Goal: Task Accomplishment & Management: Complete application form

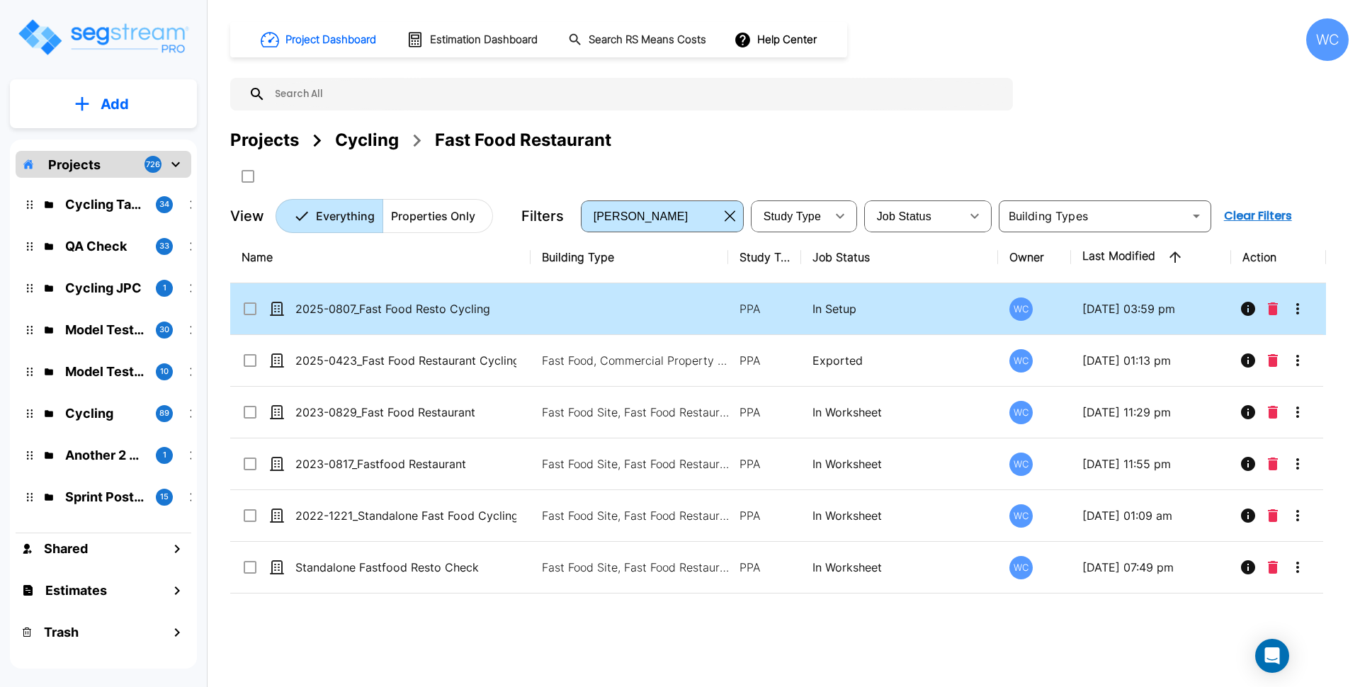
click at [415, 315] on p "2025-0807_Fast Food Resto Cycling" at bounding box center [405, 308] width 221 height 17
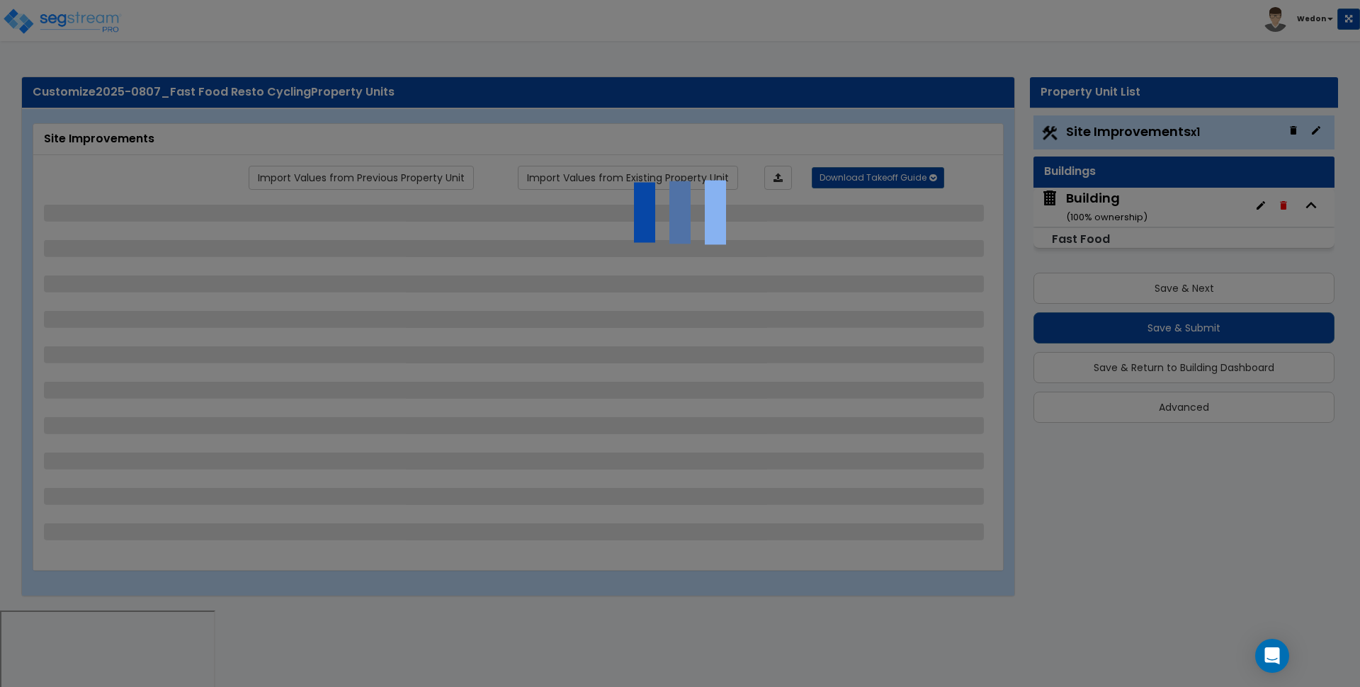
select select "2"
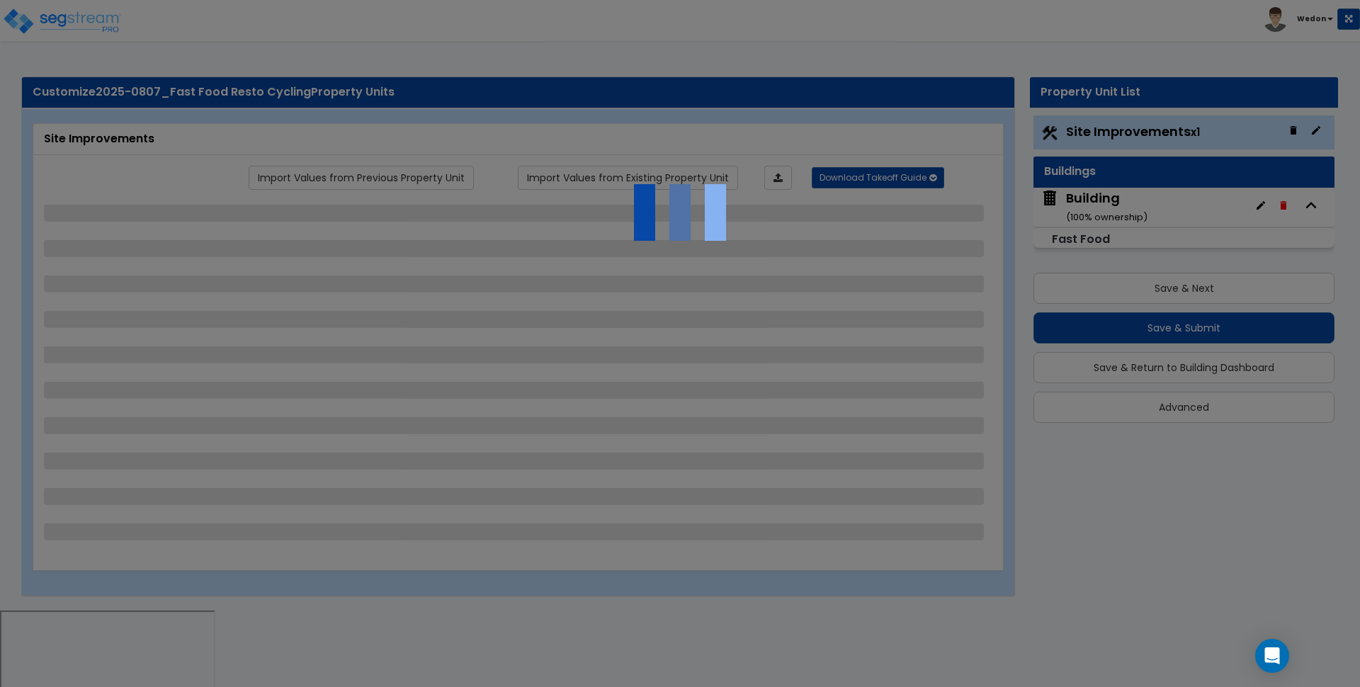
select select "2"
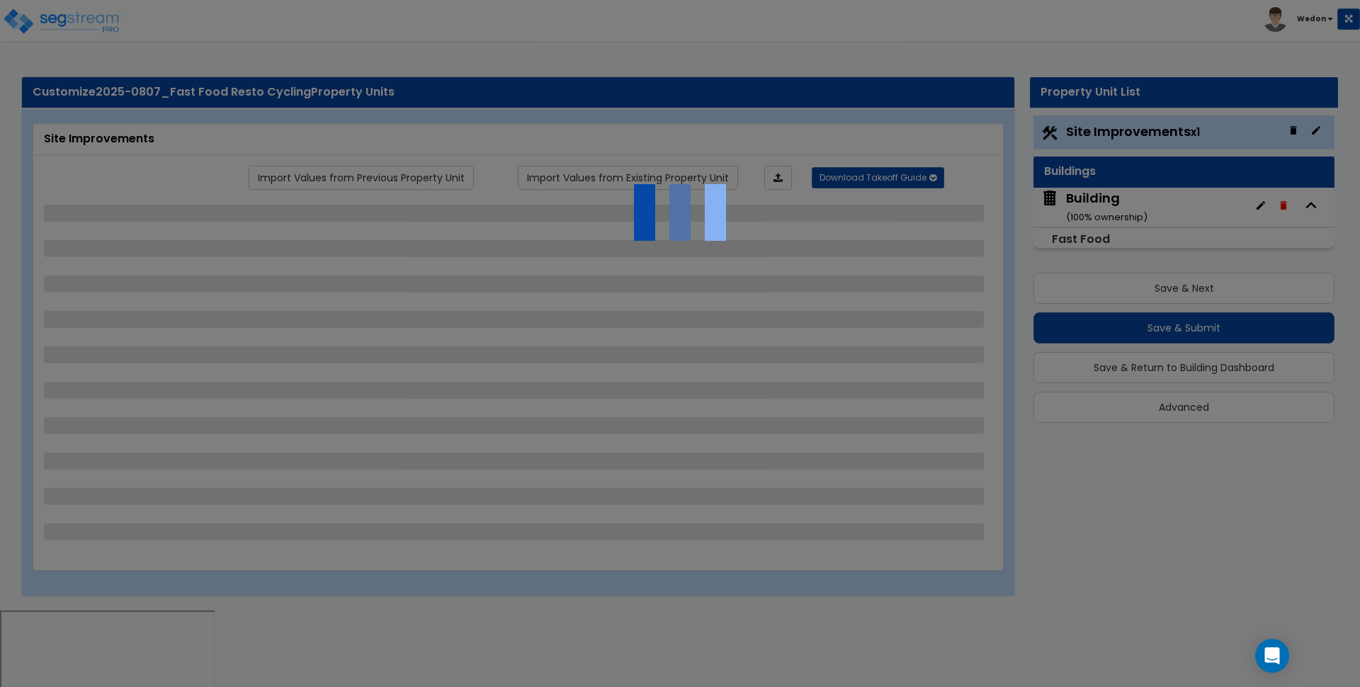
select select "2"
select select "1"
select select "2"
select select "1"
select select "3"
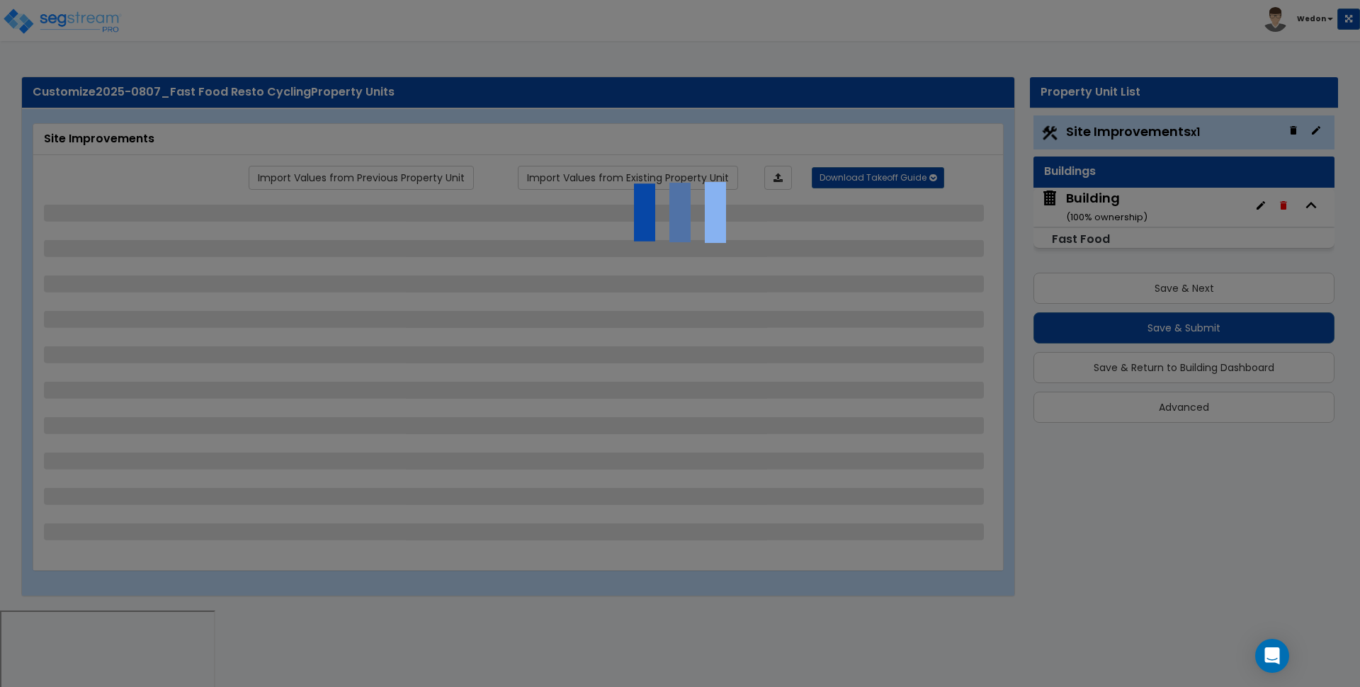
select select "2"
select select "4"
select select "8"
select select "2"
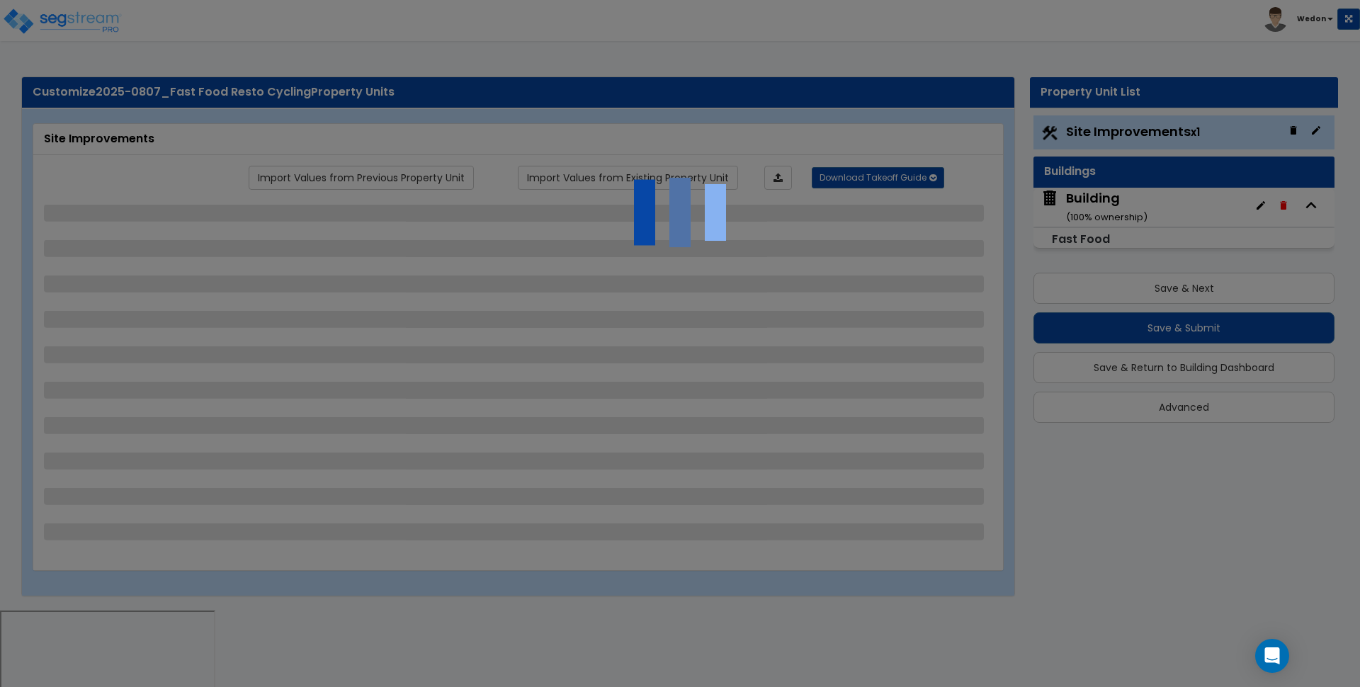
select select "2"
select select "3"
select select "2"
select select "4"
select select "3"
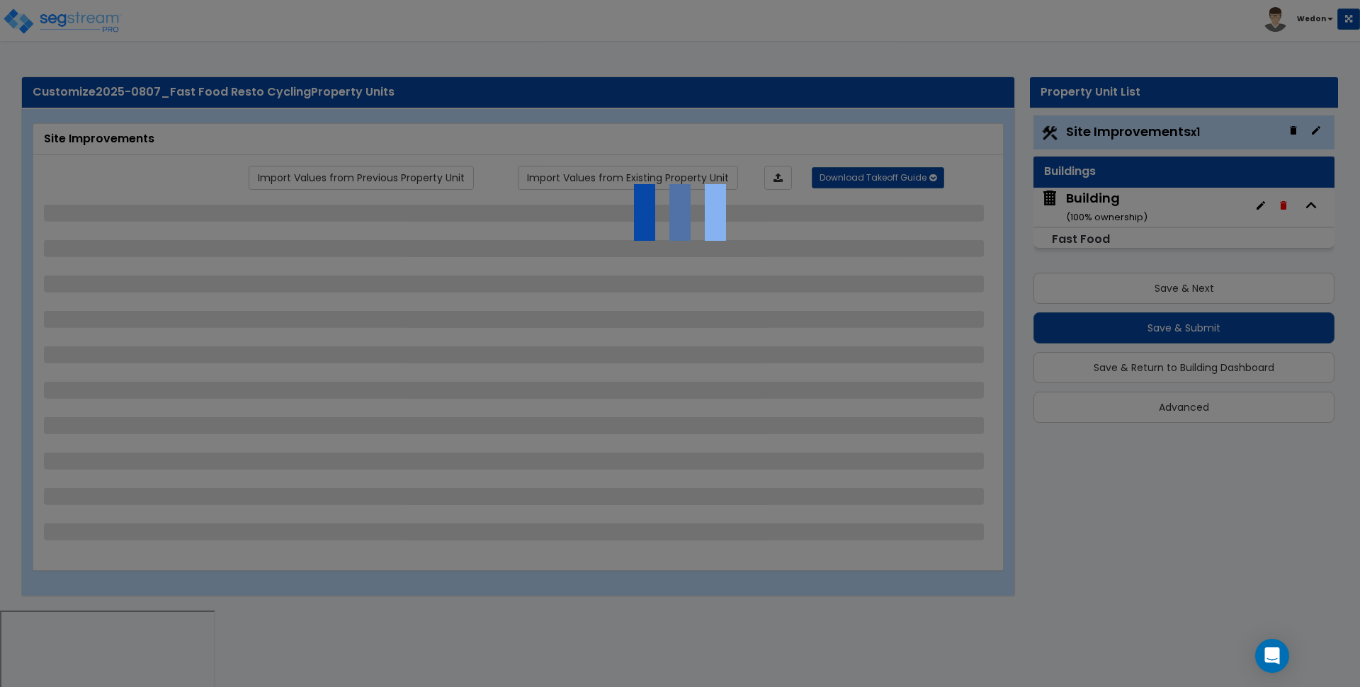
select select "3"
select select "7"
select select "8"
select select "9"
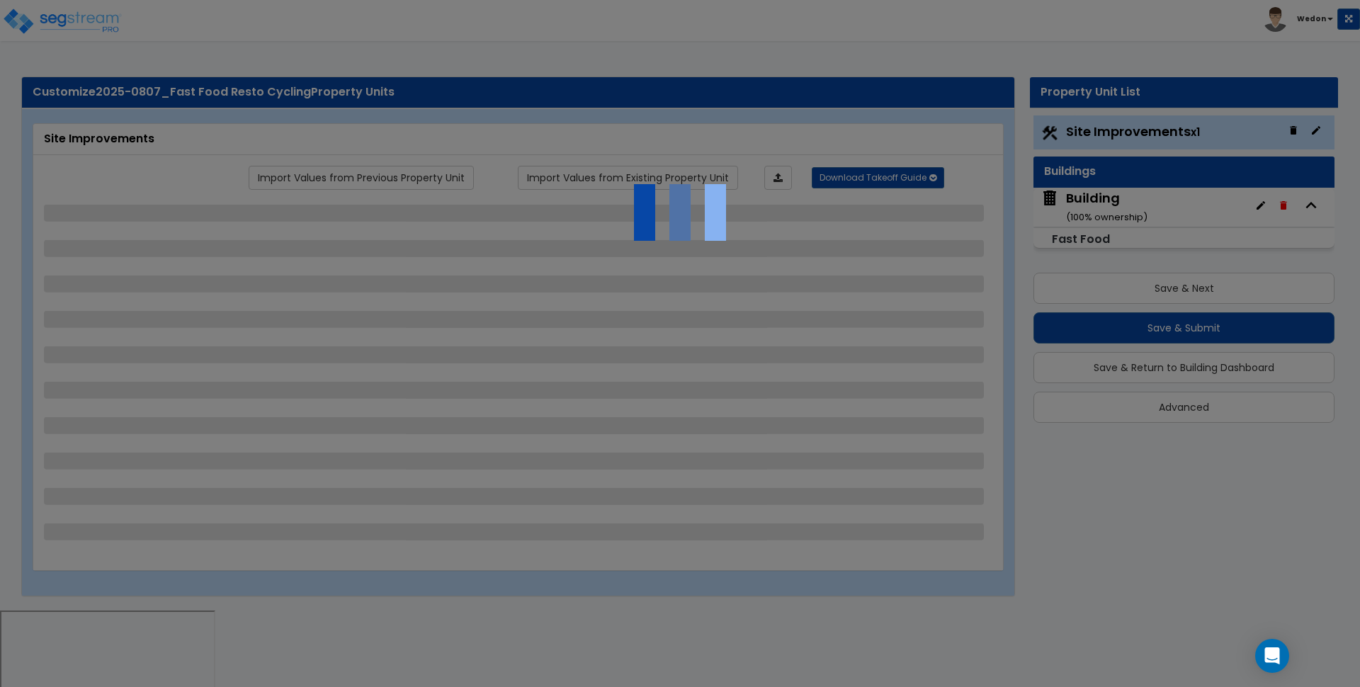
select select "2"
select select "3"
select select "1"
select select "2"
select select "3"
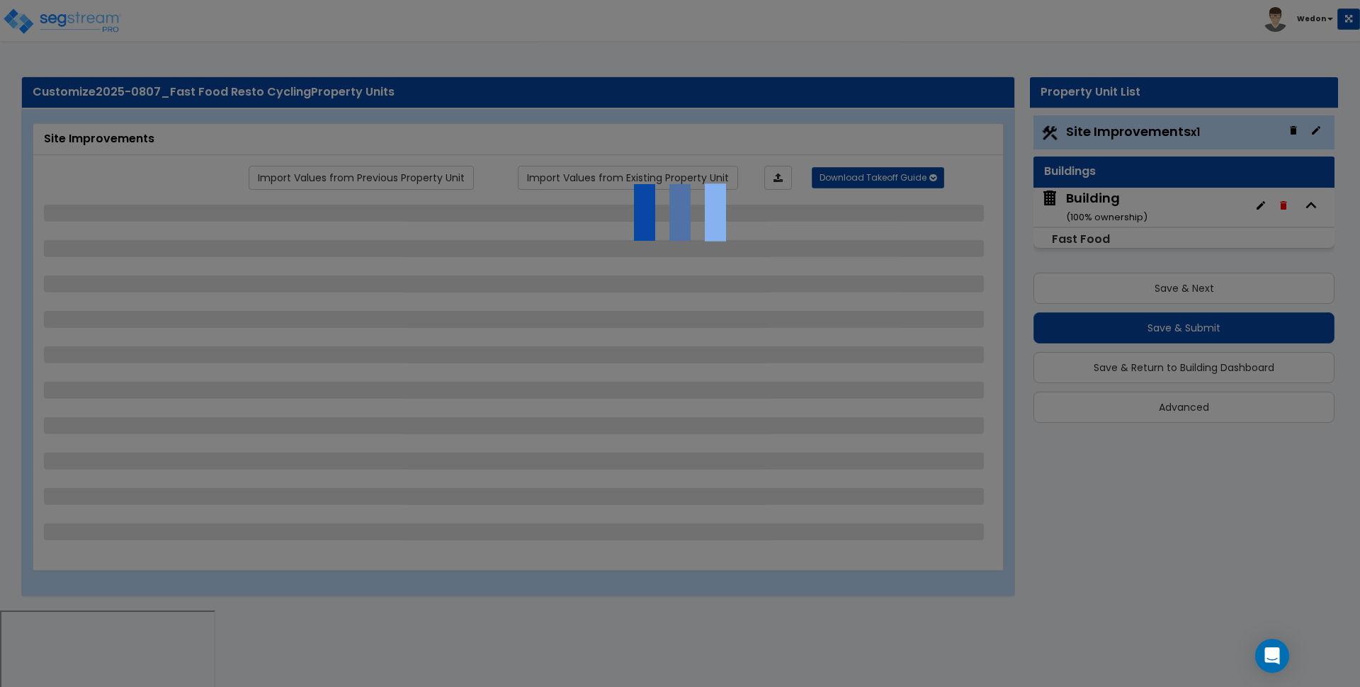
select select "2"
select select "1"
select select "5"
select select "1"
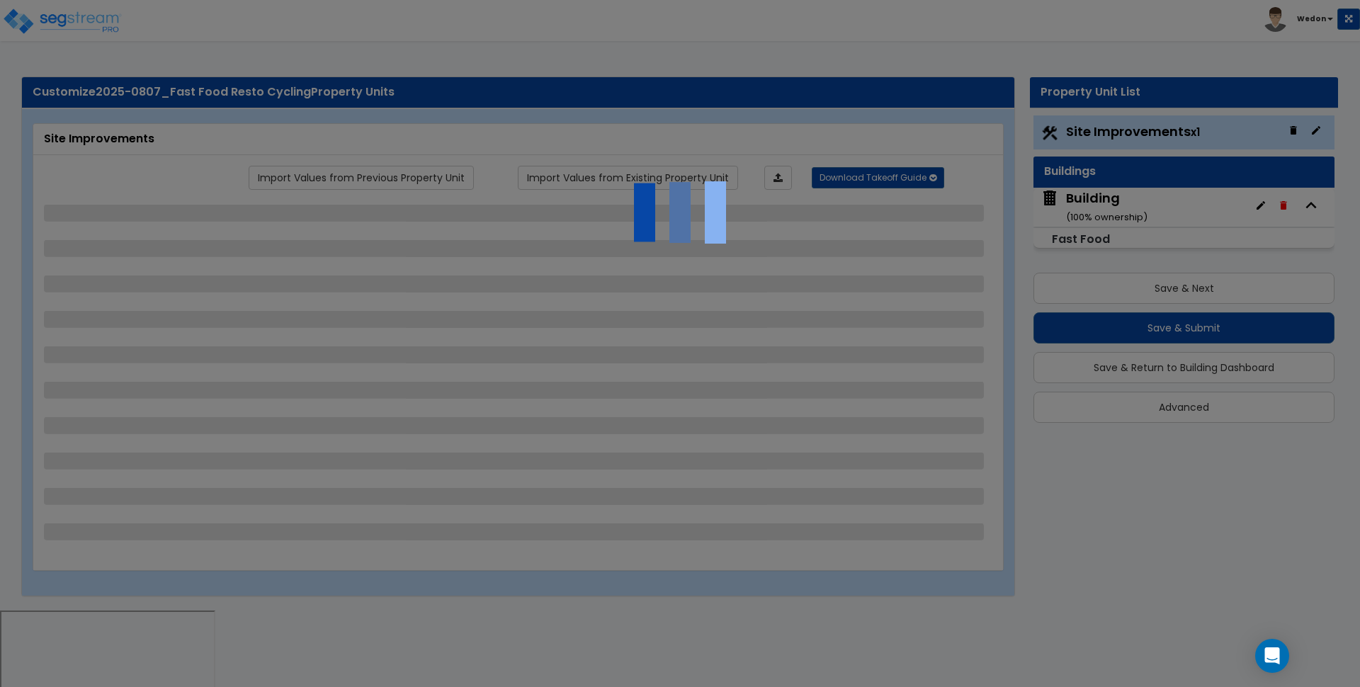
select select "2"
select select "1"
select select "2"
select select "8"
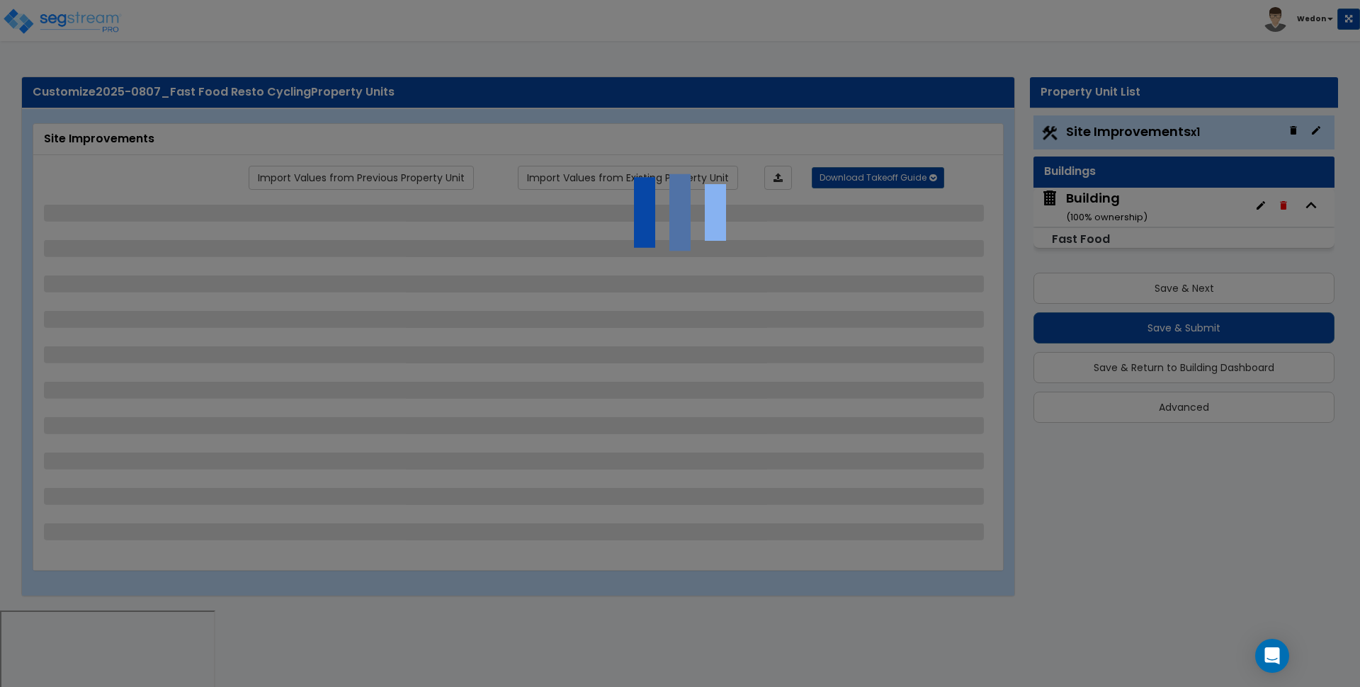
select select "2"
select select "1"
select select "3"
select select "11"
select select "12"
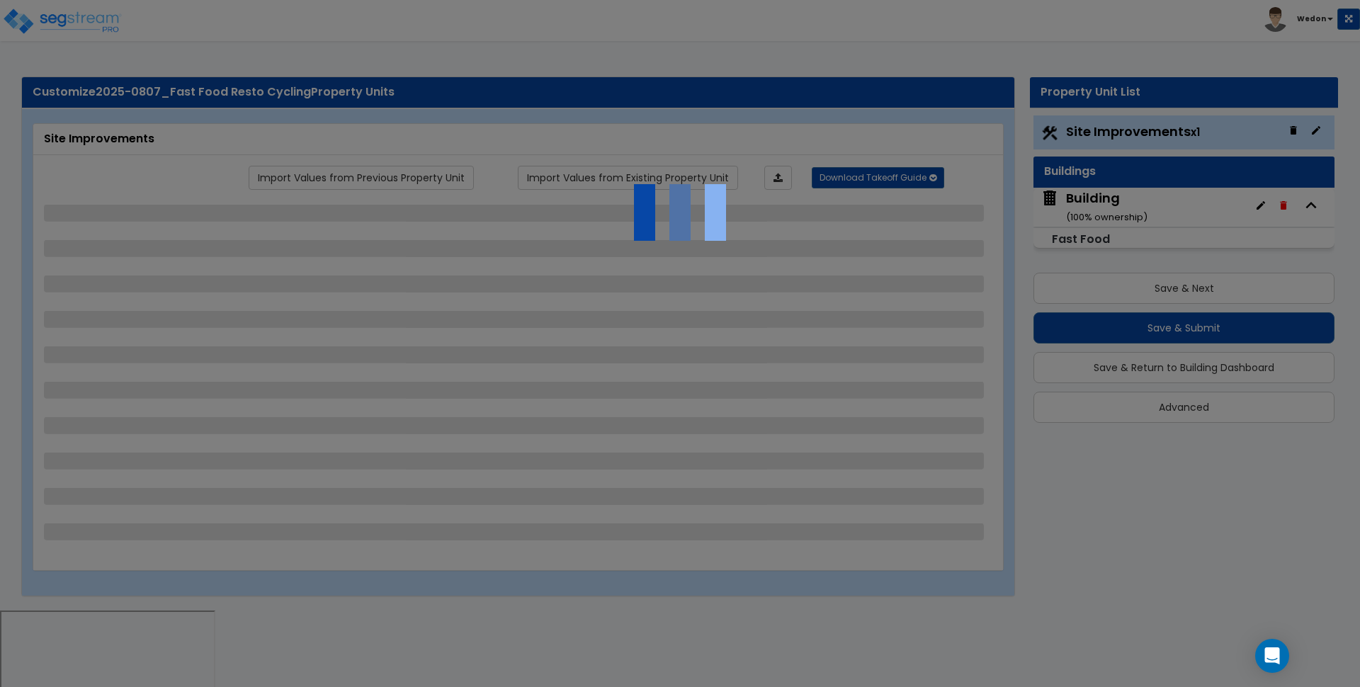
select select "13"
select select "2"
select select "1"
select select "3"
select select "1"
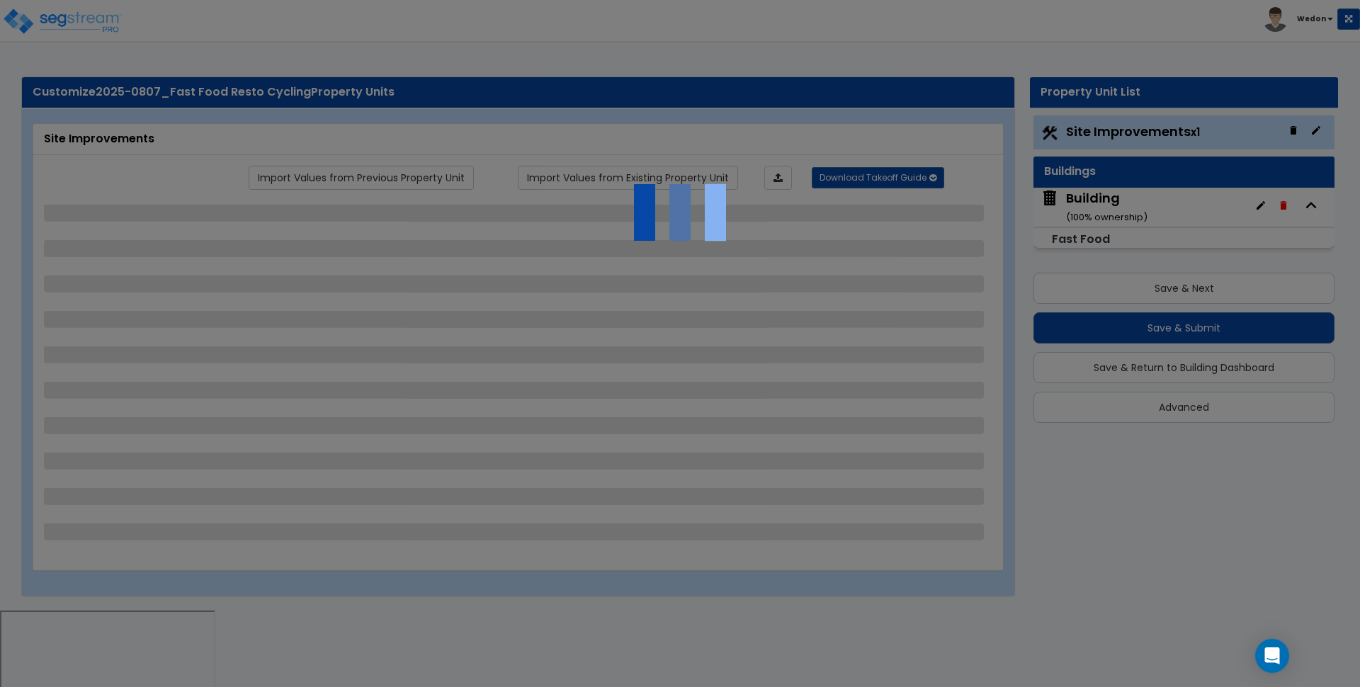
select select "2"
select select "3"
select select "2"
select select "1"
select select "2"
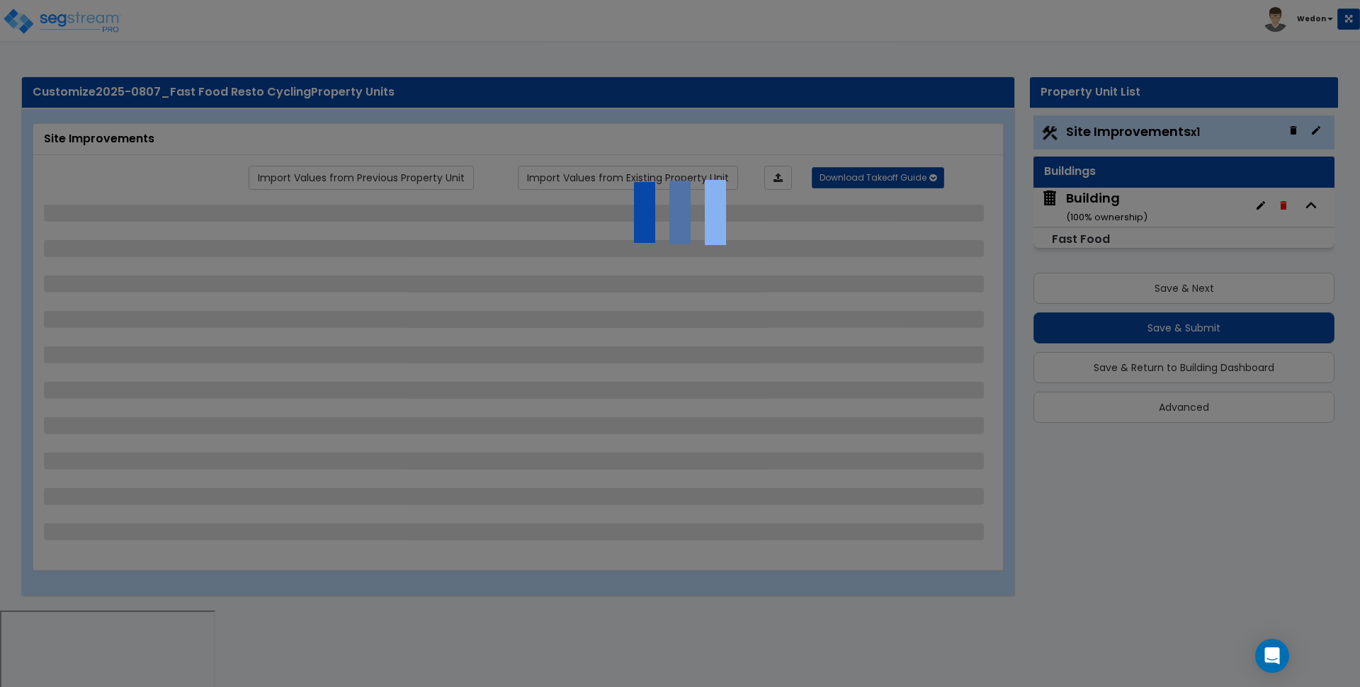
select select "3"
select select "5"
select select "1"
select select "2"
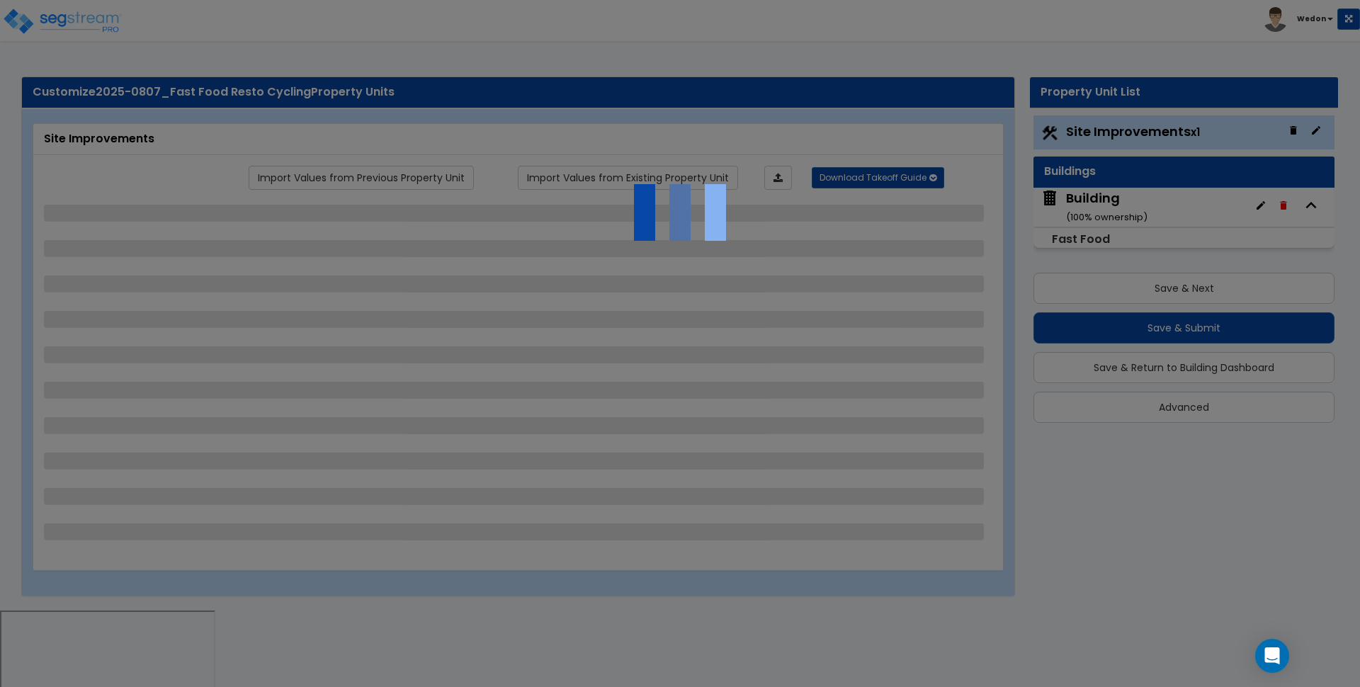
select select "1"
select select "3"
select select "2"
select select "3"
select select "1"
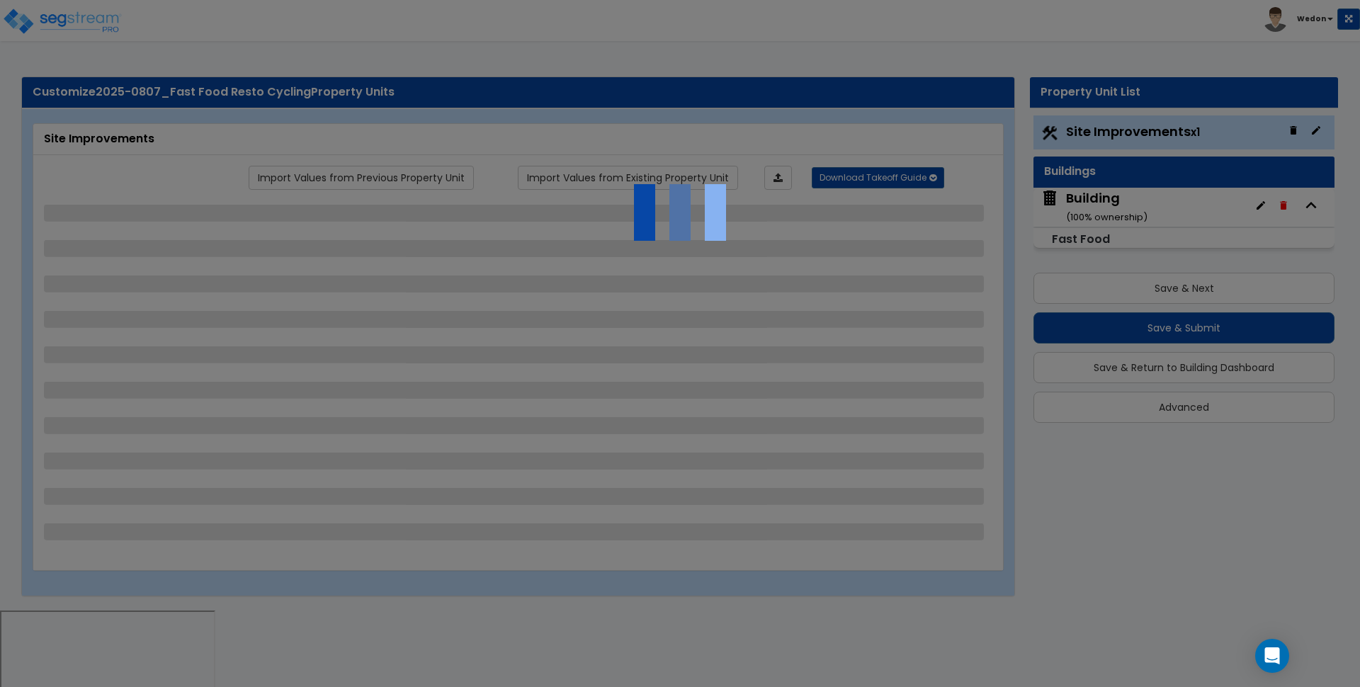
select select "1"
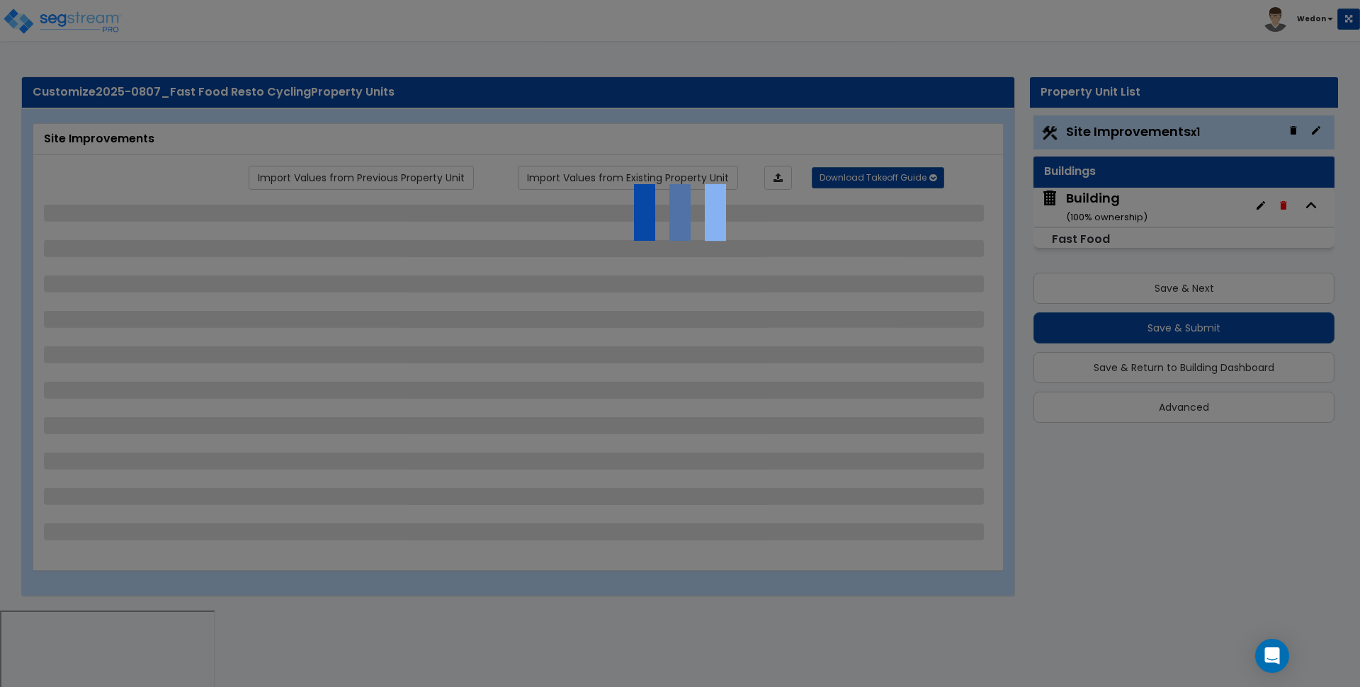
select select "1"
select select "3"
select select "4"
select select "5"
select select "6"
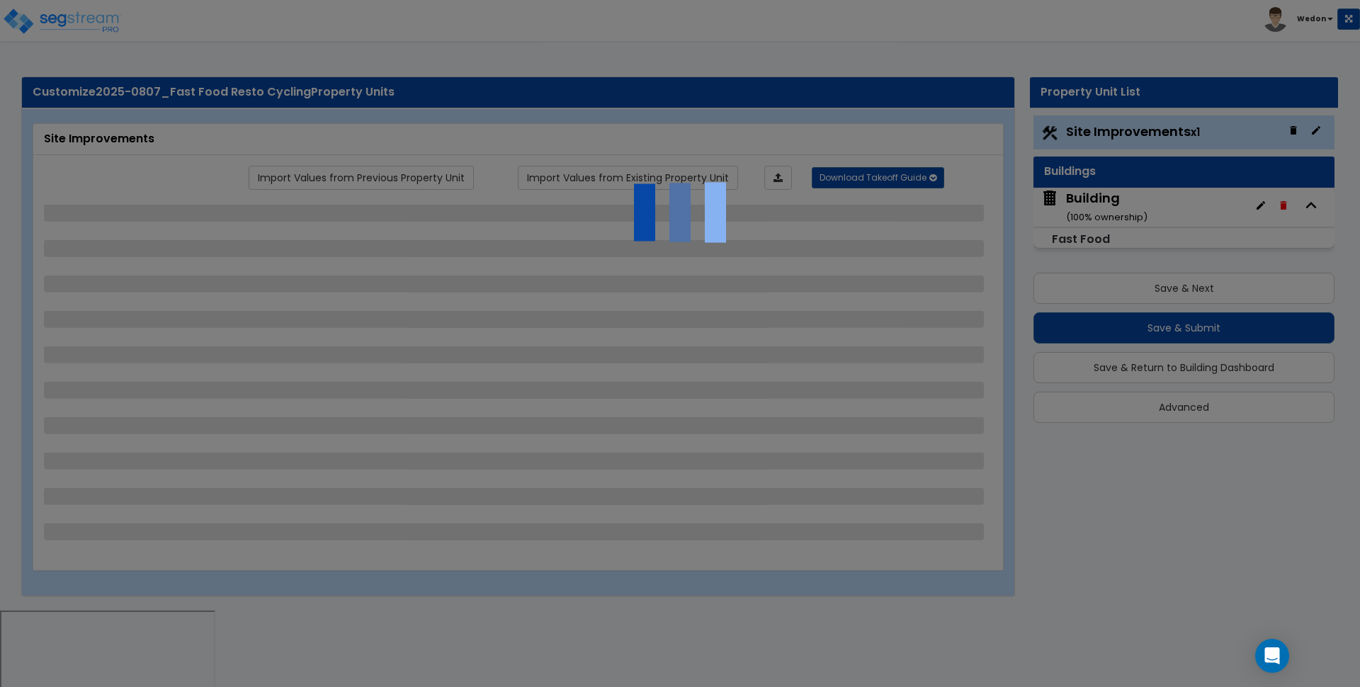
select select "3"
select select "1"
select select "2"
select select "3"
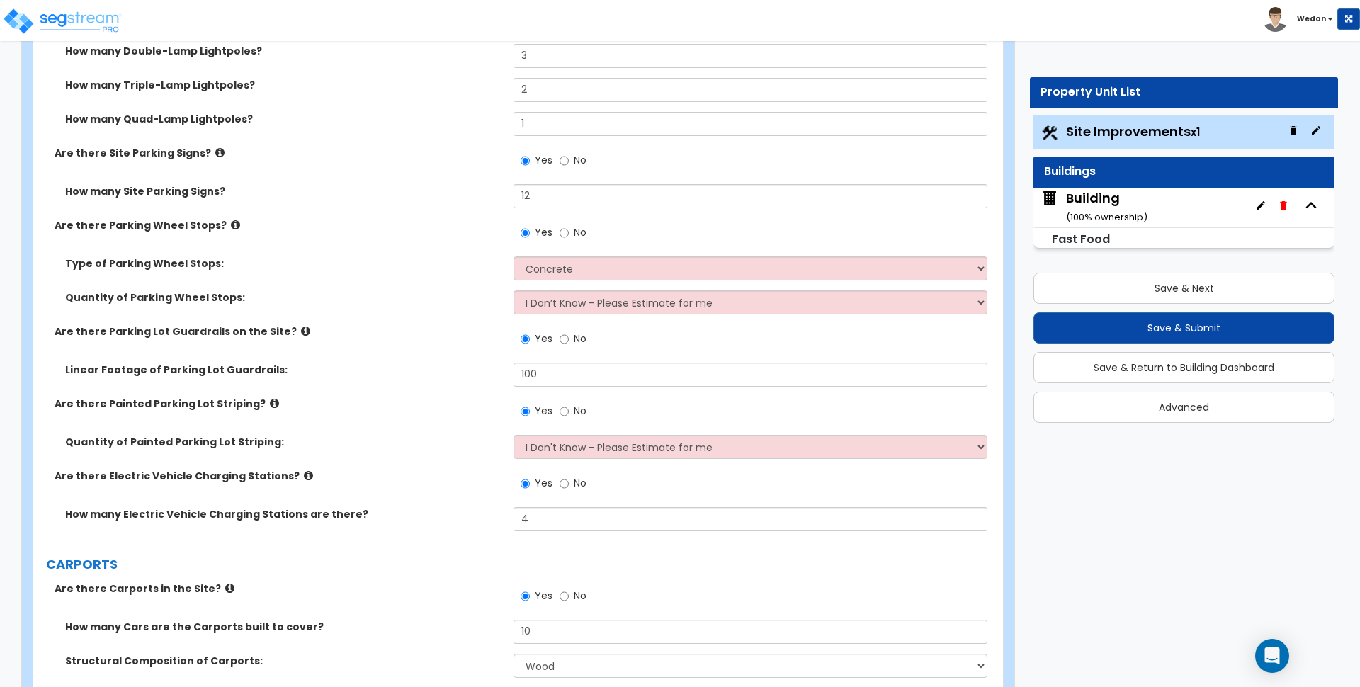
scroll to position [1771, 0]
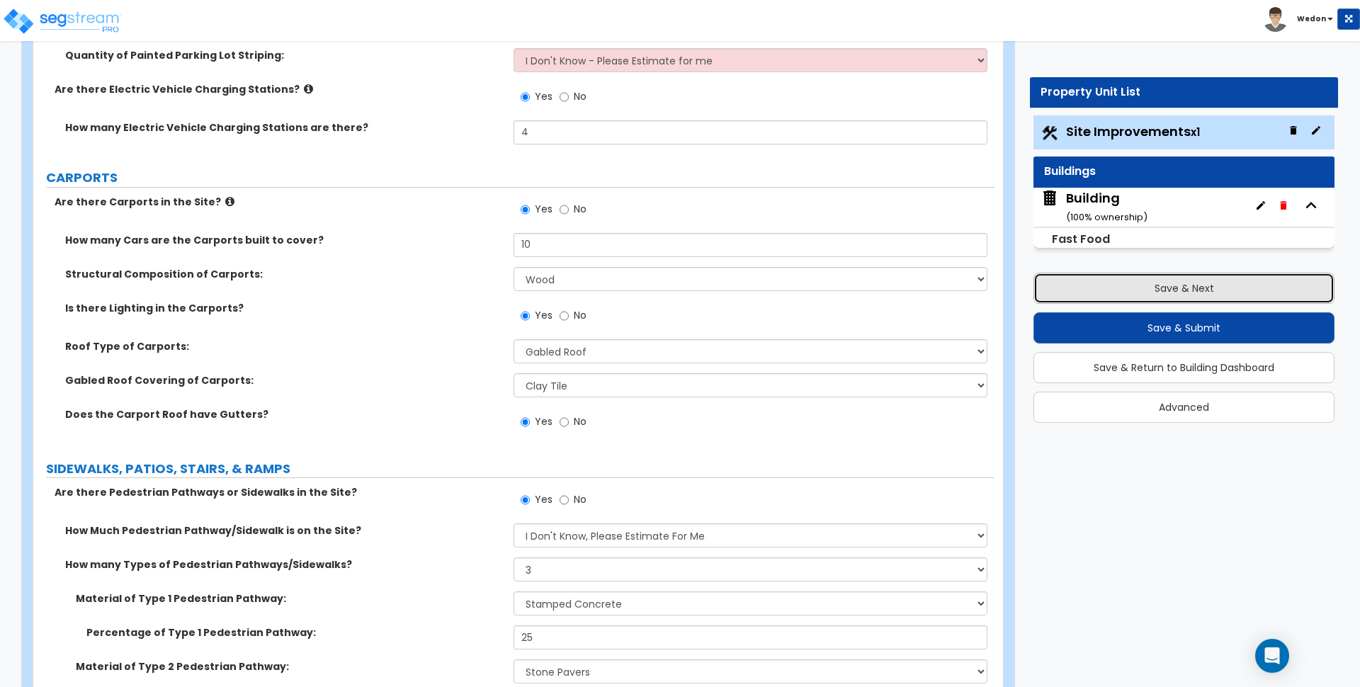
click at [1110, 290] on button "Save & Next" at bounding box center [1184, 288] width 301 height 31
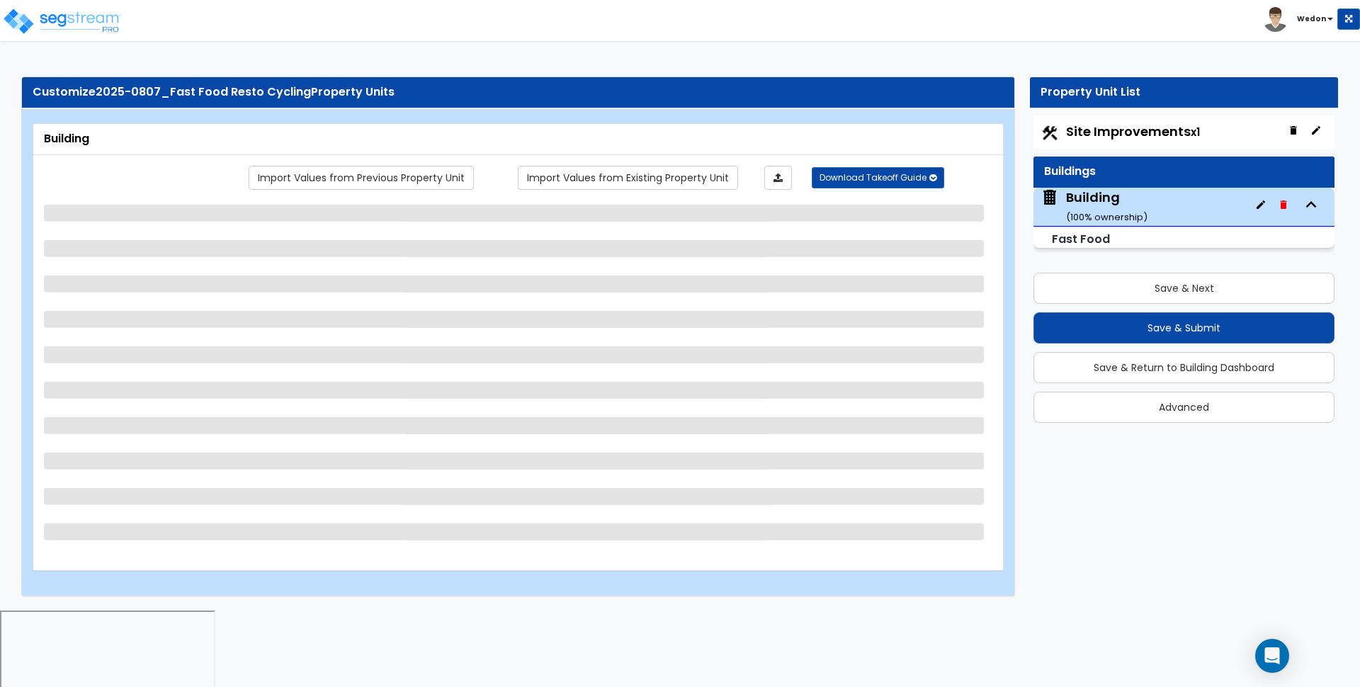
select select "2"
select select "3"
select select "4"
select select "2"
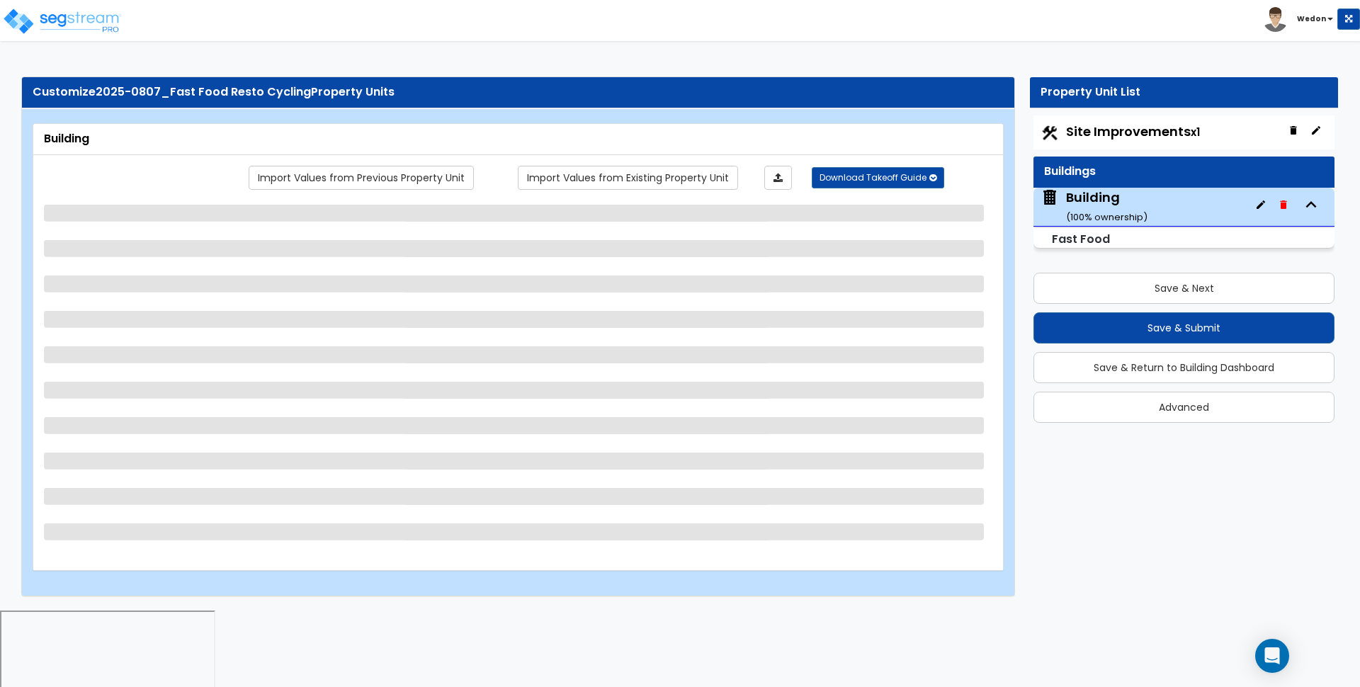
select select "1"
select select "2"
select select "1"
select select "2"
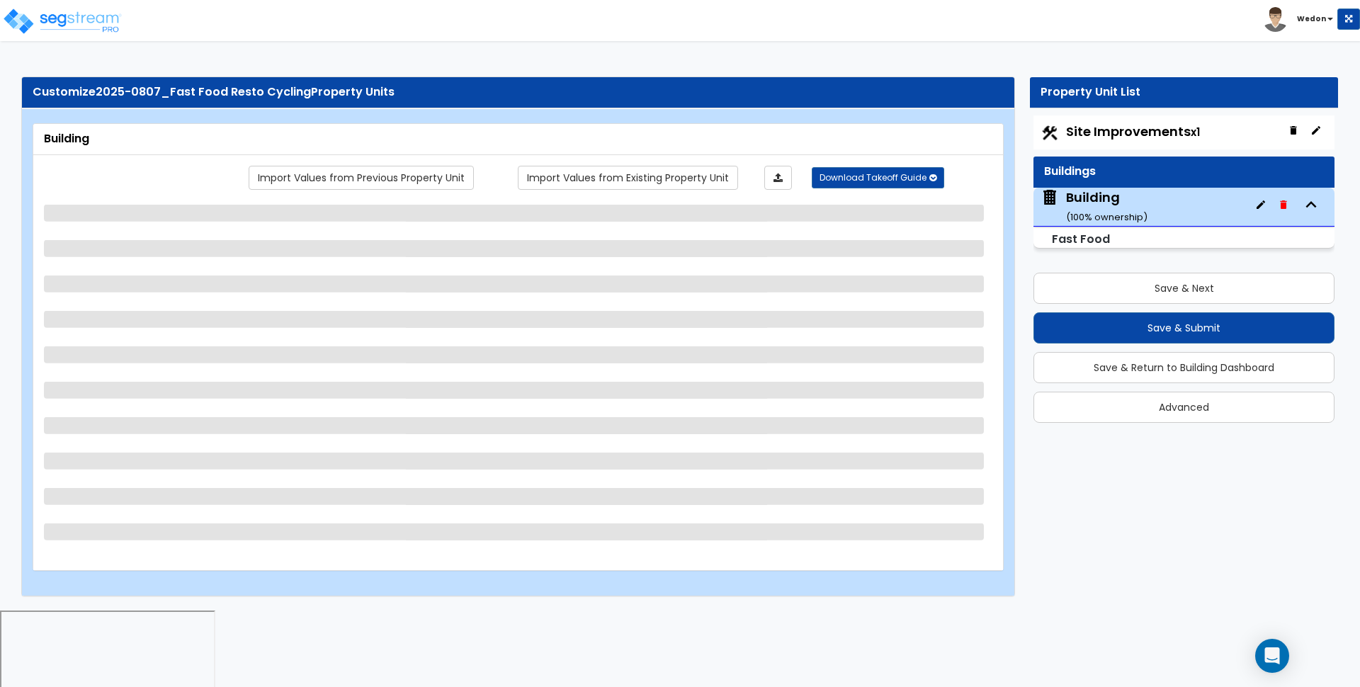
select select "5"
select select "2"
select select "1"
select select "2"
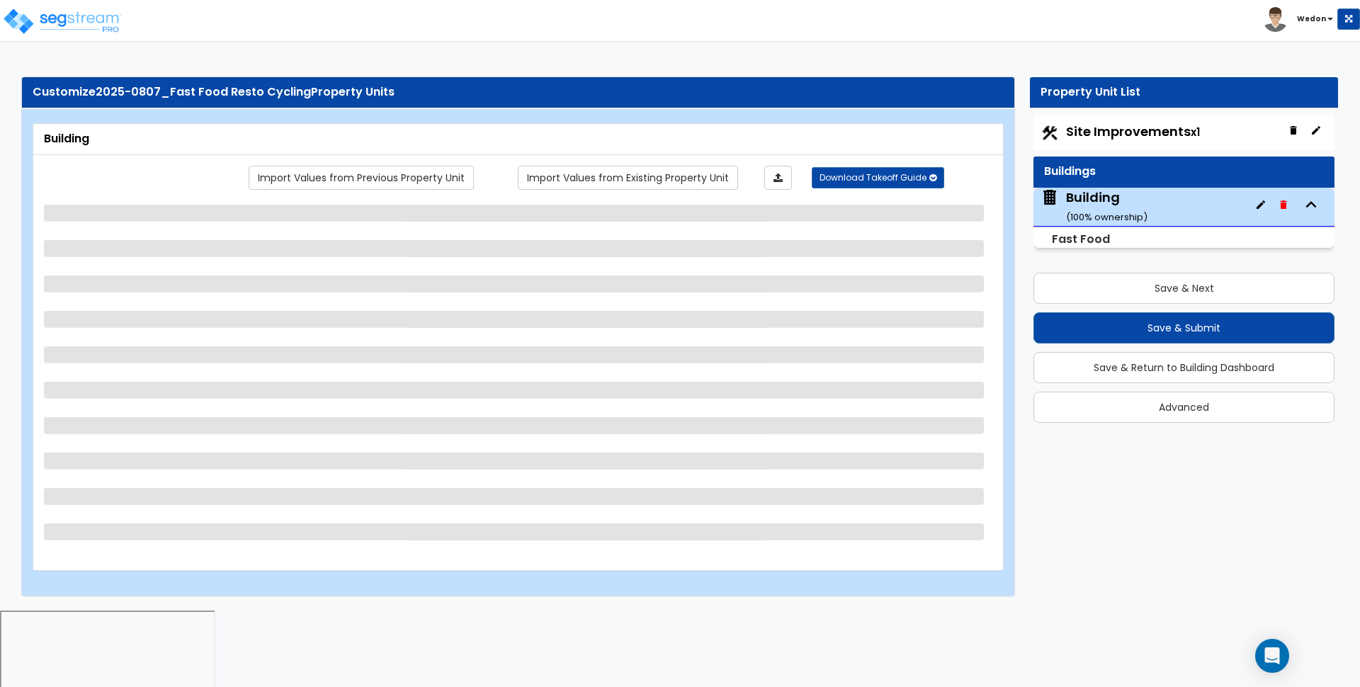
select select "2"
select select "1"
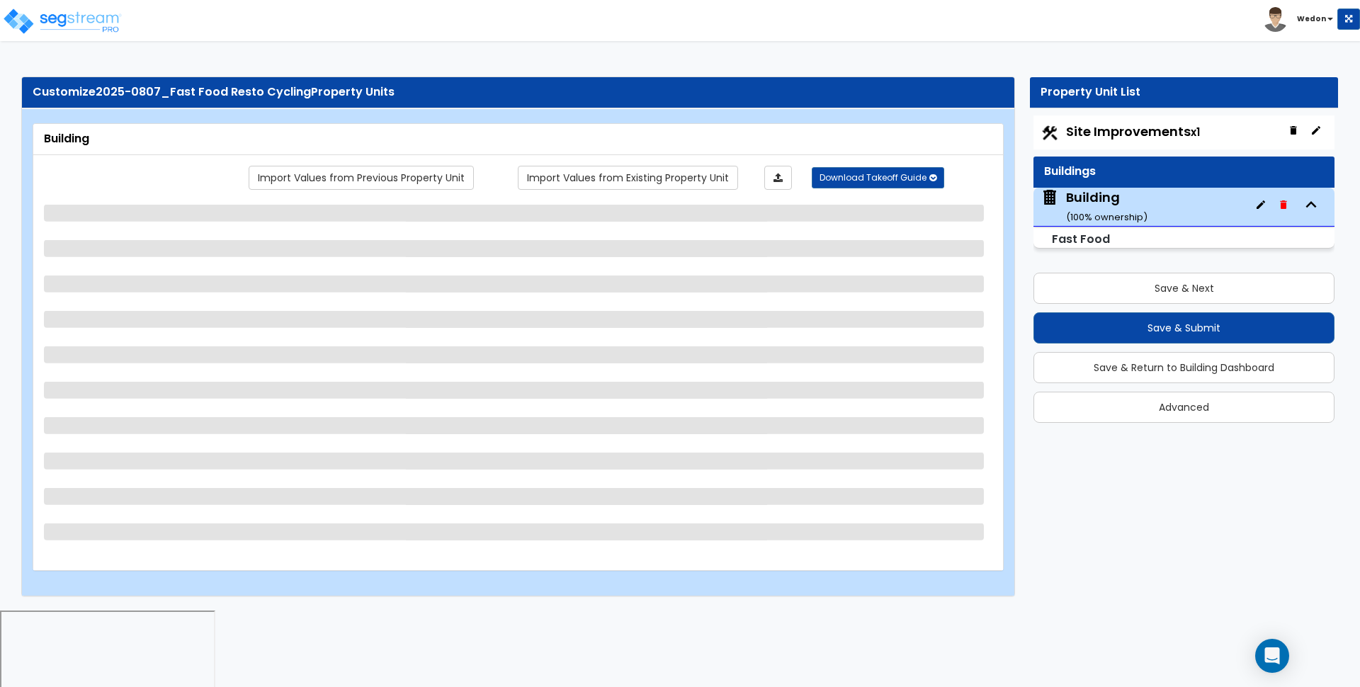
select select "2"
select select "3"
select select "4"
select select "1"
select select "2"
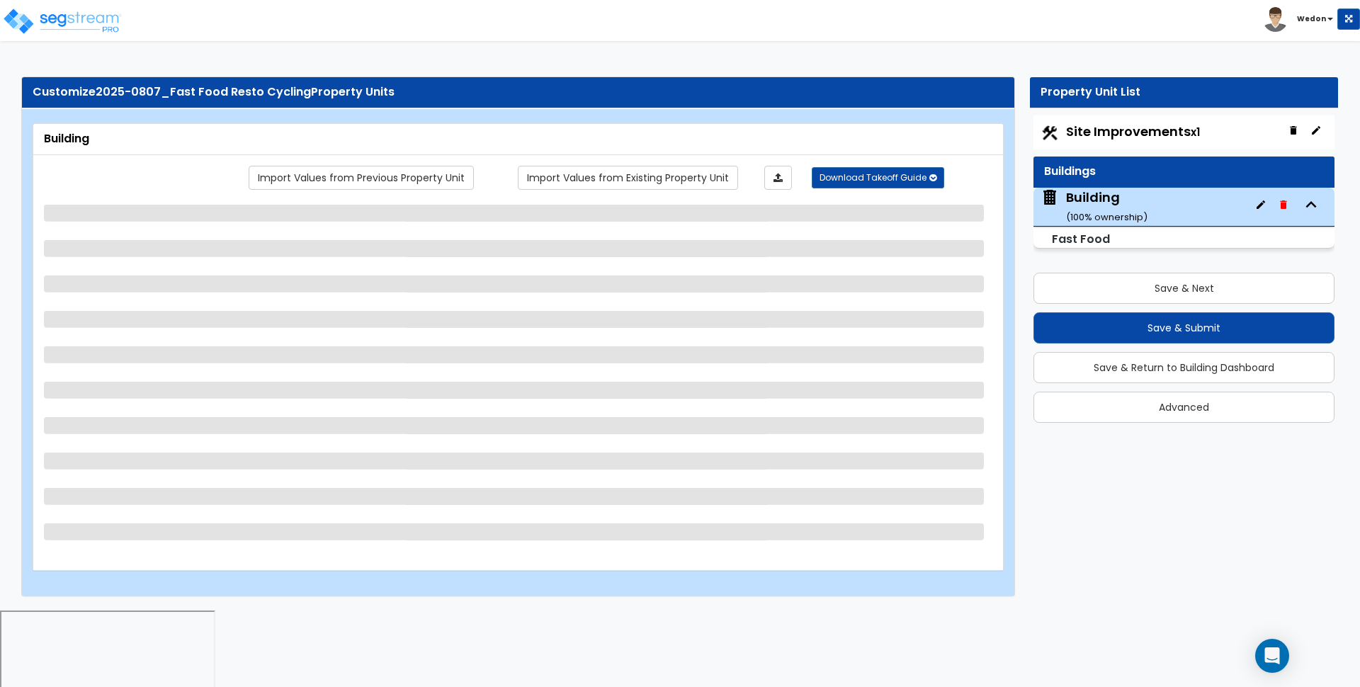
select select "3"
select select "4"
select select "3"
select select "1"
select select "2"
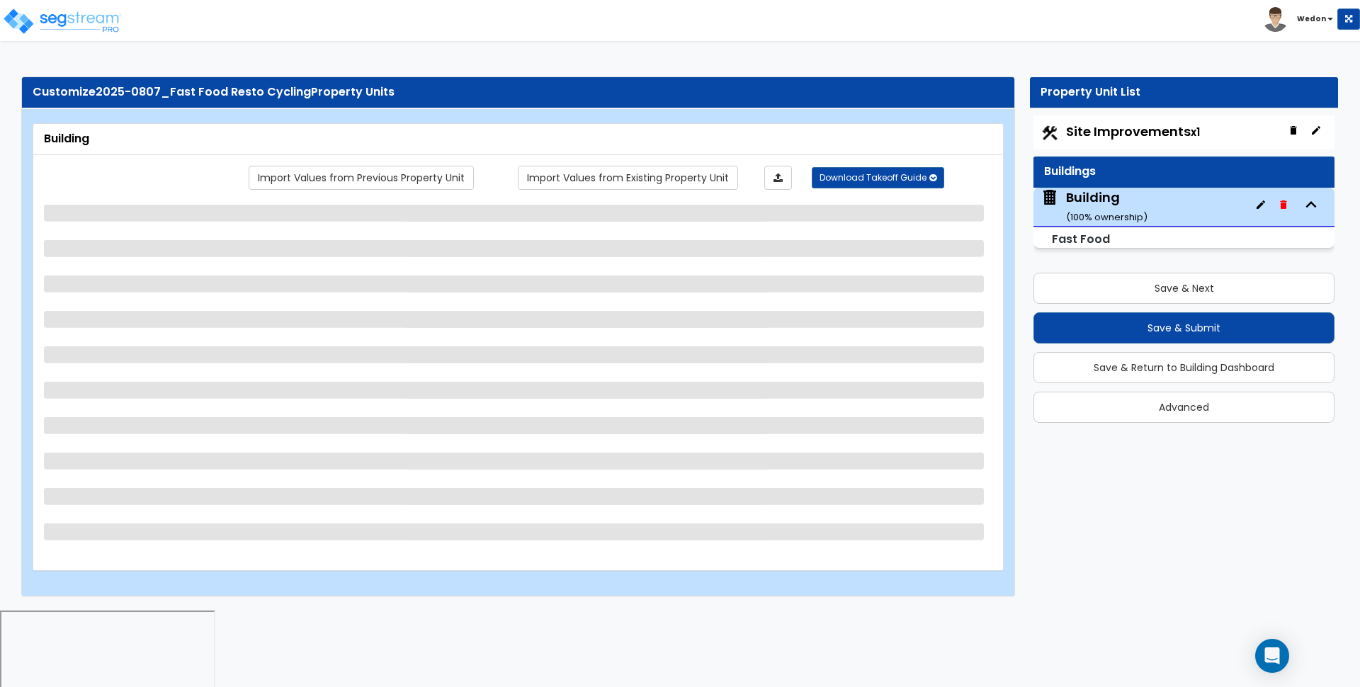
select select "3"
select select "1"
select select "2"
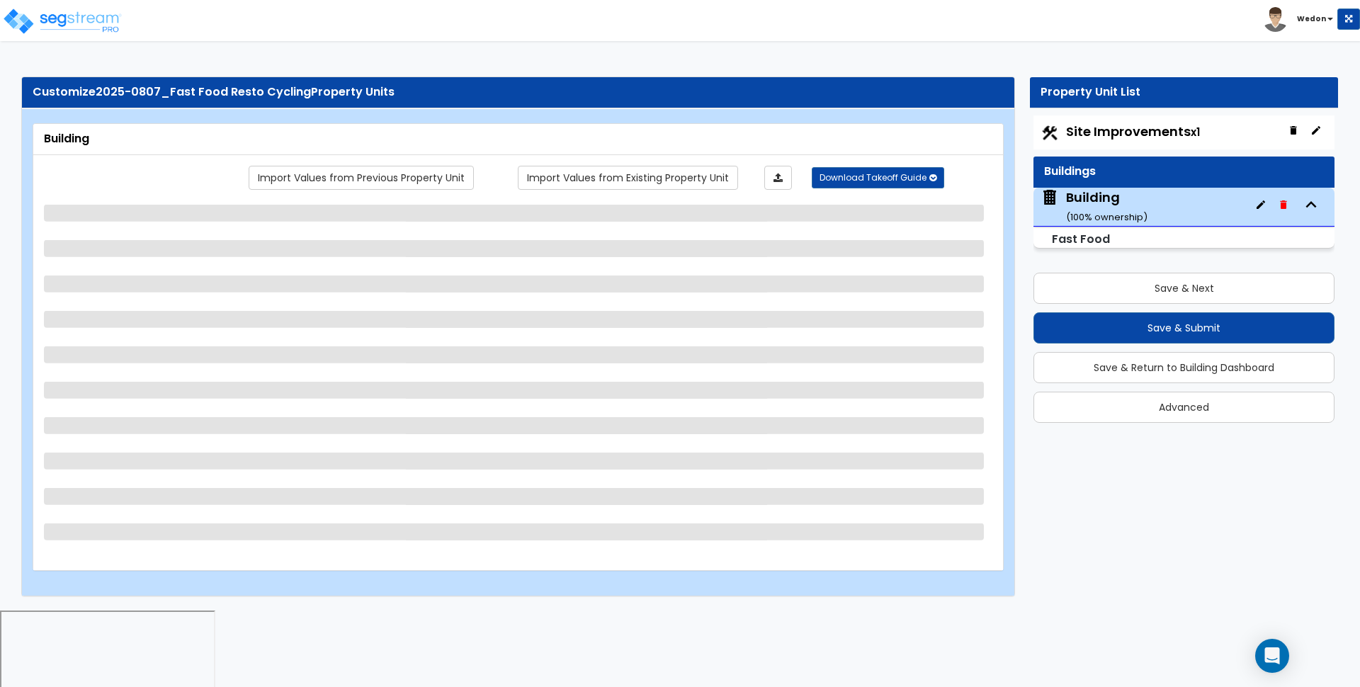
select select "3"
select select "4"
select select "1"
select select "2"
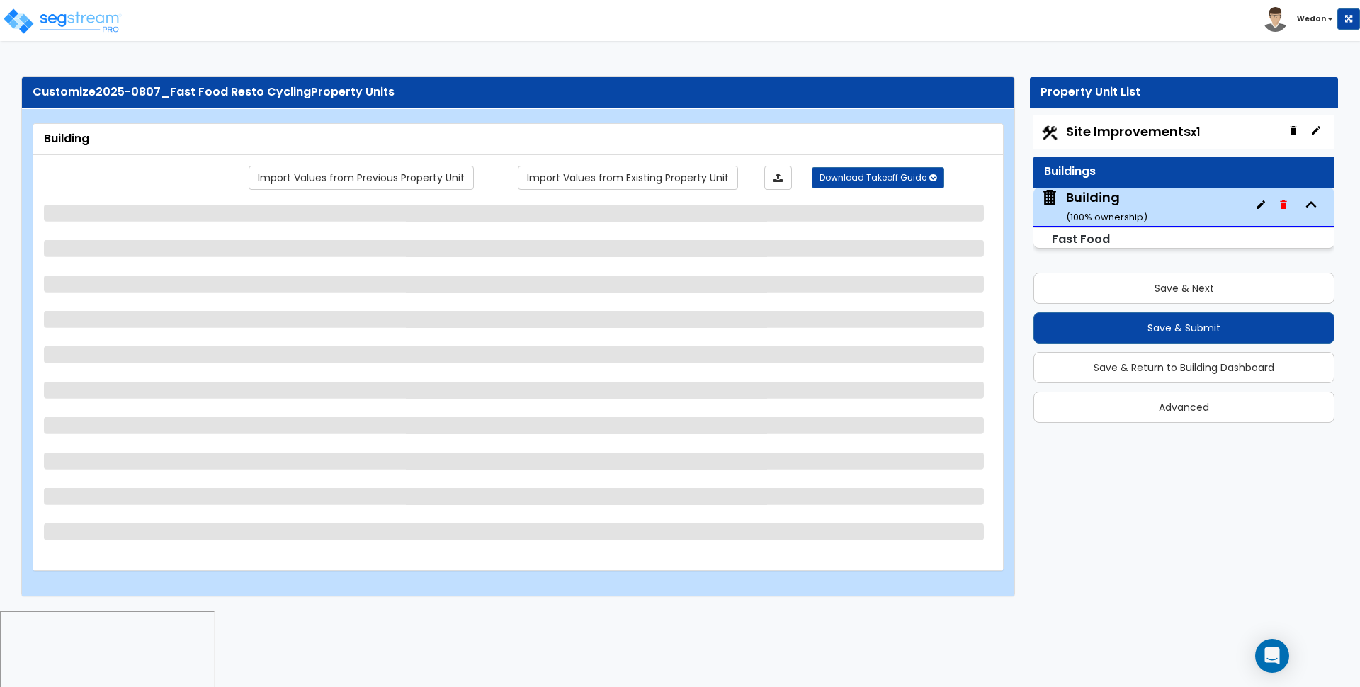
select select "3"
select select "4"
select select "1"
select select "2"
select select "3"
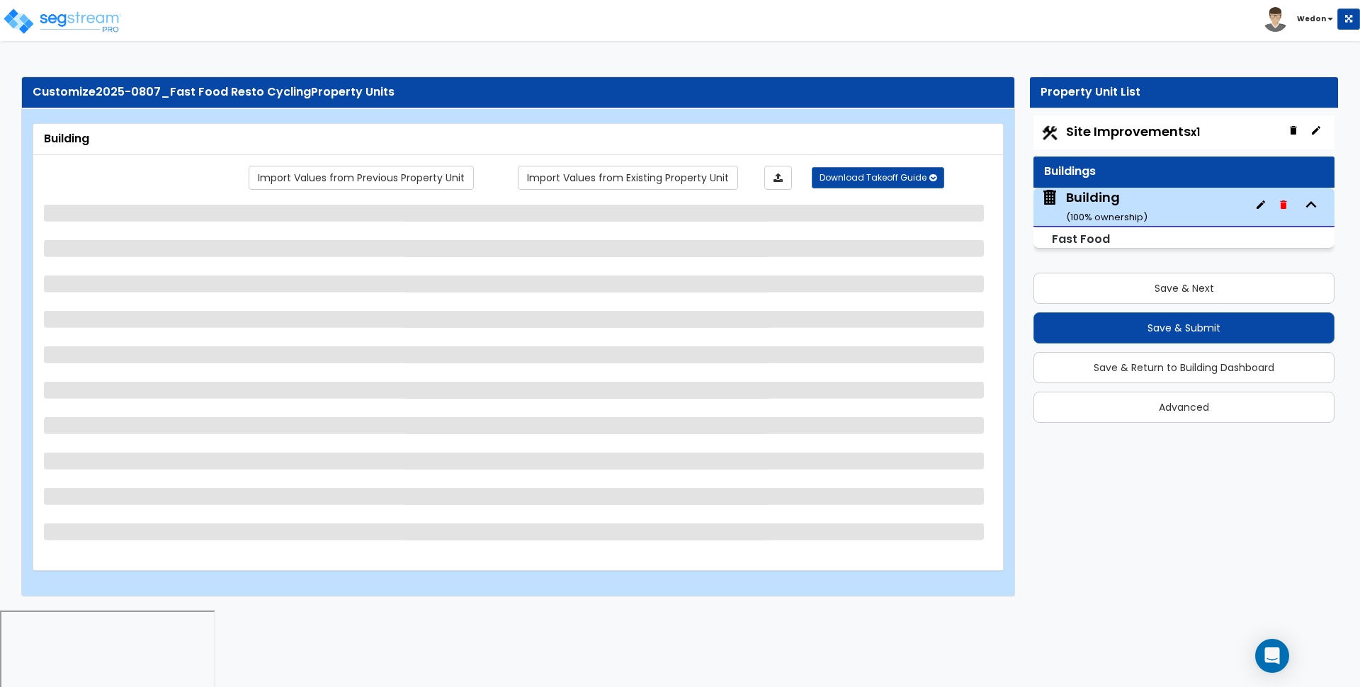
select select "4"
select select "3"
select select "1"
select select "2"
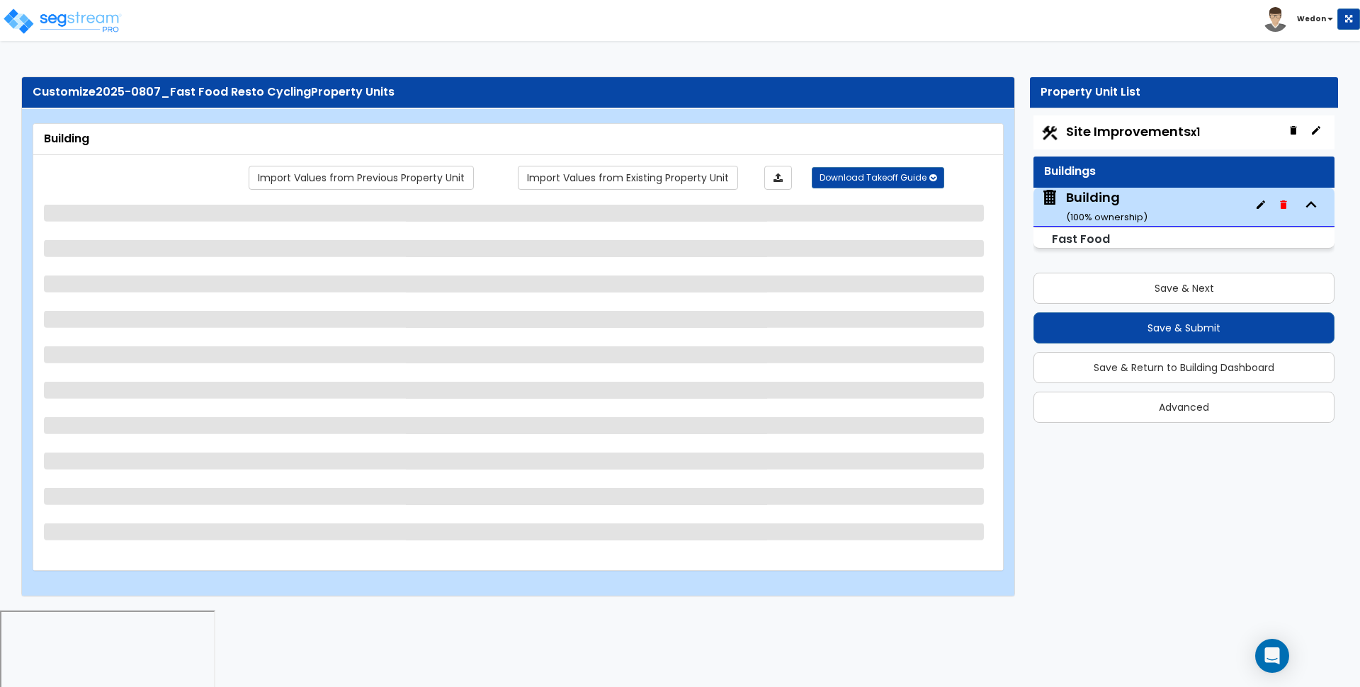
select select "3"
select select "1"
select select "3"
select select "4"
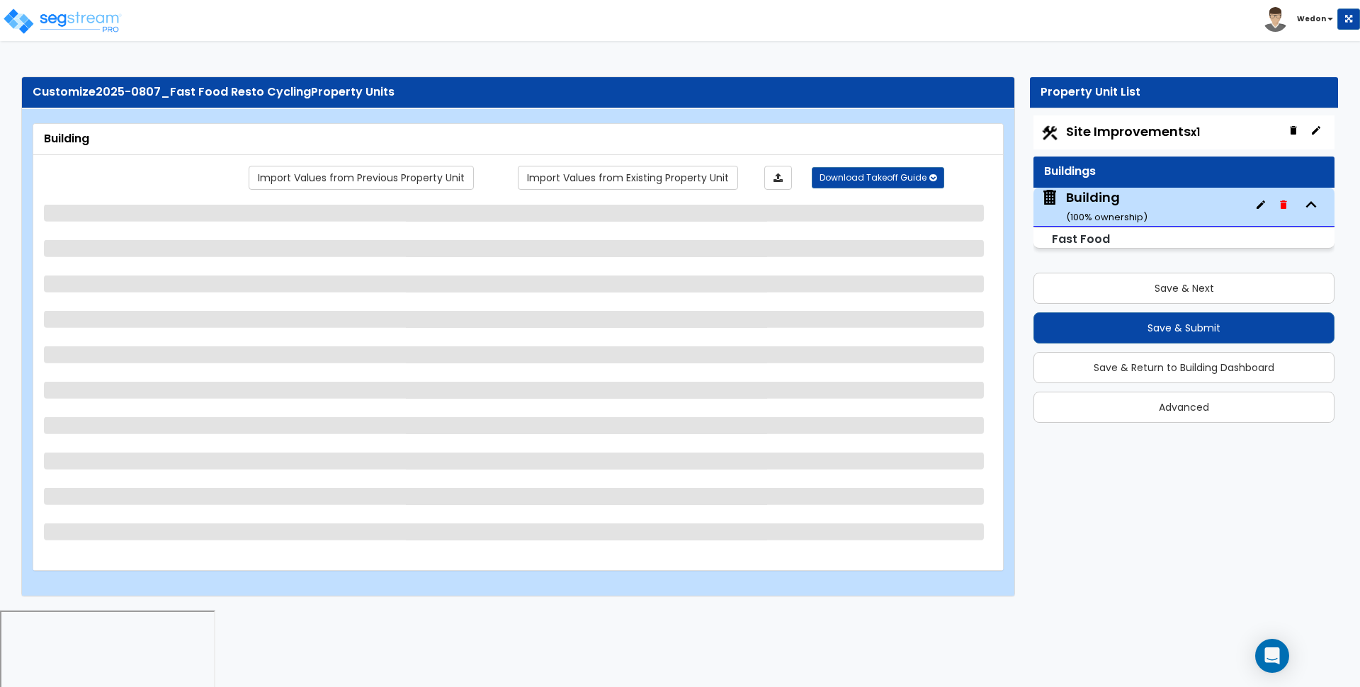
select select "2"
select select "1"
select select "3"
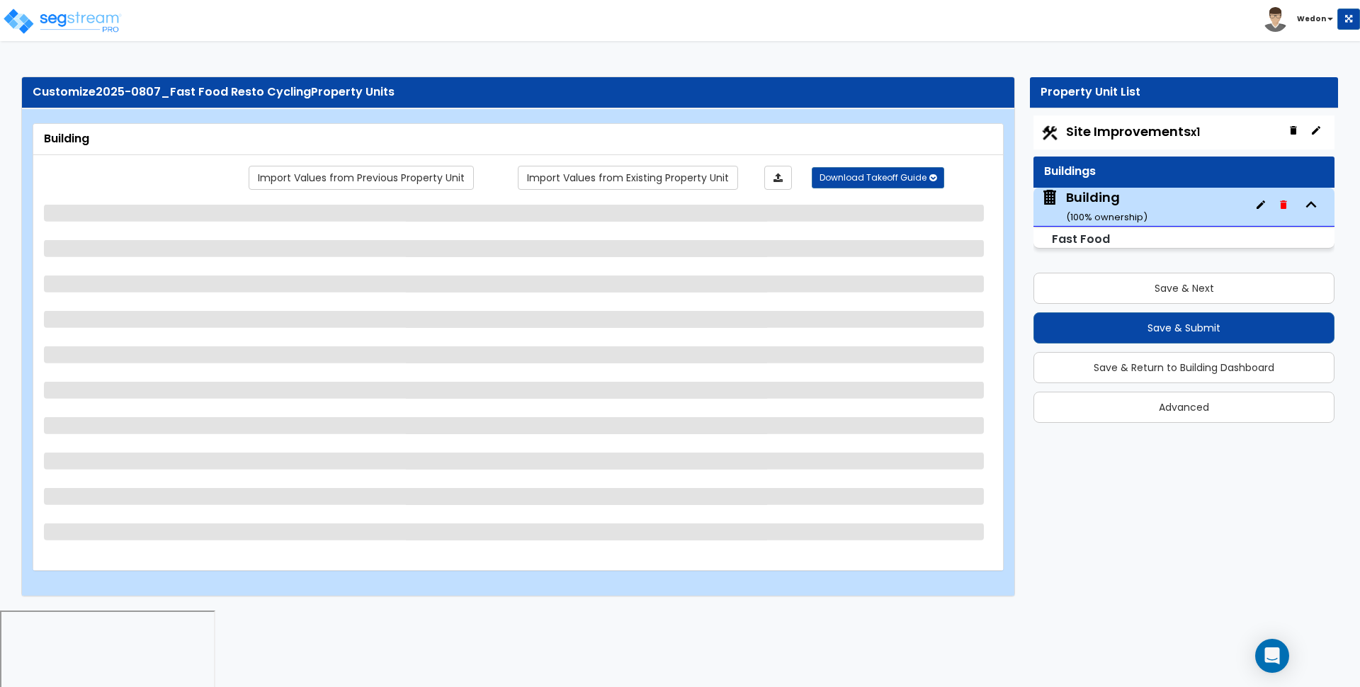
select select "3"
select select "1"
select select "2"
select select "3"
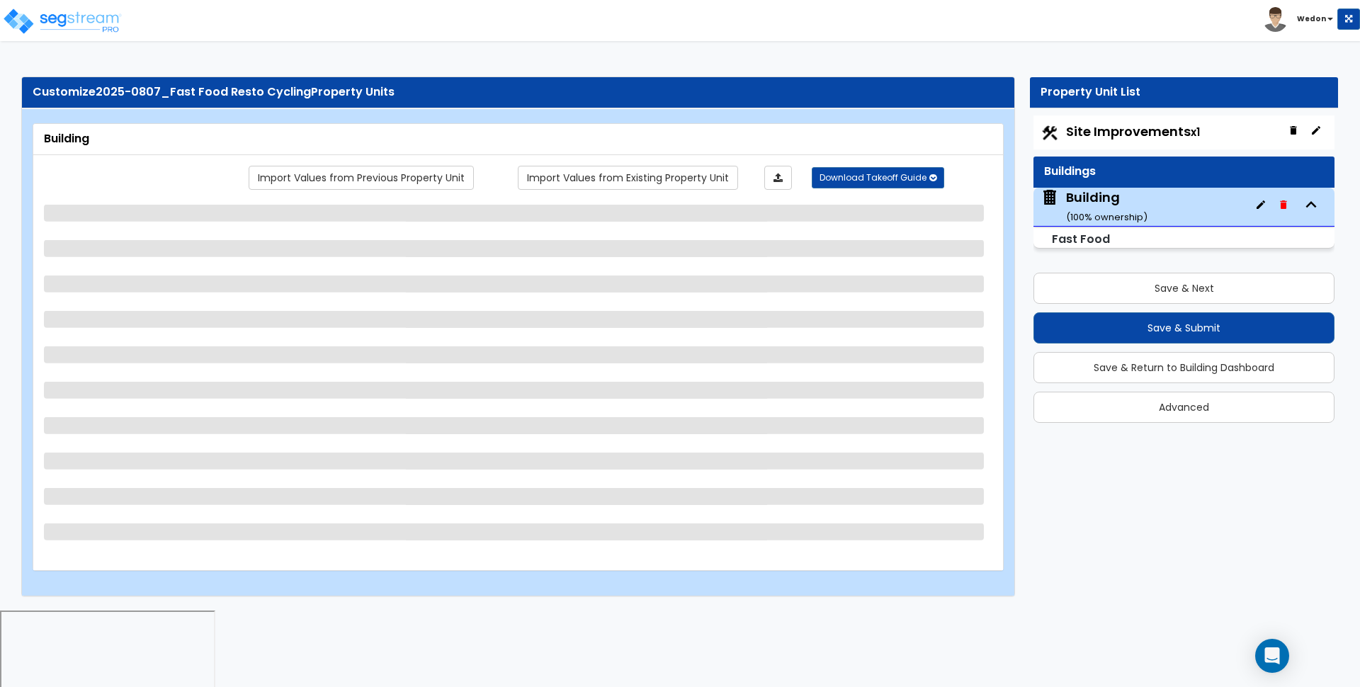
select select "1"
select select "2"
select select "3"
select select "4"
select select "3"
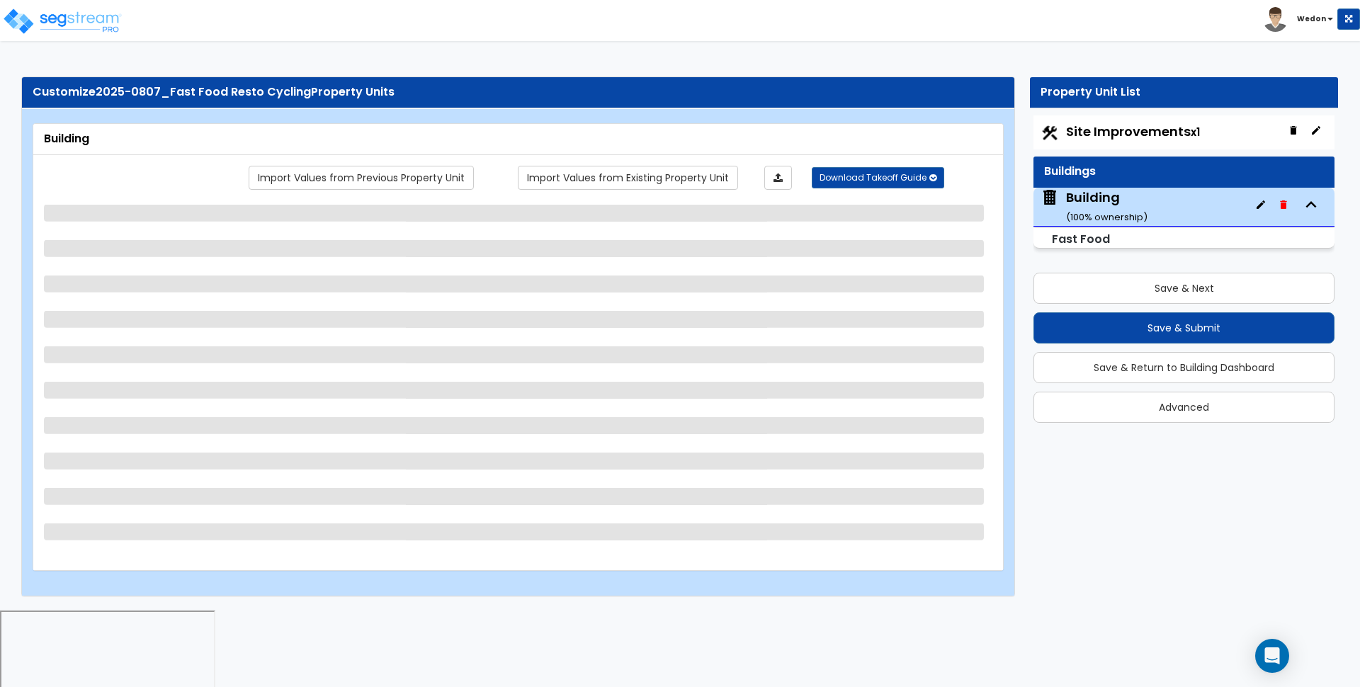
select select "1"
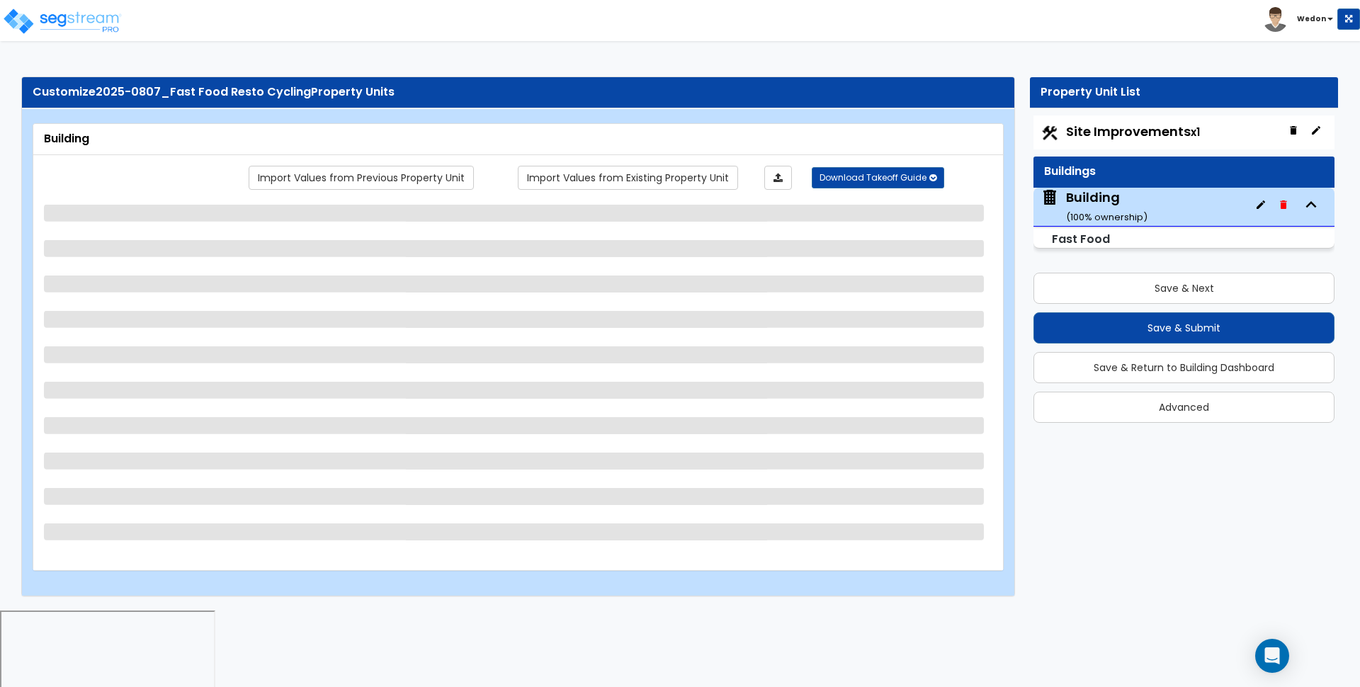
select select "1"
select select "2"
select select "3"
select select "5"
select select "3"
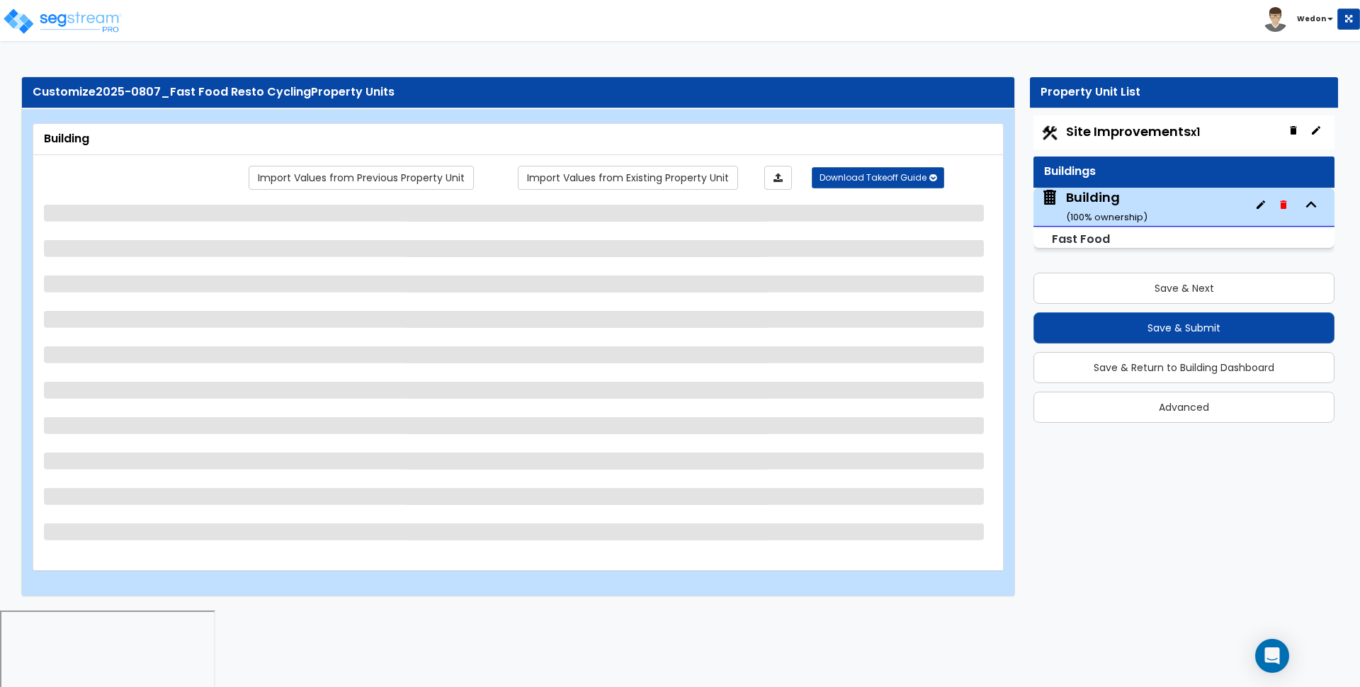
select select "1"
select select "2"
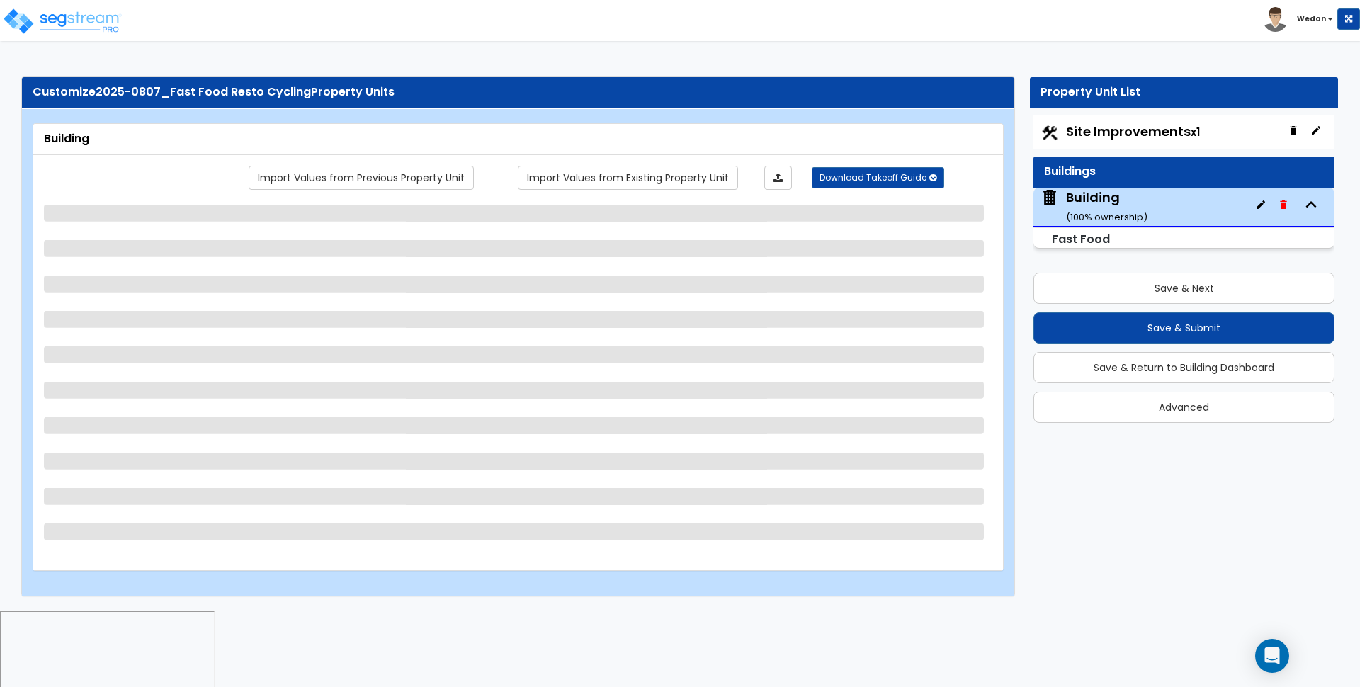
select select "2"
select select "3"
select select "1"
select select "2"
select select "3"
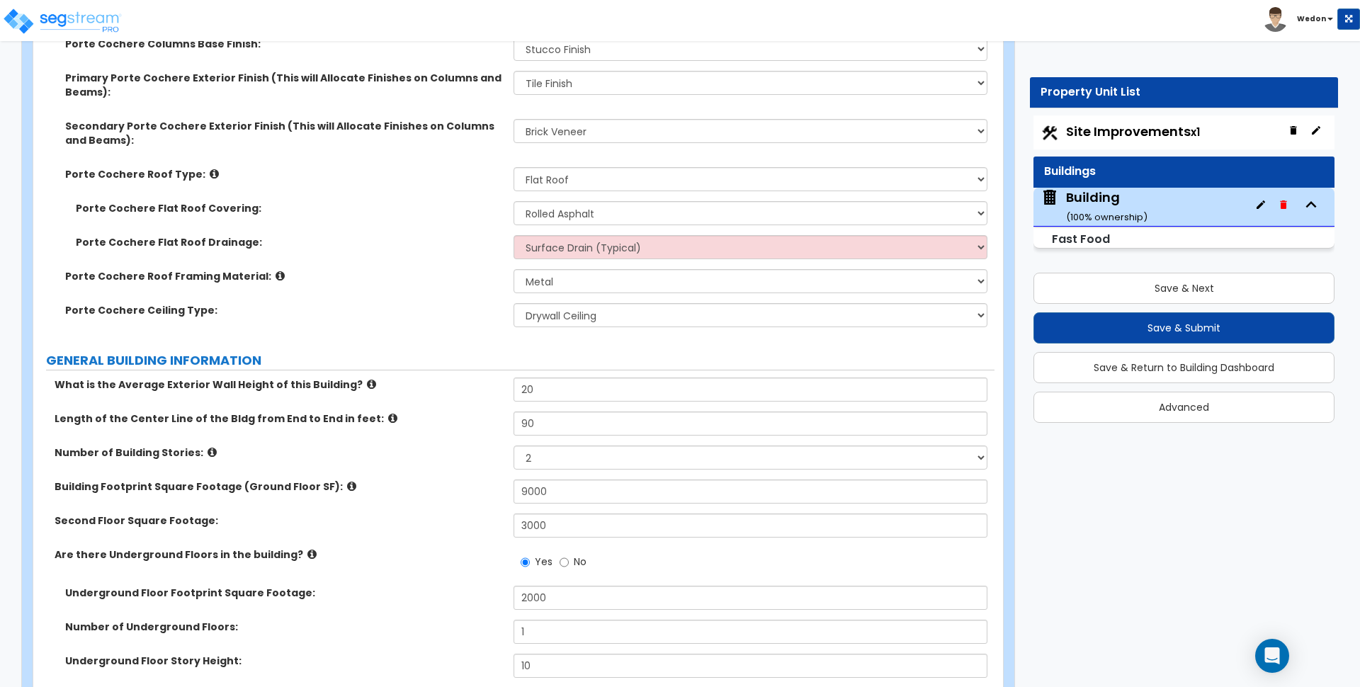
scroll to position [620, 0]
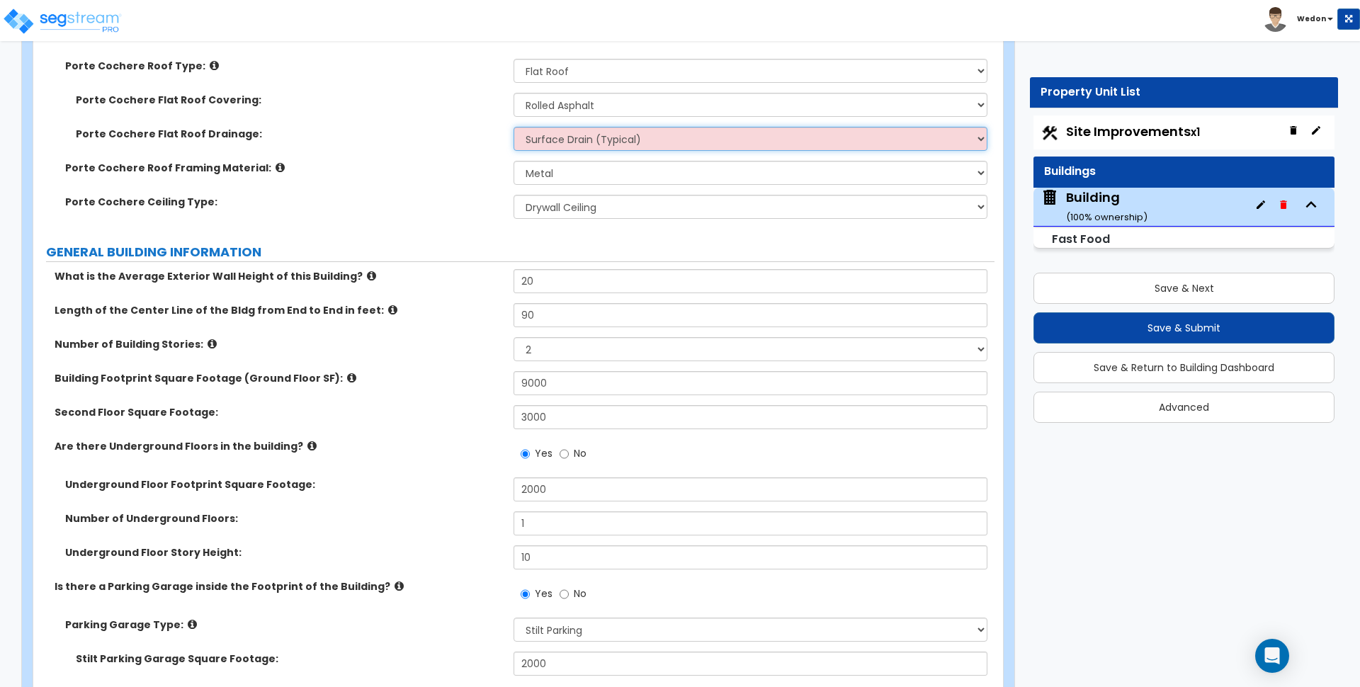
click at [685, 137] on select "Surface Drain (Typical) Gutters" at bounding box center [750, 139] width 473 height 24
select select "1"
click at [514, 127] on select "Surface Drain (Typical) Gutters" at bounding box center [750, 139] width 473 height 24
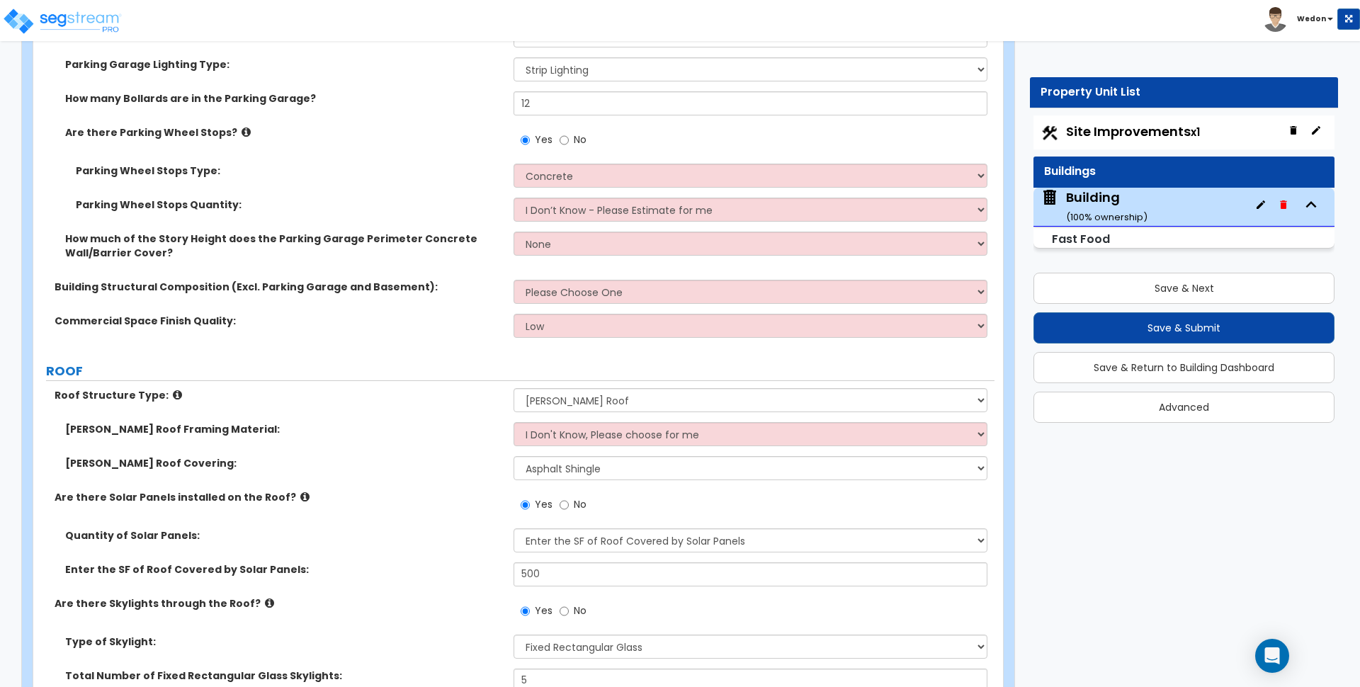
scroll to position [1328, 0]
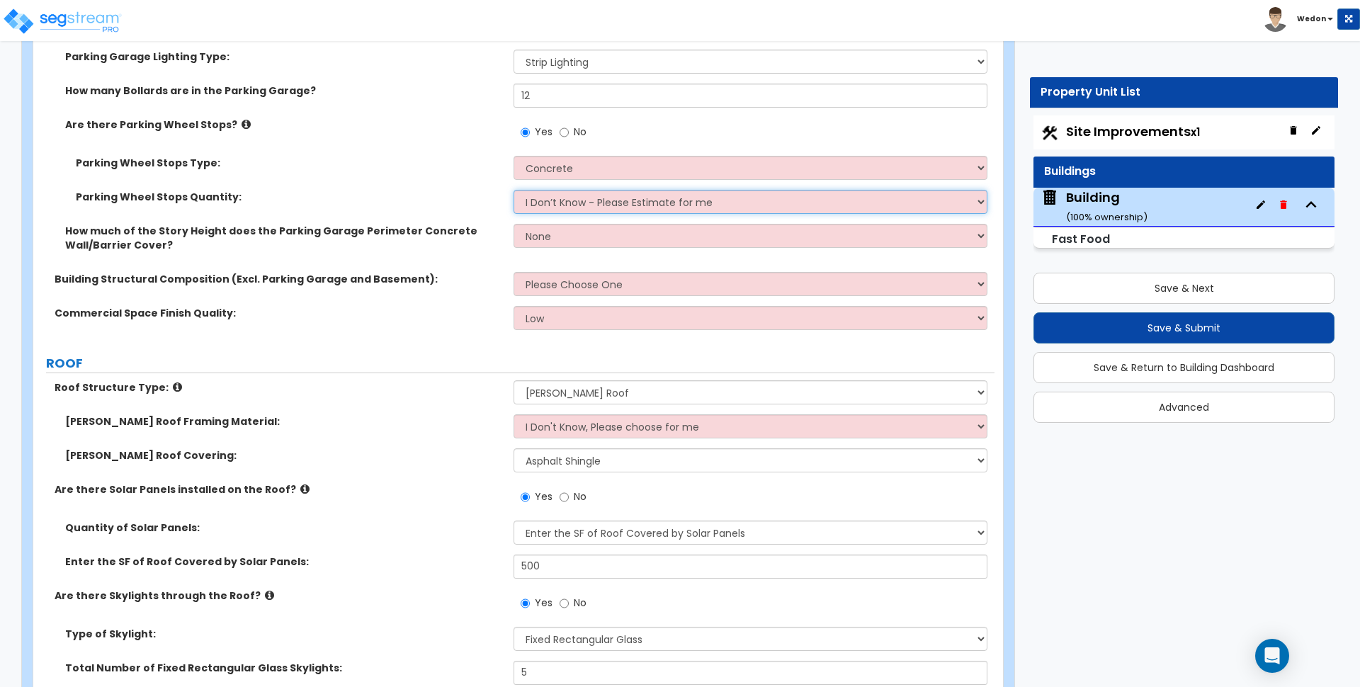
click at [662, 205] on select "I Don’t Know - Please Estimate for me I Want to Enter the Number of Wheel Stops" at bounding box center [750, 202] width 473 height 24
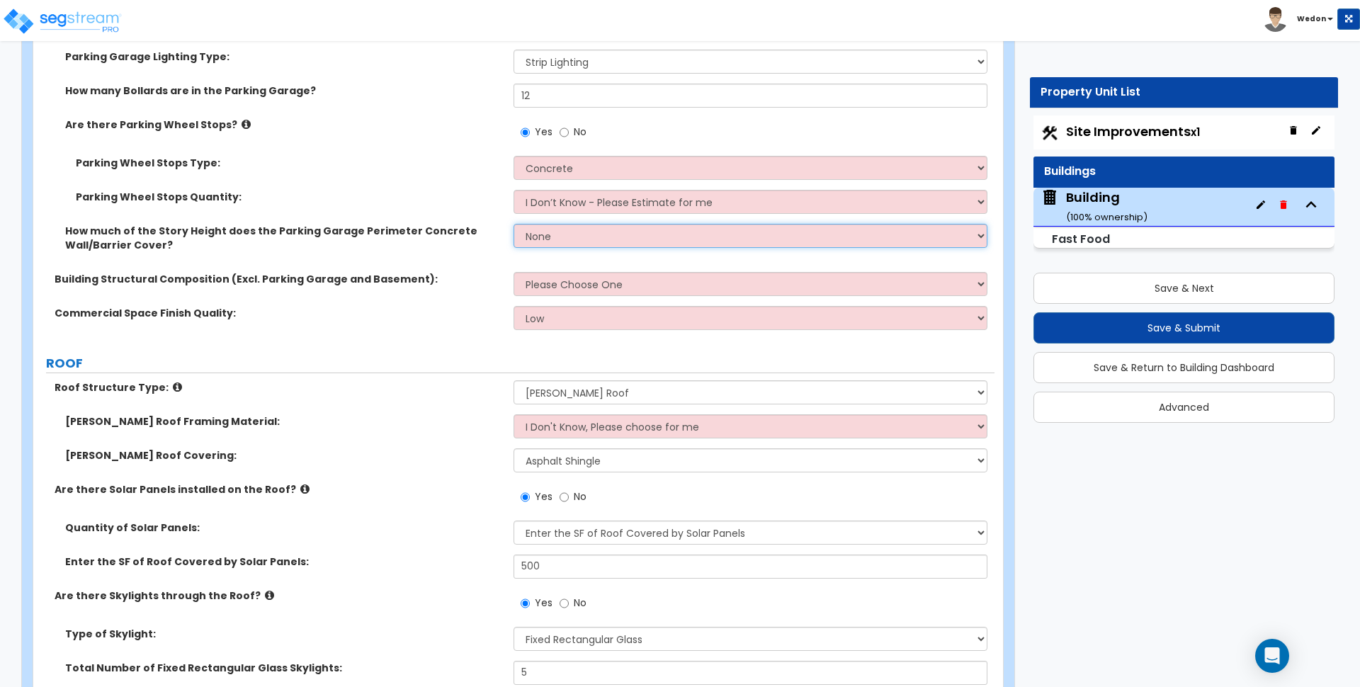
click at [660, 238] on select "None Only About Half of the Story Height Most of the Story Height is Covered Ea…" at bounding box center [750, 236] width 473 height 24
select select "2"
click at [514, 224] on select "None Only About Half of the Story Height Most of the Story Height is Covered Ea…" at bounding box center [750, 236] width 473 height 24
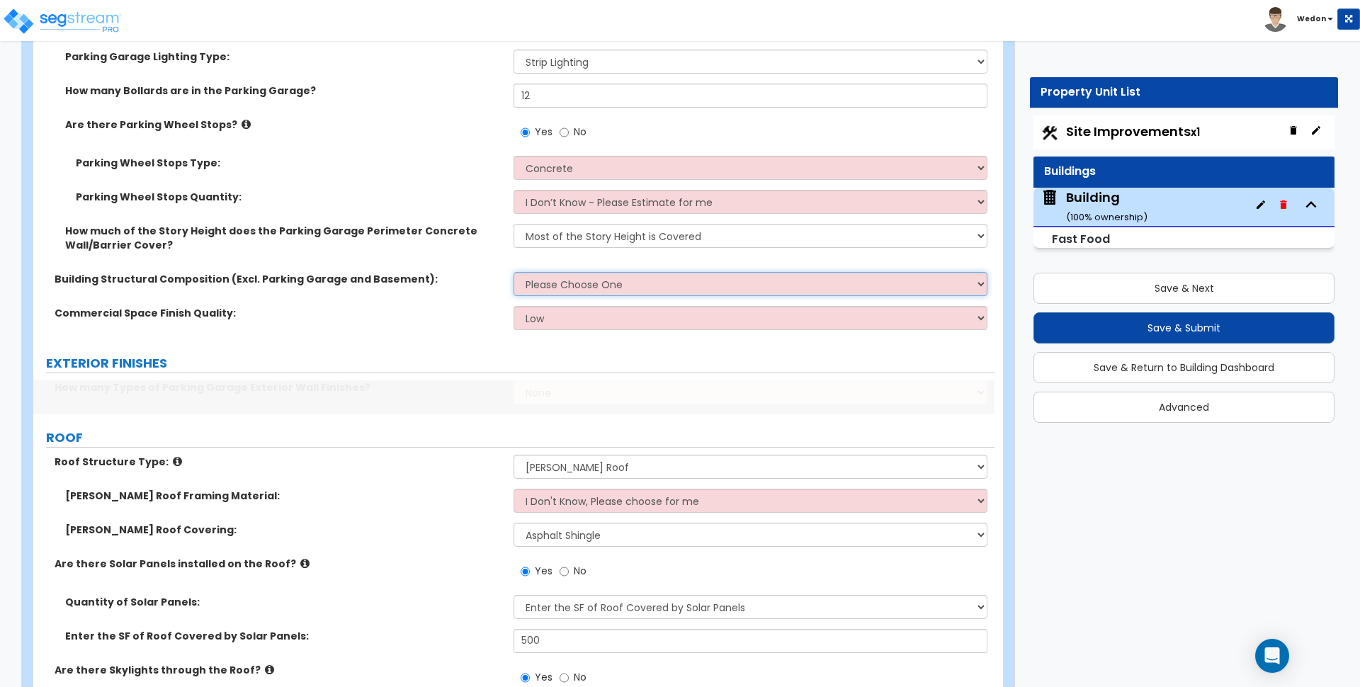
click at [618, 285] on select "Please Choose One Tilt-up Wall Construction Reinforced Concrete Structural Stee…" at bounding box center [750, 284] width 473 height 24
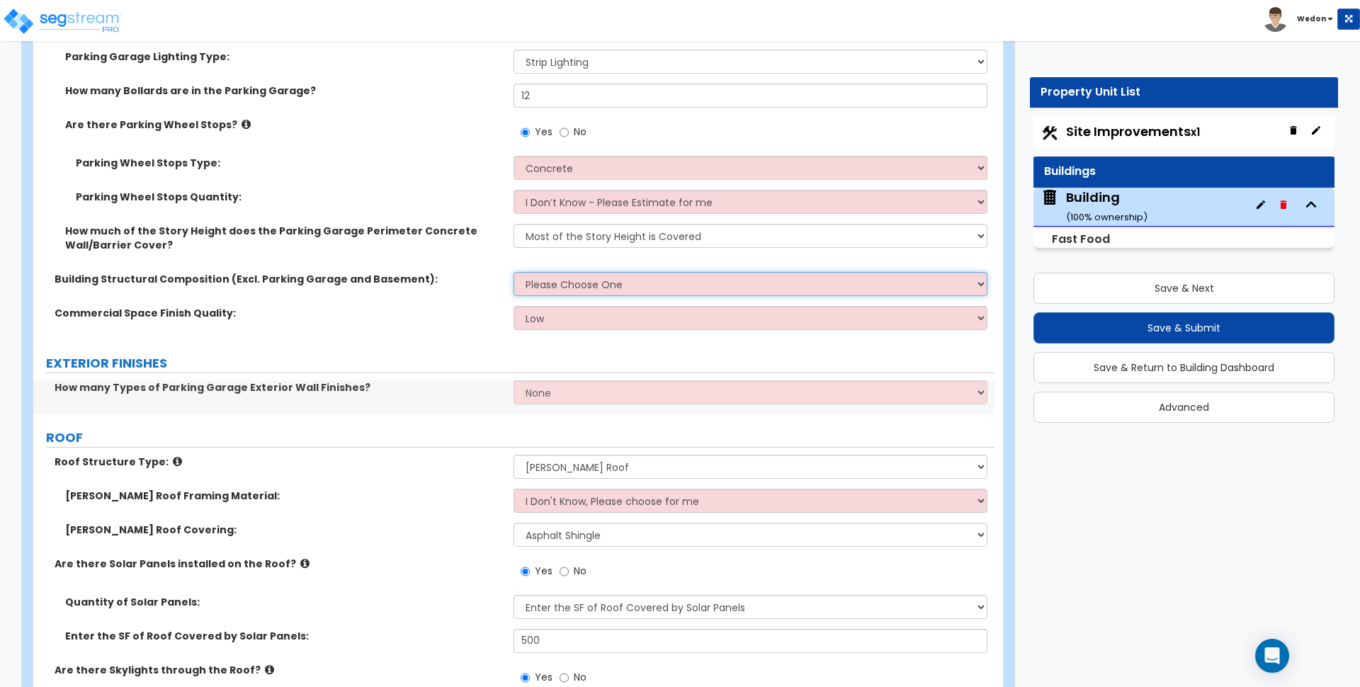
select select "3"
click at [514, 272] on select "Please Choose One Tilt-up Wall Construction Reinforced Concrete Structural Stee…" at bounding box center [750, 284] width 473 height 24
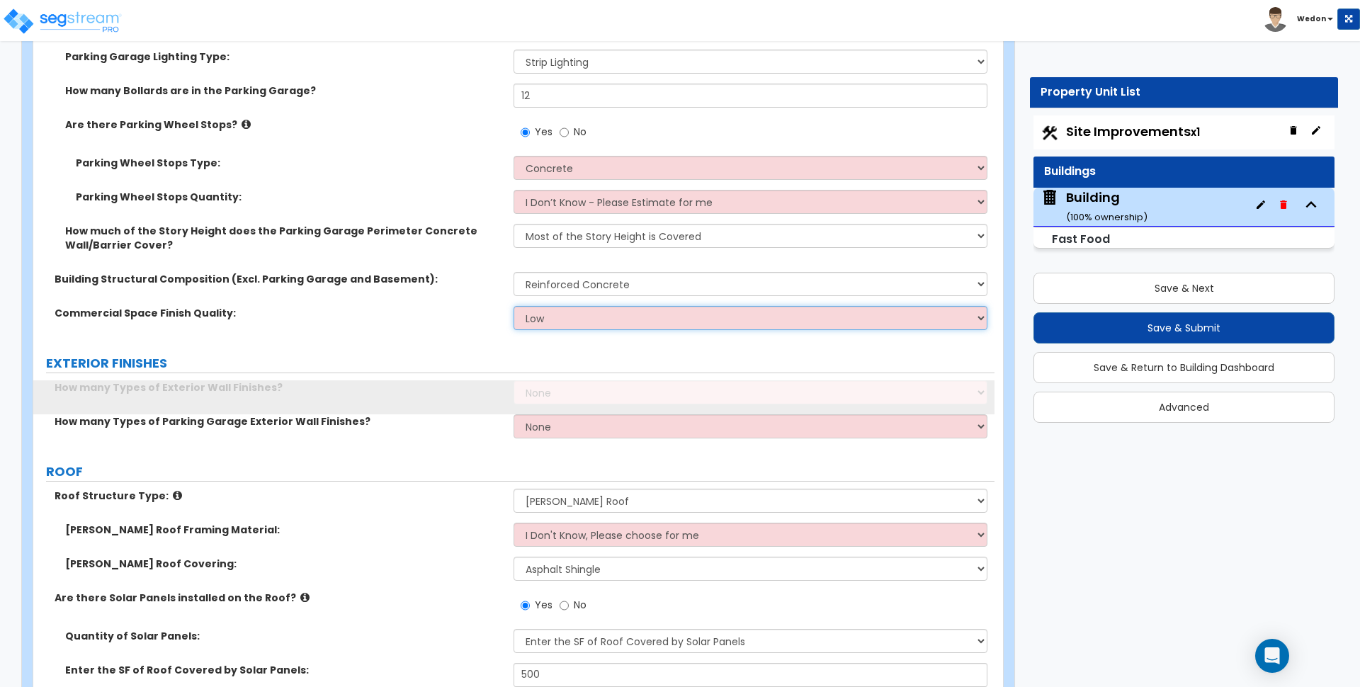
click at [614, 325] on select "Low Average High" at bounding box center [750, 318] width 473 height 24
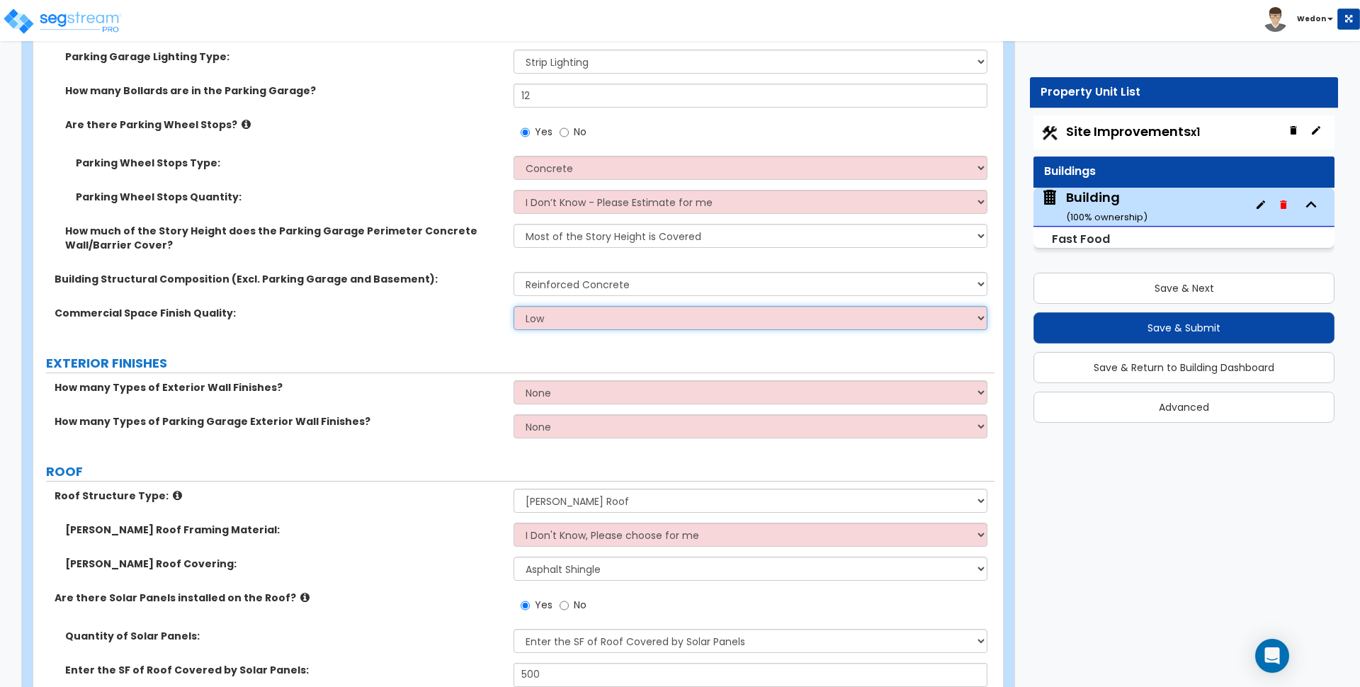
select select "2"
click at [514, 306] on select "Low Average High" at bounding box center [750, 318] width 473 height 24
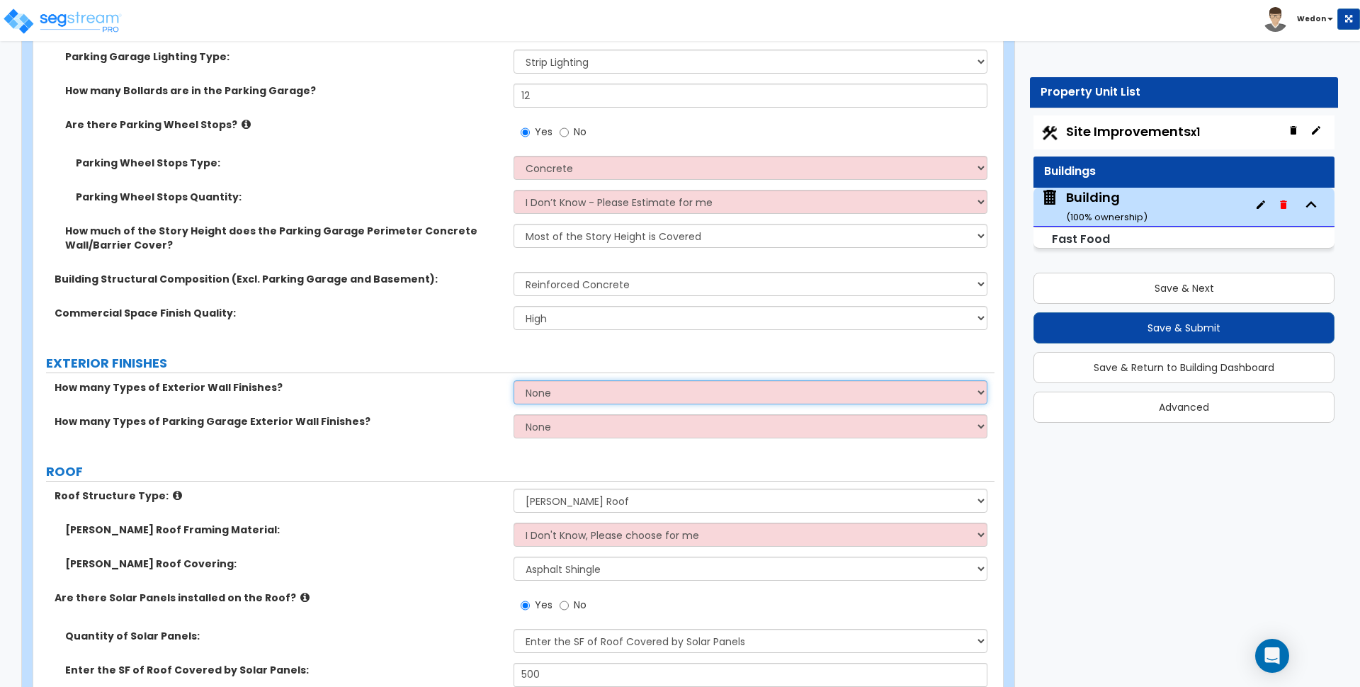
drag, startPoint x: 581, startPoint y: 387, endPoint x: 621, endPoint y: 402, distance: 42.4
click at [581, 388] on select "None 1 2 3" at bounding box center [750, 392] width 473 height 24
select select "3"
click at [514, 380] on select "None 1 2 3" at bounding box center [750, 392] width 473 height 24
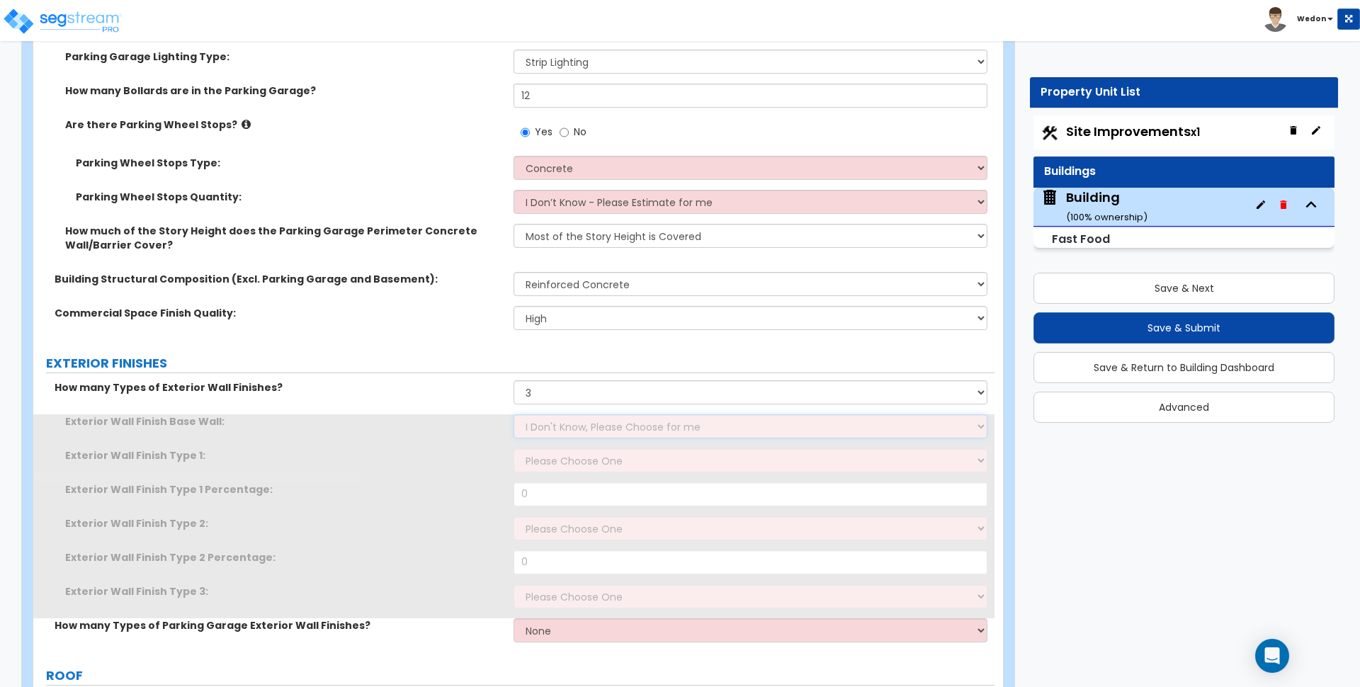
click at [613, 428] on select "I Don't Know, Please Choose for me Concrete Masonry Units (CMU) Cast-in-Place C…" at bounding box center [750, 426] width 473 height 24
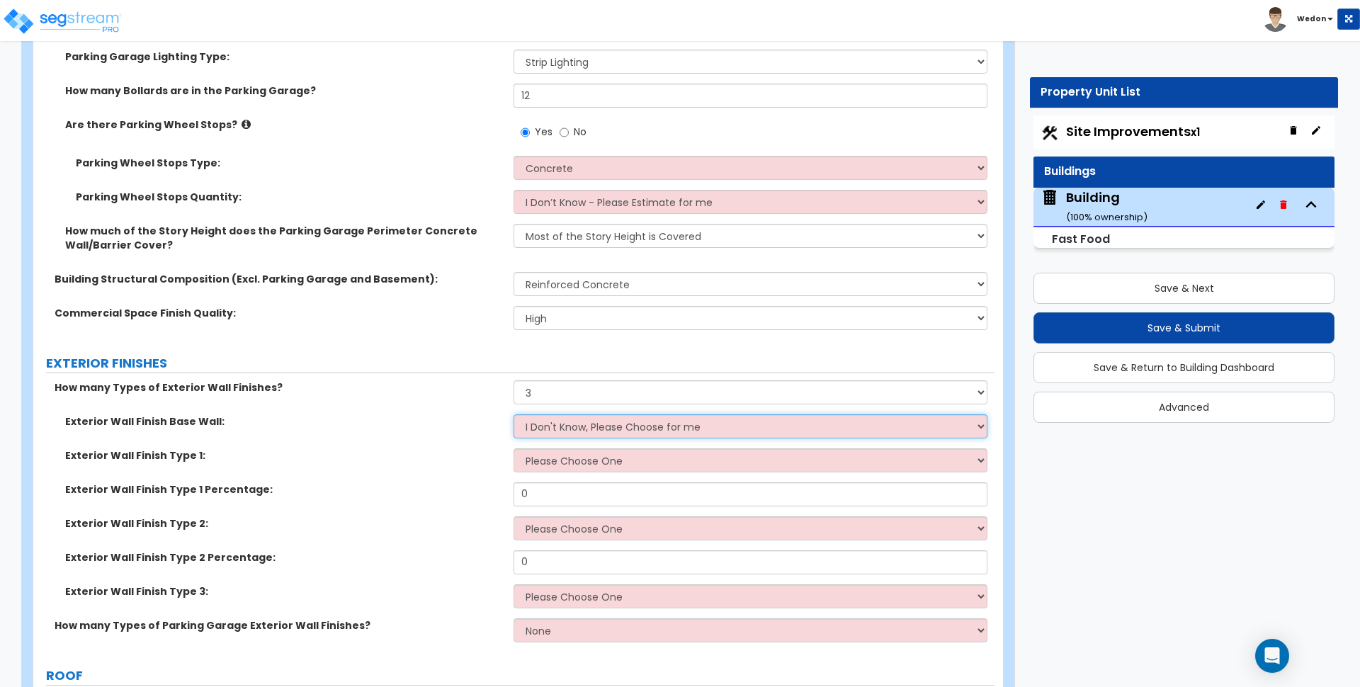
select select "1"
click at [514, 414] on select "I Don't Know, Please Choose for me Concrete Masonry Units (CMU) Cast-in-Place C…" at bounding box center [750, 426] width 473 height 24
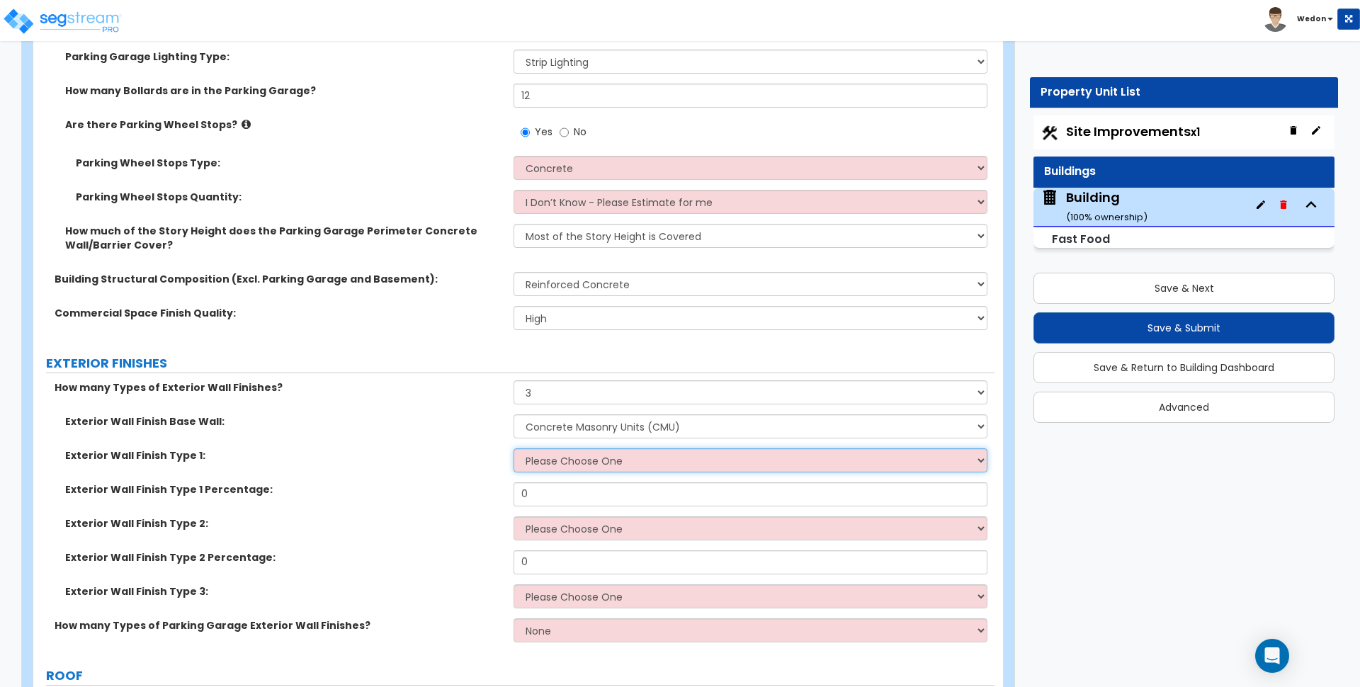
click at [600, 464] on select "Please Choose One No Finish/Shared Wall No Wall Brick Veneer Stone Veneer Wood …" at bounding box center [750, 460] width 473 height 24
select select "4"
click at [514, 448] on select "Please Choose One No Finish/Shared Wall No Wall Brick Veneer Stone Veneer Wood …" at bounding box center [750, 460] width 473 height 24
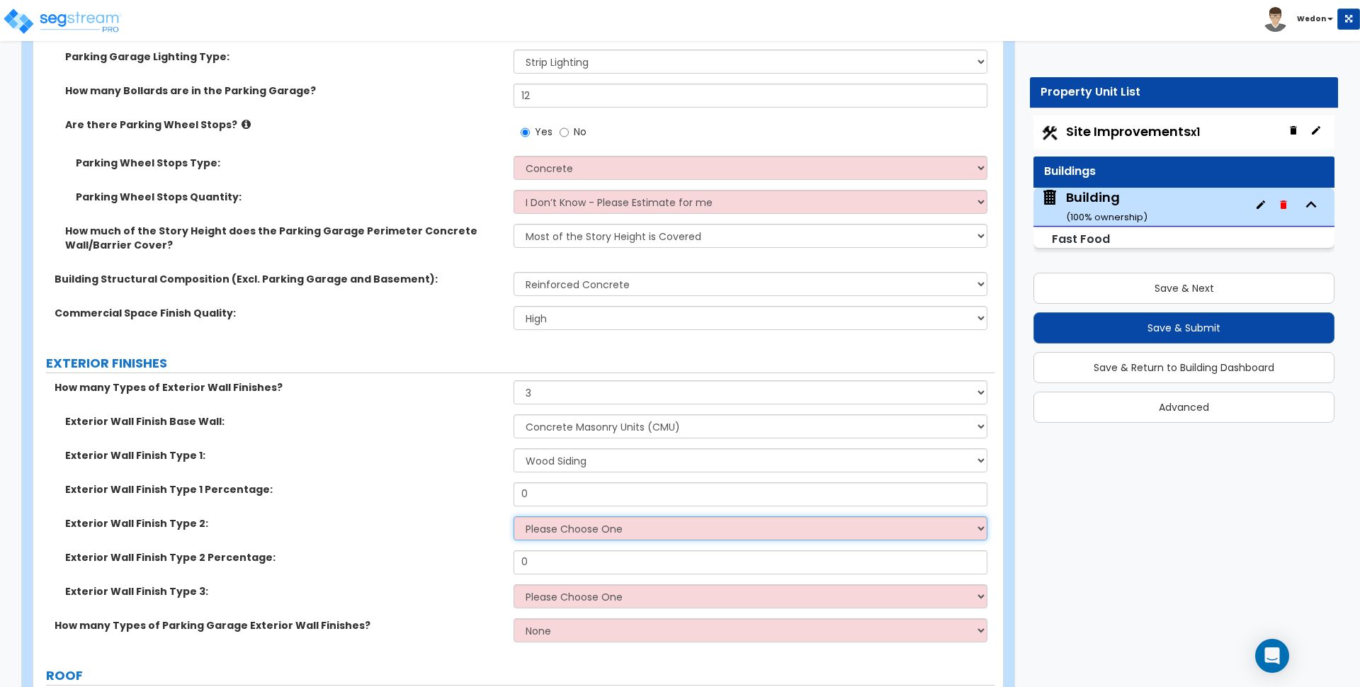
click at [575, 533] on select "Please Choose One No Finish/Shared Wall No Wall Brick Veneer Stone Veneer Wood …" at bounding box center [750, 528] width 473 height 24
select select "10"
click at [514, 516] on select "Please Choose One No Finish/Shared Wall No Wall Brick Veneer Stone Veneer Wood …" at bounding box center [750, 528] width 473 height 24
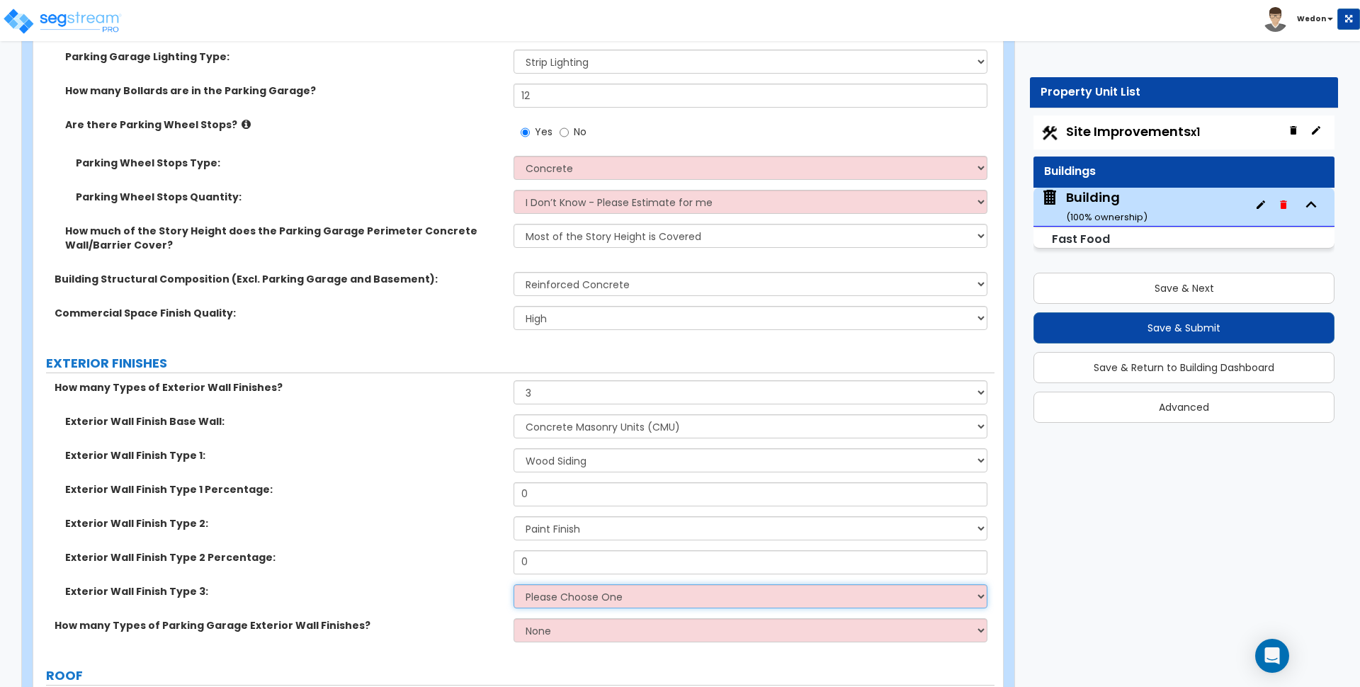
click at [570, 603] on select "Please Choose One No Finish/Shared Wall No Wall Brick Veneer Stone Veneer Wood …" at bounding box center [750, 596] width 473 height 24
select select "13"
click at [514, 584] on select "Please Choose One No Finish/Shared Wall No Wall Brick Veneer Stone Veneer Wood …" at bounding box center [750, 596] width 473 height 24
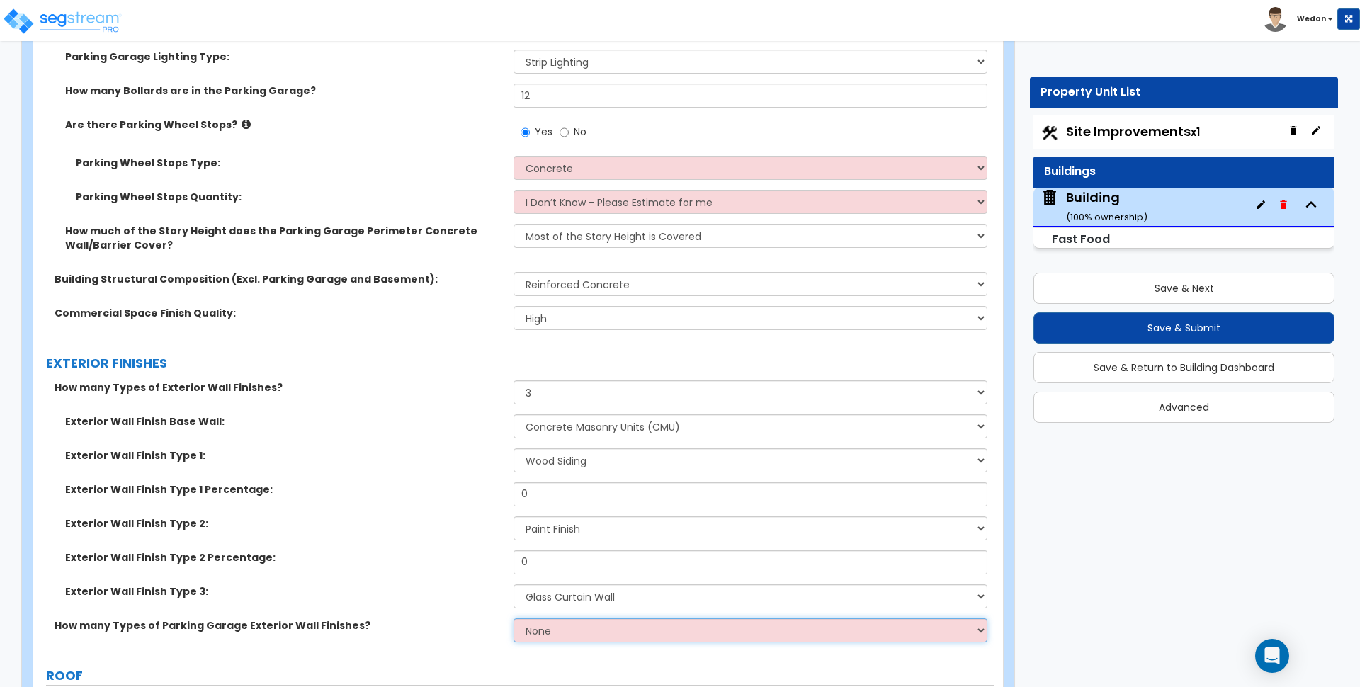
click at [550, 640] on select "None 1 2 3" at bounding box center [750, 630] width 473 height 24
select select "3"
click at [514, 618] on select "None 1 2 3" at bounding box center [750, 630] width 473 height 24
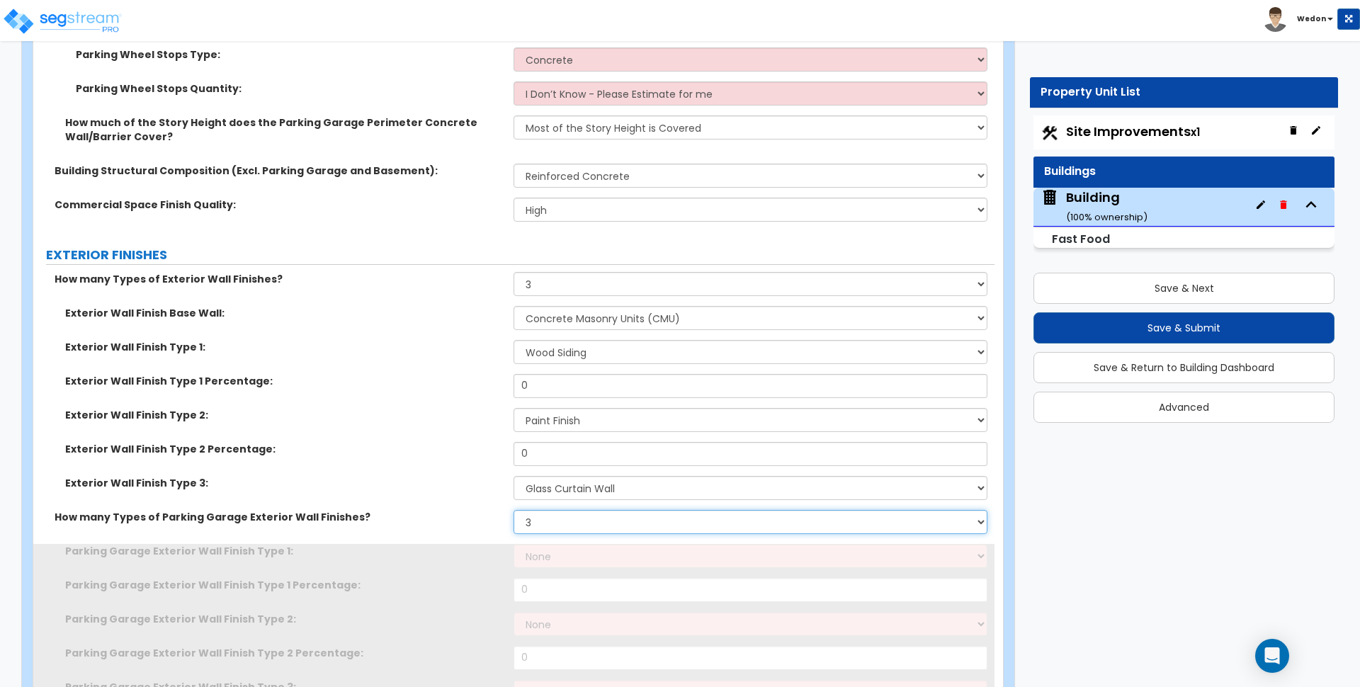
scroll to position [1683, 0]
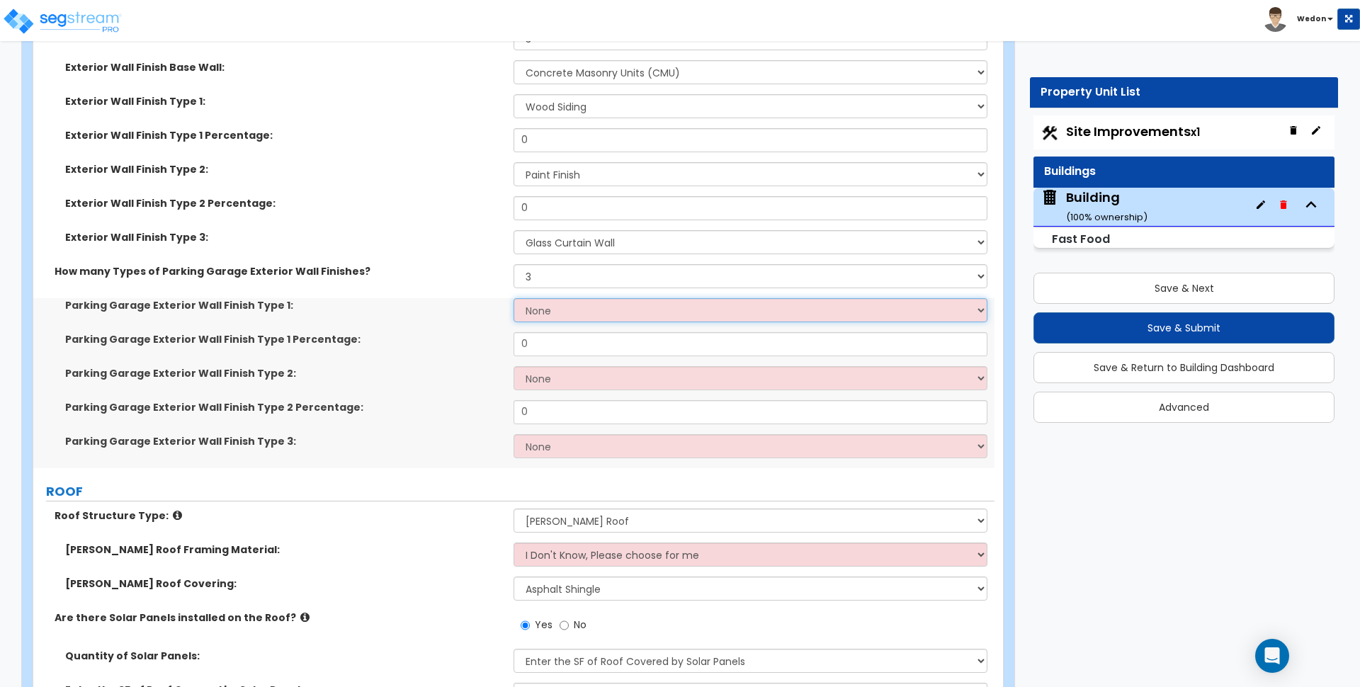
click at [563, 310] on select "None Paint Finish Stucco Finish Stone Veneer Brick Veneer Metal Composite Panel…" at bounding box center [750, 310] width 473 height 24
select select "1"
click at [514, 298] on select "None Paint Finish Stucco Finish Stone Veneer Brick Veneer Metal Composite Panel…" at bounding box center [750, 310] width 473 height 24
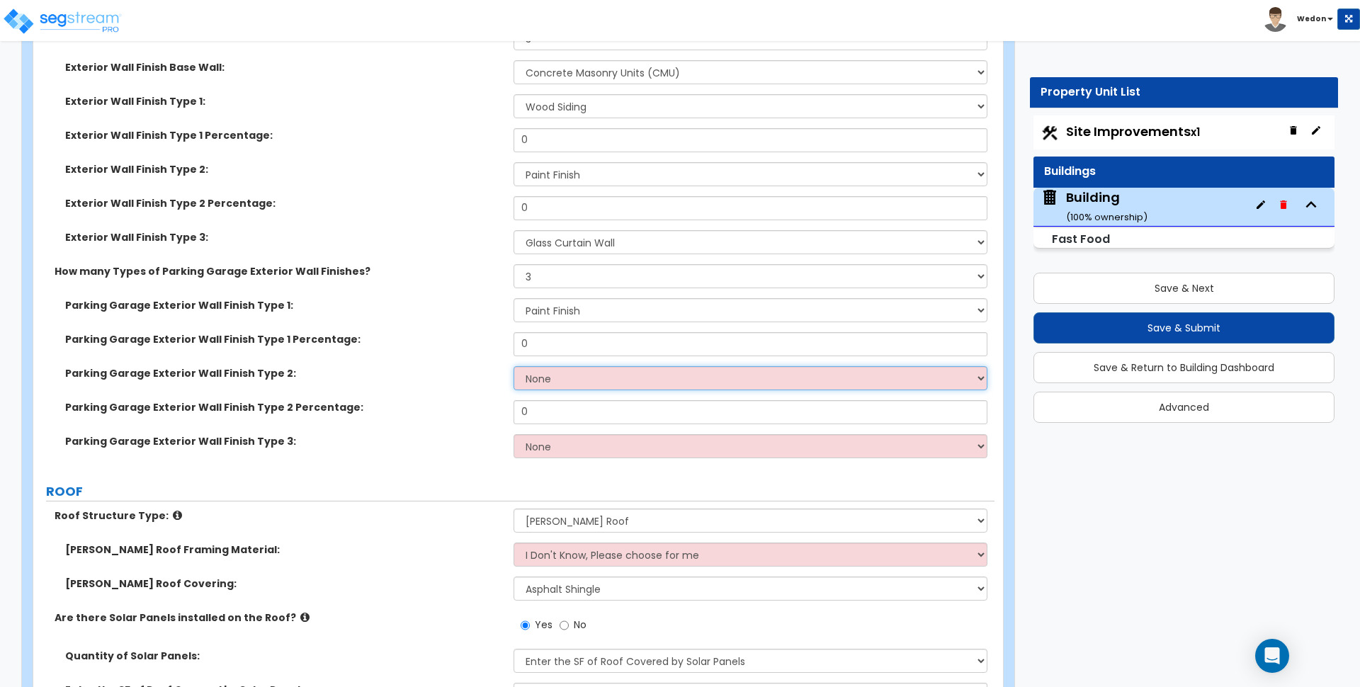
click at [558, 374] on select "None Paint Finish Stucco Finish Stone Veneer Brick Veneer Metal Composite Panel…" at bounding box center [750, 378] width 473 height 24
select select "3"
click at [514, 366] on select "None Paint Finish Stucco Finish Stone Veneer Brick Veneer Metal Composite Panel…" at bounding box center [750, 378] width 473 height 24
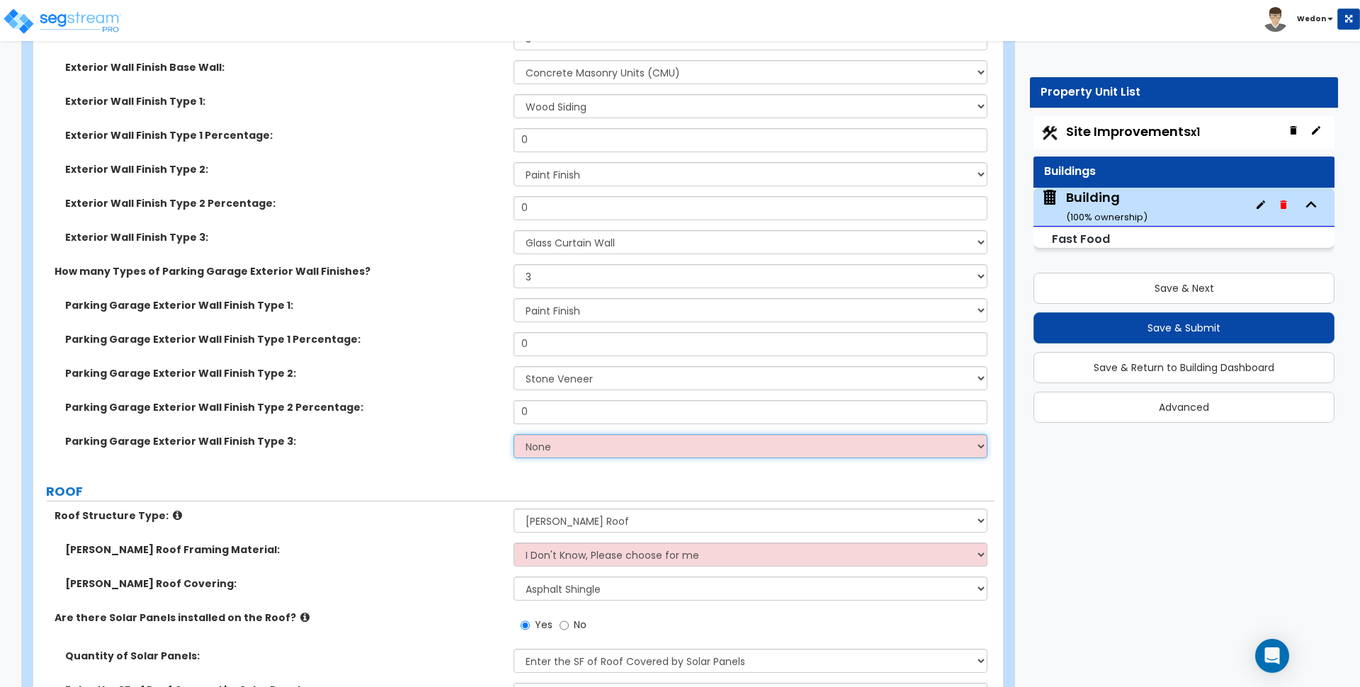
drag, startPoint x: 562, startPoint y: 455, endPoint x: 565, endPoint y: 448, distance: 7.6
click at [562, 455] on select "None Paint Finish Stucco Finish Stone Veneer Brick Veneer Metal Composite Panel…" at bounding box center [750, 446] width 473 height 24
select select "4"
click at [514, 434] on select "None Paint Finish Stucco Finish Stone Veneer Brick Veneer Metal Composite Panel…" at bounding box center [750, 446] width 473 height 24
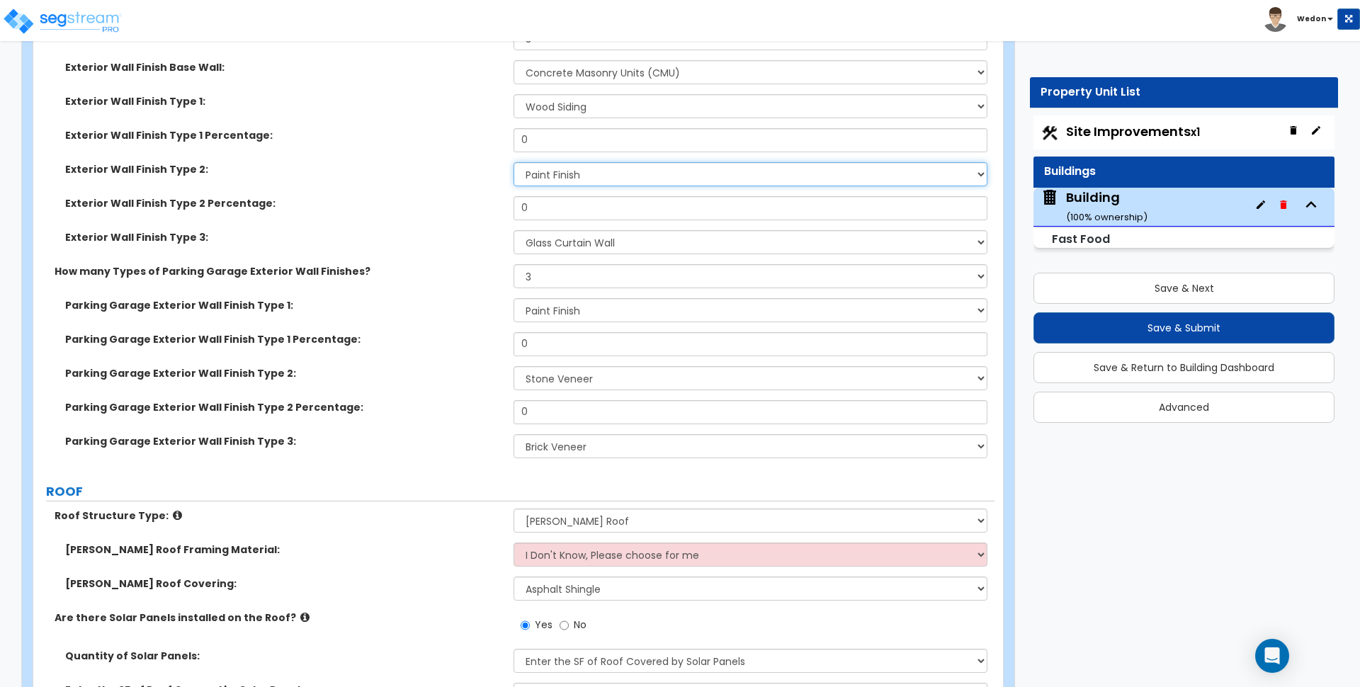
click at [598, 180] on select "Please Choose One No Finish/Shared Wall No Wall Brick Veneer Stone Veneer Wood …" at bounding box center [750, 174] width 473 height 24
select select "7"
click at [514, 162] on select "Please Choose One No Finish/Shared Wall No Wall Brick Veneer Stone Veneer Wood …" at bounding box center [750, 174] width 473 height 24
click at [566, 144] on input "0" at bounding box center [750, 140] width 473 height 24
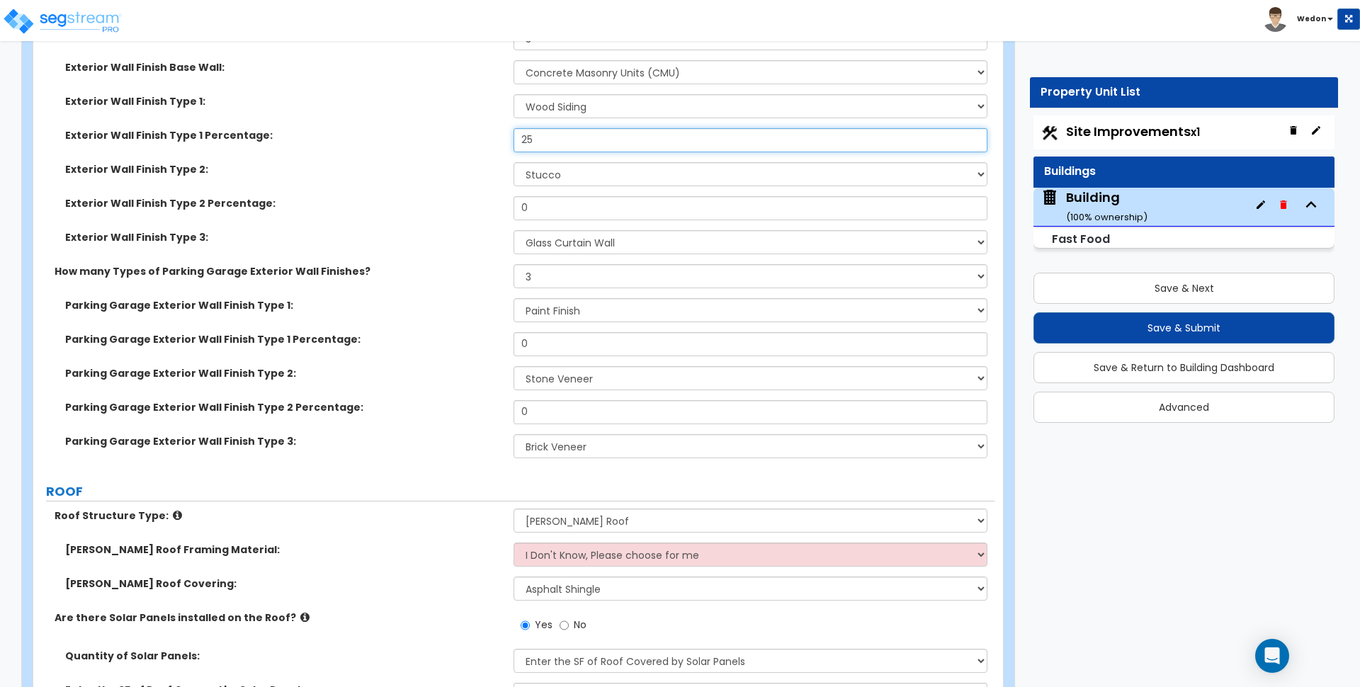
type input "25"
click at [545, 212] on input "0" at bounding box center [750, 208] width 473 height 24
type input "25"
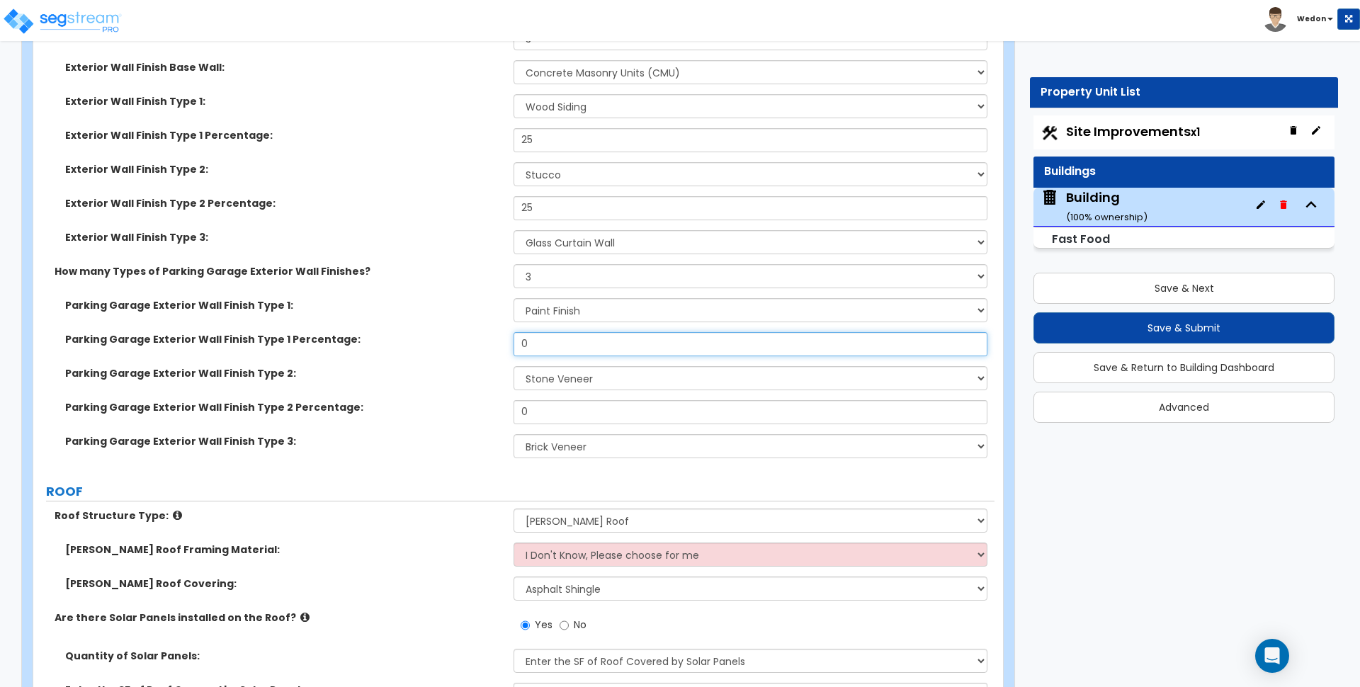
click at [545, 341] on input "0" at bounding box center [750, 344] width 473 height 24
type input "25"
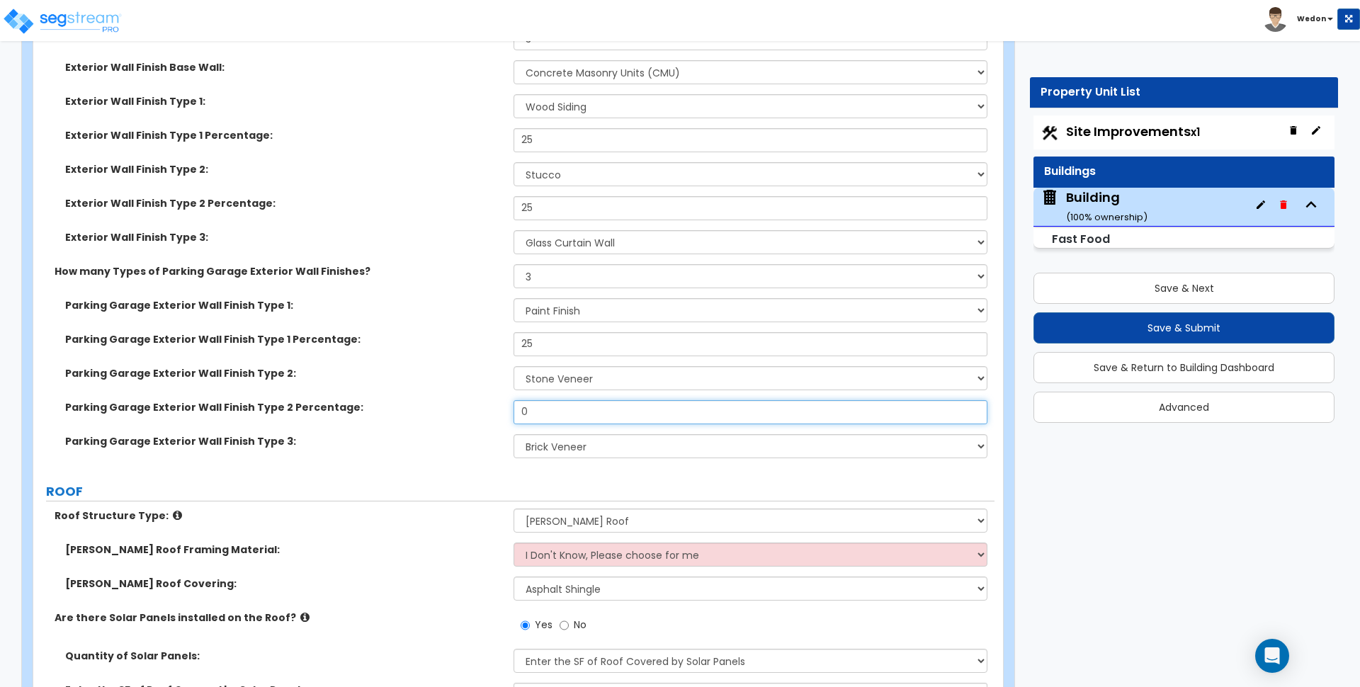
click at [555, 418] on input "0" at bounding box center [750, 412] width 473 height 24
click at [554, 418] on input "0" at bounding box center [750, 412] width 473 height 24
type input "25"
click at [390, 424] on div "Parking Garage Exterior Wall Finish Type 2 Percentage: 25" at bounding box center [513, 417] width 961 height 34
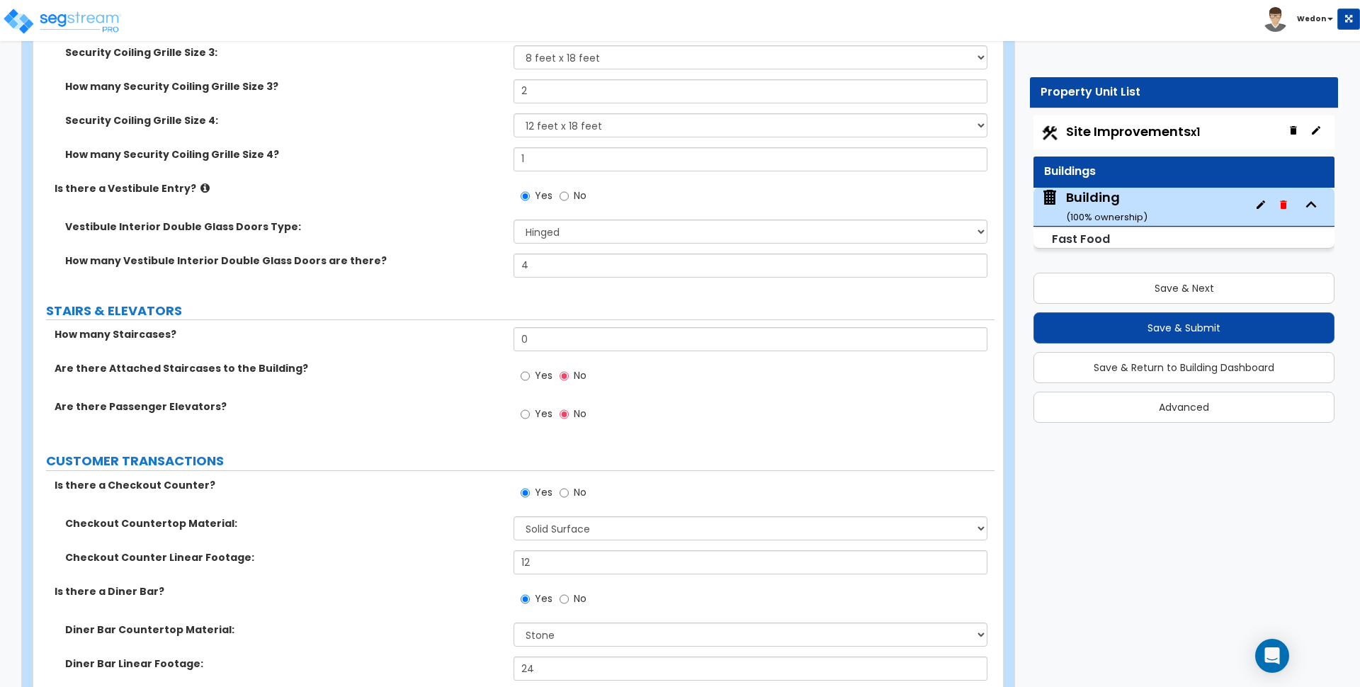
scroll to position [5579, 0]
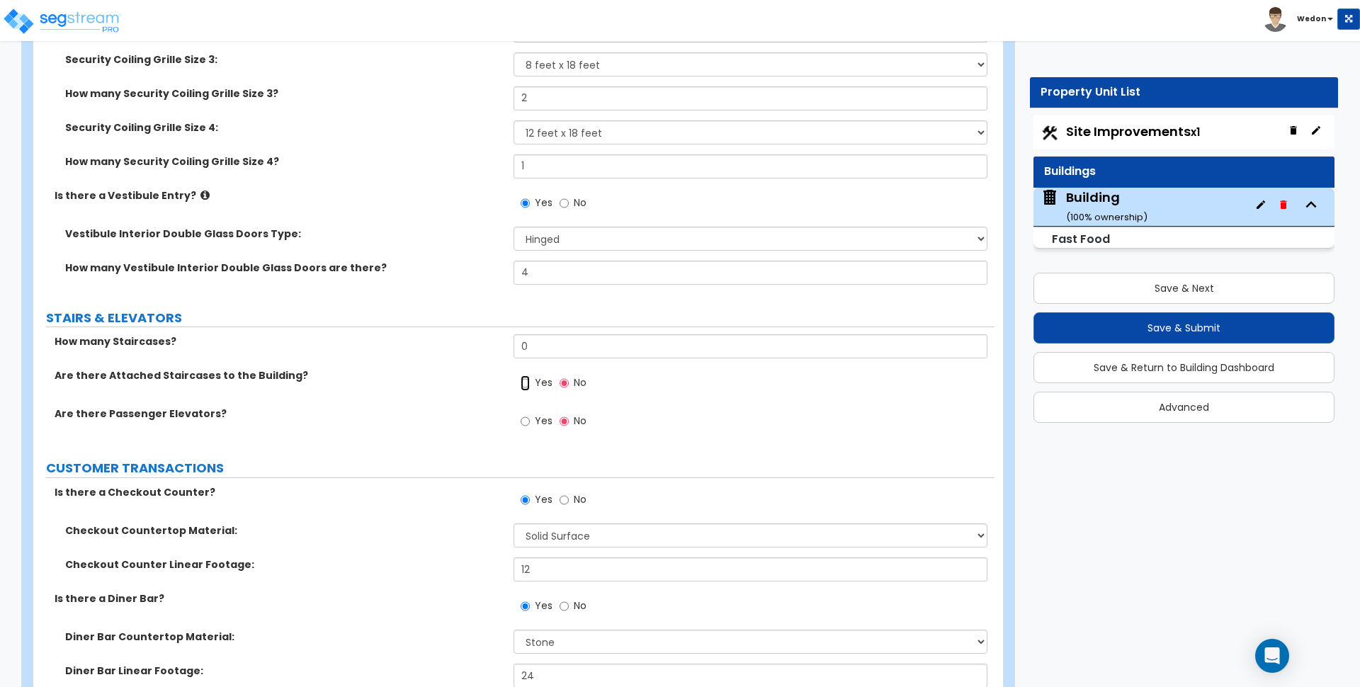
click at [524, 381] on input "Yes" at bounding box center [525, 383] width 9 height 16
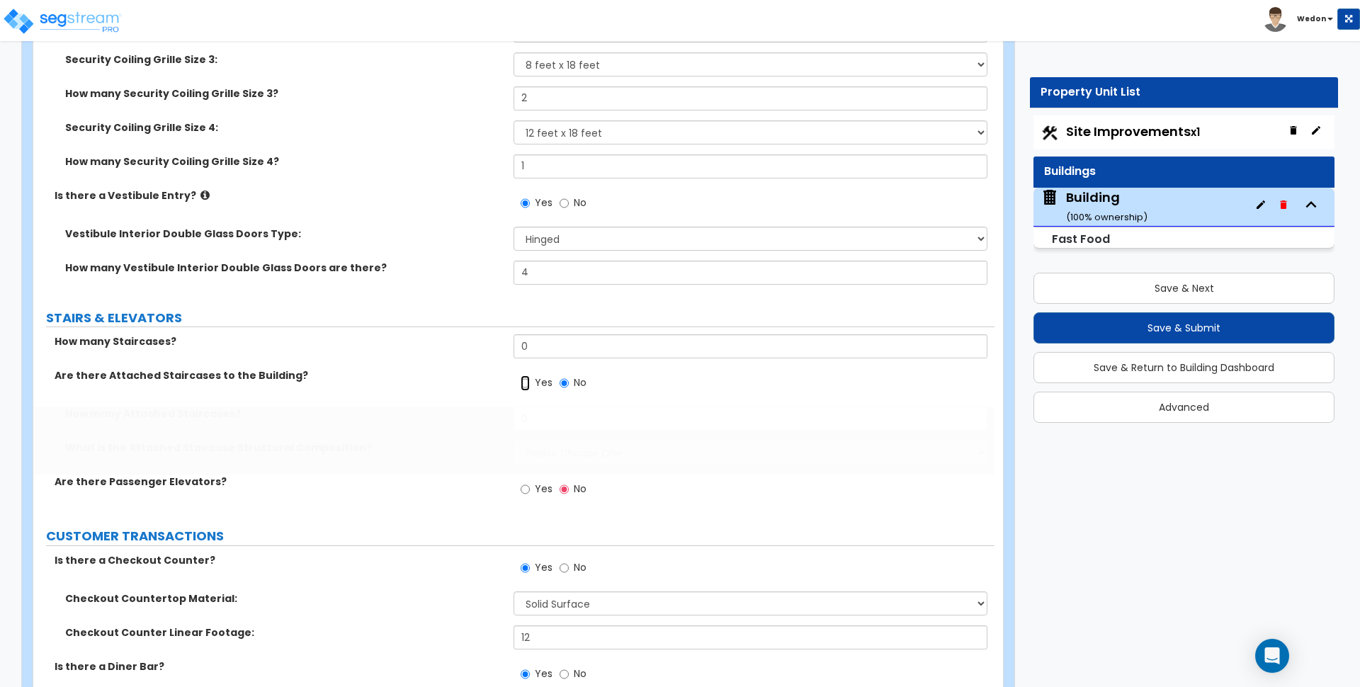
radio input "true"
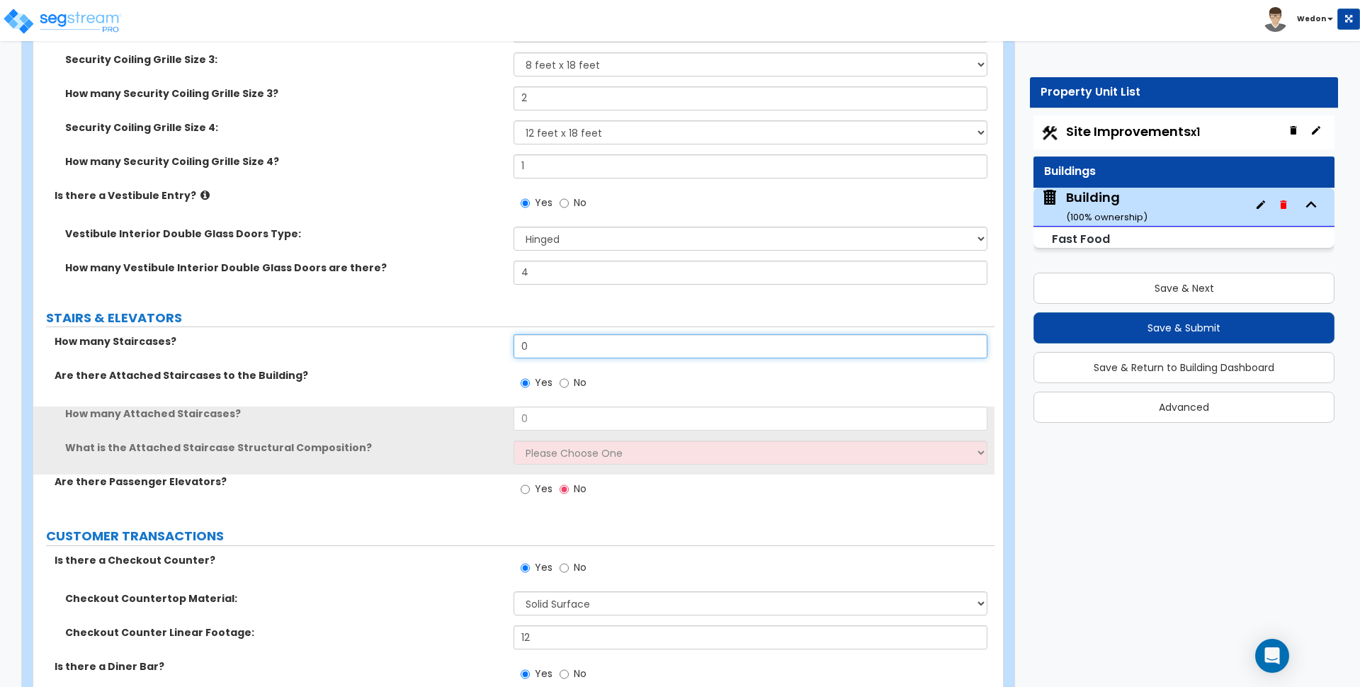
drag, startPoint x: 531, startPoint y: 345, endPoint x: 488, endPoint y: 353, distance: 43.9
click at [490, 349] on div "How many Staircases? 0" at bounding box center [513, 351] width 961 height 34
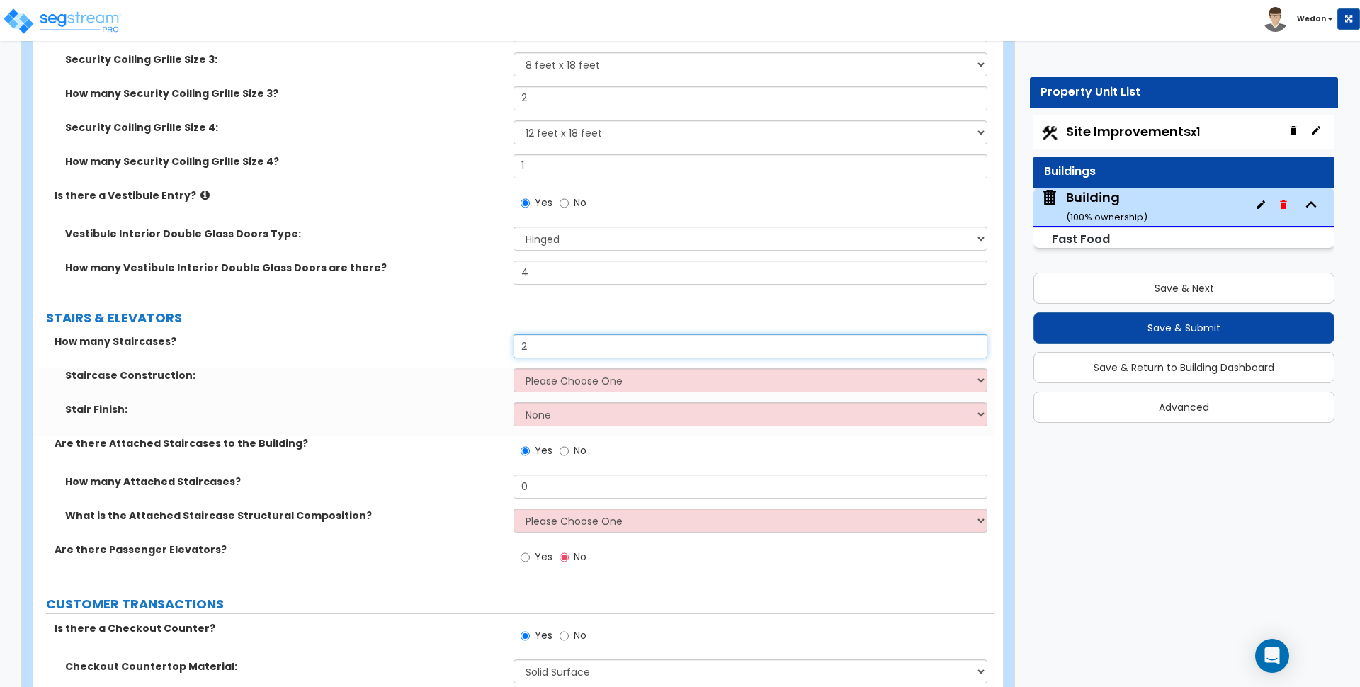
type input "2"
click at [542, 390] on select "Please Choose One Concrete Steel Wood Please Choose For Me" at bounding box center [750, 380] width 473 height 24
select select "2"
click at [514, 368] on select "Please Choose One Concrete Steel Wood Please Choose For Me" at bounding box center [750, 380] width 473 height 24
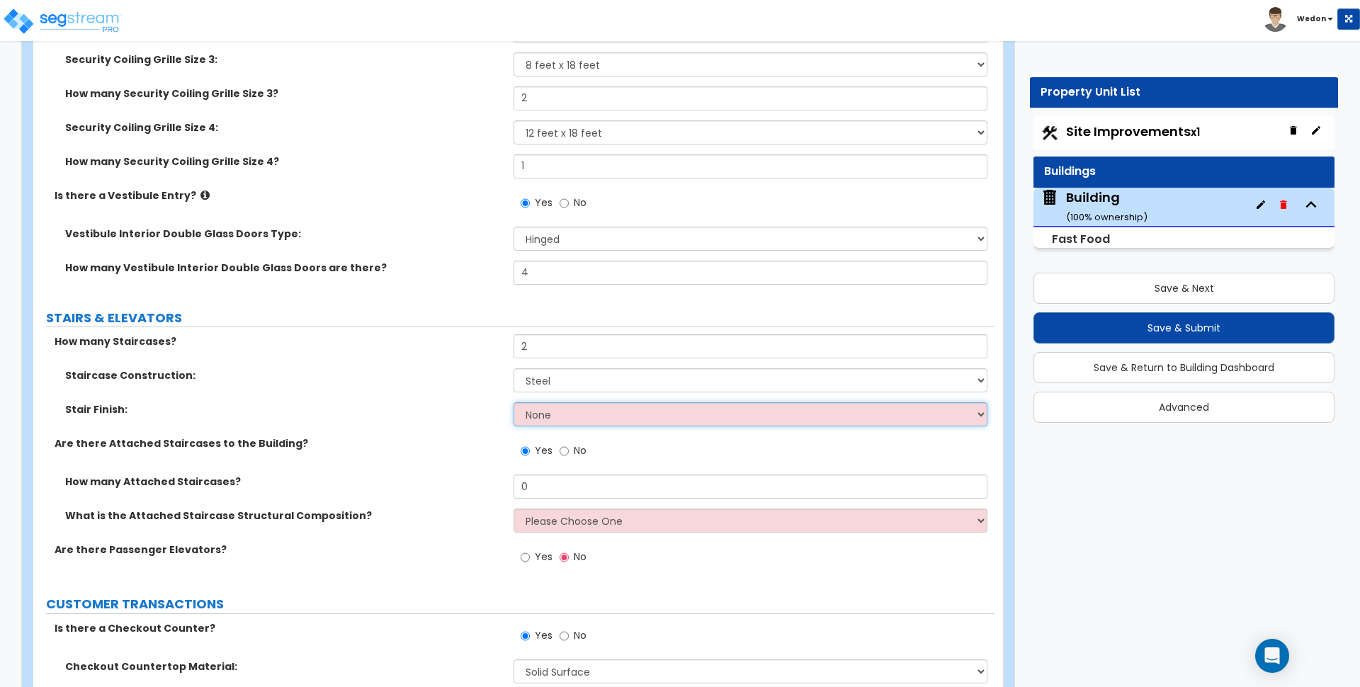
click at [583, 418] on select "None Tile Wood Laminate VCT Sheet Carpet Sheet Vinyl Carpet Tile" at bounding box center [750, 414] width 473 height 24
select select "2"
click at [514, 402] on select "None Tile Wood Laminate VCT Sheet Carpet Sheet Vinyl Carpet Tile" at bounding box center [750, 414] width 473 height 24
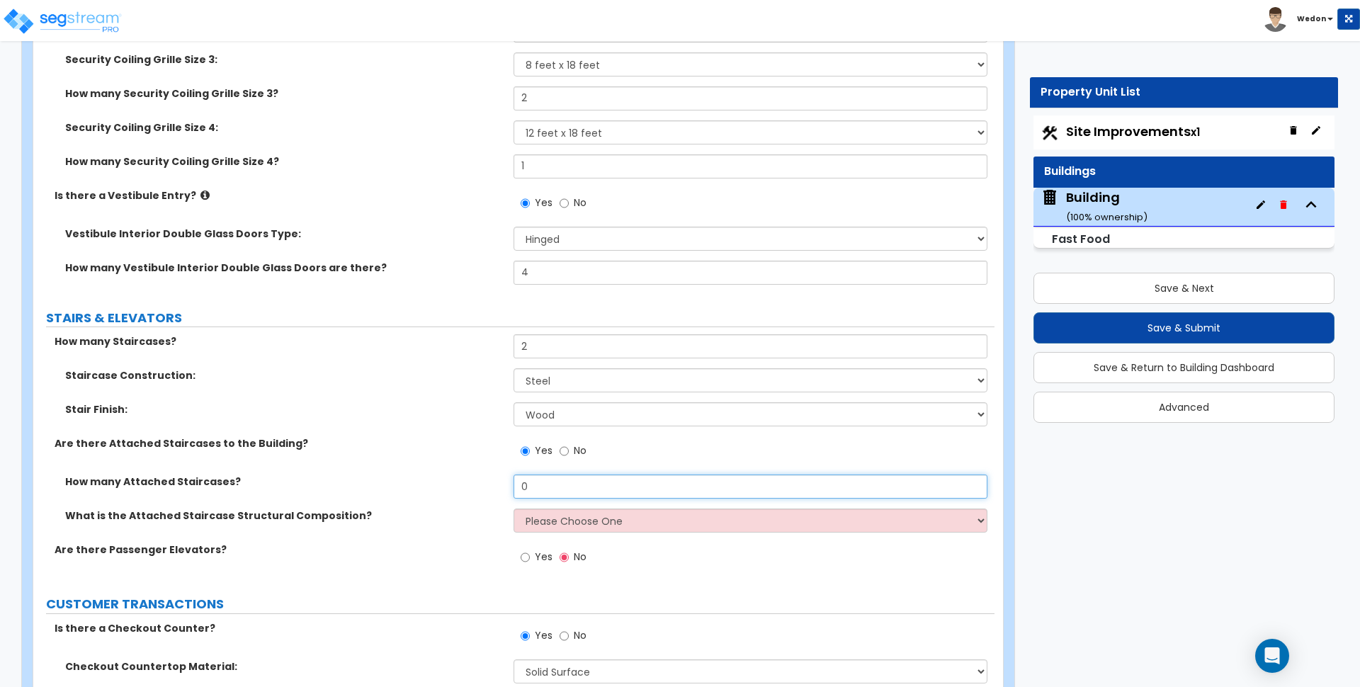
click at [506, 489] on div "How many Attached Staircases? 0" at bounding box center [513, 492] width 961 height 34
type input "1"
click at [589, 524] on select "Please Choose One Reinforced Concrete Structural Steel Wood" at bounding box center [750, 521] width 473 height 24
select select "4"
click at [514, 509] on select "Please Choose One Reinforced Concrete Structural Steel Wood" at bounding box center [750, 521] width 473 height 24
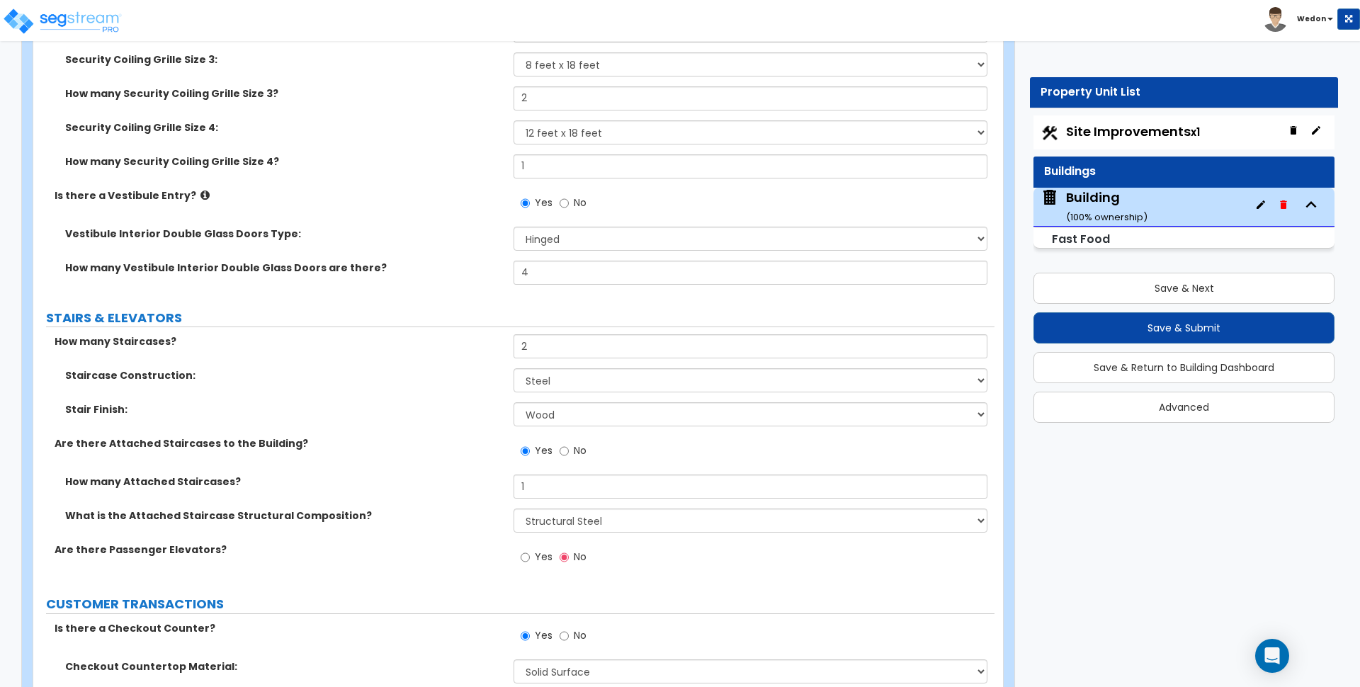
click at [539, 558] on span "Yes" at bounding box center [544, 557] width 18 height 14
click at [530, 558] on input "Yes" at bounding box center [525, 558] width 9 height 16
radio input "true"
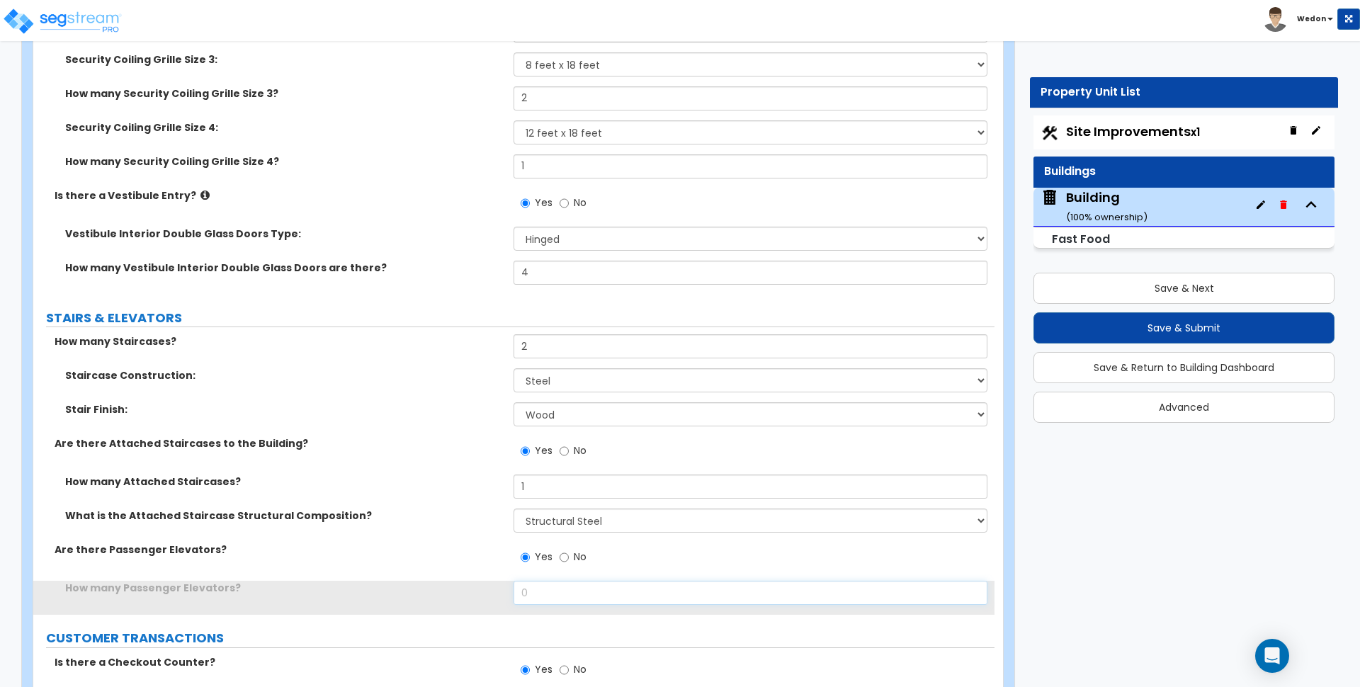
click at [474, 592] on div "How many Passenger Elevators? 0" at bounding box center [513, 598] width 961 height 34
type input "1"
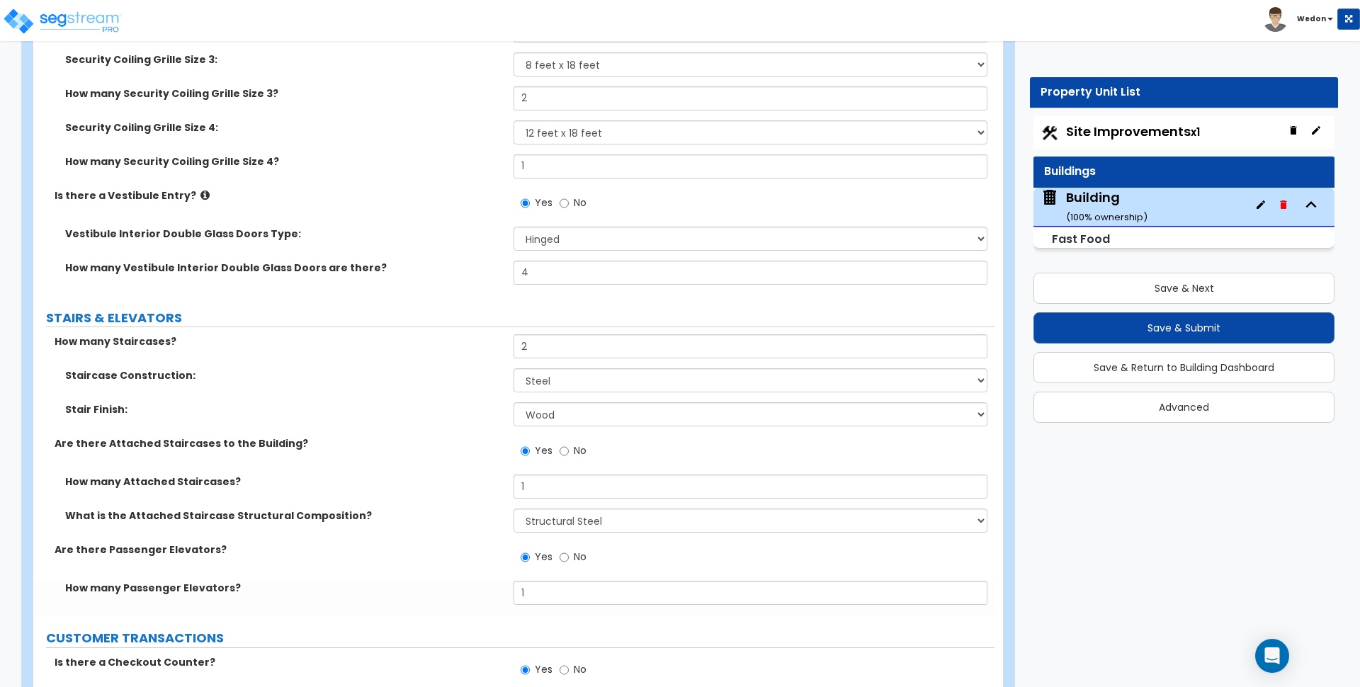
click at [337, 474] on div "Are there Attached Staircases to the Building? Yes No" at bounding box center [513, 455] width 961 height 38
click at [363, 446] on label "Are there Attached Staircases to the Building?" at bounding box center [279, 443] width 448 height 14
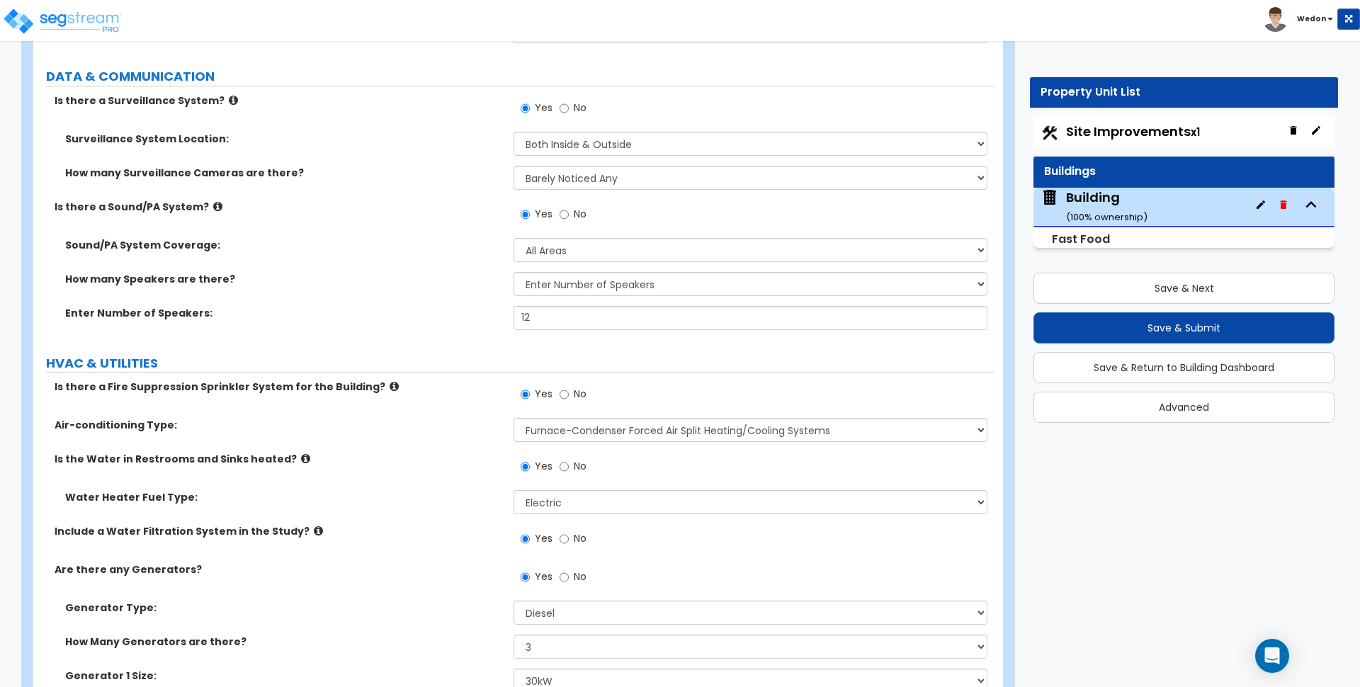
scroll to position [11838, 0]
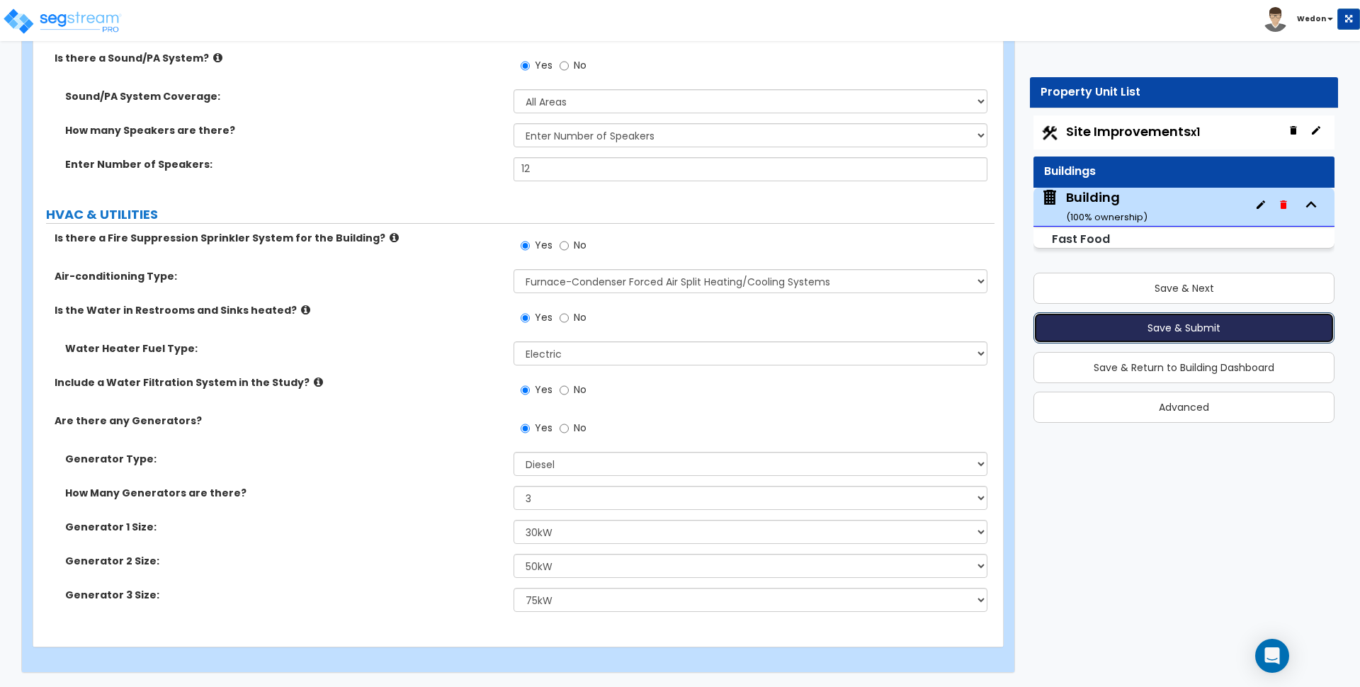
click at [1143, 327] on button "Save & Submit" at bounding box center [1184, 327] width 301 height 31
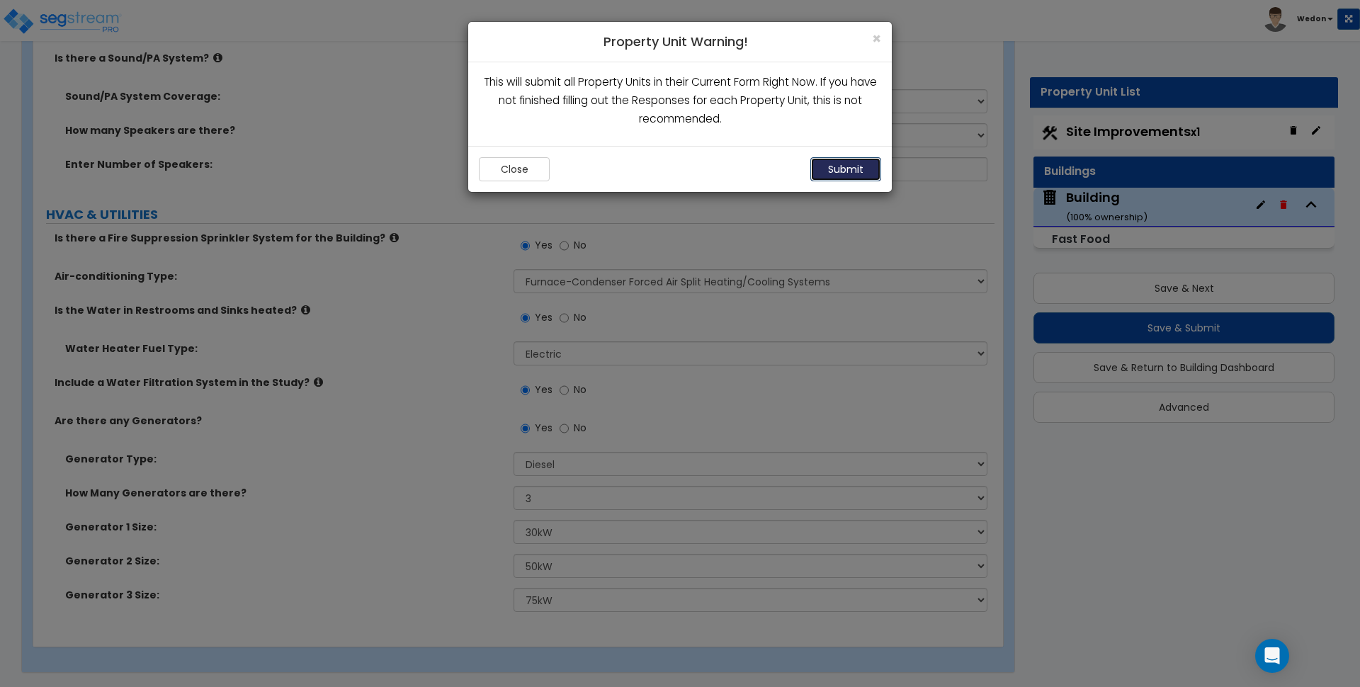
click at [851, 170] on button "Submit" at bounding box center [845, 169] width 71 height 24
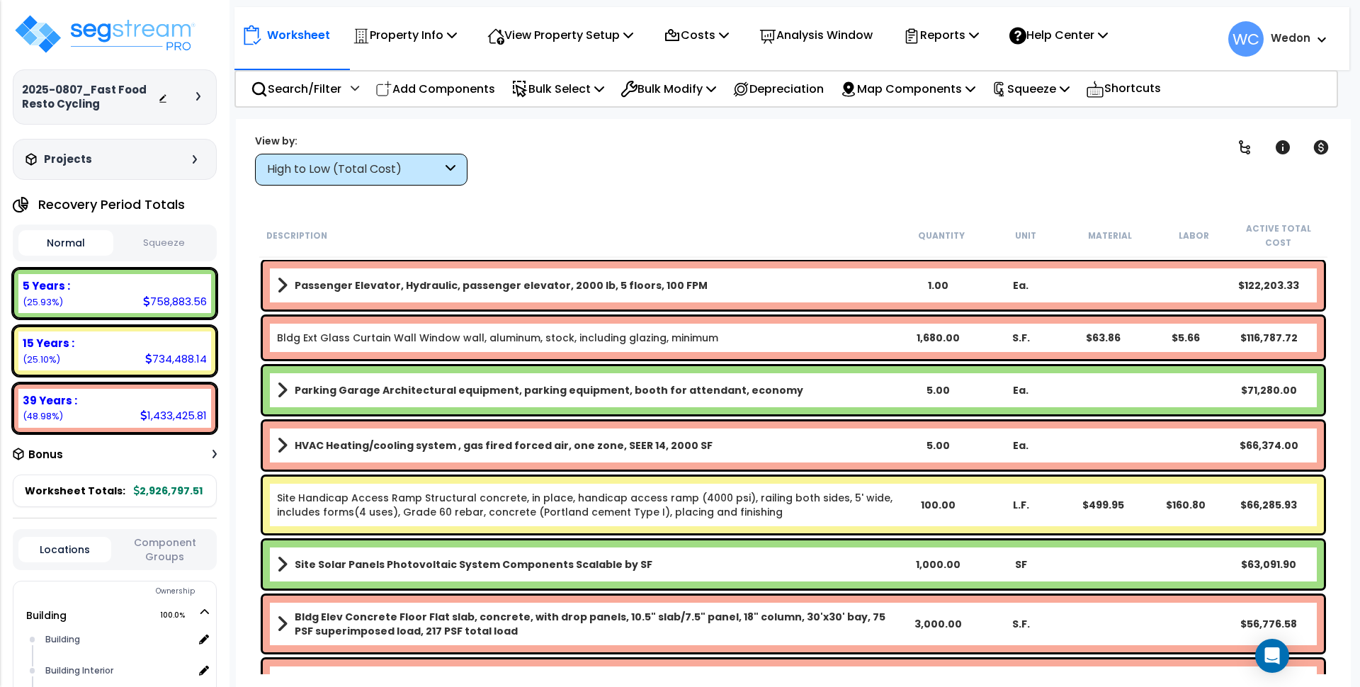
click at [1253, 284] on div "$122,203.33" at bounding box center [1269, 285] width 83 height 14
click at [380, 273] on div "Passenger Elevator, Hydraulic, passenger elevator, 2000 lb, 5 floors, 100 FPM 1…" at bounding box center [793, 285] width 1061 height 48
click at [725, 173] on div "Clear Filters" at bounding box center [843, 159] width 716 height 52
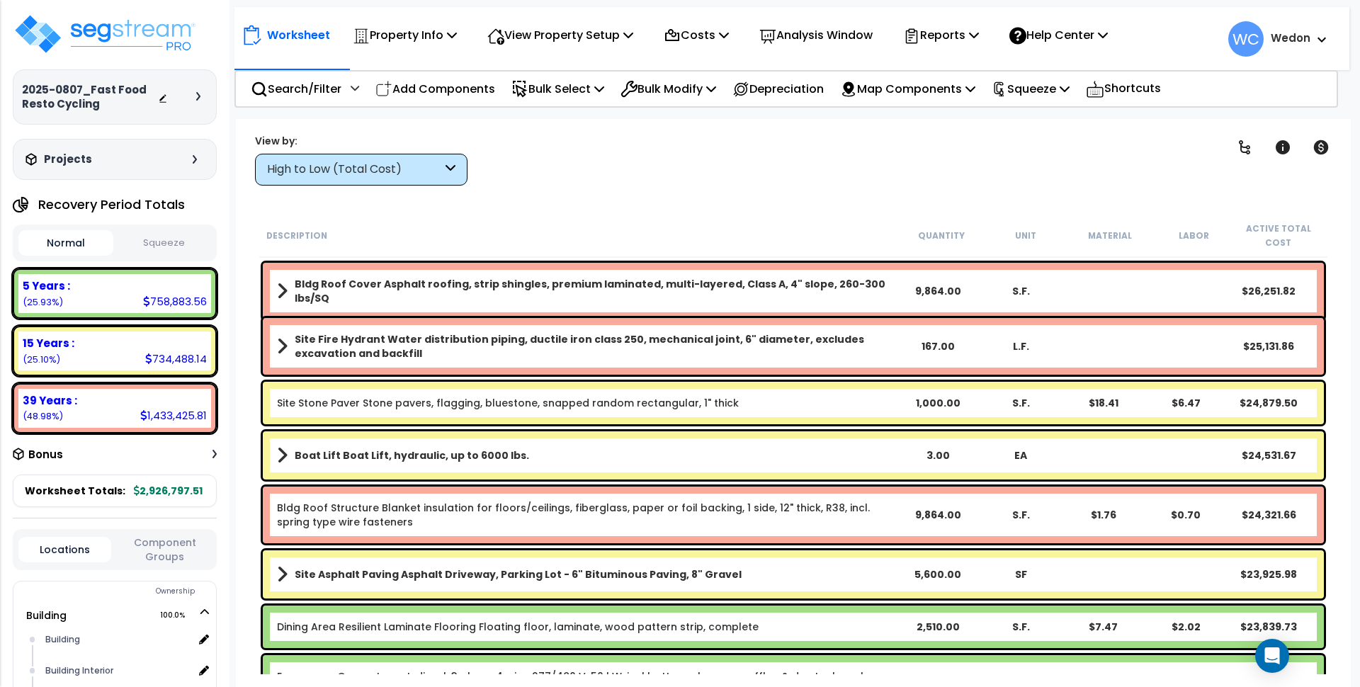
scroll to position [1683, 0]
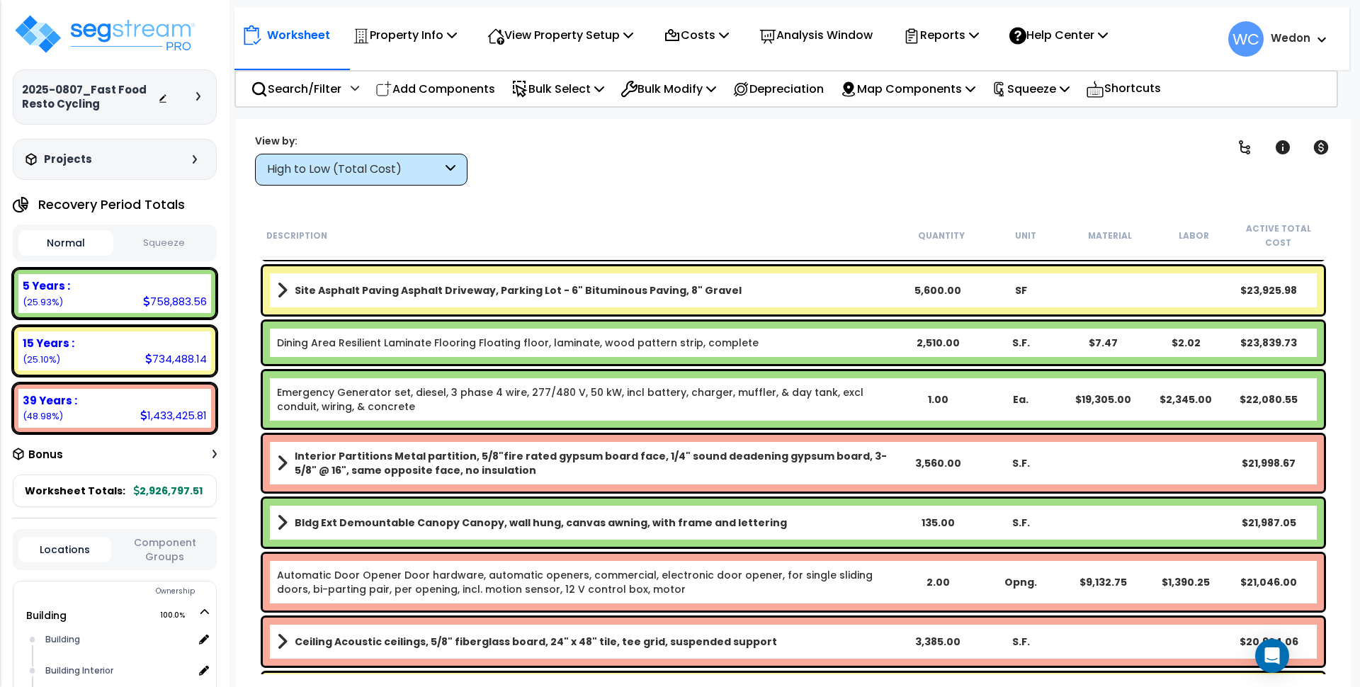
click at [357, 162] on div "High to Low (Total Cost)" at bounding box center [354, 170] width 175 height 16
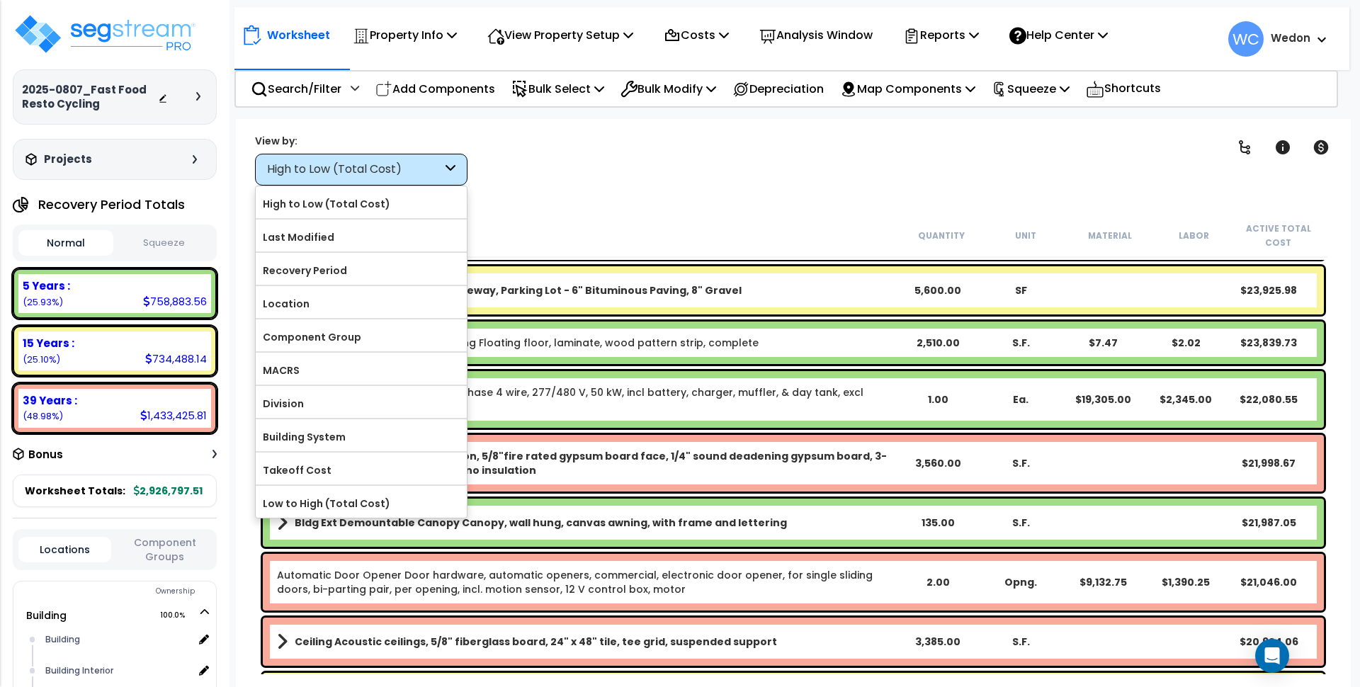
click at [747, 232] on div "Description" at bounding box center [582, 235] width 633 height 14
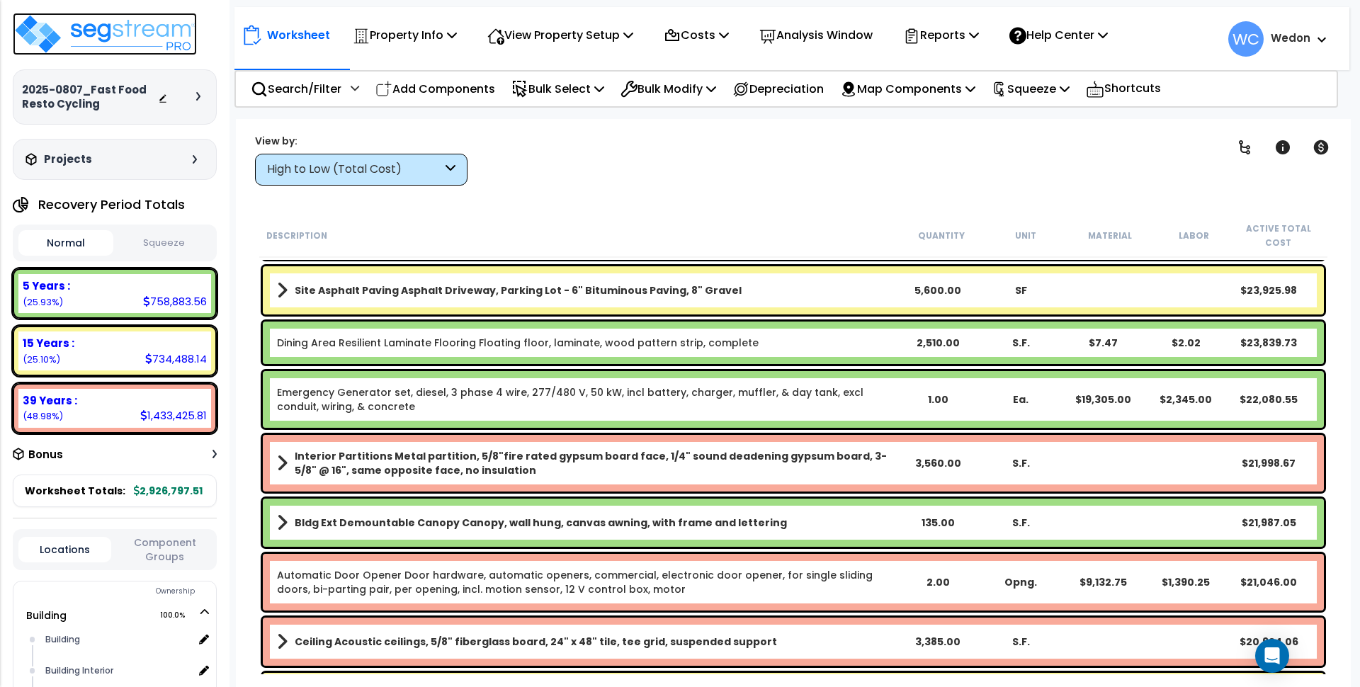
click at [113, 29] on img at bounding box center [105, 34] width 184 height 43
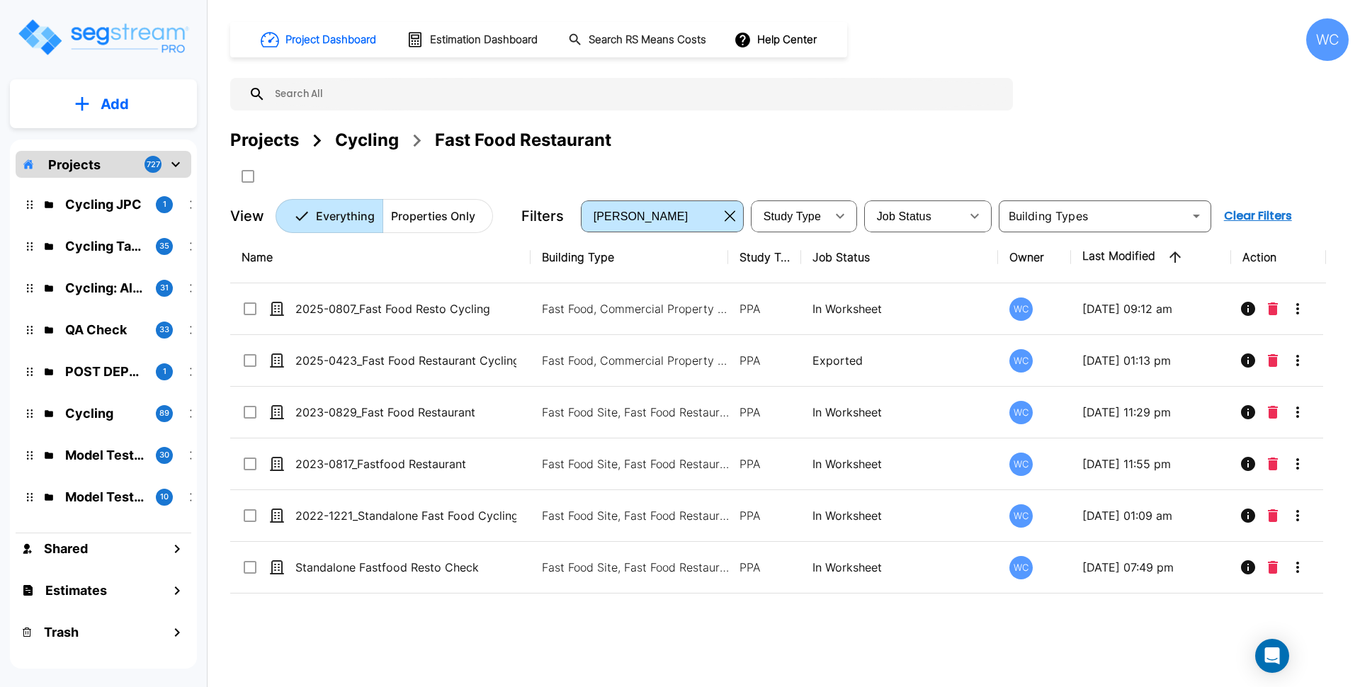
click at [257, 141] on div "Projects" at bounding box center [264, 141] width 69 height 26
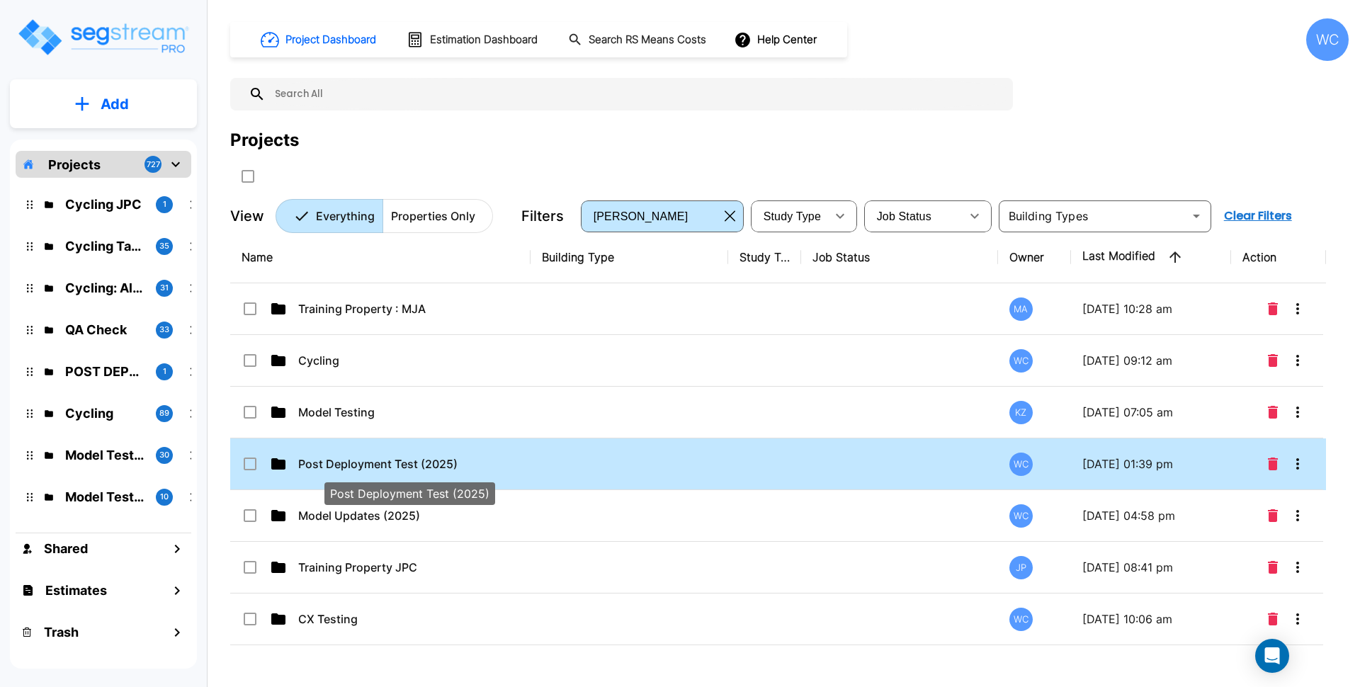
click at [408, 465] on p "Post Deployment Test (2025)" at bounding box center [408, 464] width 221 height 17
checkbox input "true"
click at [507, 456] on p "Post Deployment Test (2025)" at bounding box center [408, 464] width 221 height 17
click at [595, 130] on div "Projects" at bounding box center [789, 141] width 1119 height 26
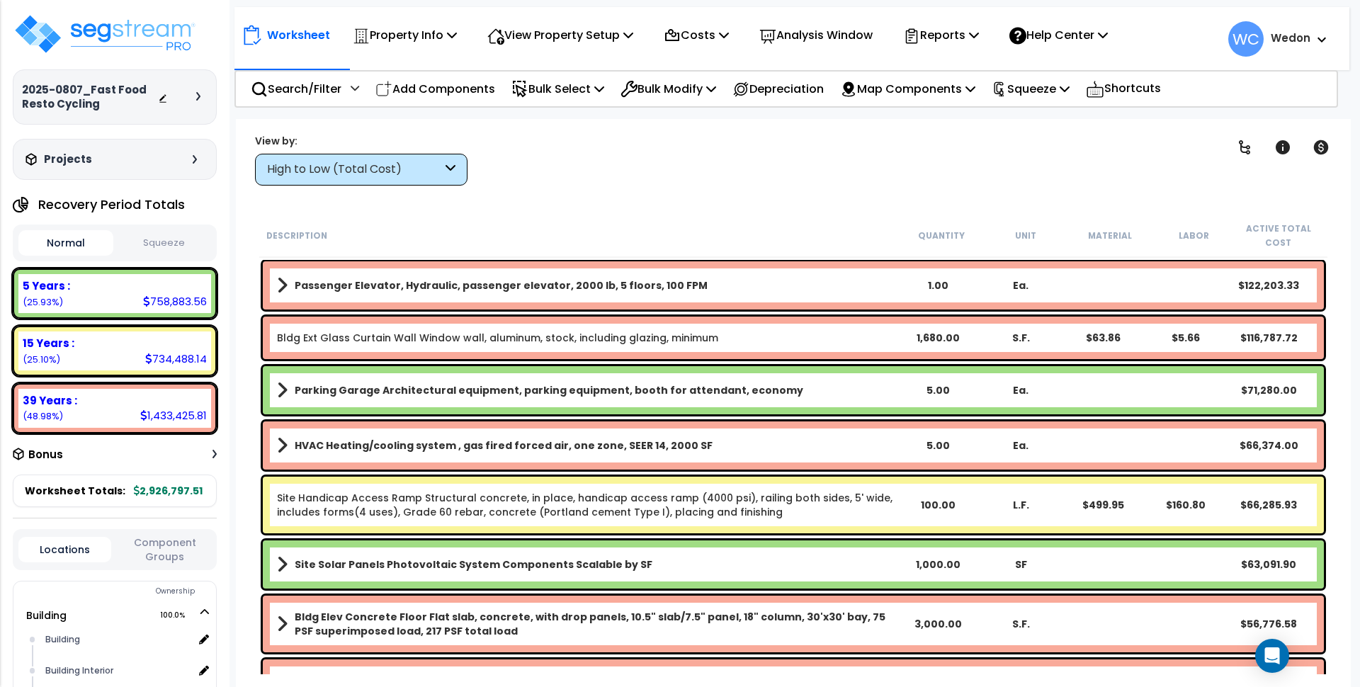
click at [303, 150] on div "View by: High to Low (Total Cost) High to Low (Total Cost)" at bounding box center [361, 160] width 213 height 52
click at [351, 176] on div "High to Low (Total Cost)" at bounding box center [354, 170] width 175 height 16
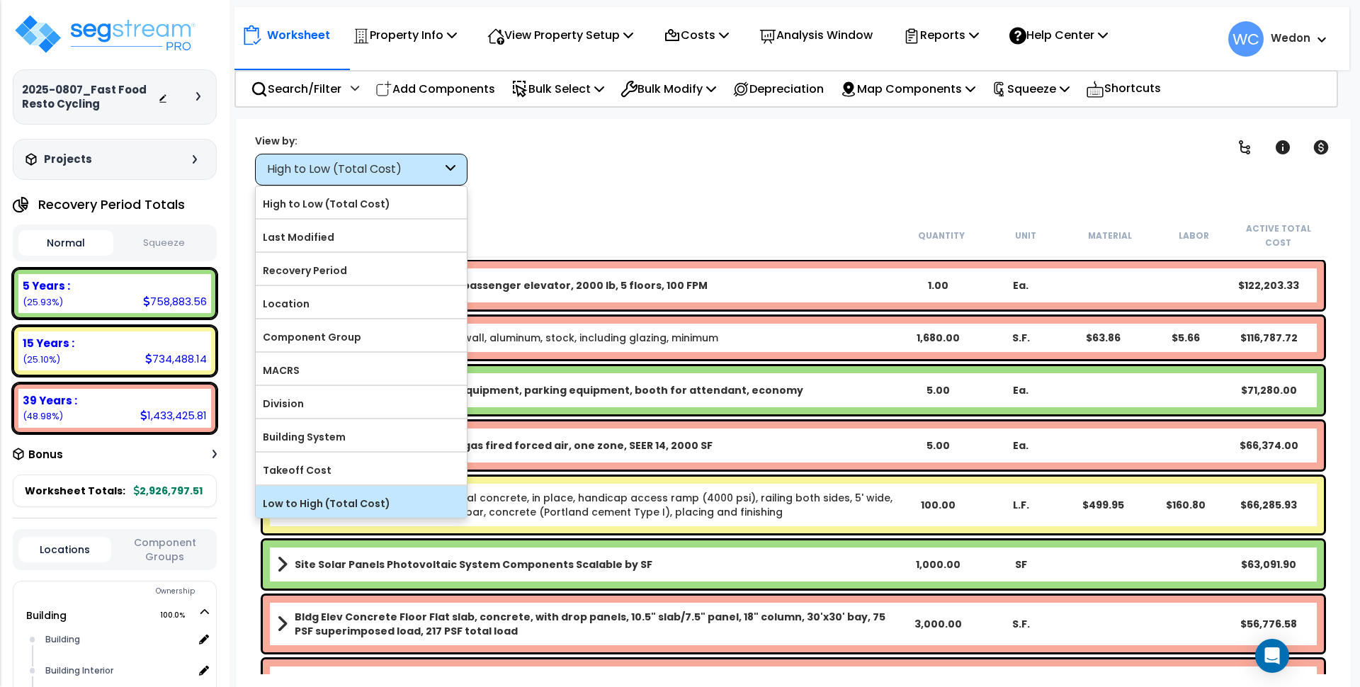
scroll to position [62, 0]
click at [358, 499] on label "Low to High (Total Cost)" at bounding box center [361, 503] width 211 height 21
click at [0, 0] on input "Low to High (Total Cost)" at bounding box center [0, 0] width 0 height 0
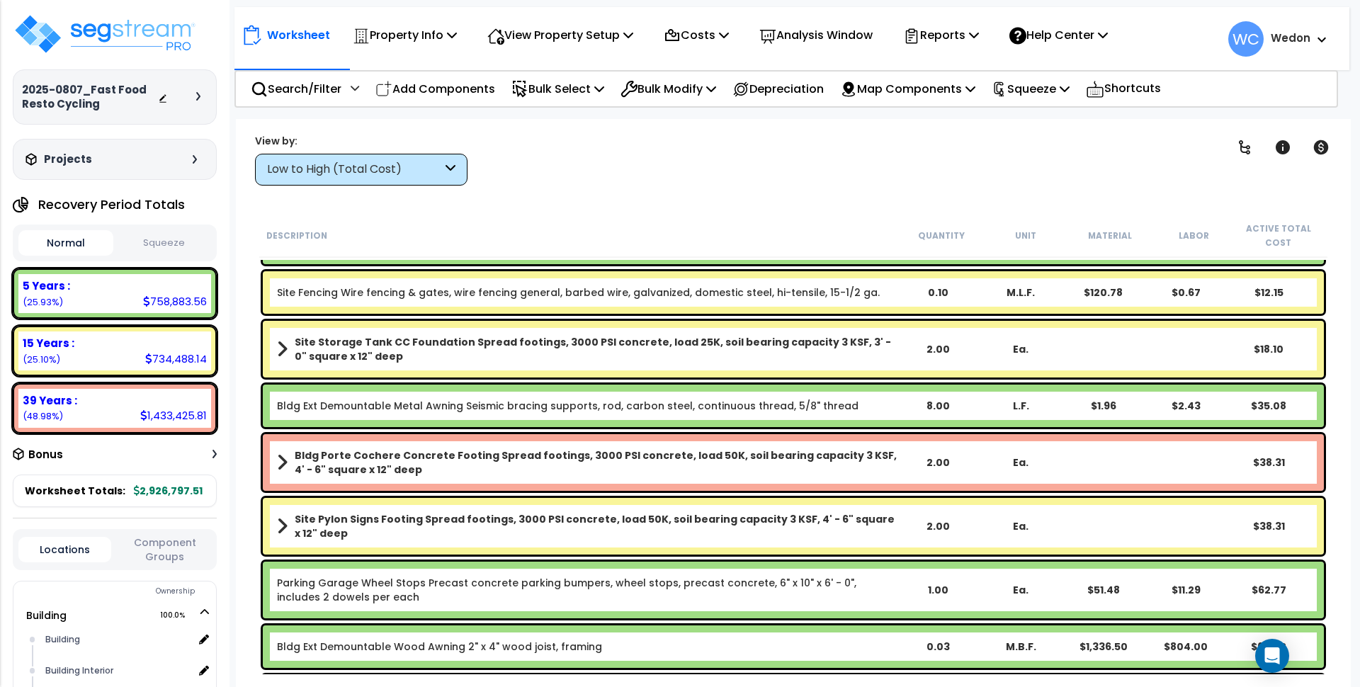
scroll to position [177, 0]
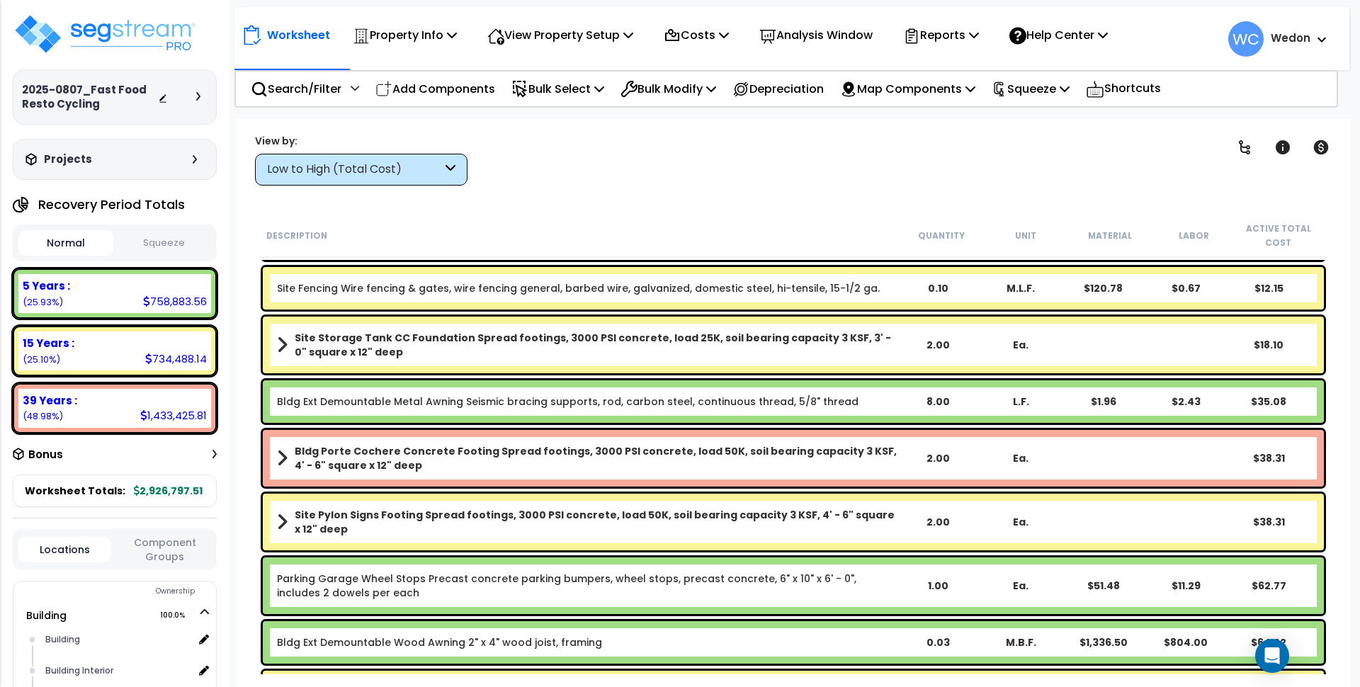
click at [380, 176] on div "Low to High (Total Cost)" at bounding box center [354, 170] width 175 height 16
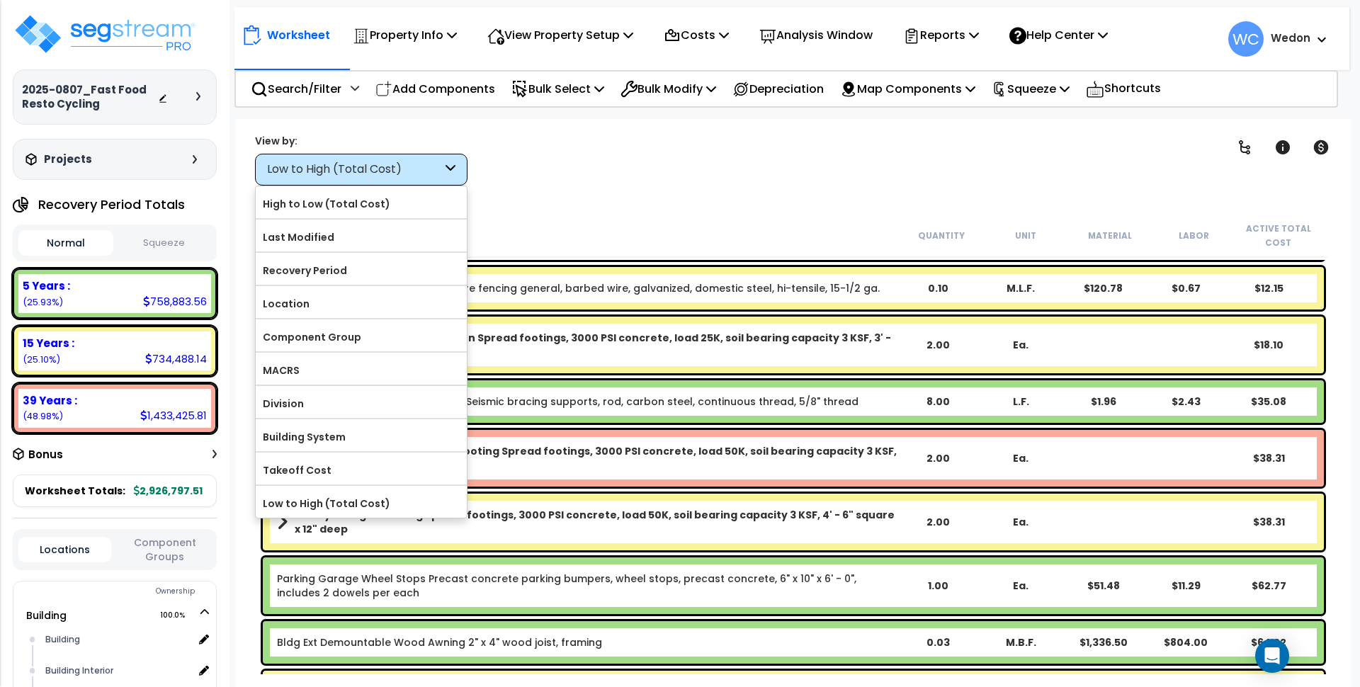
drag, startPoint x: 699, startPoint y: 185, endPoint x: 708, endPoint y: 176, distance: 13.0
click at [700, 185] on div "Clear Filters" at bounding box center [843, 159] width 716 height 52
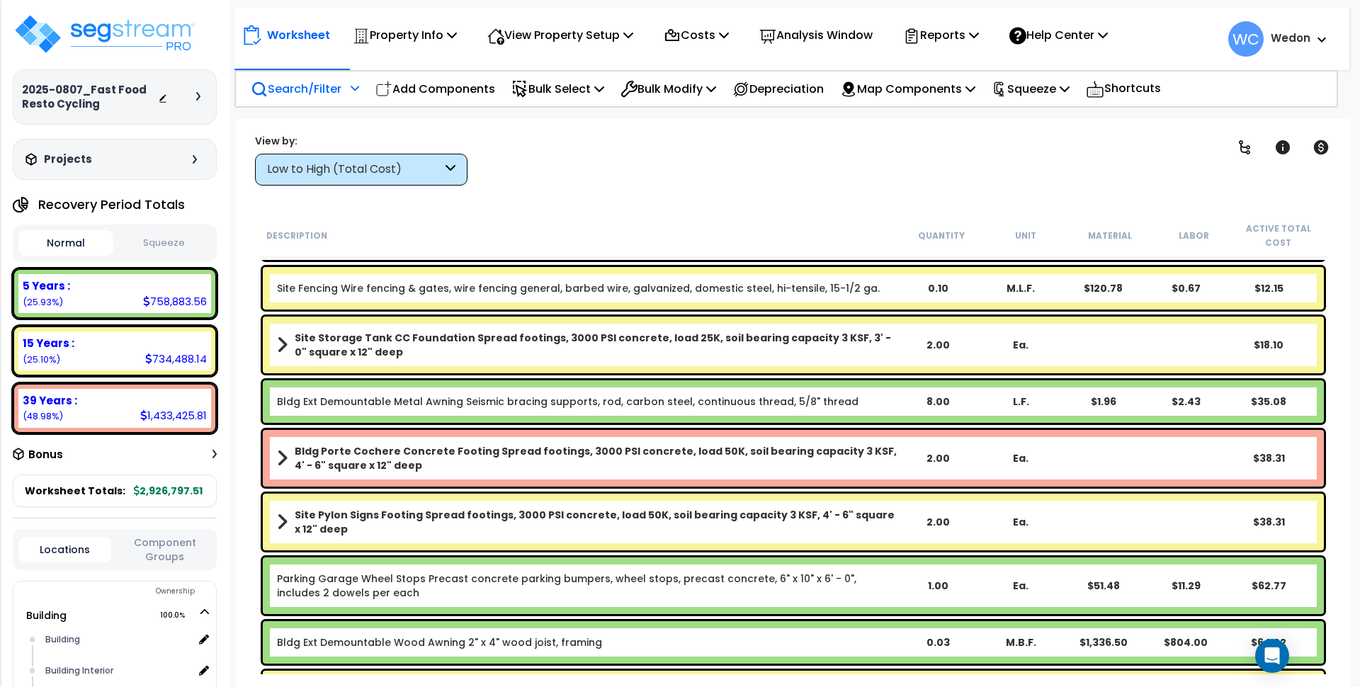
click at [306, 85] on p "Search/Filter" at bounding box center [296, 88] width 91 height 19
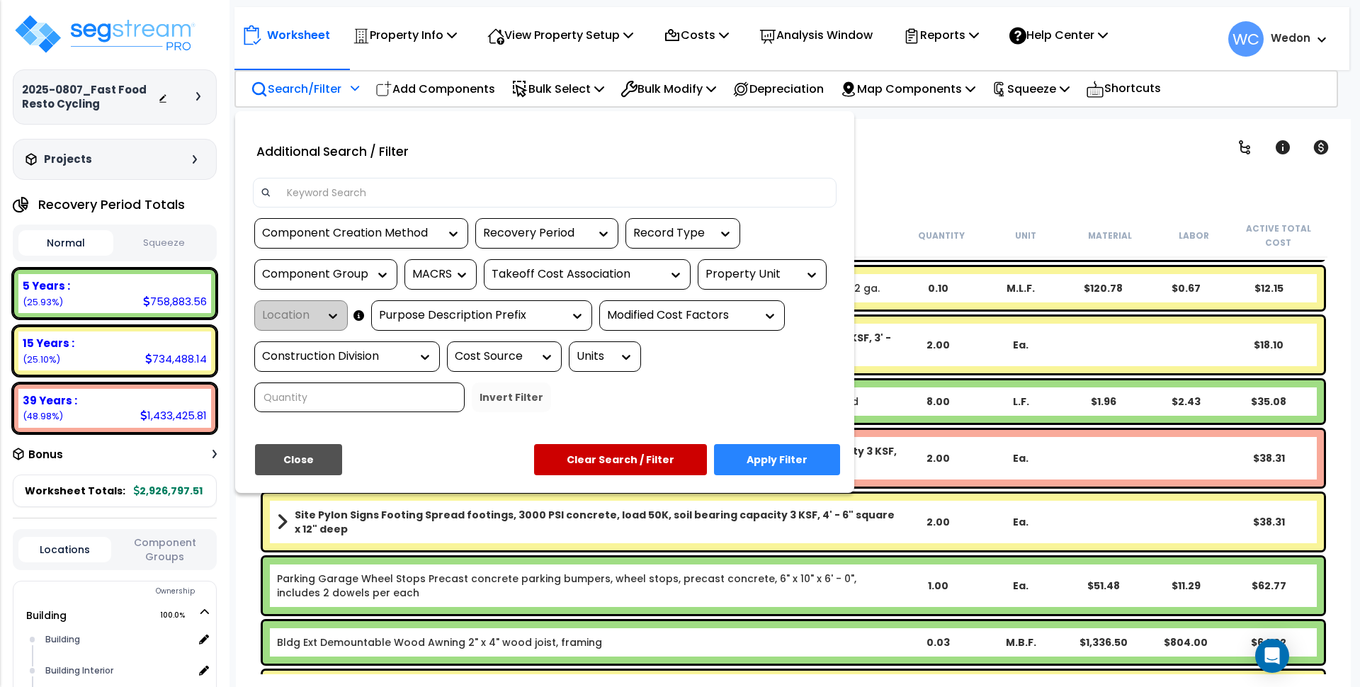
click at [306, 85] on div at bounding box center [680, 343] width 1360 height 687
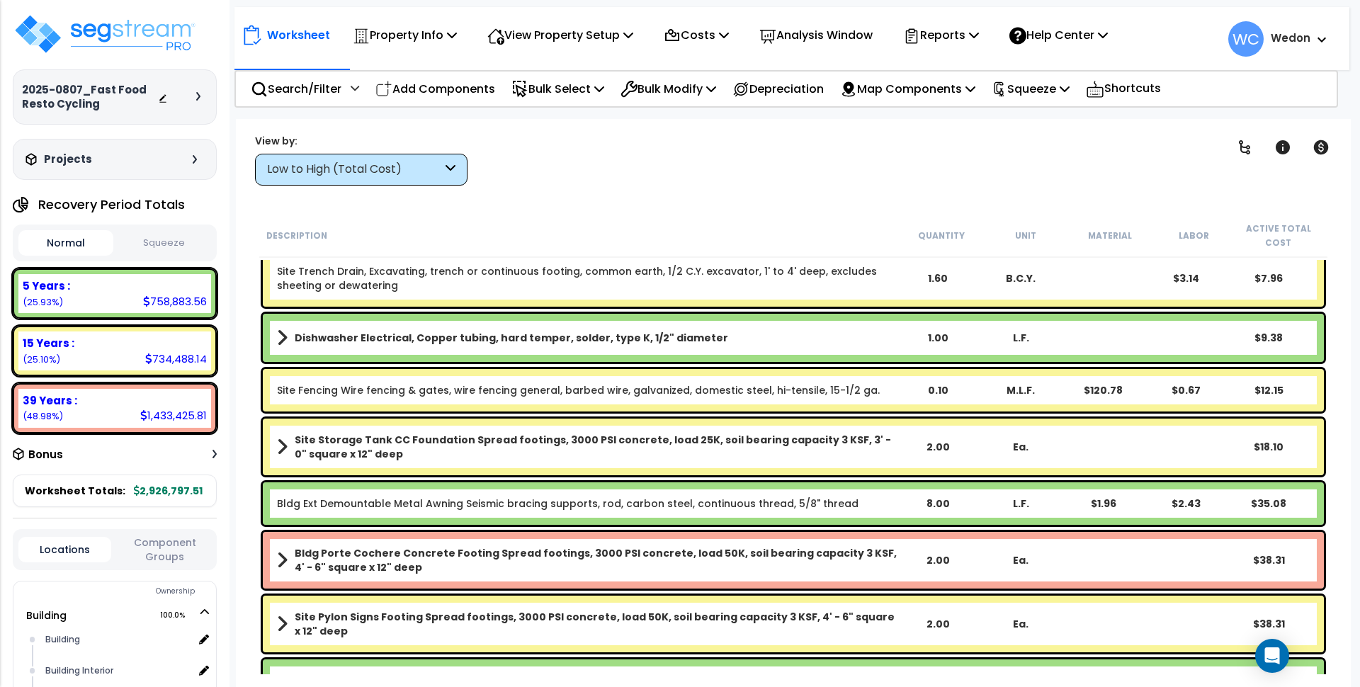
scroll to position [0, 0]
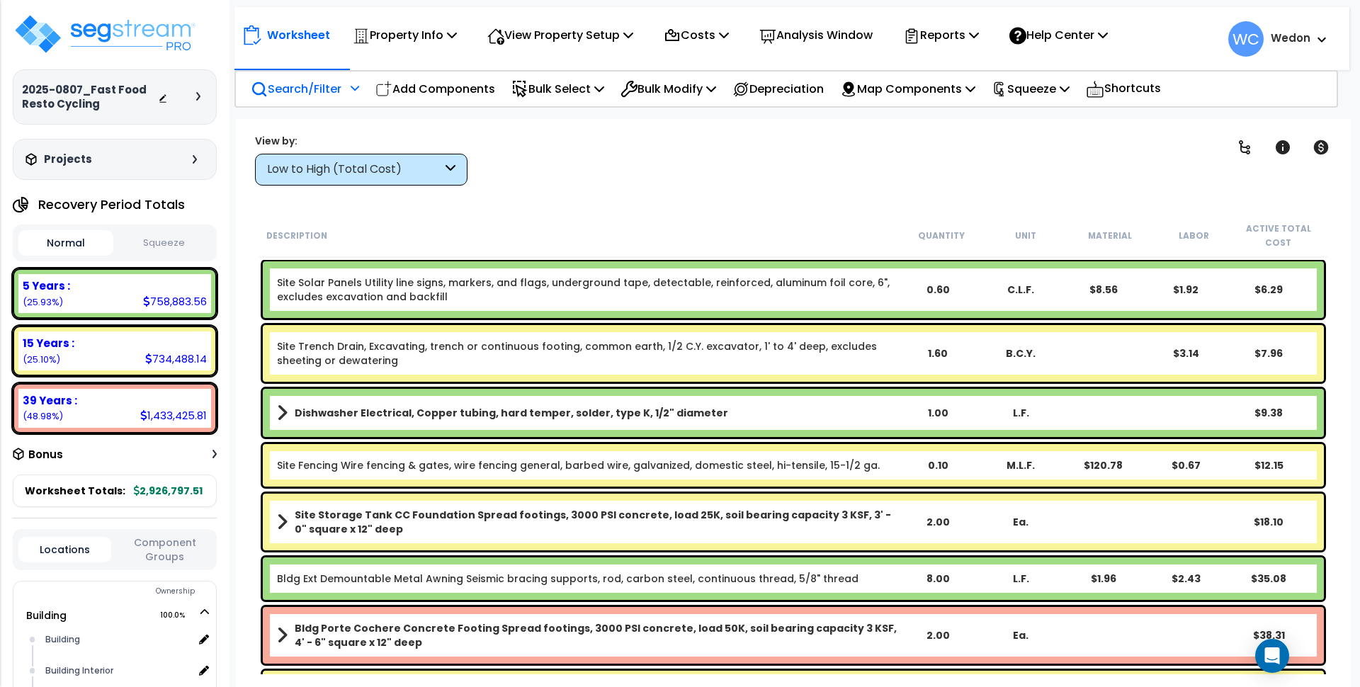
click at [327, 91] on p "Search/Filter" at bounding box center [296, 88] width 91 height 19
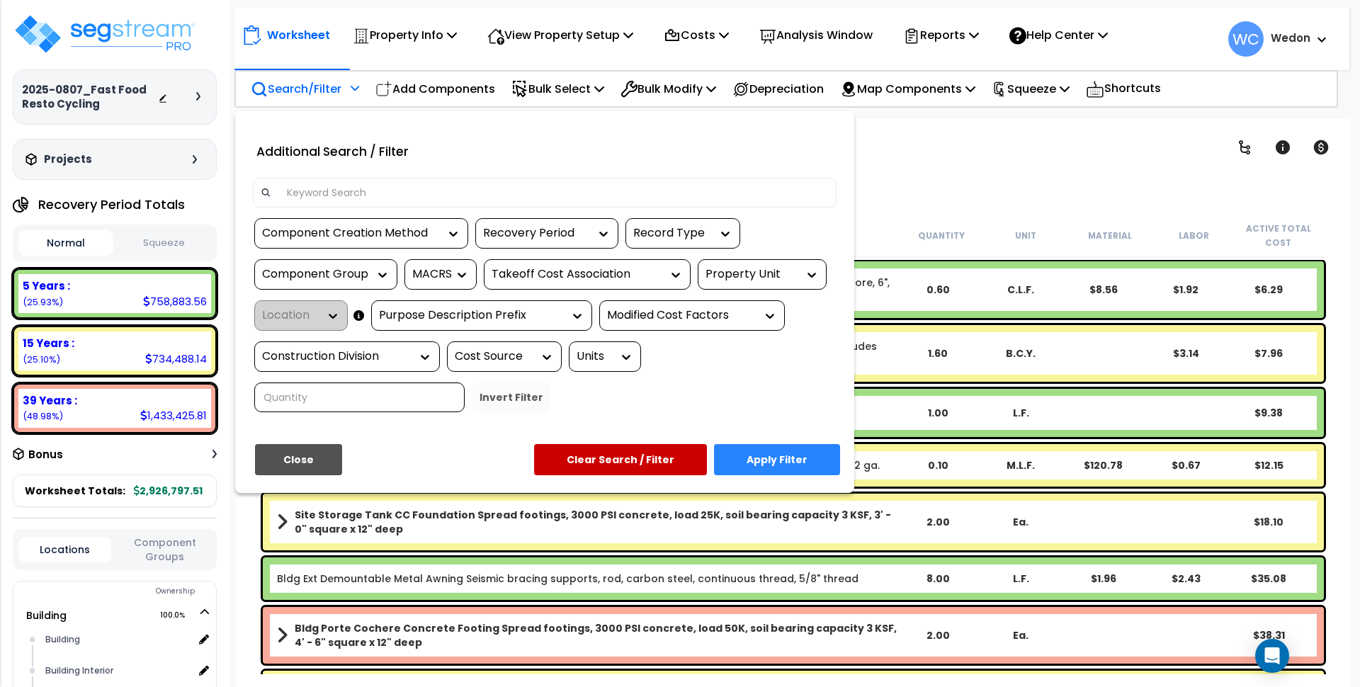
click at [793, 275] on div "Property Unit" at bounding box center [752, 274] width 92 height 16
click at [918, 199] on div at bounding box center [680, 343] width 1360 height 687
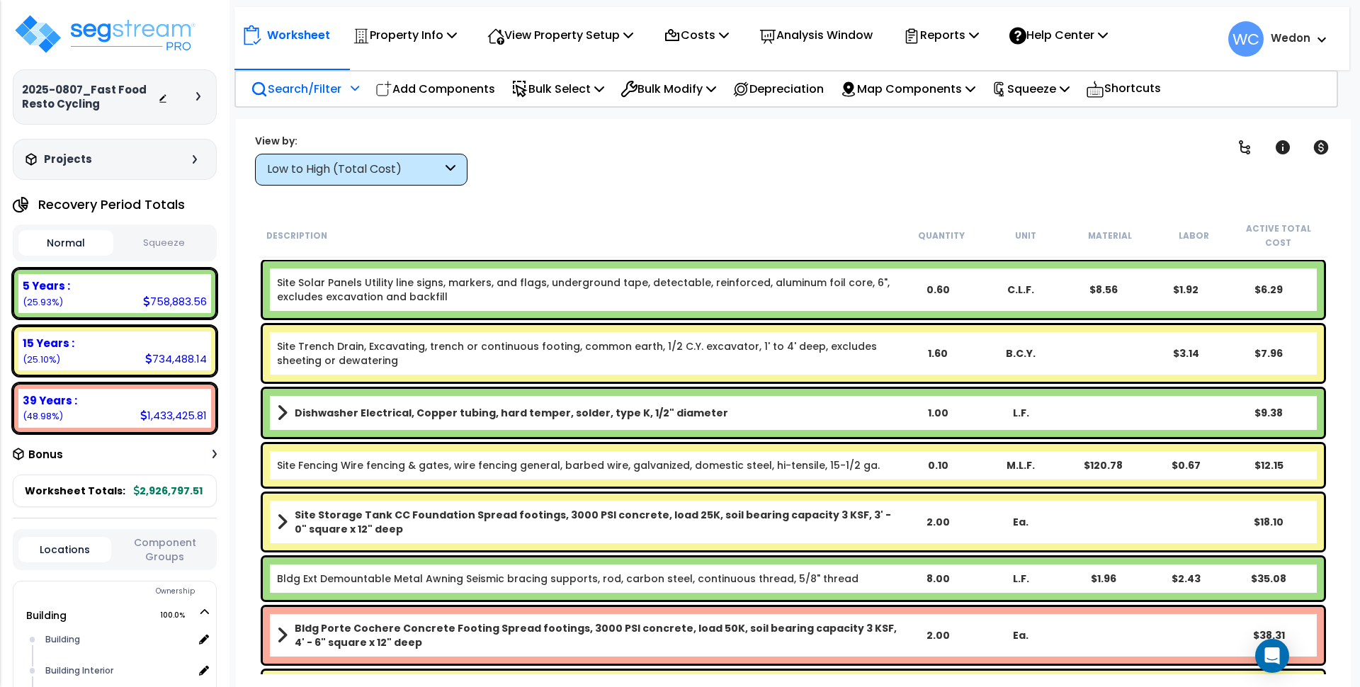
click at [311, 91] on p "Search/Filter" at bounding box center [296, 88] width 91 height 19
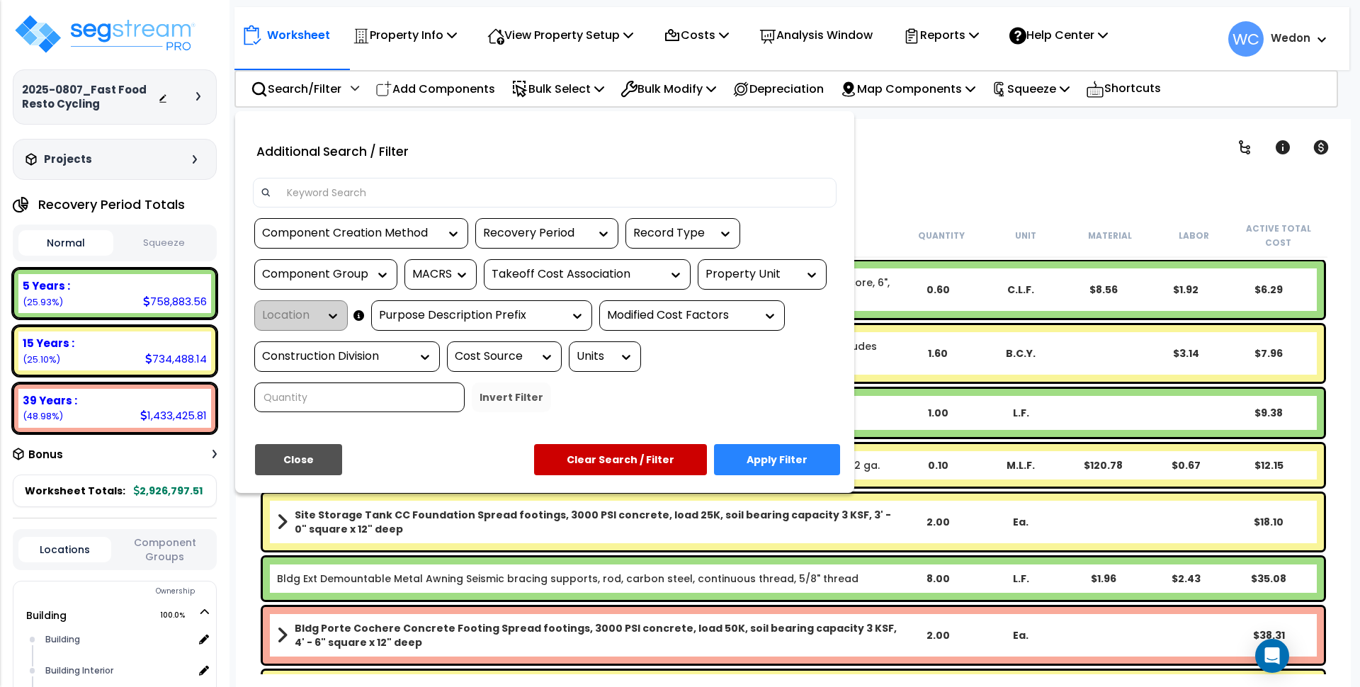
click at [465, 82] on div at bounding box center [680, 343] width 1360 height 687
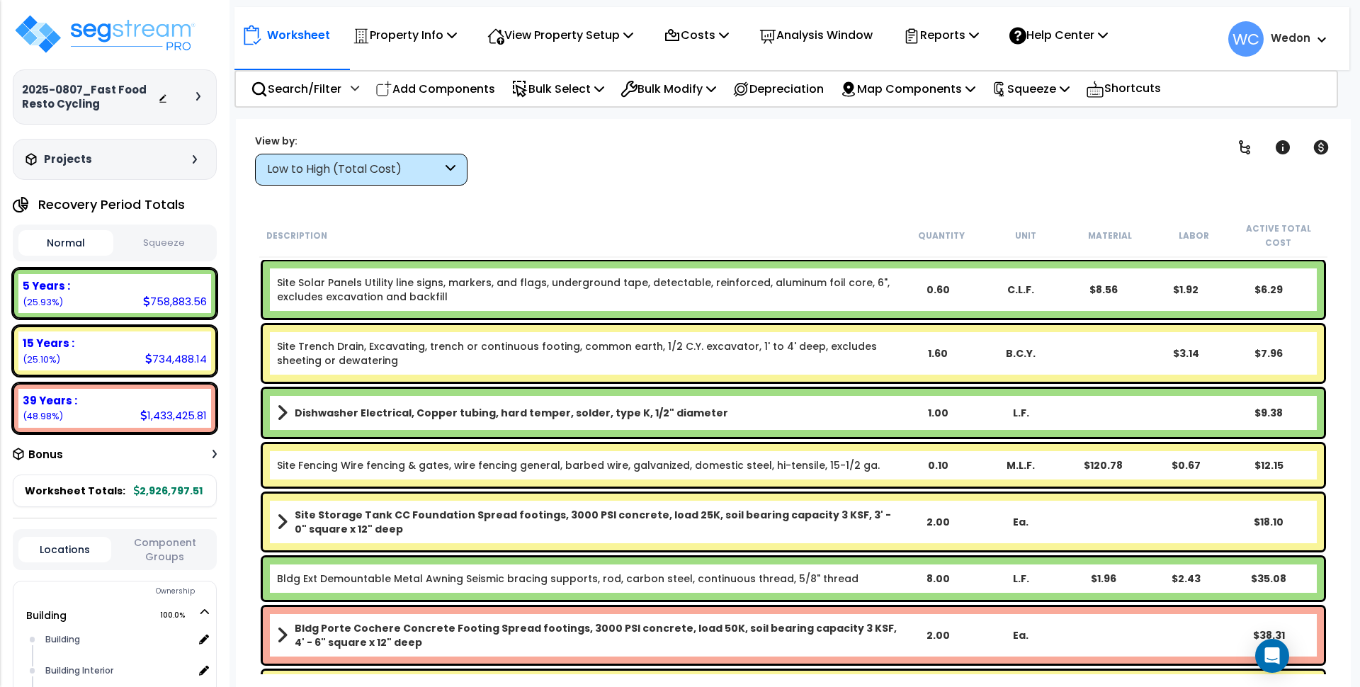
click at [403, 164] on div "Low to High (Total Cost)" at bounding box center [354, 170] width 175 height 16
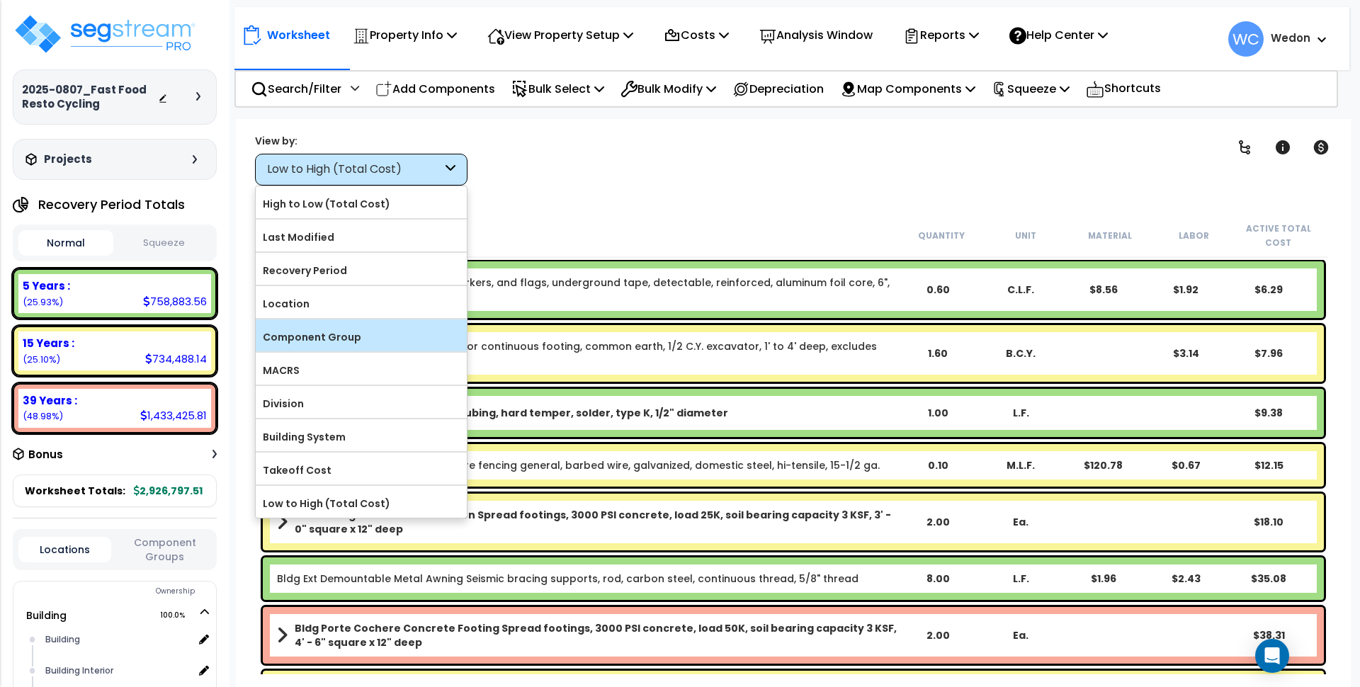
click at [349, 339] on label "Component Group" at bounding box center [361, 337] width 211 height 21
click at [0, 0] on input "Component Group" at bounding box center [0, 0] width 0 height 0
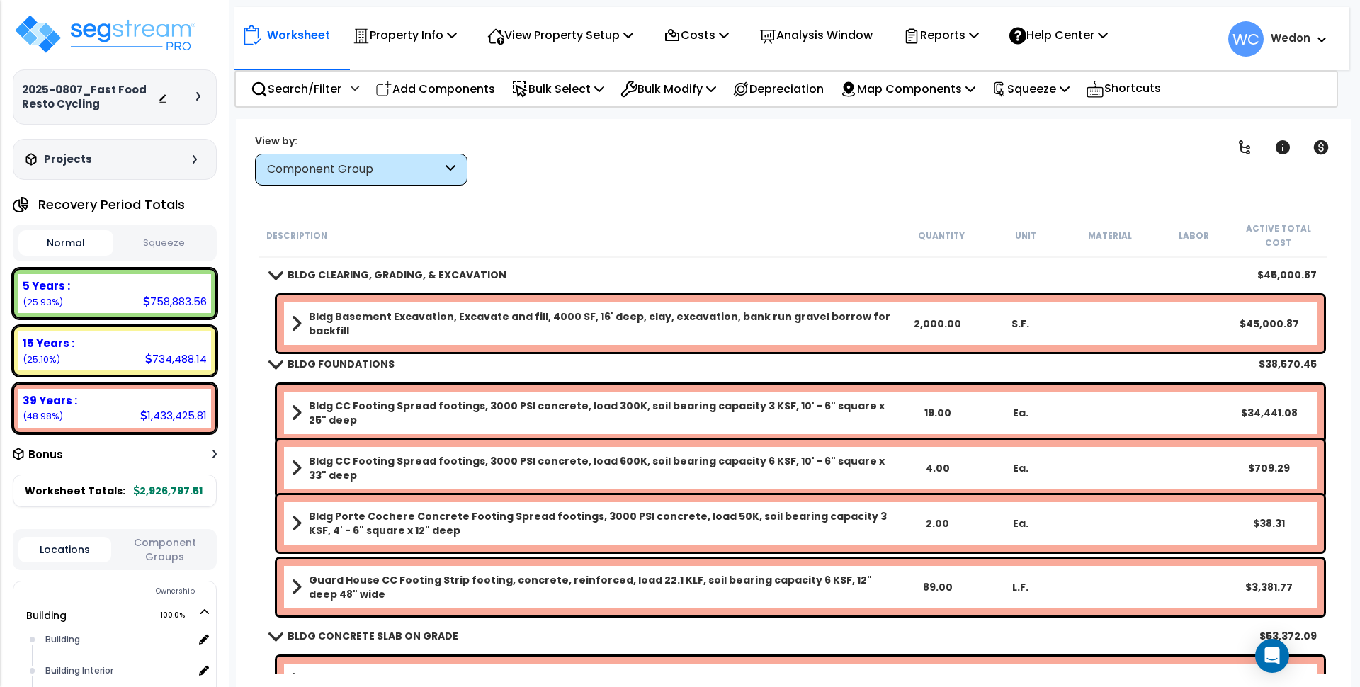
click at [456, 467] on b "Bldg CC Footing Spread footings, 3000 PSI concrete, load 600K, soil bearing cap…" at bounding box center [602, 468] width 587 height 28
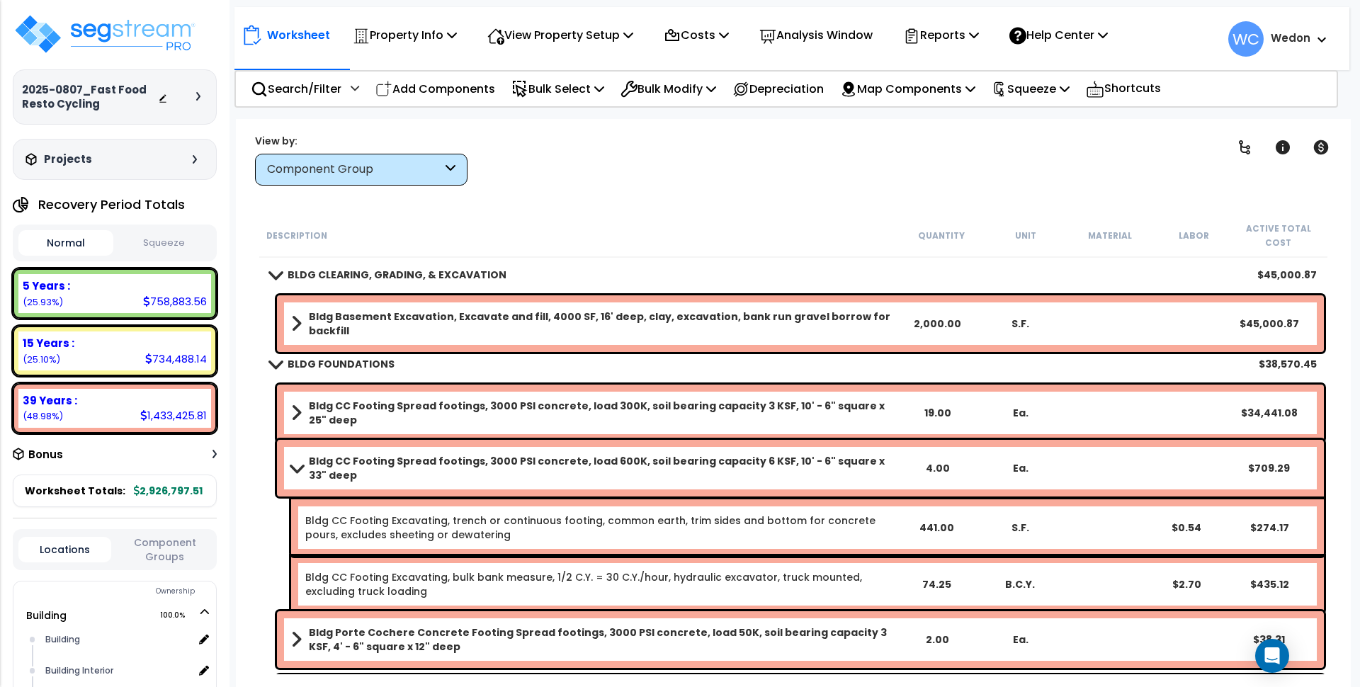
click at [518, 467] on b "Bldg CC Footing Spread footings, 3000 PSI concrete, load 600K, soil bearing cap…" at bounding box center [602, 468] width 587 height 28
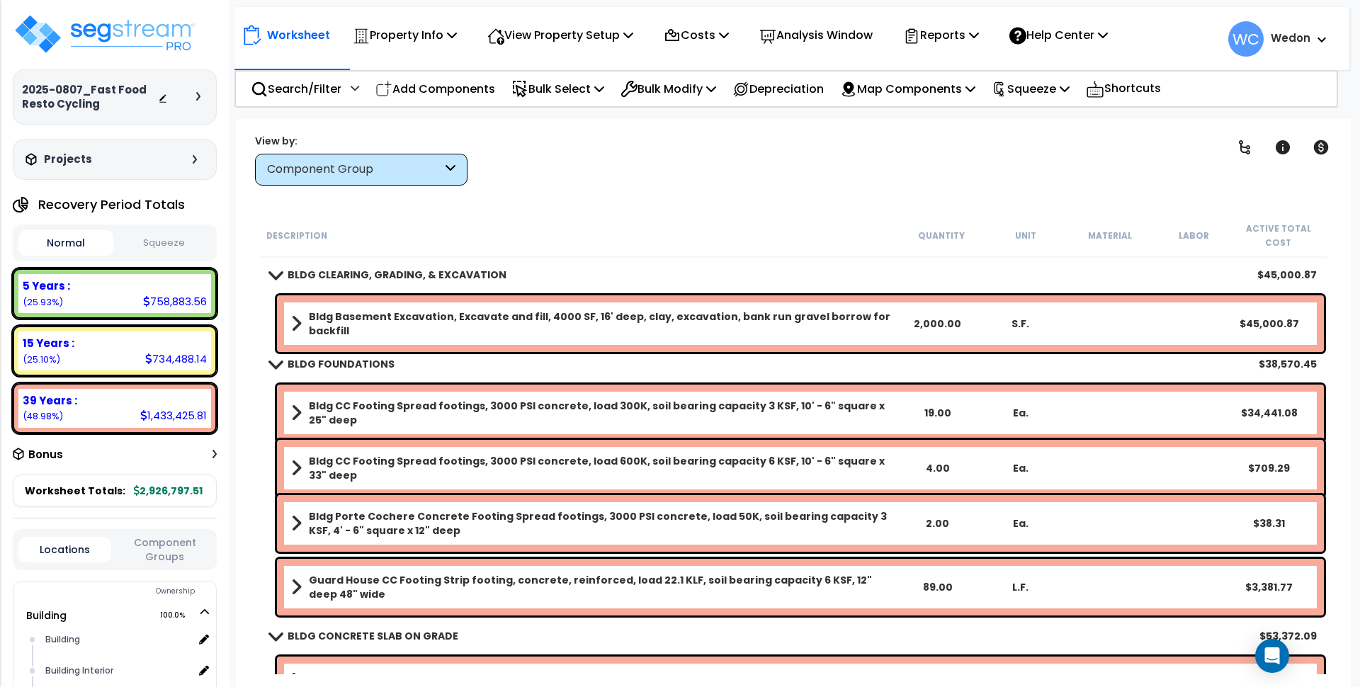
click at [516, 393] on div "Bldg CC Footing Spread footings, 3000 PSI concrete, load 300K, soil bearing cap…" at bounding box center [800, 413] width 1047 height 57
click at [525, 400] on link "Bldg CC Footing Spread footings, 3000 PSI concrete, load 300K, soil bearing cap…" at bounding box center [593, 413] width 604 height 28
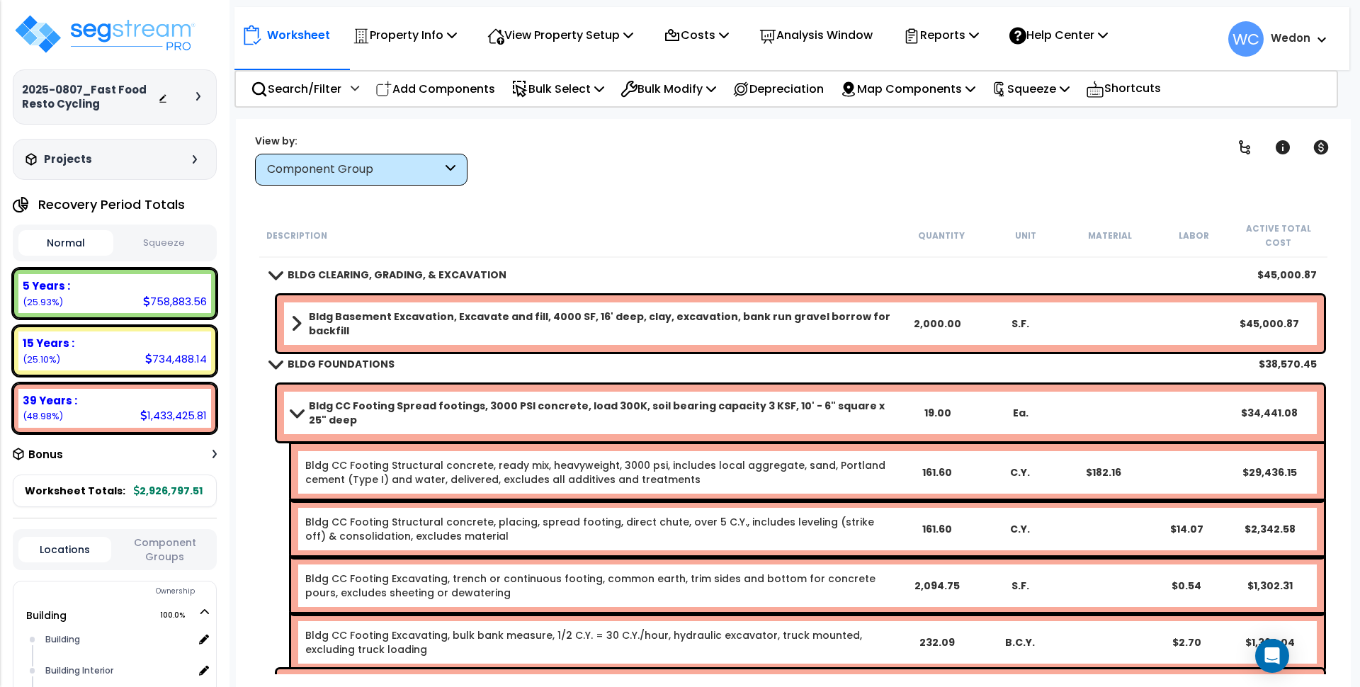
click at [361, 408] on b "Bldg CC Footing Spread footings, 3000 PSI concrete, load 300K, soil bearing cap…" at bounding box center [602, 413] width 587 height 28
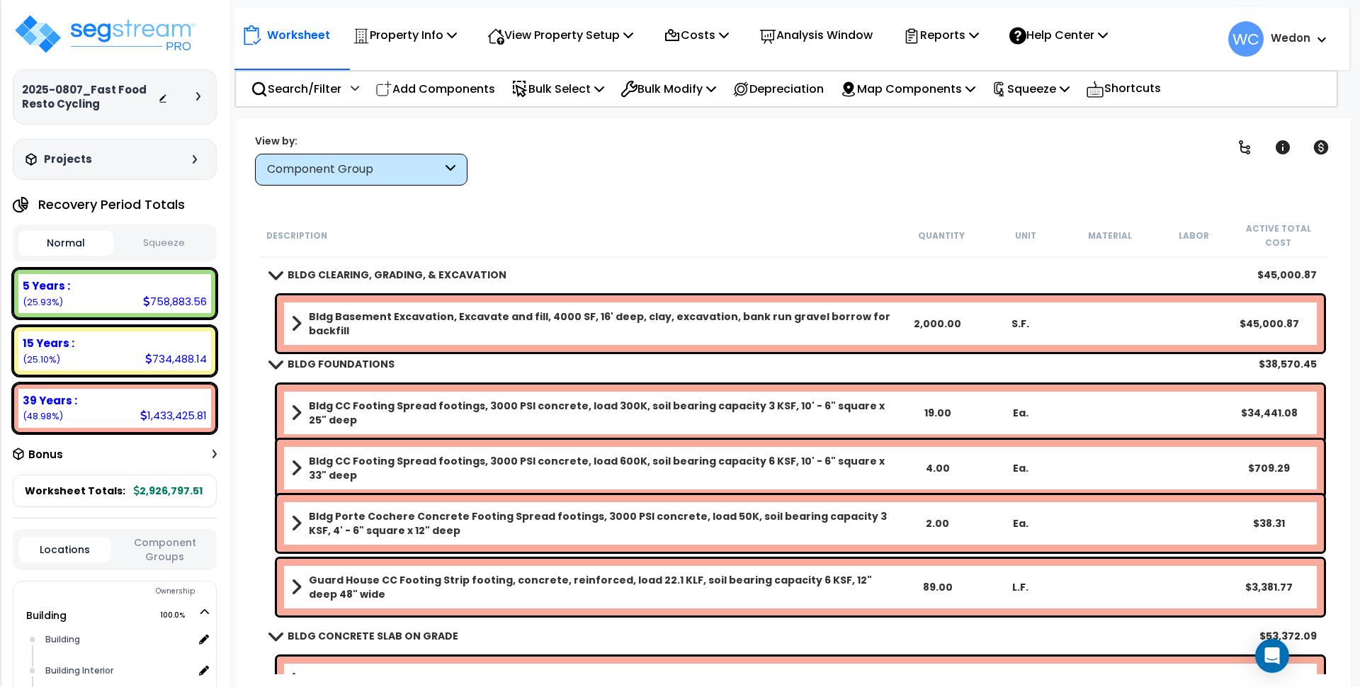
click at [337, 405] on b "Bldg CC Footing Spread footings, 3000 PSI concrete, load 300K, soil bearing cap…" at bounding box center [602, 413] width 587 height 28
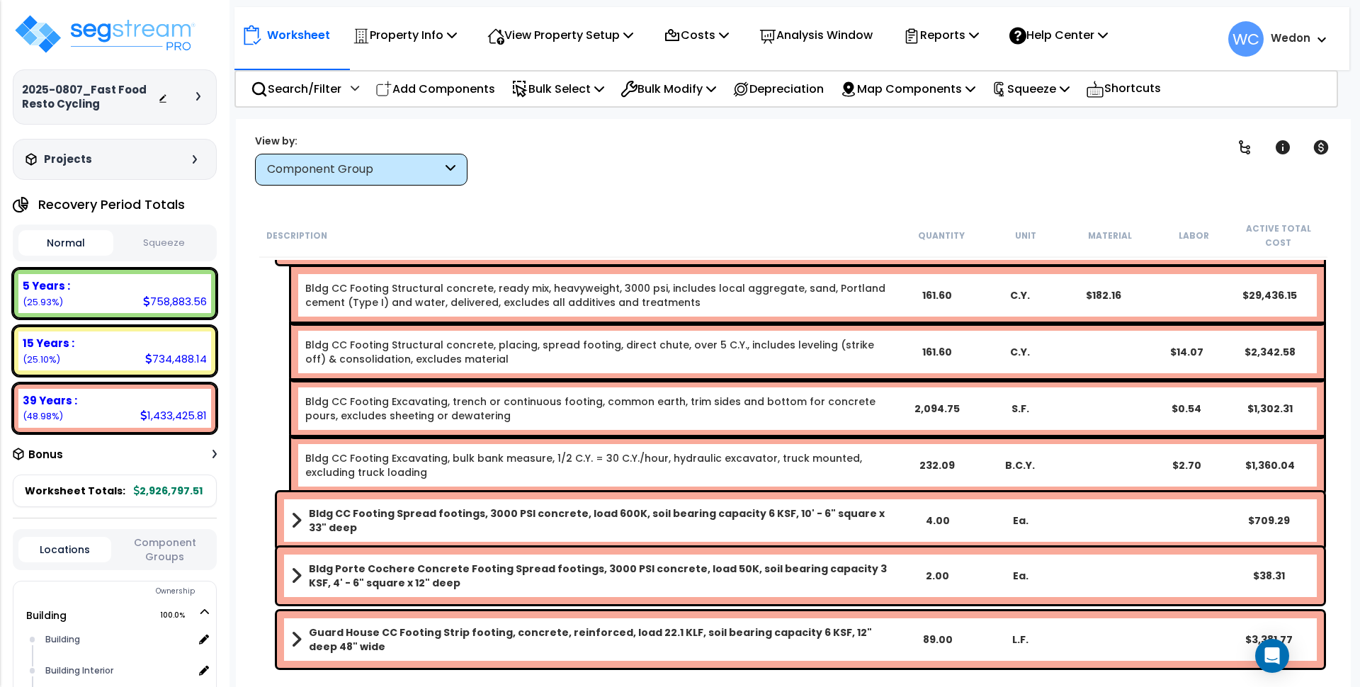
scroll to position [89, 0]
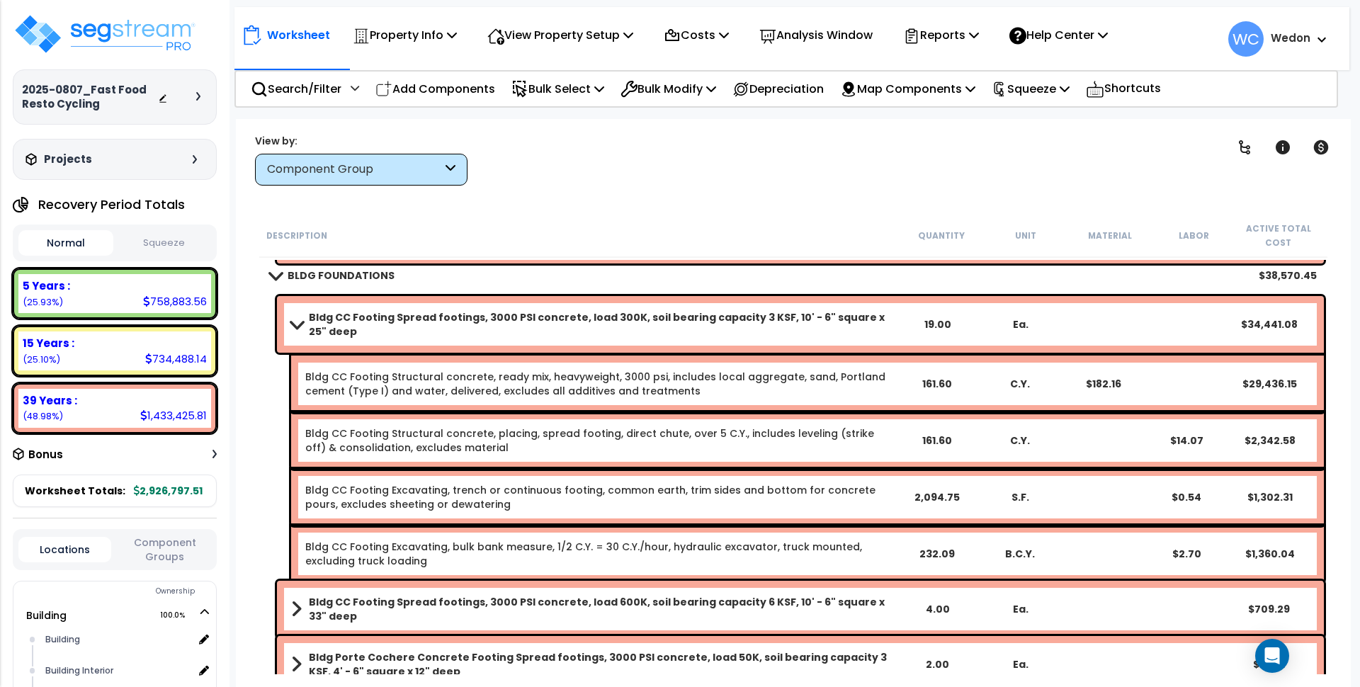
click at [306, 322] on link "Bldg CC Footing Spread footings, 3000 PSI concrete, load 300K, soil bearing cap…" at bounding box center [593, 324] width 604 height 28
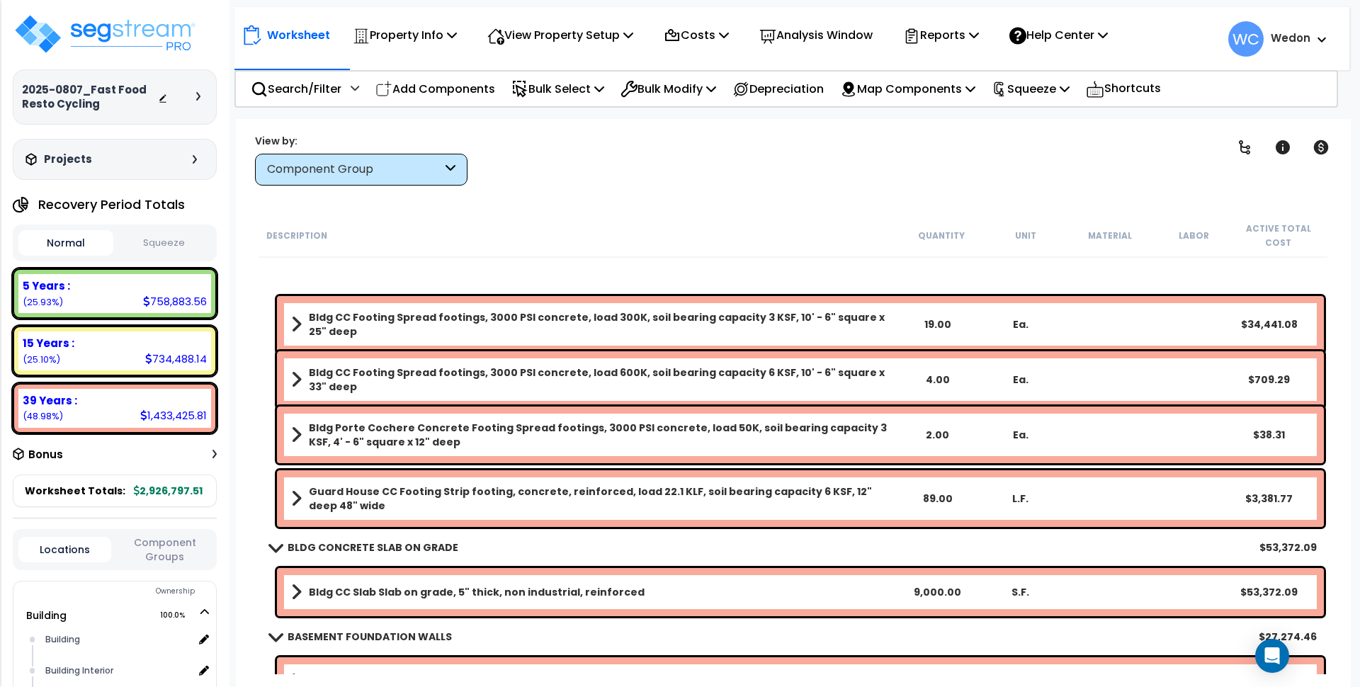
scroll to position [443, 0]
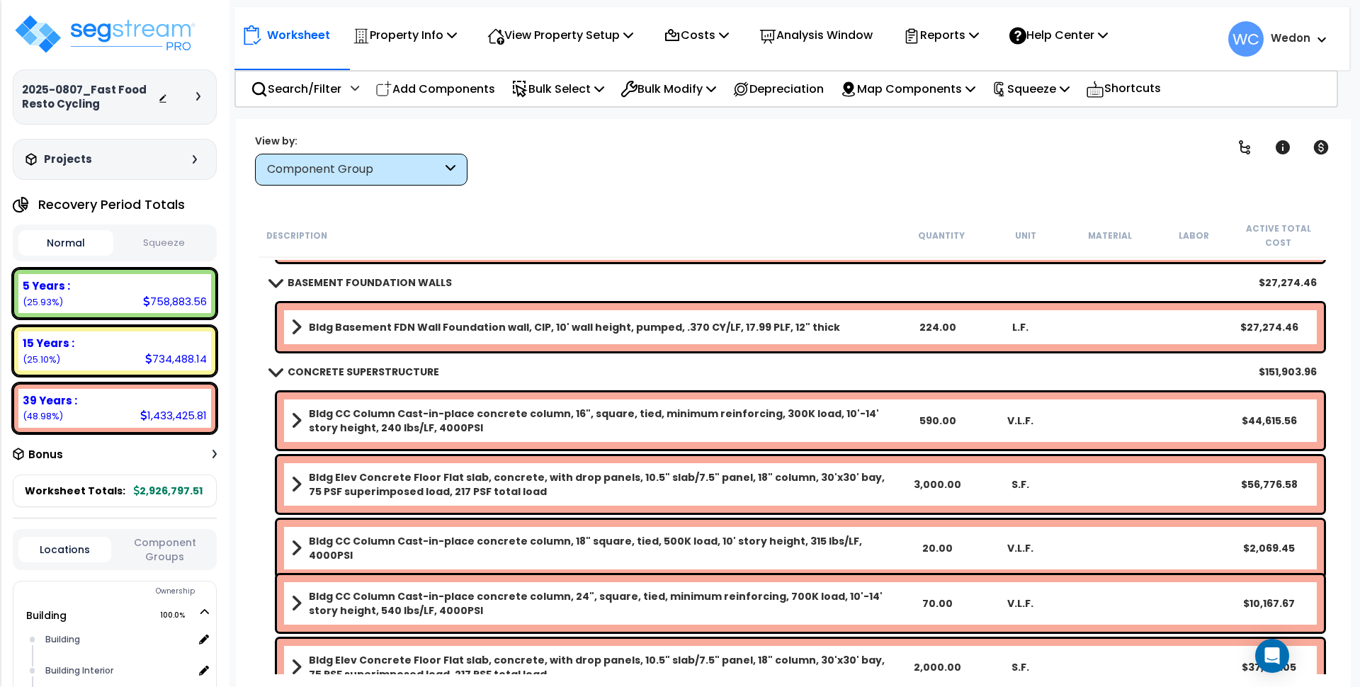
click at [424, 400] on div "Bldg CC Column Cast-in-place concrete column, 16", square, tied, minimum reinfo…" at bounding box center [800, 420] width 1047 height 57
click at [424, 405] on div "Bldg CC Column Cast-in-place concrete column, 16", square, tied, minimum reinfo…" at bounding box center [800, 420] width 1047 height 57
click at [305, 426] on link "Bldg CC Column Cast-in-place concrete column, 16", square, tied, minimum reinfo…" at bounding box center [593, 421] width 604 height 28
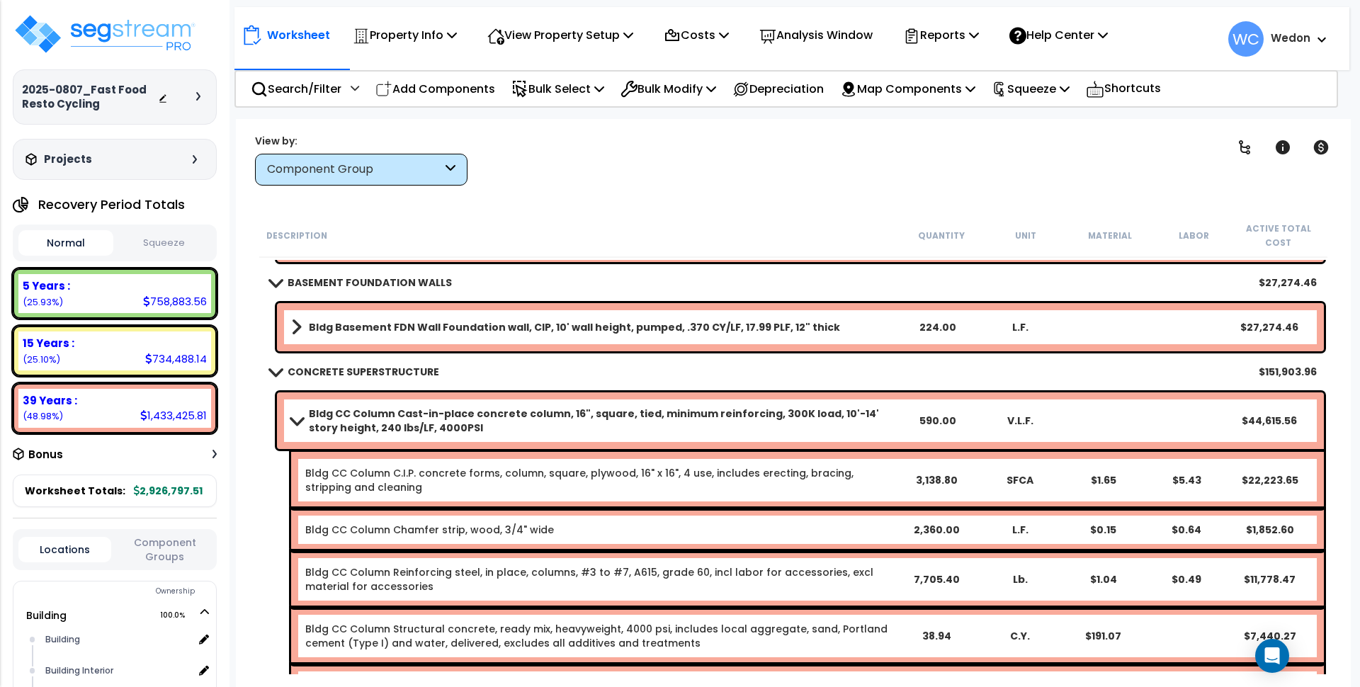
click at [295, 413] on link "Bldg CC Column Cast-in-place concrete column, 16", square, tied, minimum reinfo…" at bounding box center [593, 421] width 604 height 28
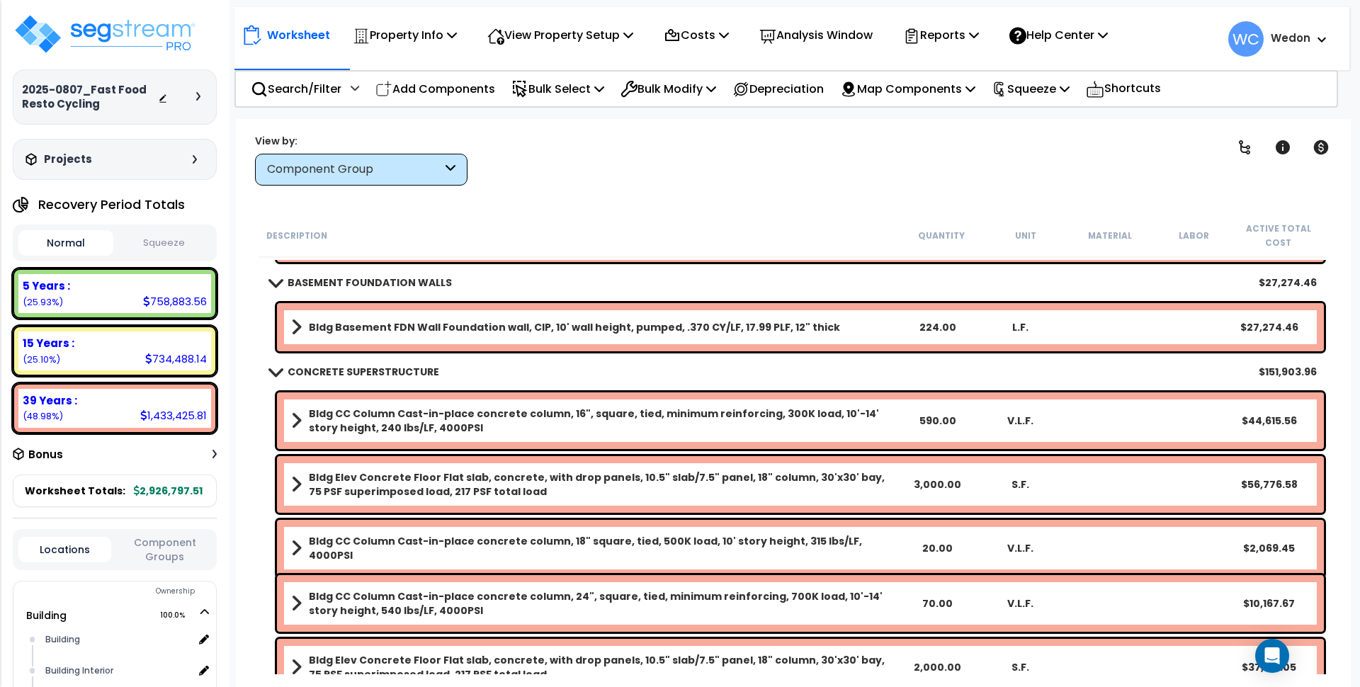
scroll to position [620, 0]
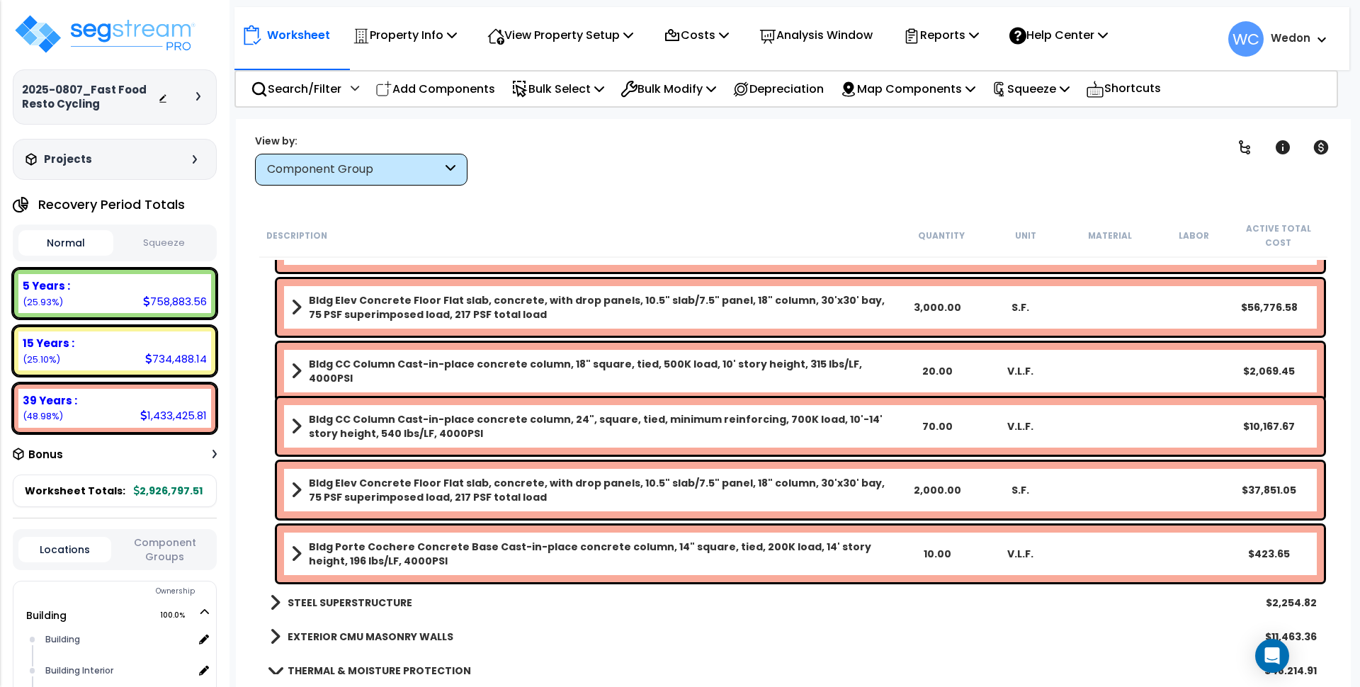
click at [312, 363] on b "Bldg CC Column Cast-in-place concrete column, 18" square, tied, 500K load, 10' …" at bounding box center [602, 371] width 587 height 28
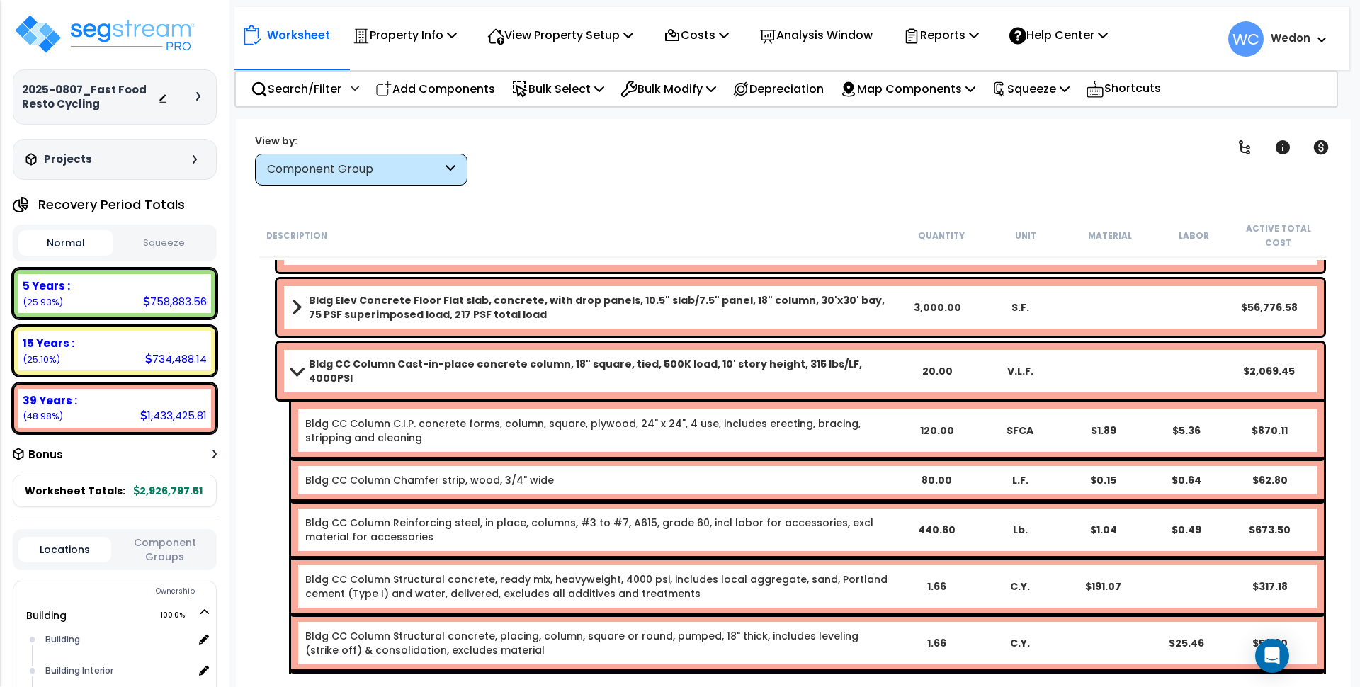
click at [345, 361] on b "Bldg CC Column Cast-in-place concrete column, 18" square, tied, 500K load, 10' …" at bounding box center [602, 371] width 587 height 28
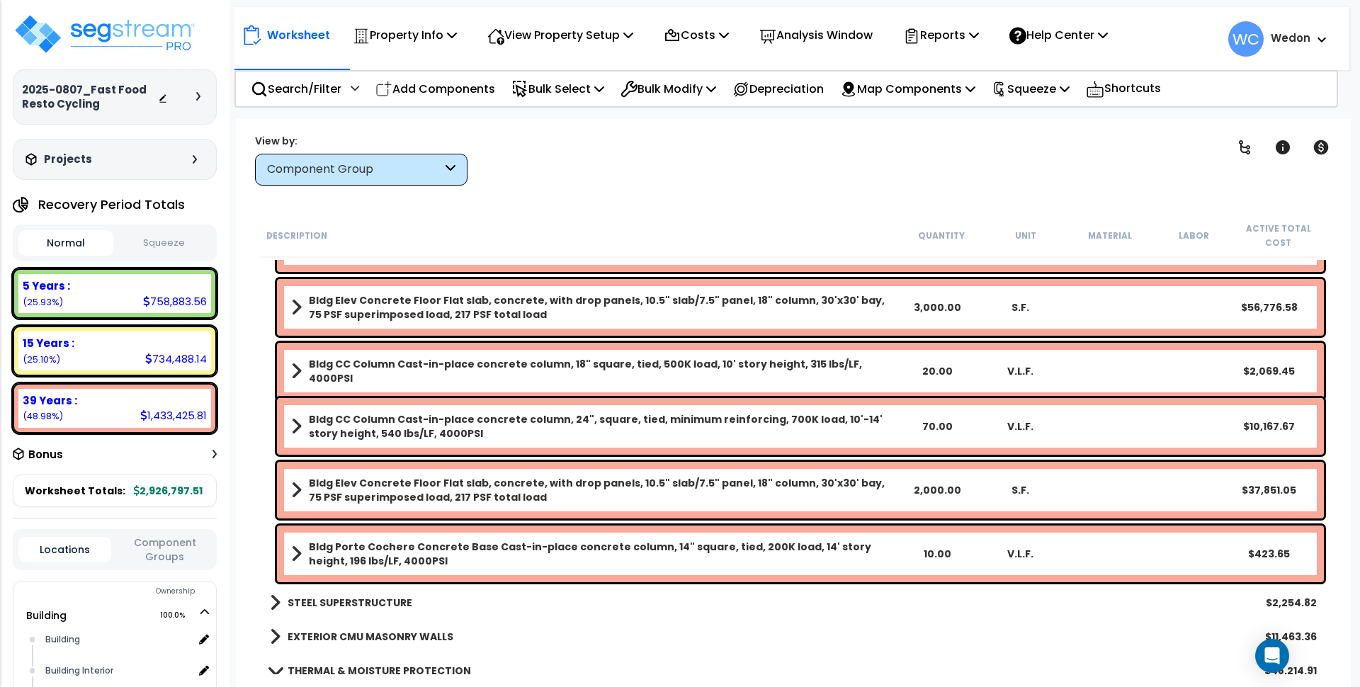
click at [283, 431] on div "Bldg CC Column Cast-in-place concrete column, 24", square, tied, minimum reinfo…" at bounding box center [800, 426] width 1047 height 57
click at [361, 419] on b "Bldg CC Column Cast-in-place concrete column, 24", square, tied, minimum reinfo…" at bounding box center [602, 426] width 587 height 28
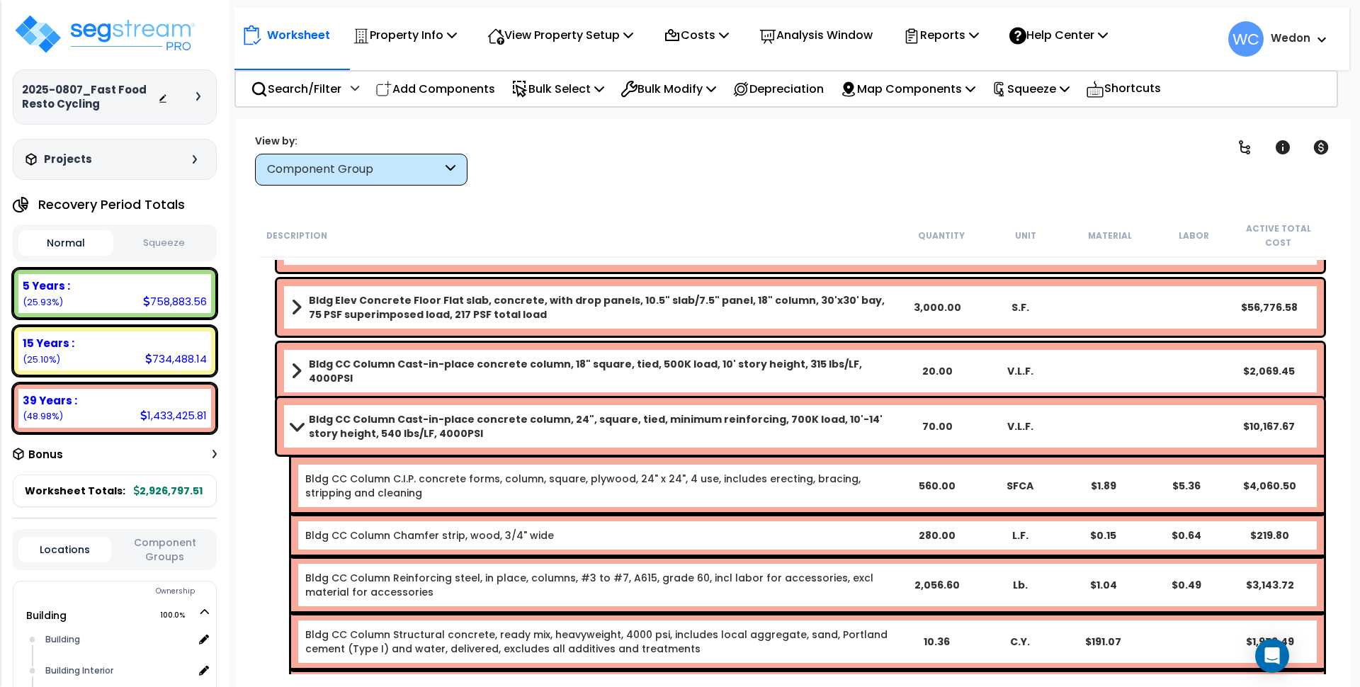
click at [336, 414] on b "Bldg CC Column Cast-in-place concrete column, 24", square, tied, minimum reinfo…" at bounding box center [602, 426] width 587 height 28
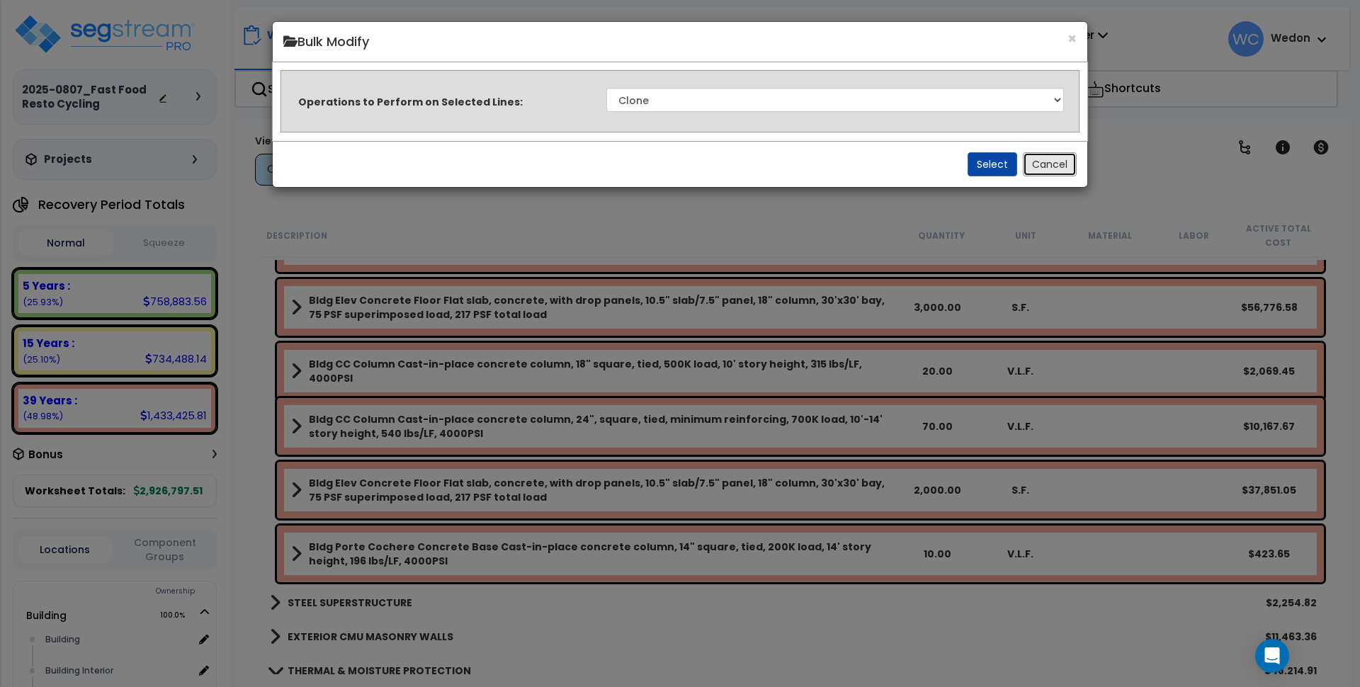
click at [1040, 160] on button "Cancel" at bounding box center [1050, 164] width 54 height 24
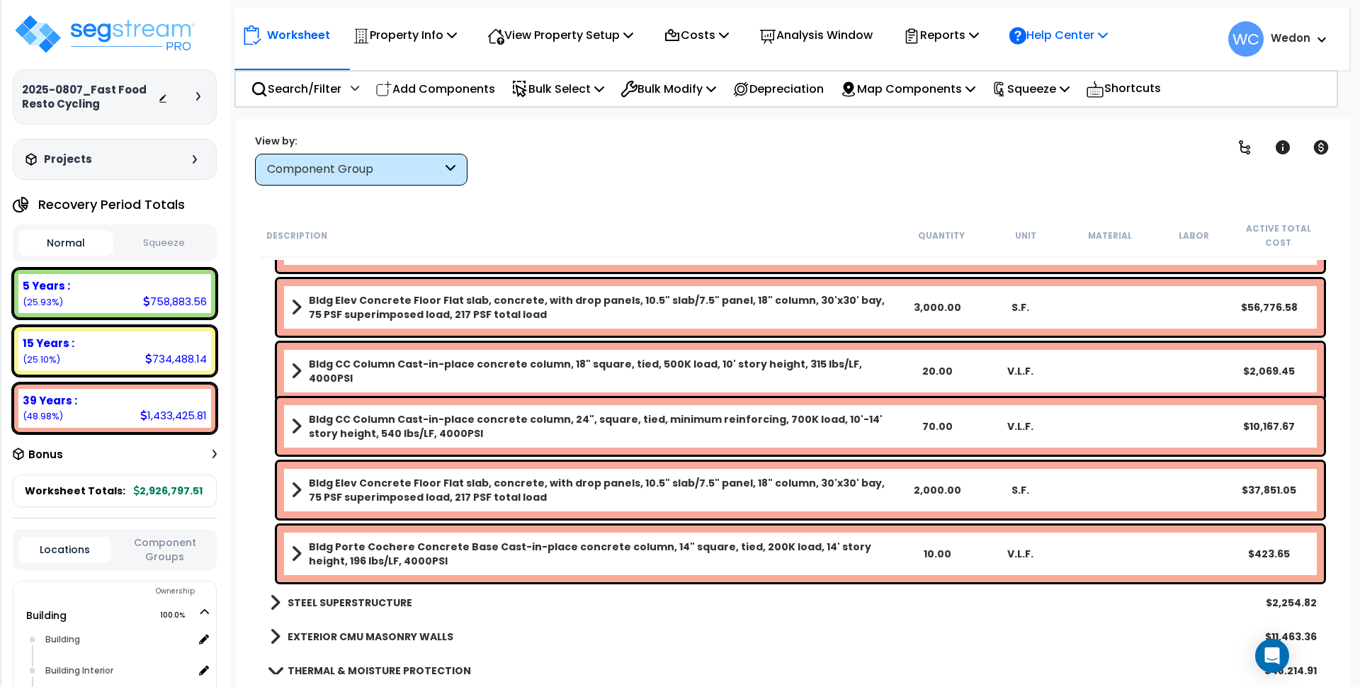
click at [1074, 38] on p "Help Center" at bounding box center [1059, 35] width 98 height 19
click at [976, 35] on p "Reports" at bounding box center [941, 35] width 76 height 19
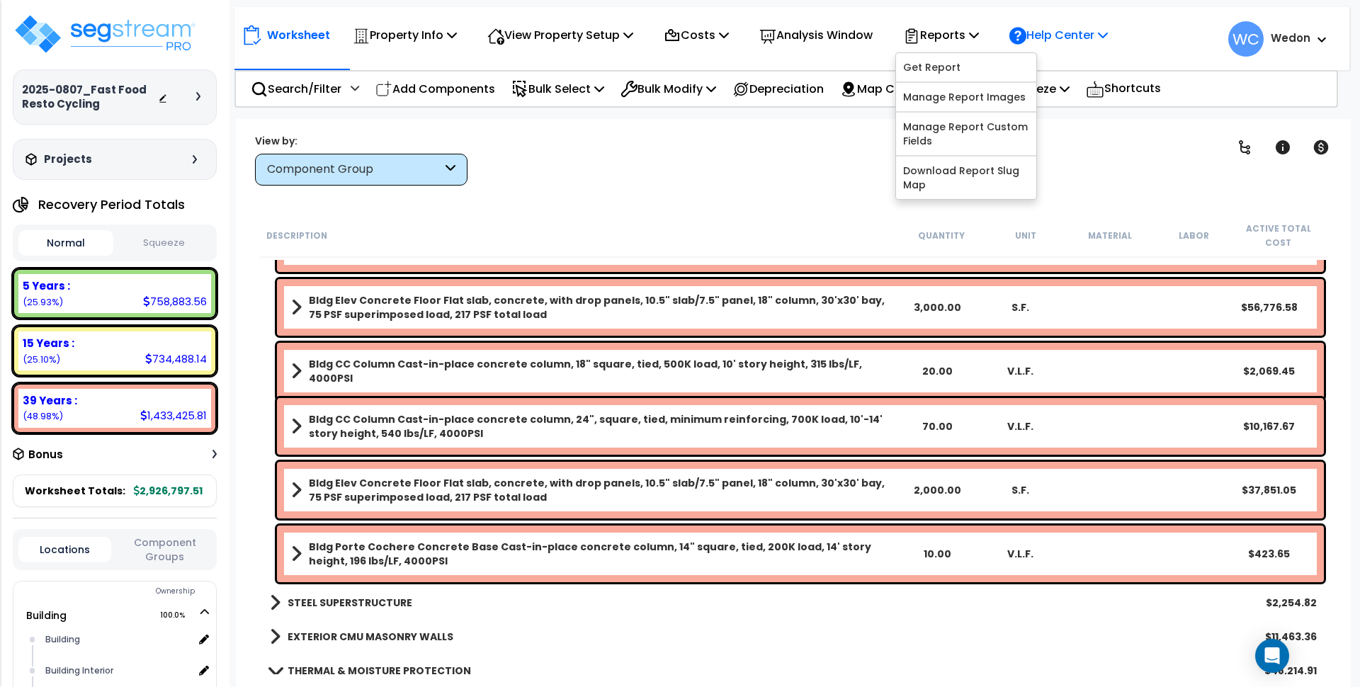
click at [1104, 31] on p "Help Center" at bounding box center [1059, 35] width 98 height 19
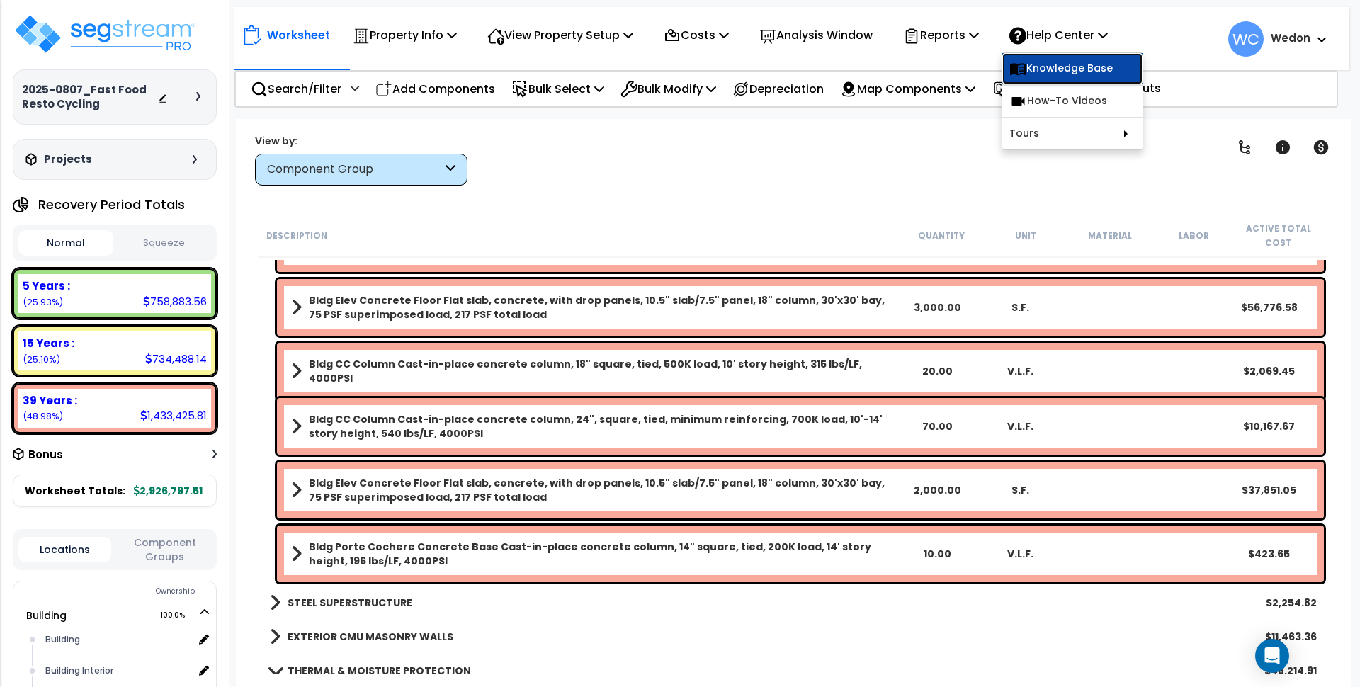
click at [1128, 60] on link "Knowledge Base" at bounding box center [1072, 68] width 140 height 31
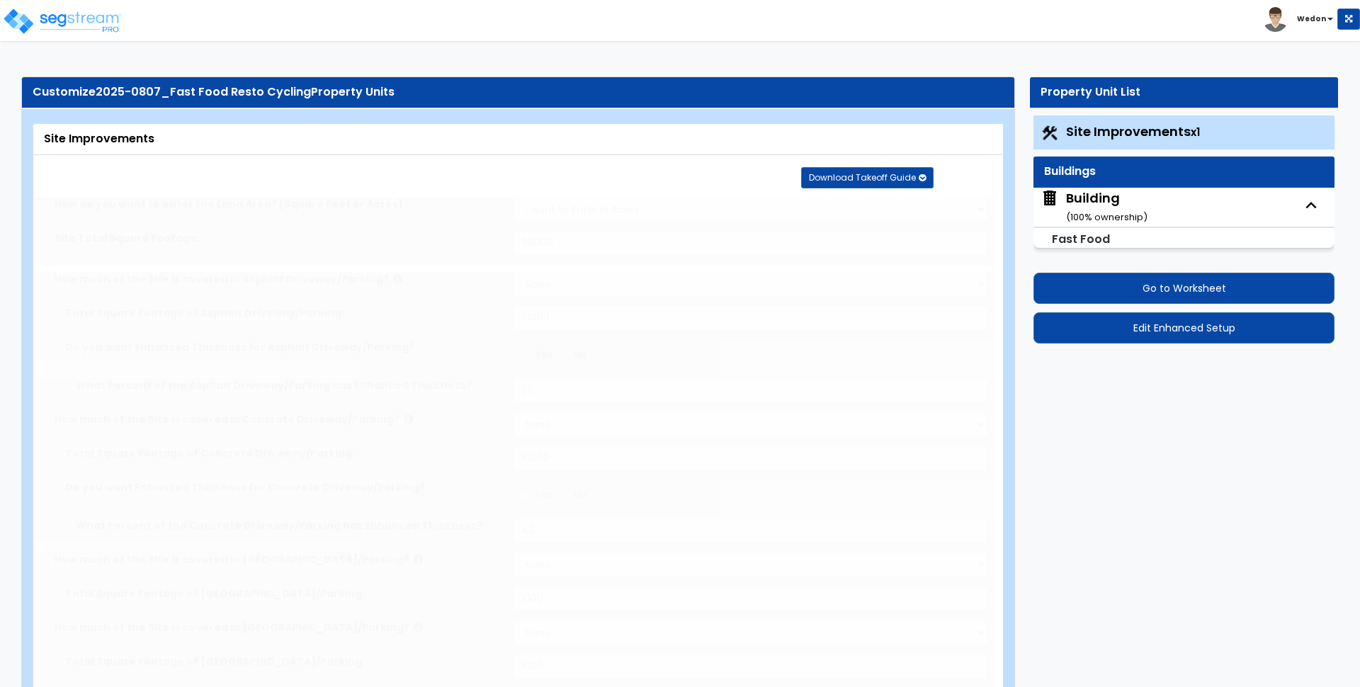
select select "2"
type input "90000"
select select "2"
type input "10000"
radio input "true"
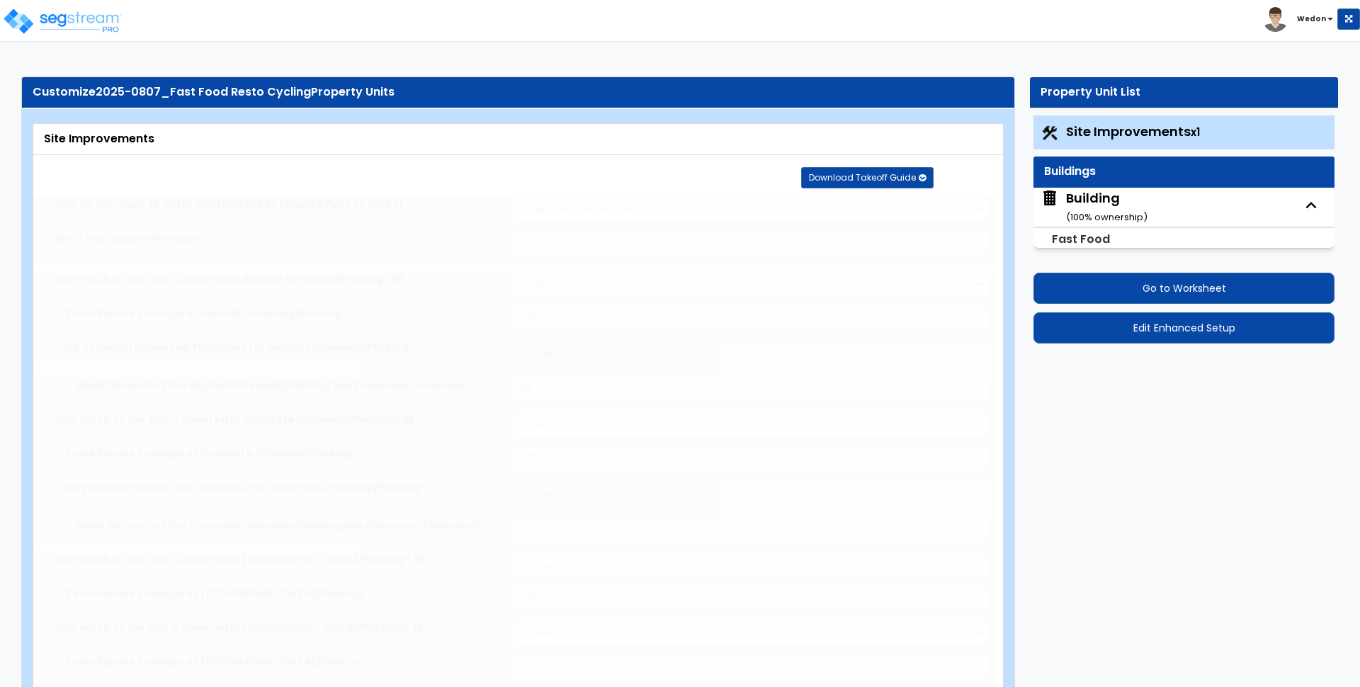
type input "56"
select select "2"
type input "10000"
radio input "true"
type input "42"
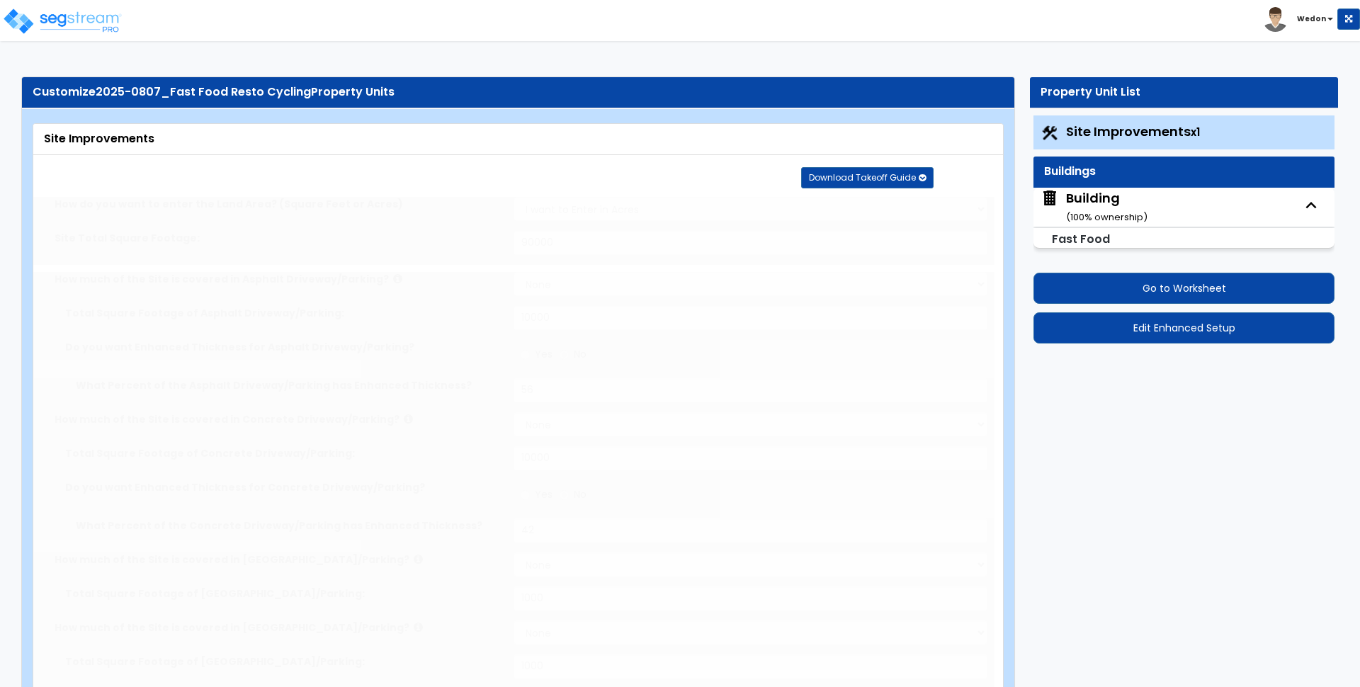
select select "2"
type input "1000"
select select "2"
type input "1000"
select select "2"
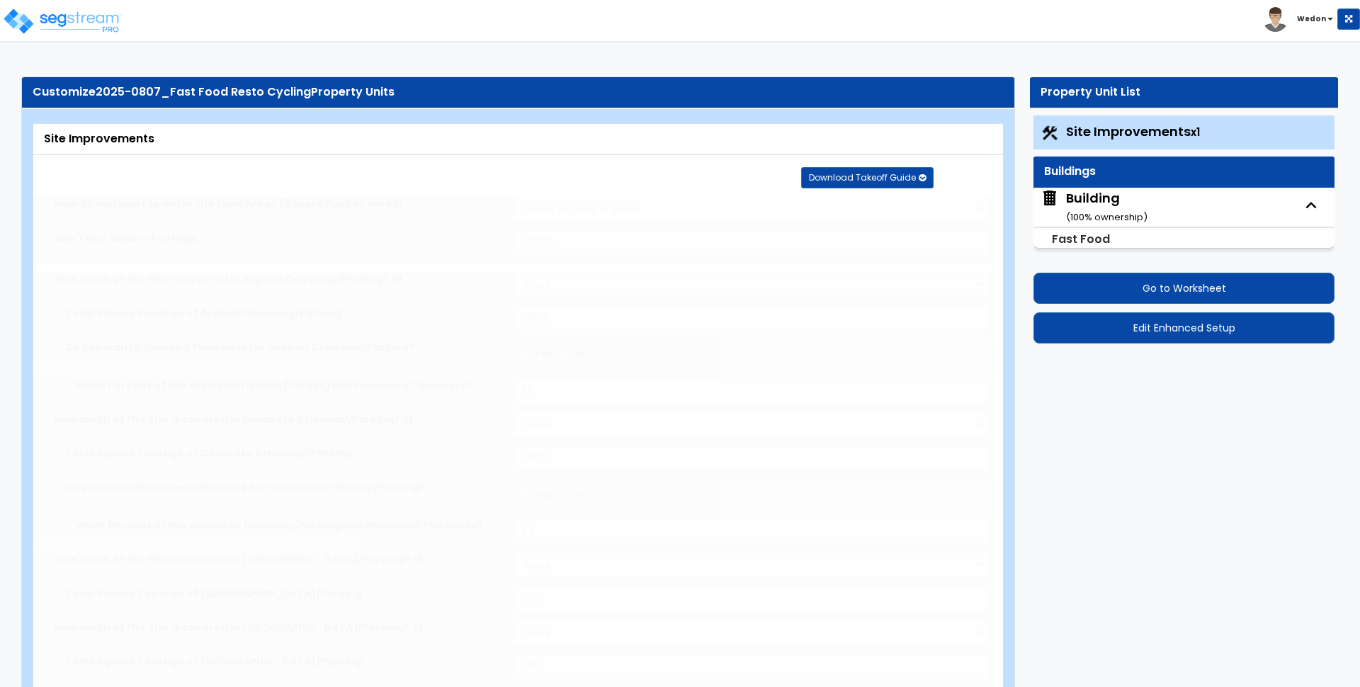
select select "2"
type input "1000"
radio input "true"
type input "6"
radio input "true"
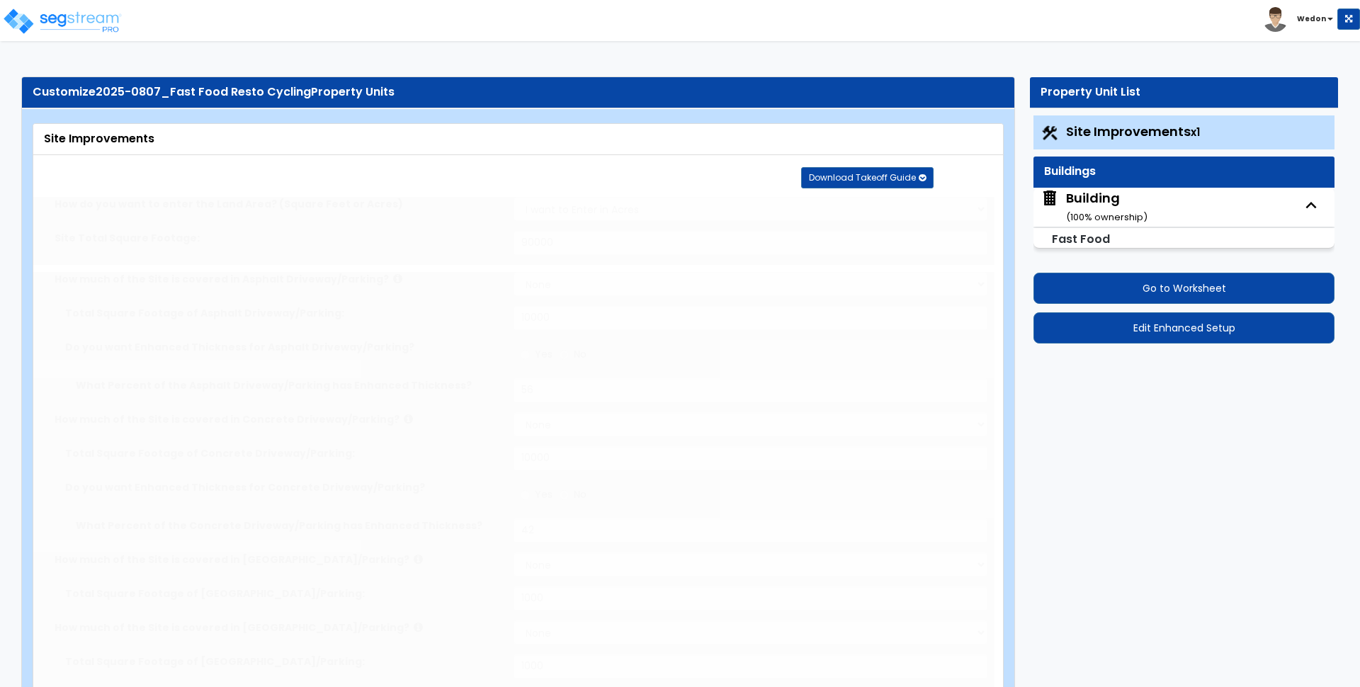
type input "48"
type input "24"
type input "12"
radio input "true"
type input "12"
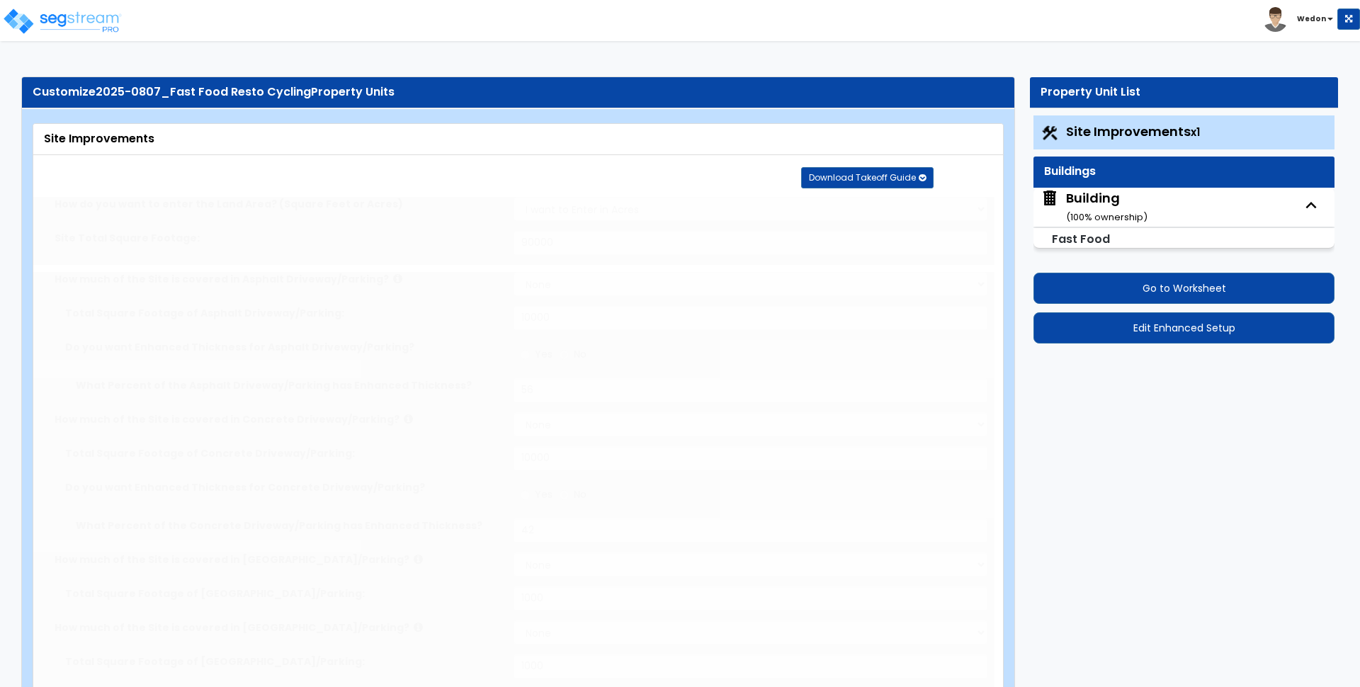
radio input "true"
select select "2"
radio input "true"
select select "2"
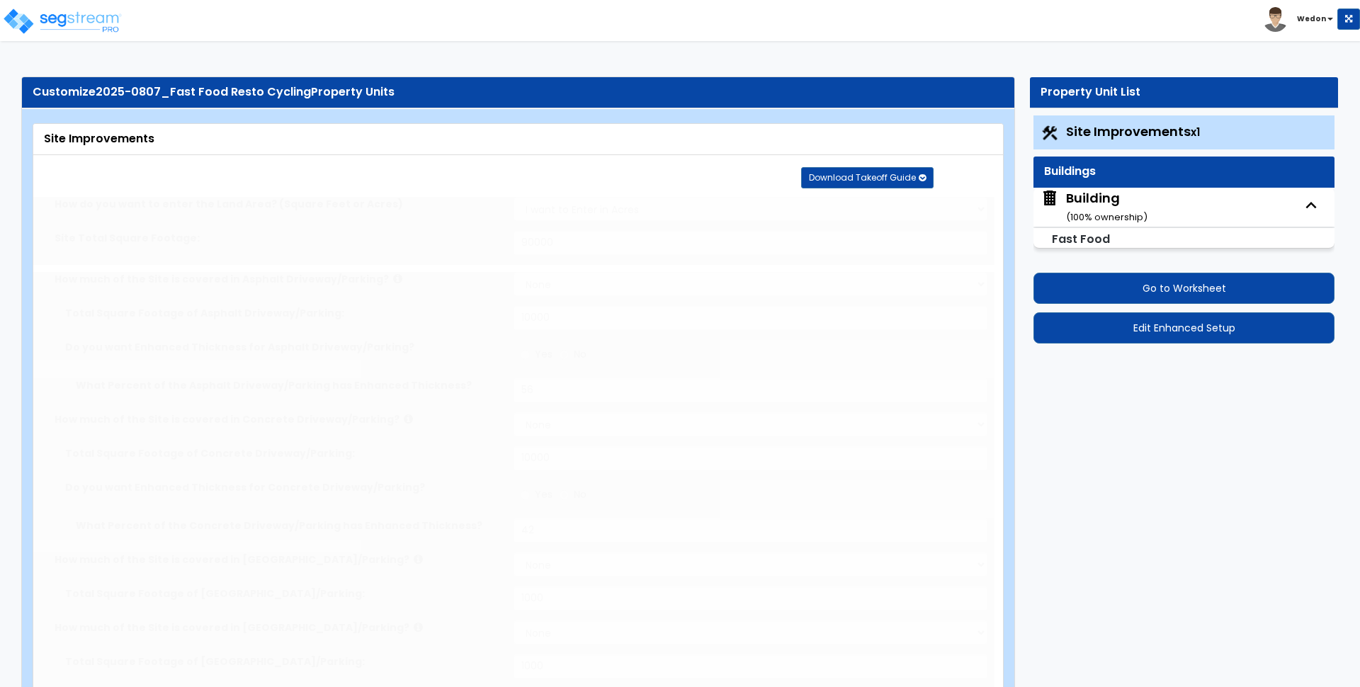
type input "4"
type input "3"
type input "2"
type input "1"
radio input "true"
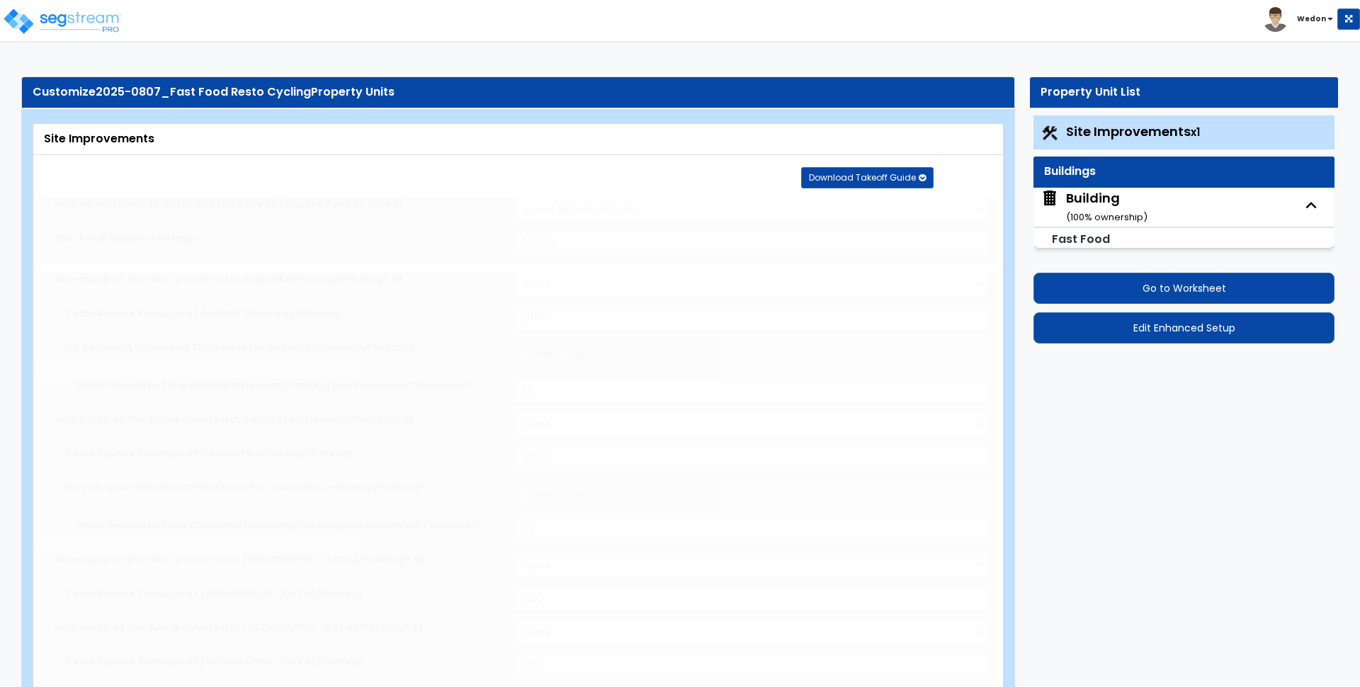
type input "12"
radio input "true"
type input "100"
radio input "true"
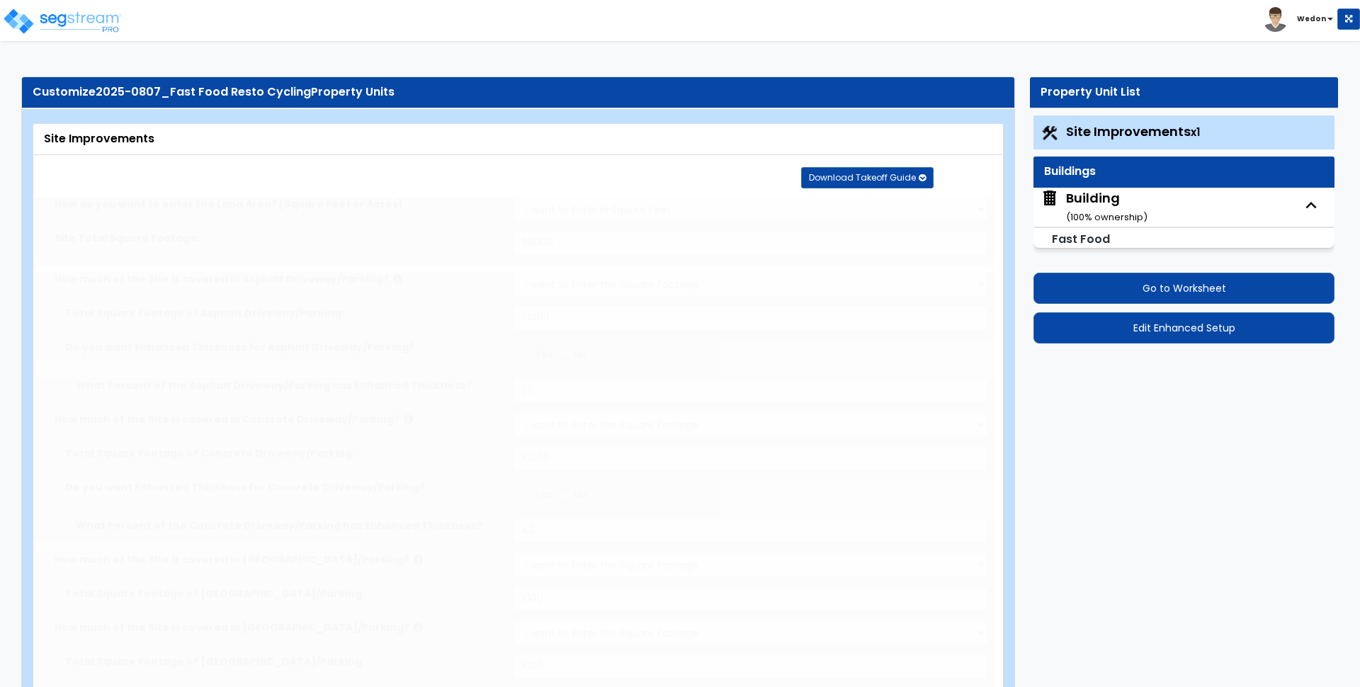
radio input "true"
type input "4"
radio input "true"
type input "10"
select select "2"
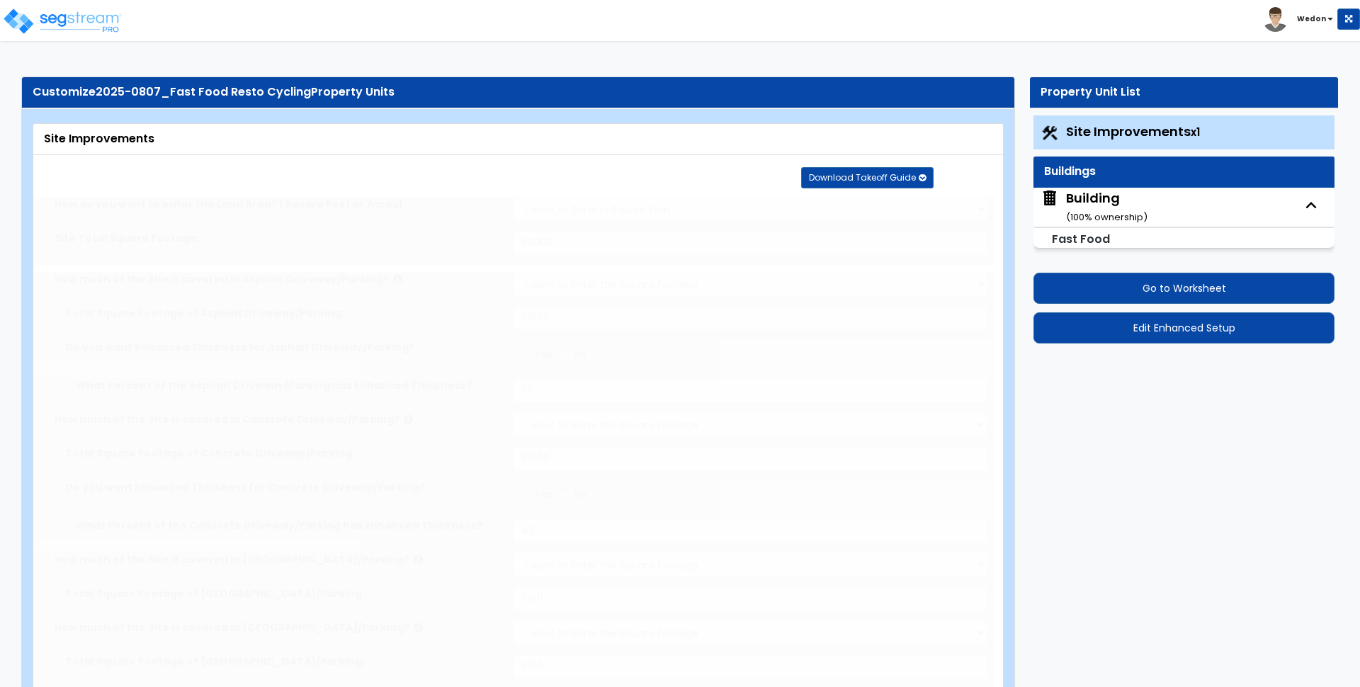
radio input "true"
select select "1"
select select "2"
radio input "true"
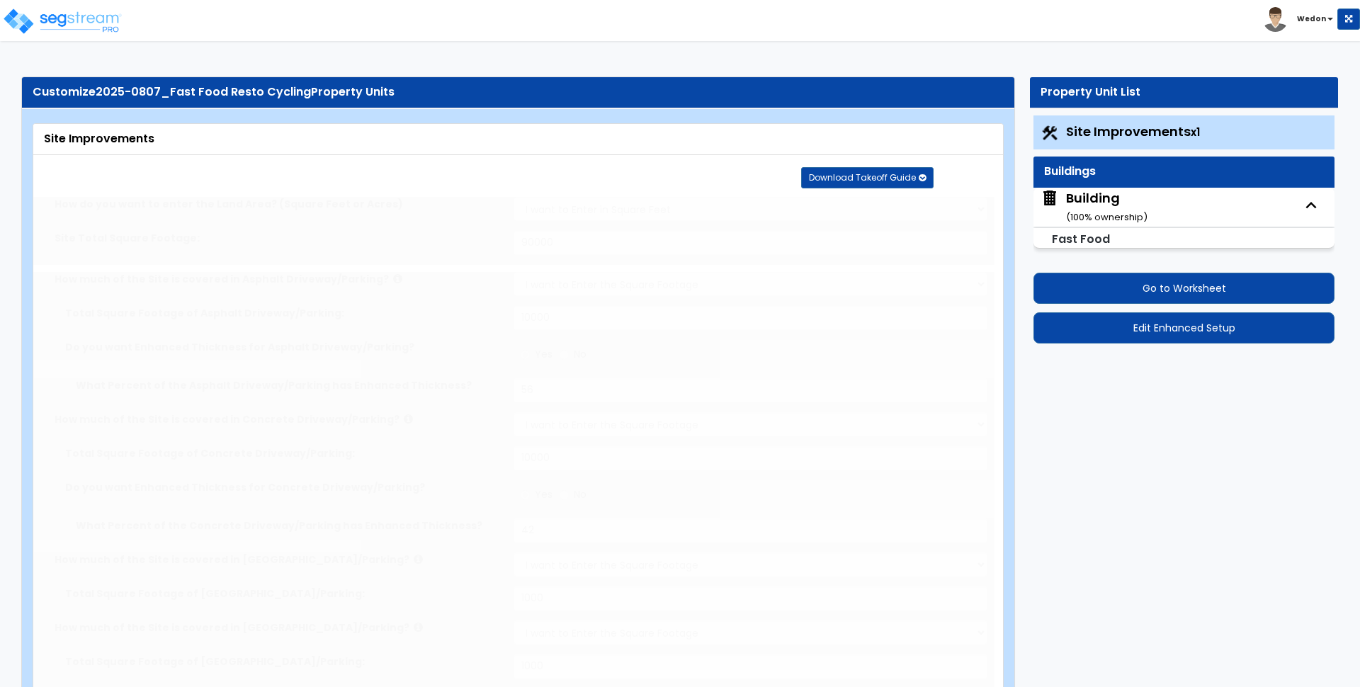
select select "1"
select select "3"
select select "2"
type input "25"
select select "4"
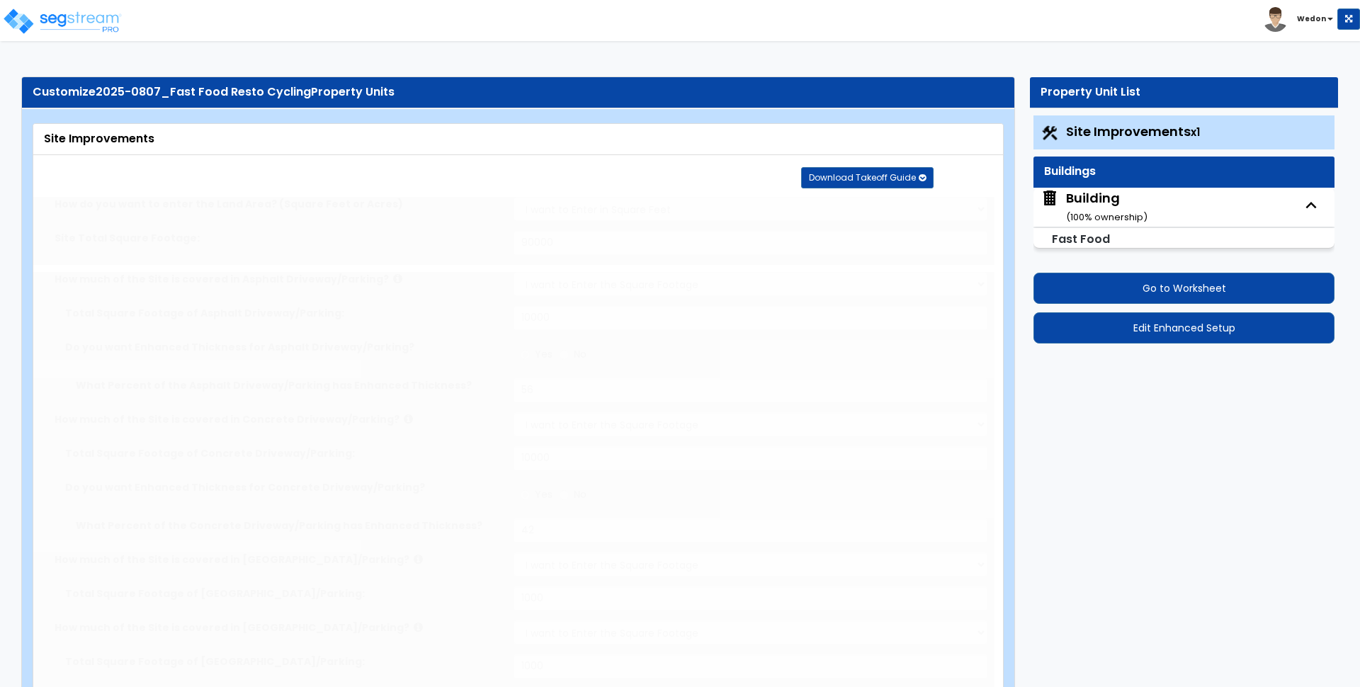
type input "25"
select select "8"
radio input "true"
type input "12"
radio input "true"
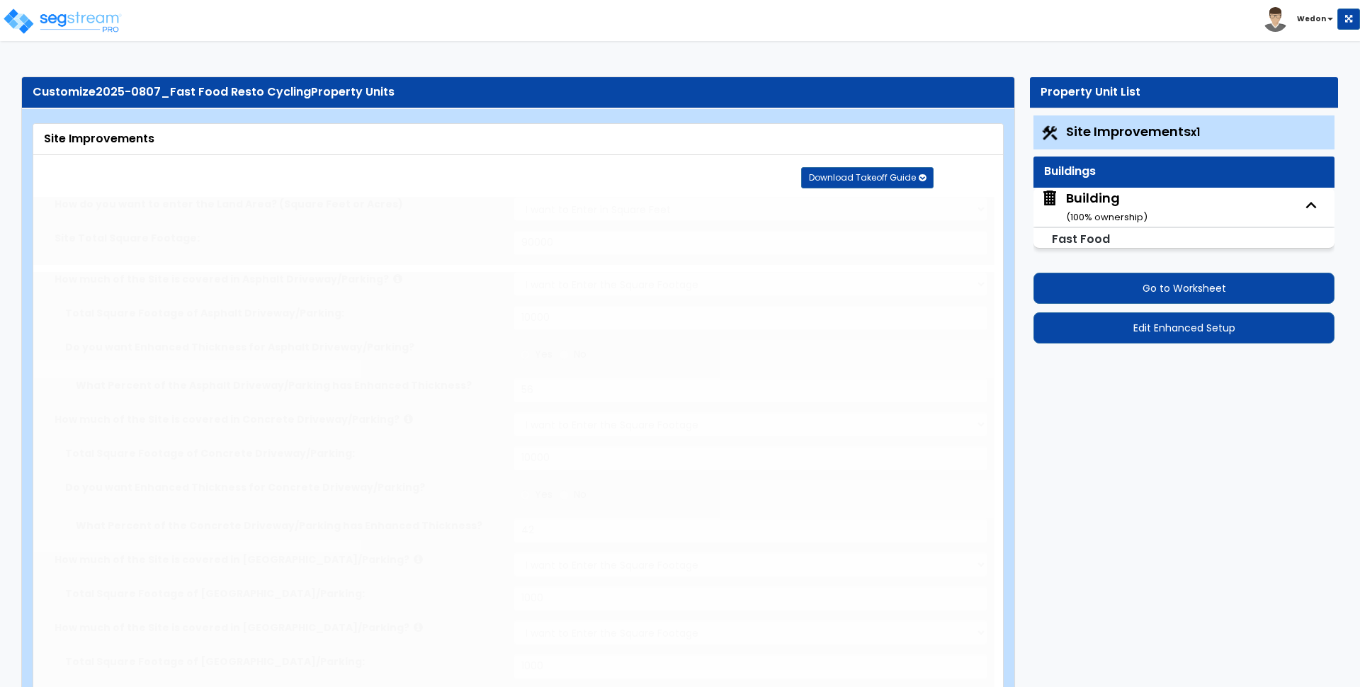
select select "2"
type input "300"
radio input "true"
type input "200"
radio input "true"
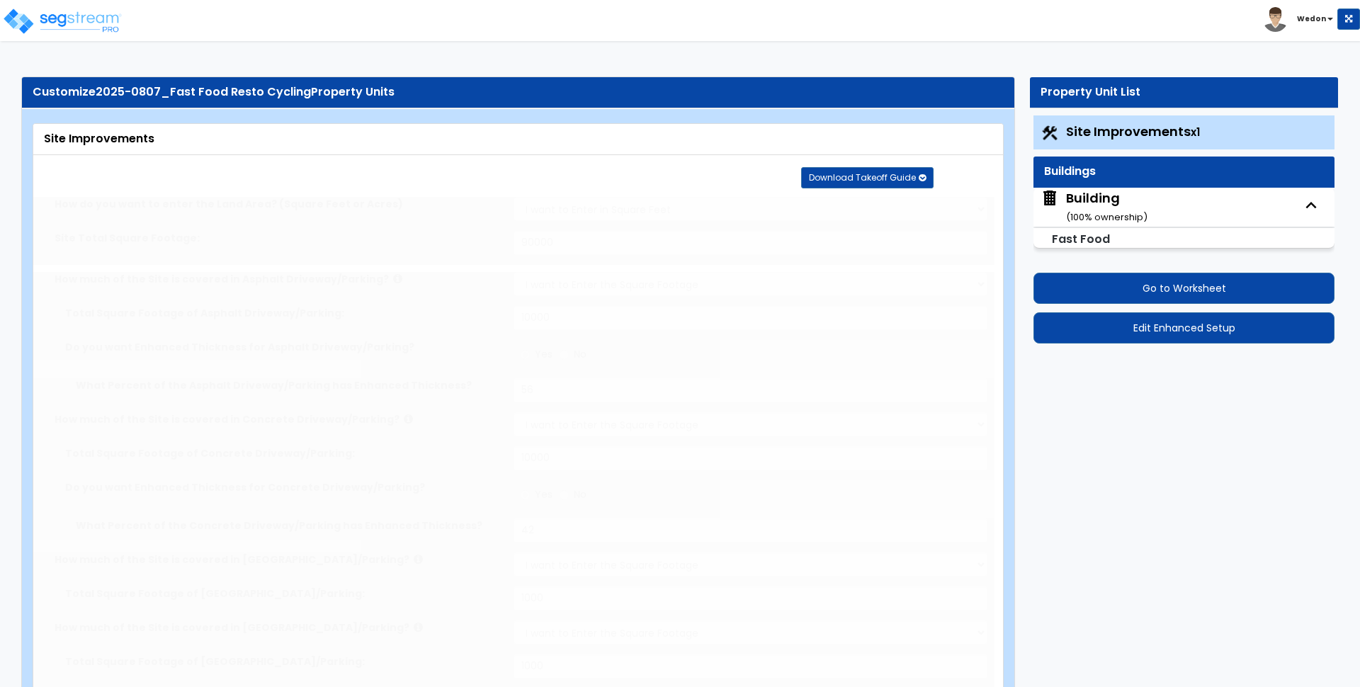
select select "2"
type input "12"
radio input "true"
select select "2"
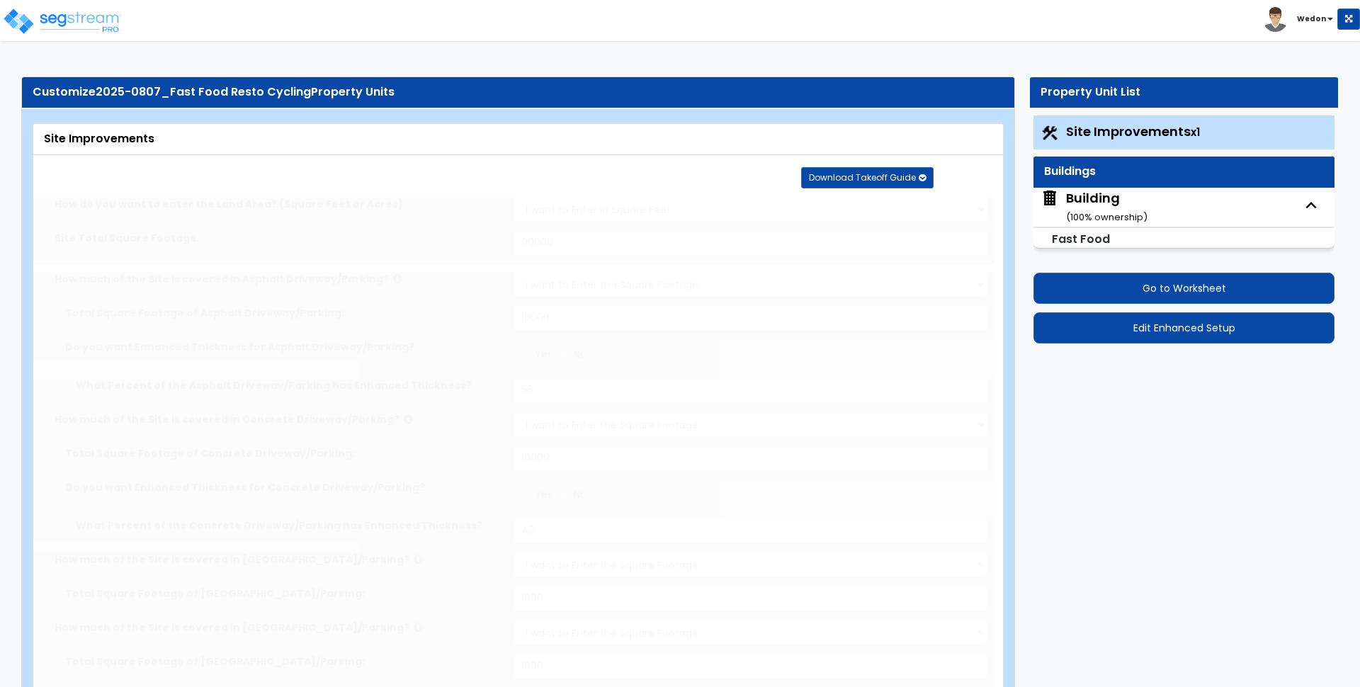
radio input "true"
type input "12"
radio input "true"
select select "3"
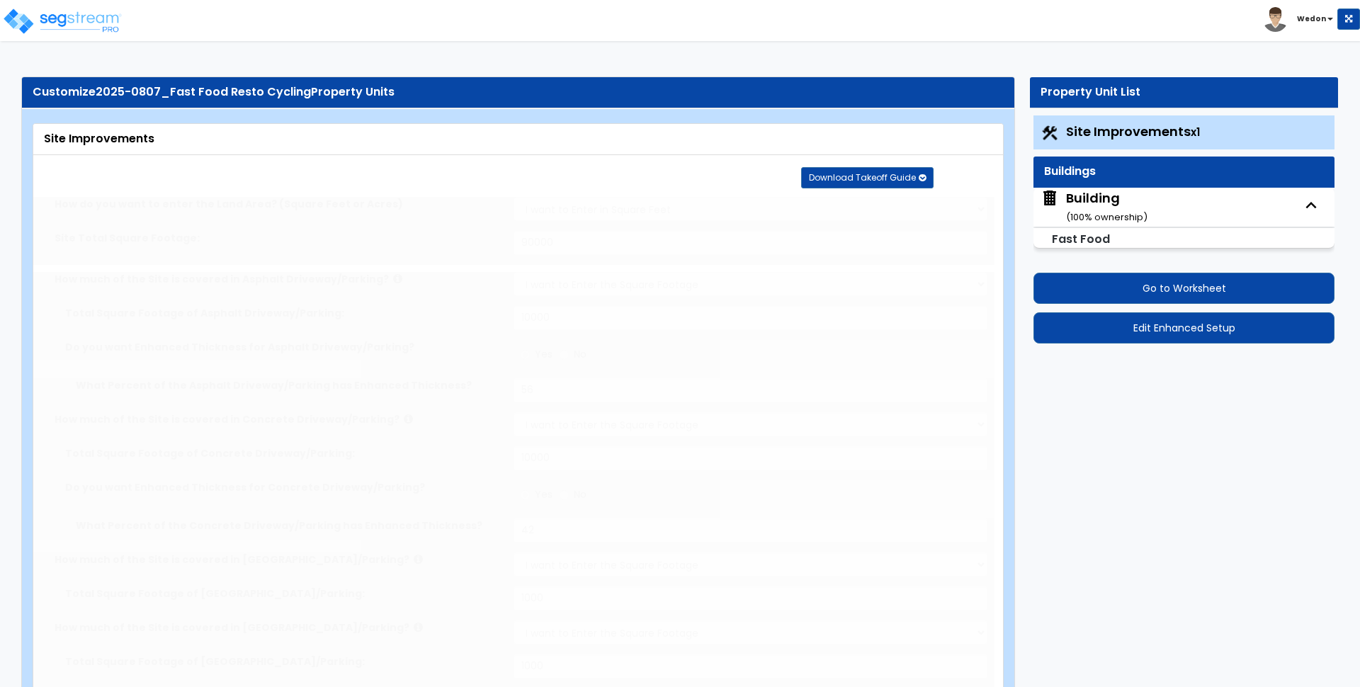
radio input "true"
select select "2"
type input "100"
radio input "true"
type input "100"
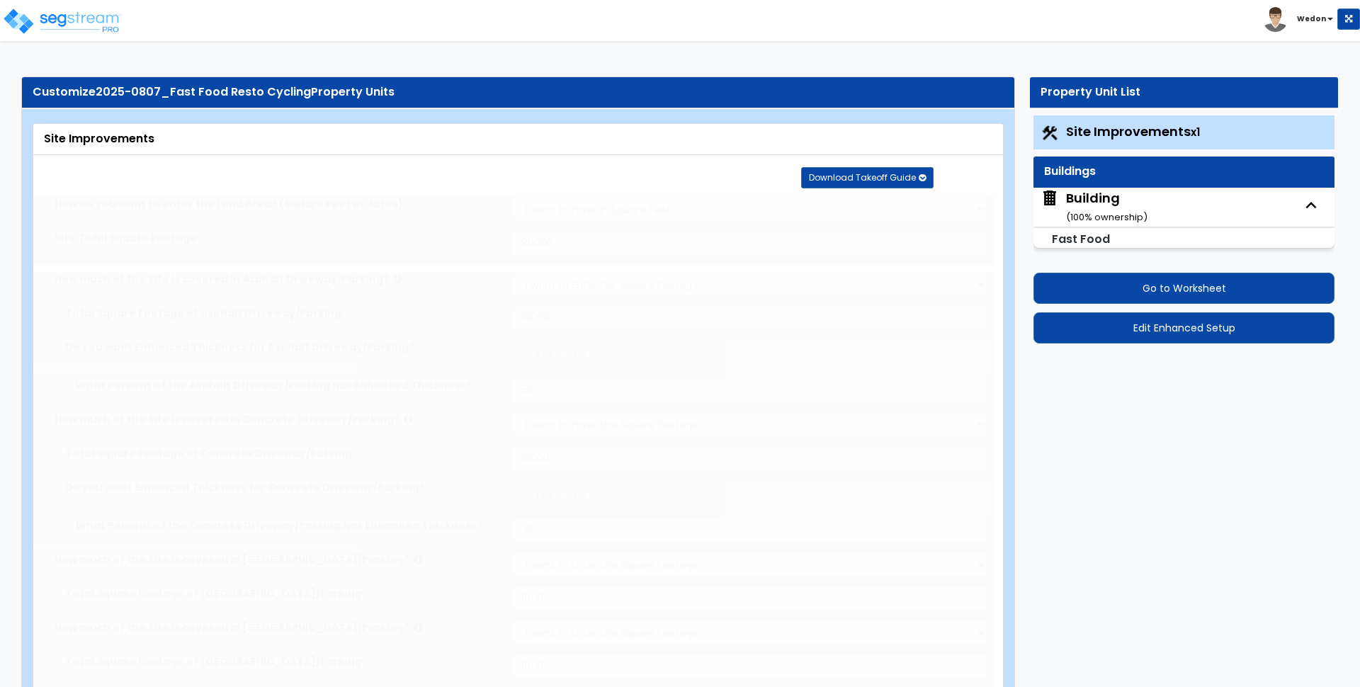
radio input "true"
type input "200"
radio input "true"
select select "4"
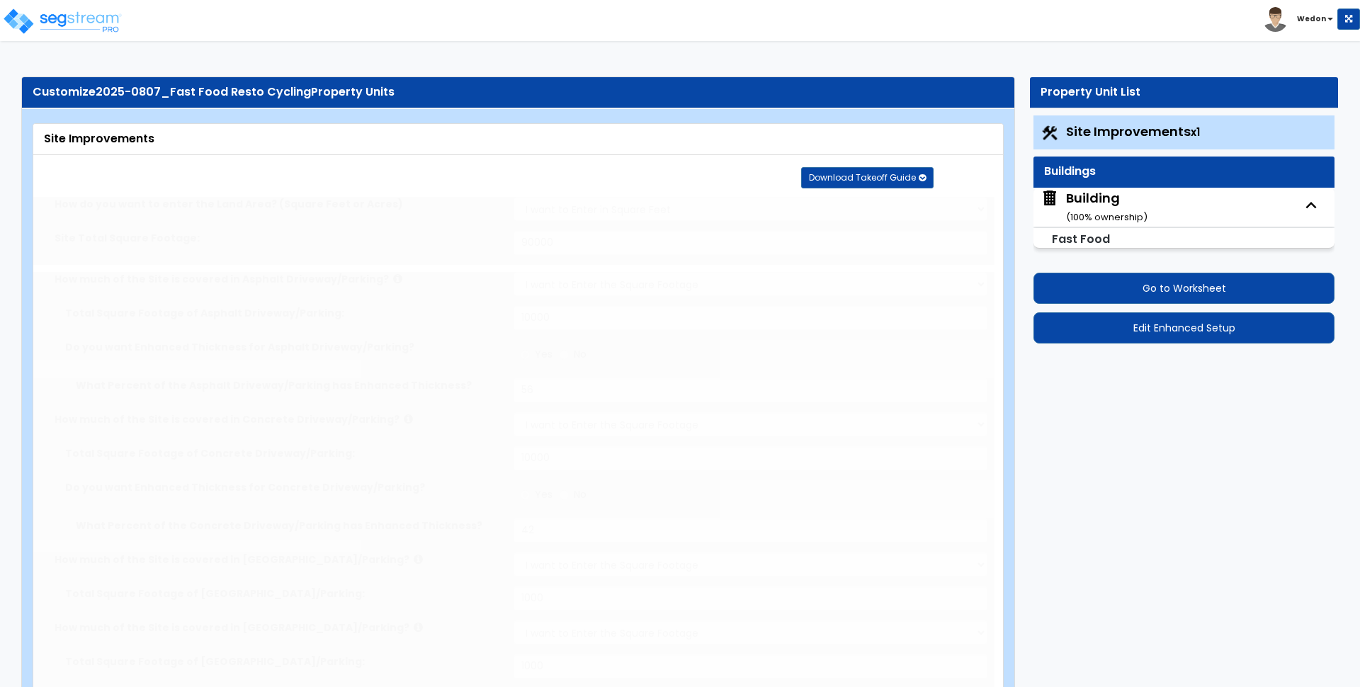
type input "24"
radio input "true"
type input "25"
radio input "true"
type input "25"
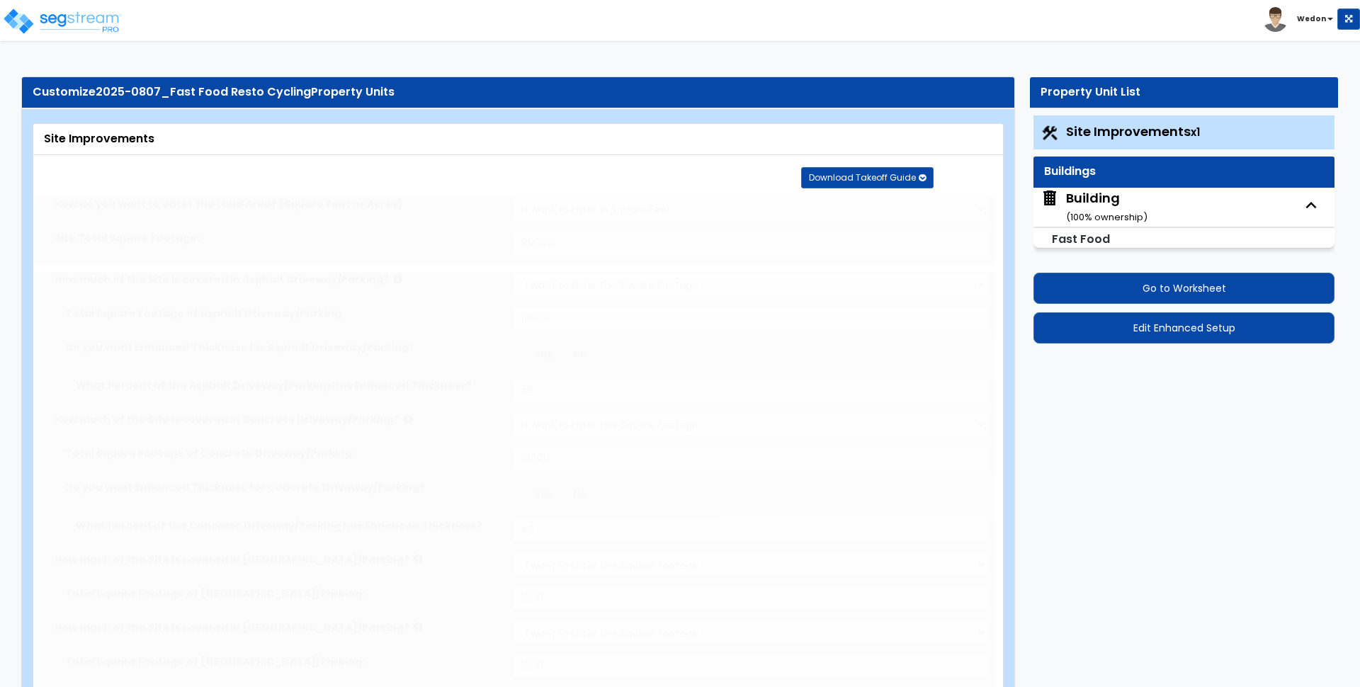
radio input "true"
type input "4"
type input "25"
radio input "true"
type input "4"
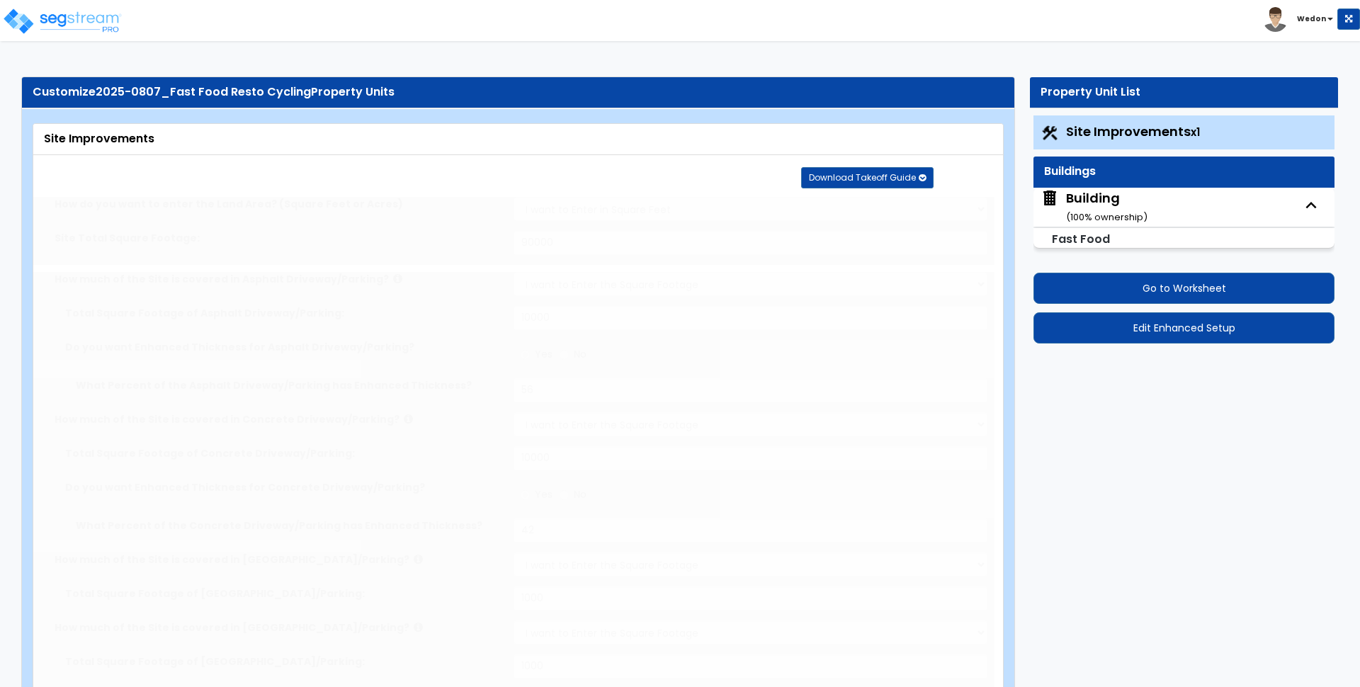
type input "25"
radio input "true"
type input "4"
type input "25"
radio input "true"
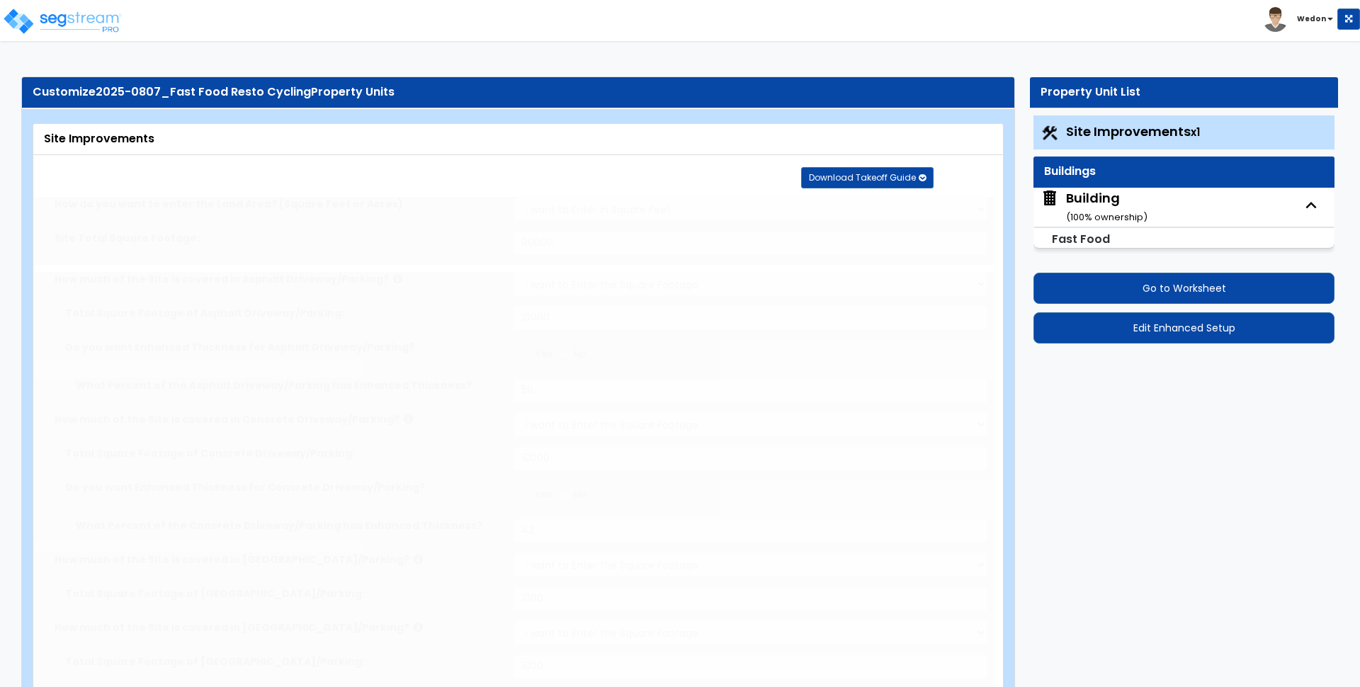
type input "4"
type input "25"
radio input "true"
select select "3"
radio input "true"
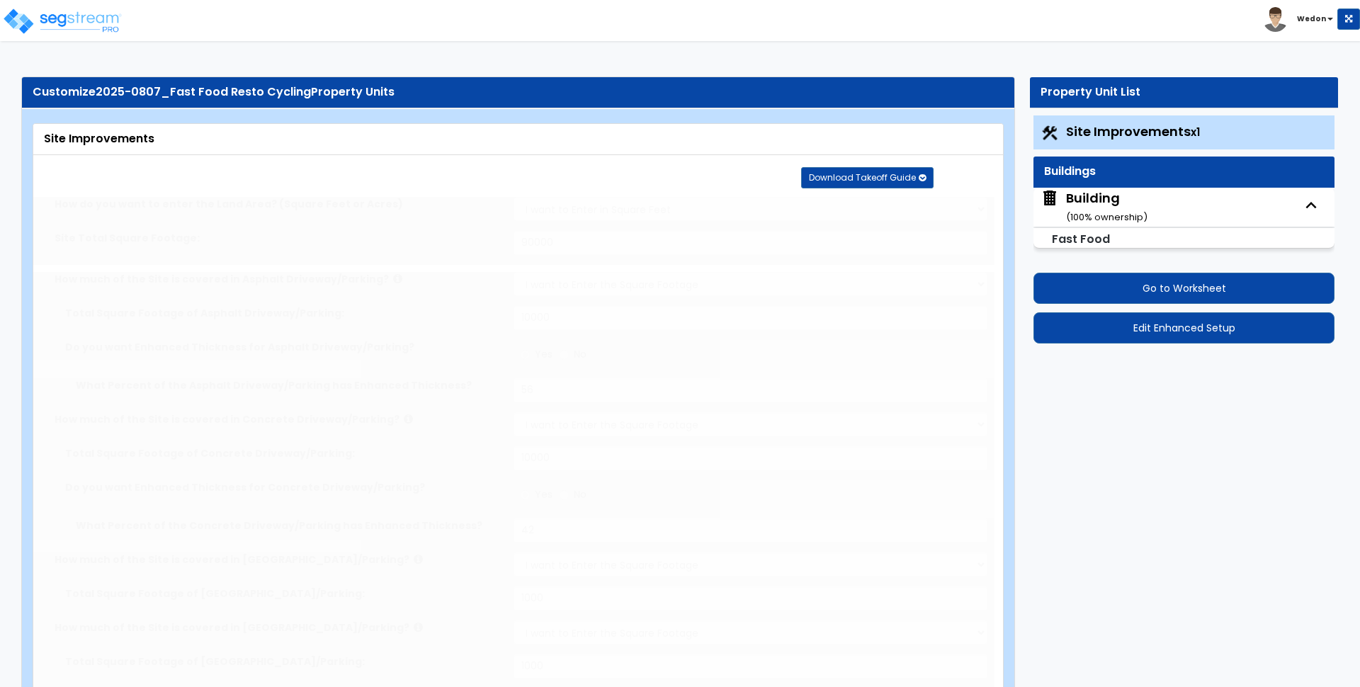
select select "3"
radio input "true"
select select "3"
select select "7"
type input "3"
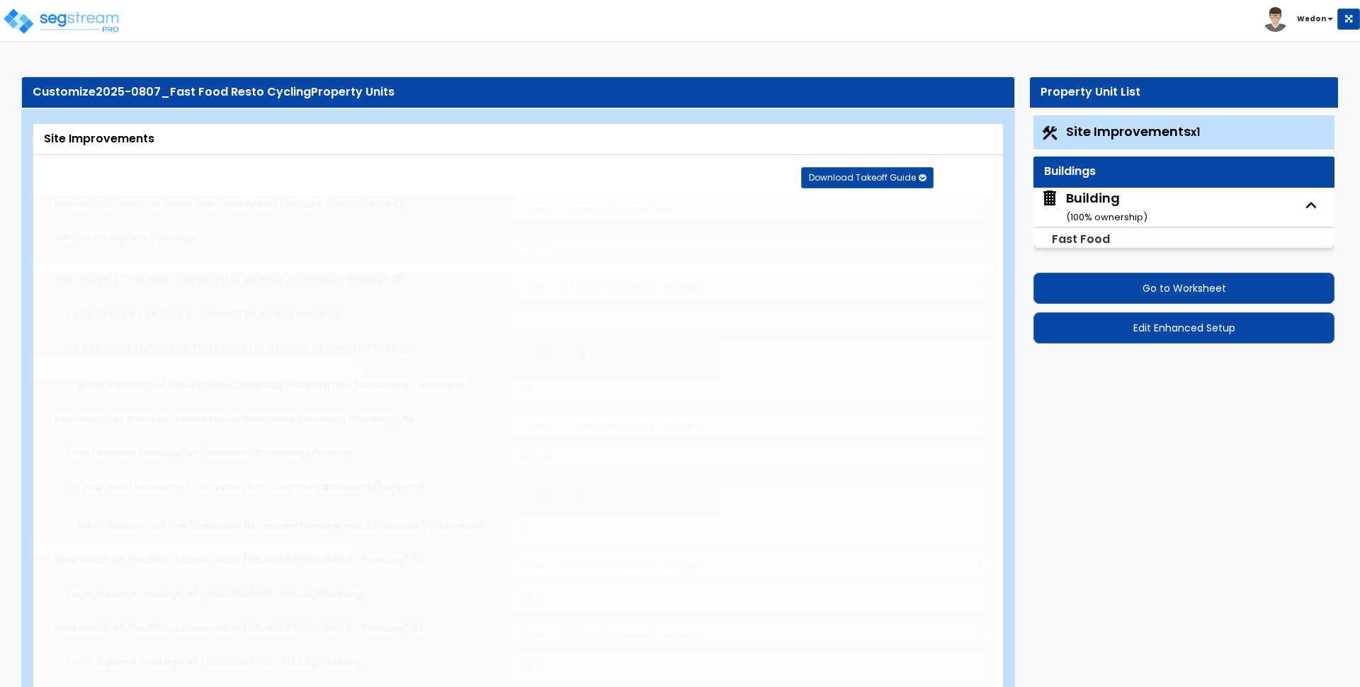
select select "8"
type input "2"
select select "9"
type input "1"
radio input "true"
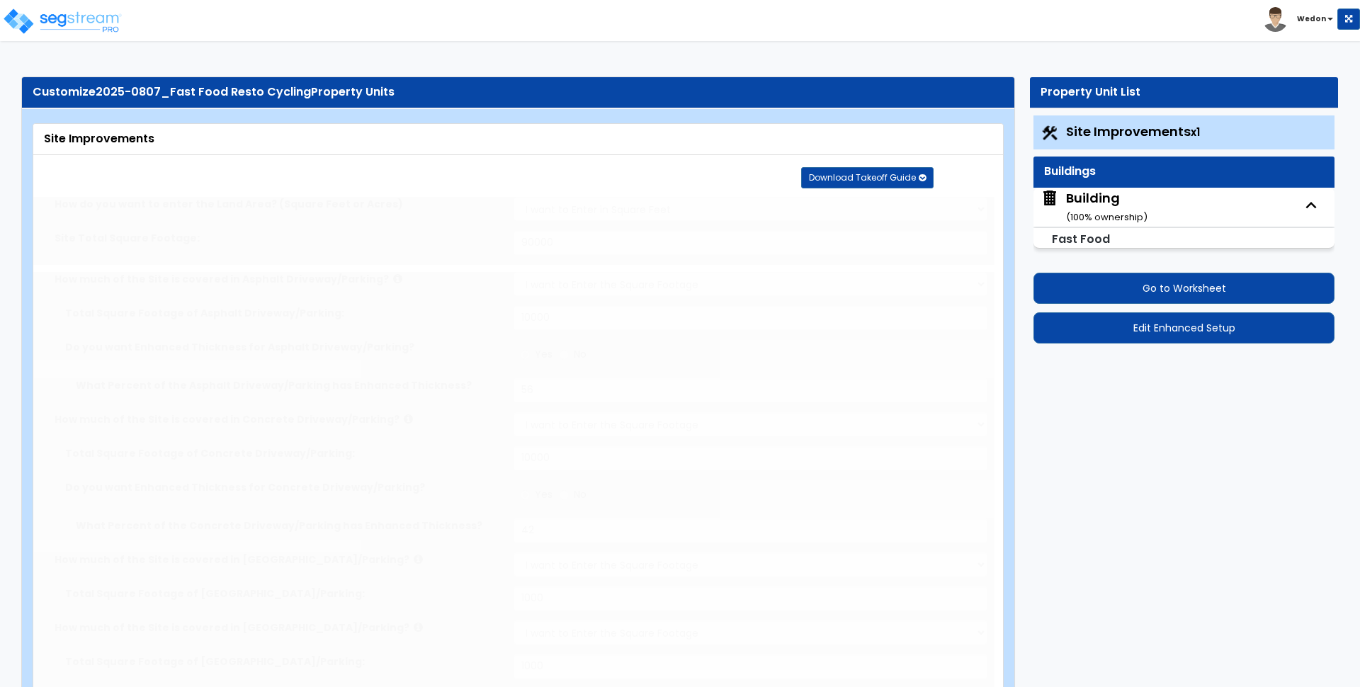
select select "2"
select select "3"
select select "1"
select select "2"
select select "3"
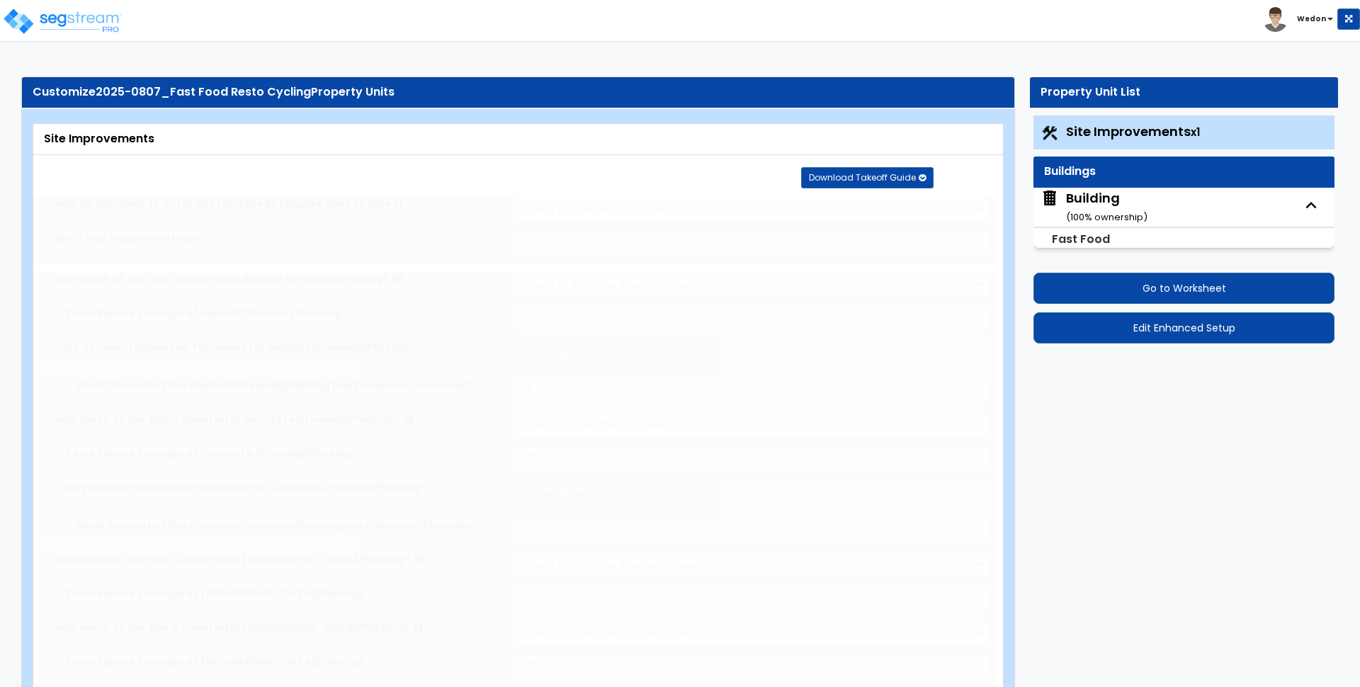
radio input "true"
type input "3"
radio input "true"
type input "4"
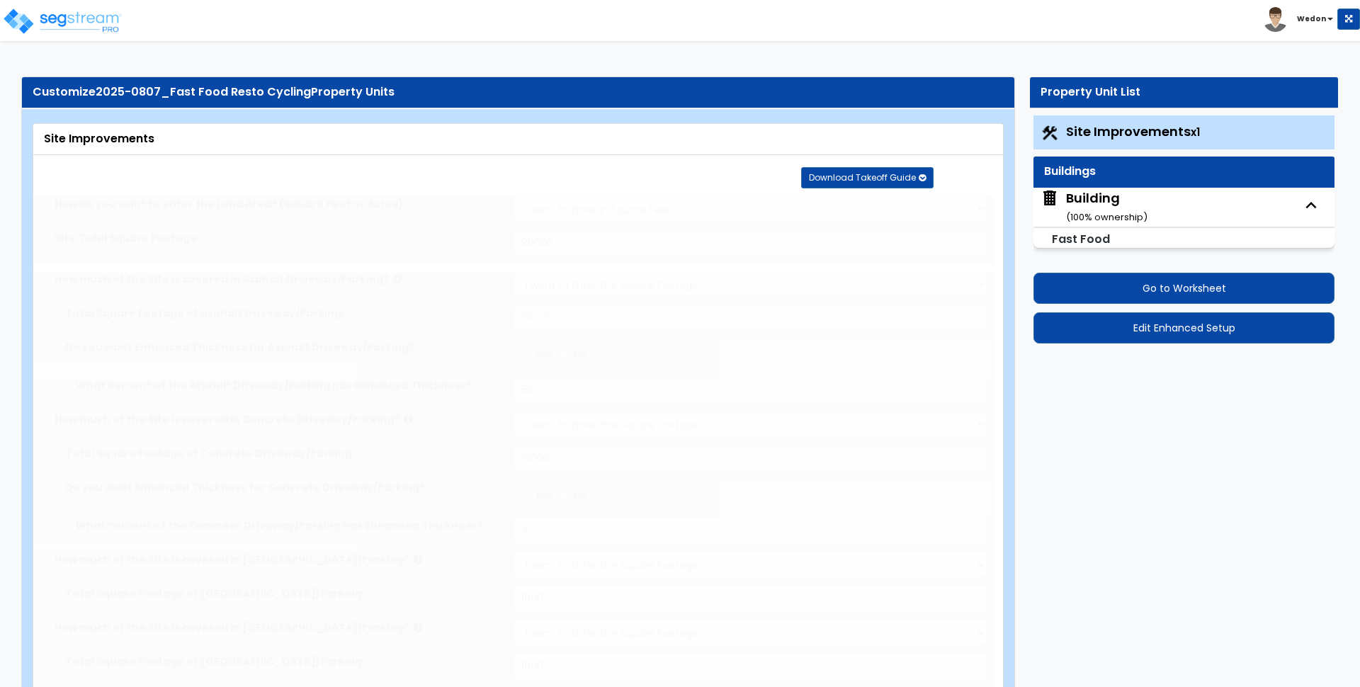
type input "25"
radio input "true"
type input "4"
type input "25"
radio input "true"
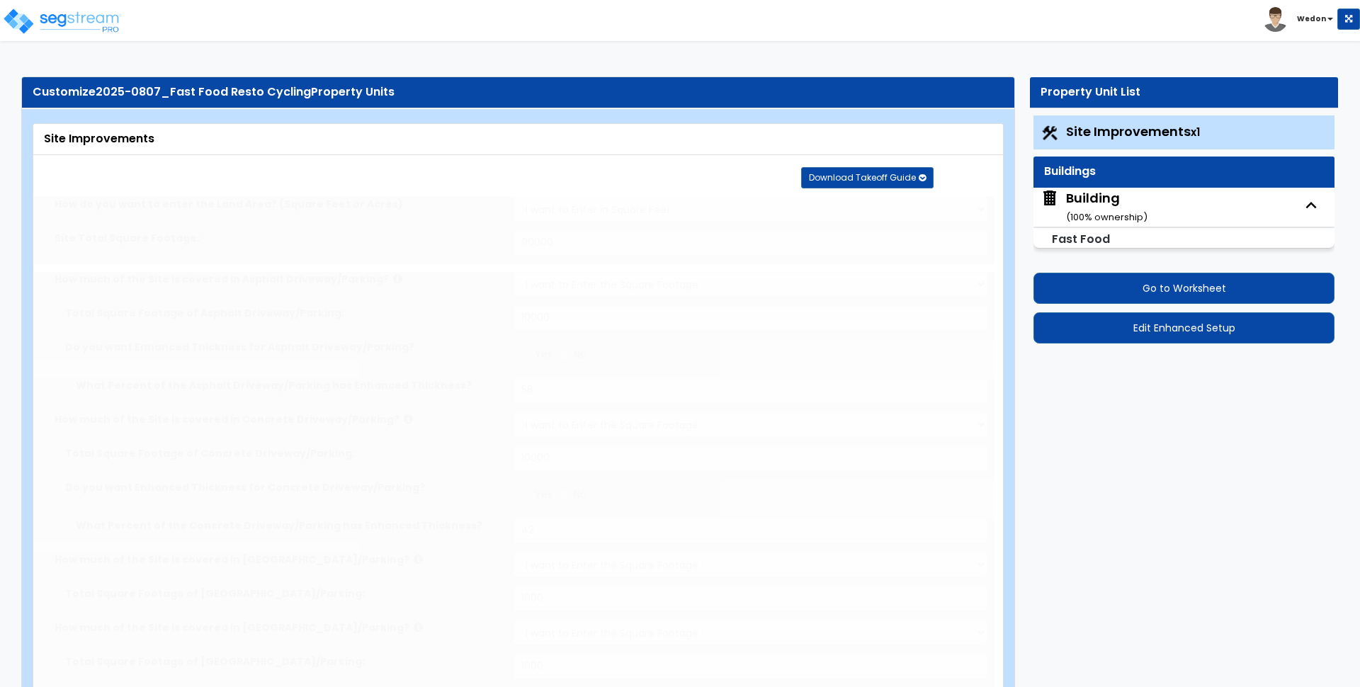
type input "4"
type input "25"
radio input "true"
type input "4"
type input "25"
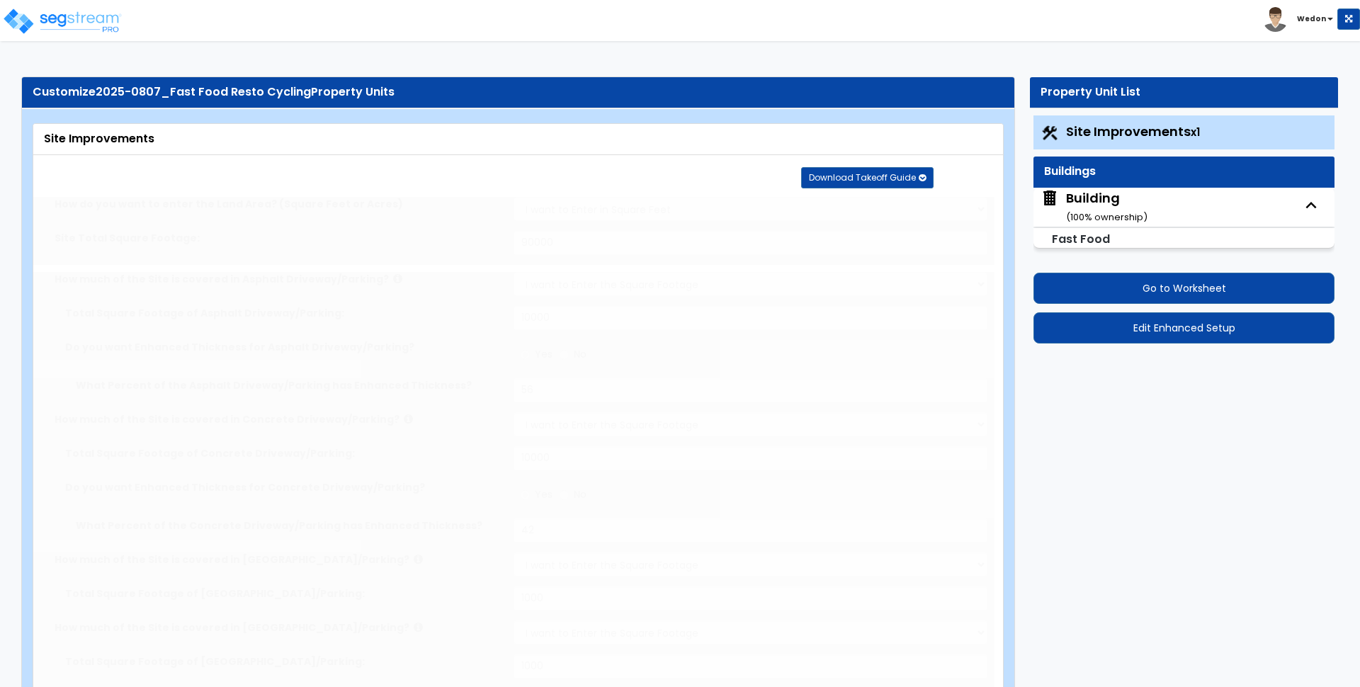
select select "2"
type input "1000"
radio input "true"
type input "1"
select select "2"
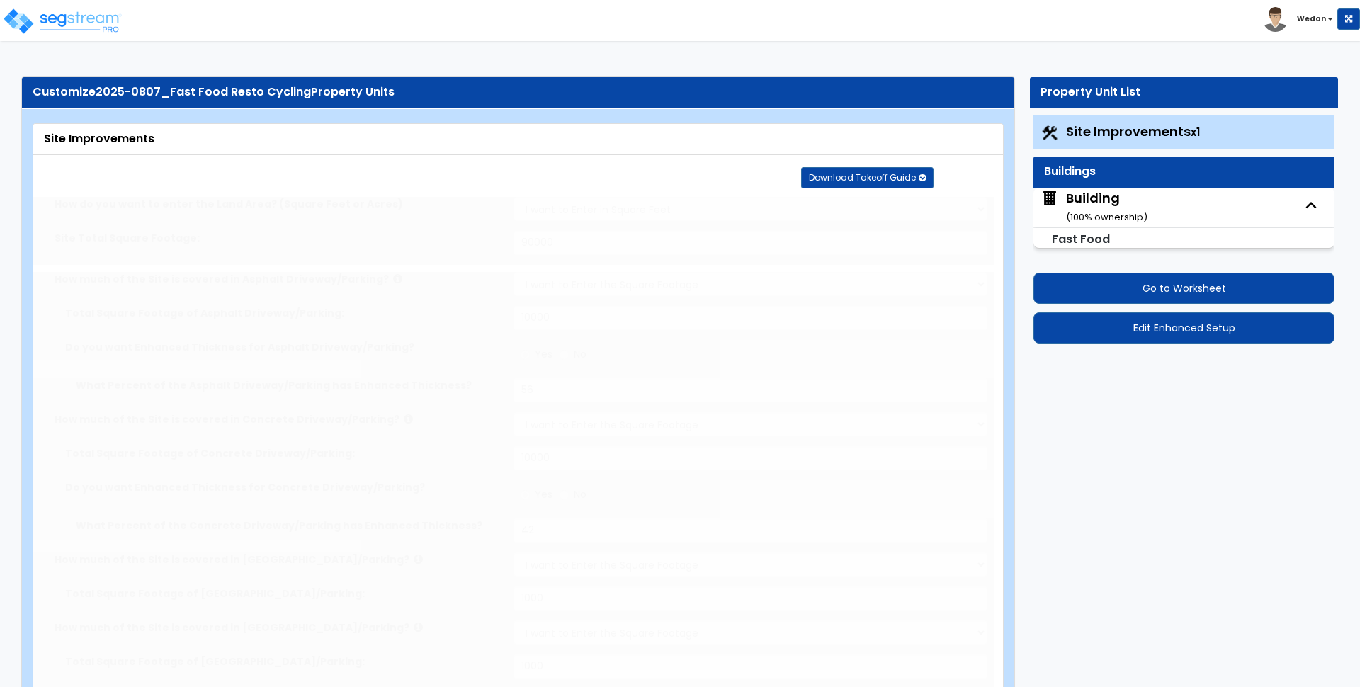
radio input "true"
select select "1"
select select "5"
radio input "true"
type input "12"
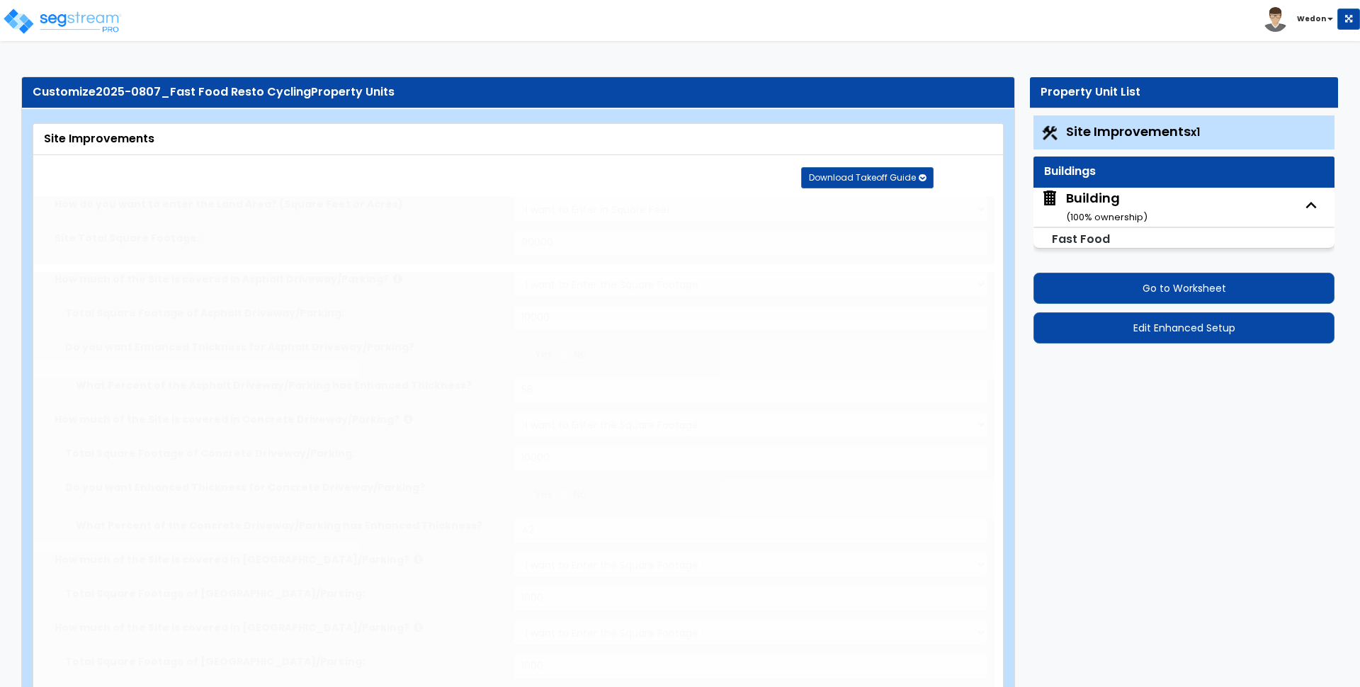
radio input "true"
type input "10"
radio input "true"
type input "1"
type input "500"
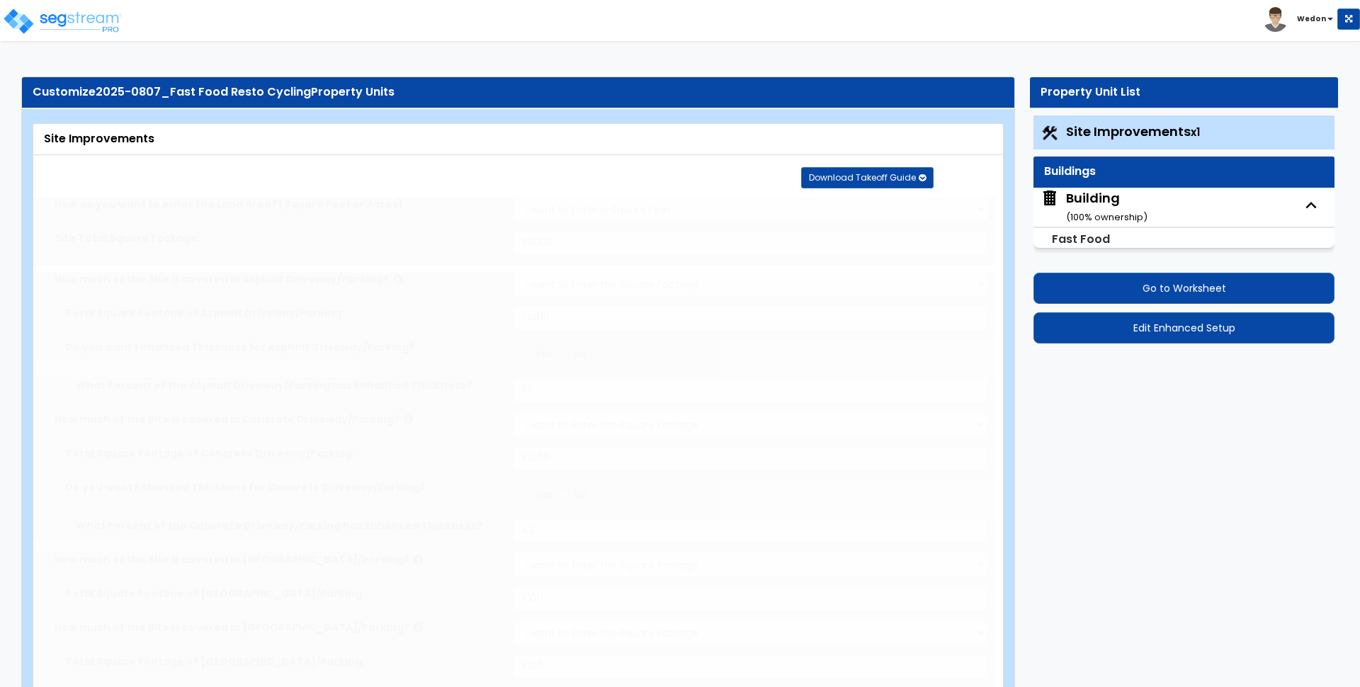
type input "10"
select select "1"
select select "2"
radio input "true"
select select "2"
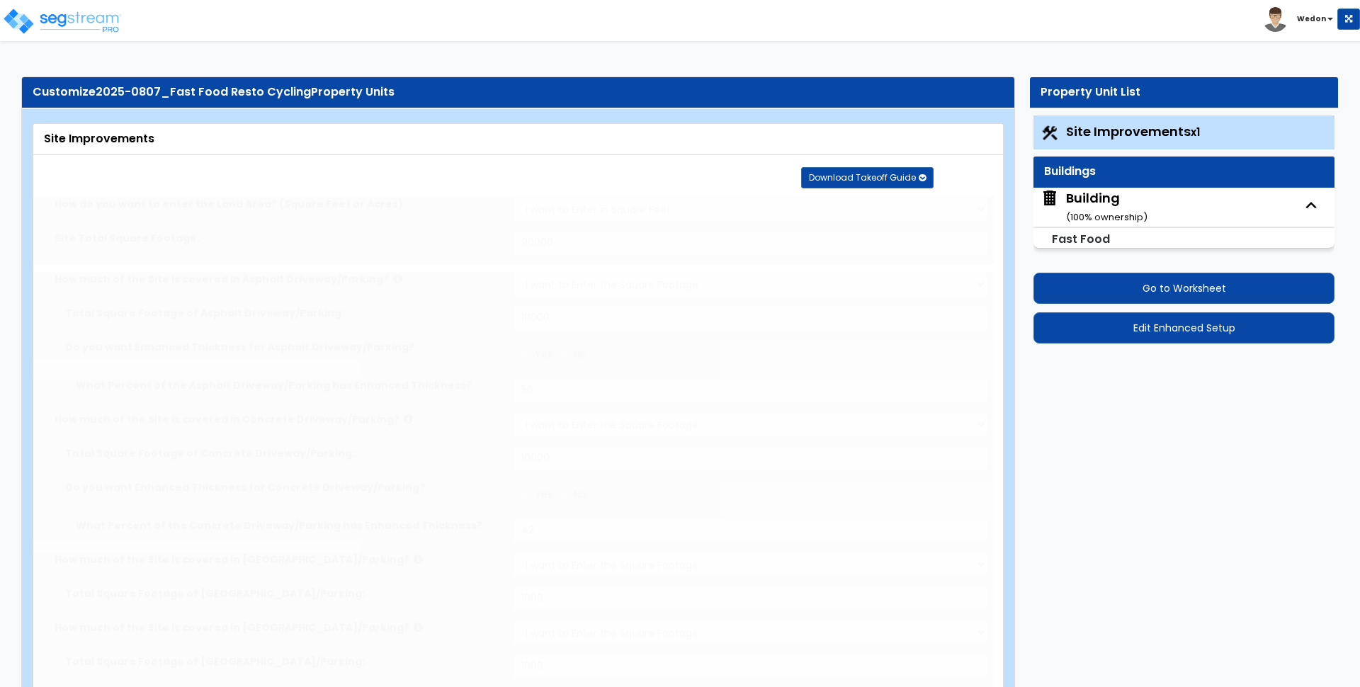
select select "1"
type input "4"
select select "2"
type input "3"
radio input "true"
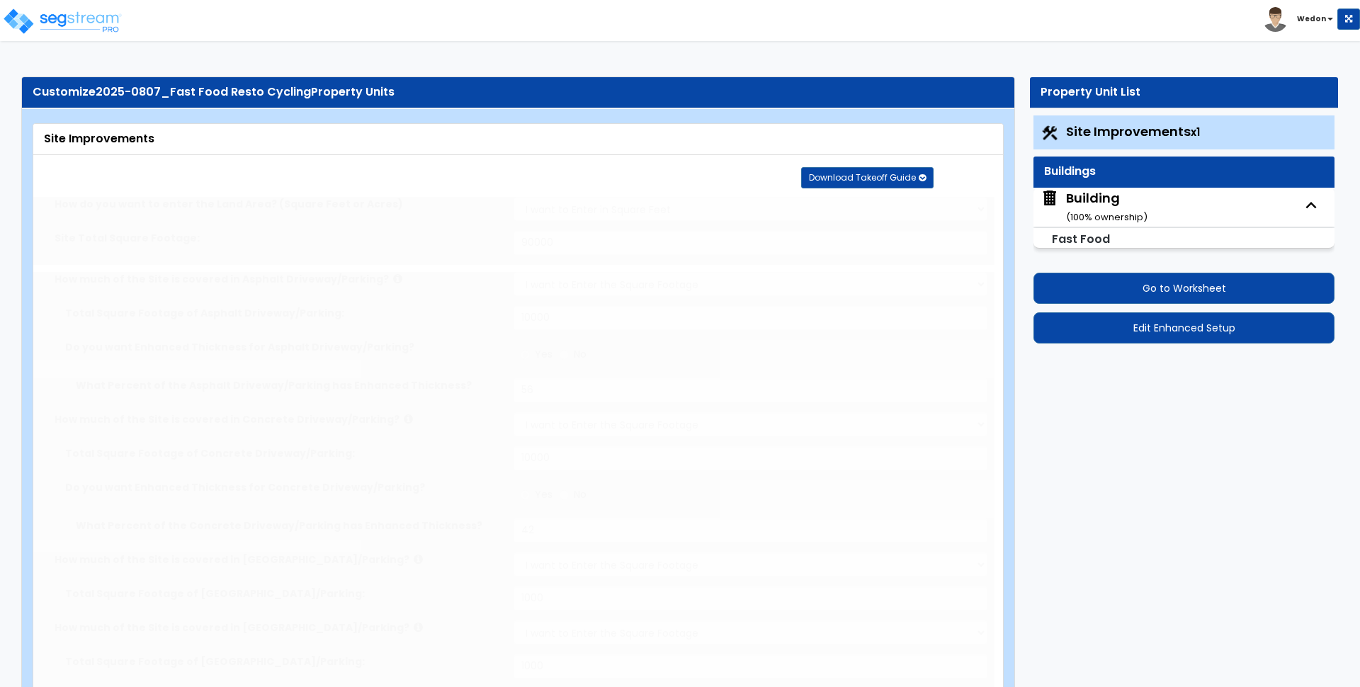
type input "1"
type input "500"
select select "8"
select select "2"
select select "1"
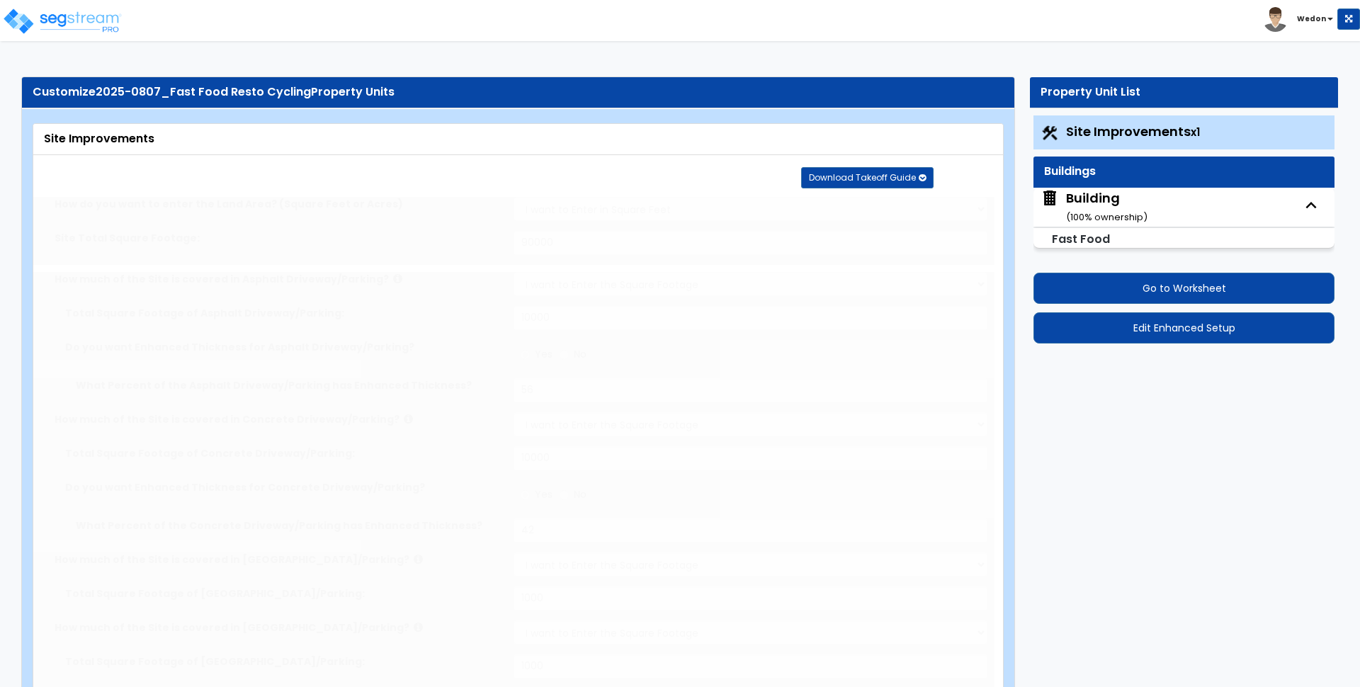
select select "3"
select select "11"
type input "35"
select select "12"
type input "25"
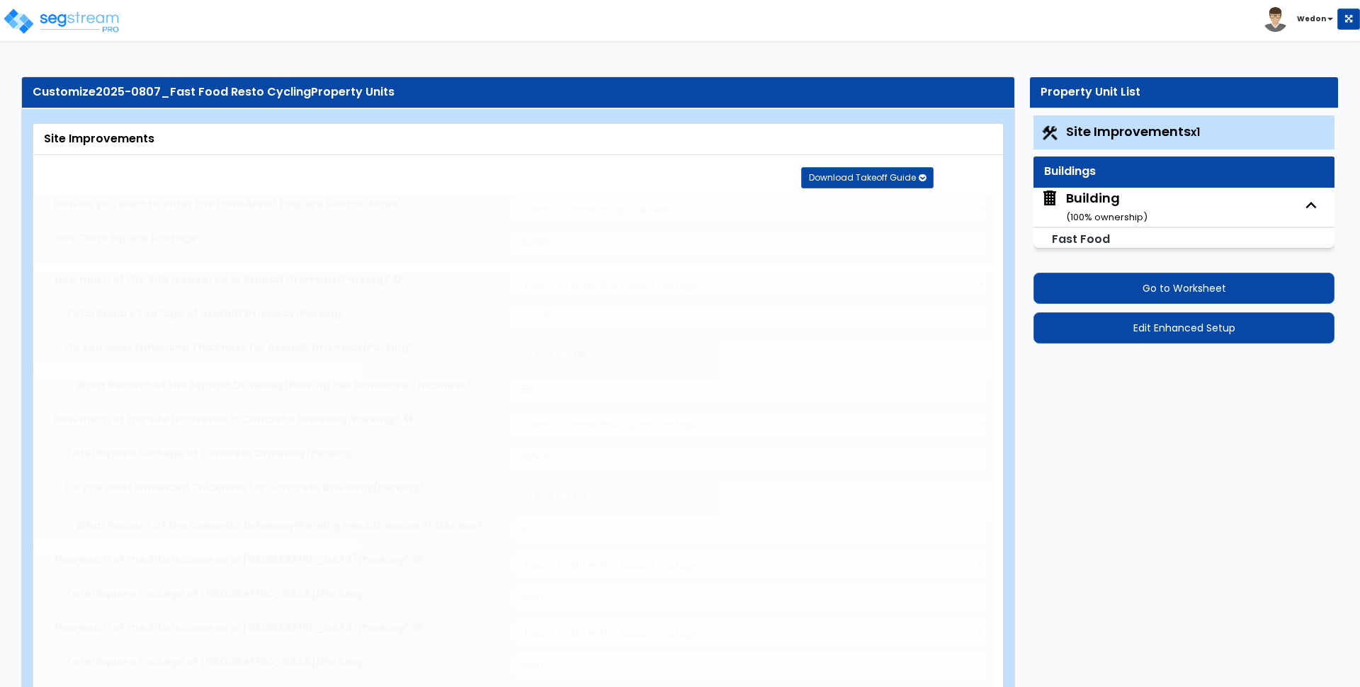
select select "13"
radio input "true"
select select "2"
type input "1"
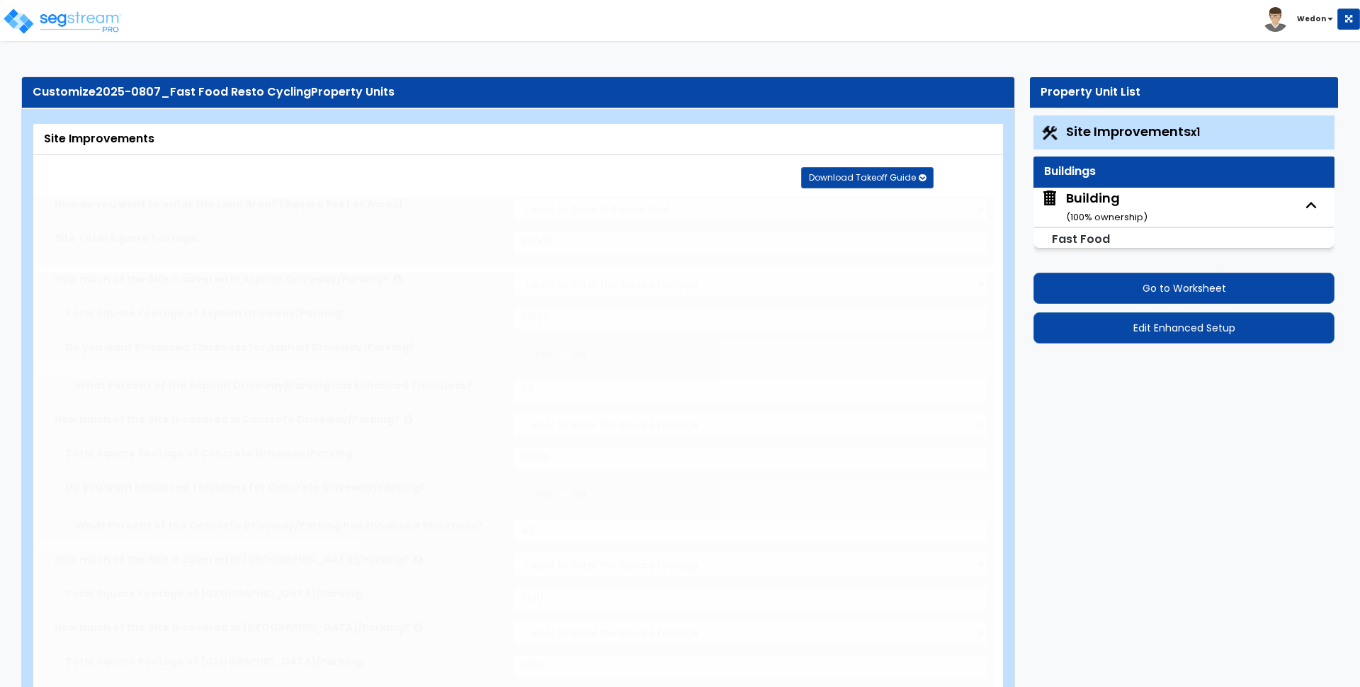
type input "1"
select select "1"
select select "3"
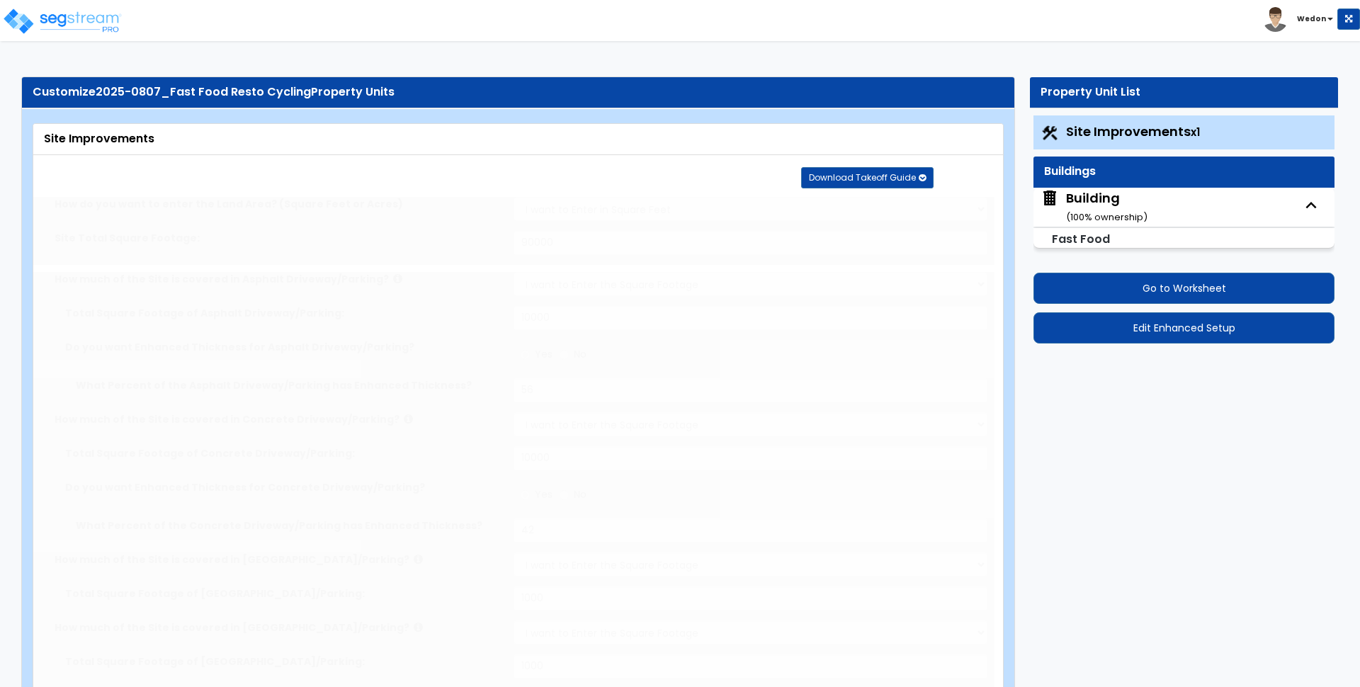
radio input "true"
select select "1"
type input "25"
select select "2"
type input "3"
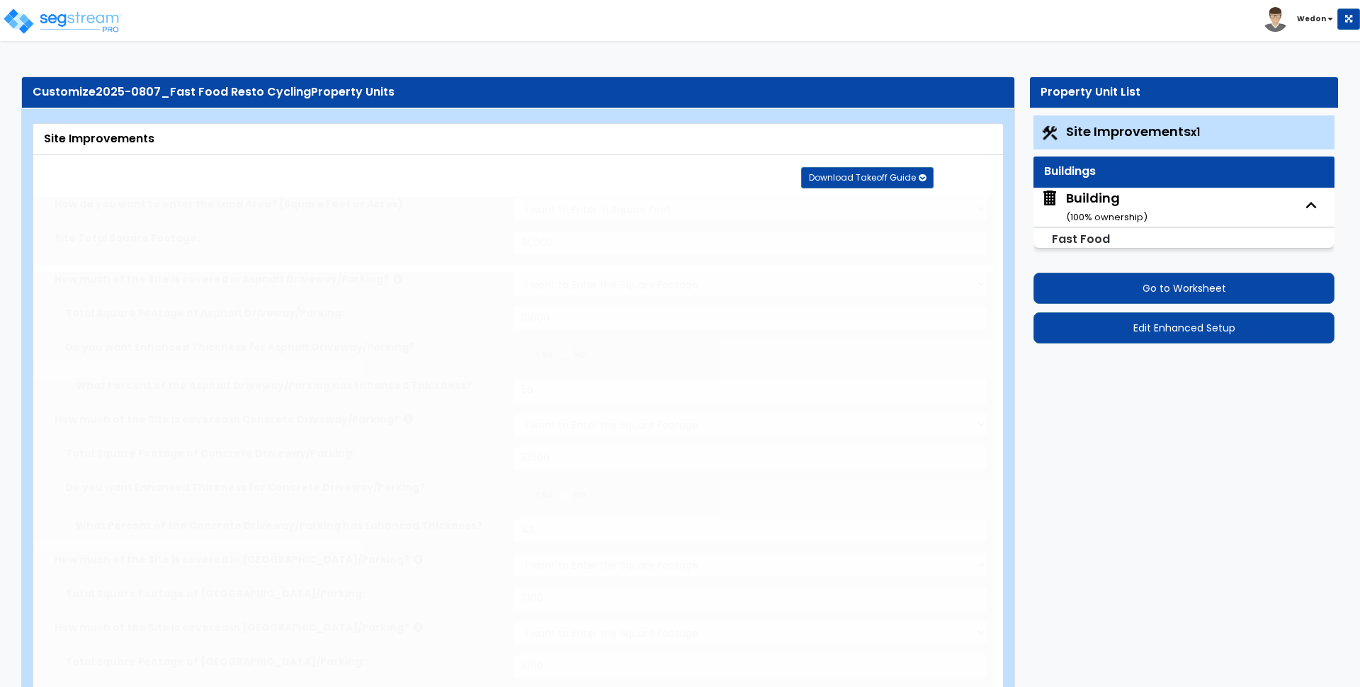
select select "3"
type input "10"
select select "2"
type input "4"
radio input "true"
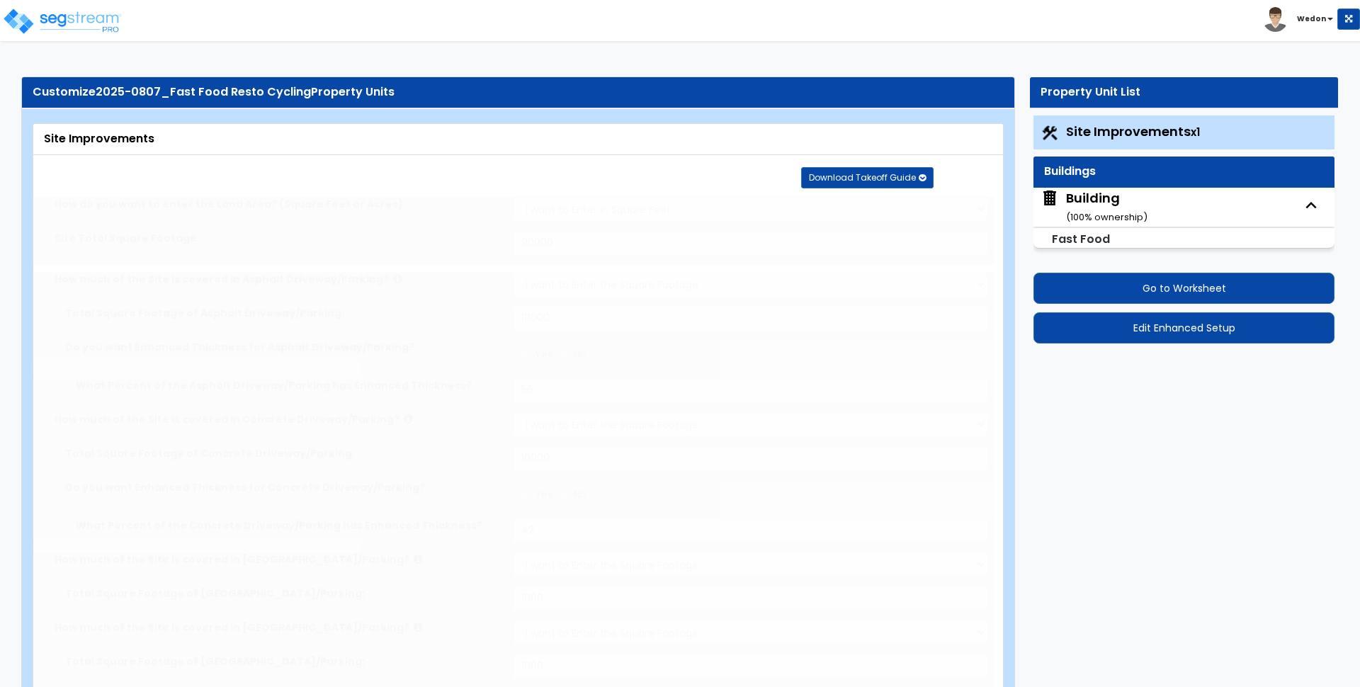
select select "1"
select select "2"
type input "5"
type input "10"
select select "3"
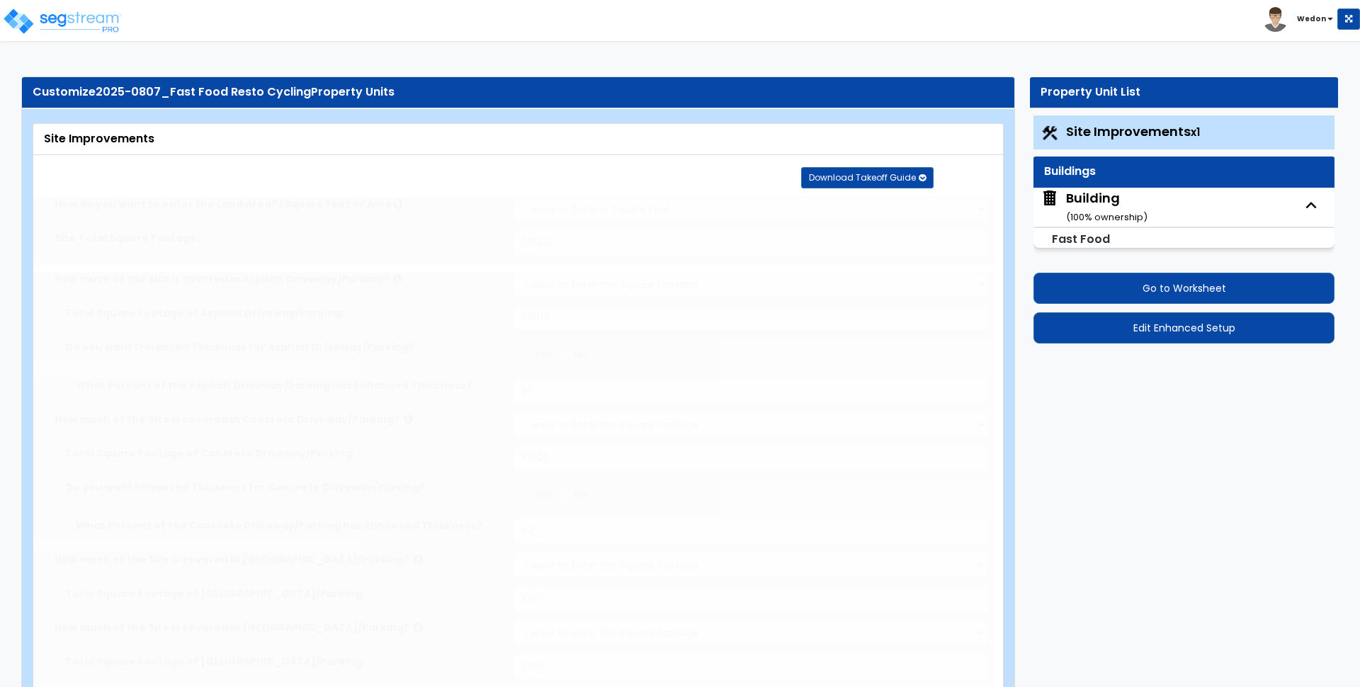
select select "5"
select select "1"
radio input "true"
type input "1"
type input "1000"
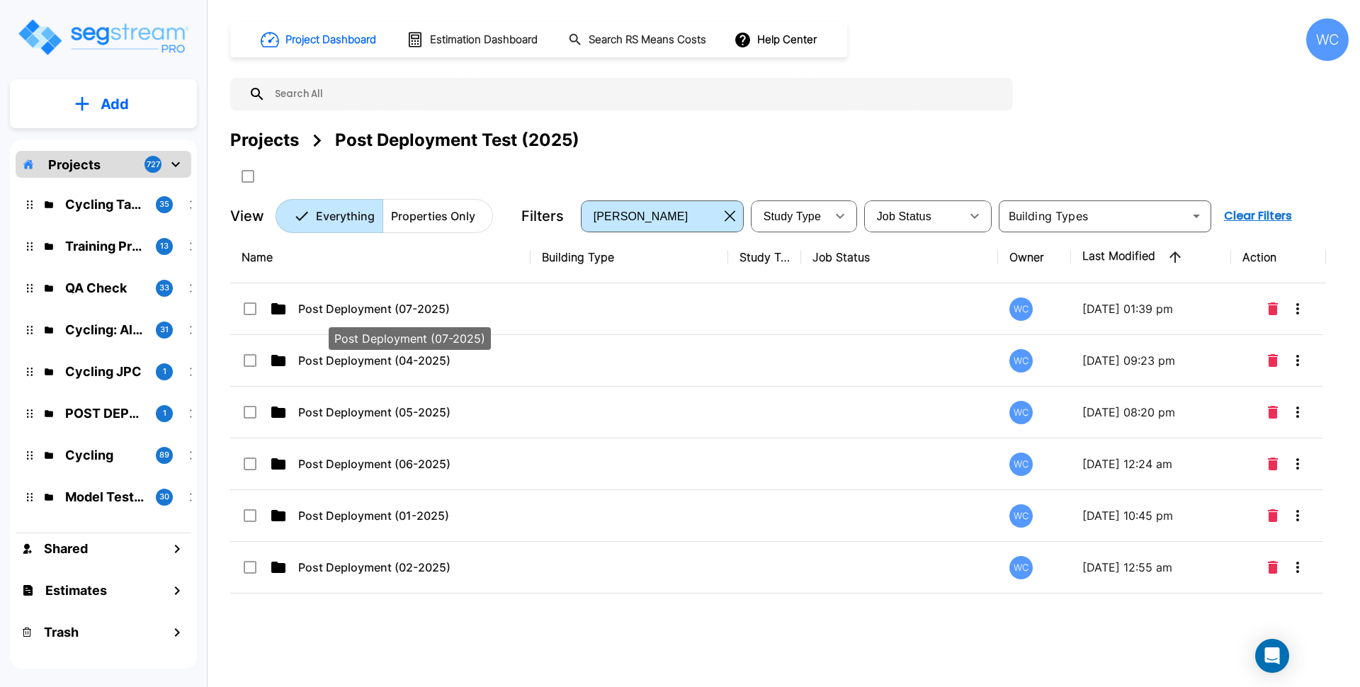
drag, startPoint x: 461, startPoint y: 303, endPoint x: 505, endPoint y: 6, distance: 300.8
click at [461, 303] on p "Post Deployment (07-2025)" at bounding box center [408, 308] width 221 height 17
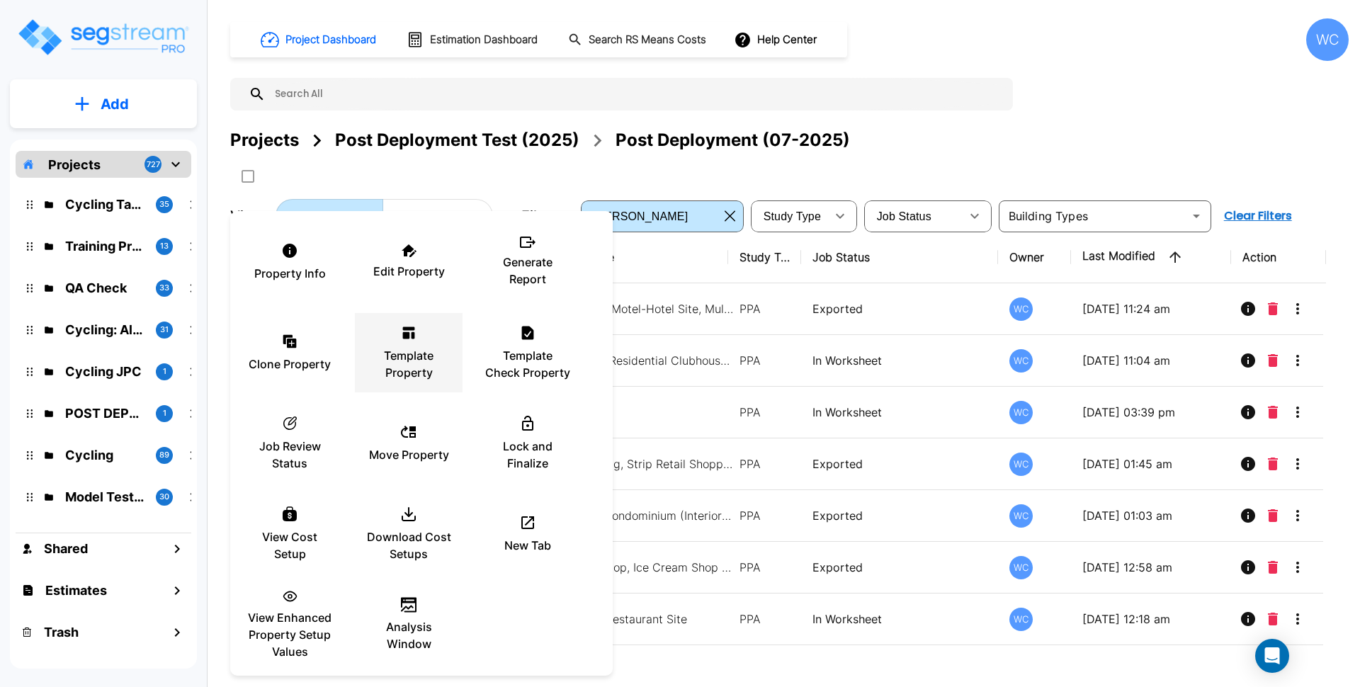
click at [409, 354] on p "Template Property" at bounding box center [408, 364] width 85 height 34
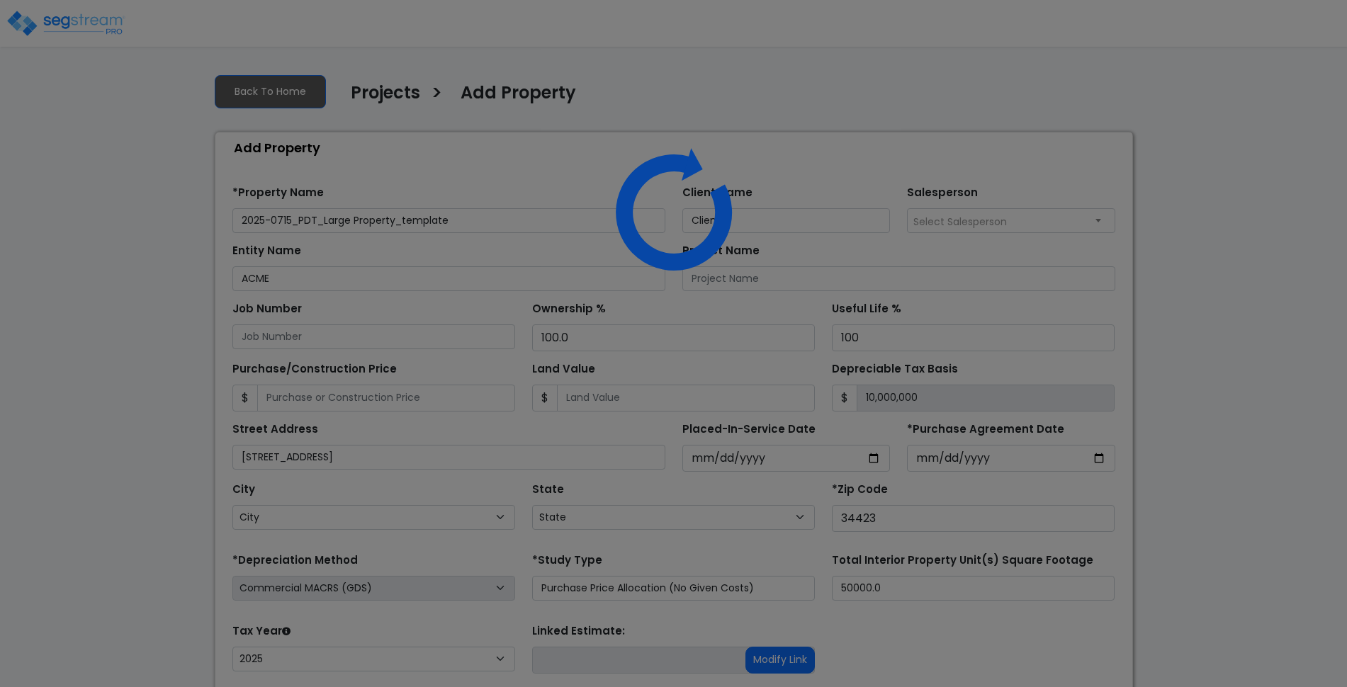
select select "2025"
select select "FL"
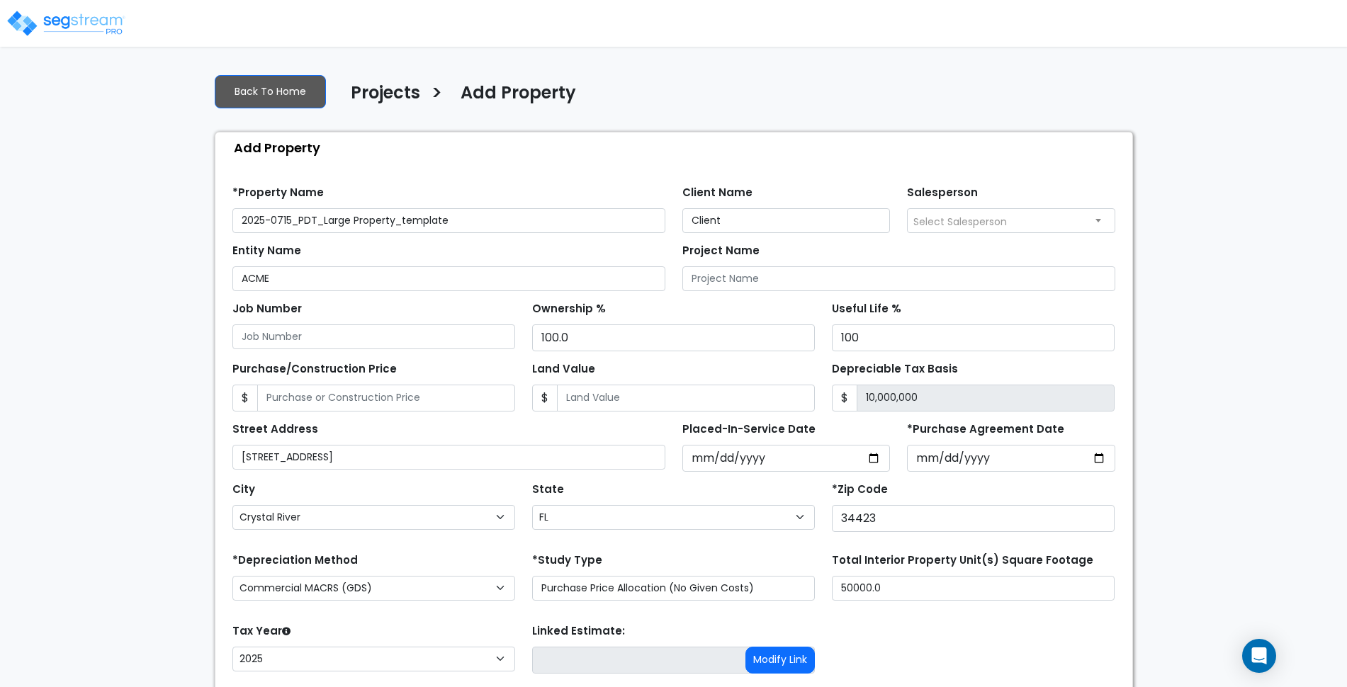
drag, startPoint x: 290, startPoint y: 217, endPoint x: 277, endPoint y: 217, distance: 13.5
click at [277, 217] on input "2025-0715_PDT_Large Property_template" at bounding box center [448, 220] width 433 height 25
type input "2025-0811_PDT_Large Property_template"
click at [1208, 351] on div "We are Building your Property. So please grab a coffee and let us do the heavy …" at bounding box center [673, 425] width 1347 height 727
click at [1104, 460] on input "*Purchase Agreement Date" at bounding box center [1011, 458] width 208 height 27
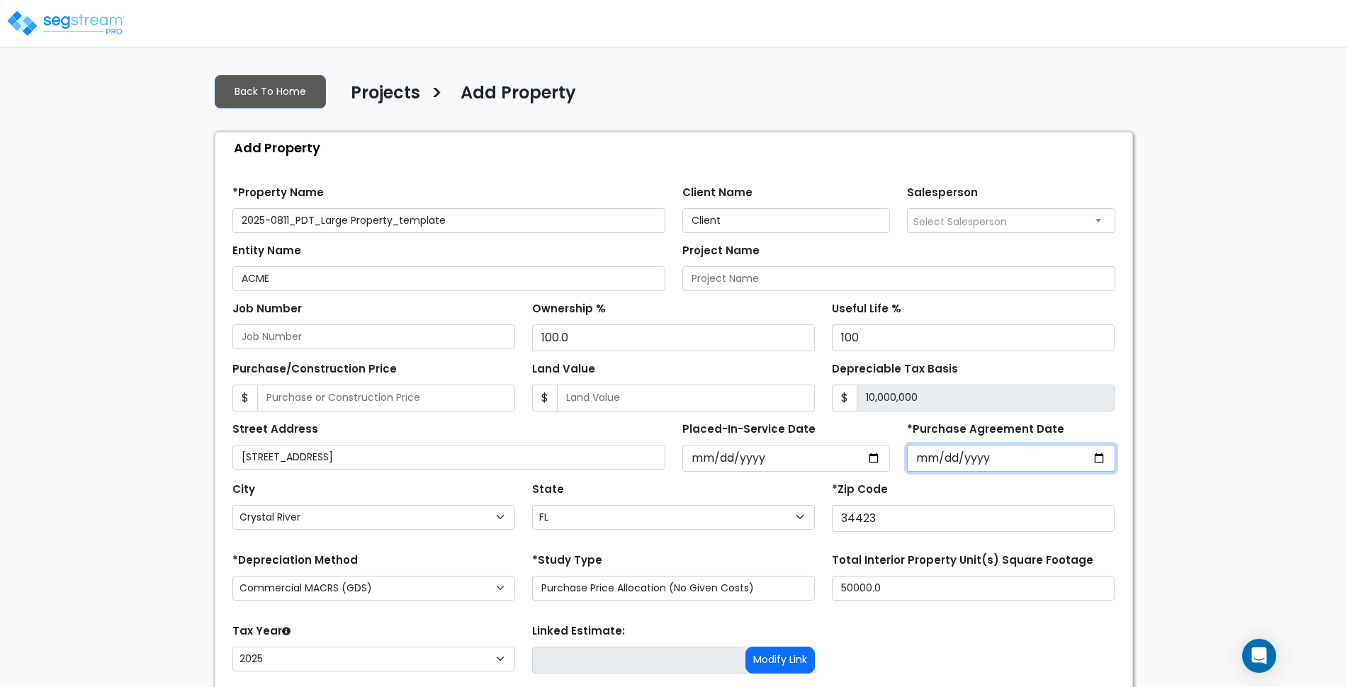
type input "[DATE]"
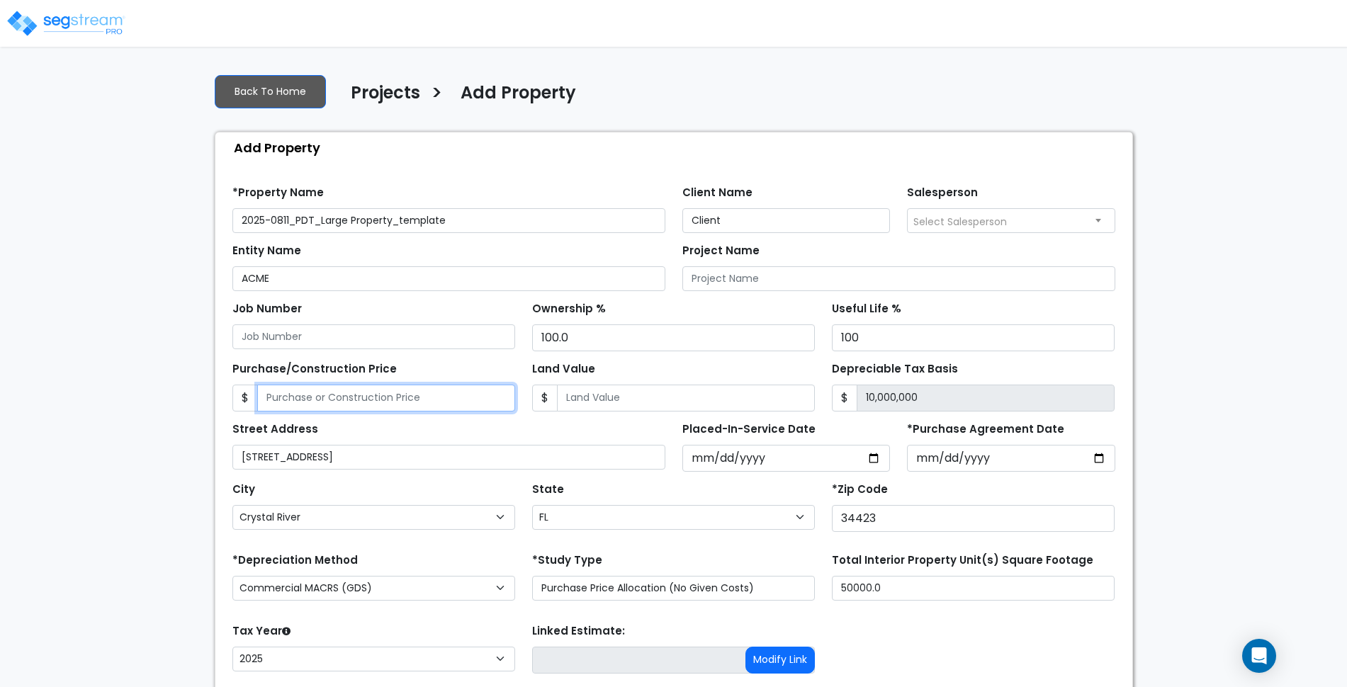
click at [436, 392] on input "Purchase/Construction Price" at bounding box center [386, 398] width 258 height 27
type input "1"
type input "12,000,000"
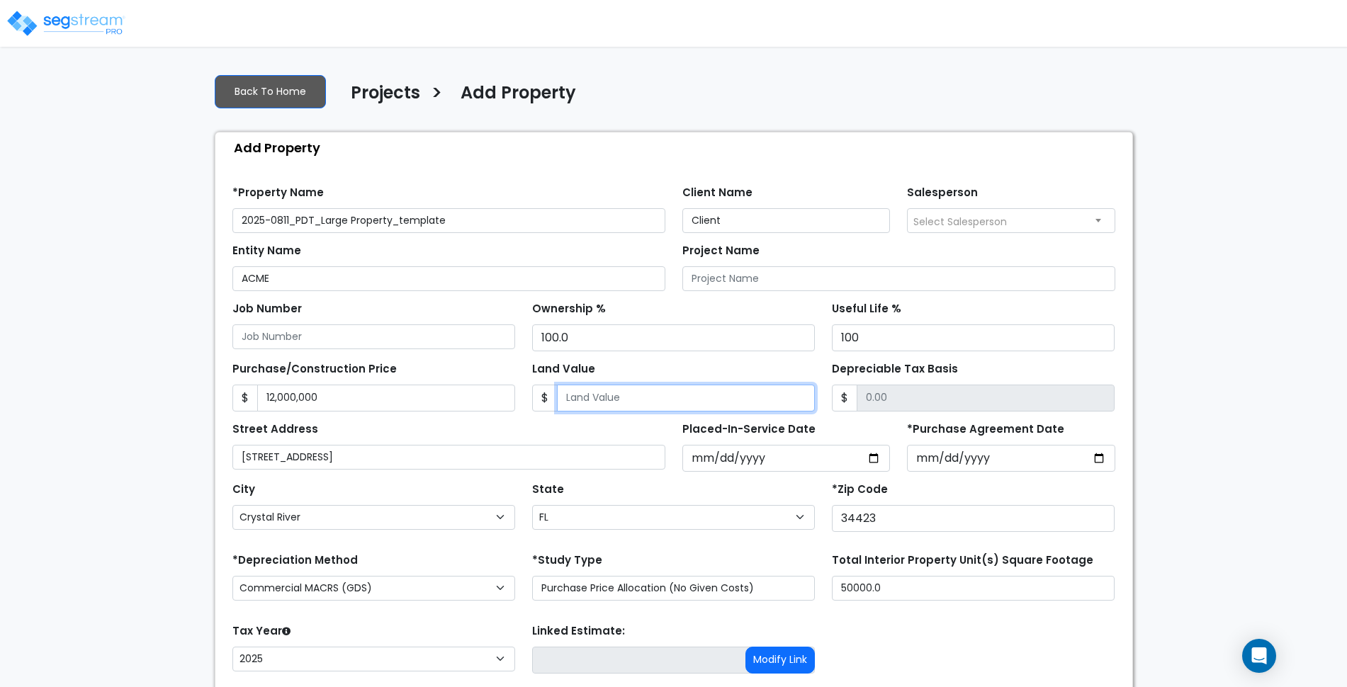
type input "2"
type input "11999998.00"
type input "20"
type input "11999980.00"
type input "200"
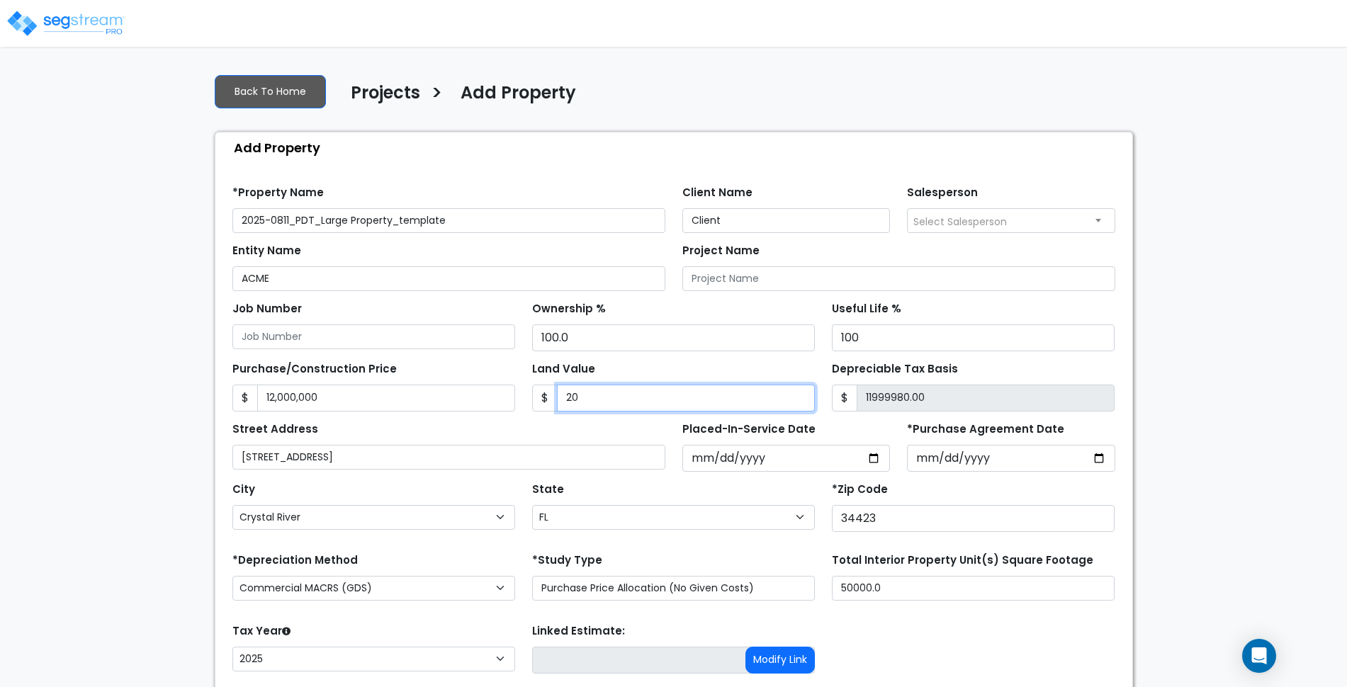
type input "11999800.00"
type input "2000"
type input "11998000.00"
type input "2,0000"
type input "11980000.00"
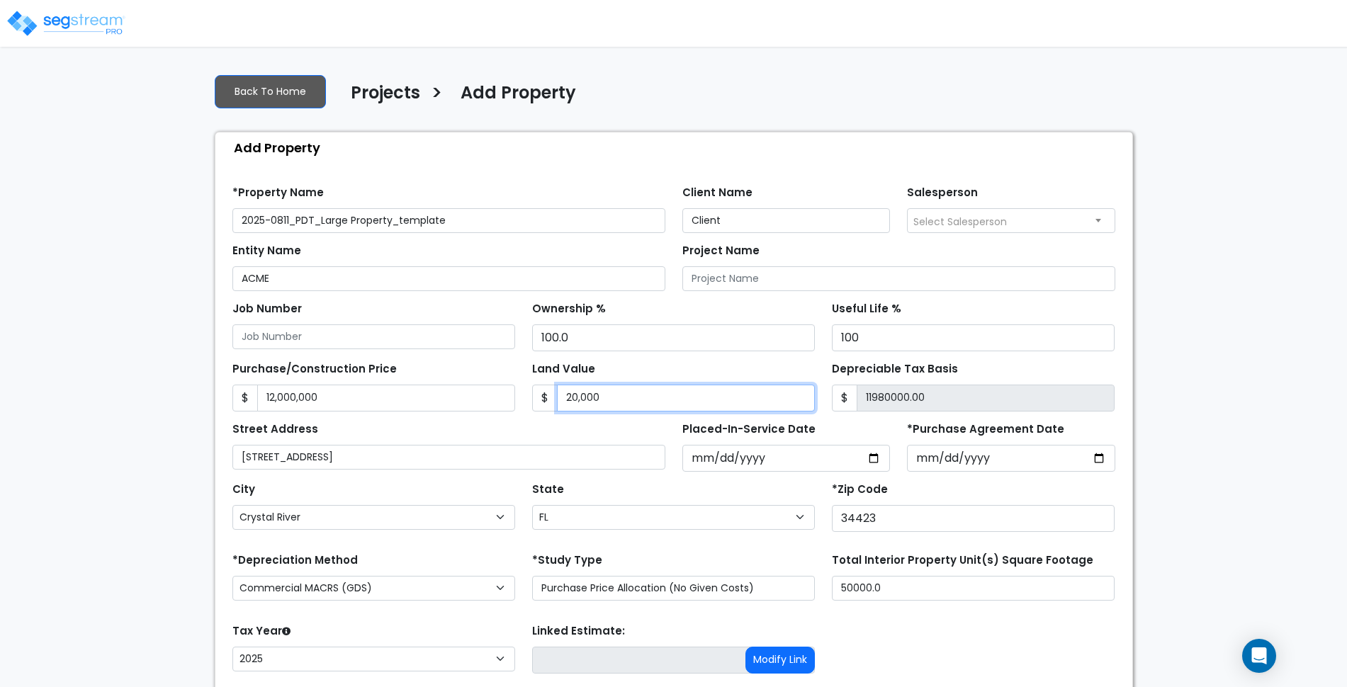
type input "20,00"
type input "11998000.00"
type input "2,0000"
type input "11980000.00"
type input "20,0000"
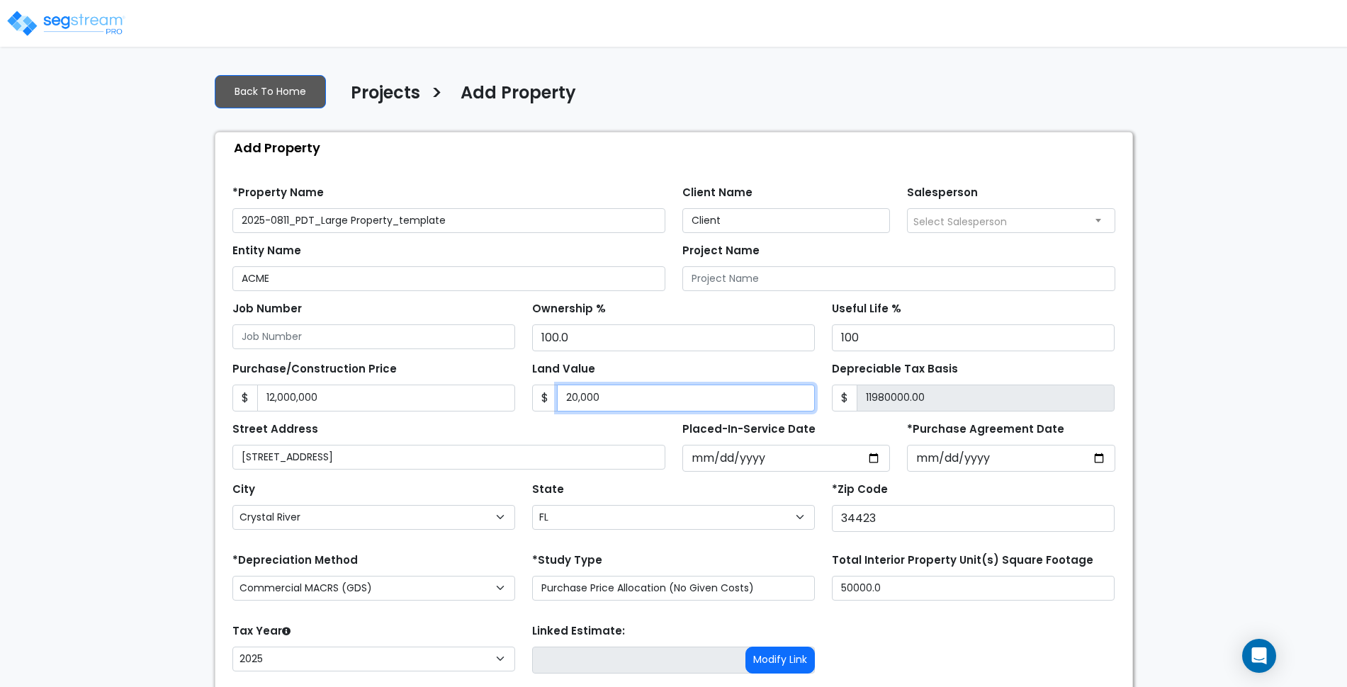
type input "11800000.00"
type input "200,0000"
type input "10000000.00"
type input "2,000,000"
click at [1257, 315] on div "We are Building your Property. So please grab a coffee and let us do the heavy …" at bounding box center [673, 425] width 1347 height 727
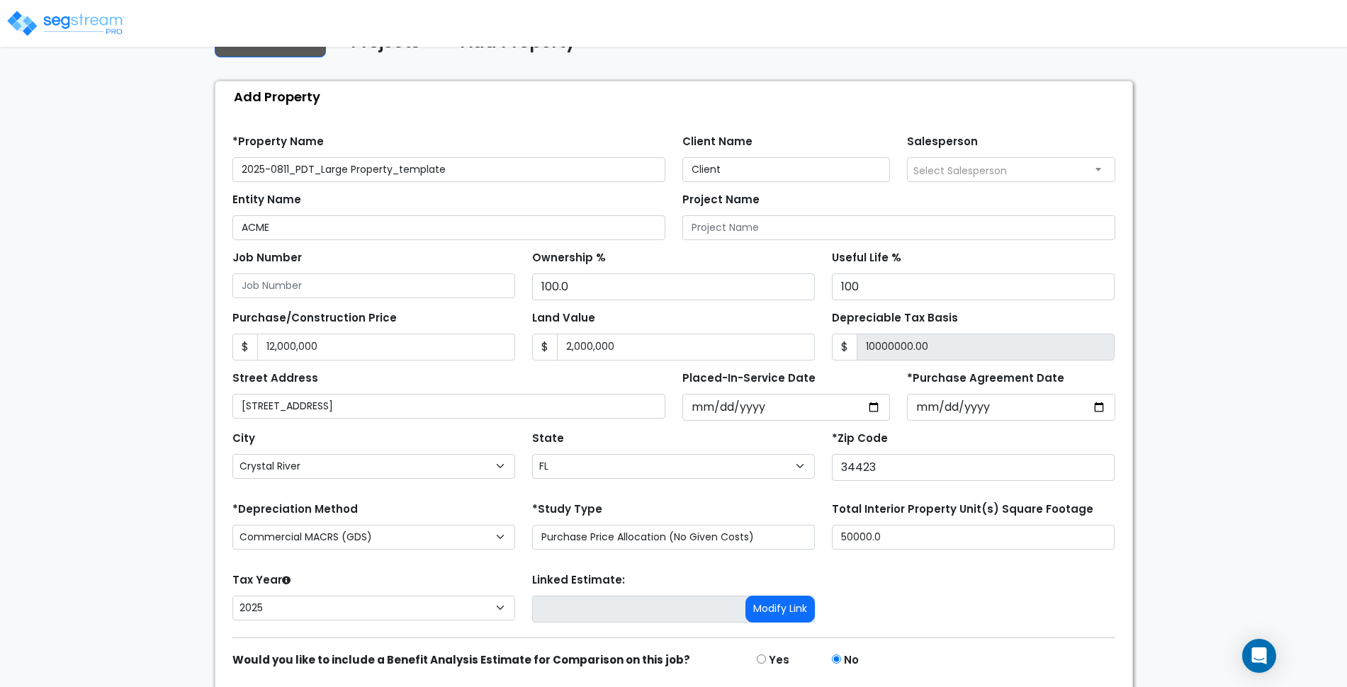
scroll to position [102, 0]
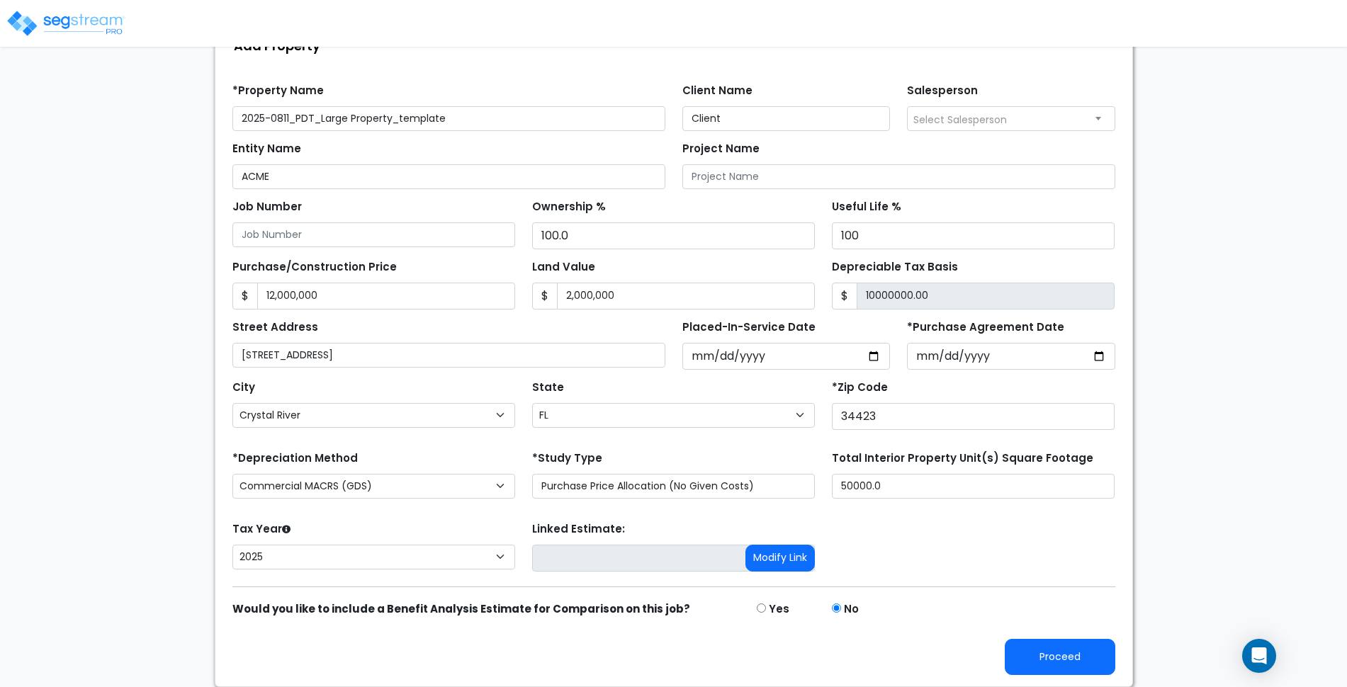
click at [1186, 355] on div "We are Building your Property. So please grab a coffee and let us do the heavy …" at bounding box center [673, 323] width 1347 height 727
click at [158, 390] on div "We are Building your Property. So please grab a coffee and let us do the heavy …" at bounding box center [673, 323] width 1347 height 727
click at [1075, 659] on button "Proceed" at bounding box center [1060, 657] width 111 height 36
type input "12000000"
type input "2000000"
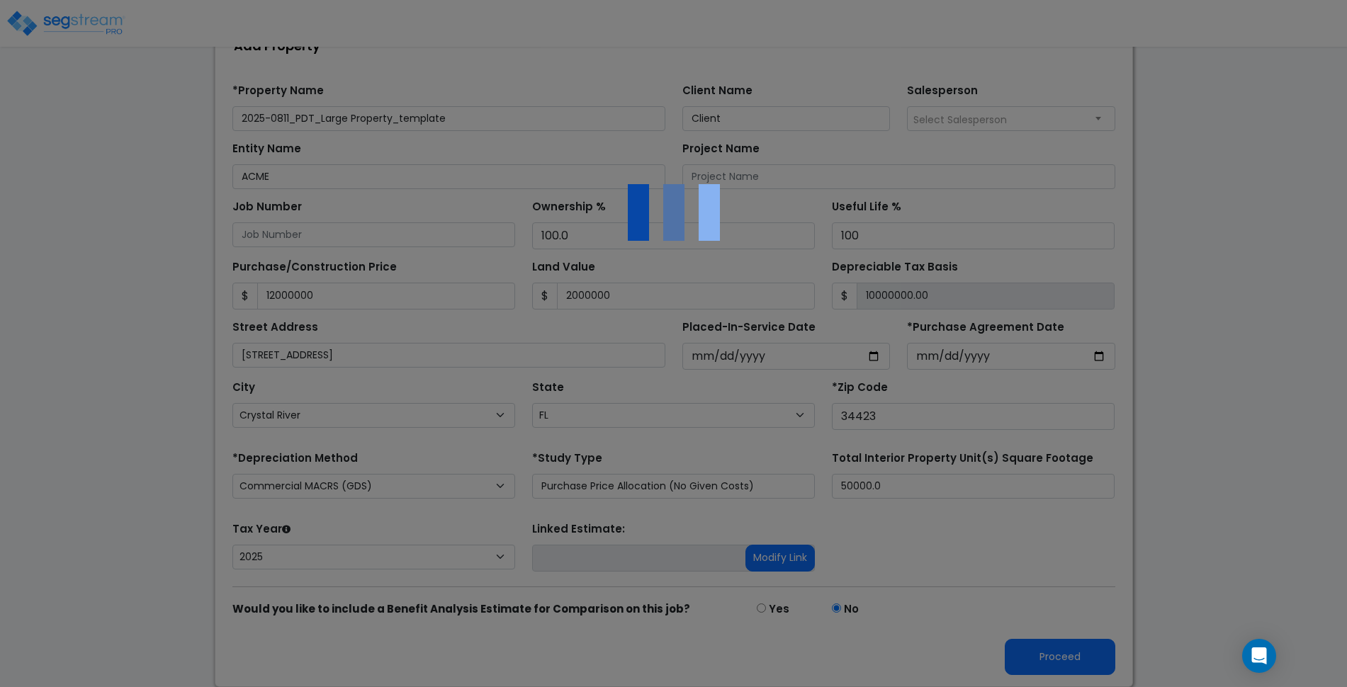
click at [1064, 573] on div at bounding box center [673, 343] width 1347 height 687
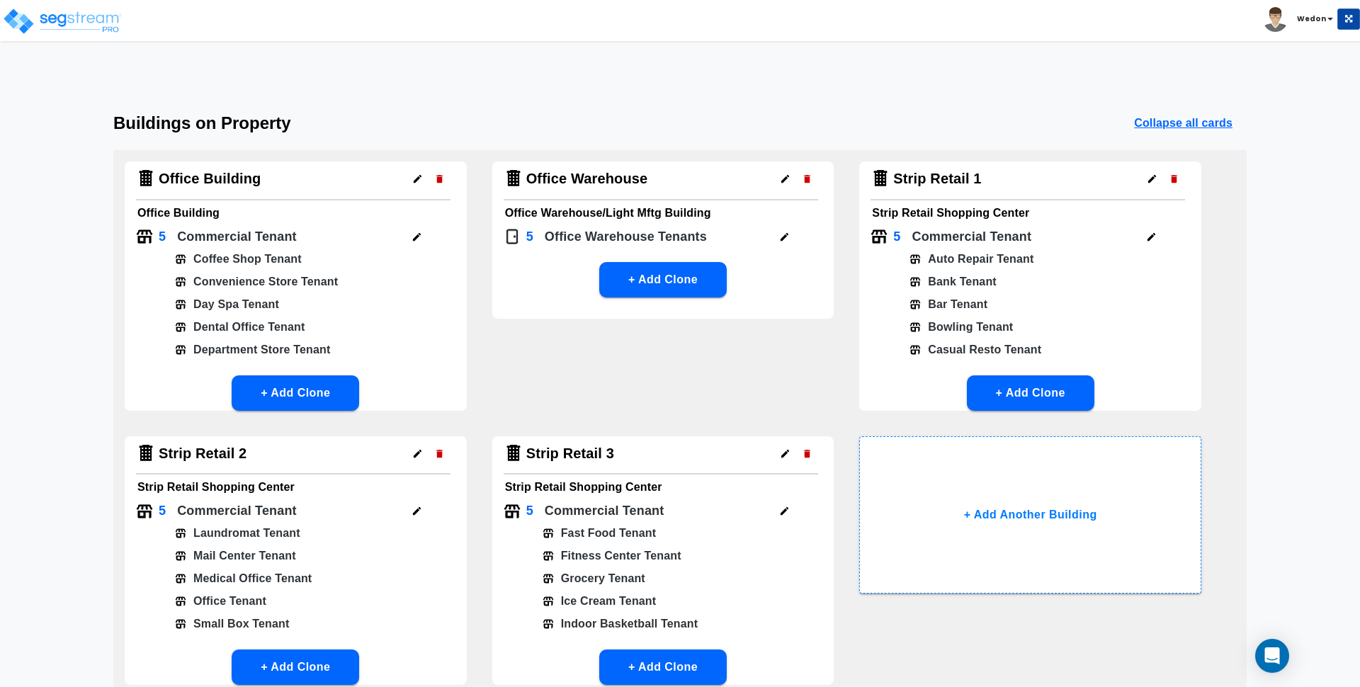
click at [659, 377] on div "Office Building Office Building 5 Commercial Tenant Coffee Shop Tenant Convenie…" at bounding box center [679, 430] width 1133 height 560
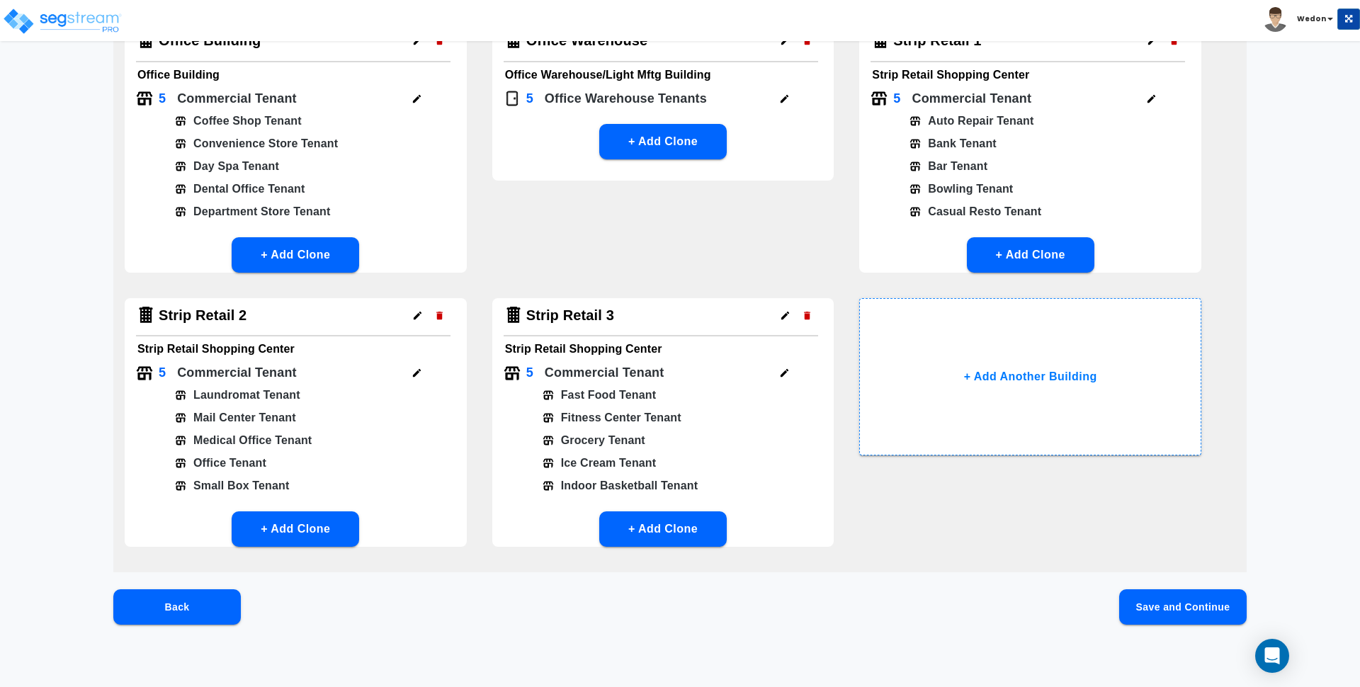
click at [1168, 604] on button "Save and Continue" at bounding box center [1183, 606] width 128 height 35
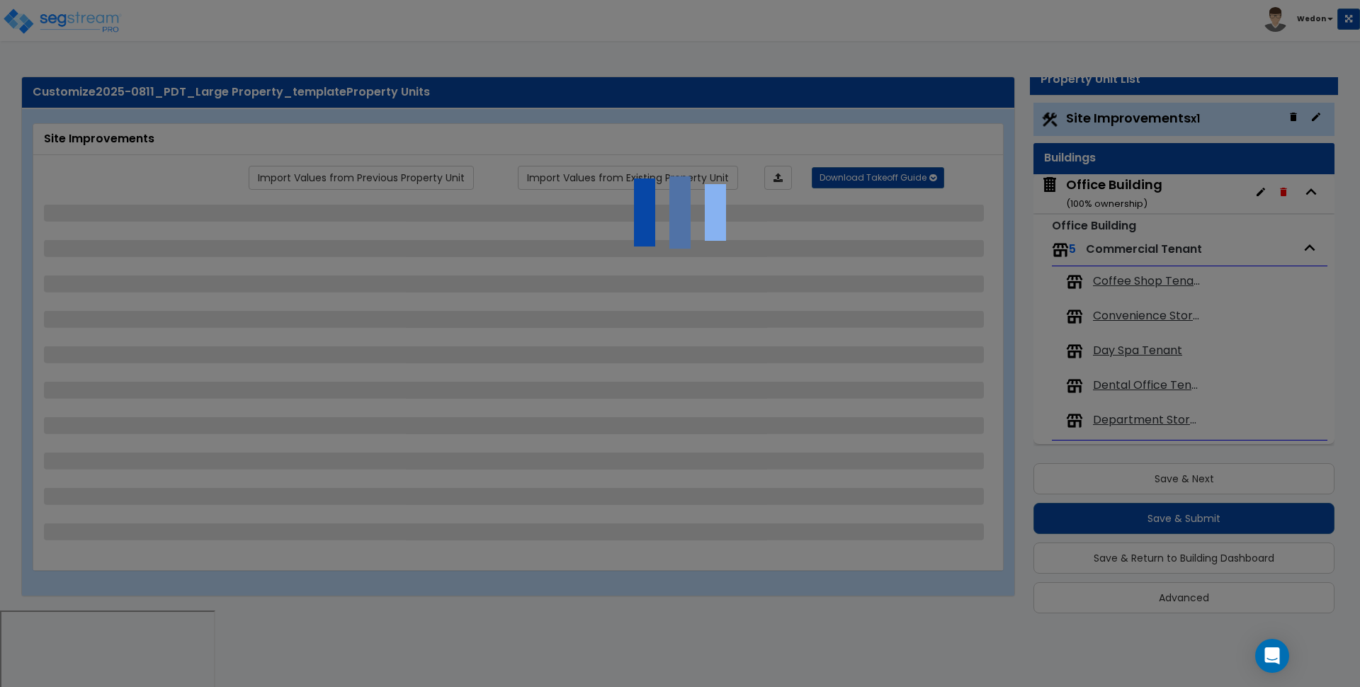
scroll to position [0, 0]
select select "2"
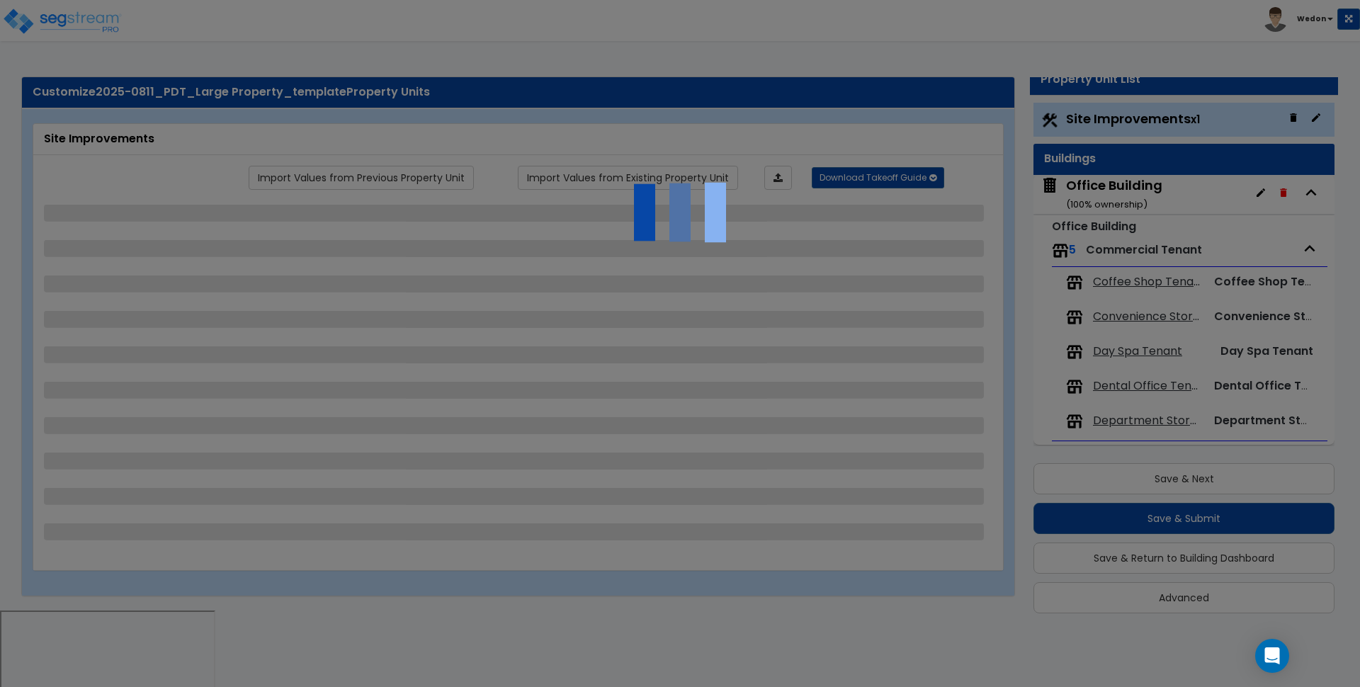
select select "2"
select select "1"
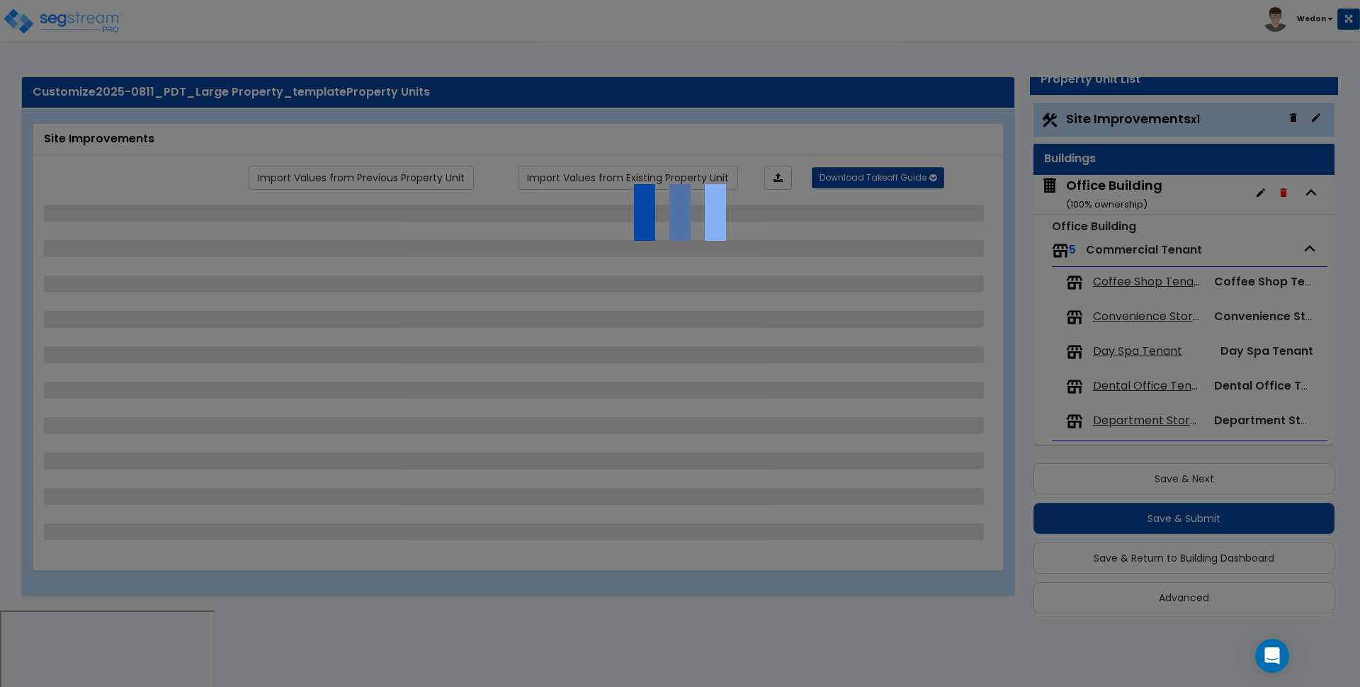
select select "1"
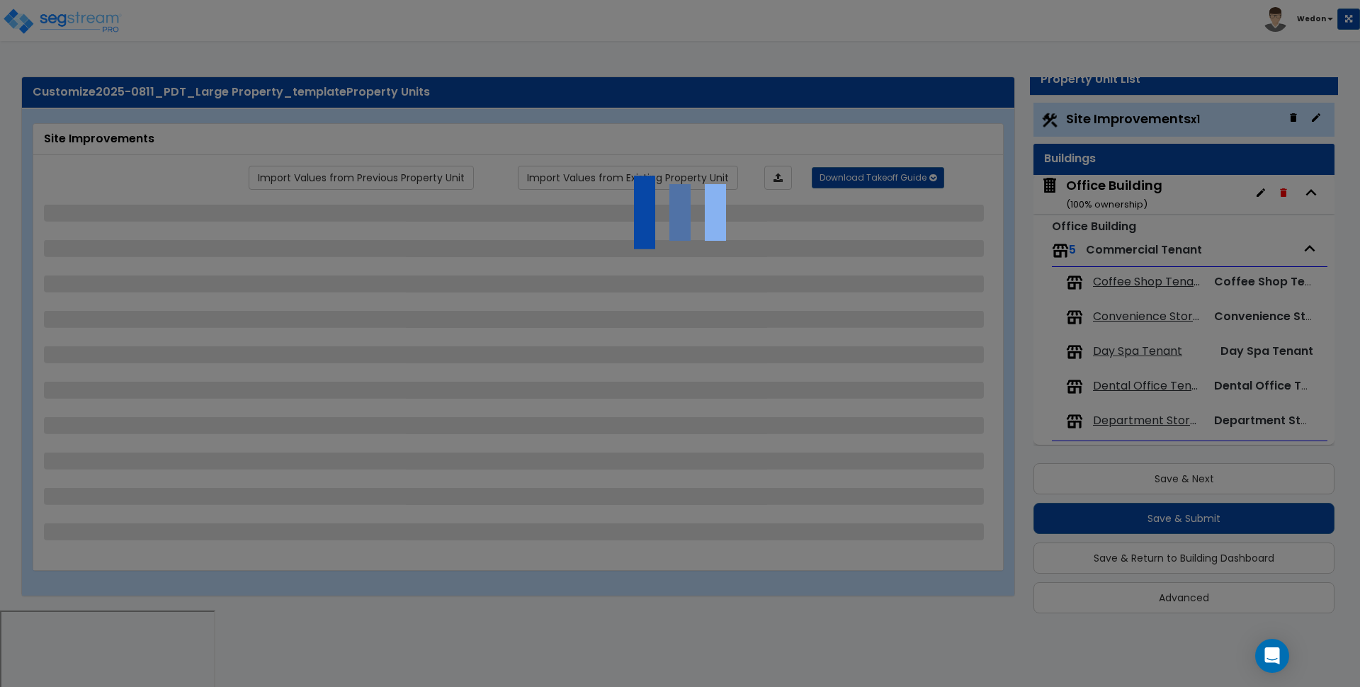
select select "2"
select select "1"
select select "3"
select select "2"
select select "3"
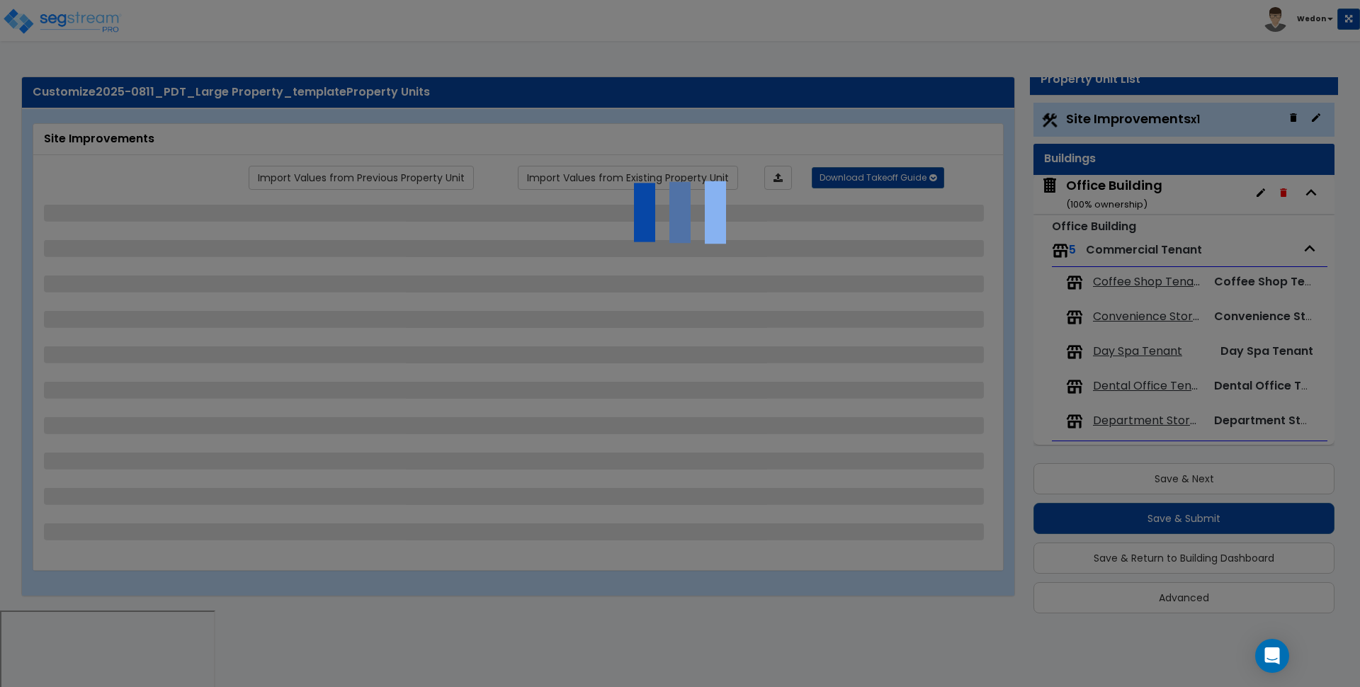
select select "2"
select select "4"
select select "3"
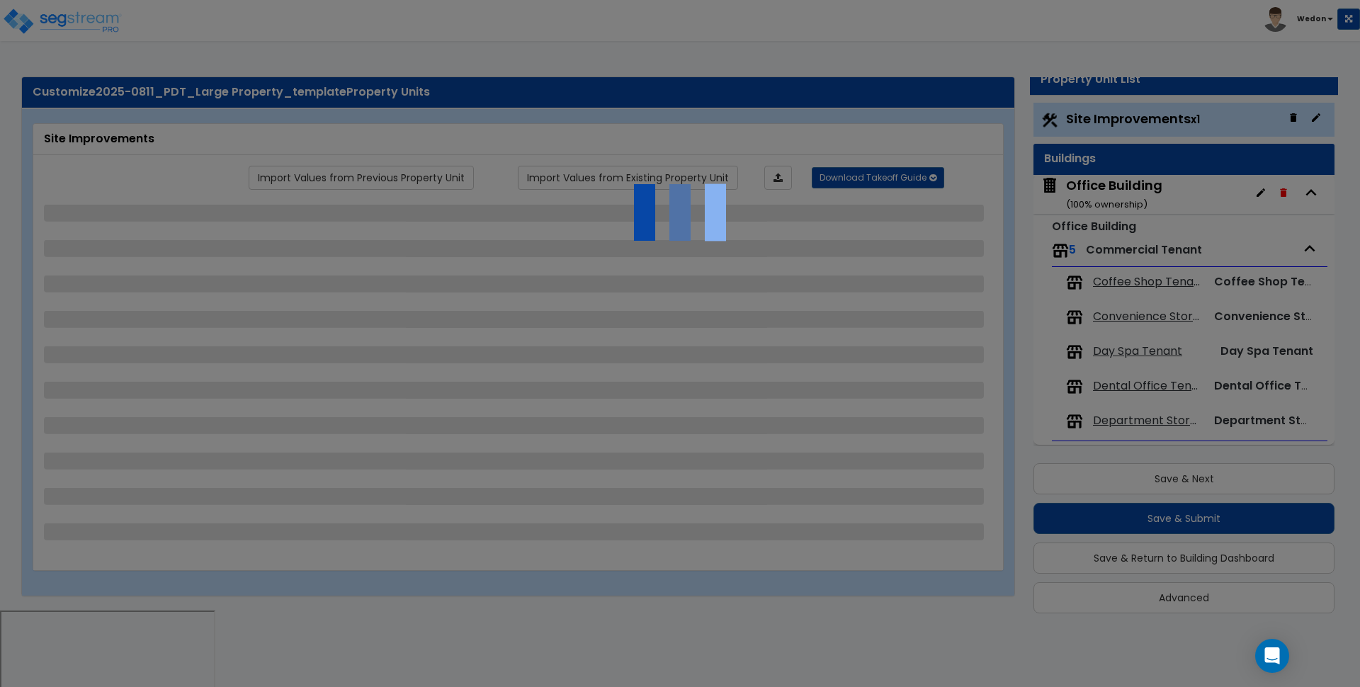
select select "3"
select select "6"
select select "11"
select select "1"
select select "3"
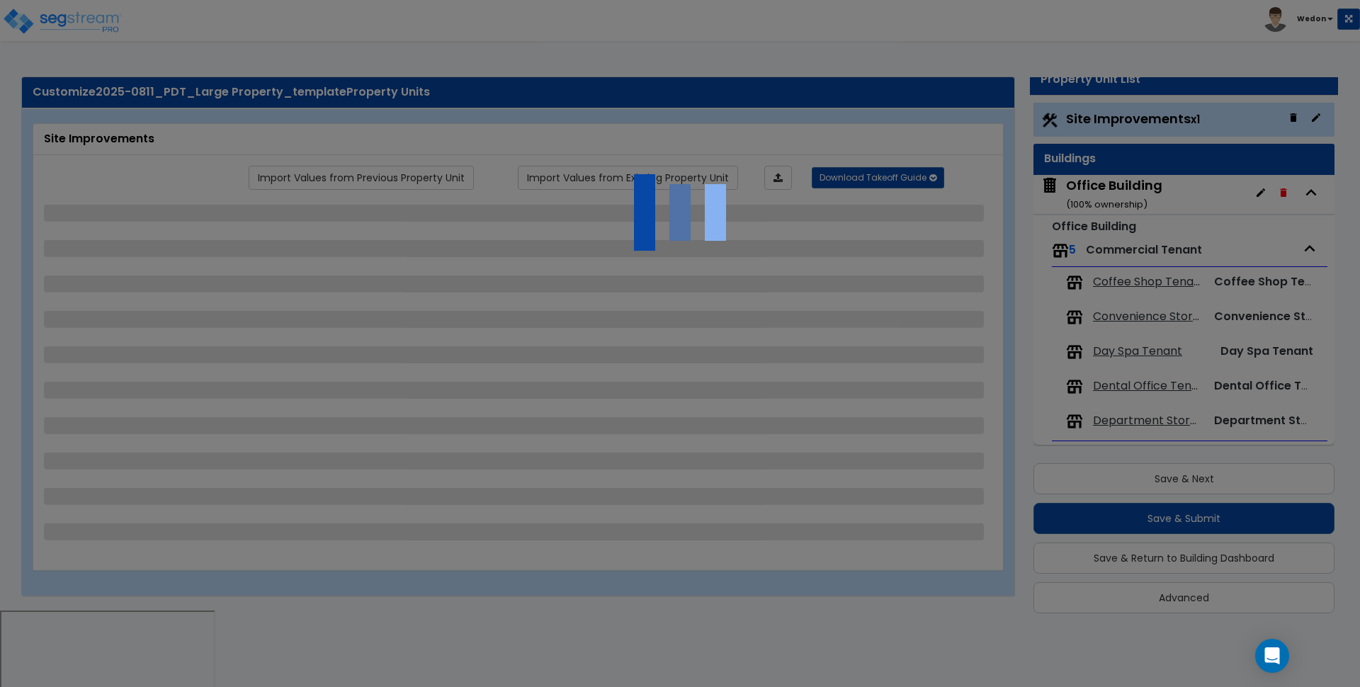
select select "1"
select select "2"
select select "3"
select select "2"
select select "3"
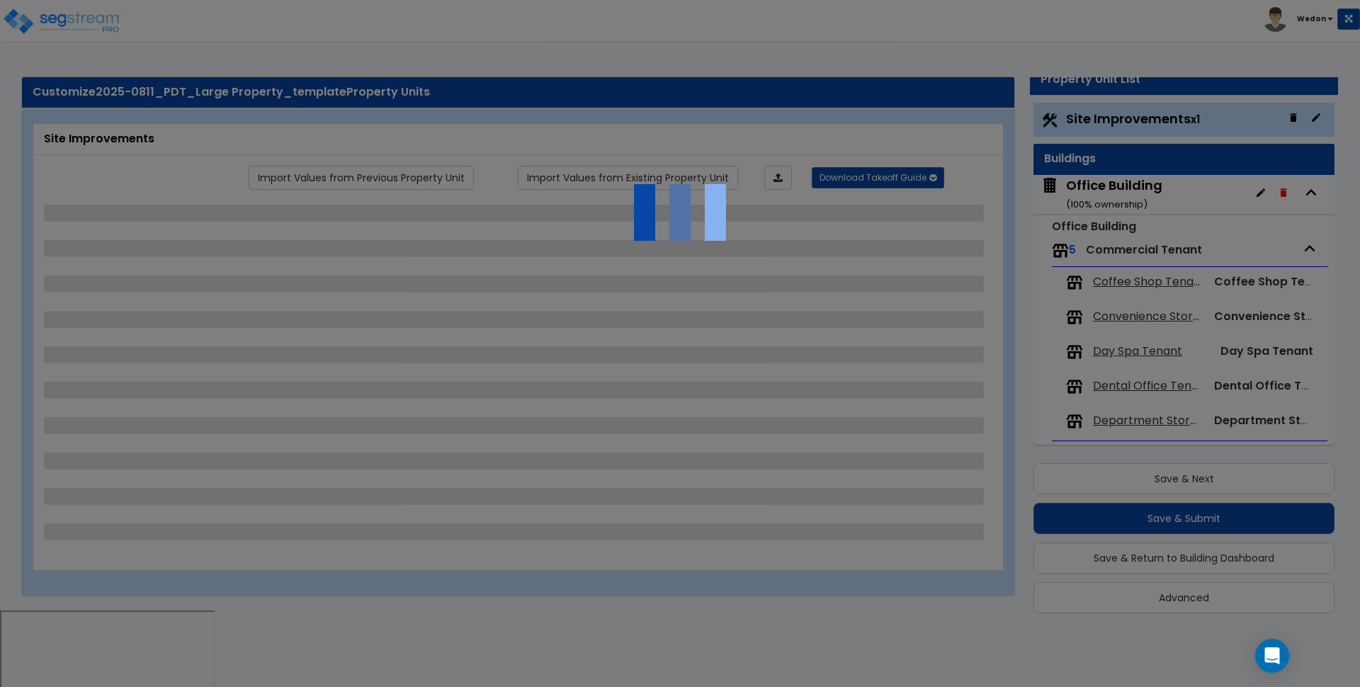
select select "1"
select select "5"
select select "7"
select select "3"
select select "2"
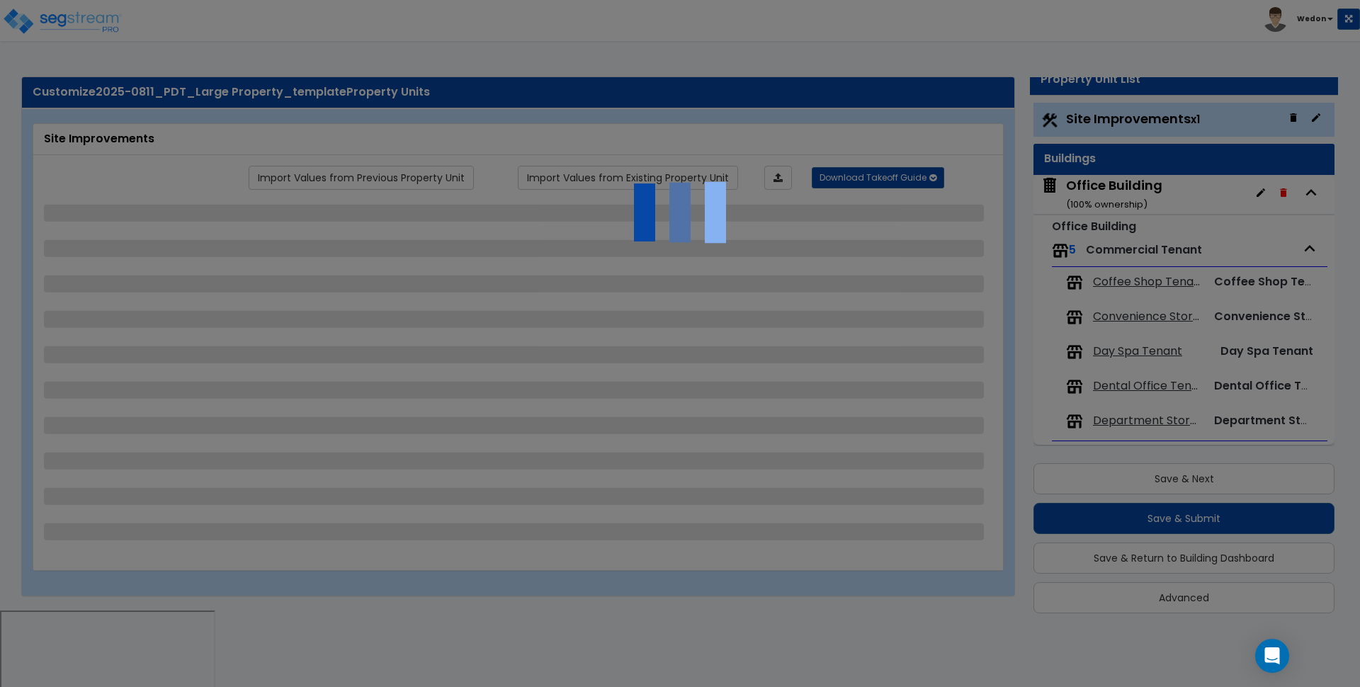
select select "7"
select select "3"
select select "2"
select select "3"
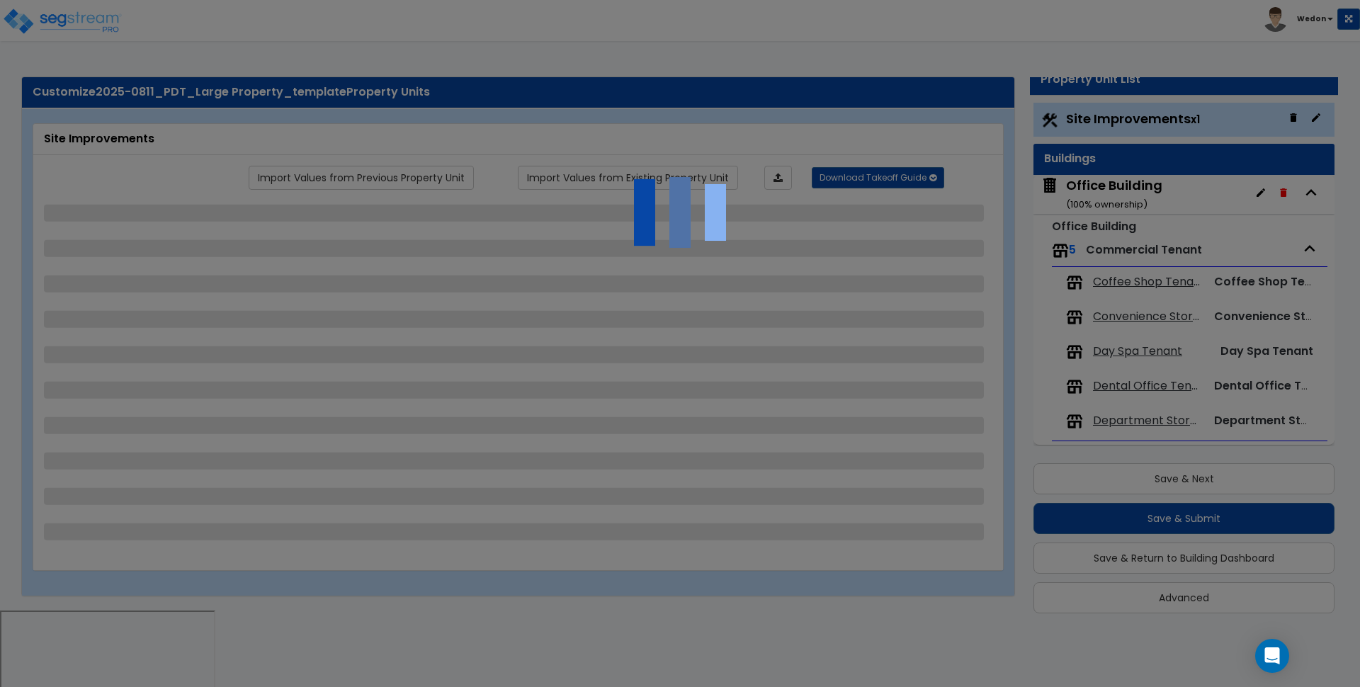
select select "1"
select select "2"
select select "1"
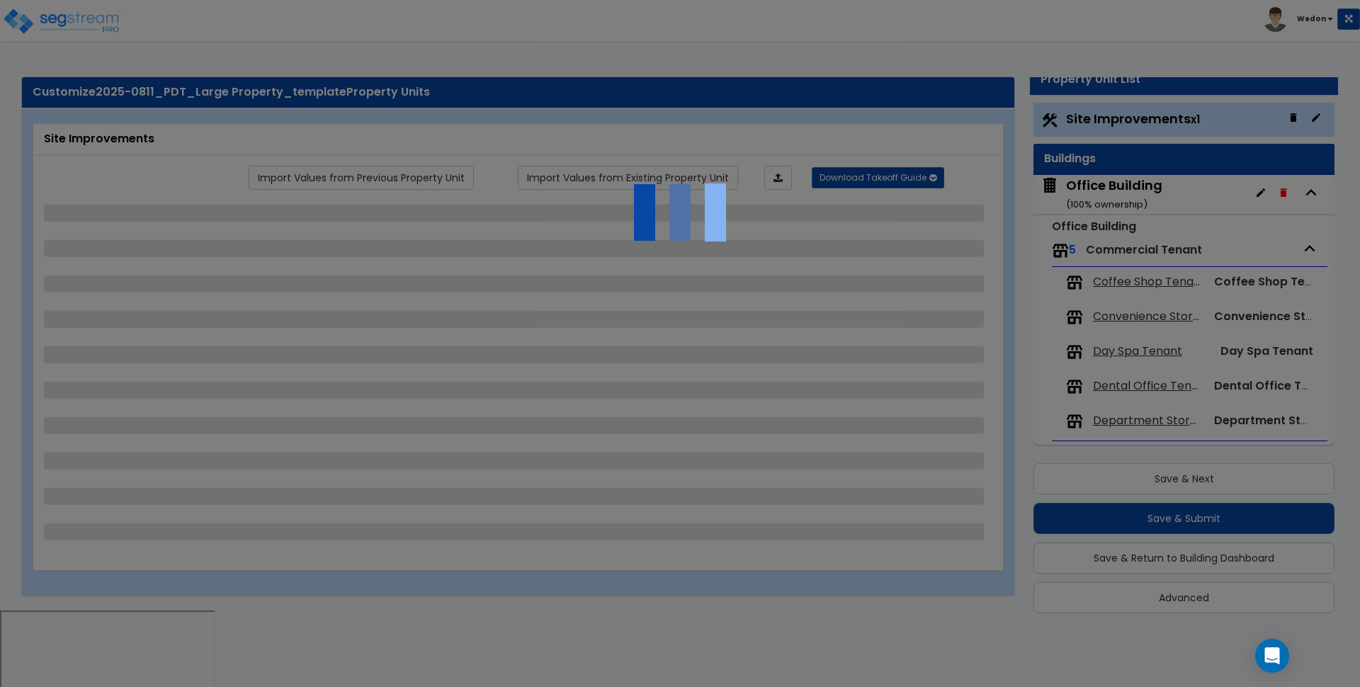
select select "2"
select select "7"
select select "1"
select select "3"
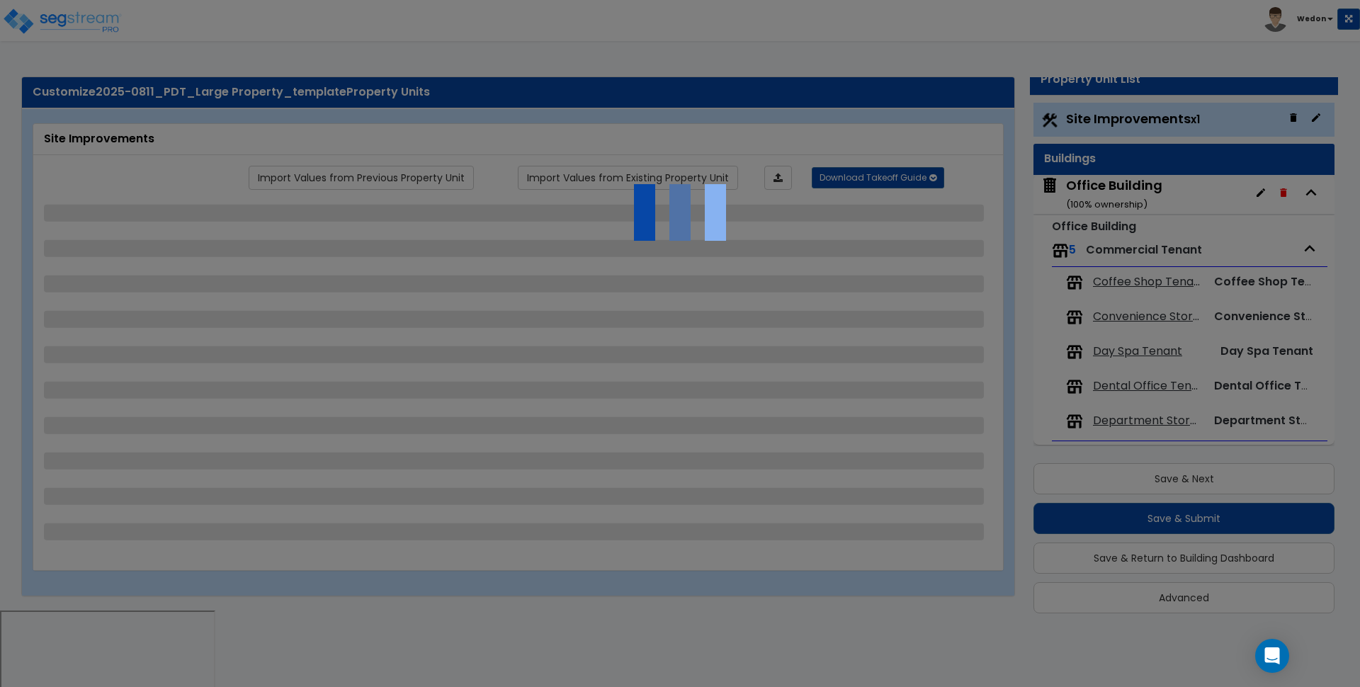
select select "18"
select select "15"
select select "16"
select select "3"
select select "1"
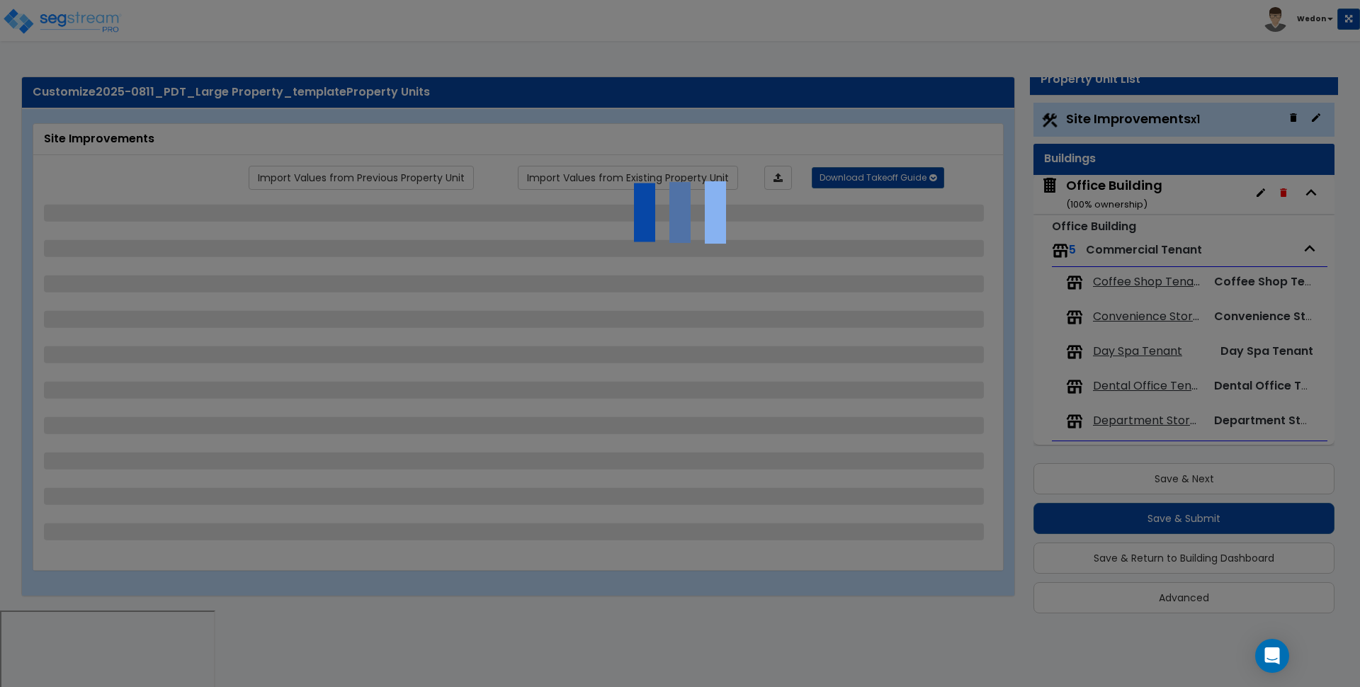
select select "2"
select select "1"
select select "4"
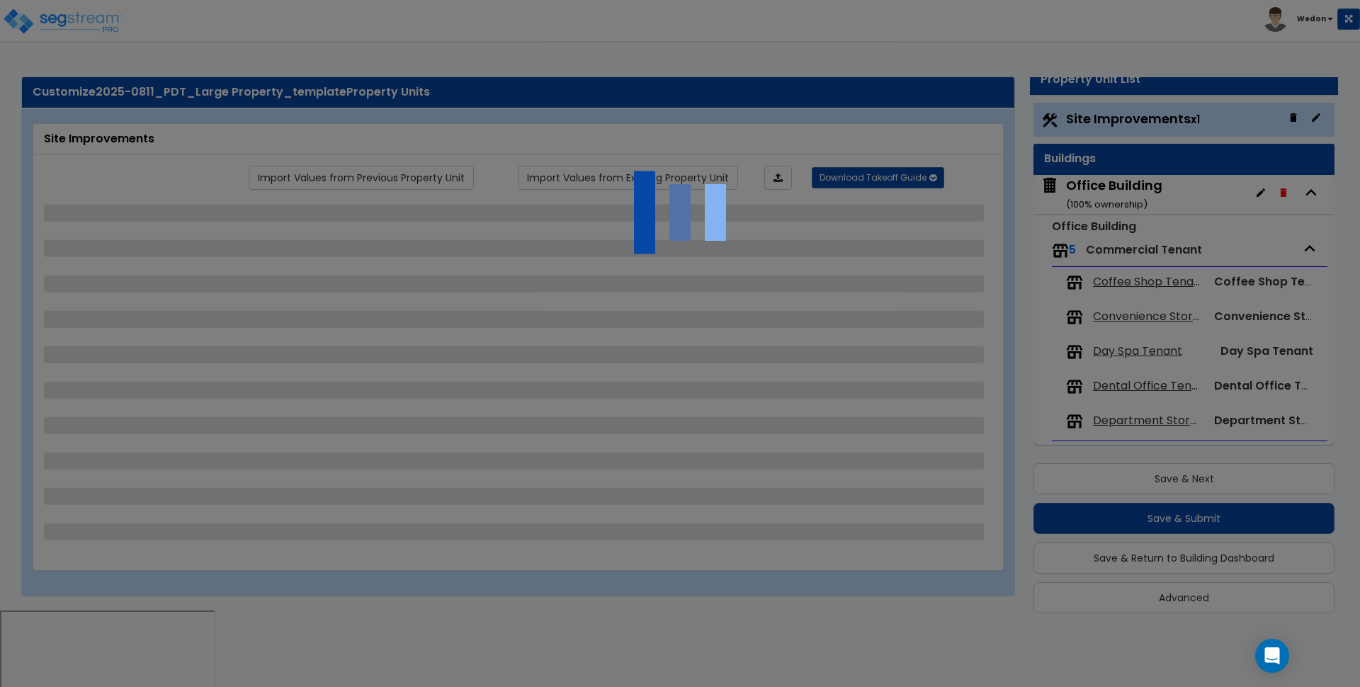
select select "2"
select select "1"
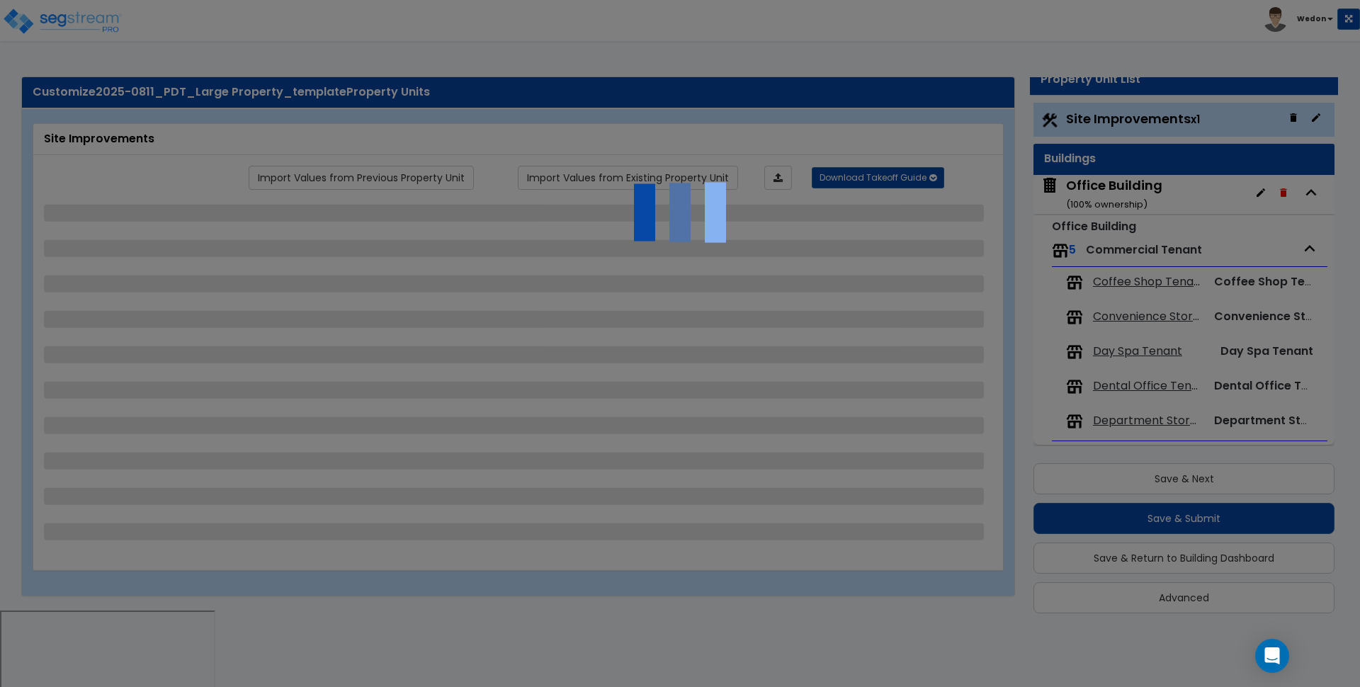
select select "1"
select select "2"
select select "3"
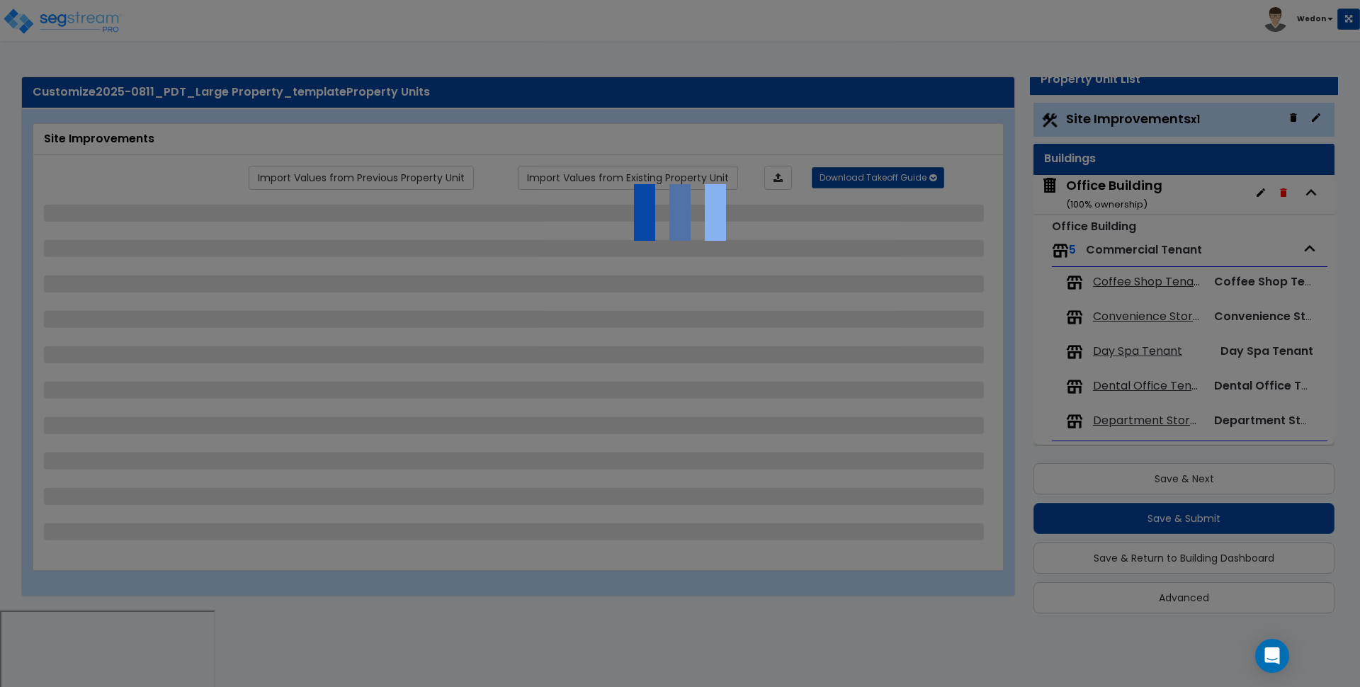
select select "2"
select select "4"
select select "3"
select select "2"
select select "1"
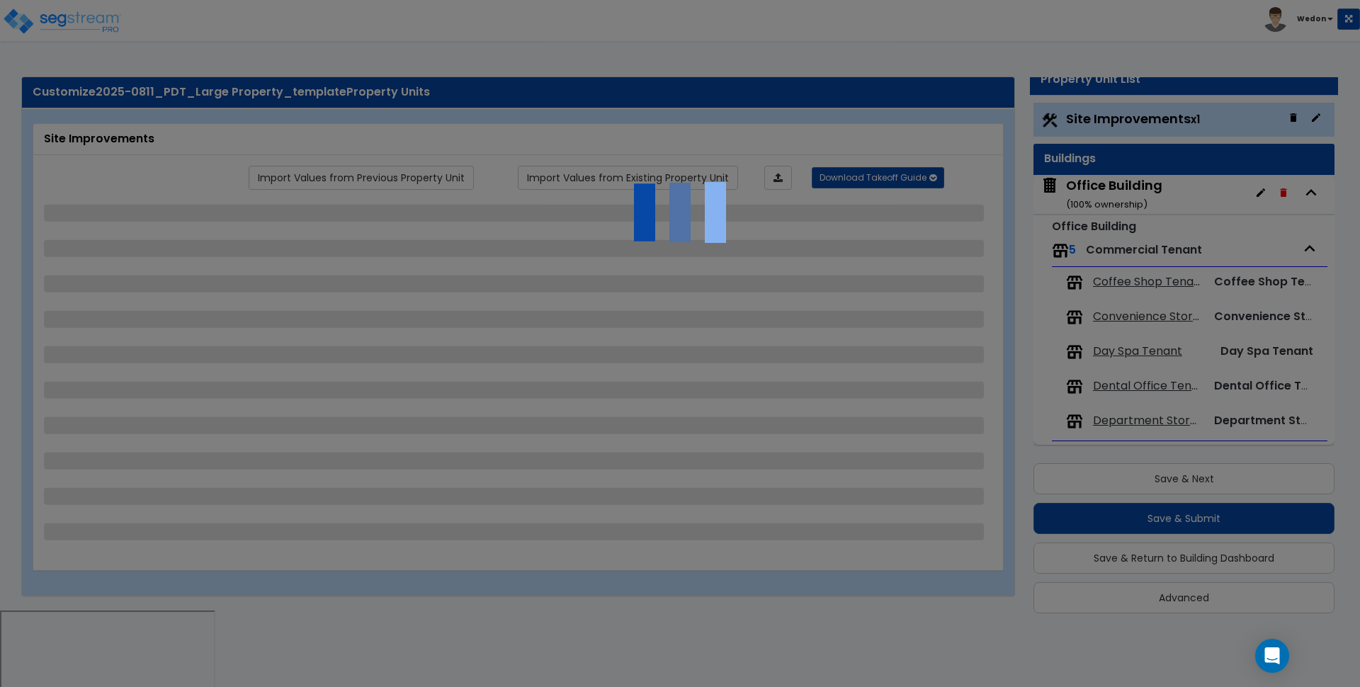
select select "3"
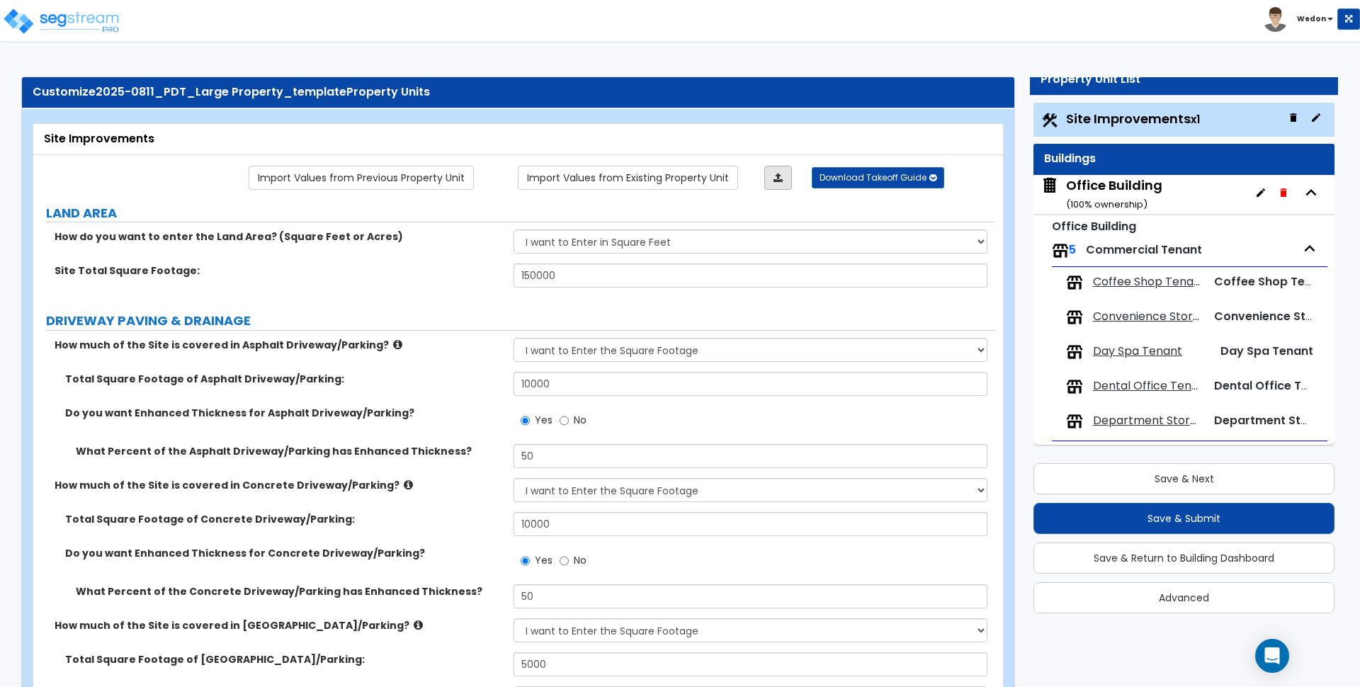
click at [784, 176] on link at bounding box center [778, 178] width 28 height 24
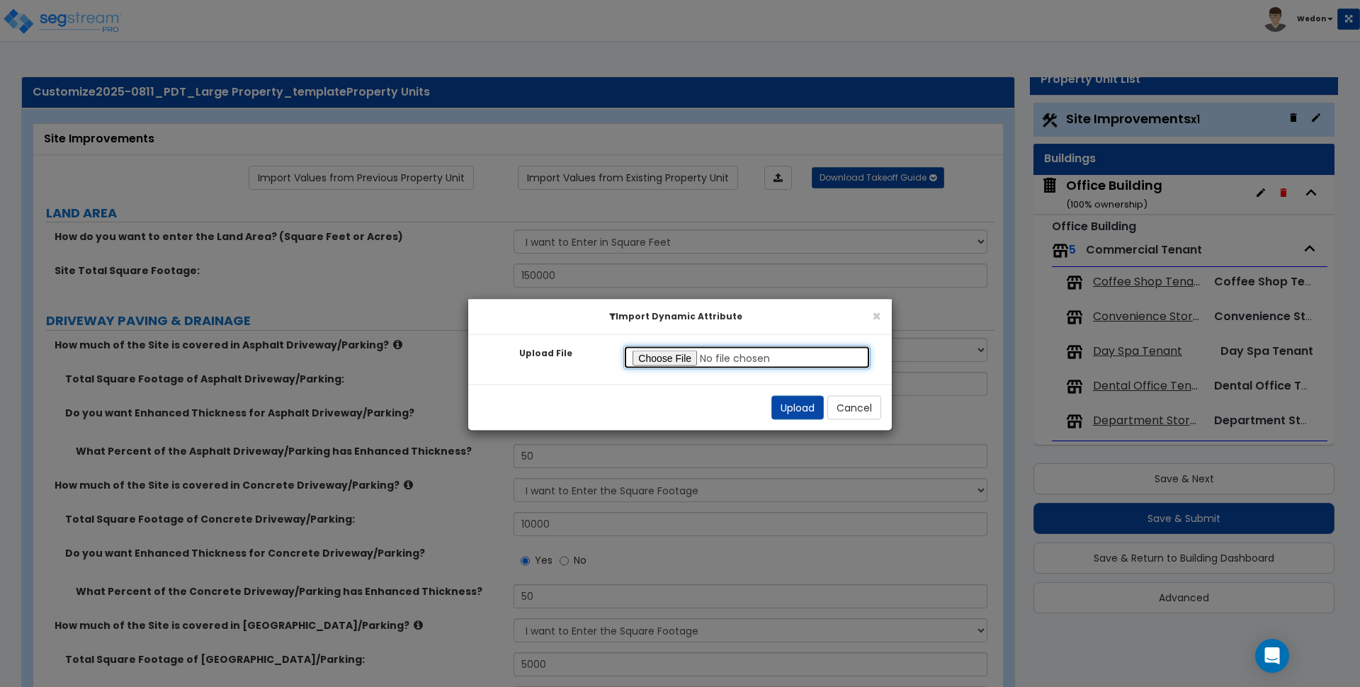
click at [667, 355] on input "Upload File" at bounding box center [746, 358] width 247 height 24
type input "C:\fakepath\Site Improvements.xlsx"
click at [784, 409] on button "Upload" at bounding box center [797, 408] width 52 height 24
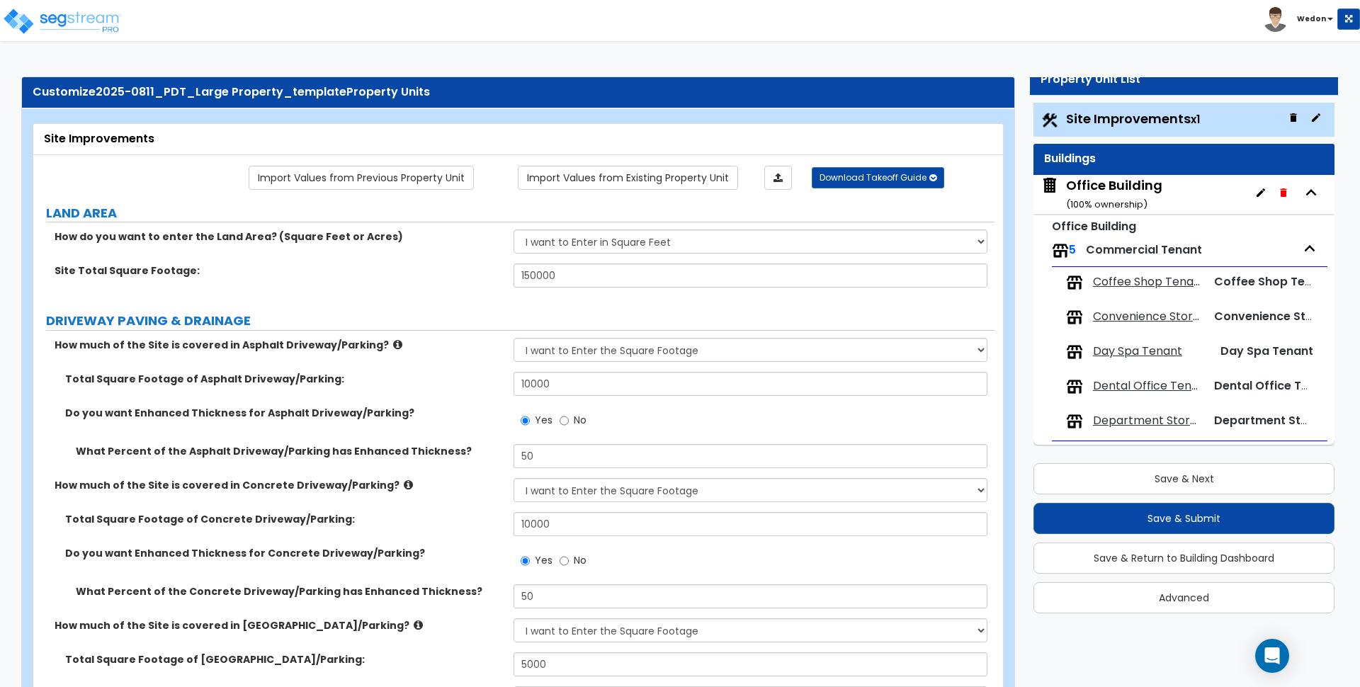
select select "2"
type input "100"
radio input "true"
select select "2"
select select "1"
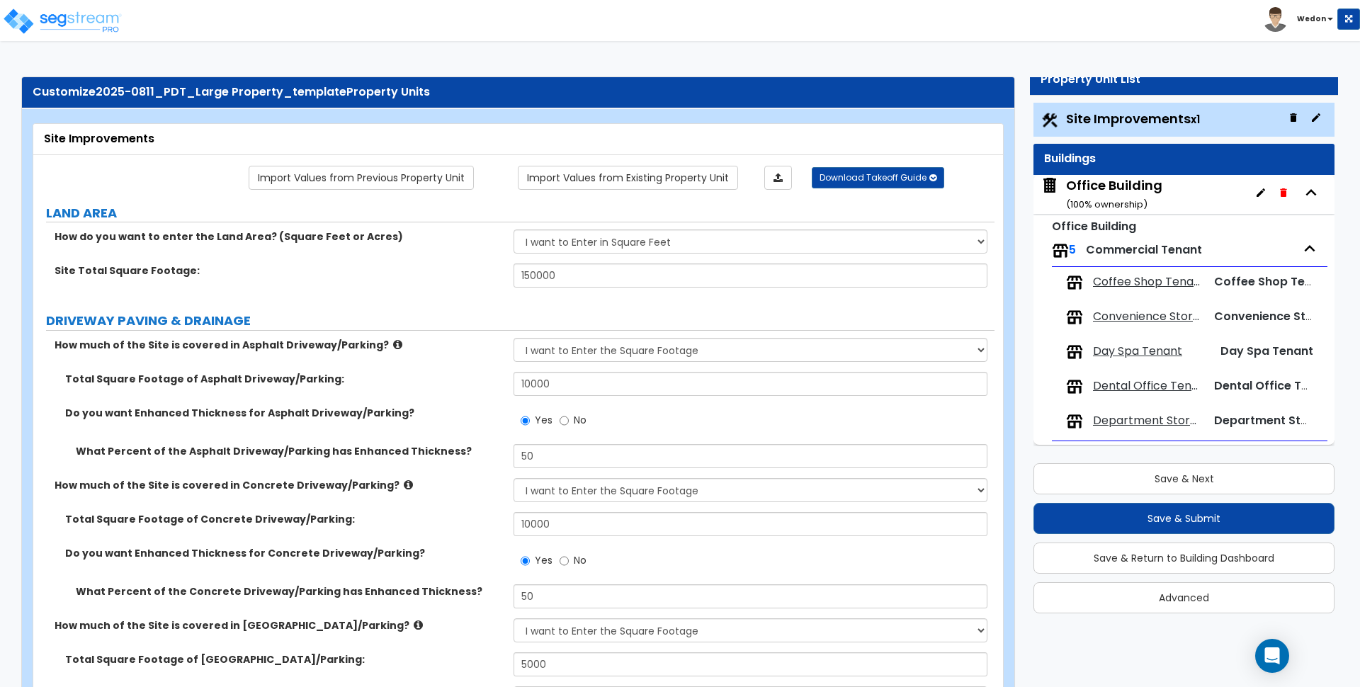
select select "1"
select select "2"
select select "1"
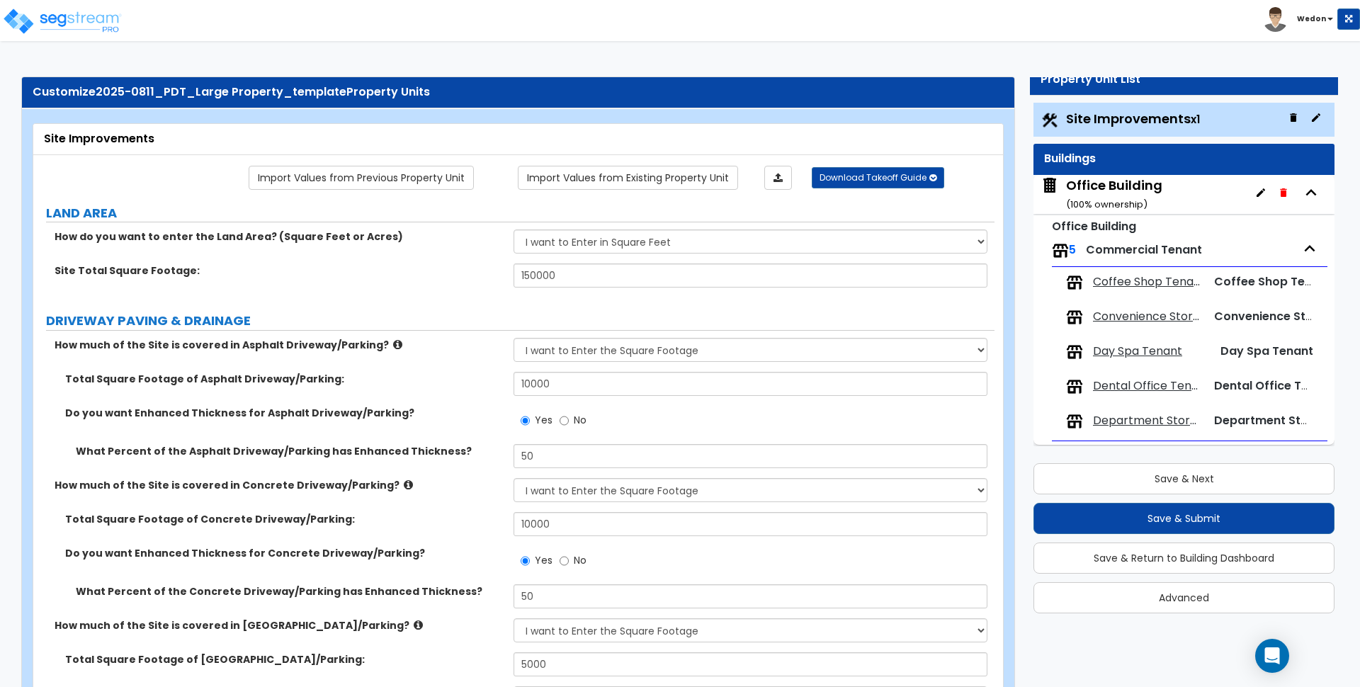
type input "15"
radio input "true"
select select "2"
type input "155"
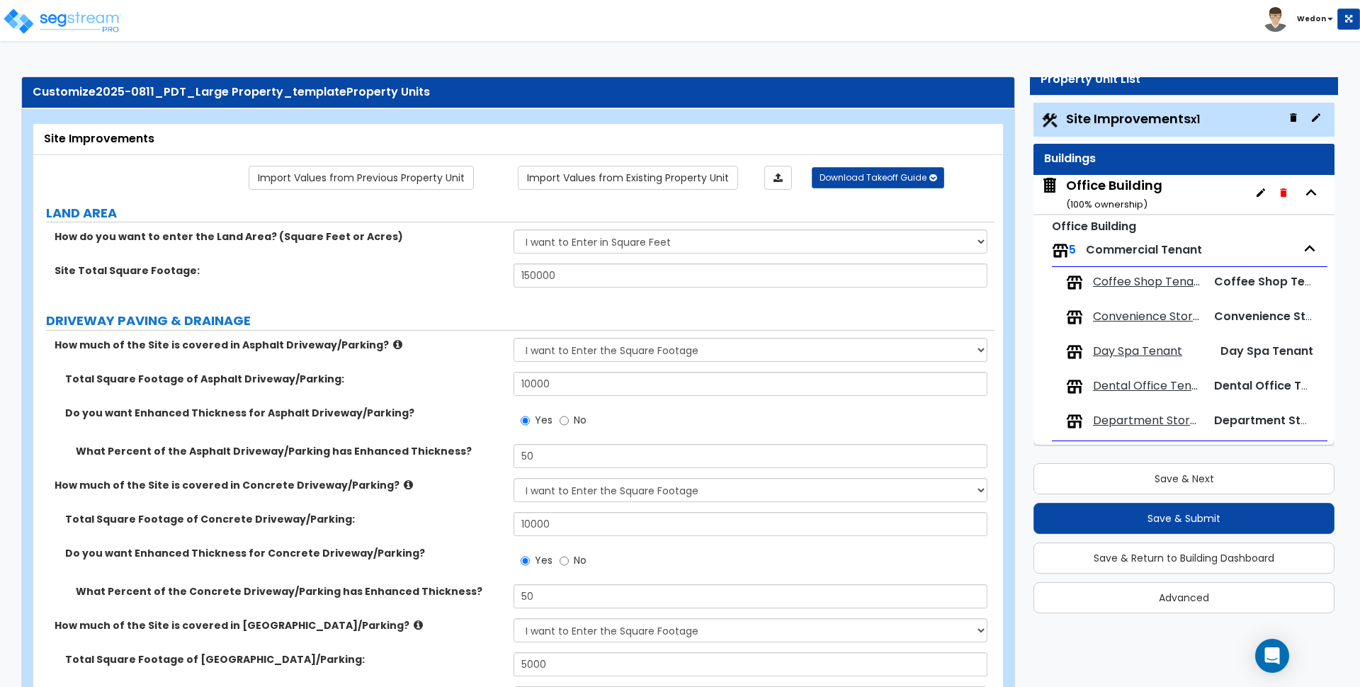
type input "1555"
select select "1"
select select "2"
type input "15"
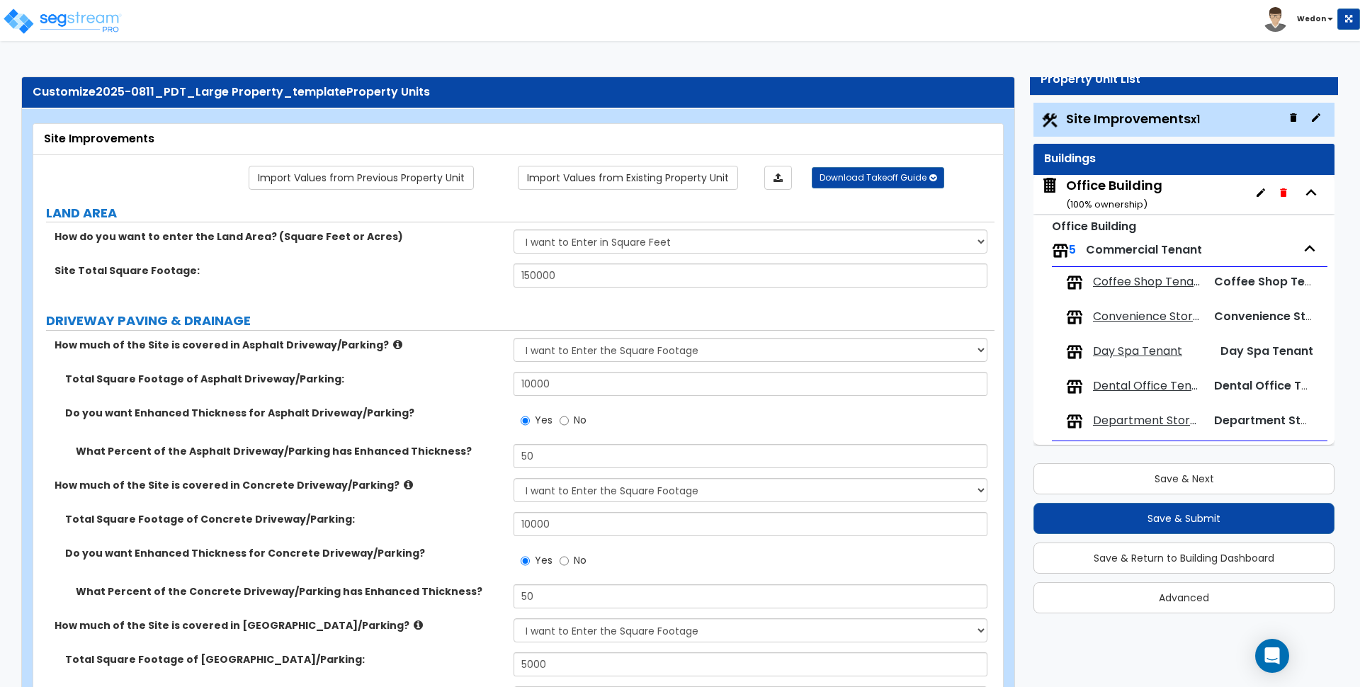
select select "1"
type input "15"
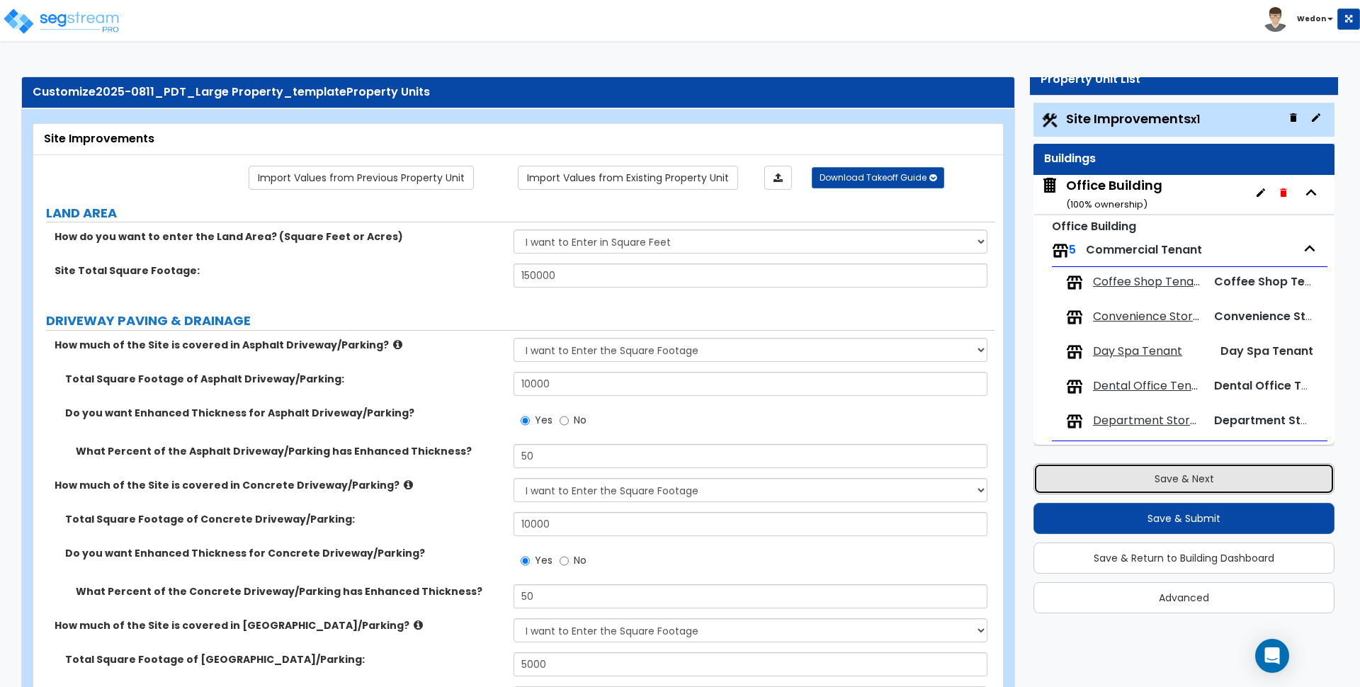
click at [1199, 490] on button "Save & Next" at bounding box center [1184, 478] width 301 height 31
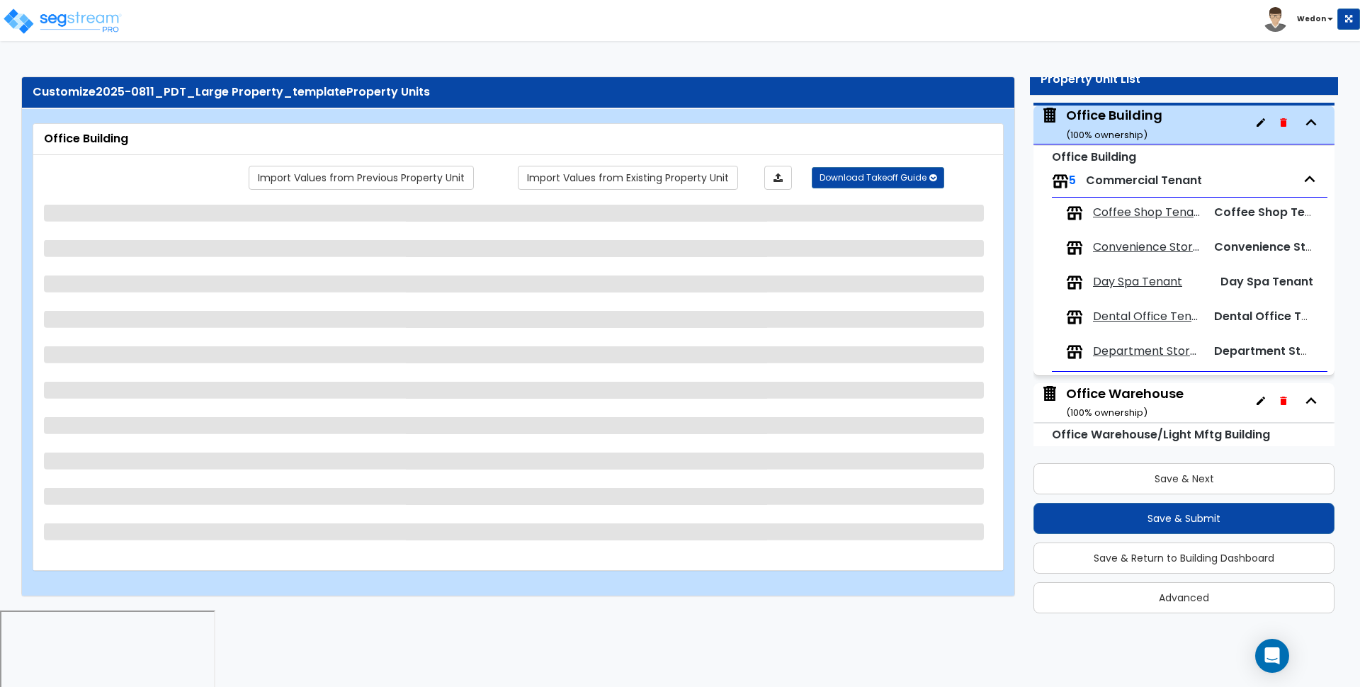
scroll to position [72, 0]
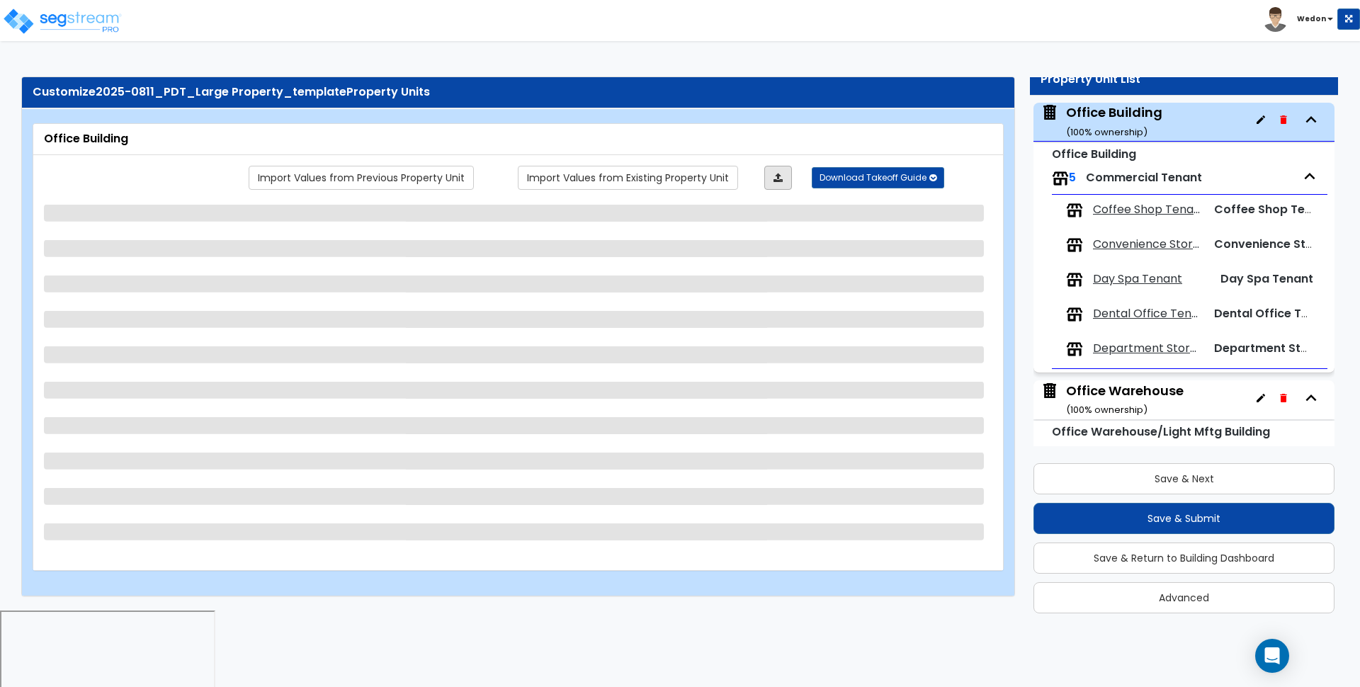
click at [769, 176] on link at bounding box center [778, 178] width 28 height 24
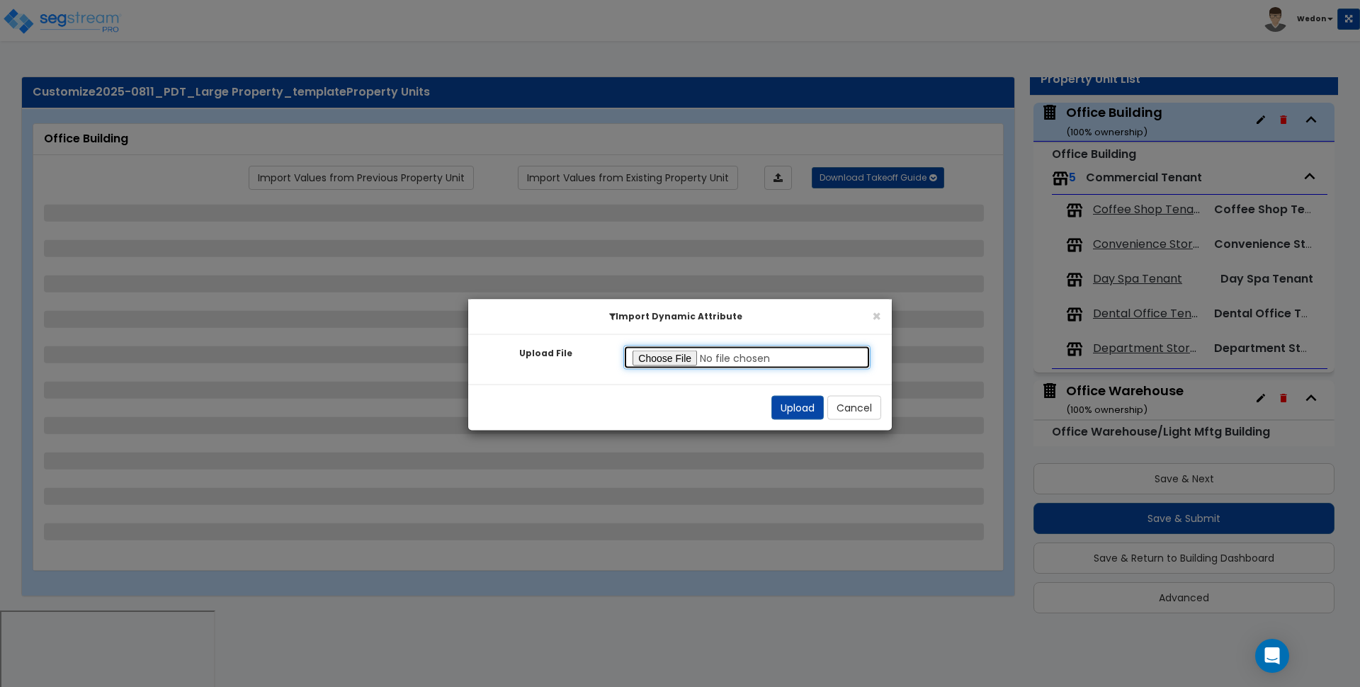
click at [692, 358] on input "Upload File" at bounding box center [746, 358] width 247 height 24
select select "2"
select select "6"
select select "2"
select select "3"
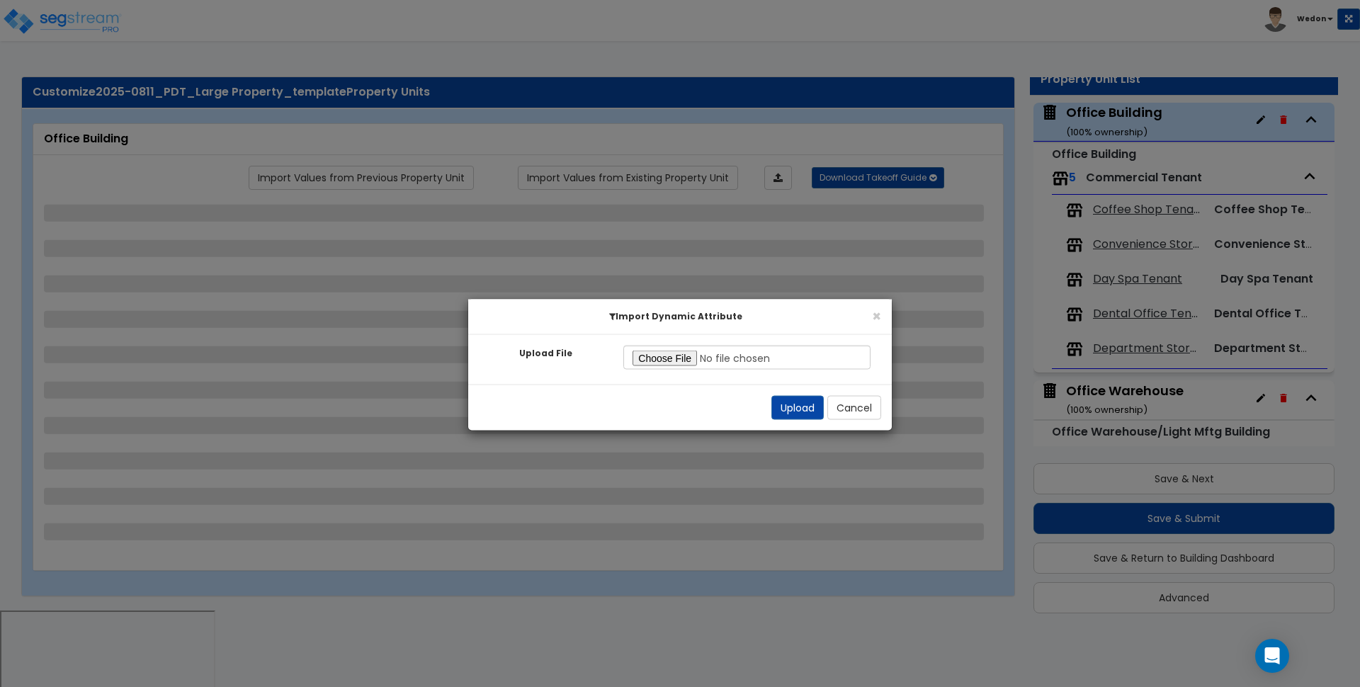
select select "1"
select select "2"
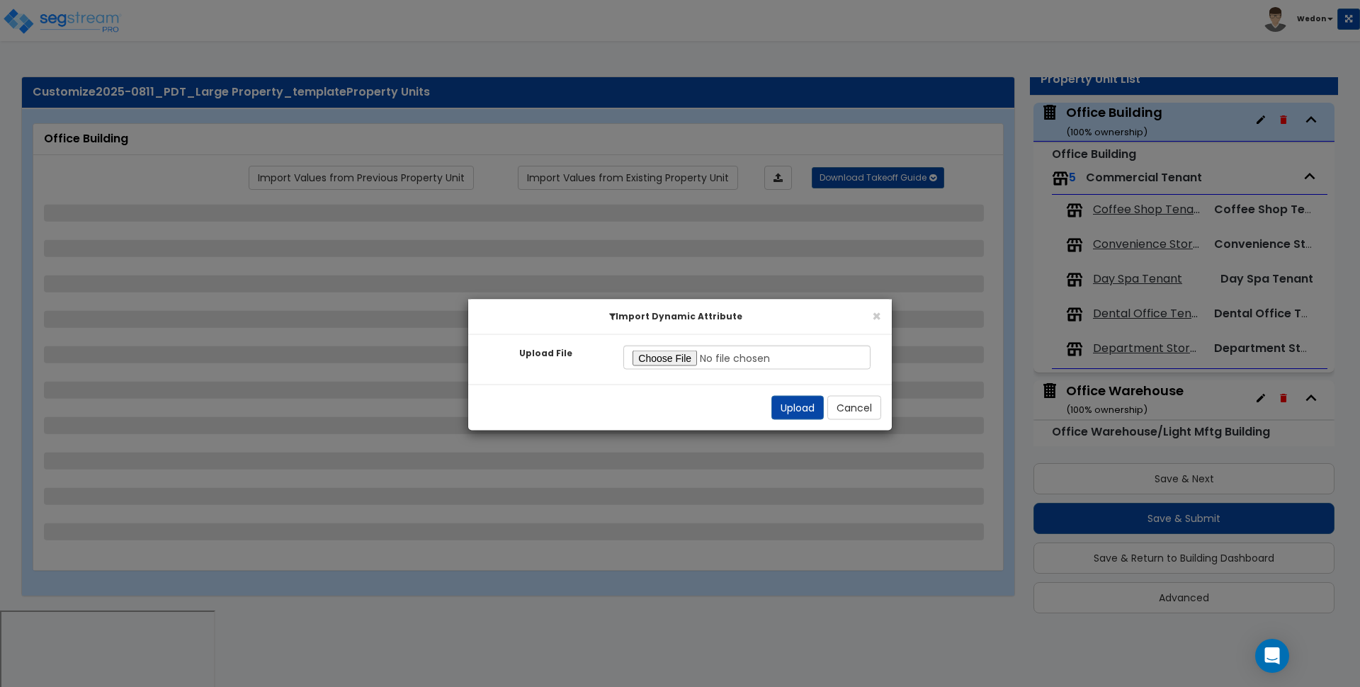
select select "2"
select select "1"
select select "5"
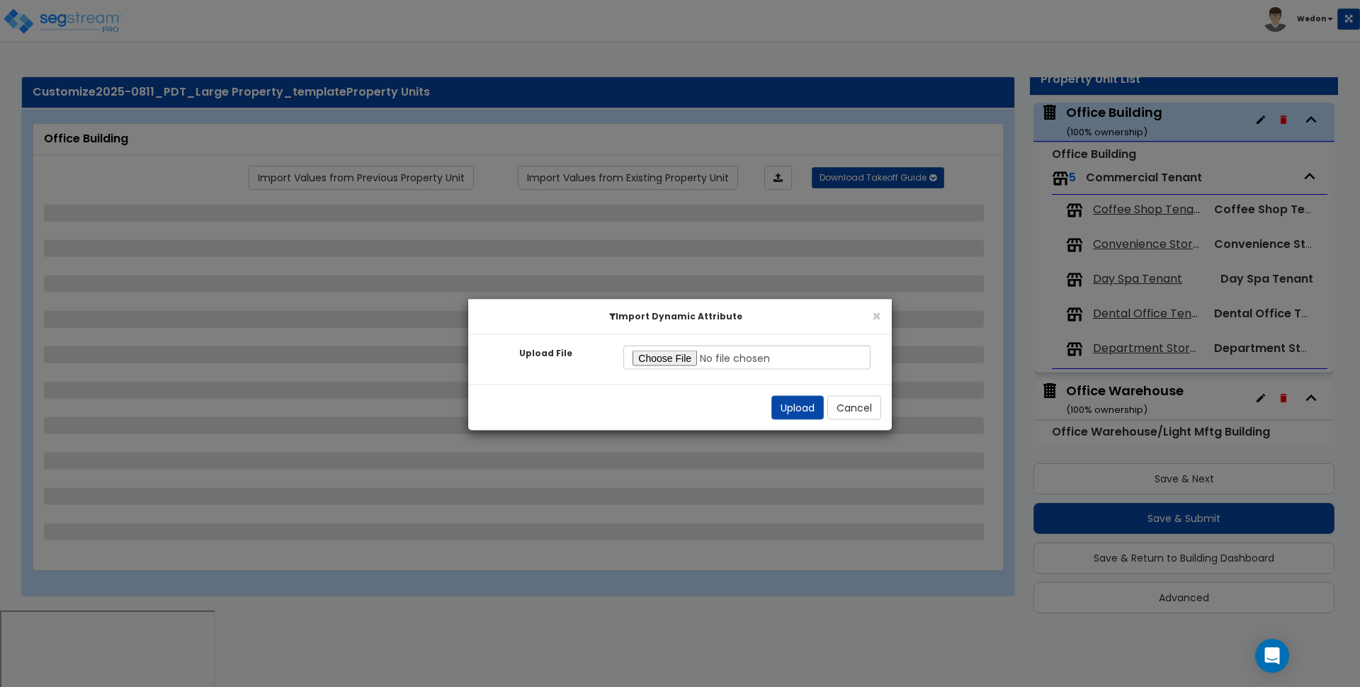
select select "1"
select select "2"
select select "3"
select select "4"
select select "1"
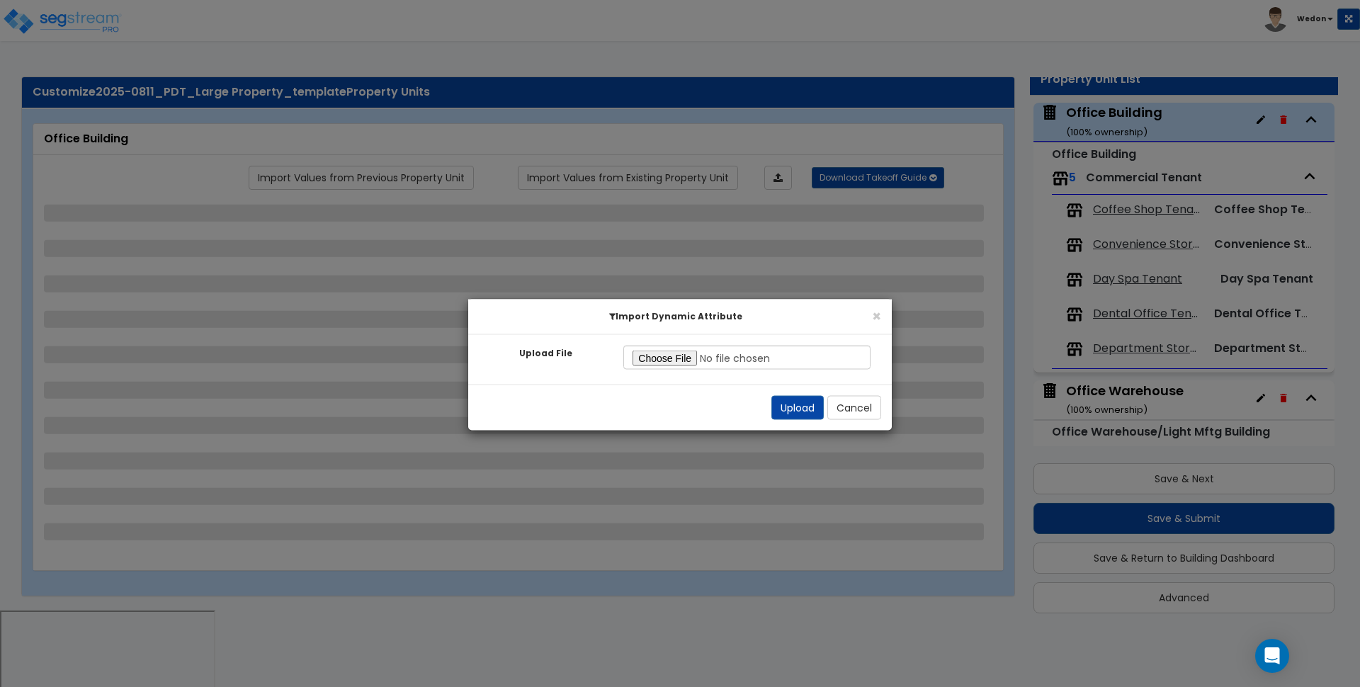
select select "4"
select select "2"
select select "3"
select select "2"
select select "5"
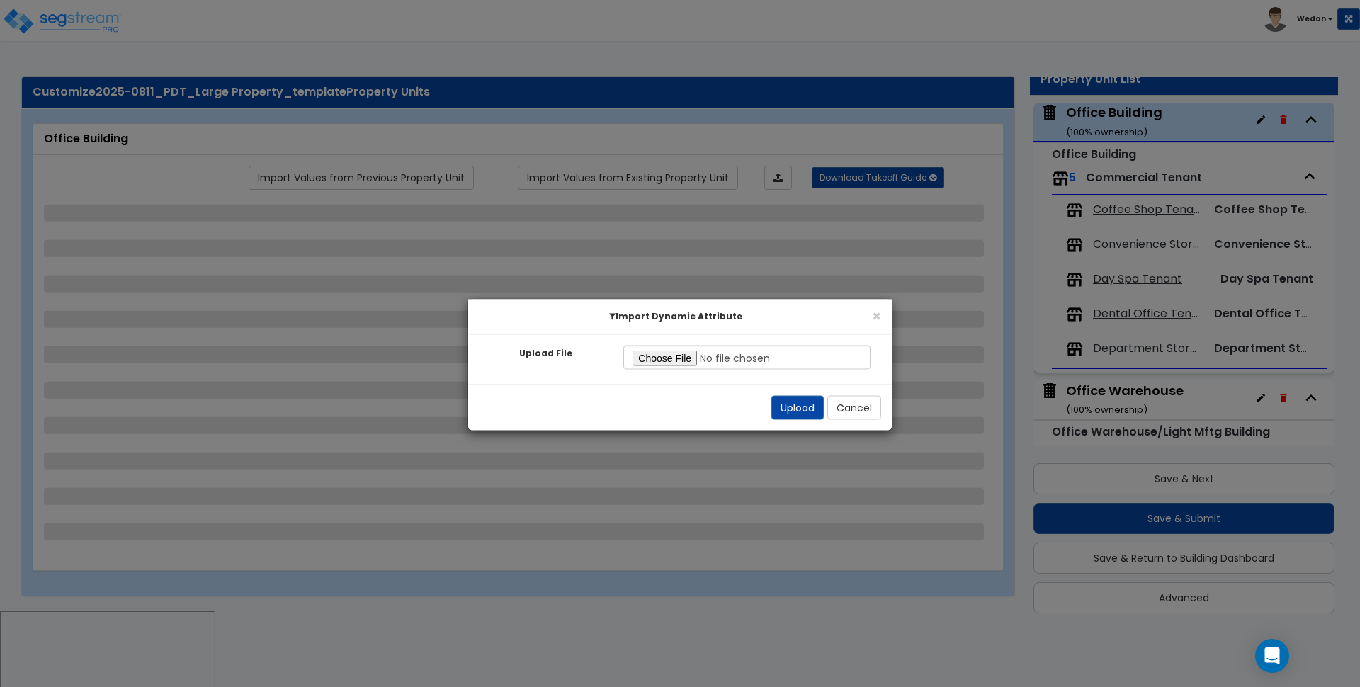
select select "1"
select select "2"
select select "4"
select select "1"
select select "2"
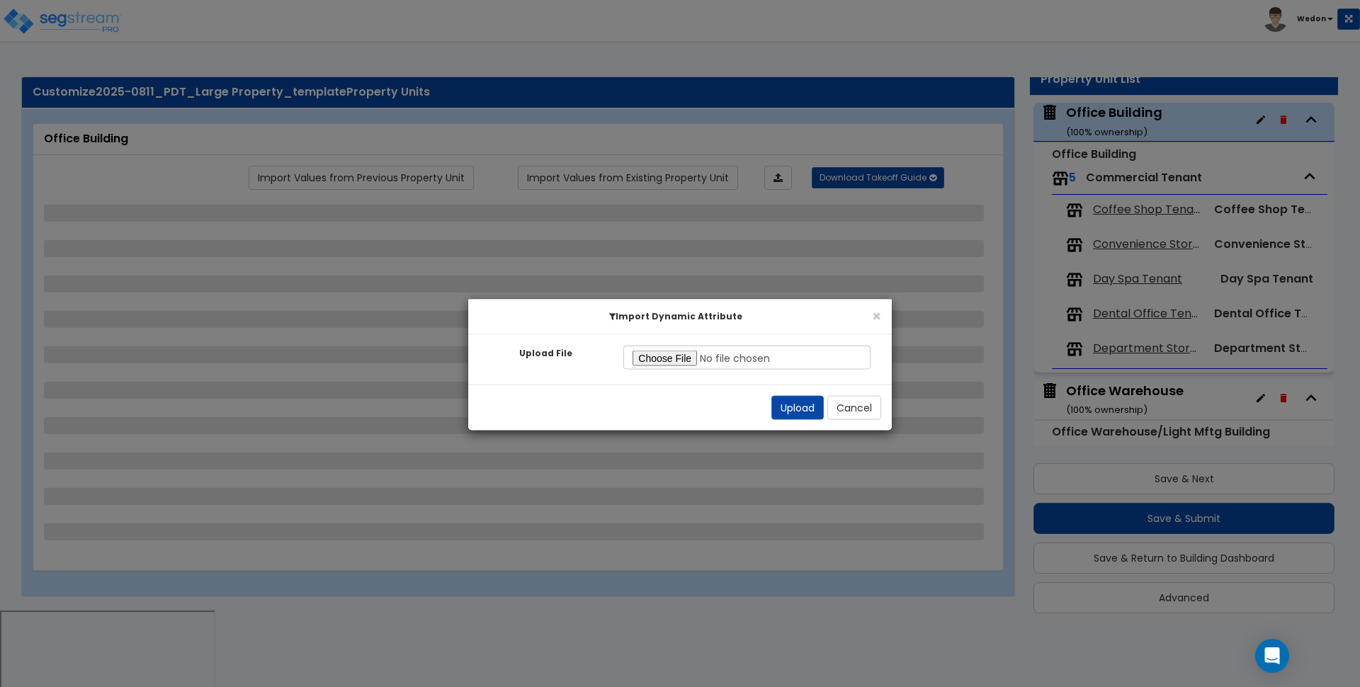
select select "3"
select select "4"
select select "1"
select select "2"
select select "1"
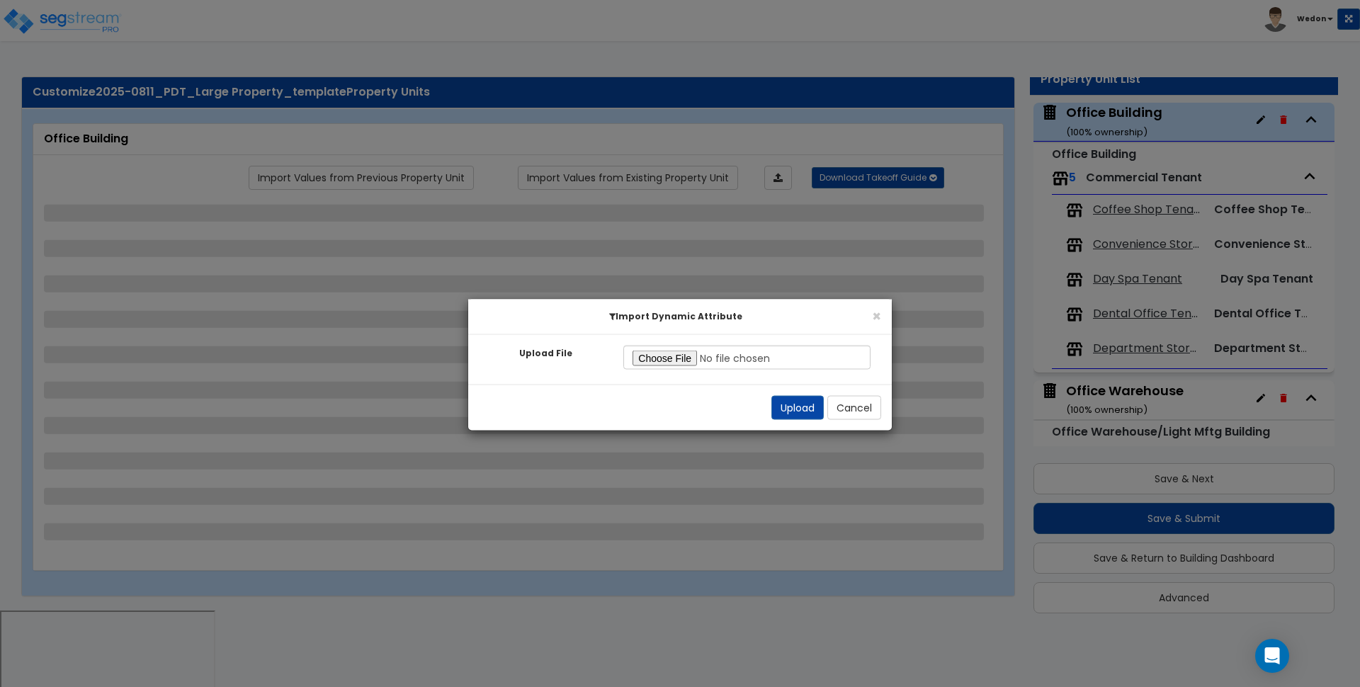
select select "1"
select select "2"
select select "1"
select select "2"
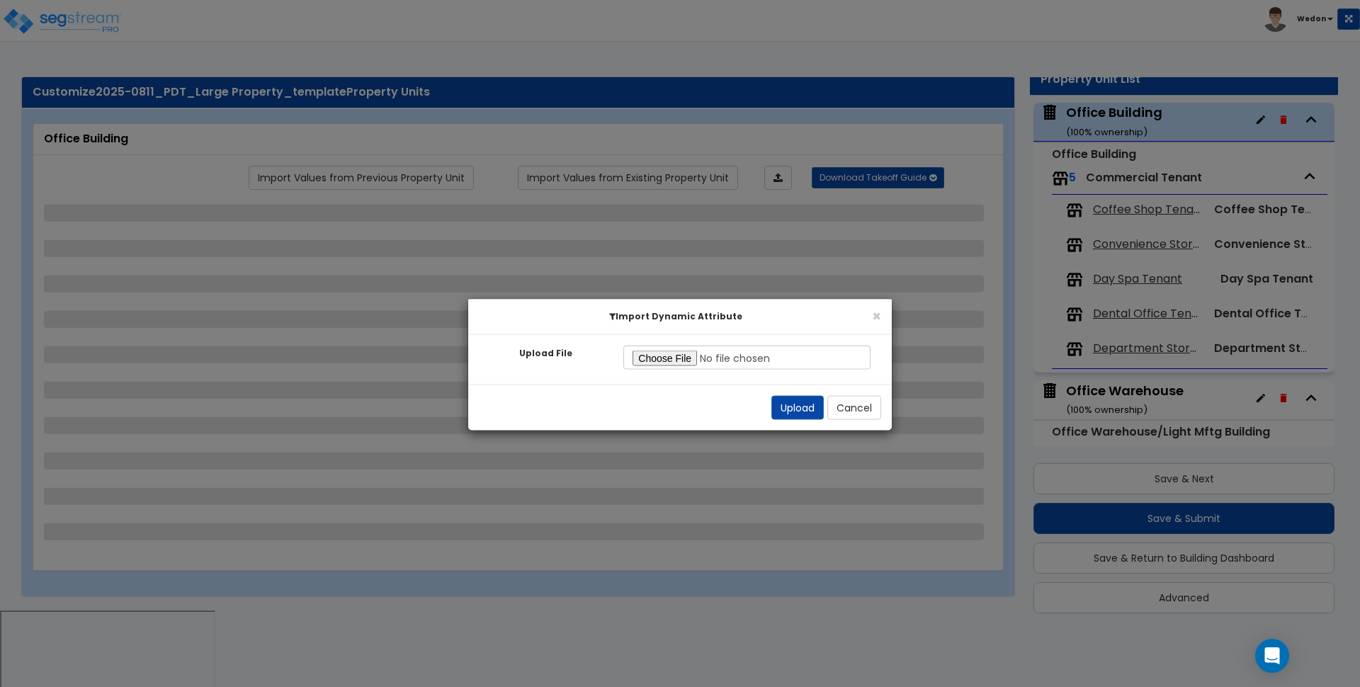
select select "2"
select select "3"
select select "2"
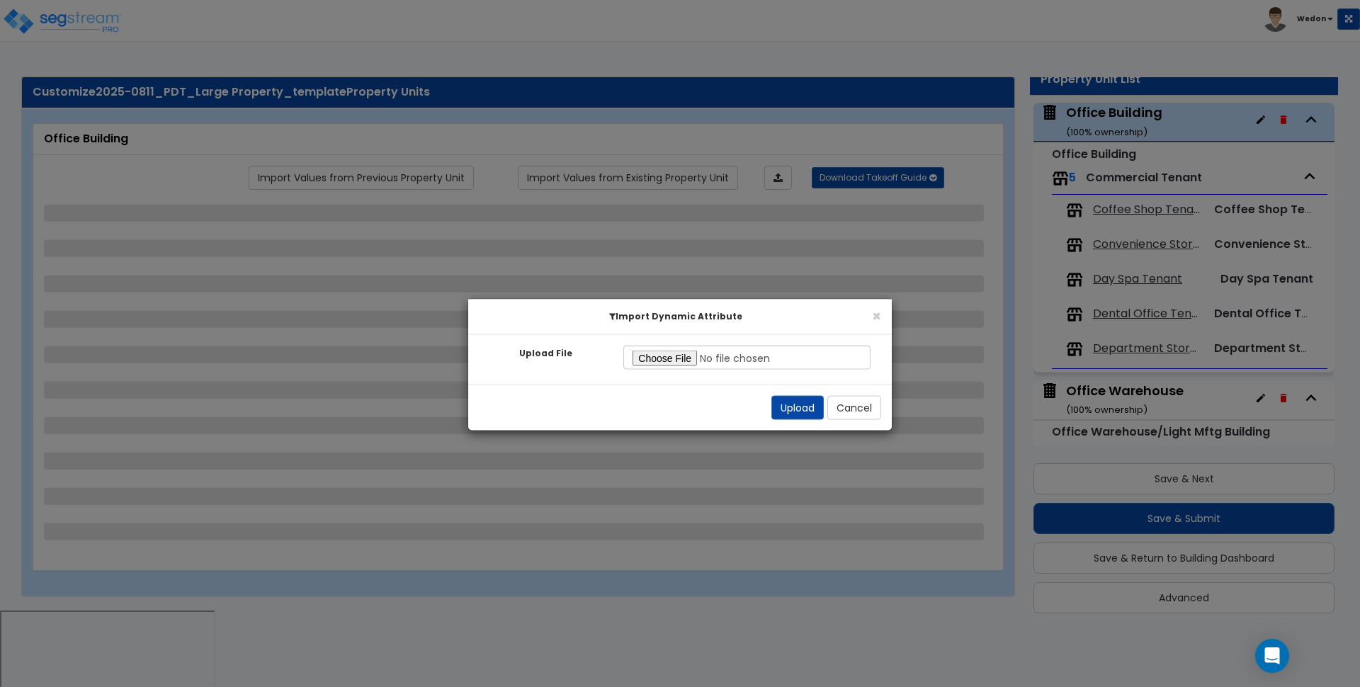
select select "1"
select select "2"
select select "3"
select select "2"
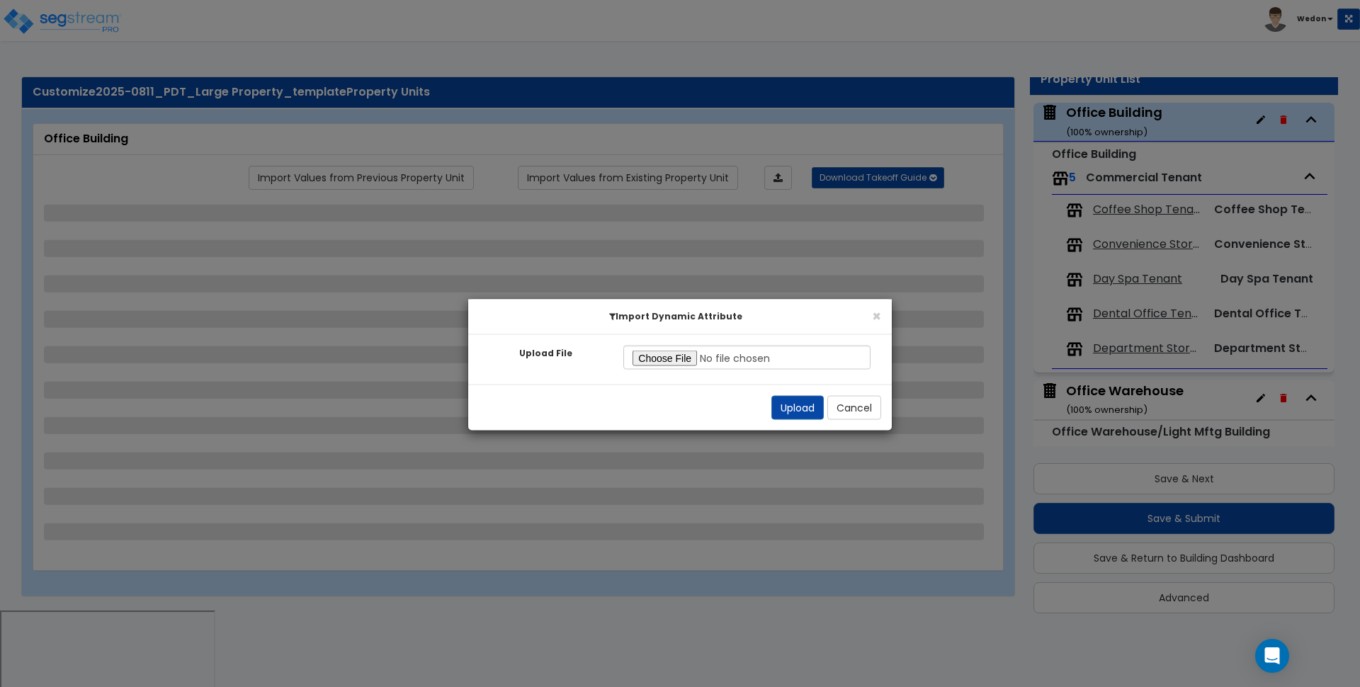
select select "3"
select select "2"
select select "1"
select select "4"
select select "3"
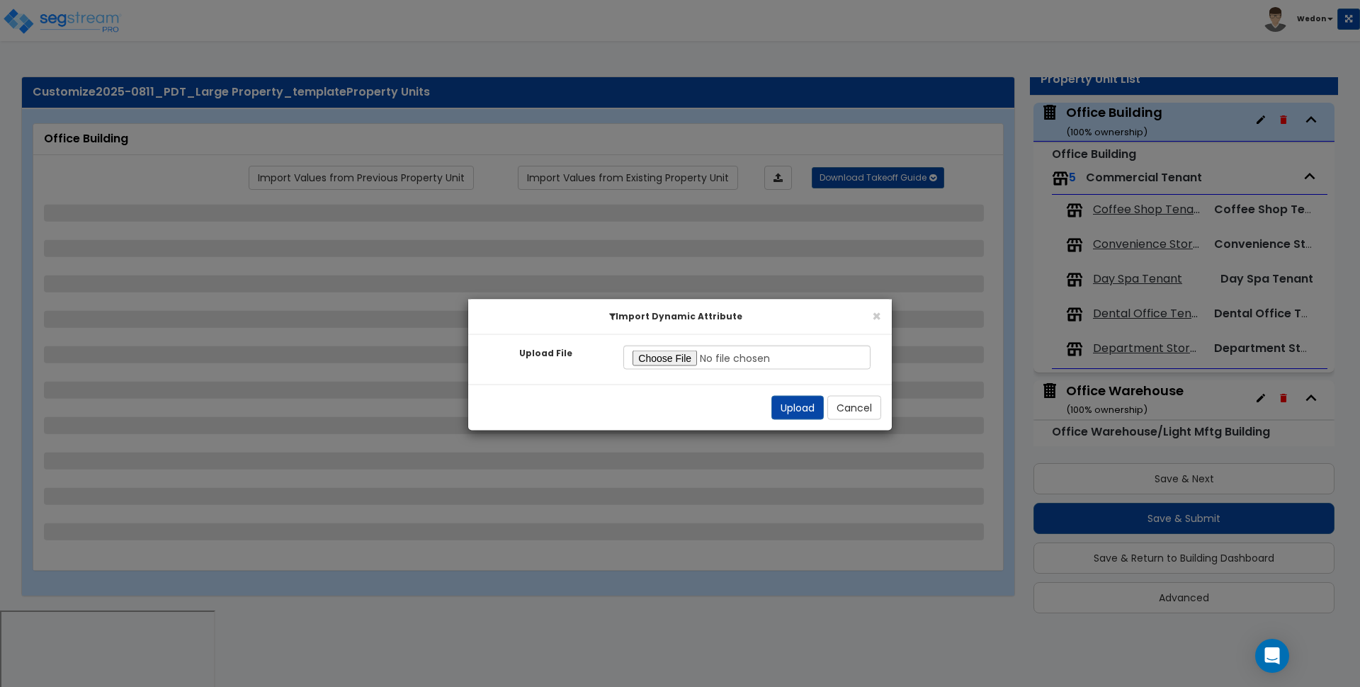
select select "1"
select select "3"
select select "2"
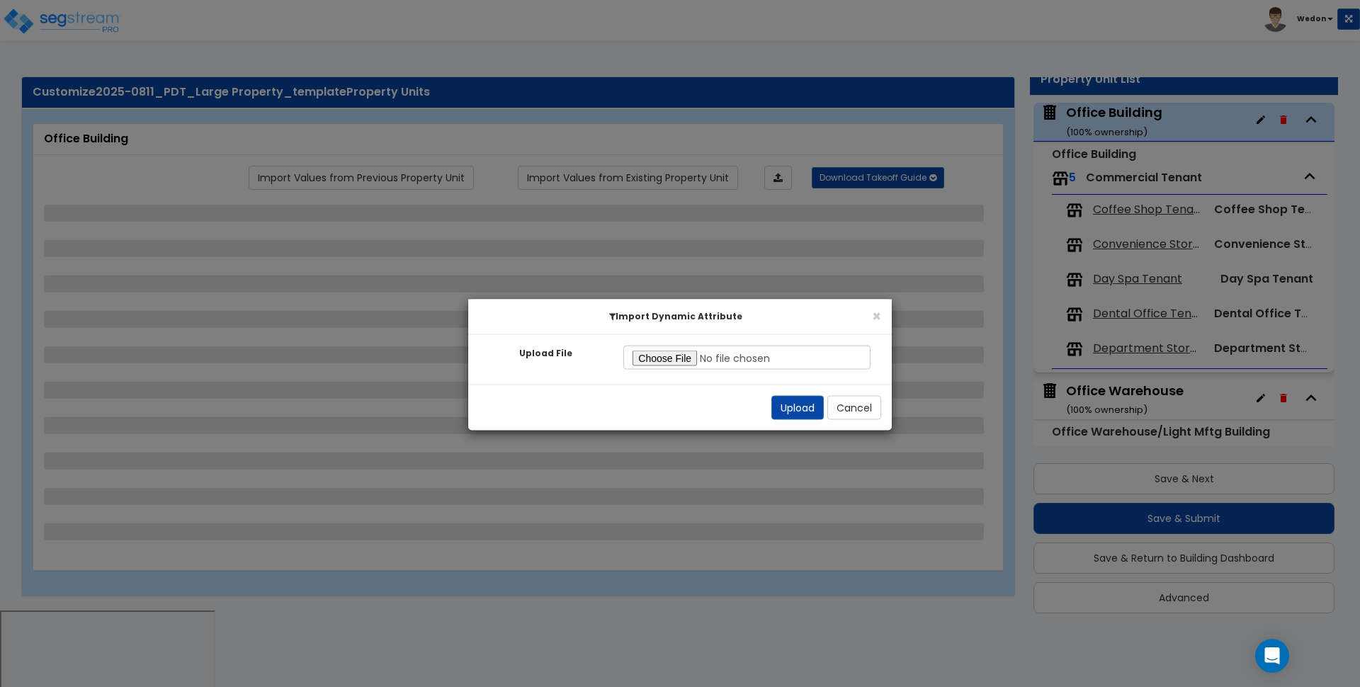
select select "5"
select select "2"
select select "3"
select select "2"
select select "3"
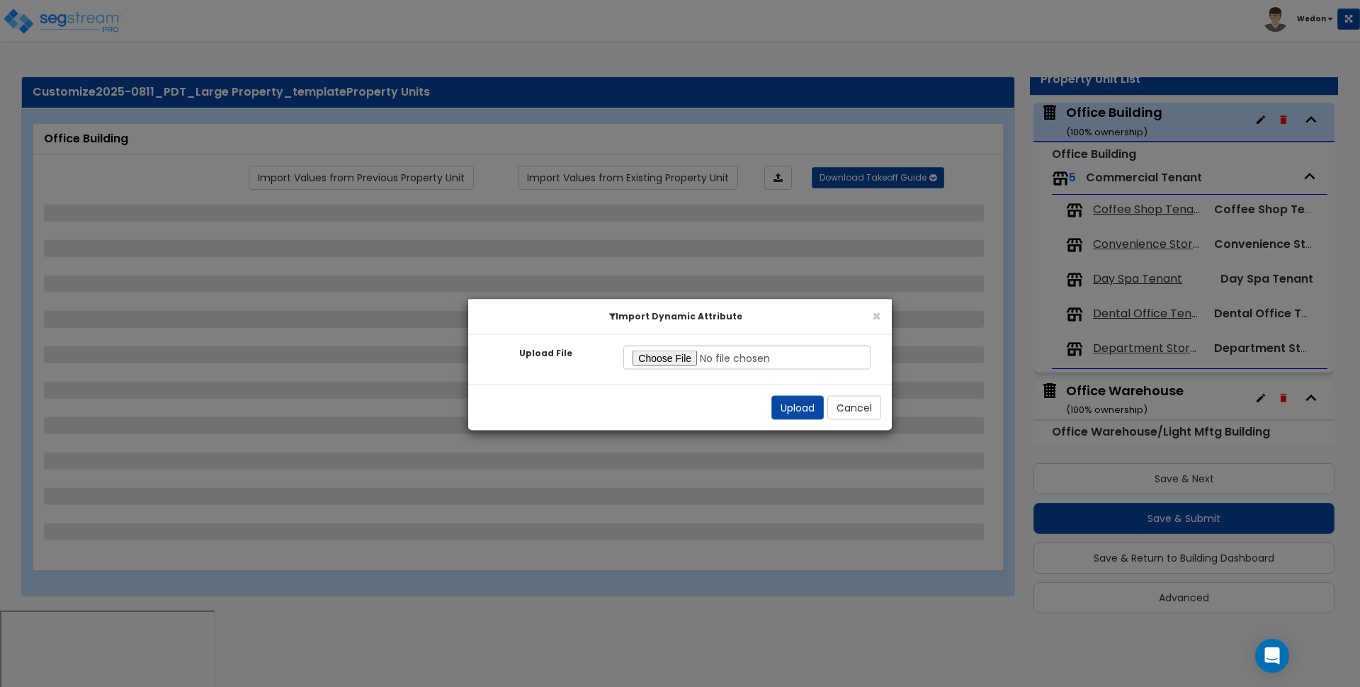
select select "2"
select select "1"
select select "2"
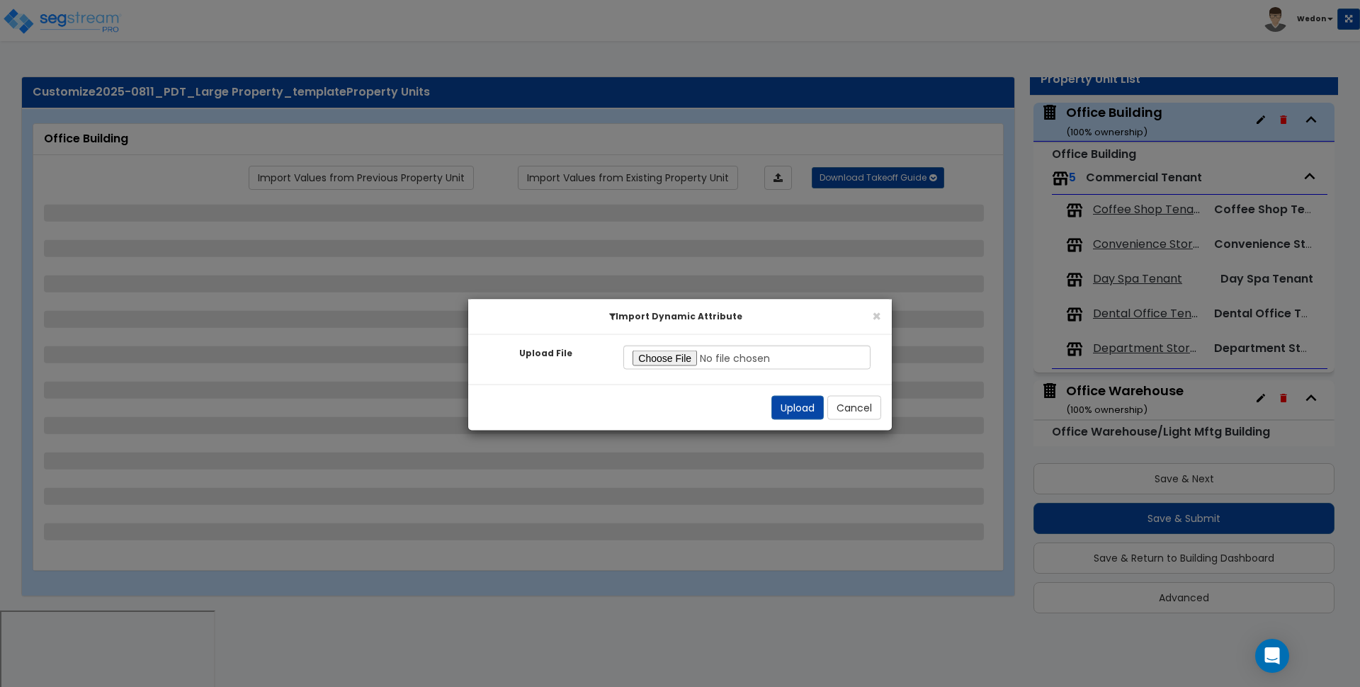
select select "3"
select select "1"
select select "2"
select select "3"
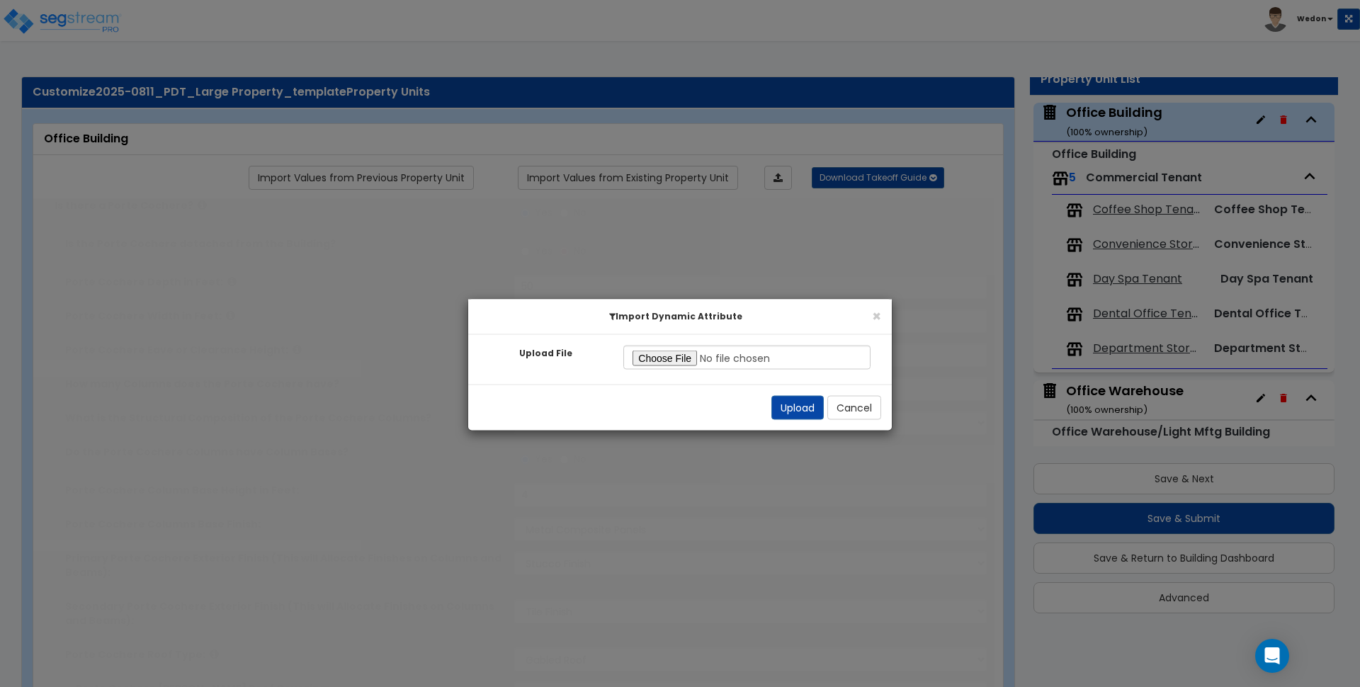
select select "1"
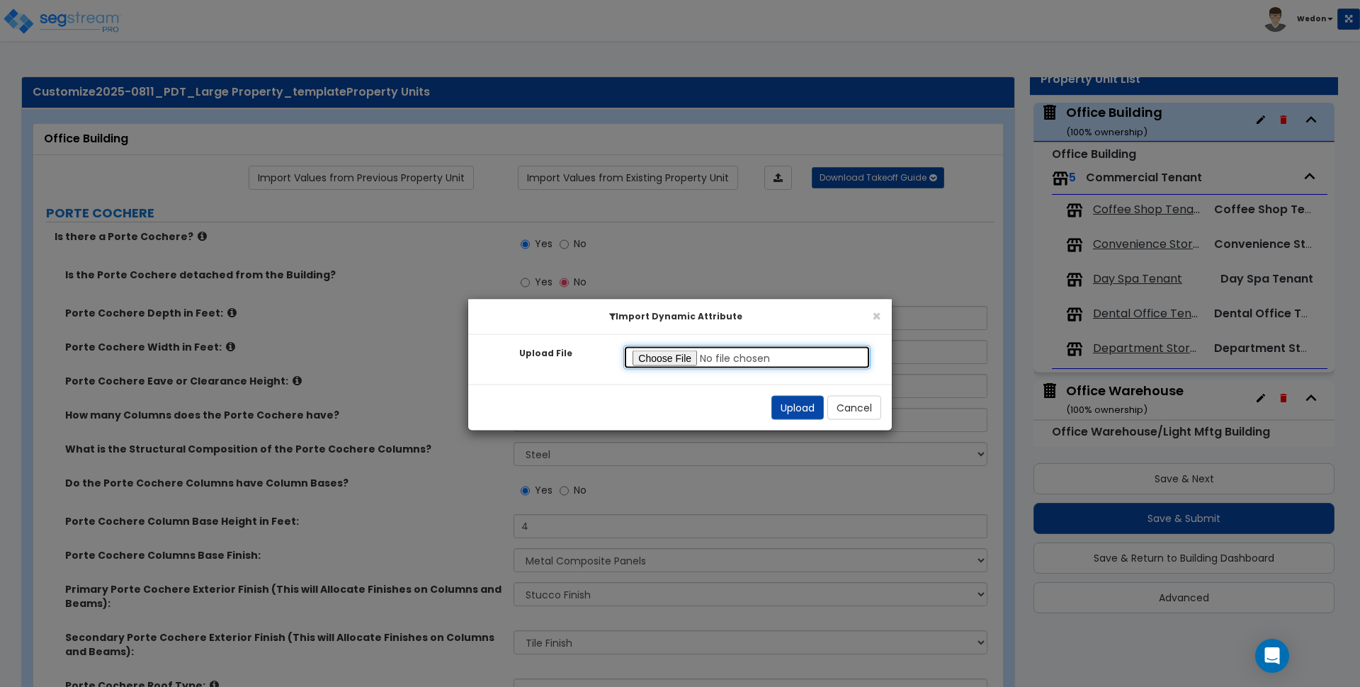
type input "C:\fakepath\Office Building.xlsx"
click at [793, 407] on button "Upload" at bounding box center [797, 408] width 52 height 24
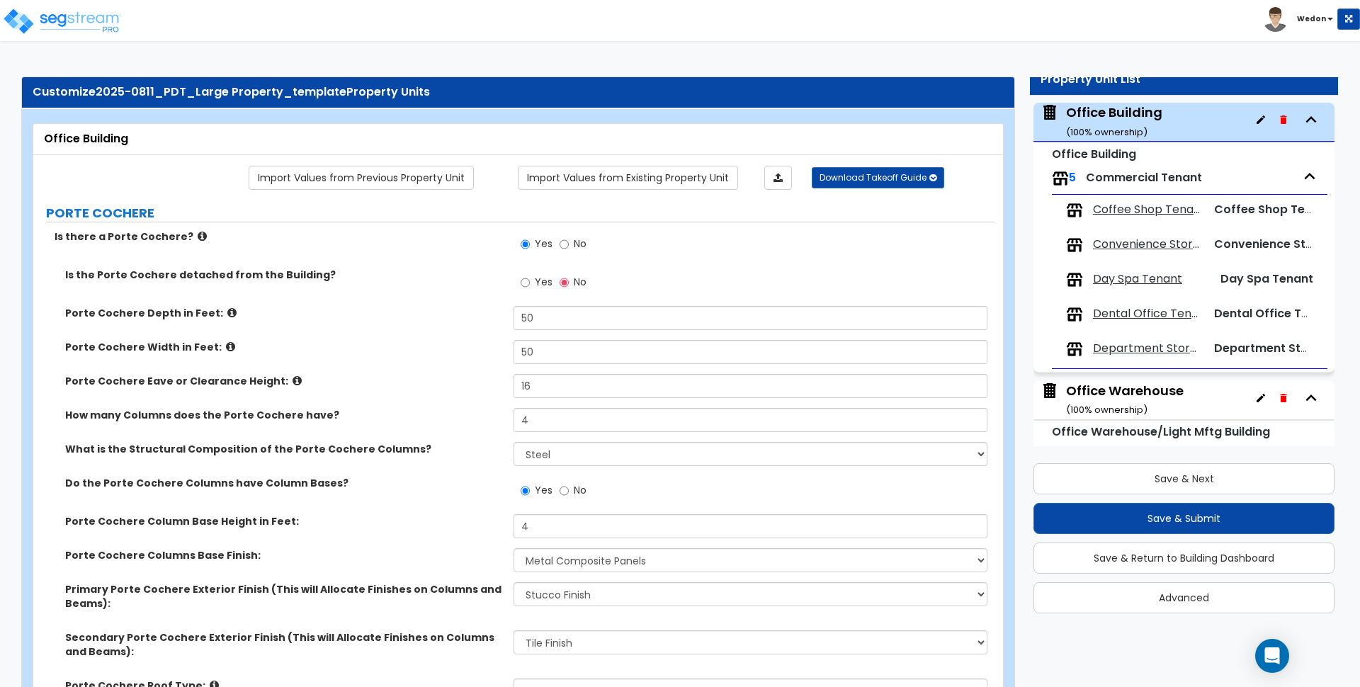
type input "4"
type input "3"
type input "2"
type input "1"
radio input "true"
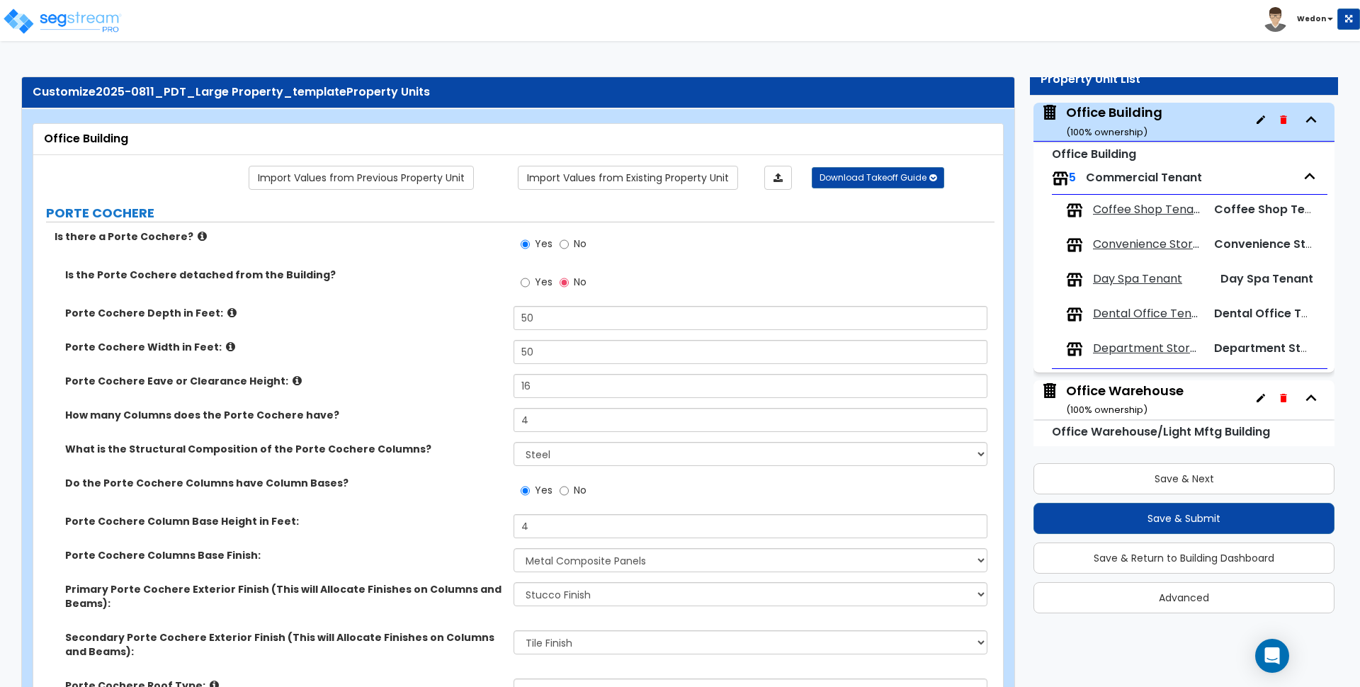
radio input "true"
select select "1"
select select "4"
type input "2"
radio input "true"
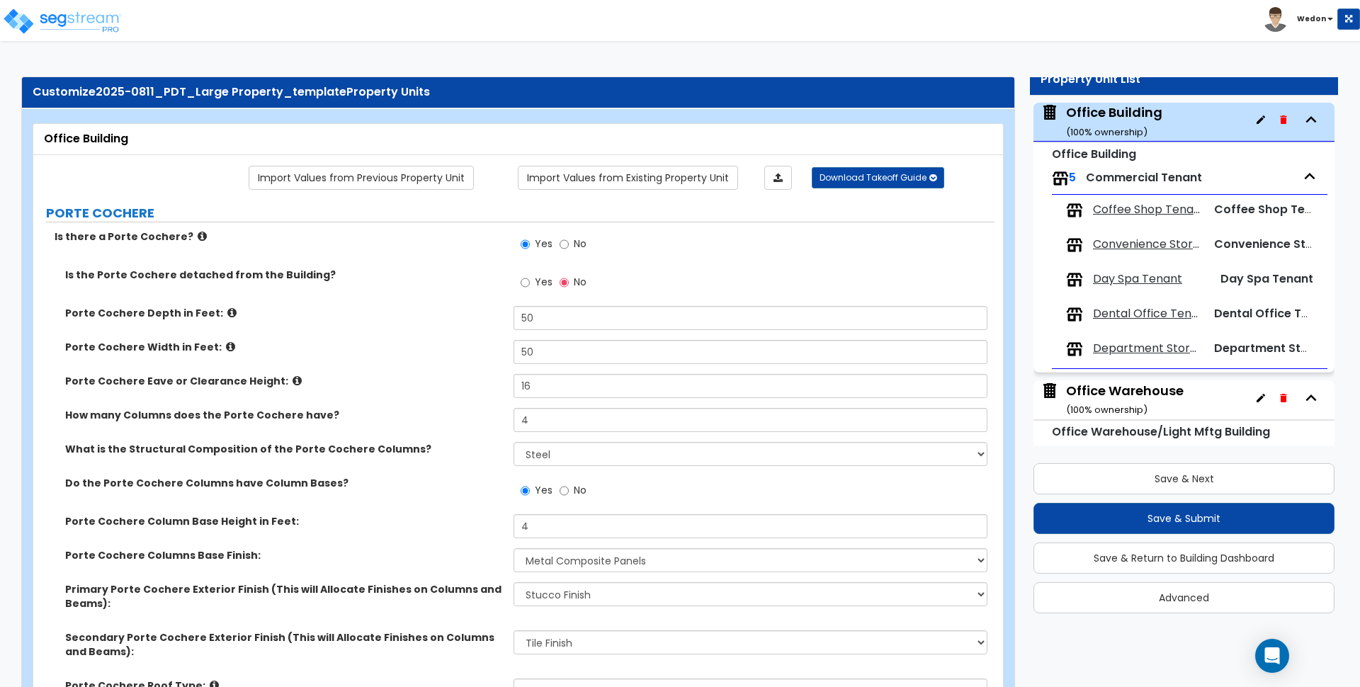
select select "1"
radio input "false"
radio input "true"
select select "0"
type input "0"
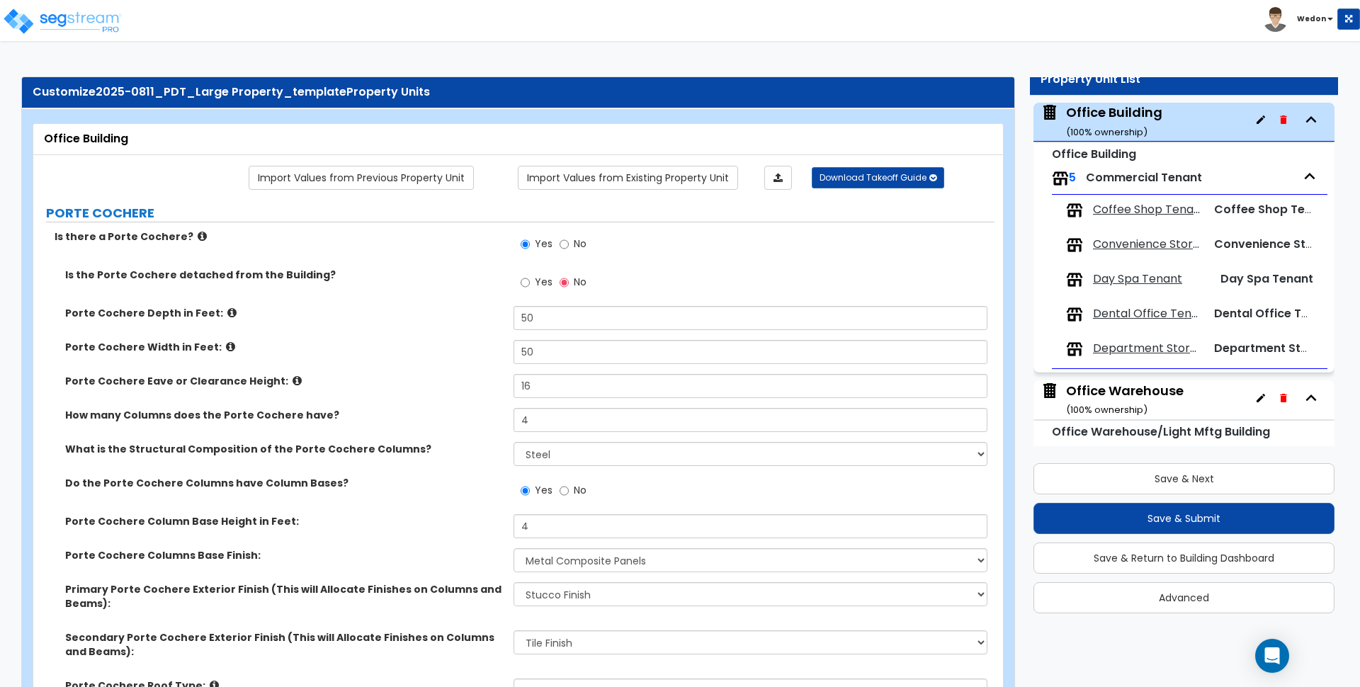
radio input "false"
radio input "true"
select select "0"
type input "4"
type input "5"
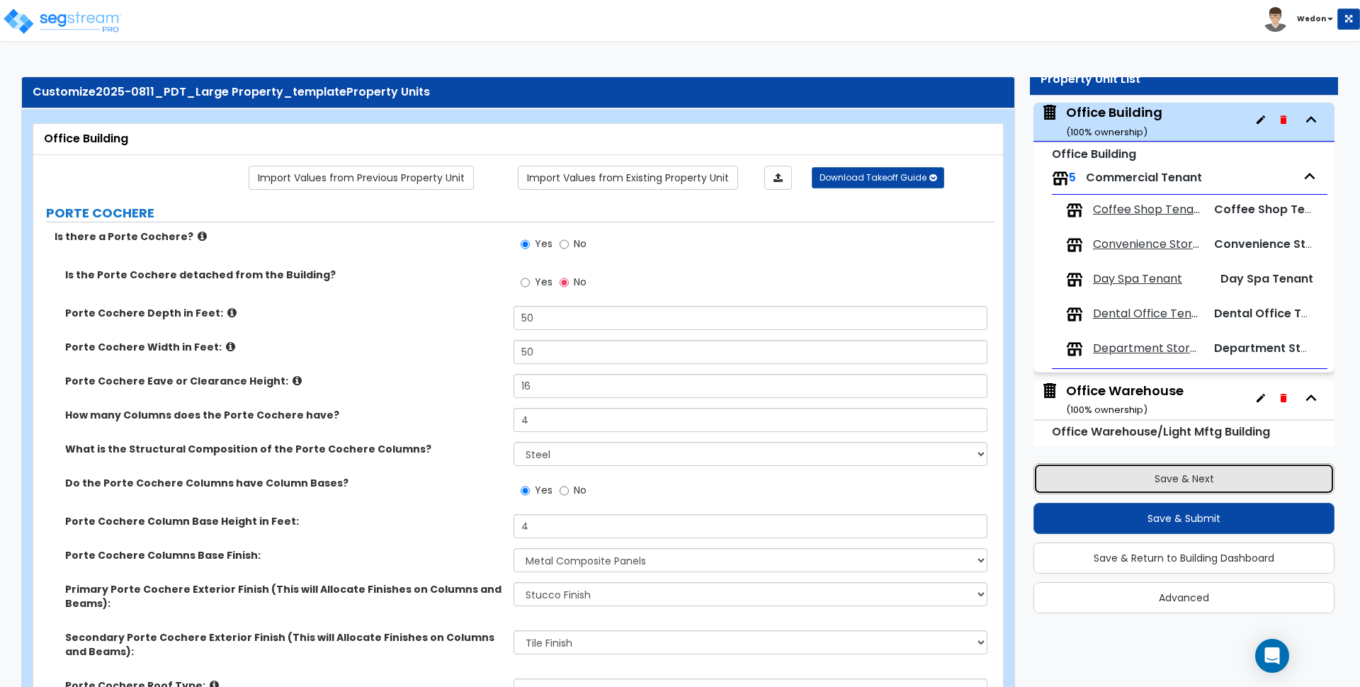
click at [1141, 489] on button "Save & Next" at bounding box center [1184, 478] width 301 height 31
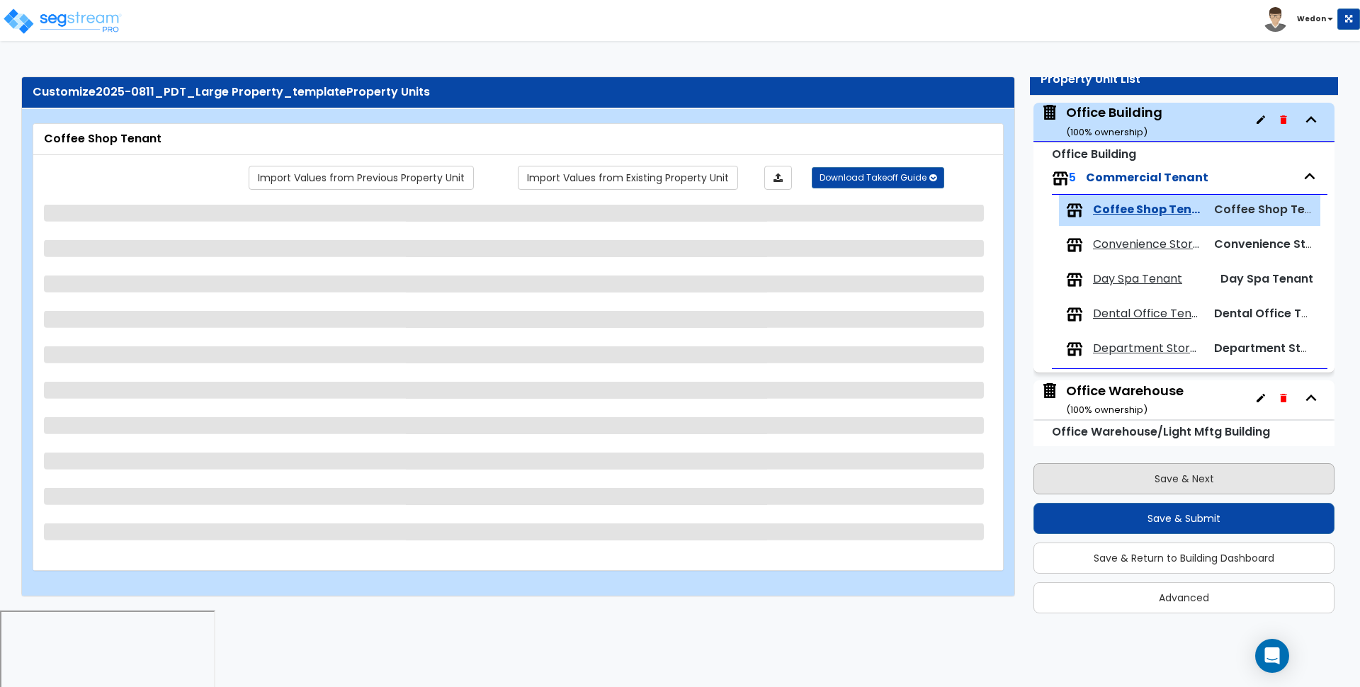
scroll to position [164, 0]
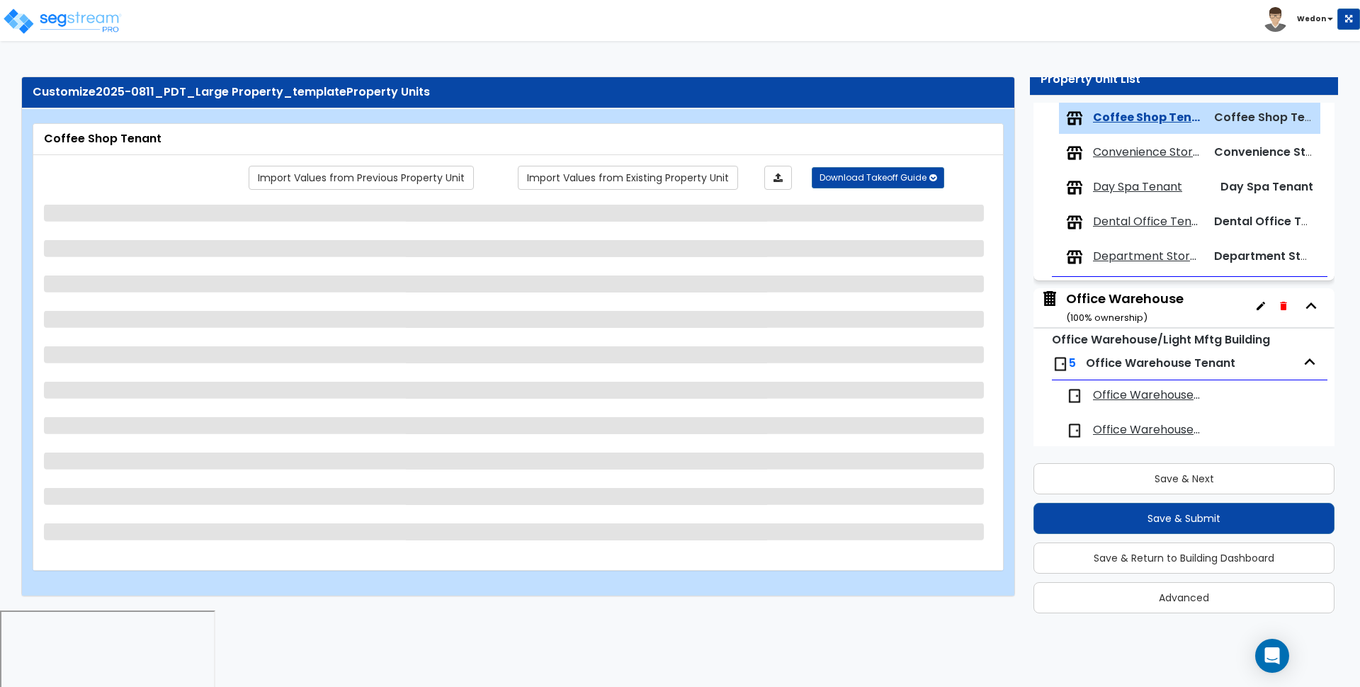
select select "1"
select select "4"
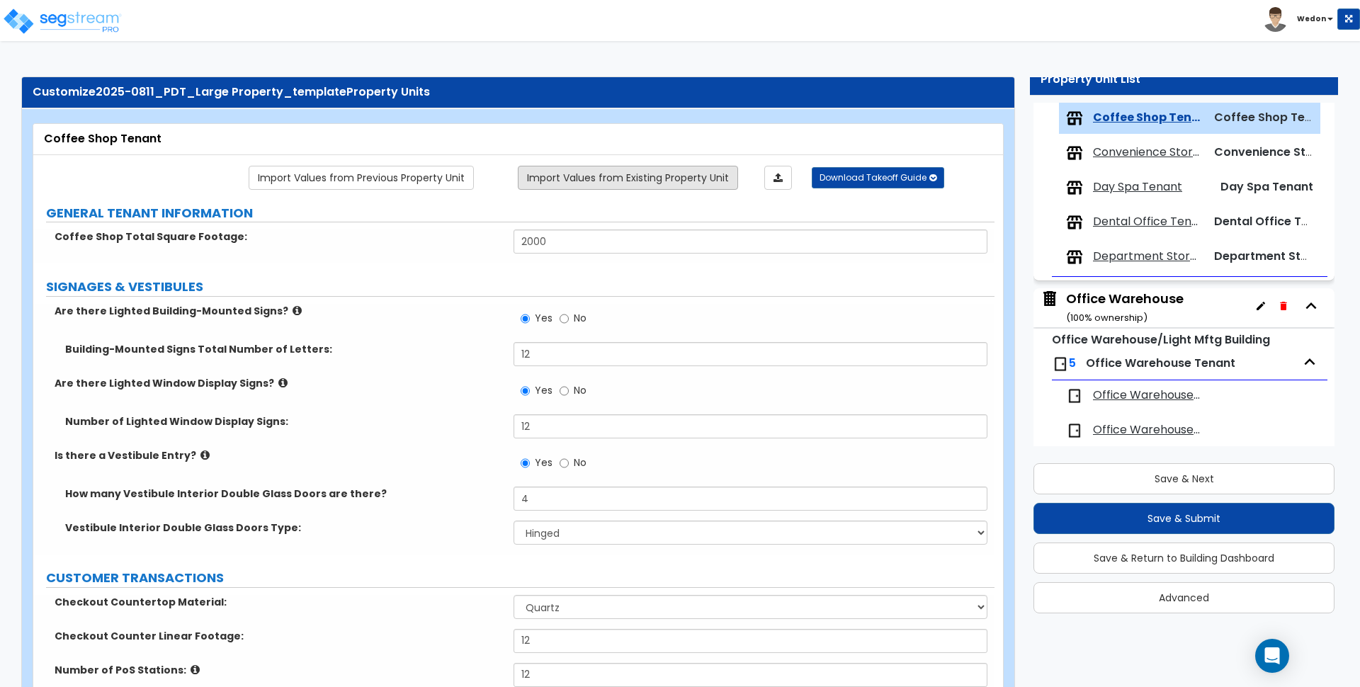
click at [712, 176] on link "Import Values from Existing Property Unit" at bounding box center [628, 178] width 220 height 24
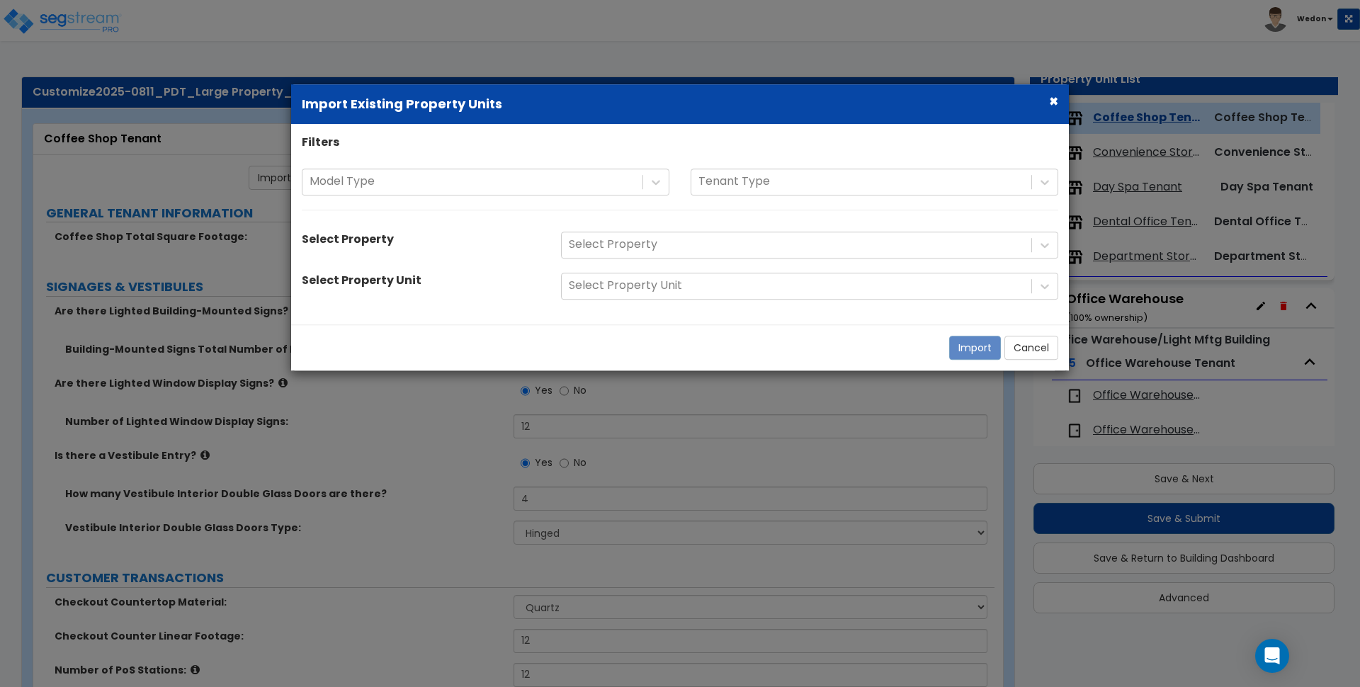
click at [1050, 97] on button "×" at bounding box center [1053, 101] width 9 height 15
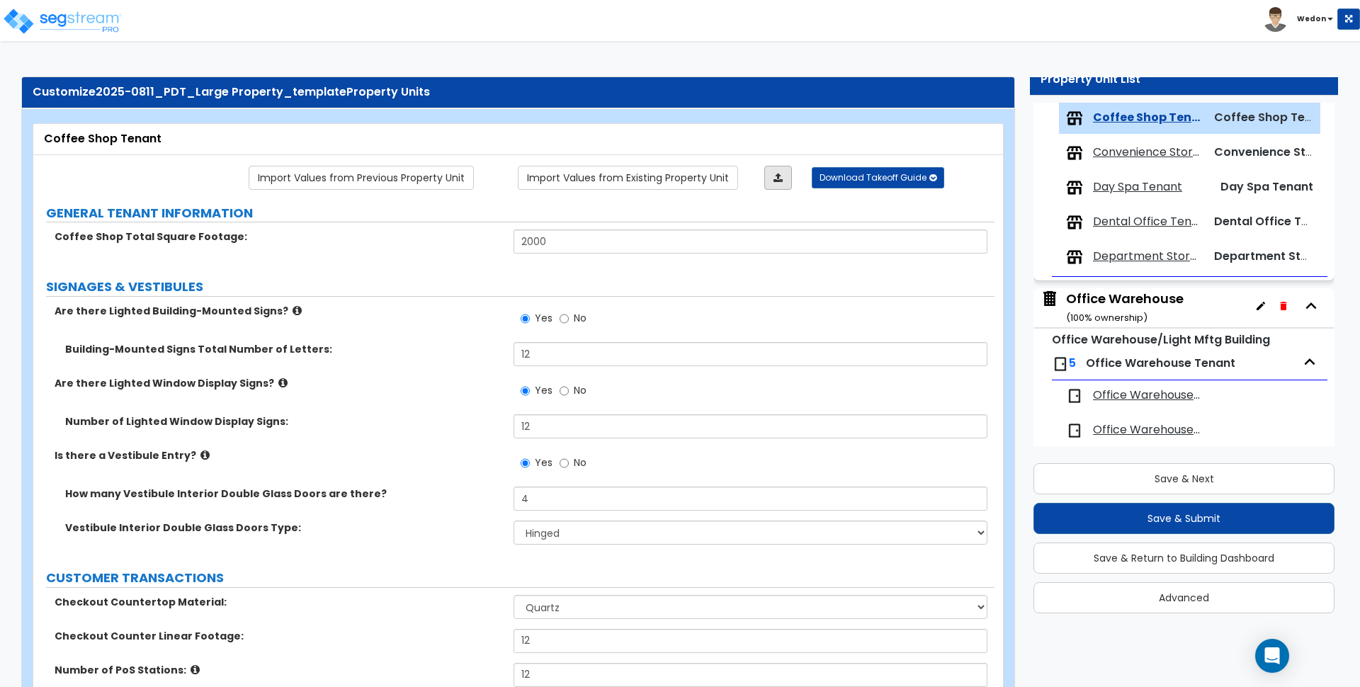
click at [774, 171] on link at bounding box center [778, 178] width 28 height 24
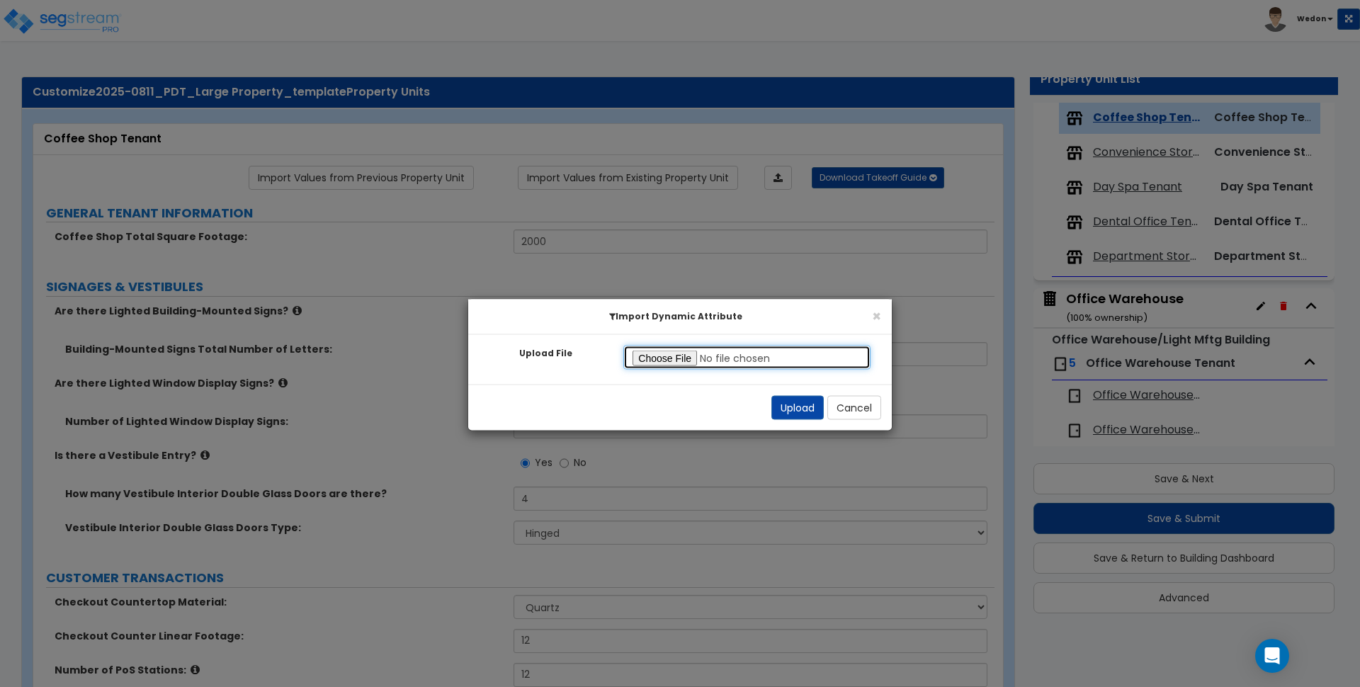
click at [670, 359] on input "Upload File" at bounding box center [746, 358] width 247 height 24
drag, startPoint x: 787, startPoint y: 408, endPoint x: 784, endPoint y: 397, distance: 11.9
click at [786, 409] on button "Upload" at bounding box center [797, 408] width 52 height 24
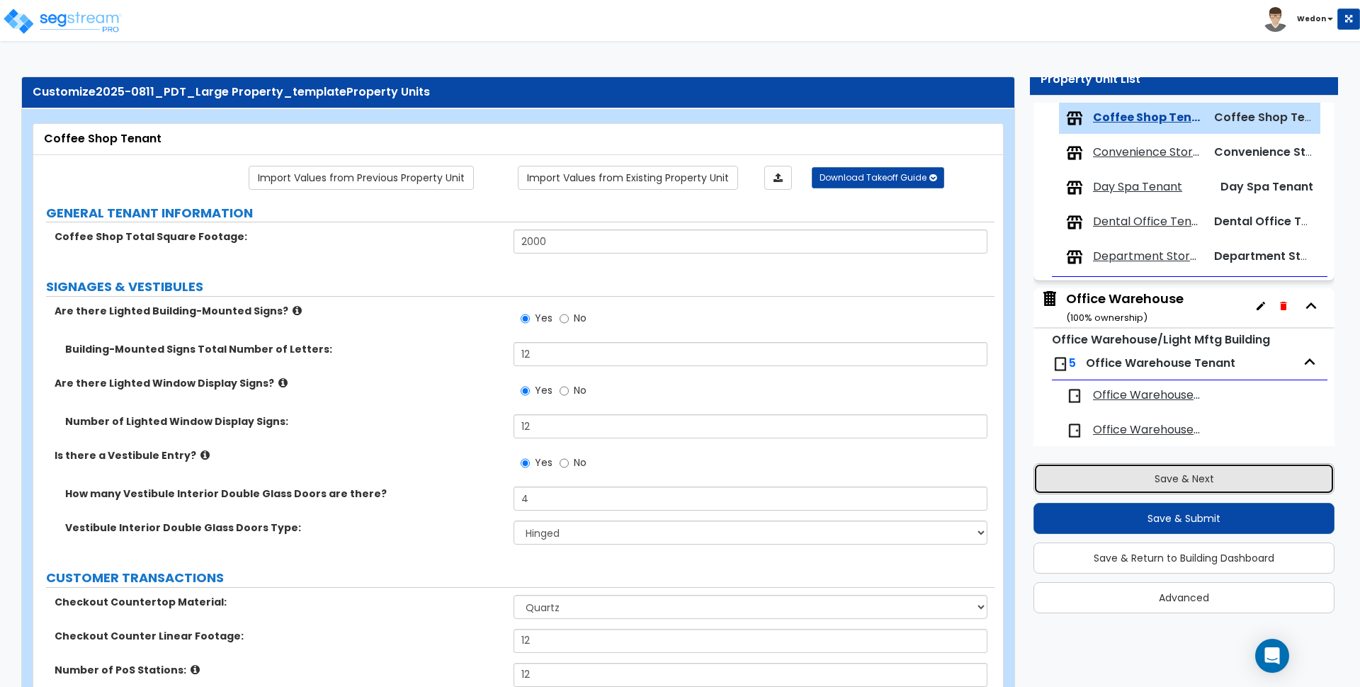
click at [1152, 475] on button "Save & Next" at bounding box center [1184, 478] width 301 height 31
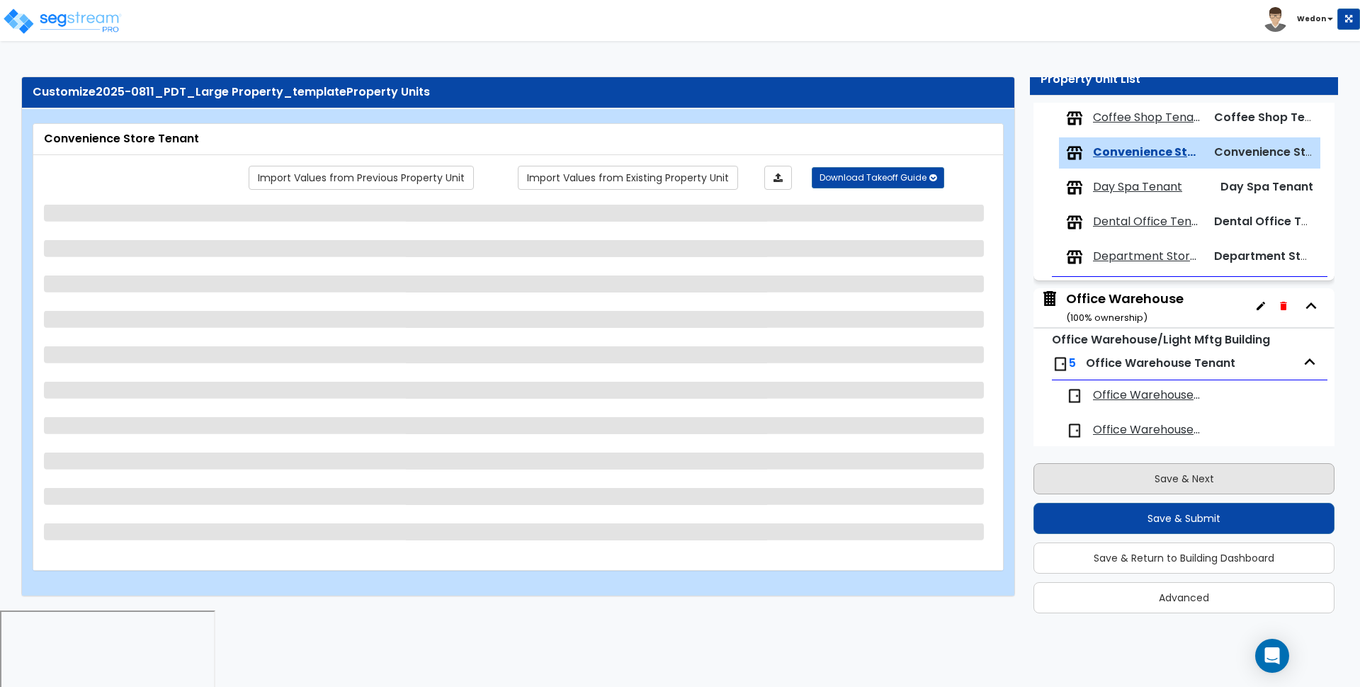
scroll to position [199, 0]
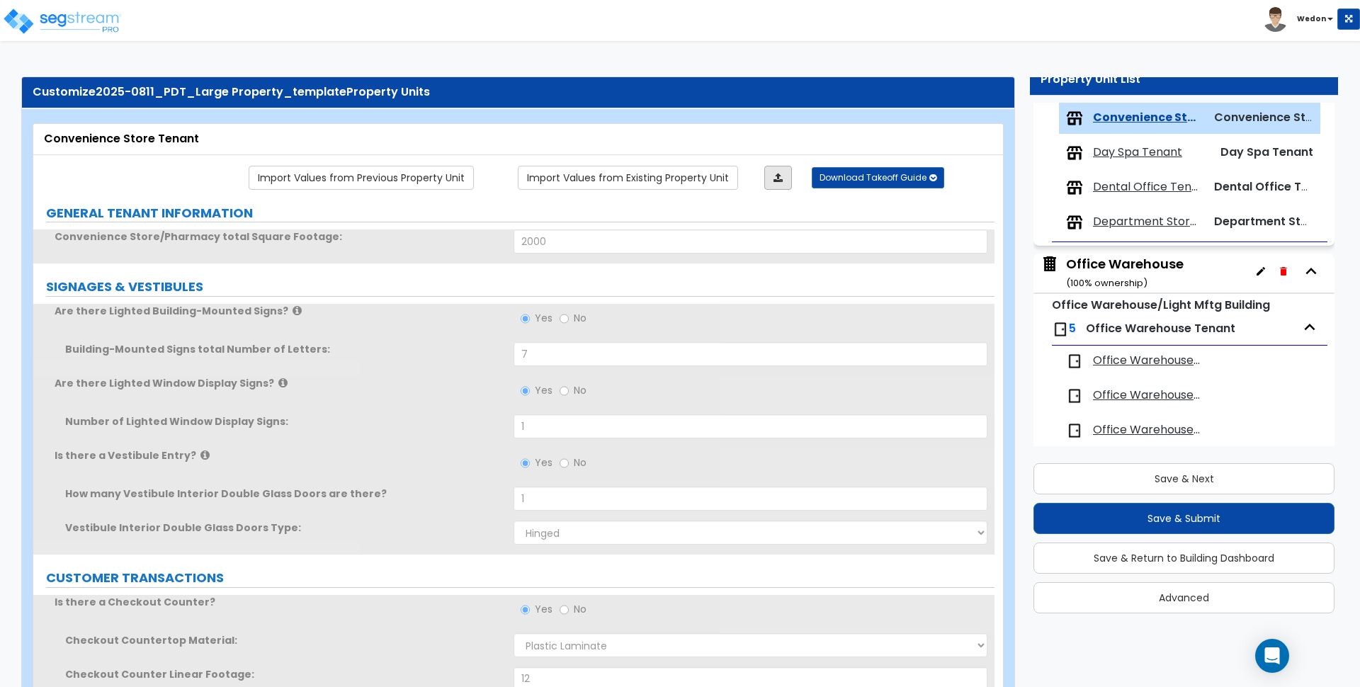
click at [780, 173] on icon at bounding box center [778, 178] width 9 height 10
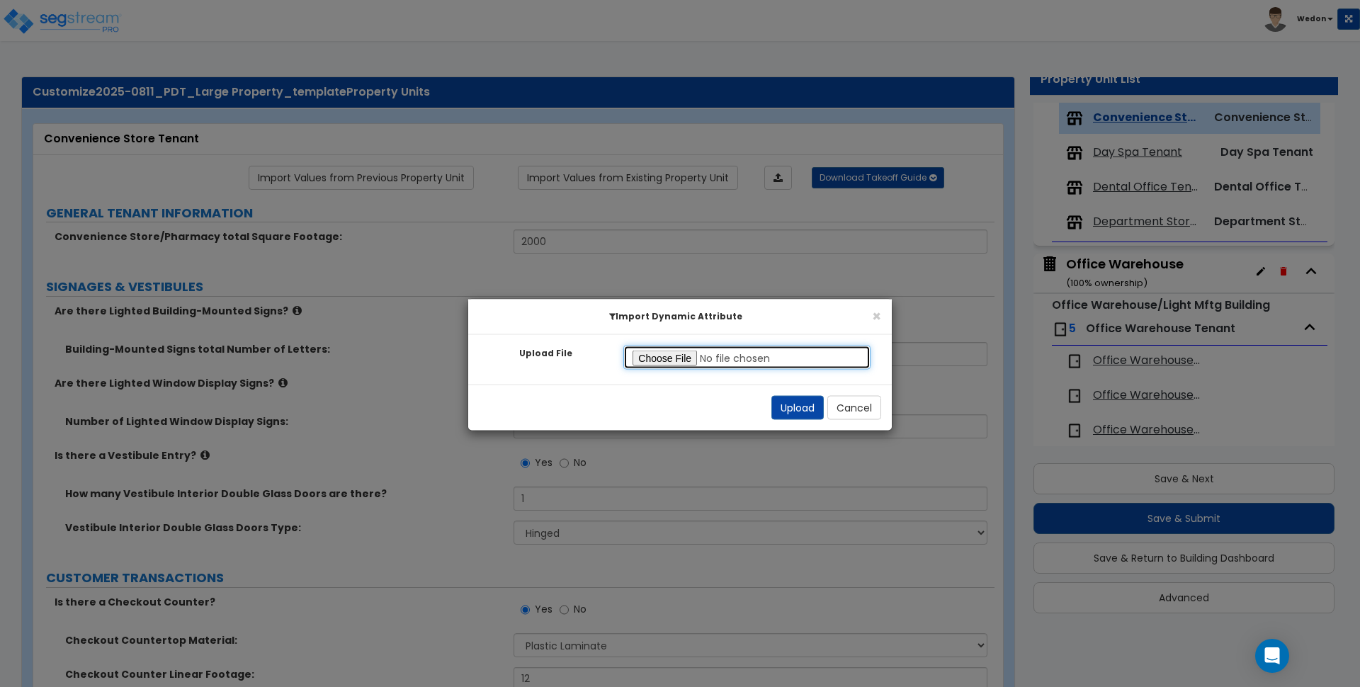
click at [680, 356] on input "Upload File" at bounding box center [746, 358] width 247 height 24
click at [789, 403] on button "Upload" at bounding box center [797, 408] width 52 height 24
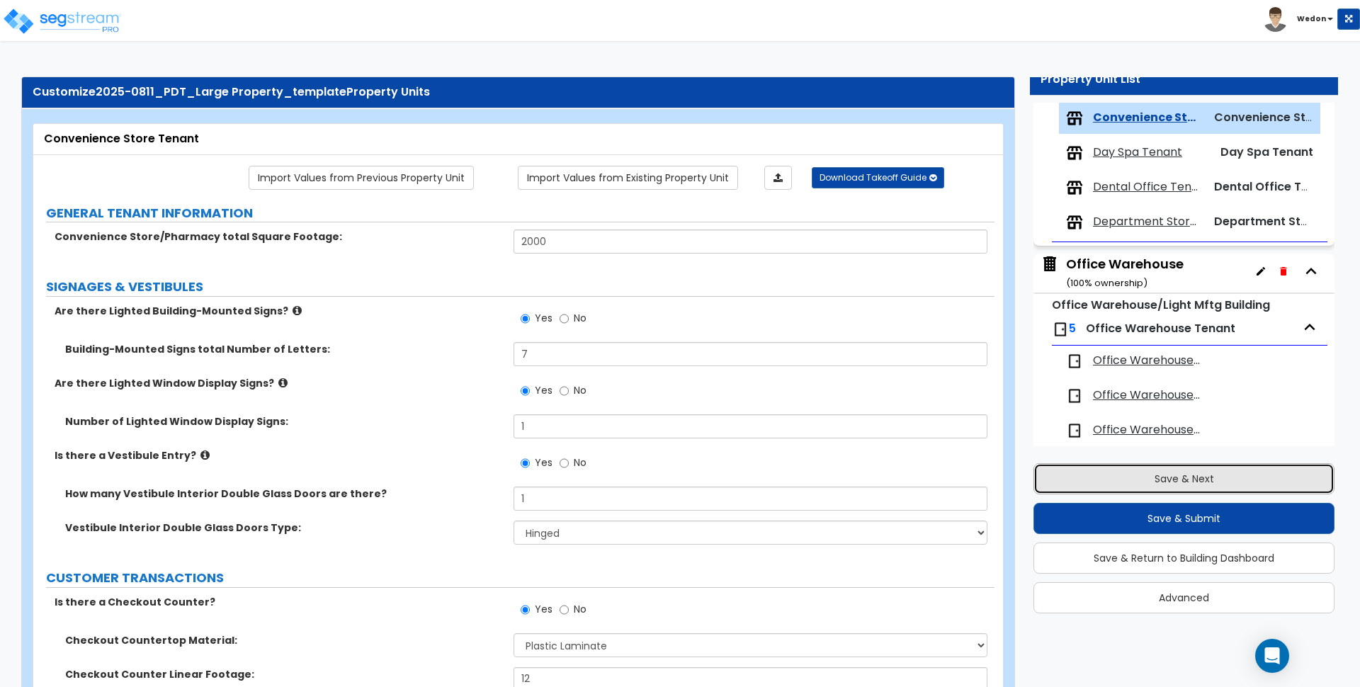
click at [1200, 472] on button "Save & Next" at bounding box center [1184, 478] width 301 height 31
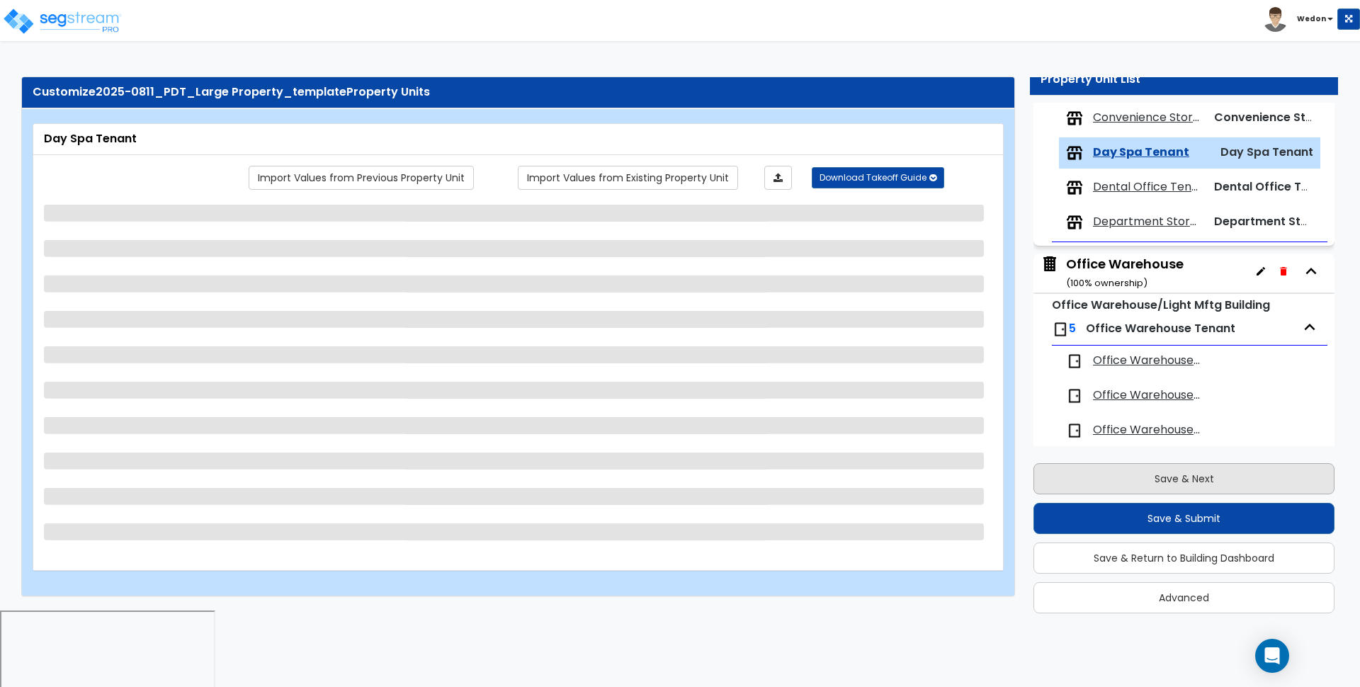
scroll to position [234, 0]
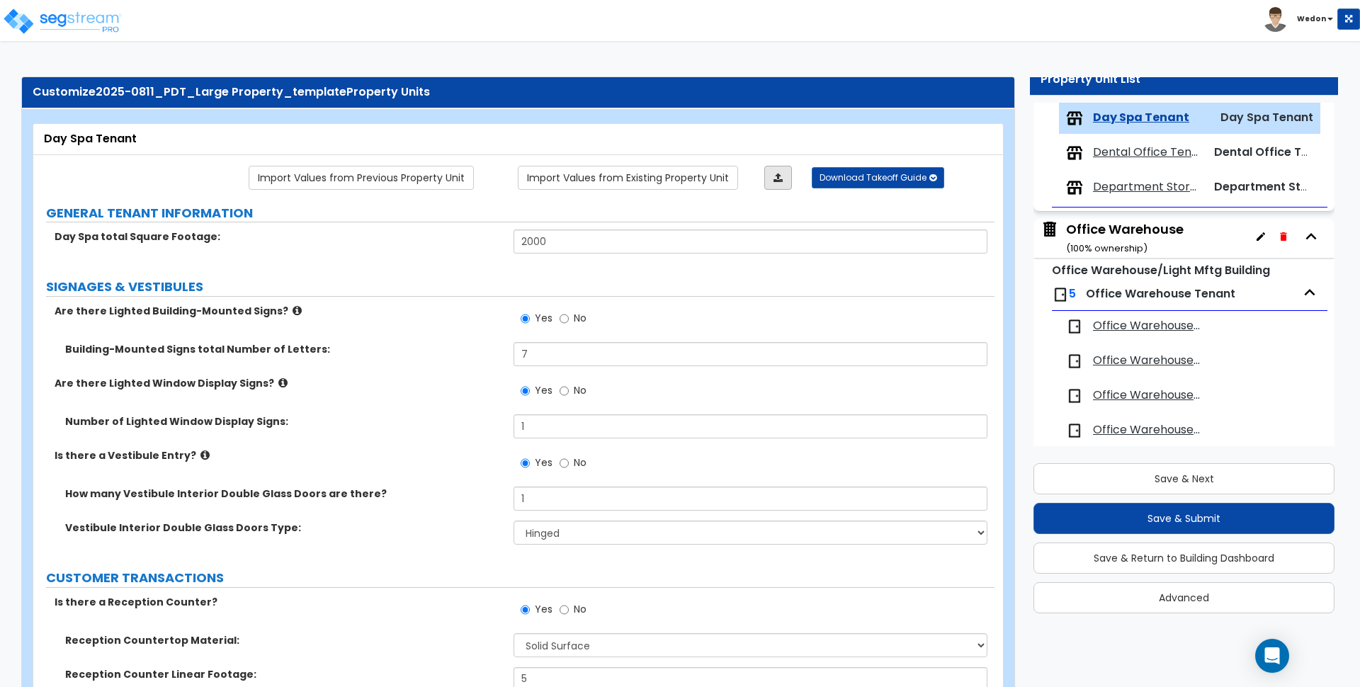
click at [784, 174] on link at bounding box center [778, 178] width 28 height 24
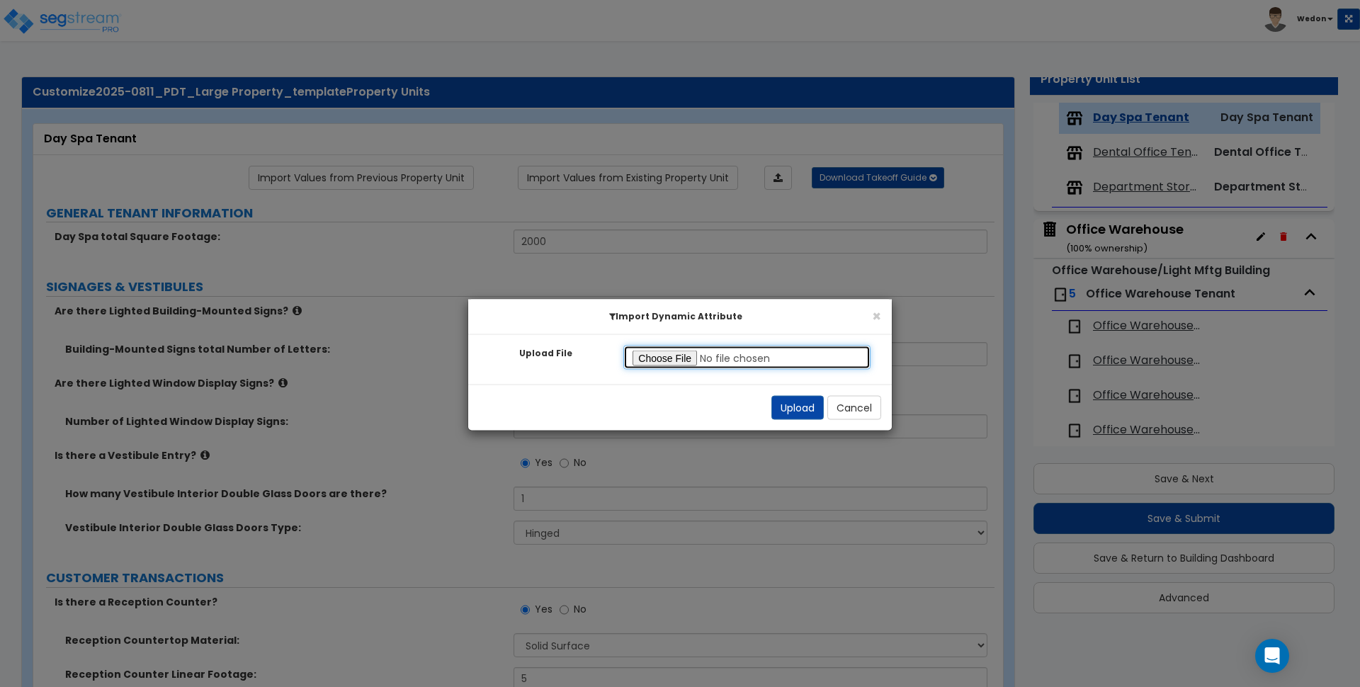
click at [655, 360] on input "Upload File" at bounding box center [746, 358] width 247 height 24
click at [786, 412] on button "Upload" at bounding box center [797, 408] width 52 height 24
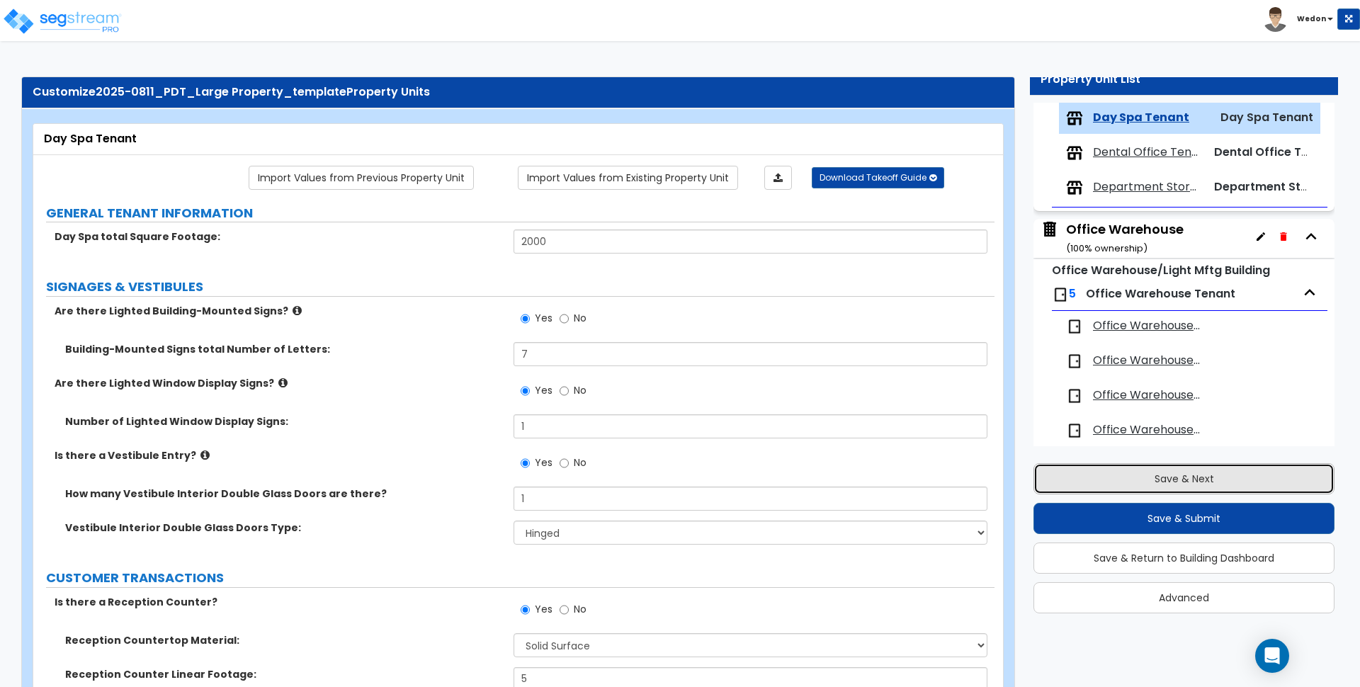
click at [1135, 478] on button "Save & Next" at bounding box center [1184, 478] width 301 height 31
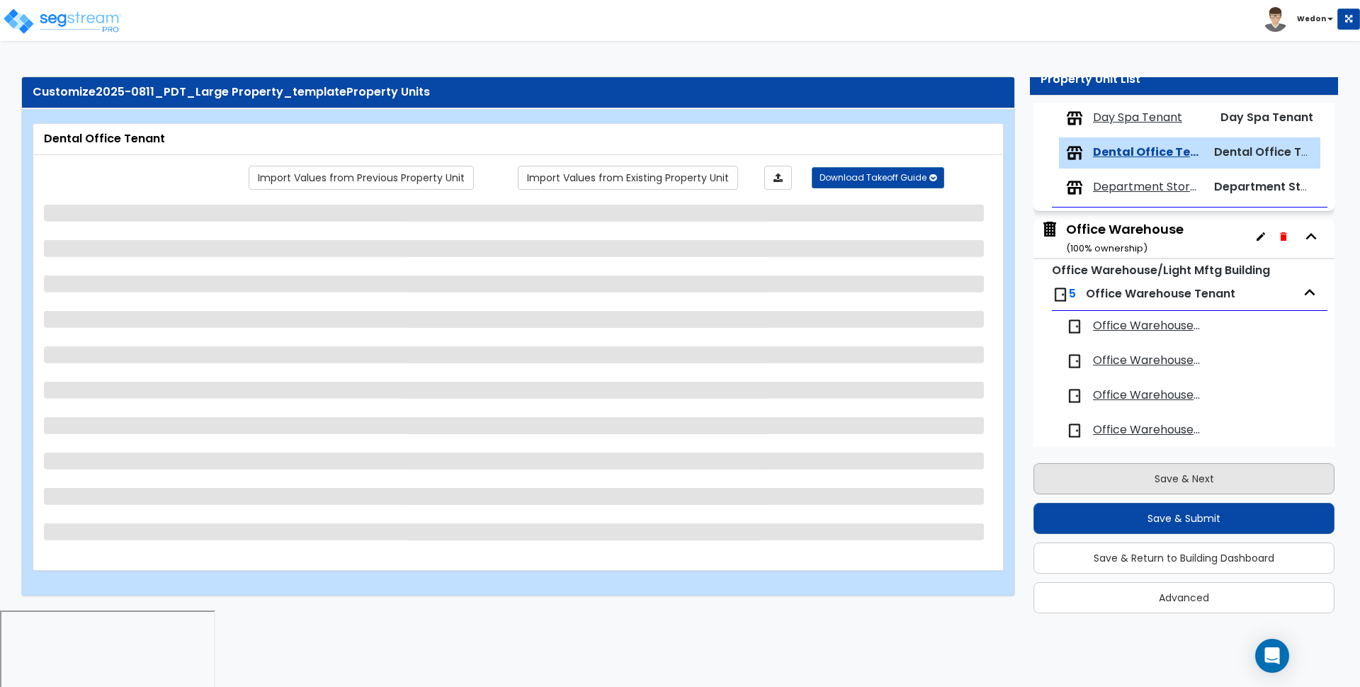
scroll to position [268, 0]
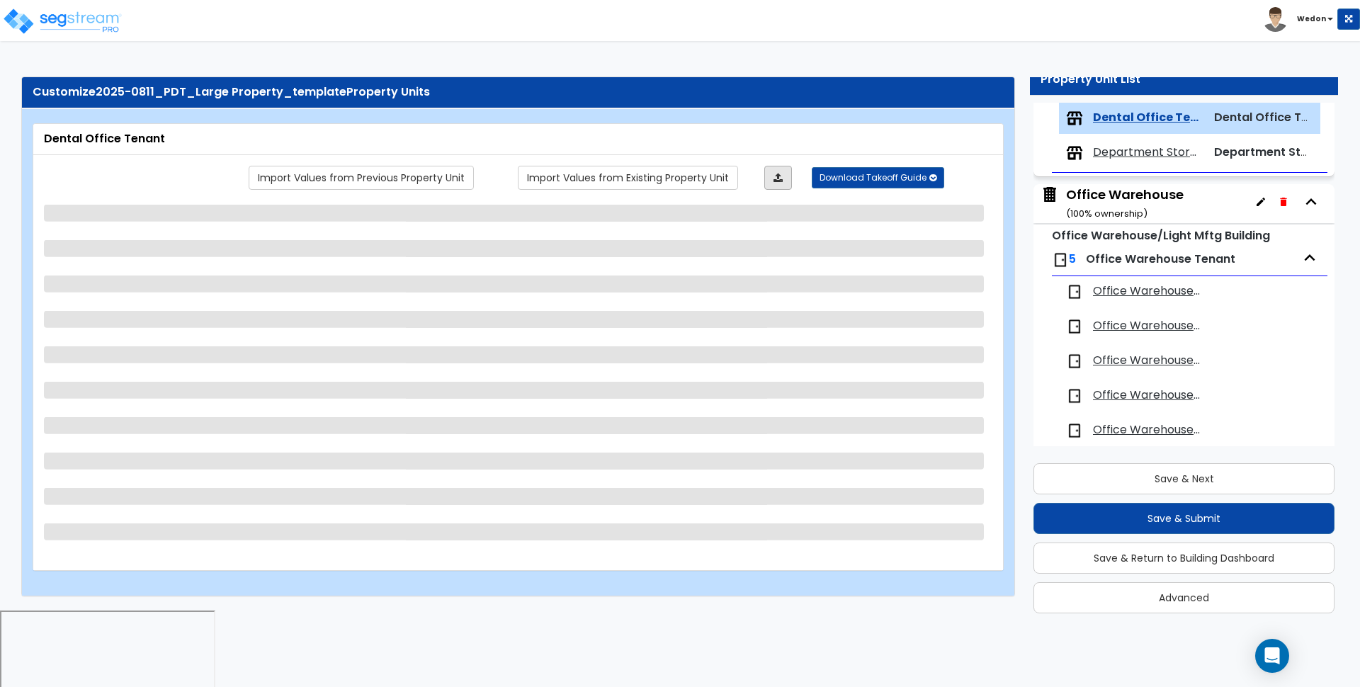
click at [782, 169] on link at bounding box center [778, 178] width 28 height 24
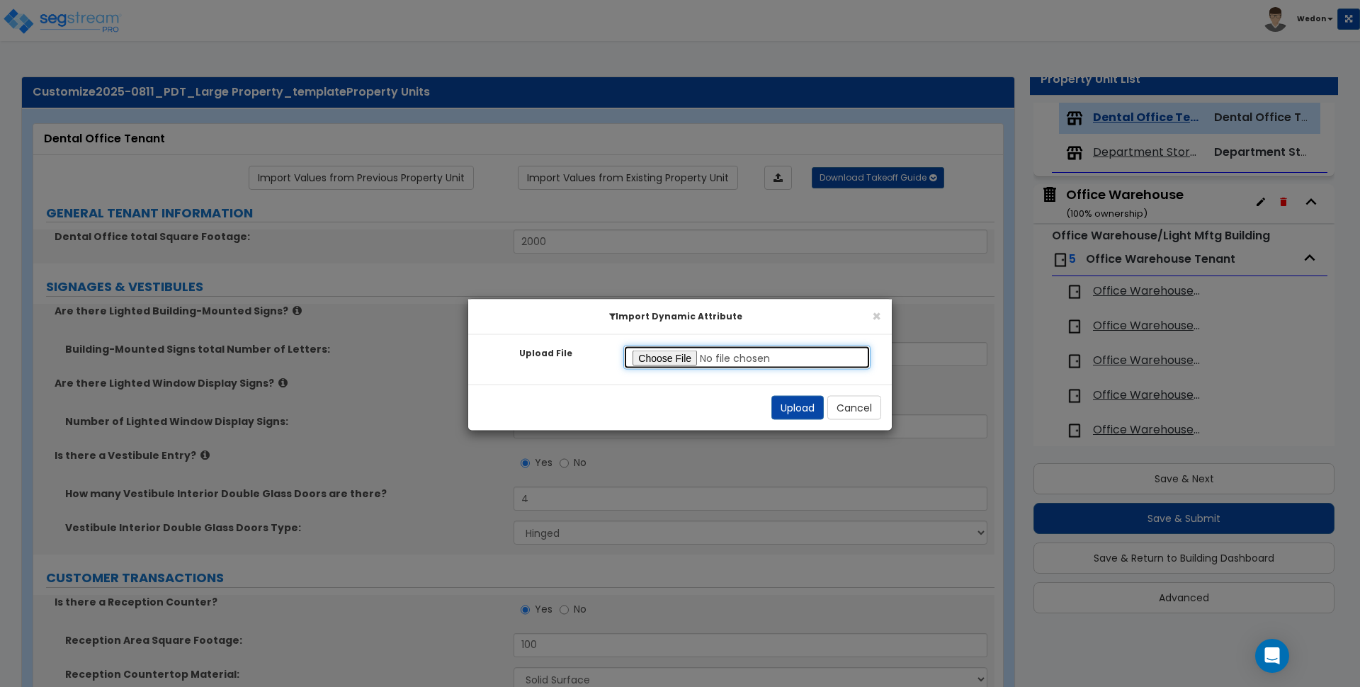
click at [677, 355] on input "Upload File" at bounding box center [746, 358] width 247 height 24
click at [788, 404] on button "Upload" at bounding box center [797, 408] width 52 height 24
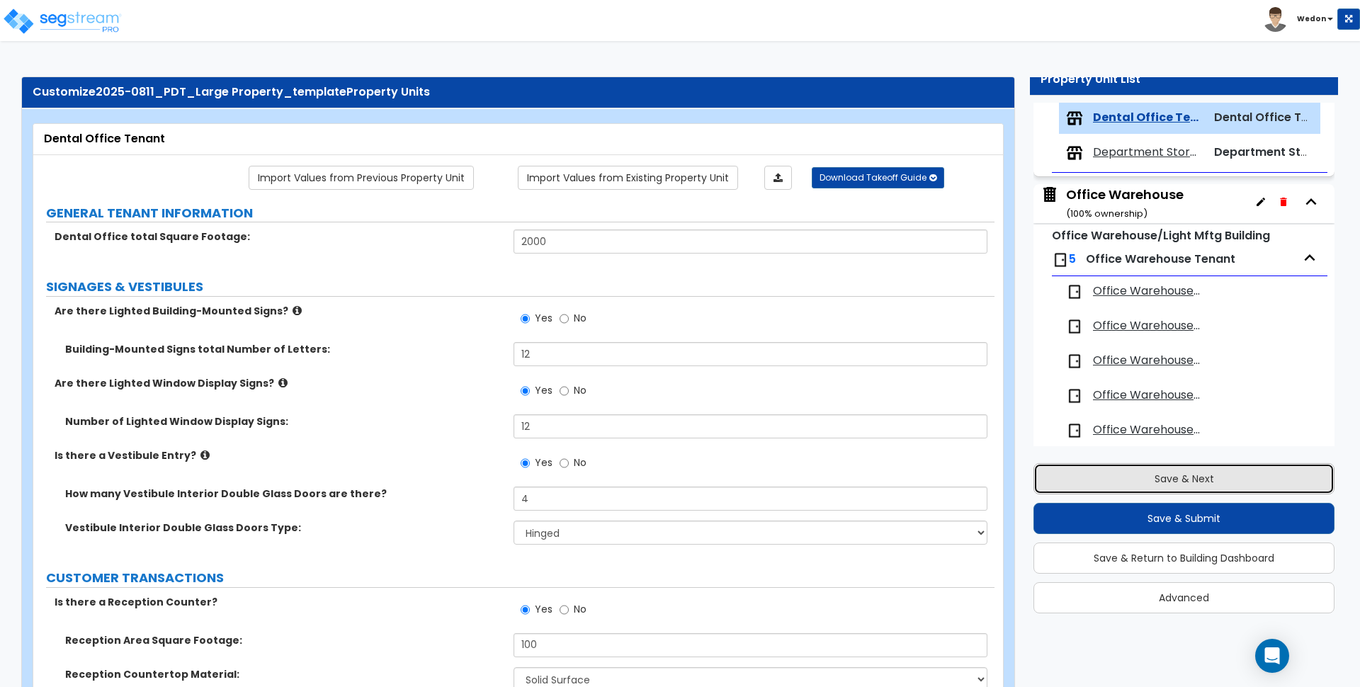
click at [1253, 484] on button "Save & Next" at bounding box center [1184, 478] width 301 height 31
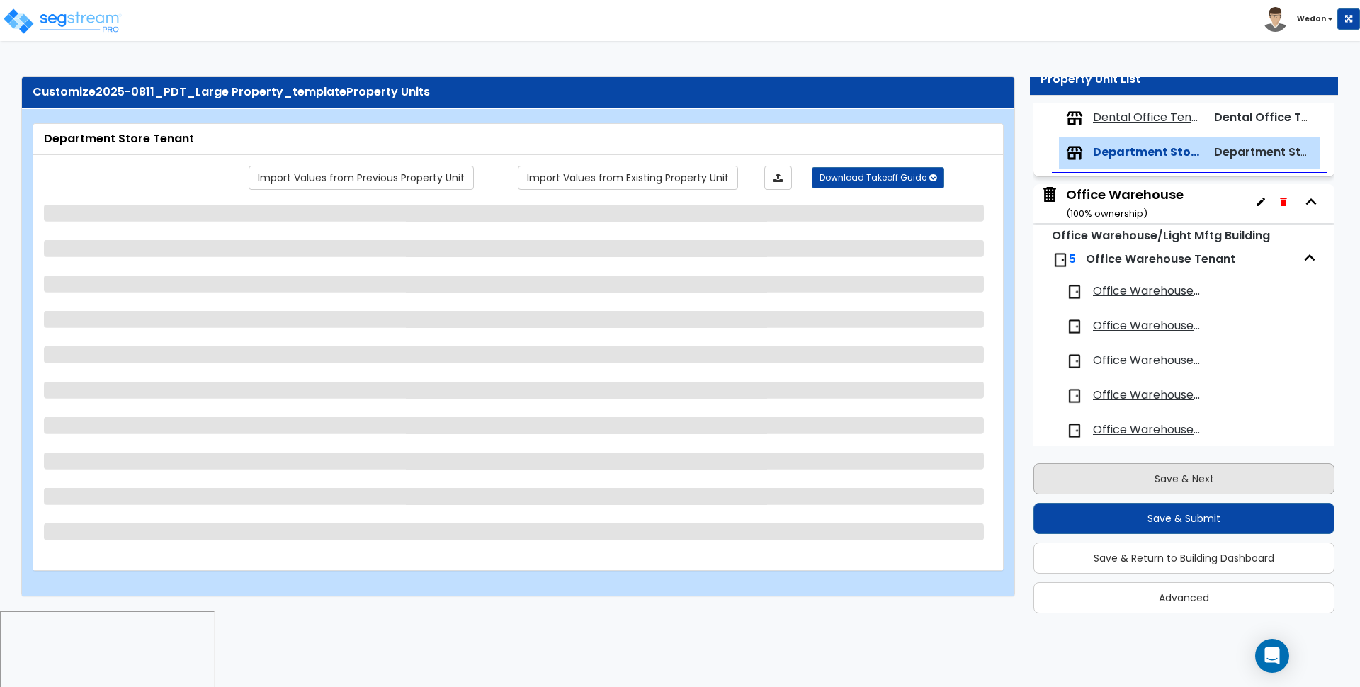
scroll to position [303, 0]
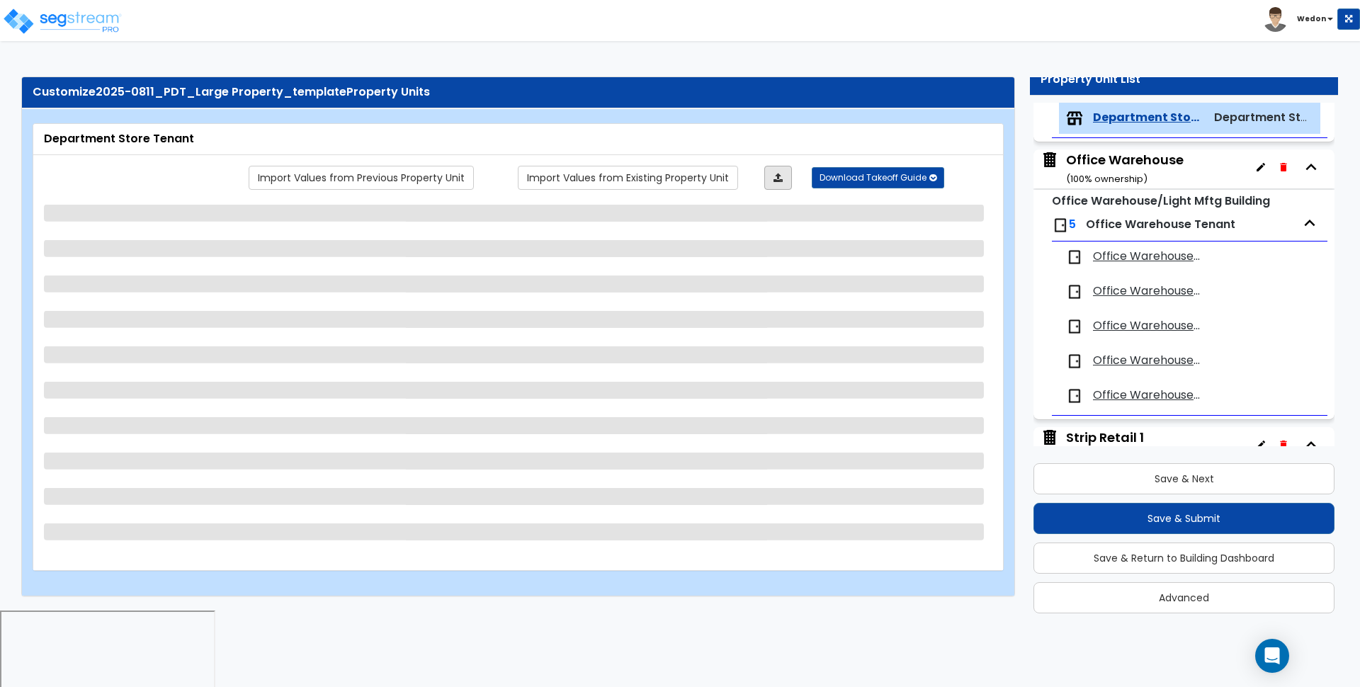
click at [776, 179] on icon at bounding box center [778, 178] width 9 height 10
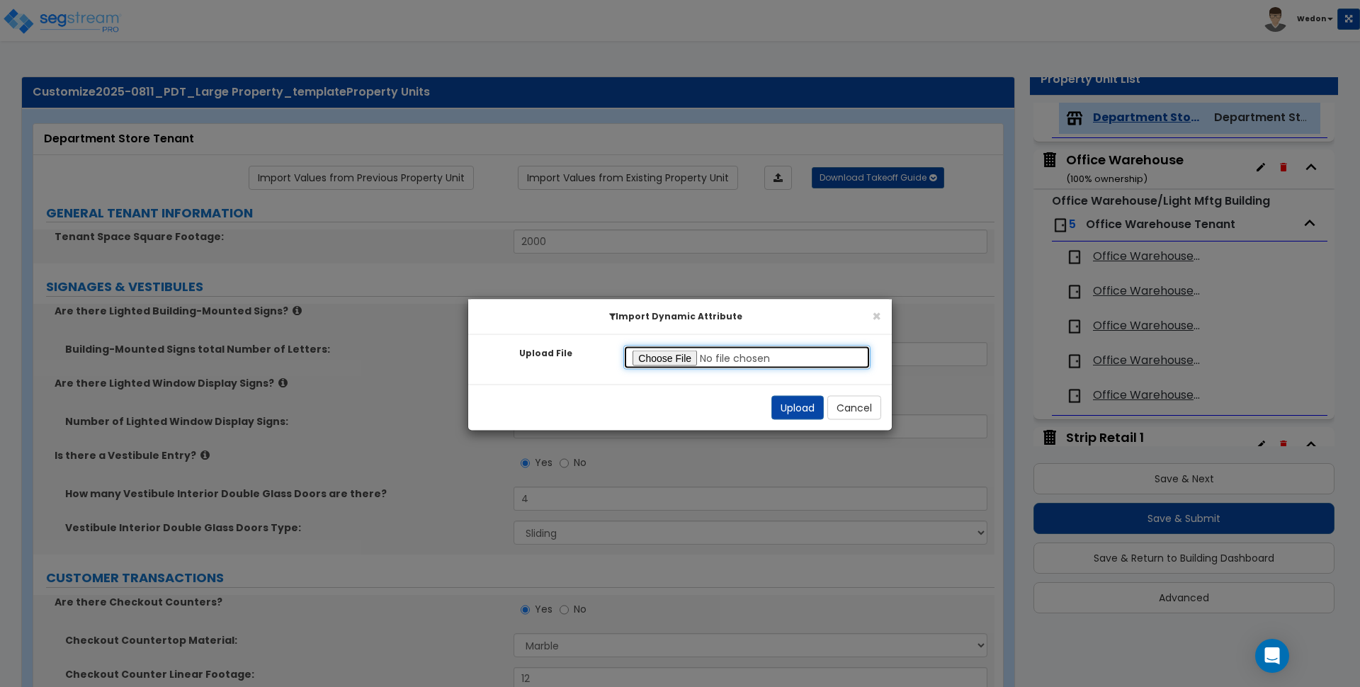
click at [682, 371] on div "Upload File Invalid file type! Please upload an excel file. Please select a fil…" at bounding box center [680, 360] width 424 height 50
click at [683, 360] on input "Upload File" at bounding box center [746, 358] width 247 height 24
click at [791, 403] on button "Upload" at bounding box center [797, 408] width 52 height 24
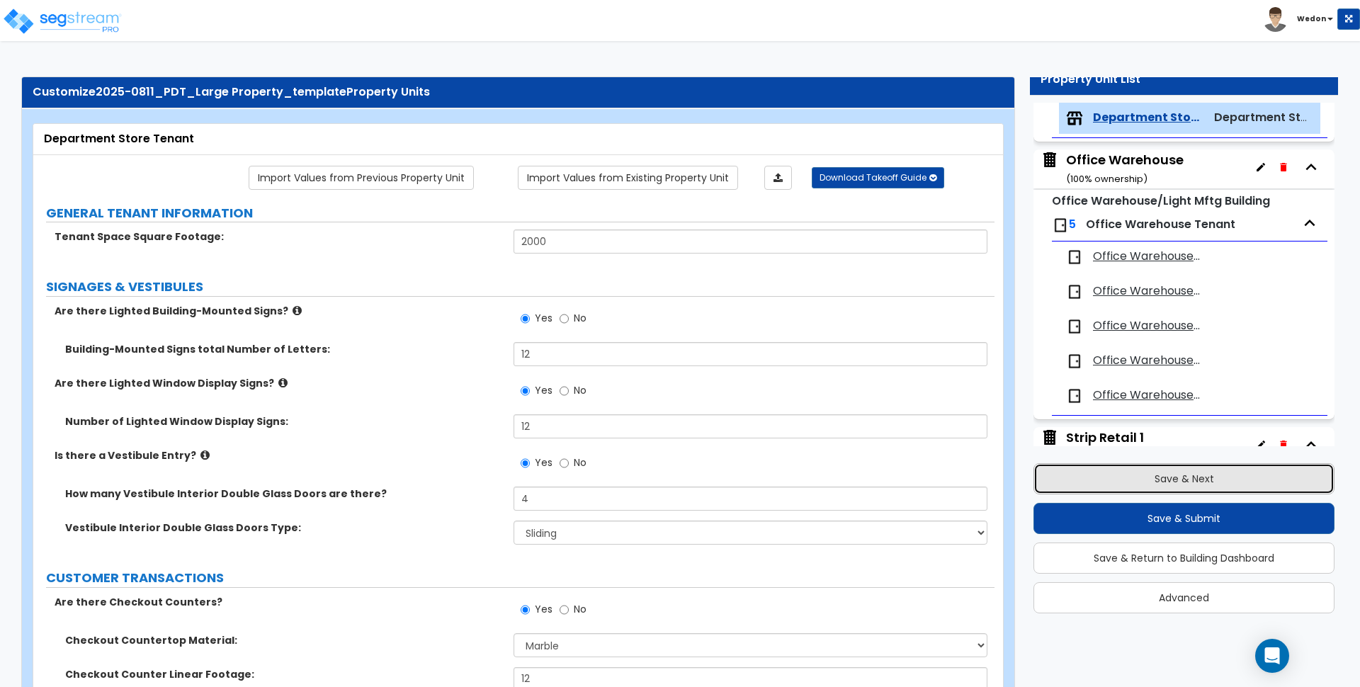
click at [1167, 484] on button "Save & Next" at bounding box center [1184, 478] width 301 height 31
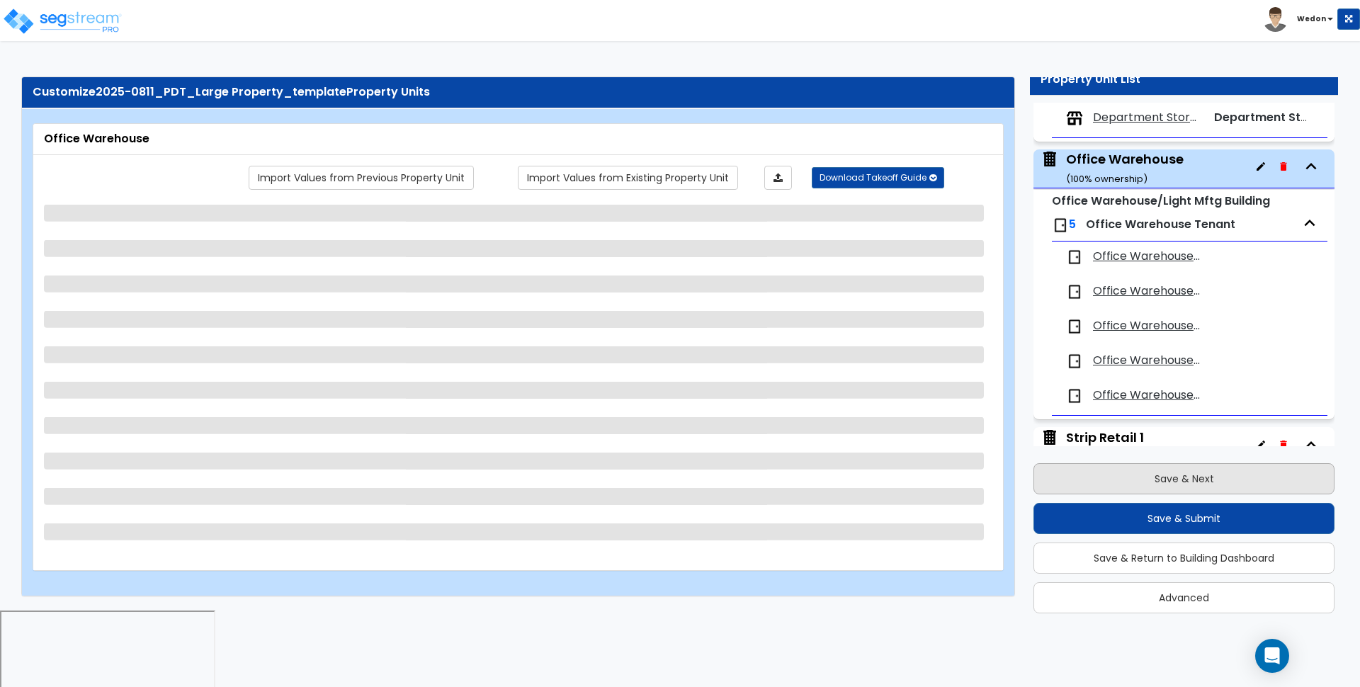
scroll to position [350, 0]
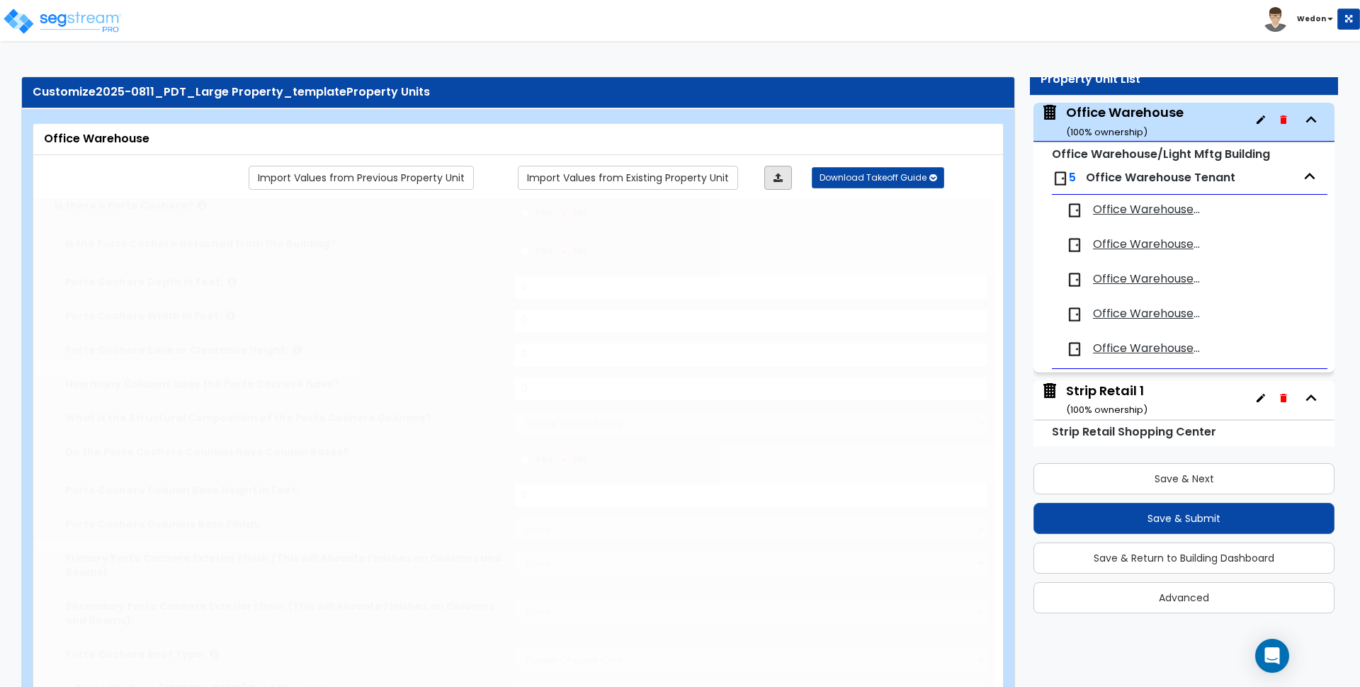
click at [780, 179] on icon at bounding box center [778, 178] width 9 height 10
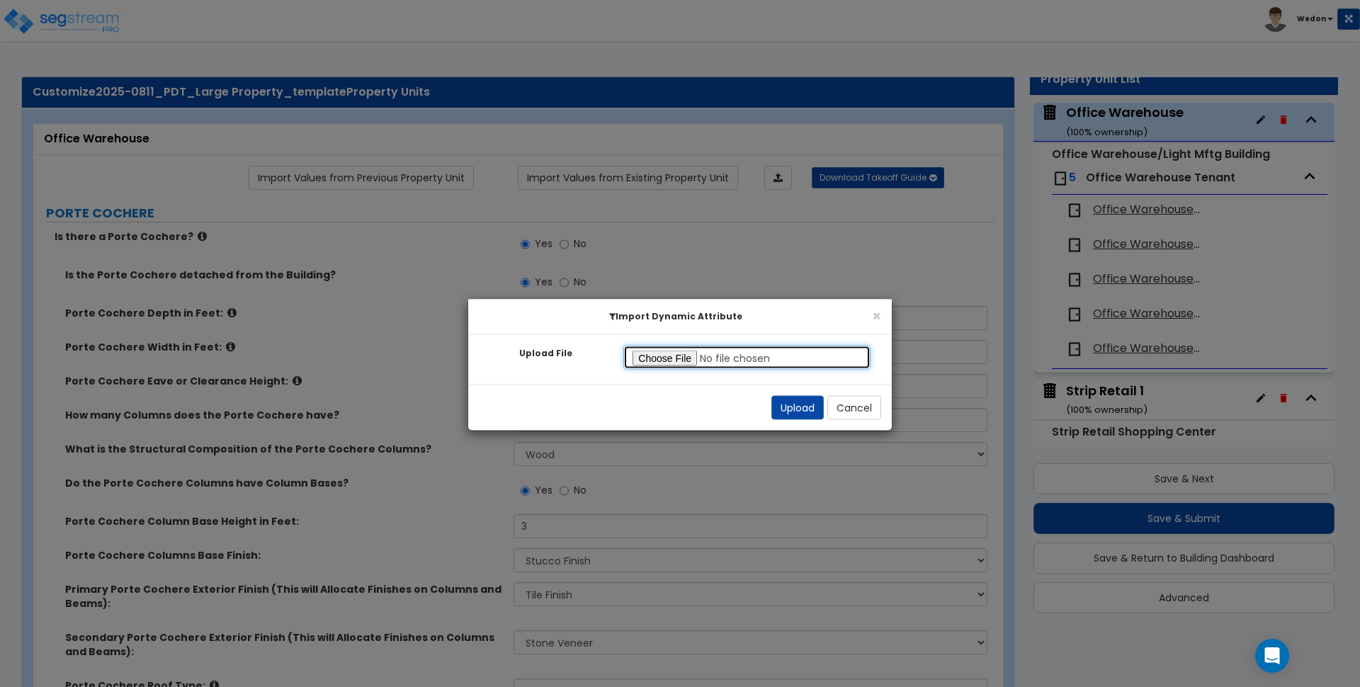
click at [667, 358] on input "Upload File" at bounding box center [746, 358] width 247 height 24
click at [793, 405] on button "Upload" at bounding box center [797, 408] width 52 height 24
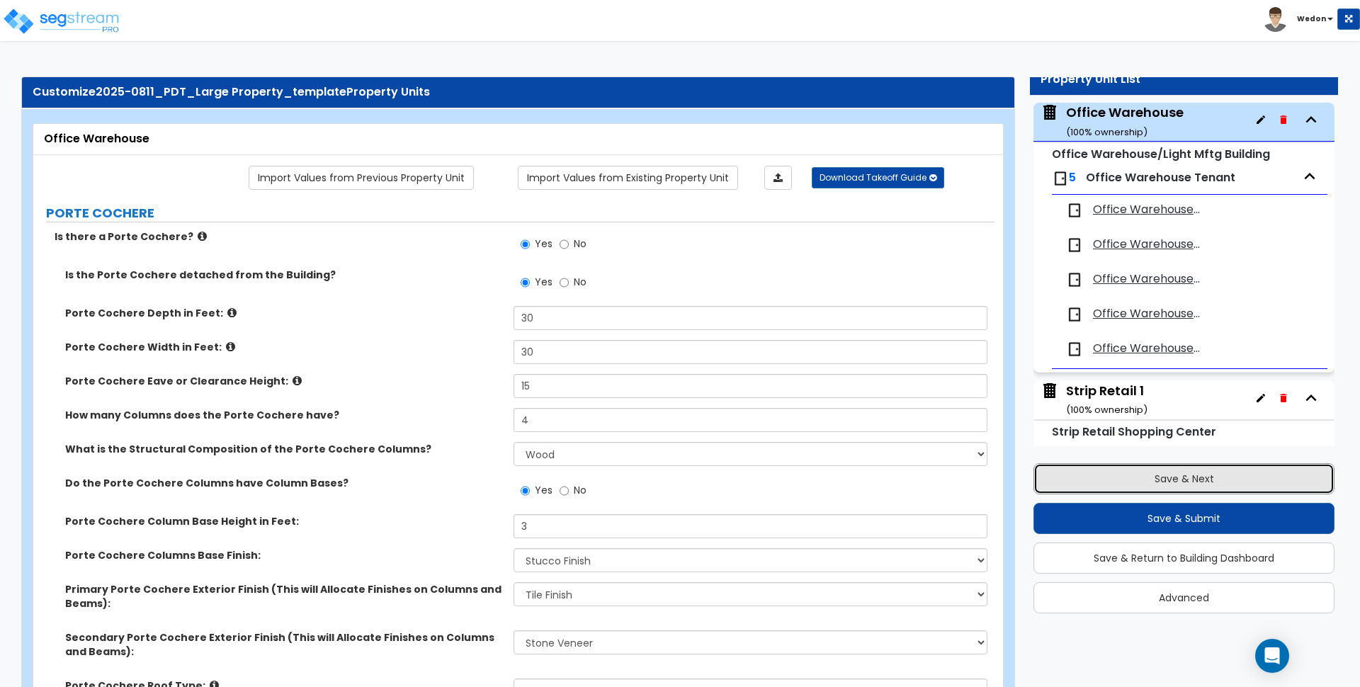
click at [1191, 489] on button "Save & Next" at bounding box center [1184, 478] width 301 height 31
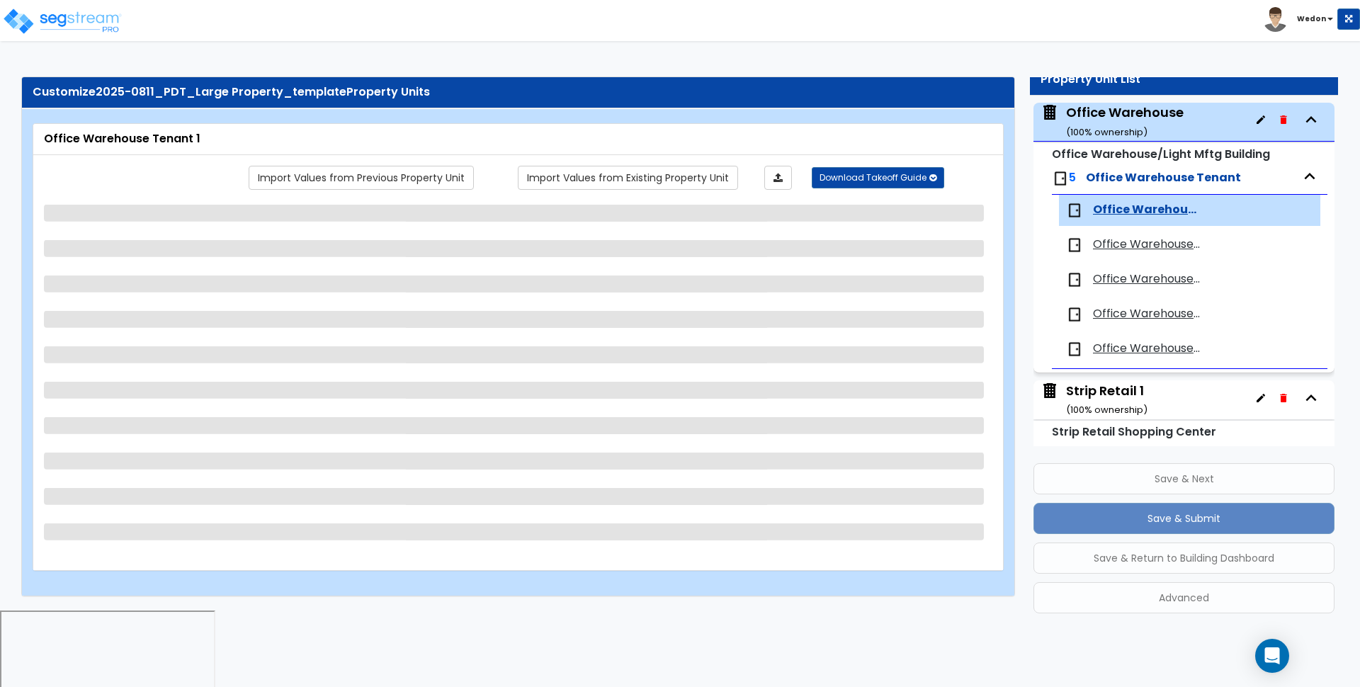
scroll to position [442, 0]
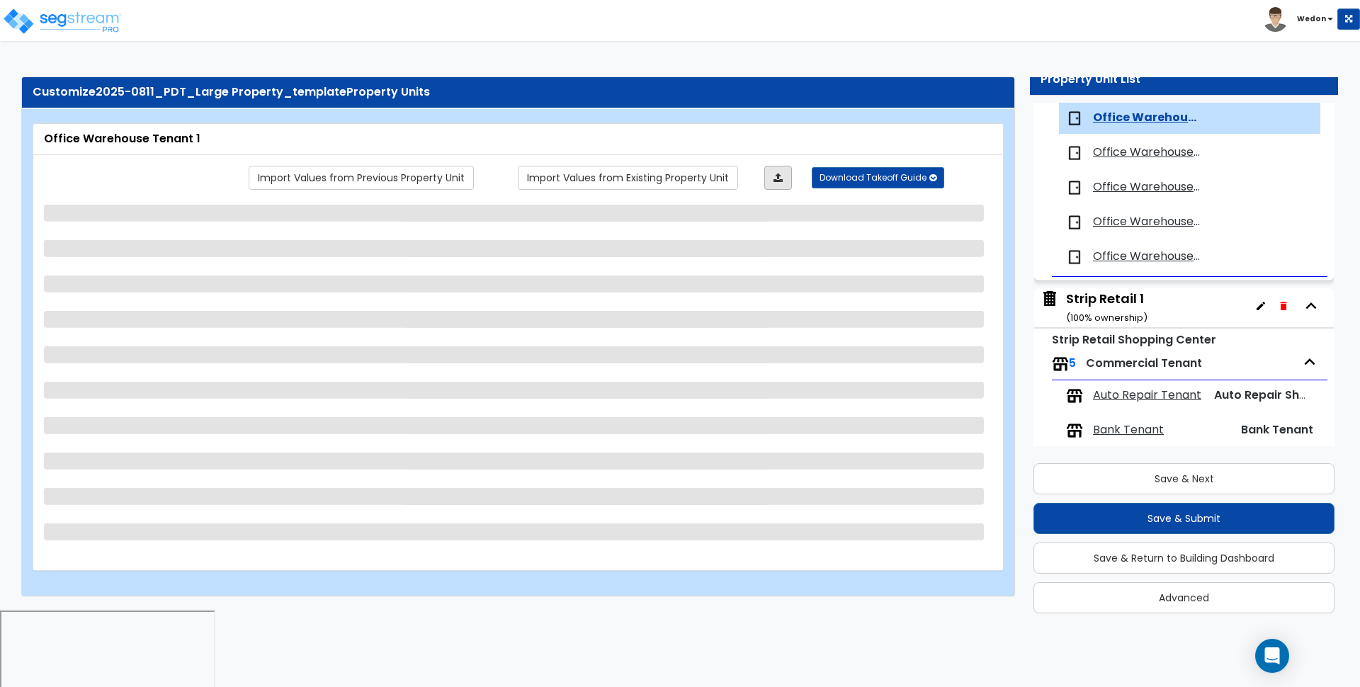
click at [786, 166] on link at bounding box center [778, 178] width 28 height 24
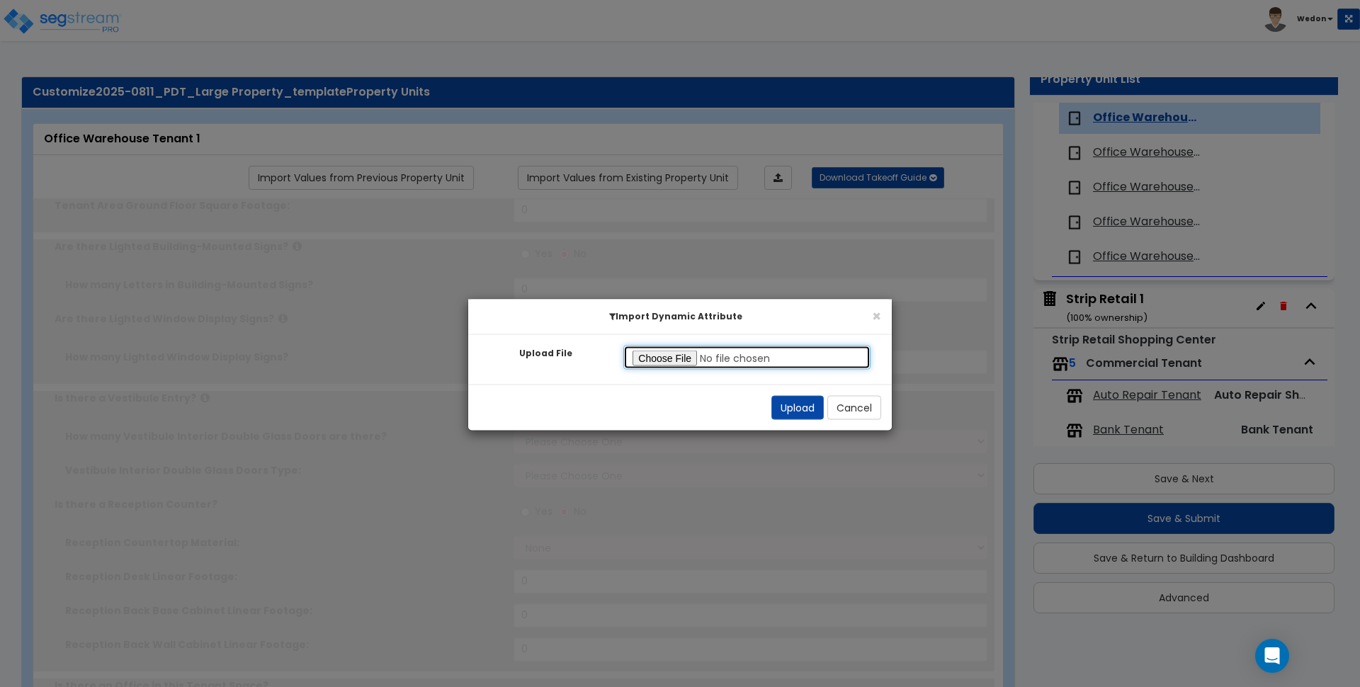
click at [667, 362] on input "Upload File" at bounding box center [746, 358] width 247 height 24
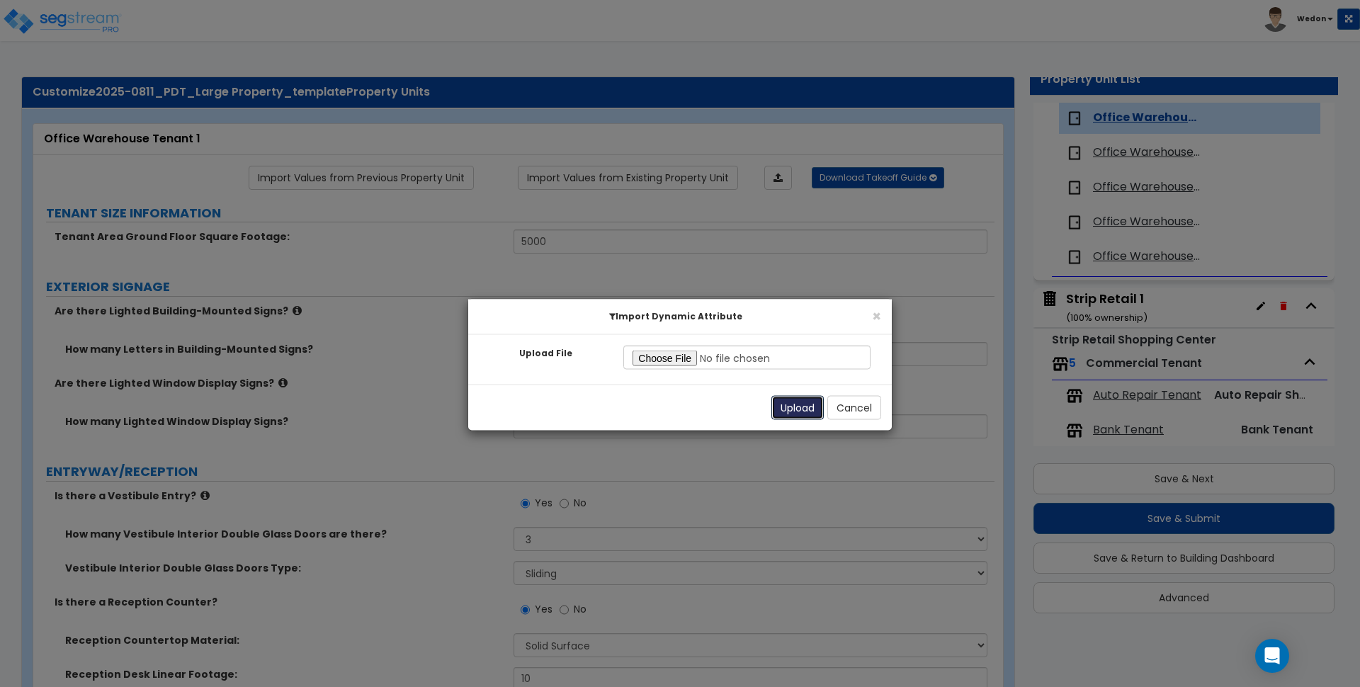
drag, startPoint x: 798, startPoint y: 407, endPoint x: 922, endPoint y: 349, distance: 137.6
click at [797, 407] on button "Upload" at bounding box center [797, 408] width 52 height 24
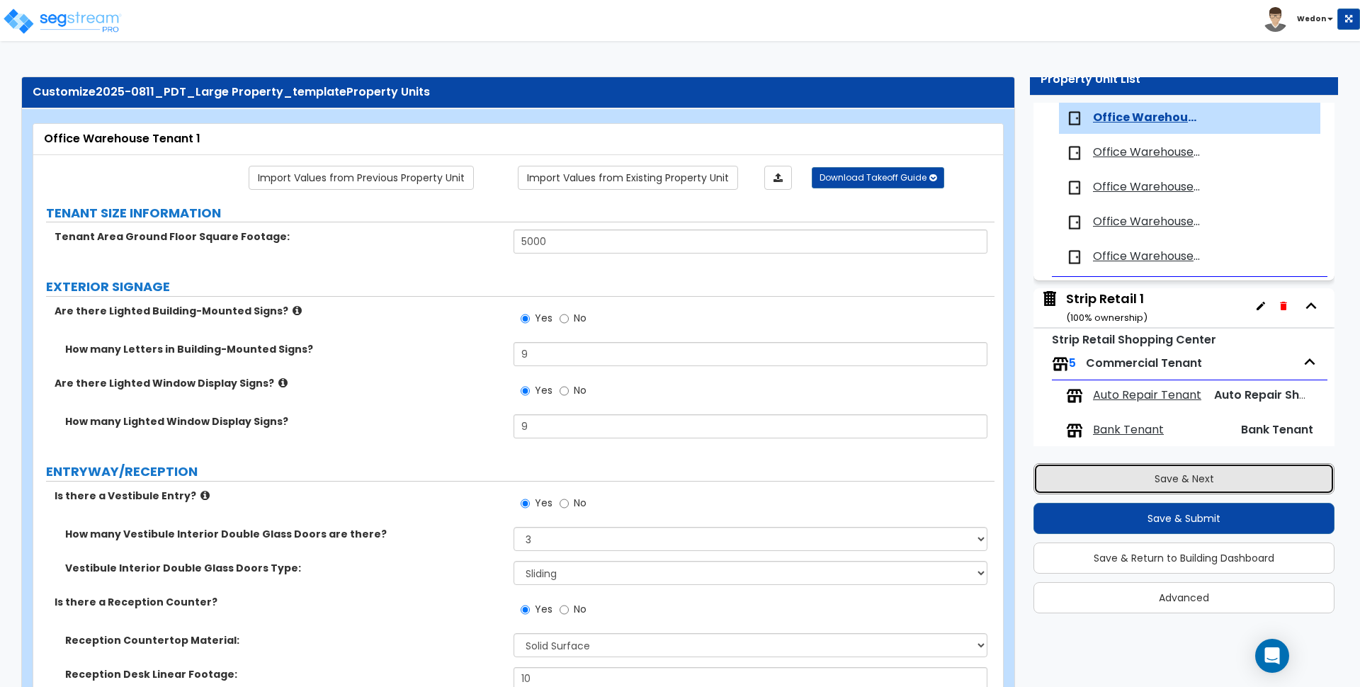
click at [1206, 473] on button "Save & Next" at bounding box center [1184, 478] width 301 height 31
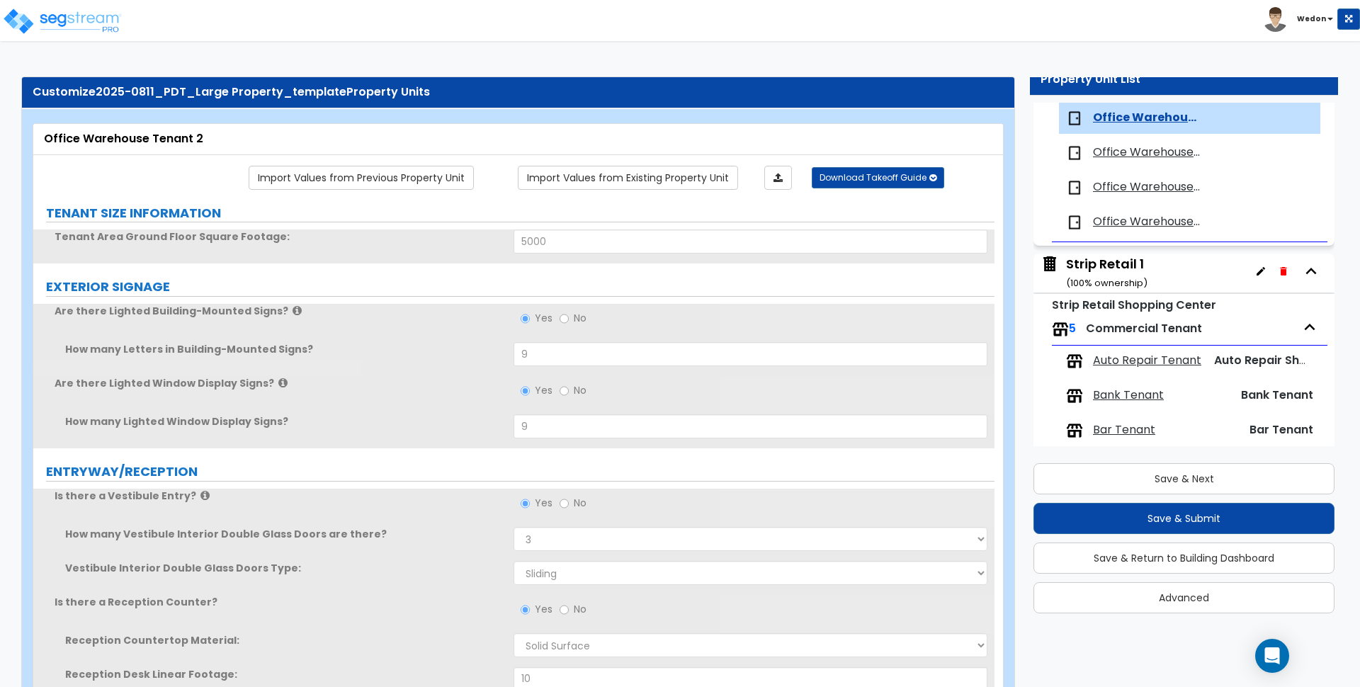
scroll to position [388, 0]
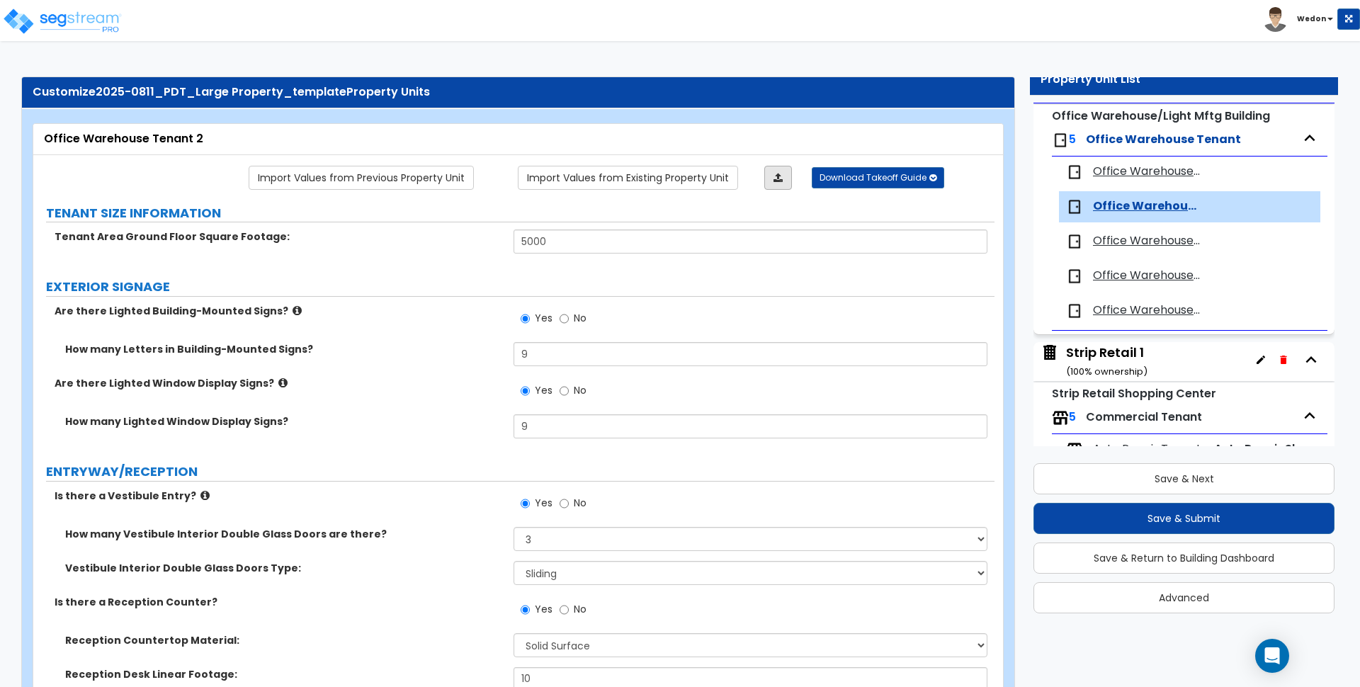
click at [763, 180] on div at bounding box center [775, 178] width 74 height 24
click at [776, 176] on icon at bounding box center [778, 178] width 9 height 10
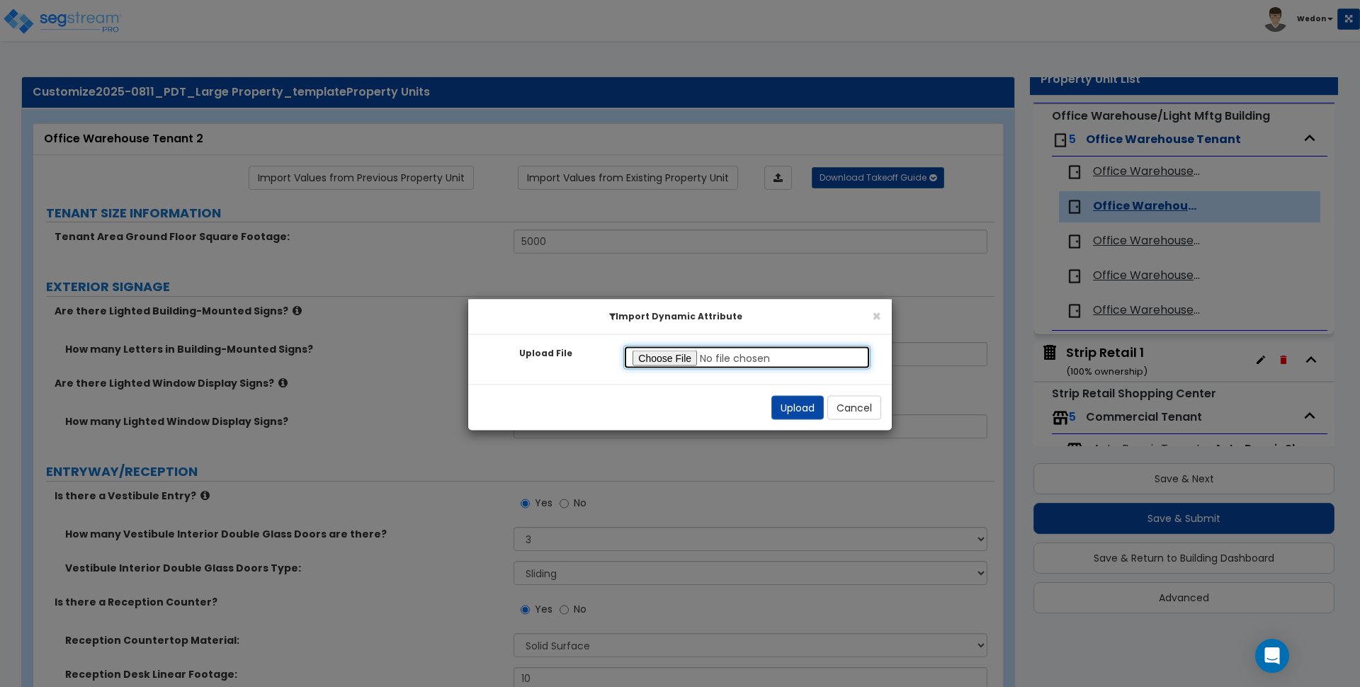
click at [667, 346] on input "Upload File" at bounding box center [746, 358] width 247 height 24
click at [787, 405] on button "Upload" at bounding box center [797, 408] width 52 height 24
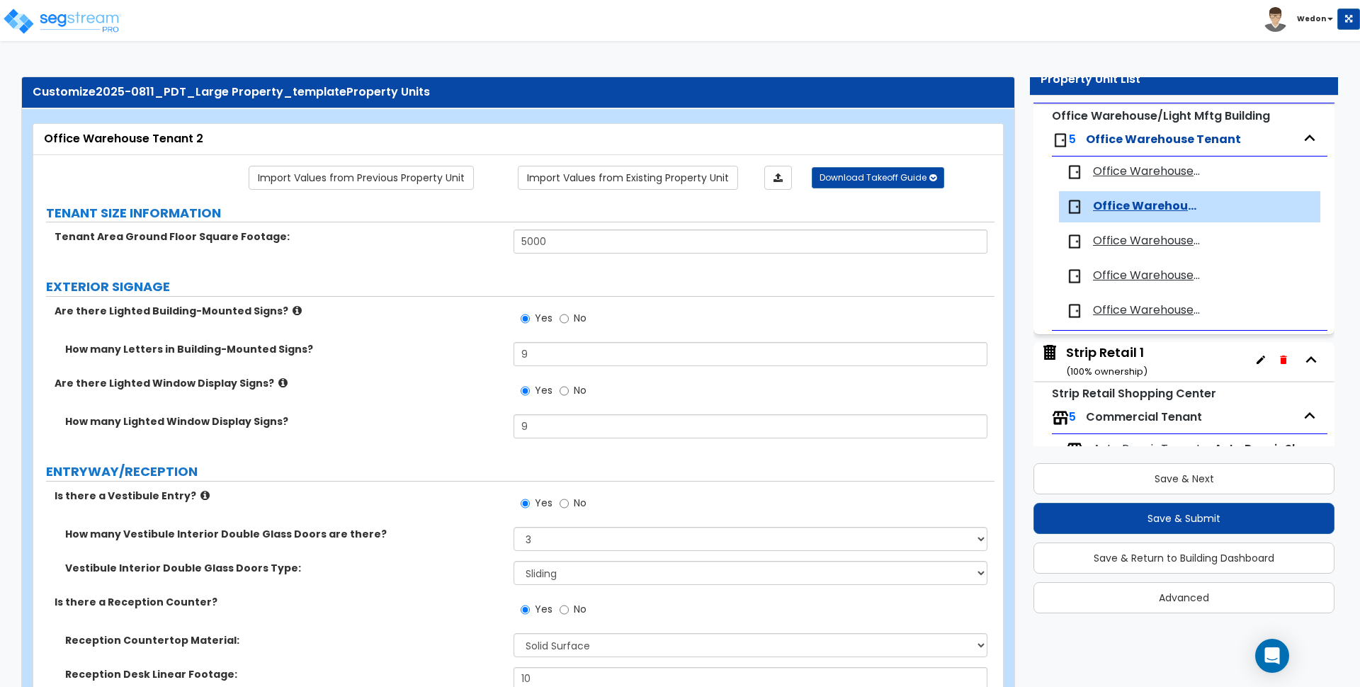
scroll to position [477, 0]
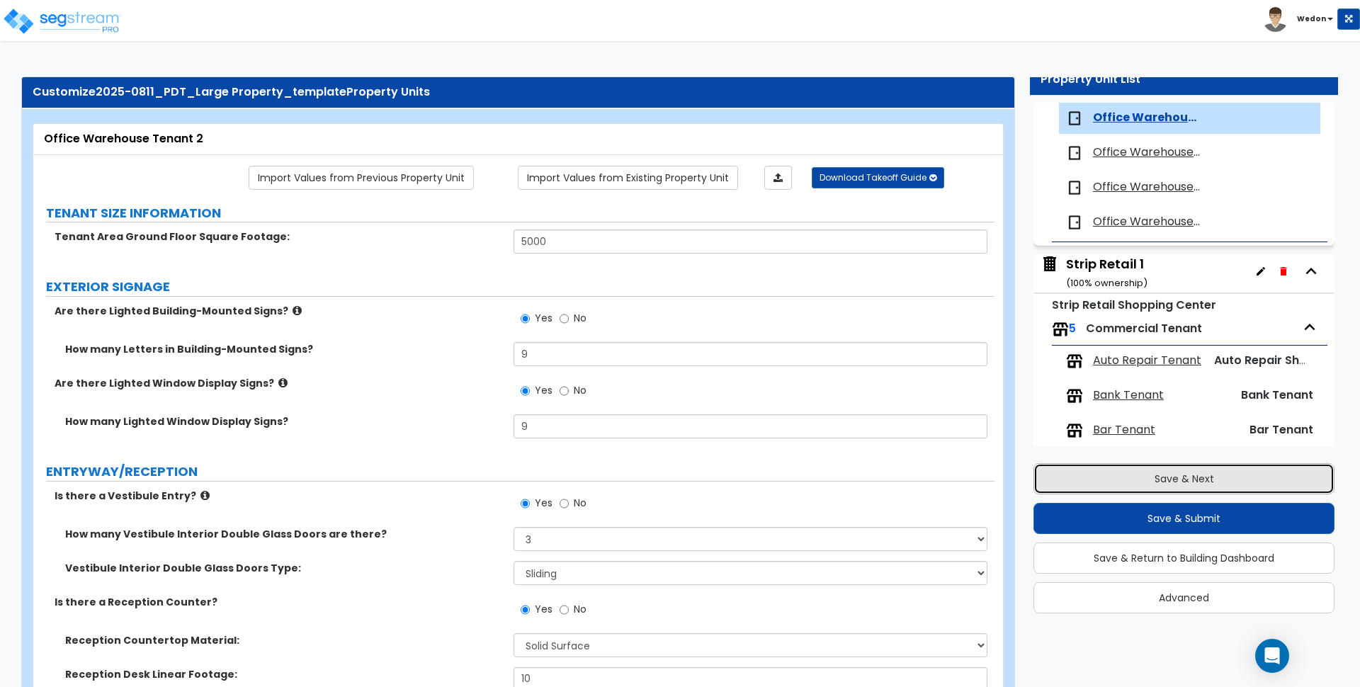
click at [1183, 480] on button "Save & Next" at bounding box center [1184, 478] width 301 height 31
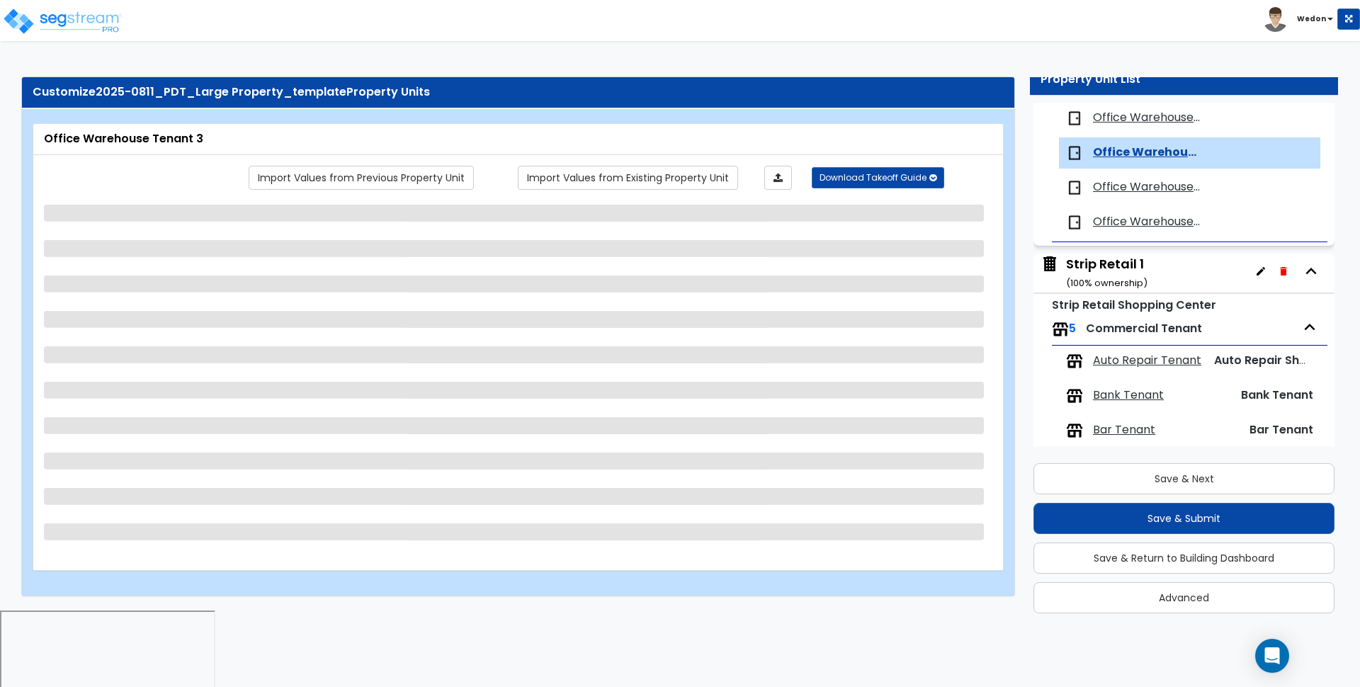
scroll to position [511, 0]
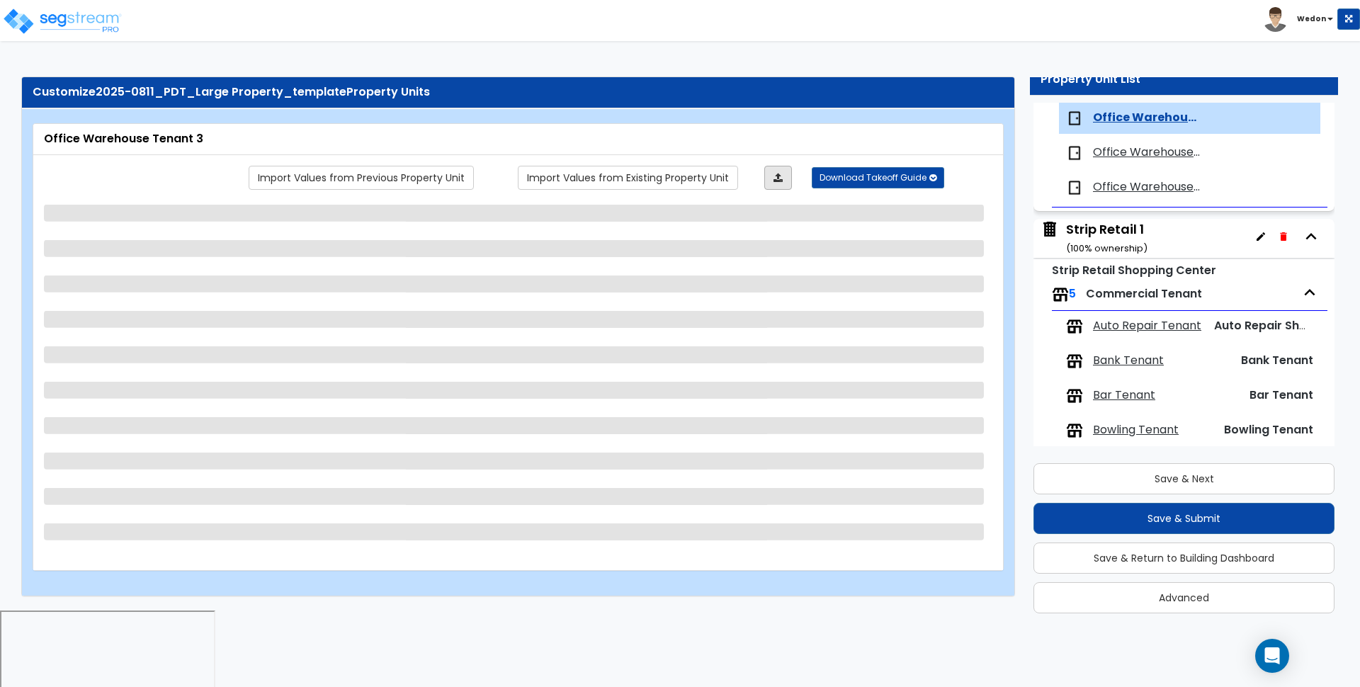
click at [792, 173] on link at bounding box center [778, 178] width 28 height 24
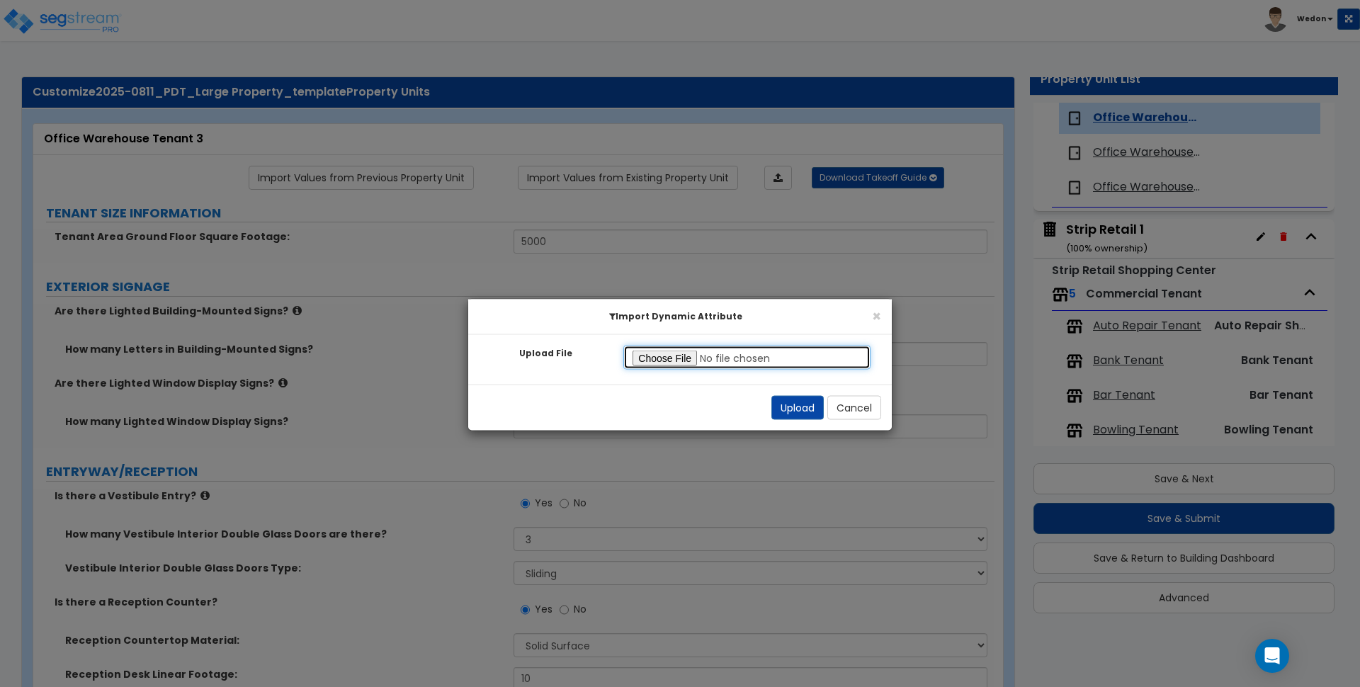
click at [665, 358] on input "Upload File" at bounding box center [746, 358] width 247 height 24
click at [810, 402] on button "Upload" at bounding box center [797, 408] width 52 height 24
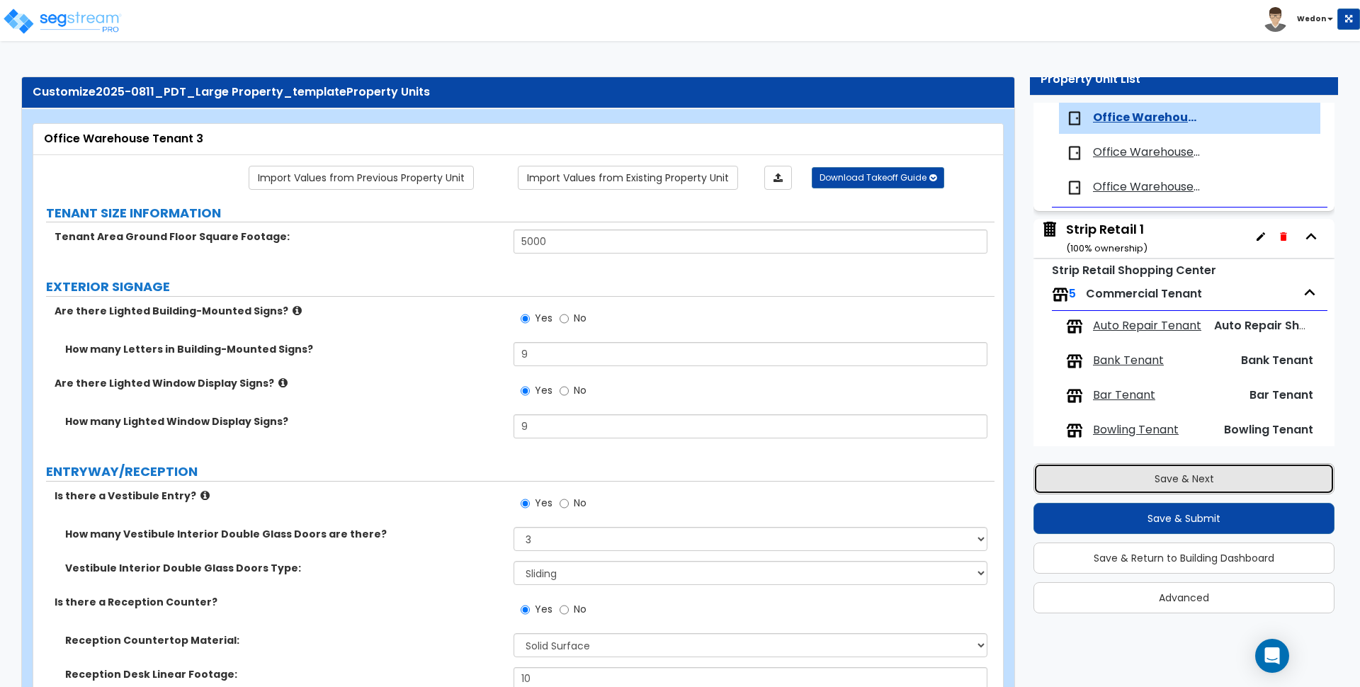
click at [1104, 483] on button "Save & Next" at bounding box center [1184, 478] width 301 height 31
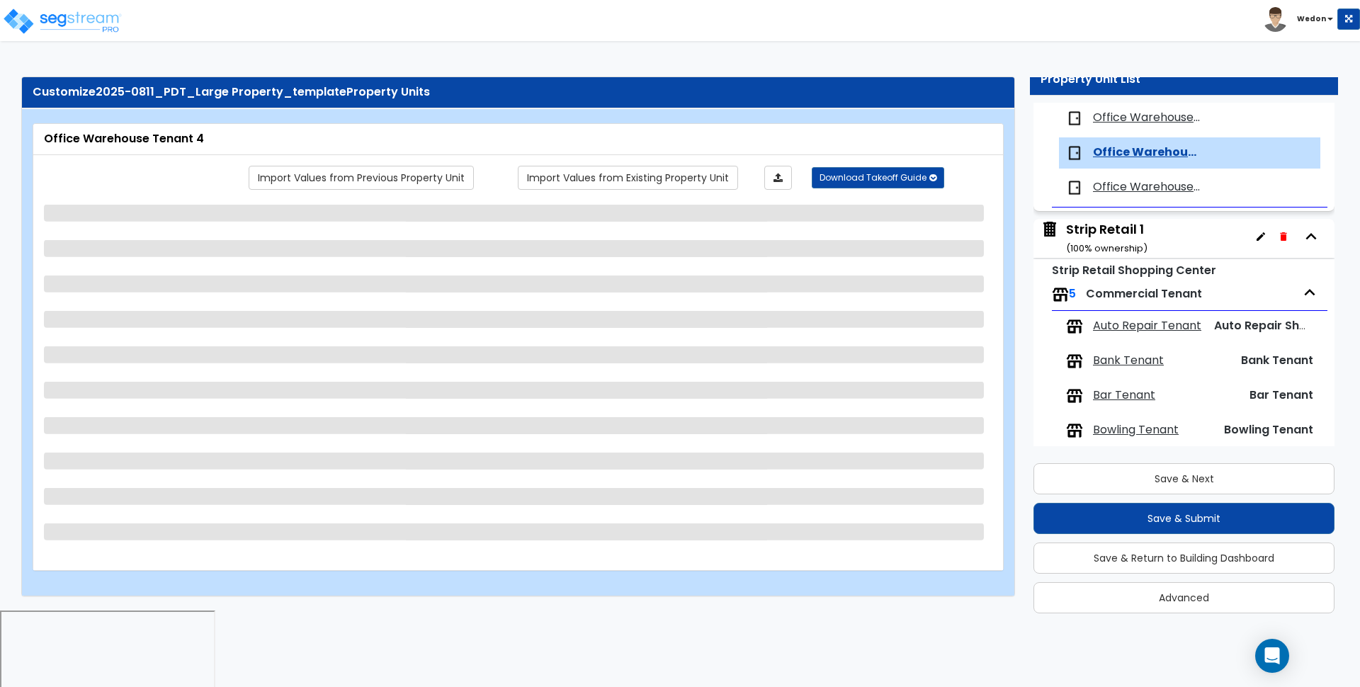
scroll to position [546, 0]
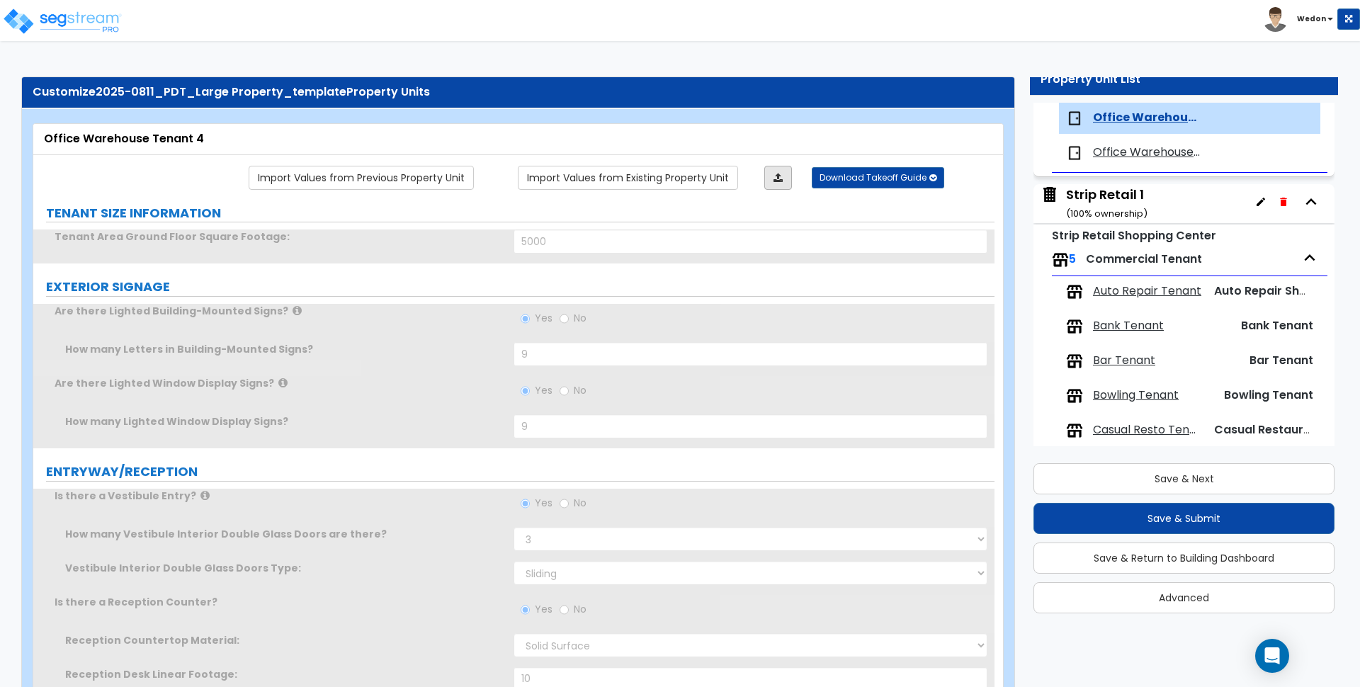
click at [778, 177] on icon at bounding box center [778, 178] width 9 height 10
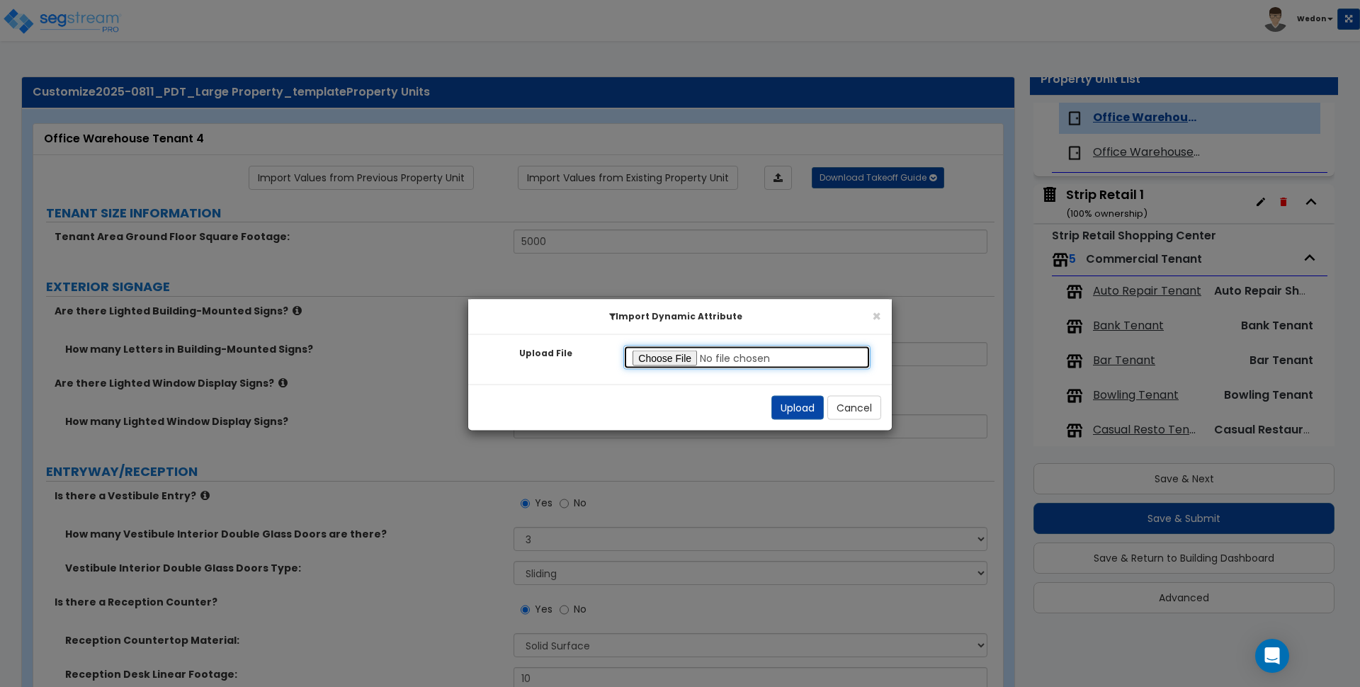
click at [673, 355] on input "Upload File" at bounding box center [746, 358] width 247 height 24
click at [805, 414] on button "Upload" at bounding box center [797, 408] width 52 height 24
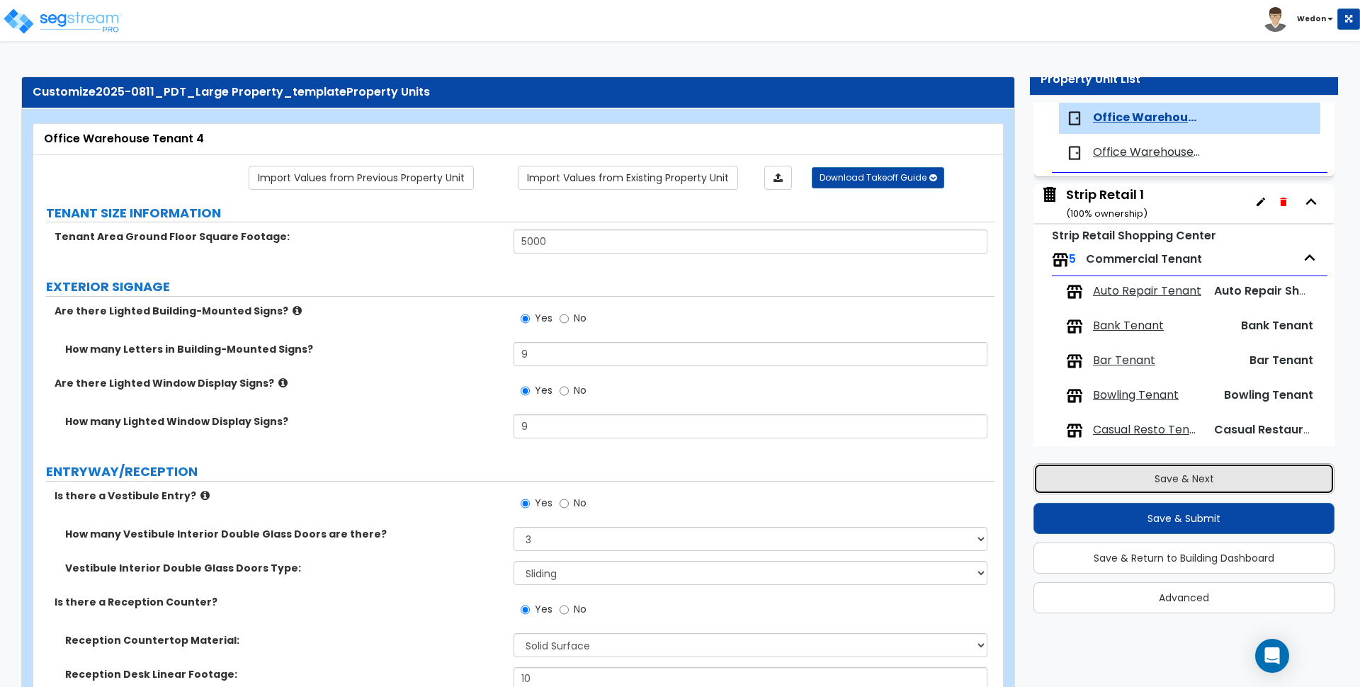
click at [1177, 477] on button "Save & Next" at bounding box center [1184, 478] width 301 height 31
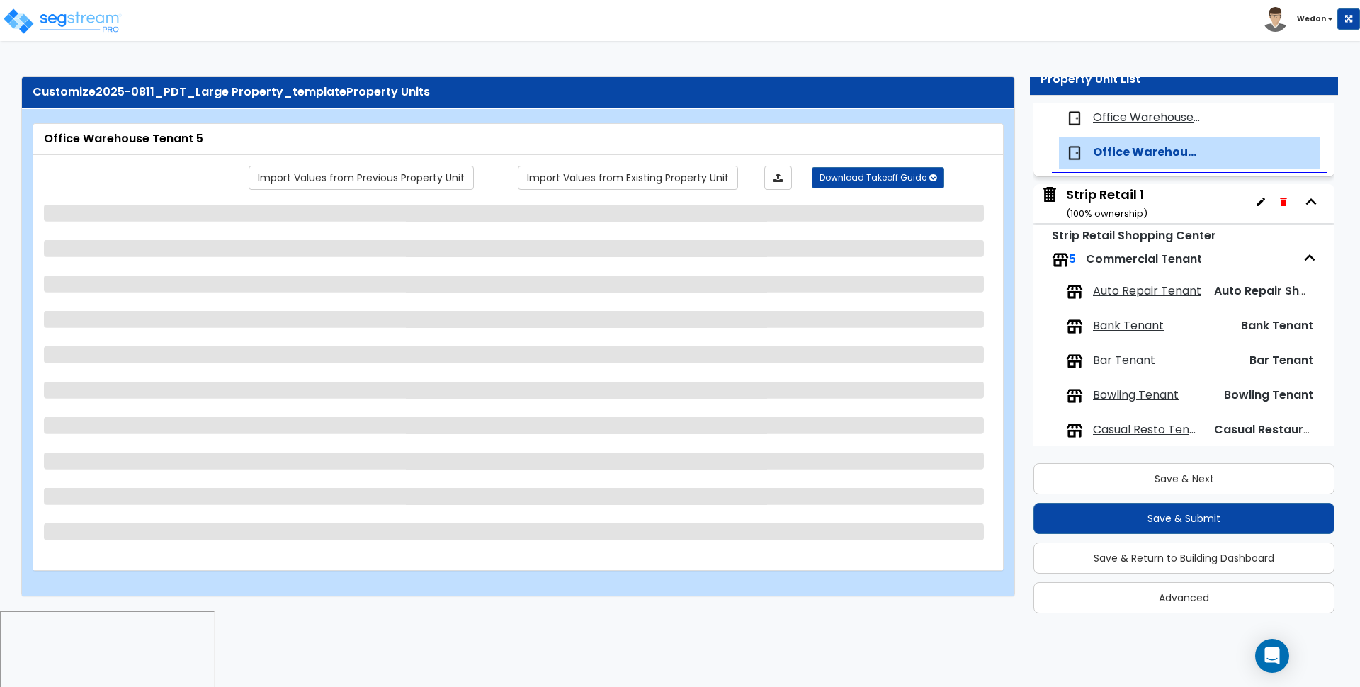
scroll to position [581, 0]
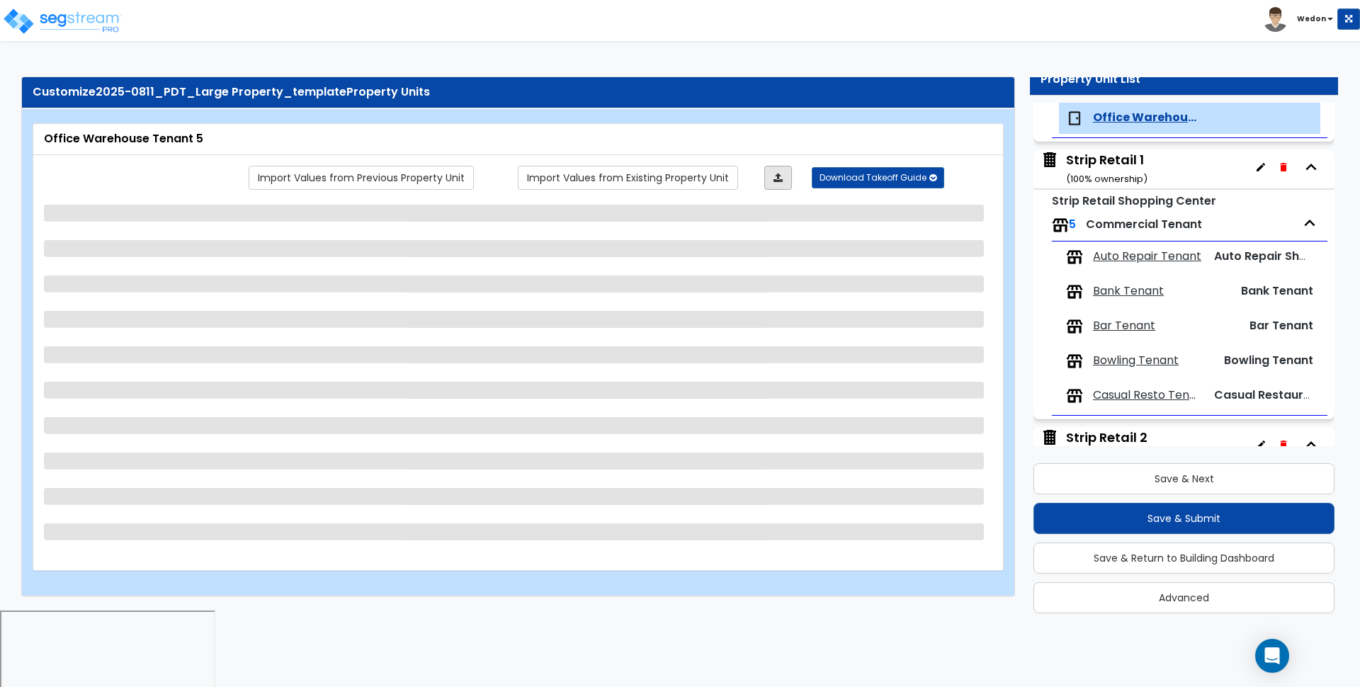
click at [777, 176] on icon at bounding box center [778, 178] width 9 height 10
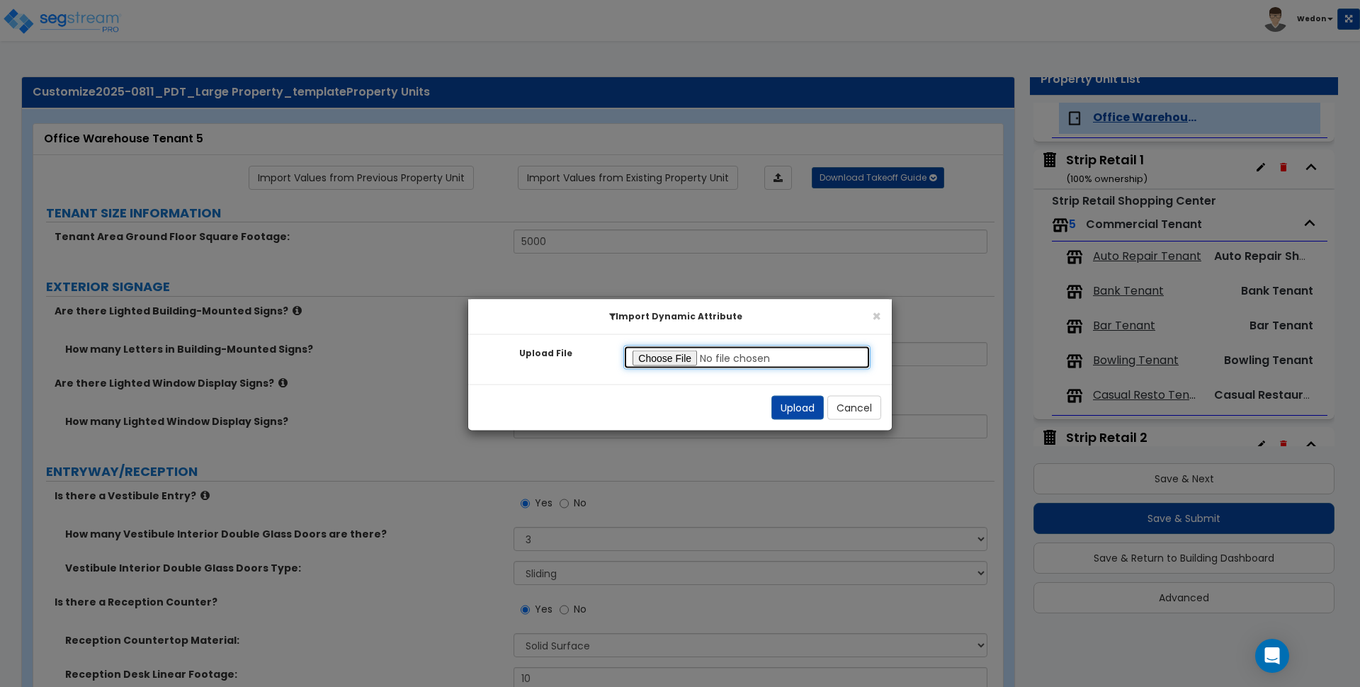
click at [665, 353] on input "Upload File" at bounding box center [746, 358] width 247 height 24
click at [784, 407] on button "Upload" at bounding box center [797, 408] width 52 height 24
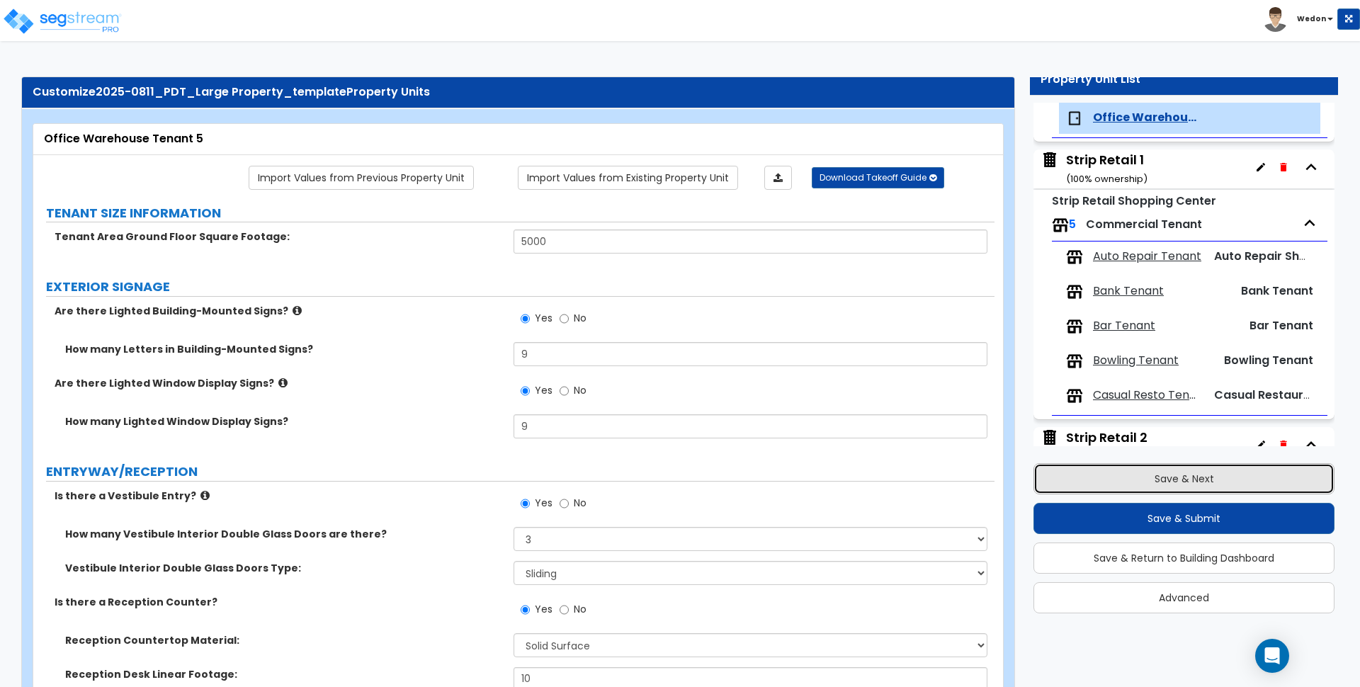
click at [1102, 474] on button "Save & Next" at bounding box center [1184, 478] width 301 height 31
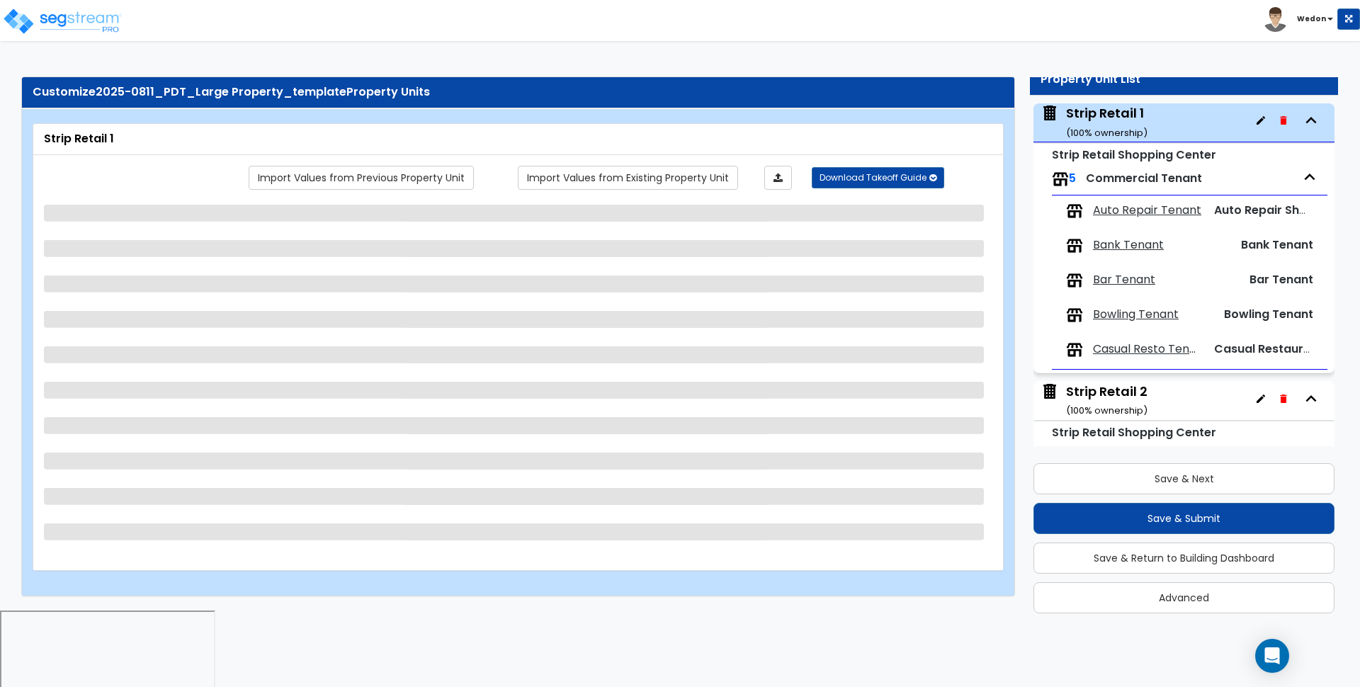
scroll to position [628, 0]
click at [776, 182] on icon at bounding box center [778, 178] width 9 height 10
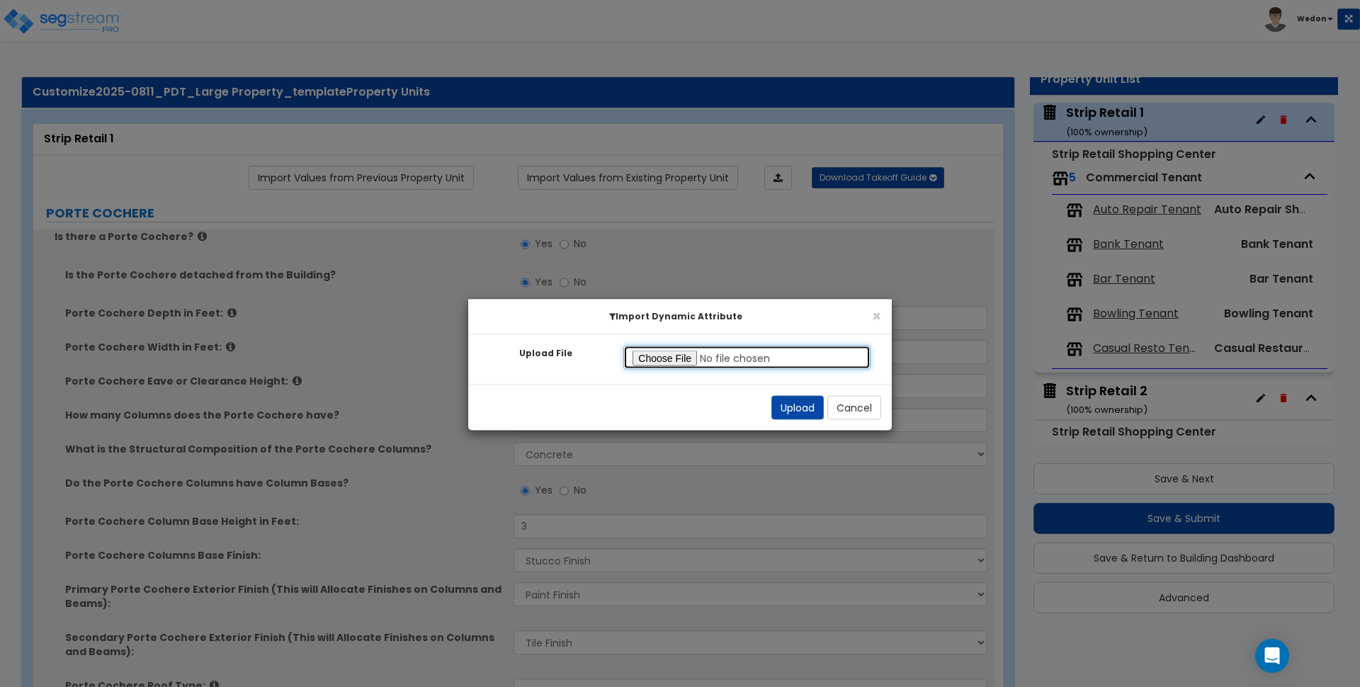
click at [650, 352] on input "Upload File" at bounding box center [746, 358] width 247 height 24
click at [787, 403] on button "Upload" at bounding box center [797, 408] width 52 height 24
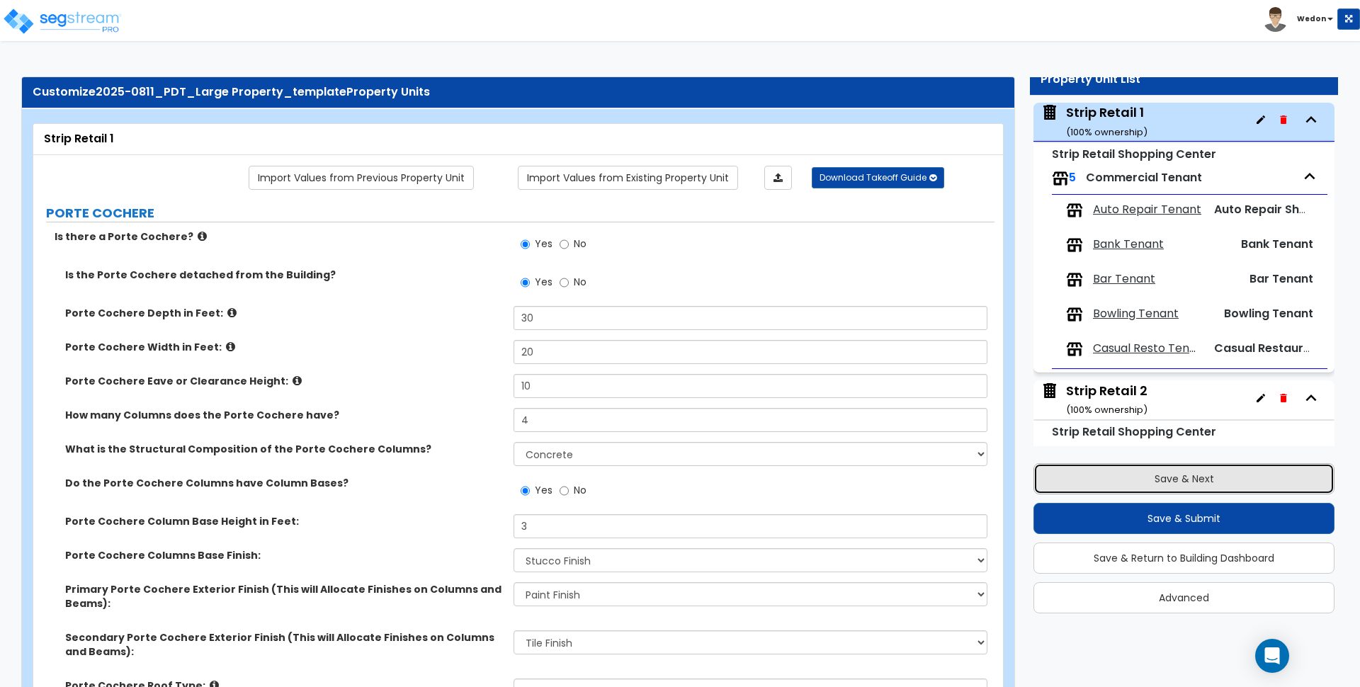
click at [1124, 485] on button "Save & Next" at bounding box center [1184, 478] width 301 height 31
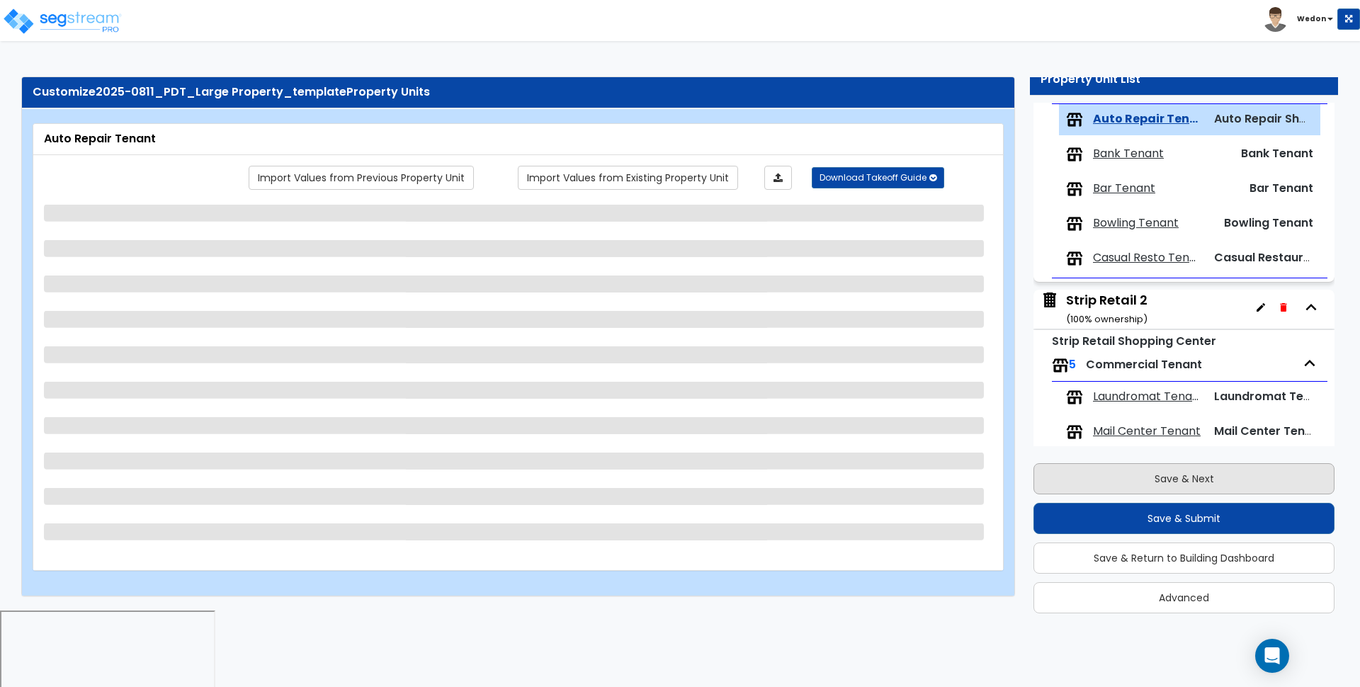
scroll to position [720, 0]
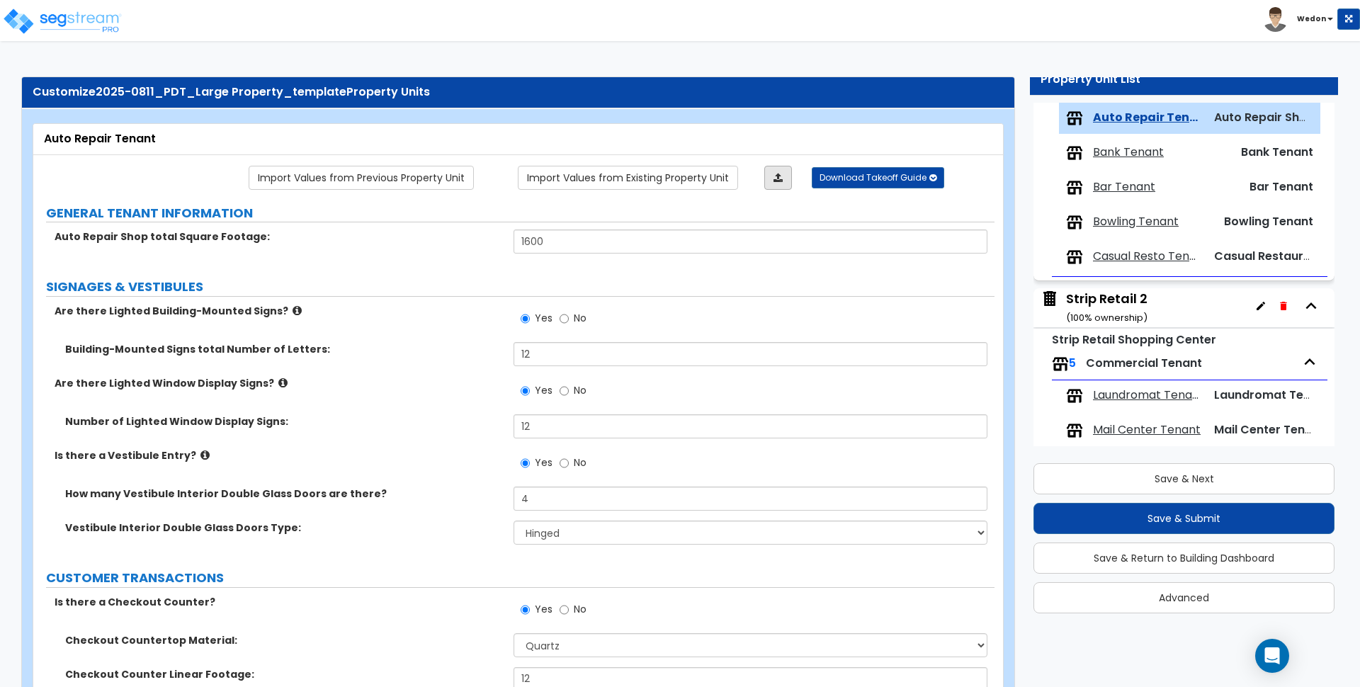
click at [777, 175] on icon at bounding box center [778, 178] width 9 height 10
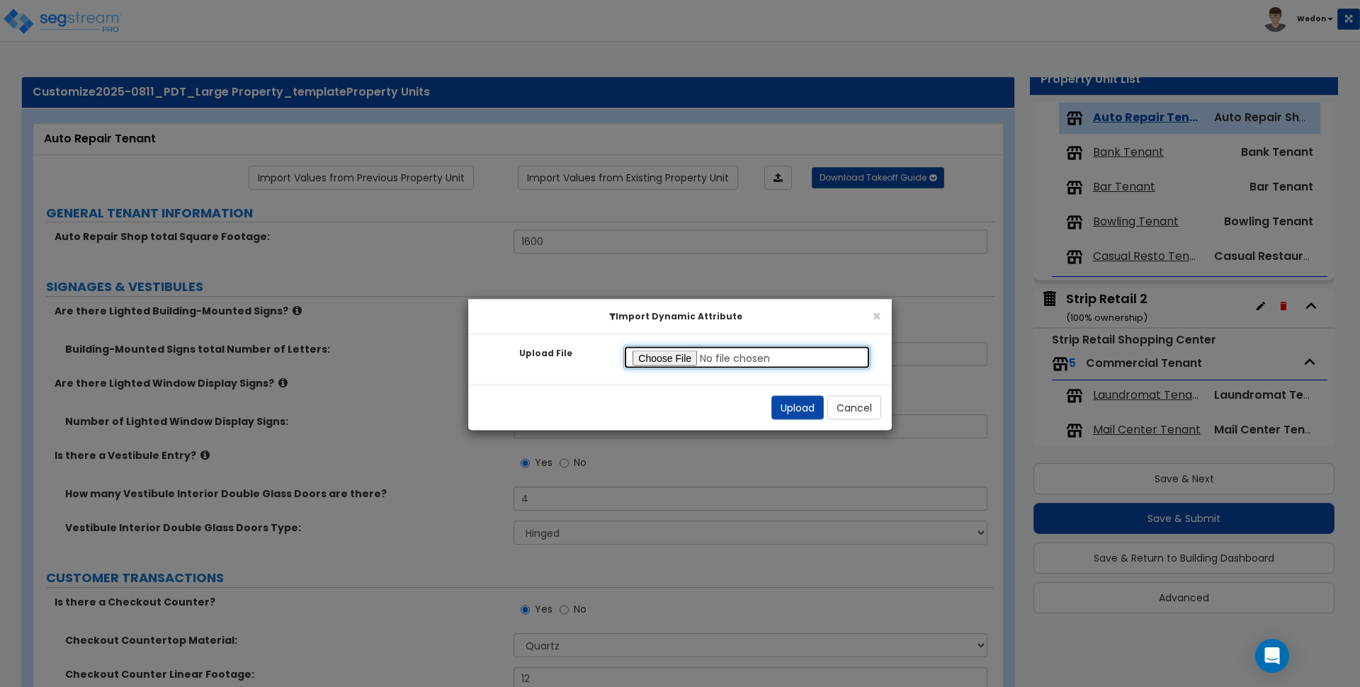
click at [667, 367] on input "Upload File" at bounding box center [746, 358] width 247 height 24
drag, startPoint x: 800, startPoint y: 404, endPoint x: 810, endPoint y: 389, distance: 18.3
click at [798, 404] on button "Upload" at bounding box center [797, 408] width 52 height 24
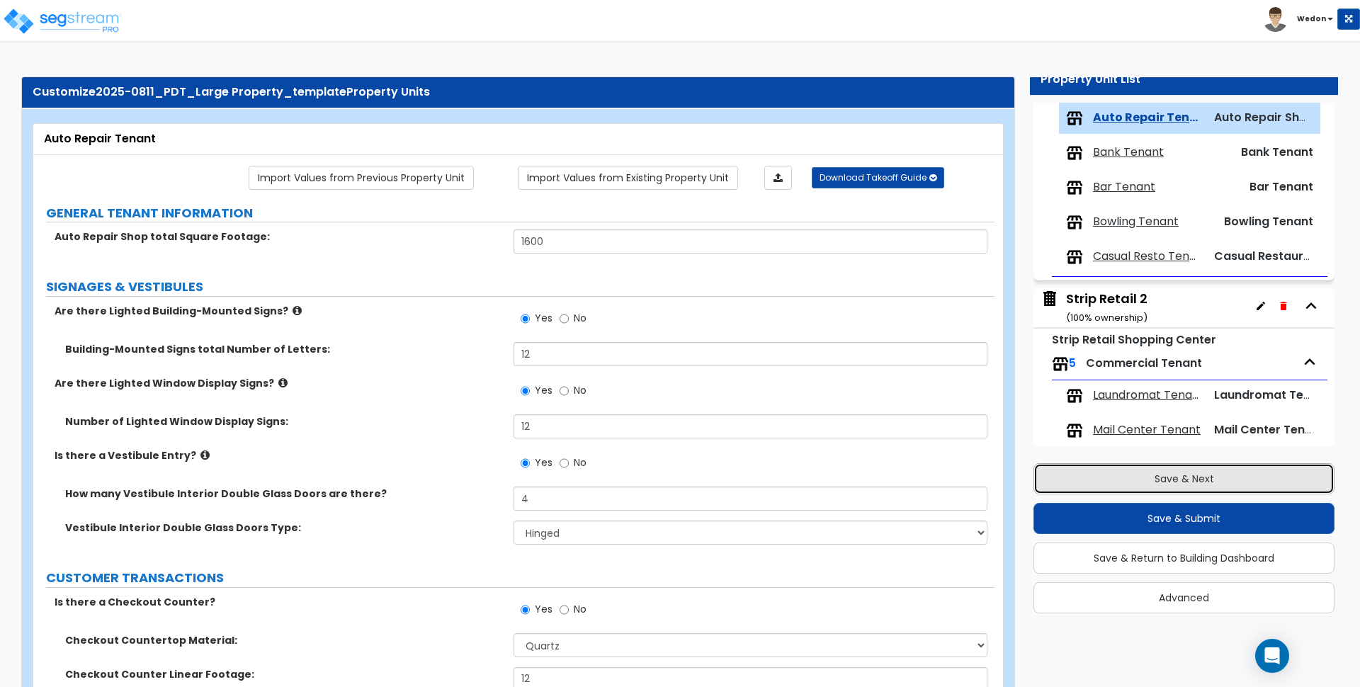
click at [1106, 480] on button "Save & Next" at bounding box center [1184, 478] width 301 height 31
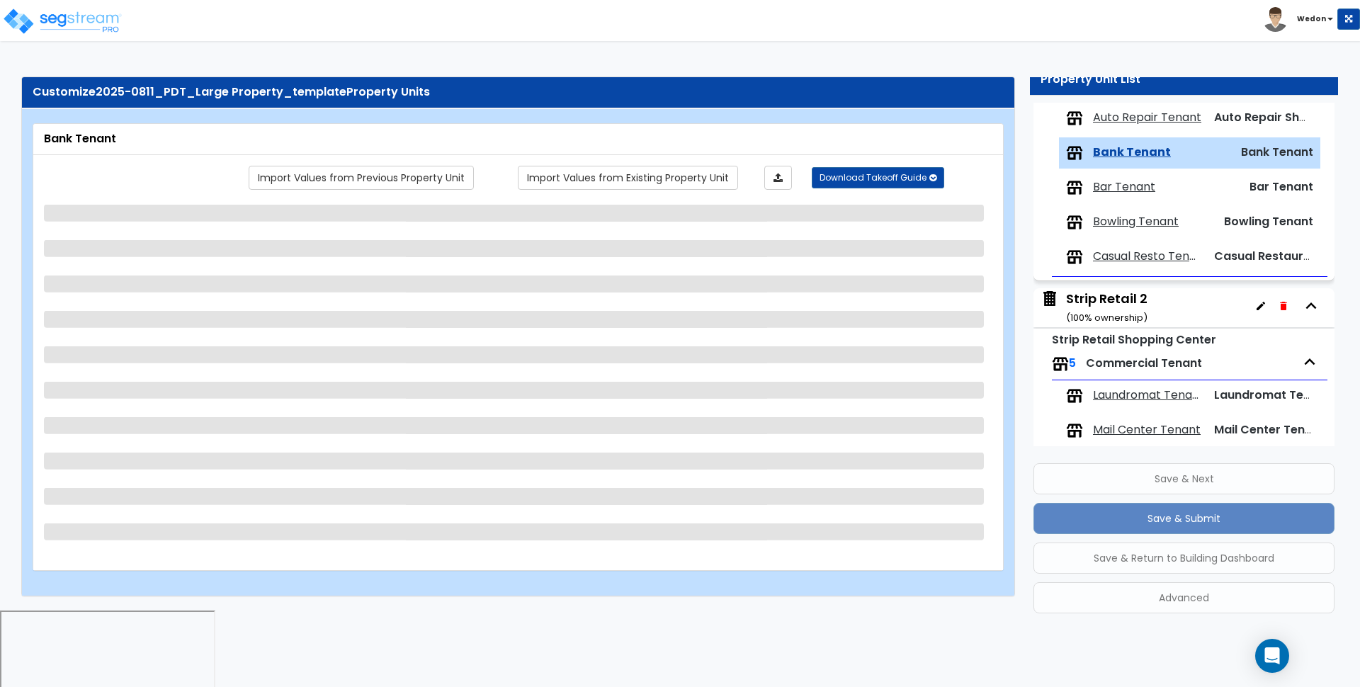
scroll to position [754, 0]
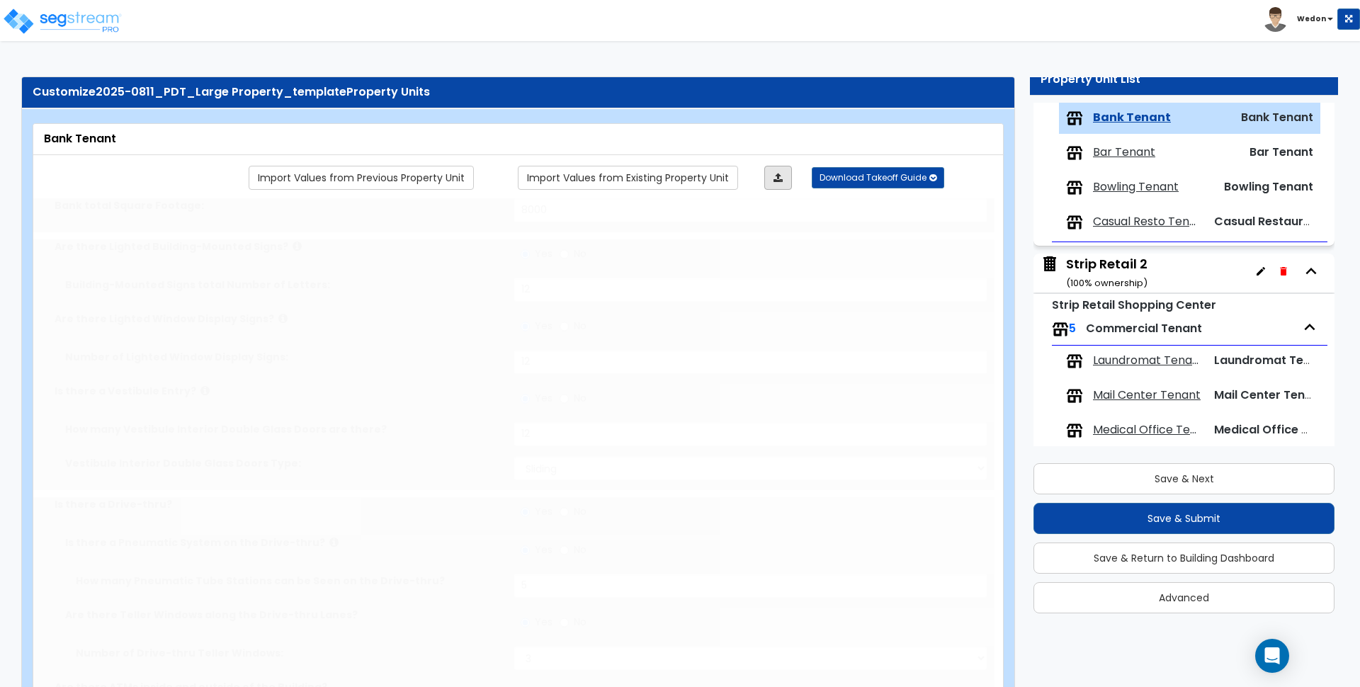
click at [771, 180] on link at bounding box center [778, 178] width 28 height 24
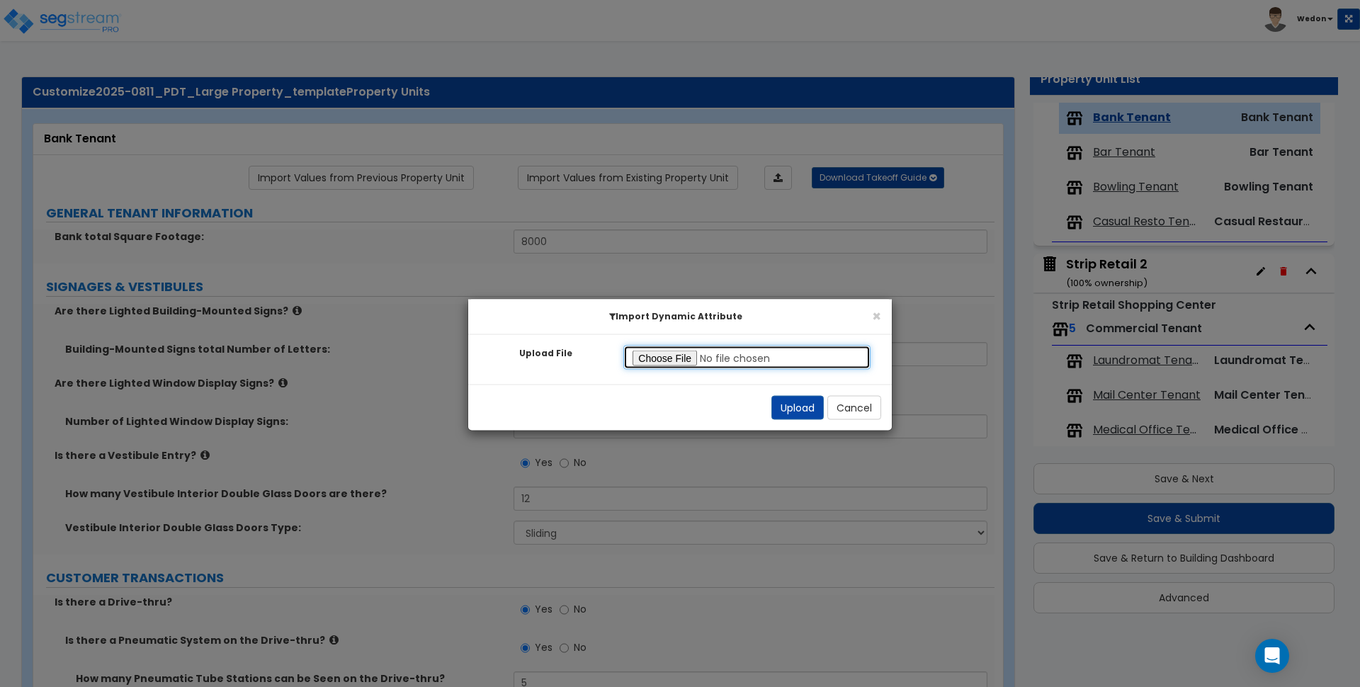
click at [682, 358] on input "Upload File" at bounding box center [746, 358] width 247 height 24
click at [786, 402] on button "Upload" at bounding box center [797, 408] width 52 height 24
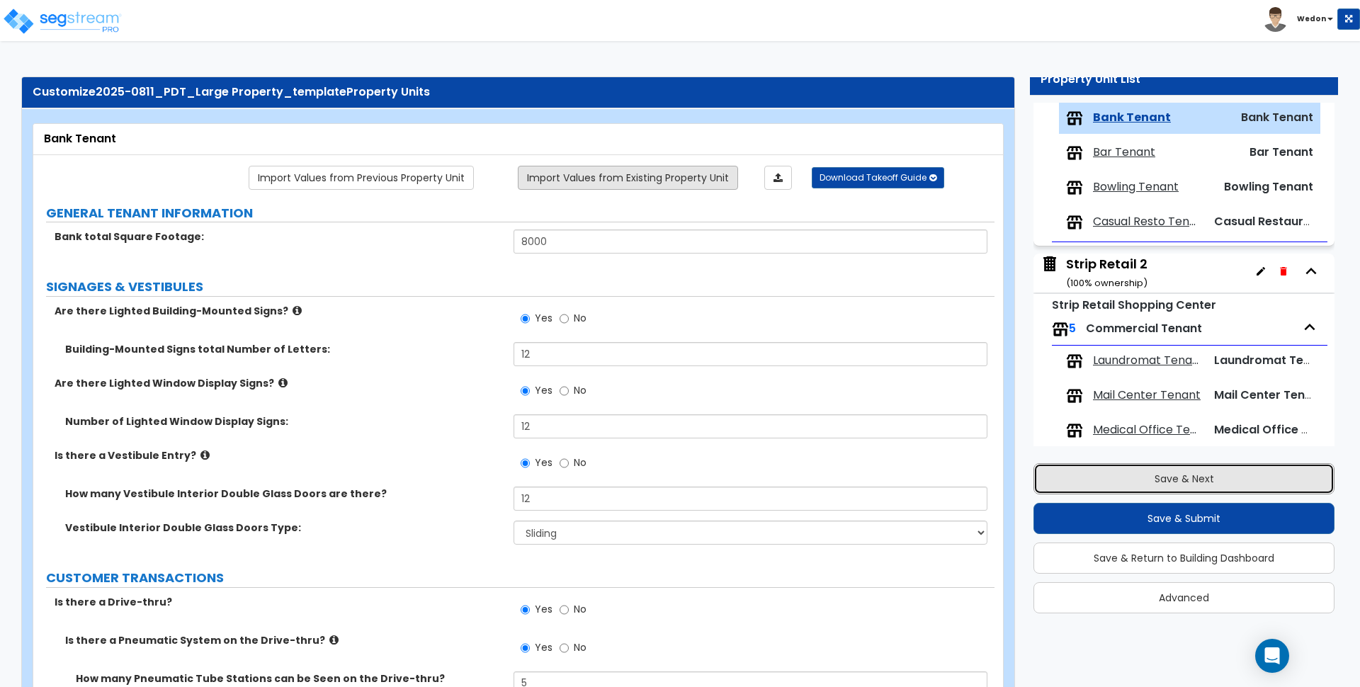
click at [1180, 479] on button "Save & Next" at bounding box center [1184, 478] width 301 height 31
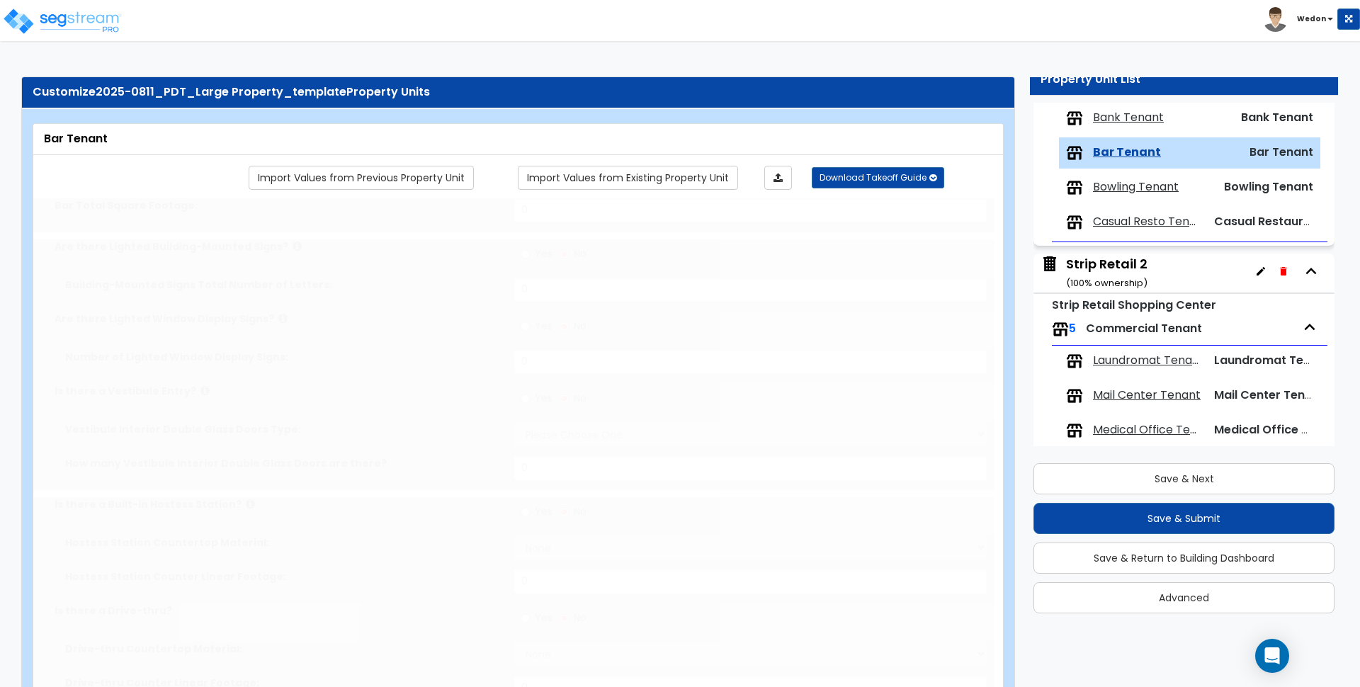
scroll to position [789, 0]
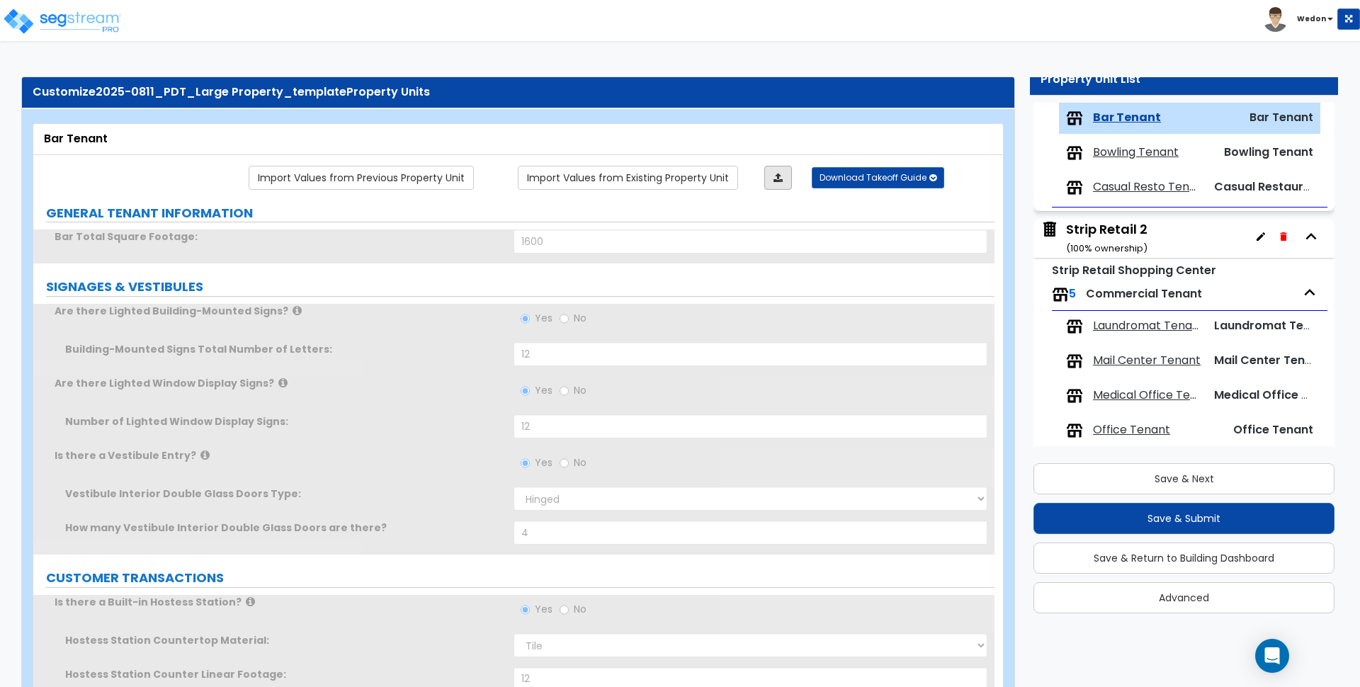
click at [787, 176] on link at bounding box center [778, 178] width 28 height 24
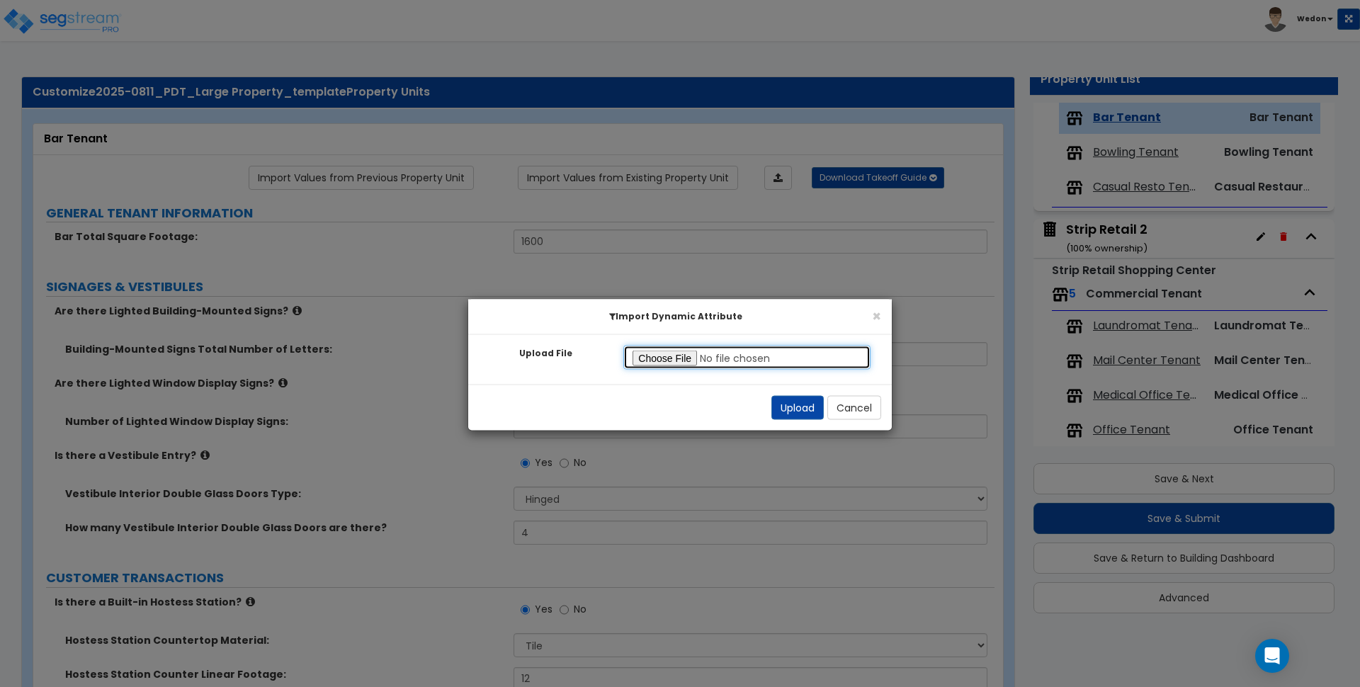
click at [679, 358] on input "Upload File" at bounding box center [746, 358] width 247 height 24
click at [776, 406] on button "Upload" at bounding box center [797, 408] width 52 height 24
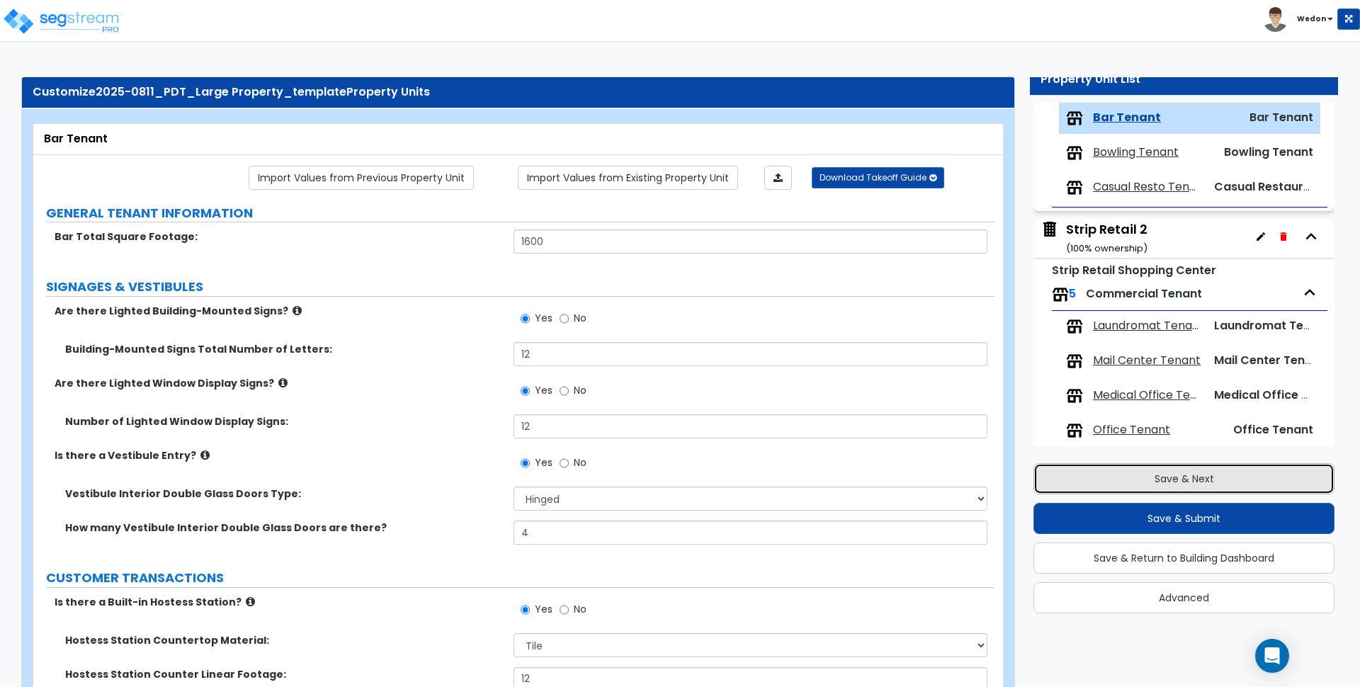
click at [1168, 486] on button "Save & Next" at bounding box center [1184, 478] width 301 height 31
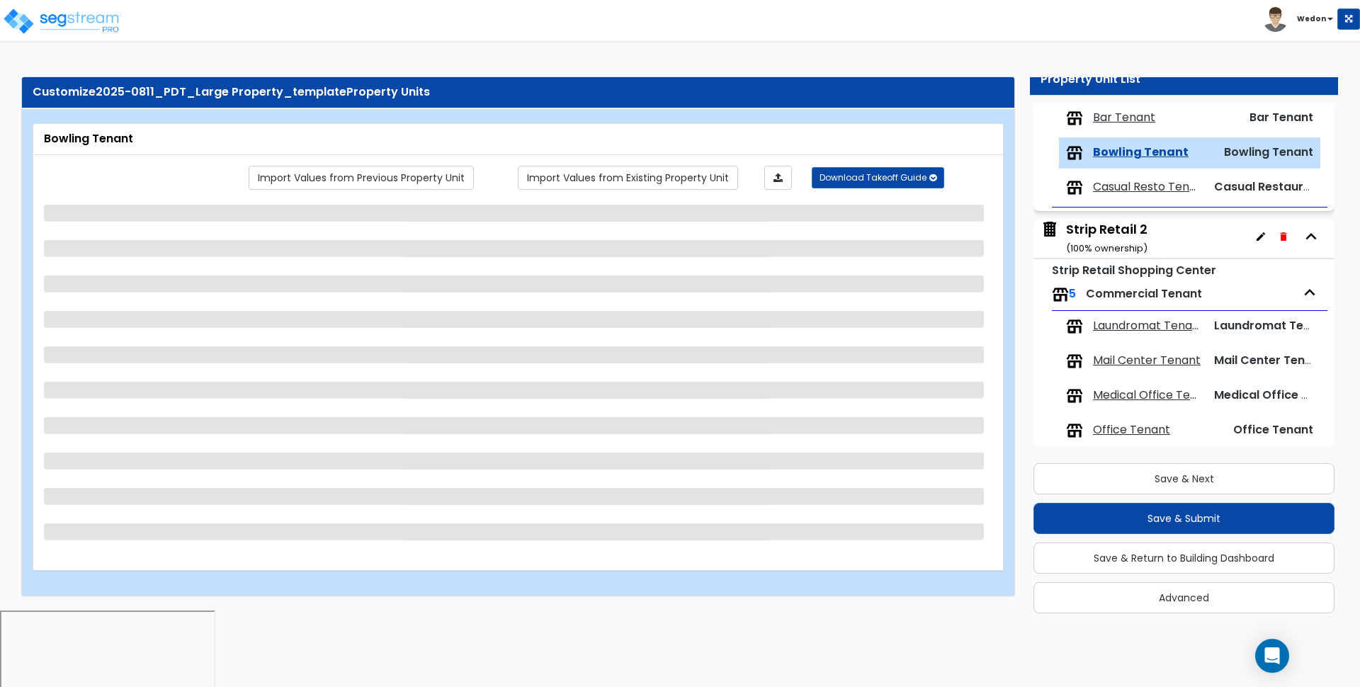
scroll to position [824, 0]
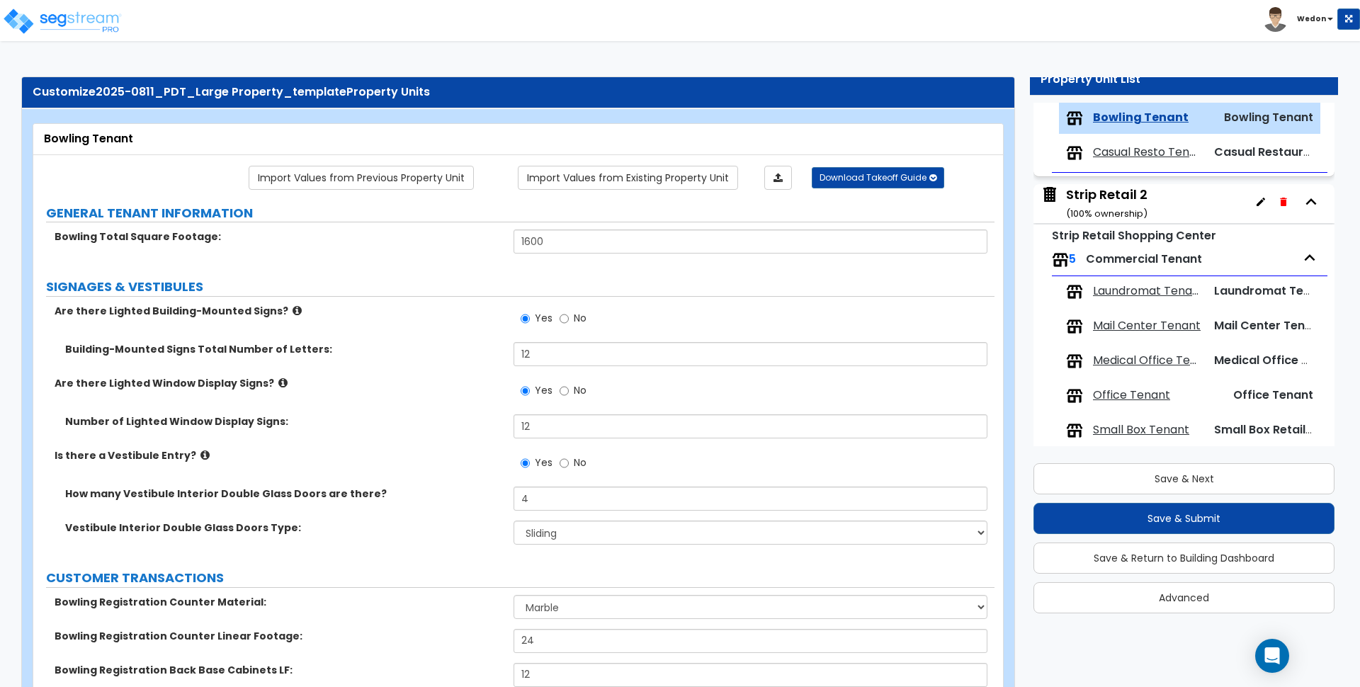
click at [899, 322] on div "Yes No" at bounding box center [754, 323] width 480 height 38
click at [778, 183] on link at bounding box center [778, 178] width 28 height 24
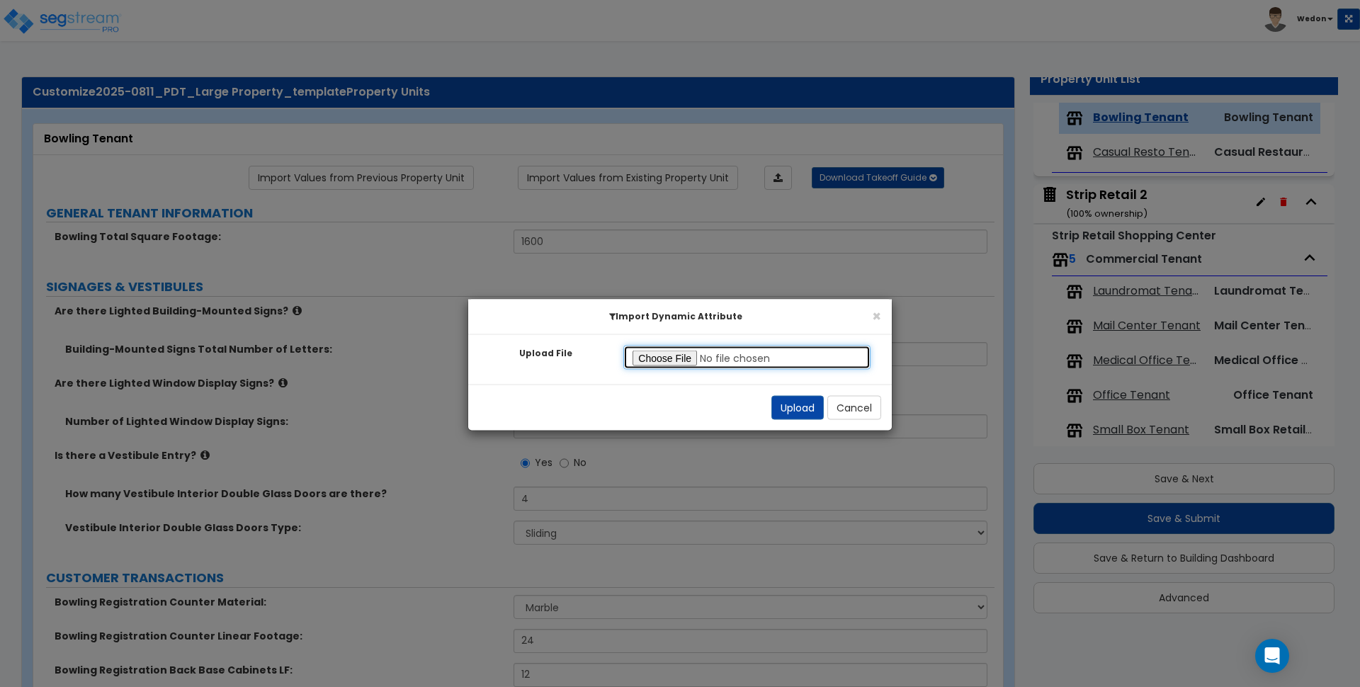
click at [681, 361] on input "Upload File" at bounding box center [746, 358] width 247 height 24
click at [798, 407] on button "Upload" at bounding box center [797, 408] width 52 height 24
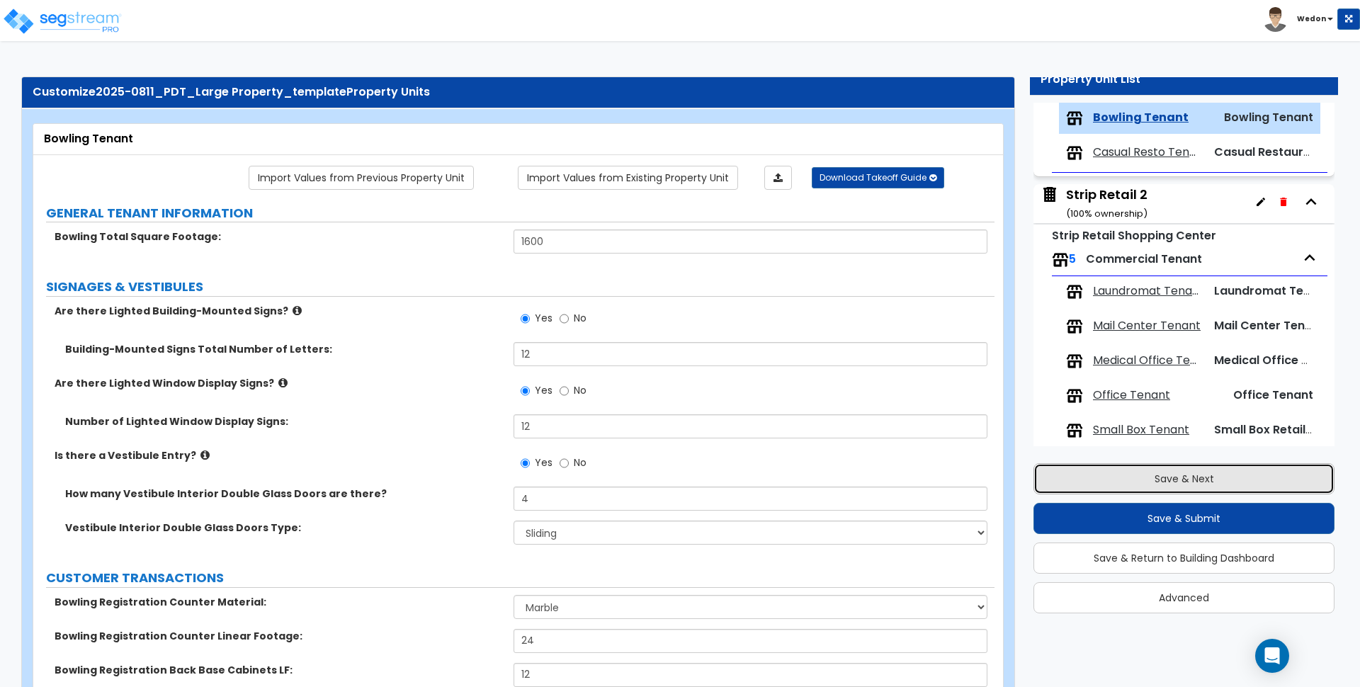
click at [1197, 477] on button "Save & Next" at bounding box center [1184, 478] width 301 height 31
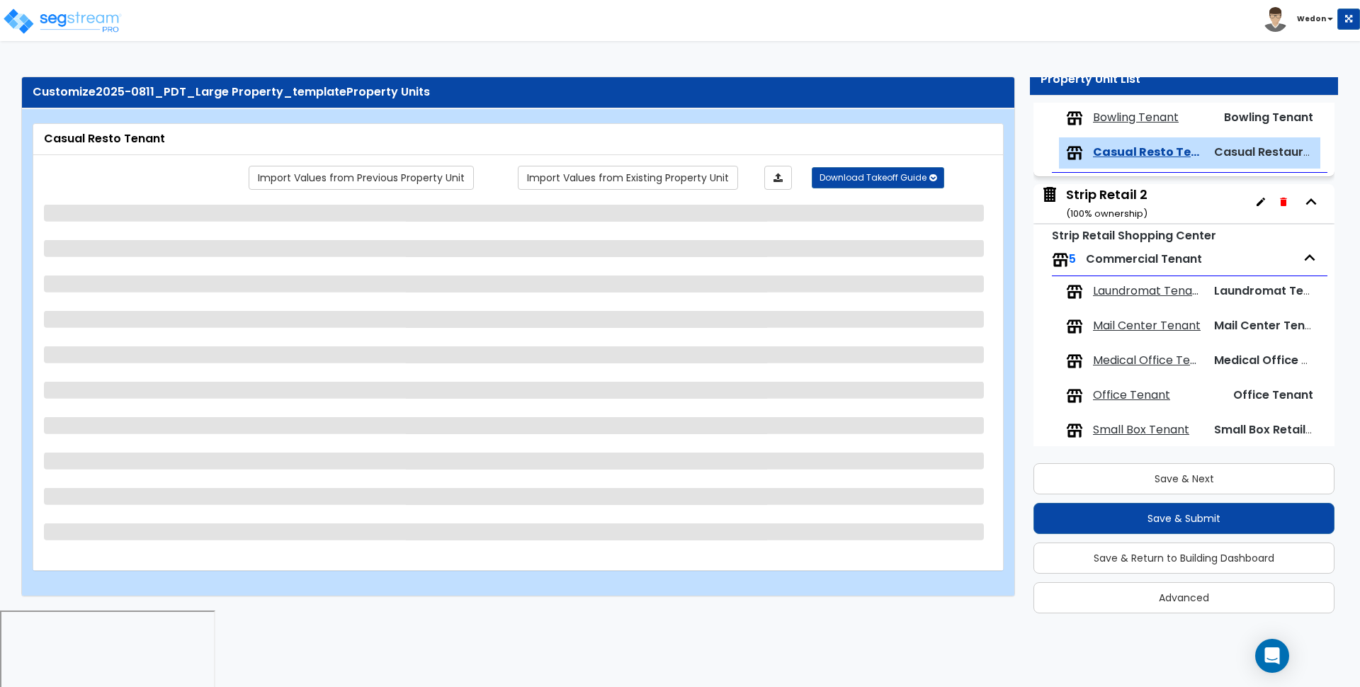
scroll to position [859, 0]
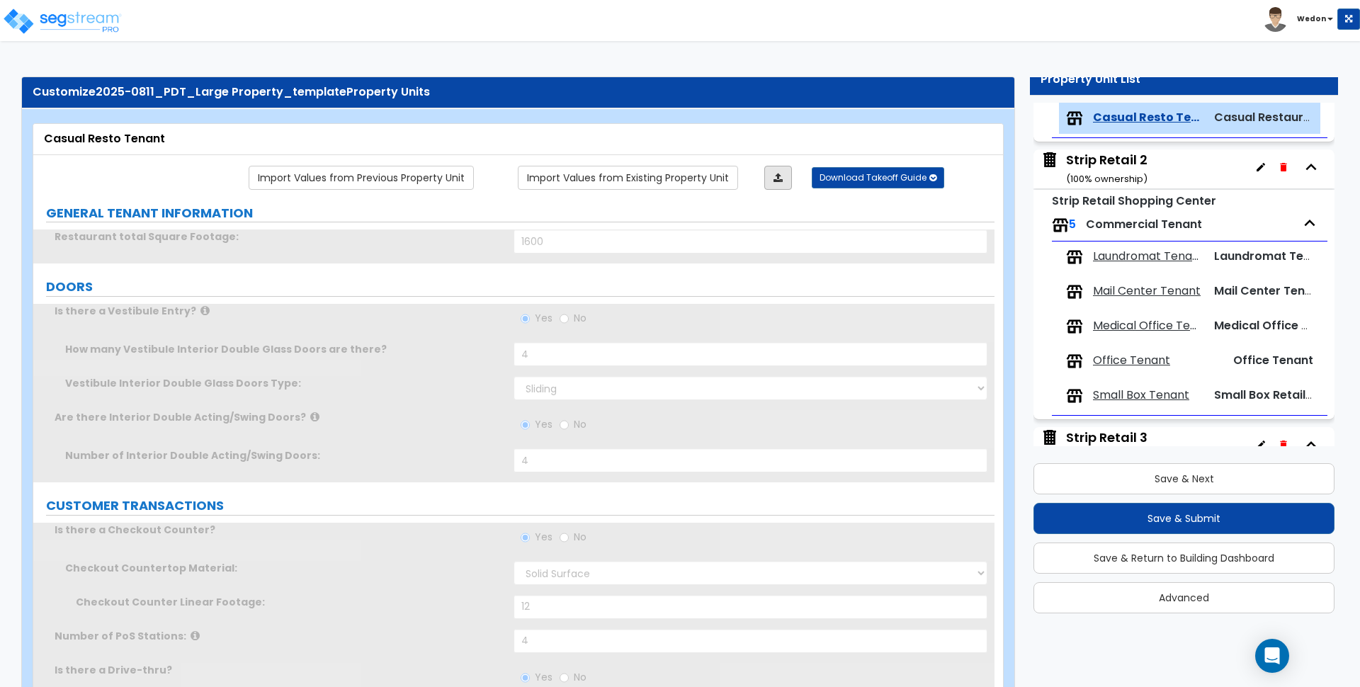
click at [784, 173] on link at bounding box center [778, 178] width 28 height 24
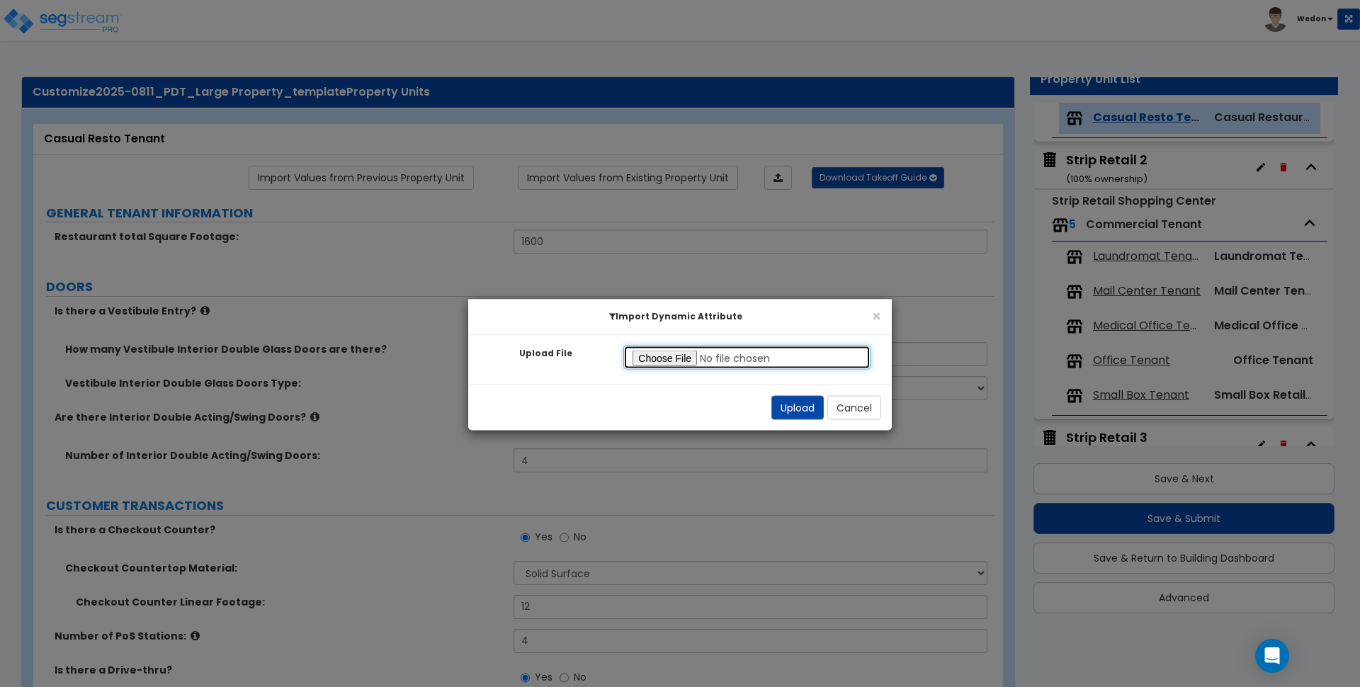
click at [678, 353] on input "Upload File" at bounding box center [746, 358] width 247 height 24
click at [791, 408] on button "Upload" at bounding box center [797, 408] width 52 height 24
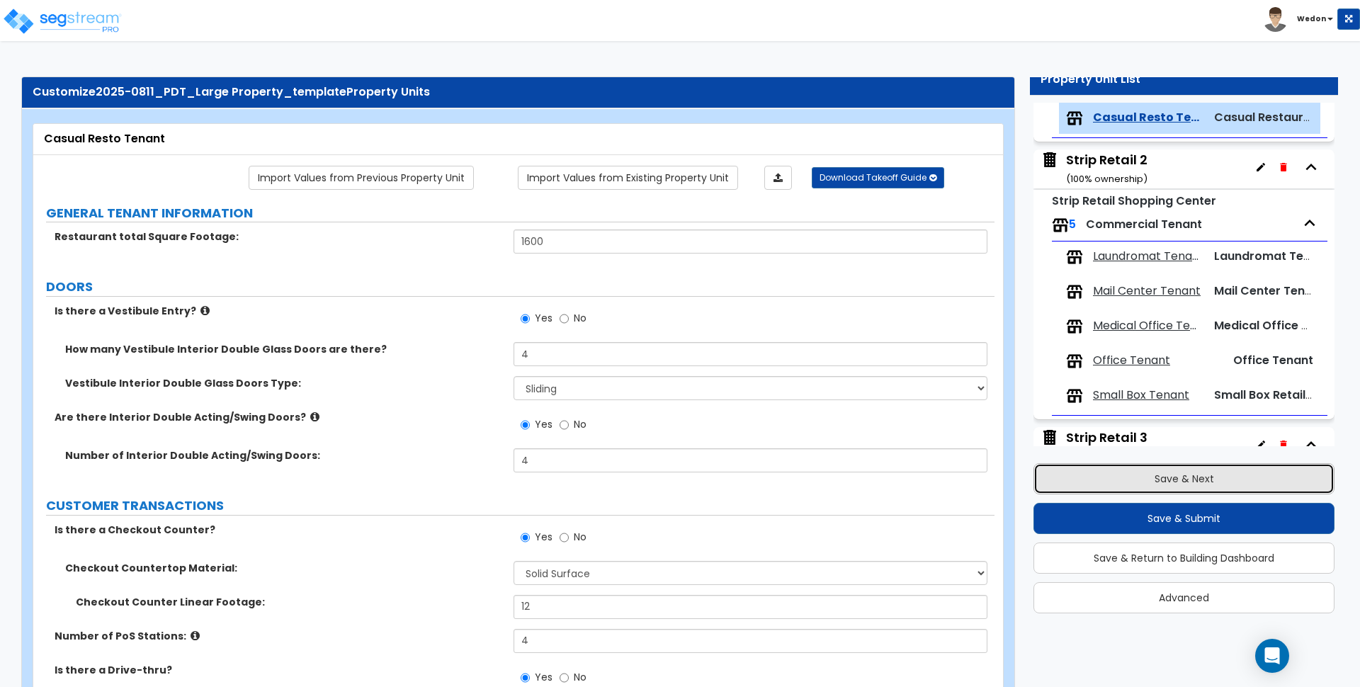
click at [1209, 479] on button "Save & Next" at bounding box center [1184, 478] width 301 height 31
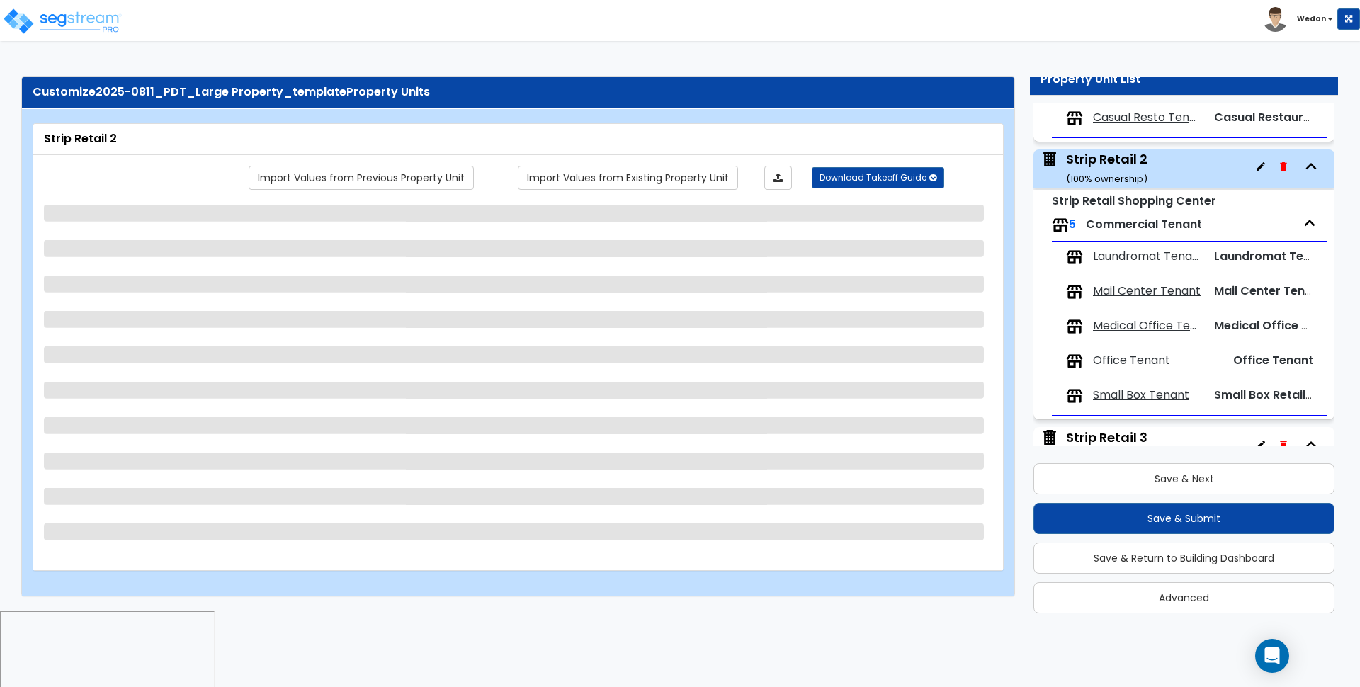
scroll to position [905, 0]
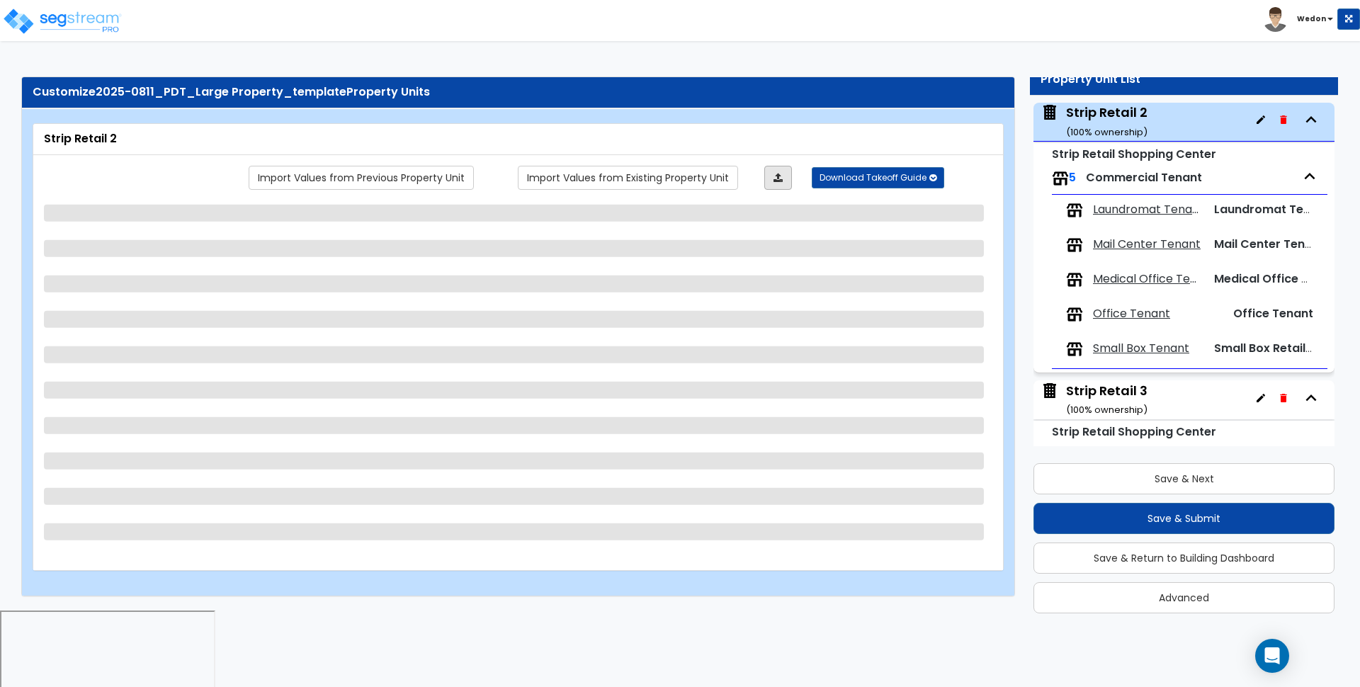
click at [775, 168] on link at bounding box center [778, 178] width 28 height 24
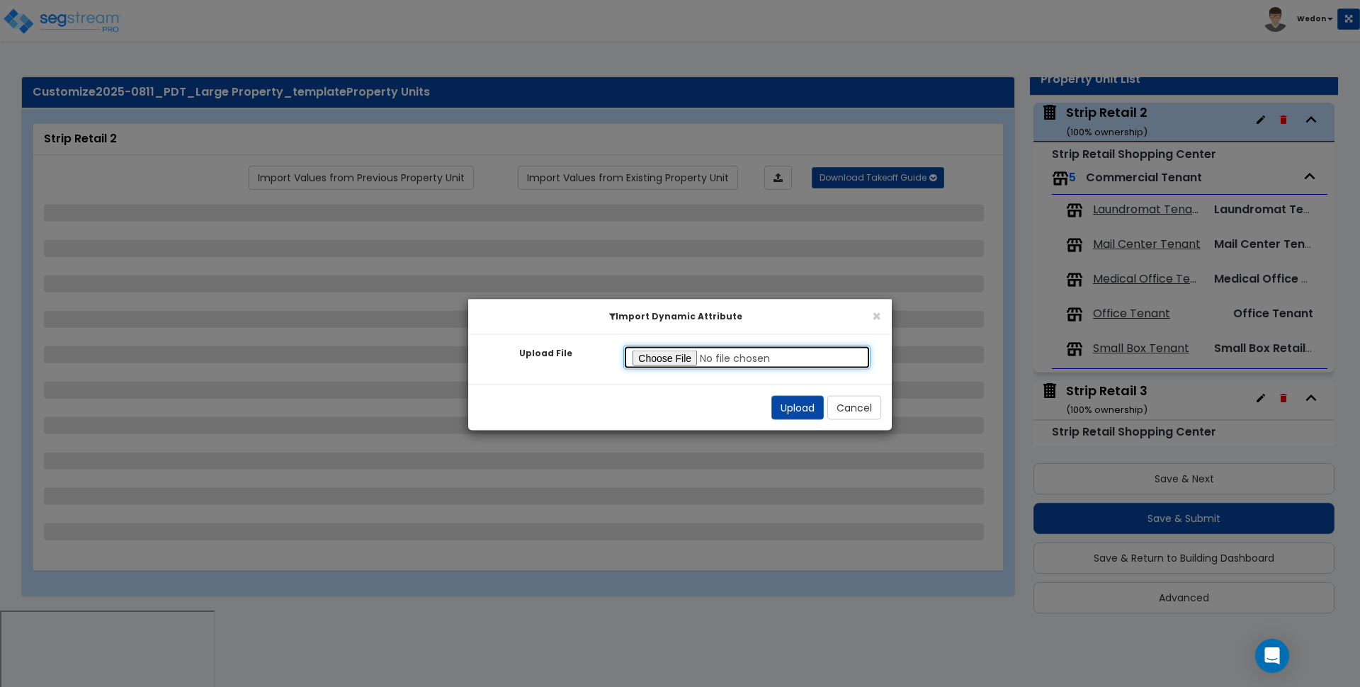
click at [655, 350] on input "Upload File" at bounding box center [746, 358] width 247 height 24
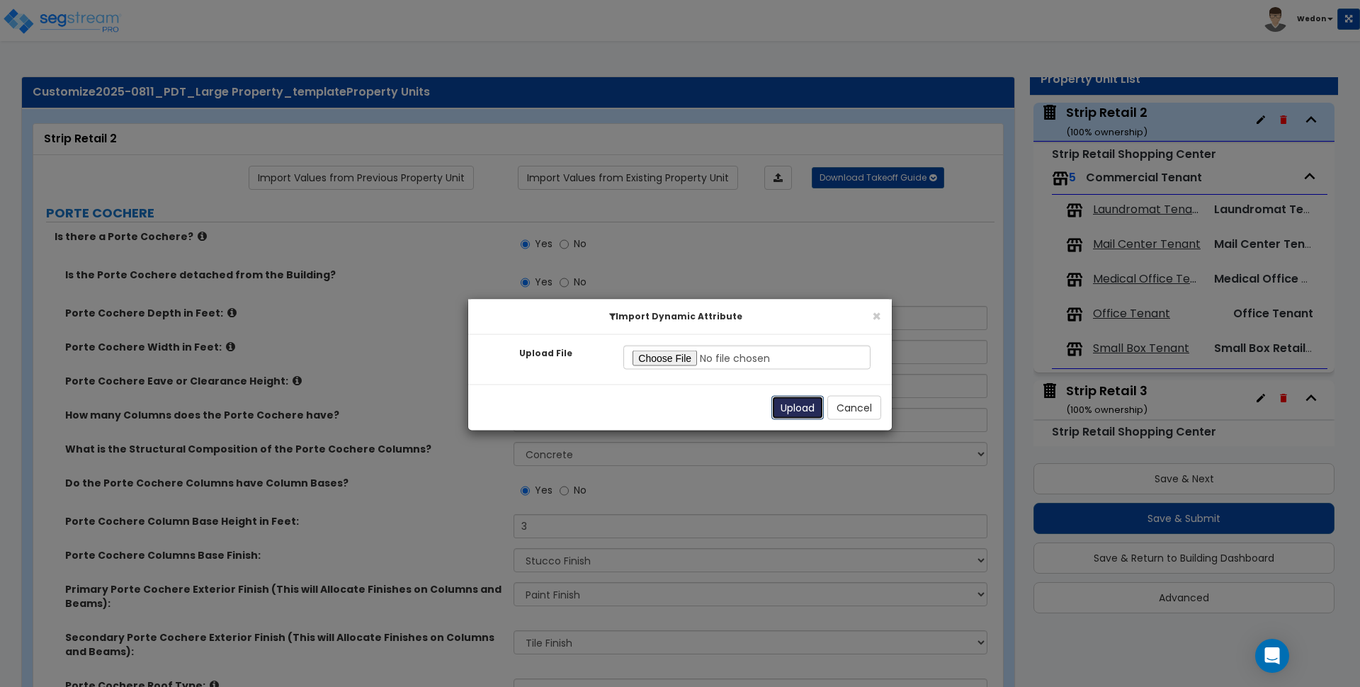
click at [811, 399] on button "Upload" at bounding box center [797, 408] width 52 height 24
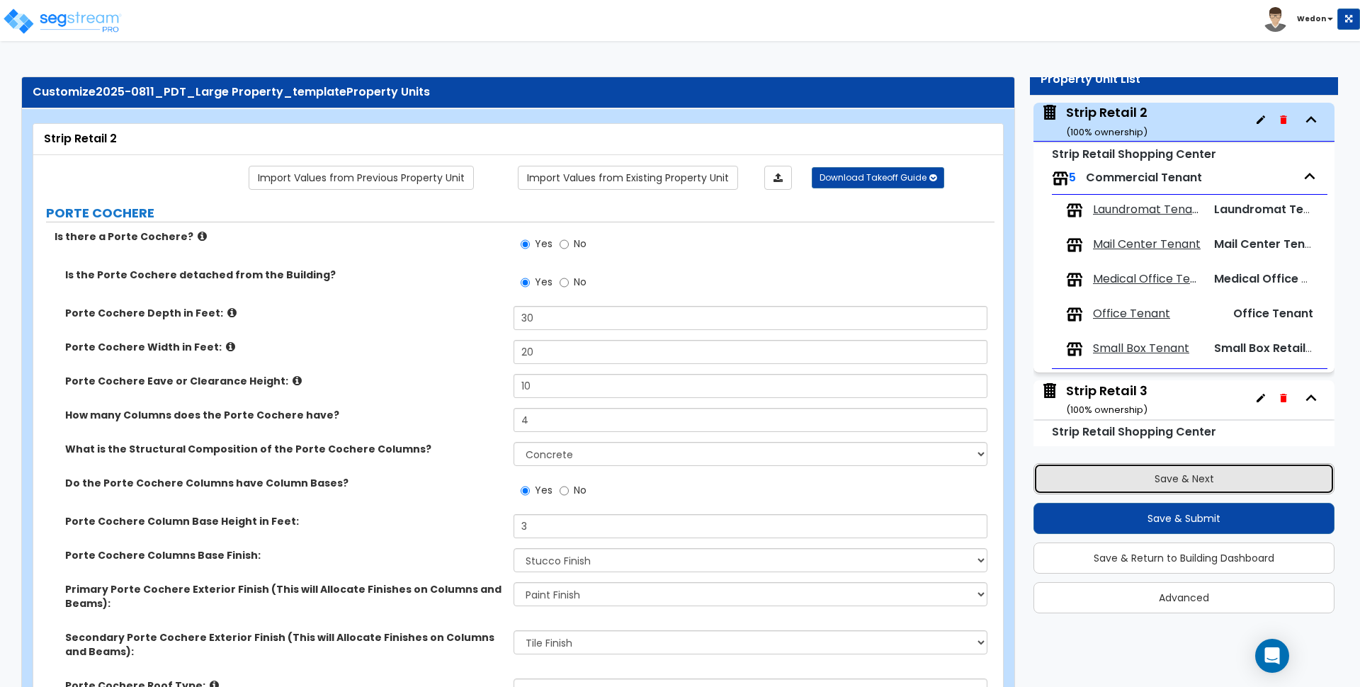
click at [1178, 490] on button "Save & Next" at bounding box center [1184, 478] width 301 height 31
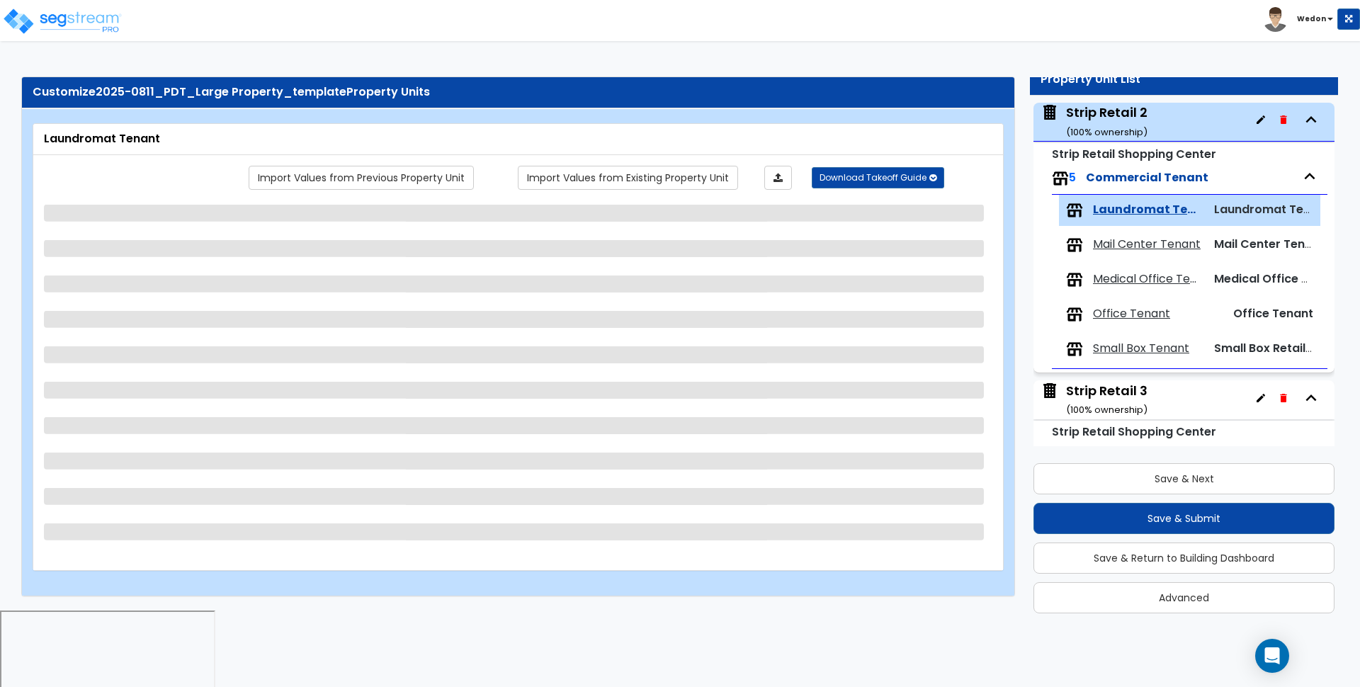
scroll to position [997, 0]
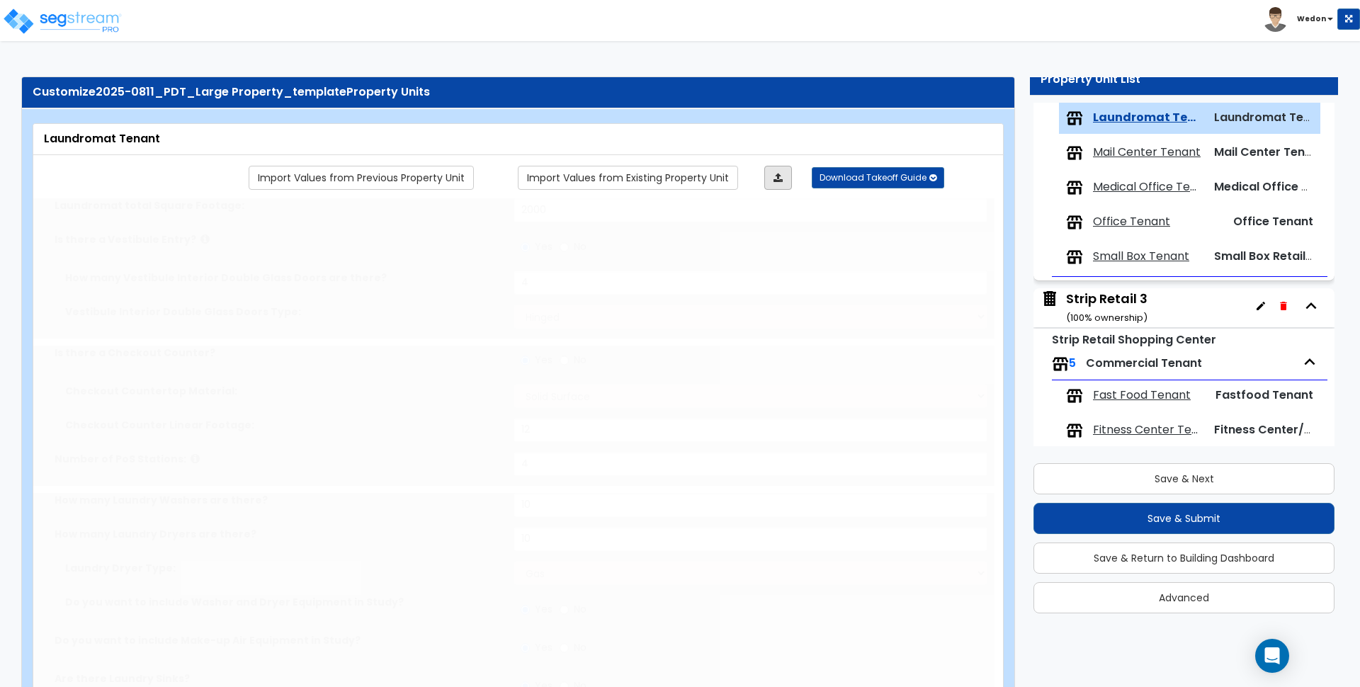
click at [774, 176] on link at bounding box center [778, 178] width 28 height 24
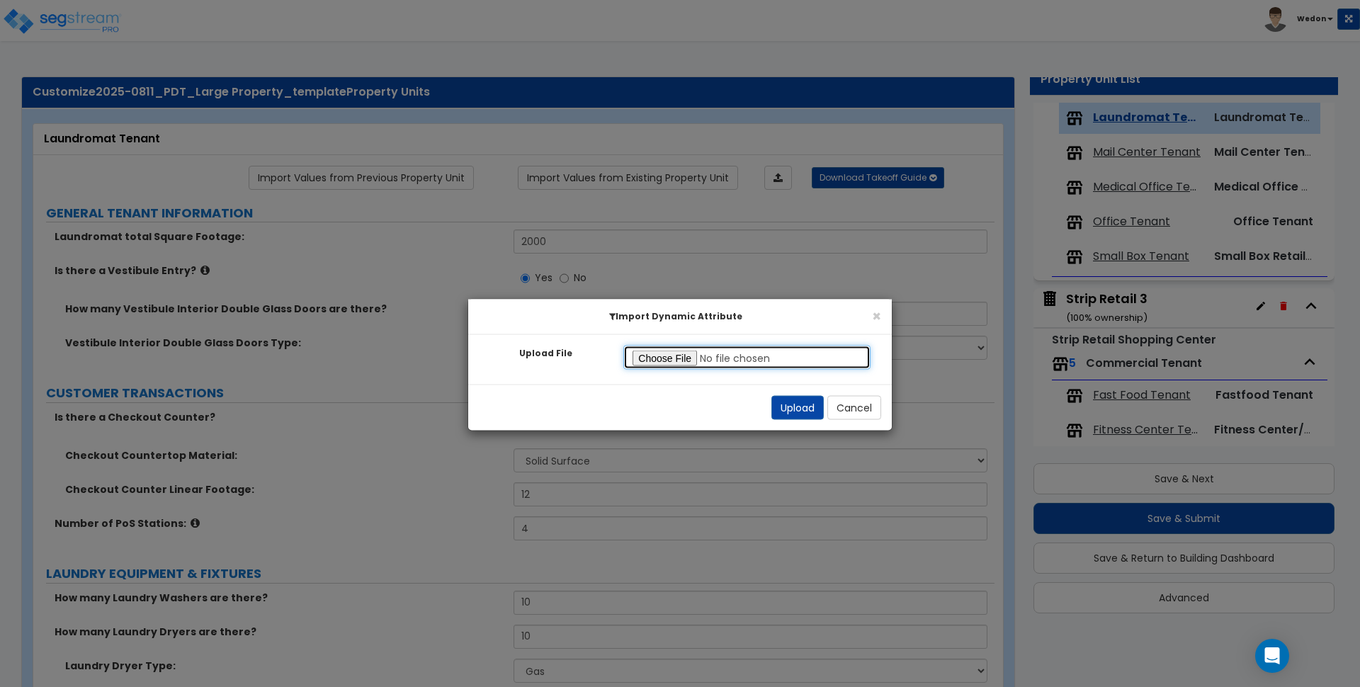
click at [665, 363] on input "Upload File" at bounding box center [746, 358] width 247 height 24
click at [788, 417] on button "Upload" at bounding box center [797, 408] width 52 height 24
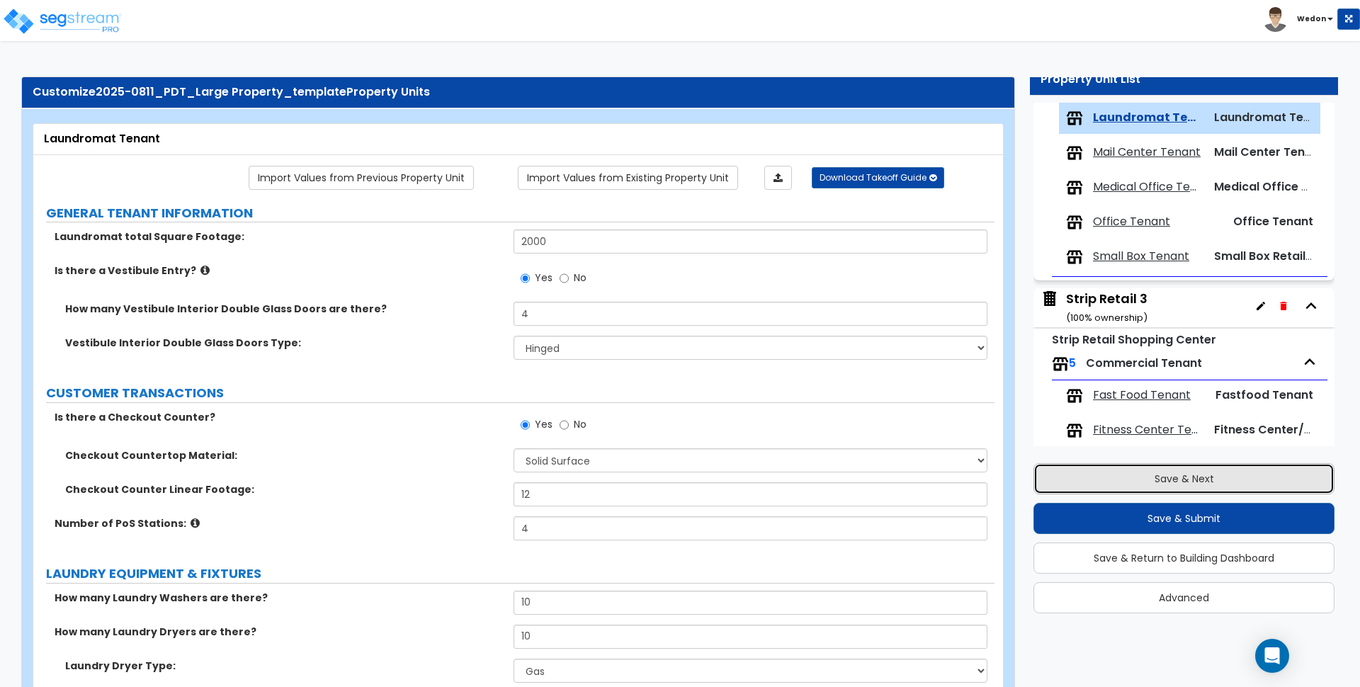
click at [1180, 488] on button "Save & Next" at bounding box center [1184, 478] width 301 height 31
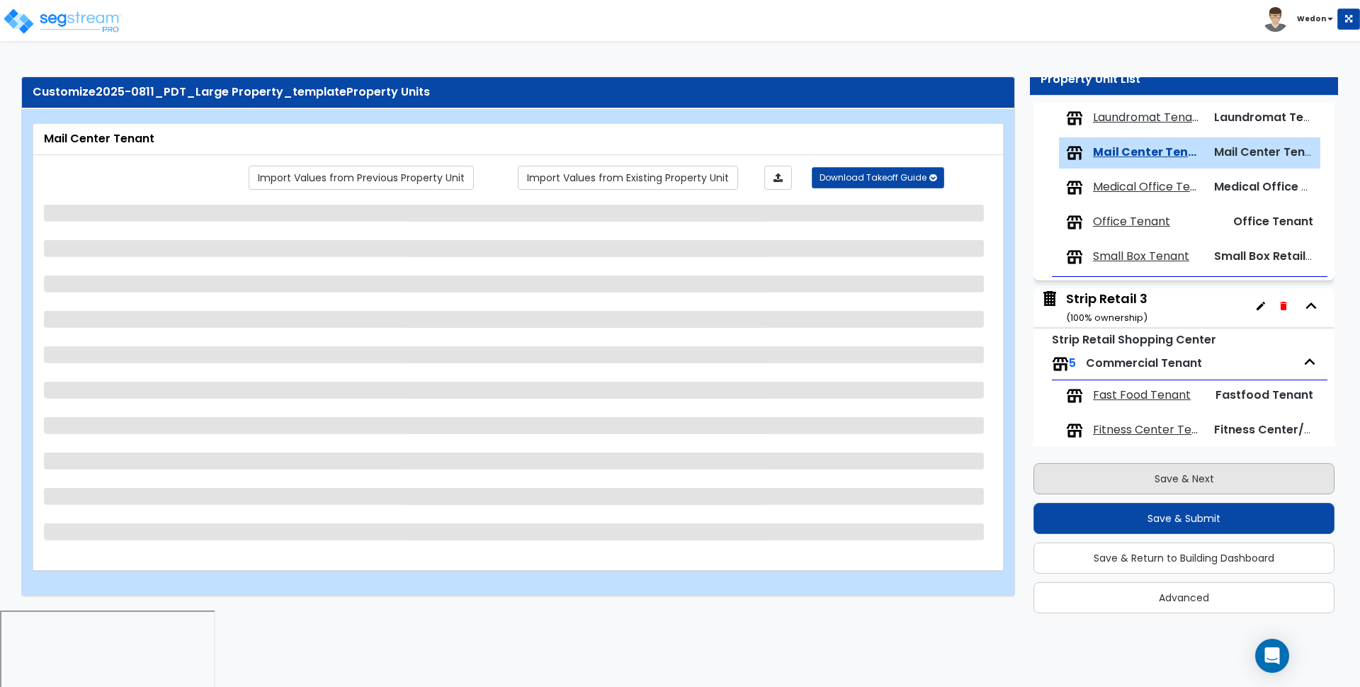
scroll to position [1032, 0]
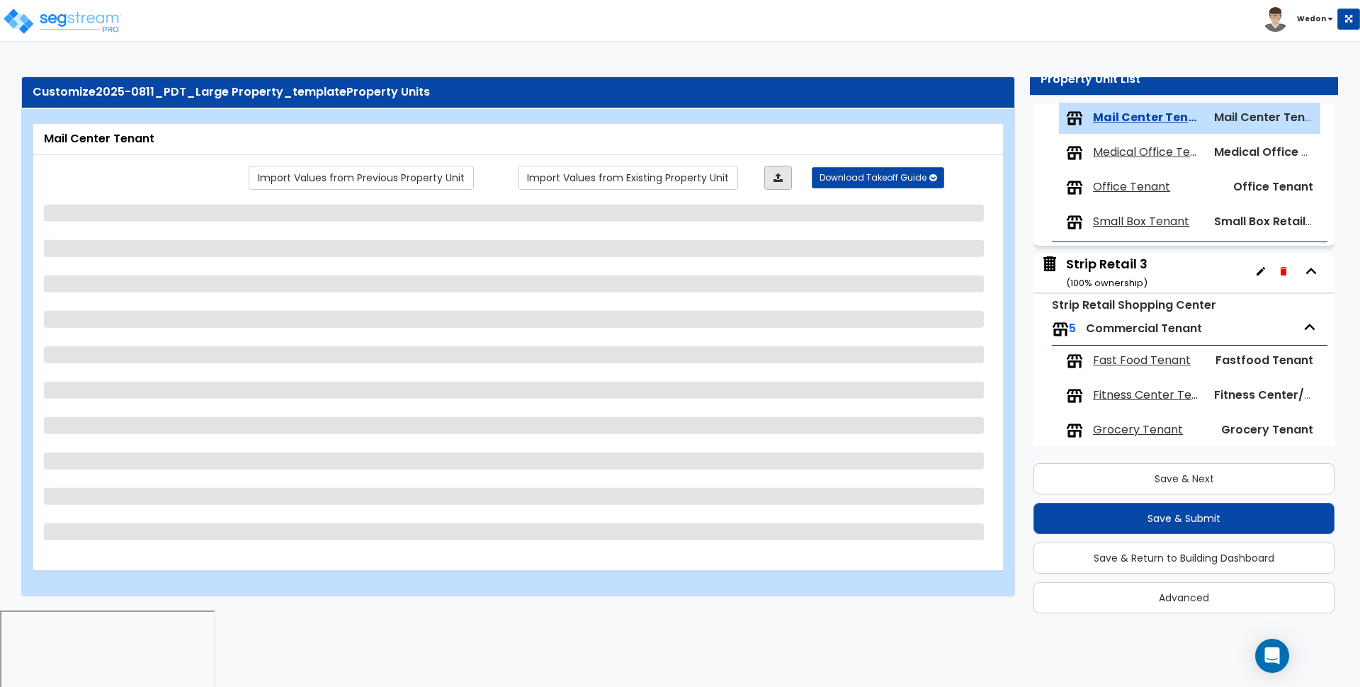
click at [774, 179] on icon at bounding box center [778, 178] width 9 height 10
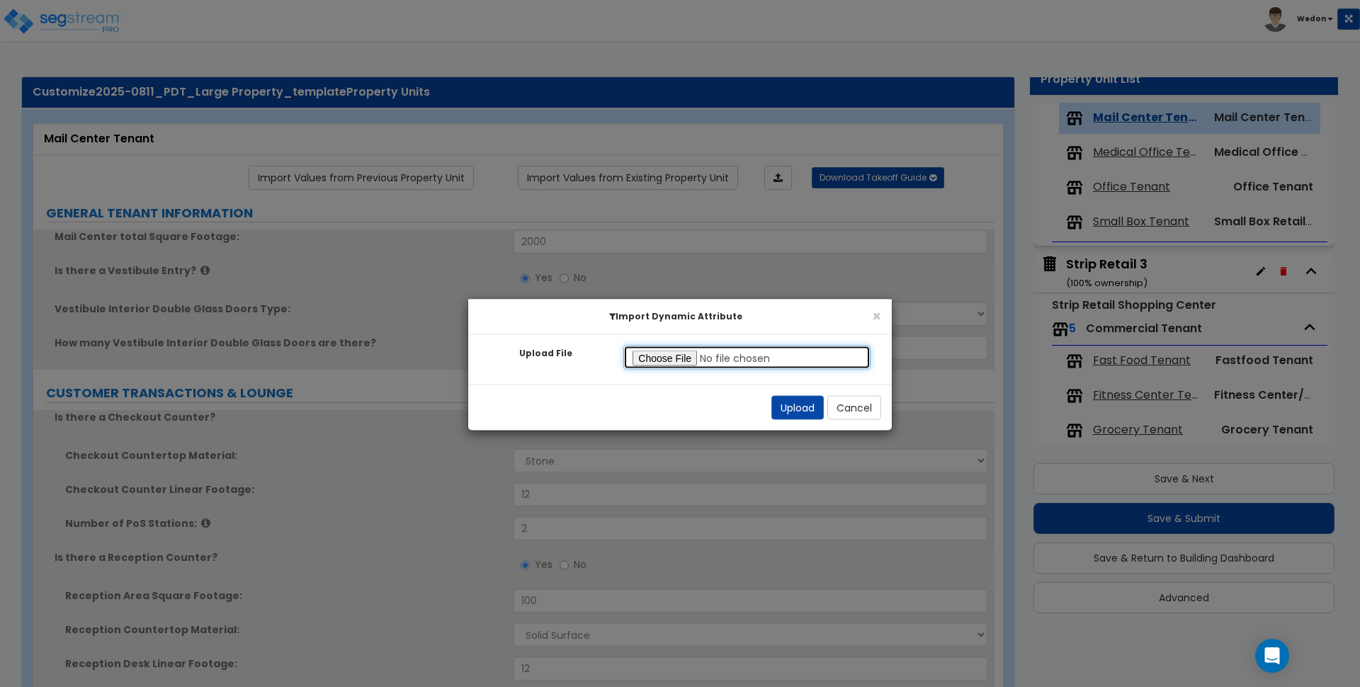
click at [663, 366] on input "Upload File" at bounding box center [746, 358] width 247 height 24
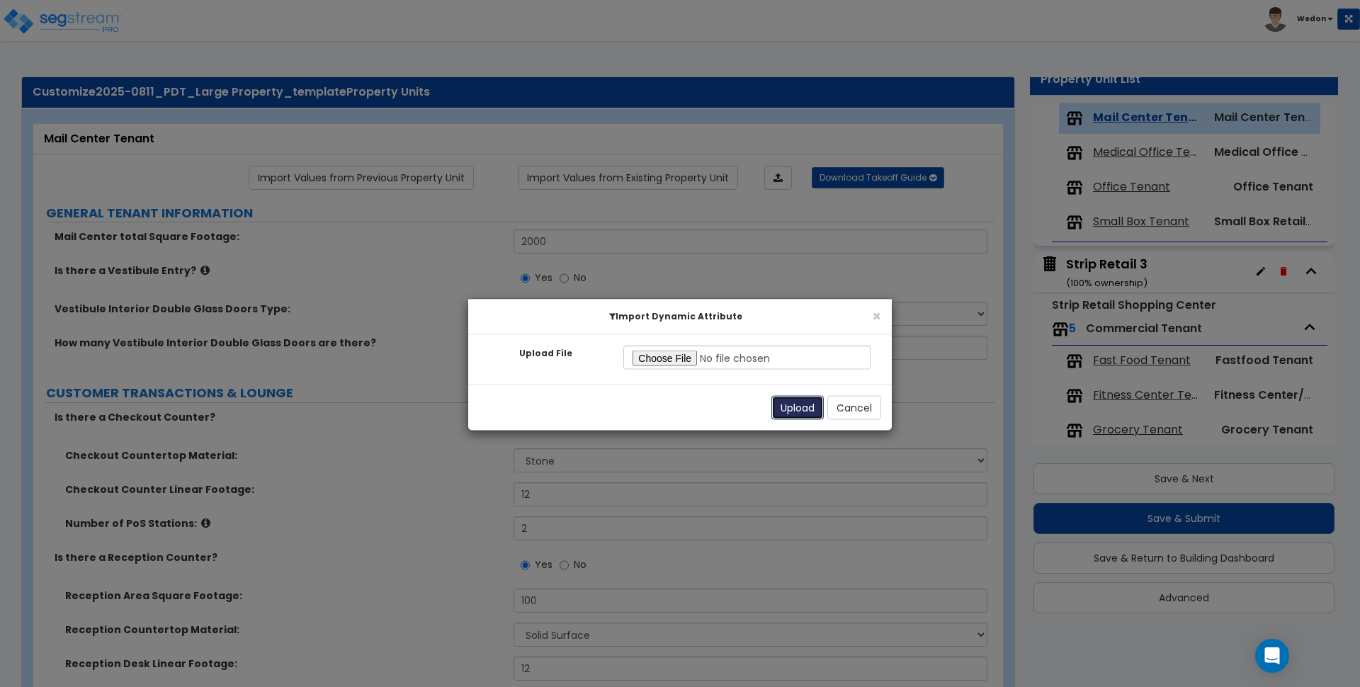
click at [791, 409] on button "Upload" at bounding box center [797, 408] width 52 height 24
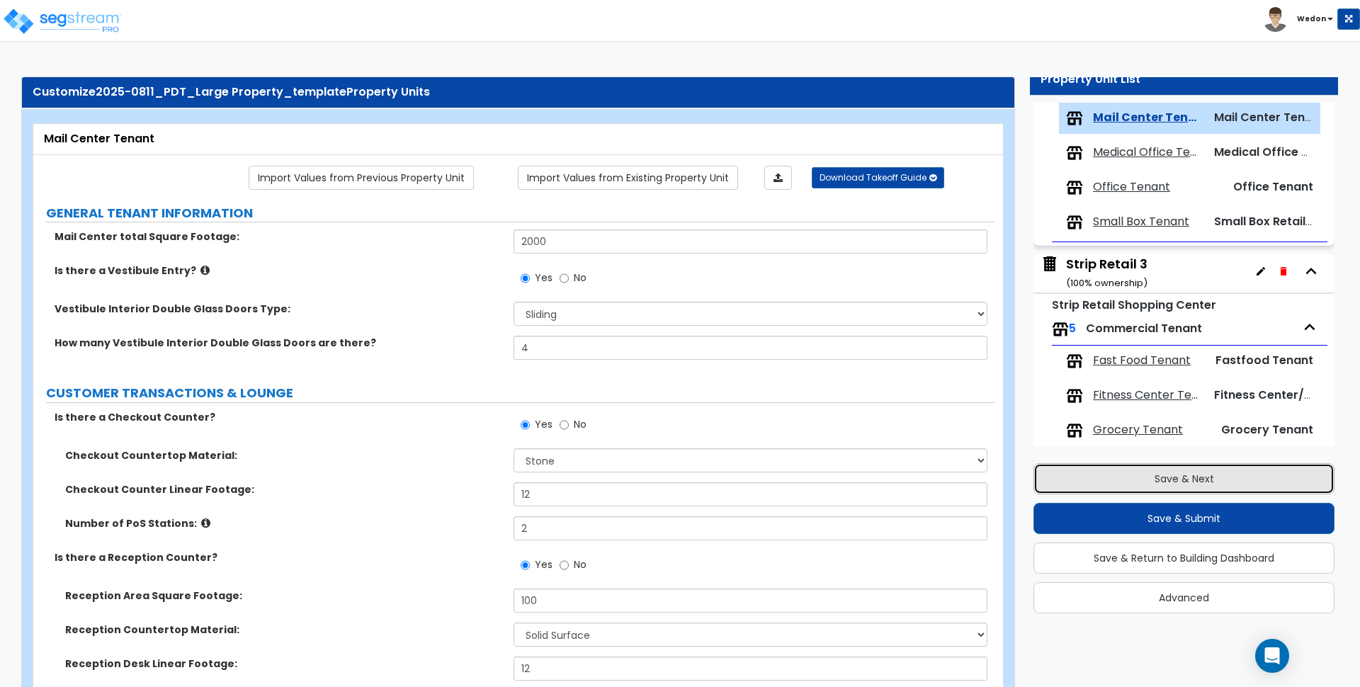
click at [1194, 477] on button "Save & Next" at bounding box center [1184, 478] width 301 height 31
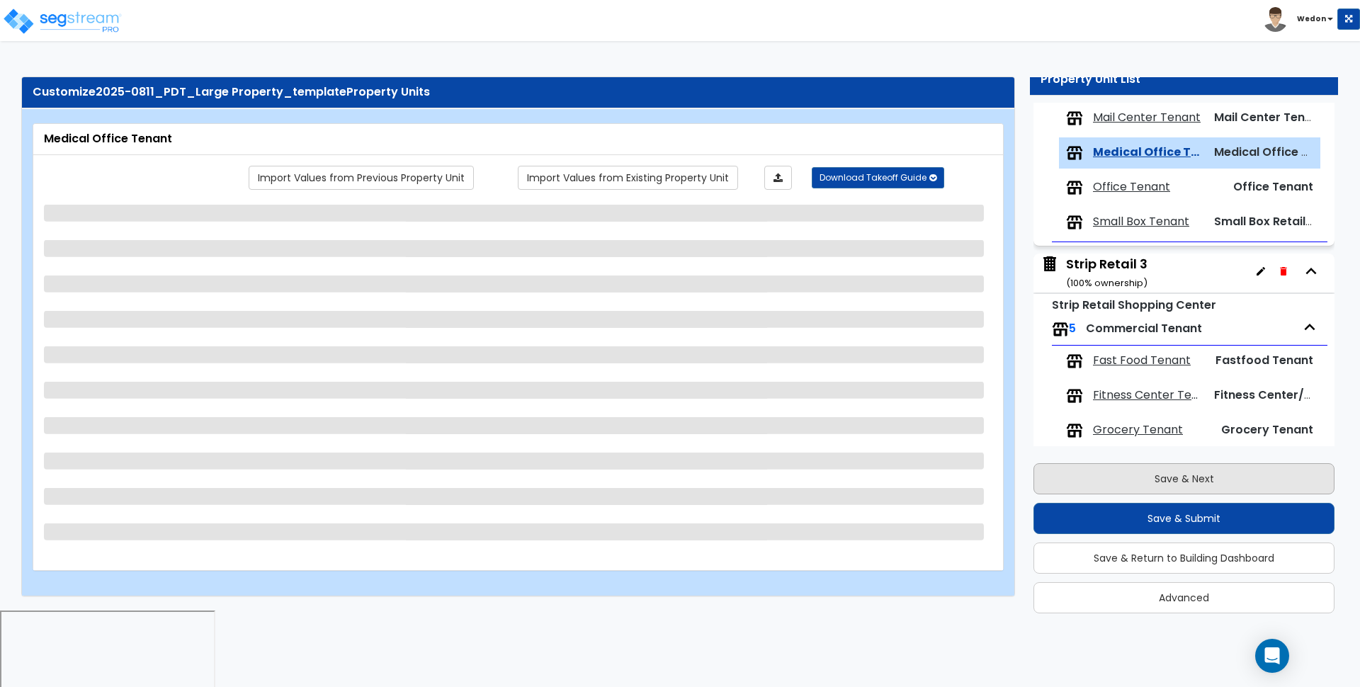
scroll to position [1067, 0]
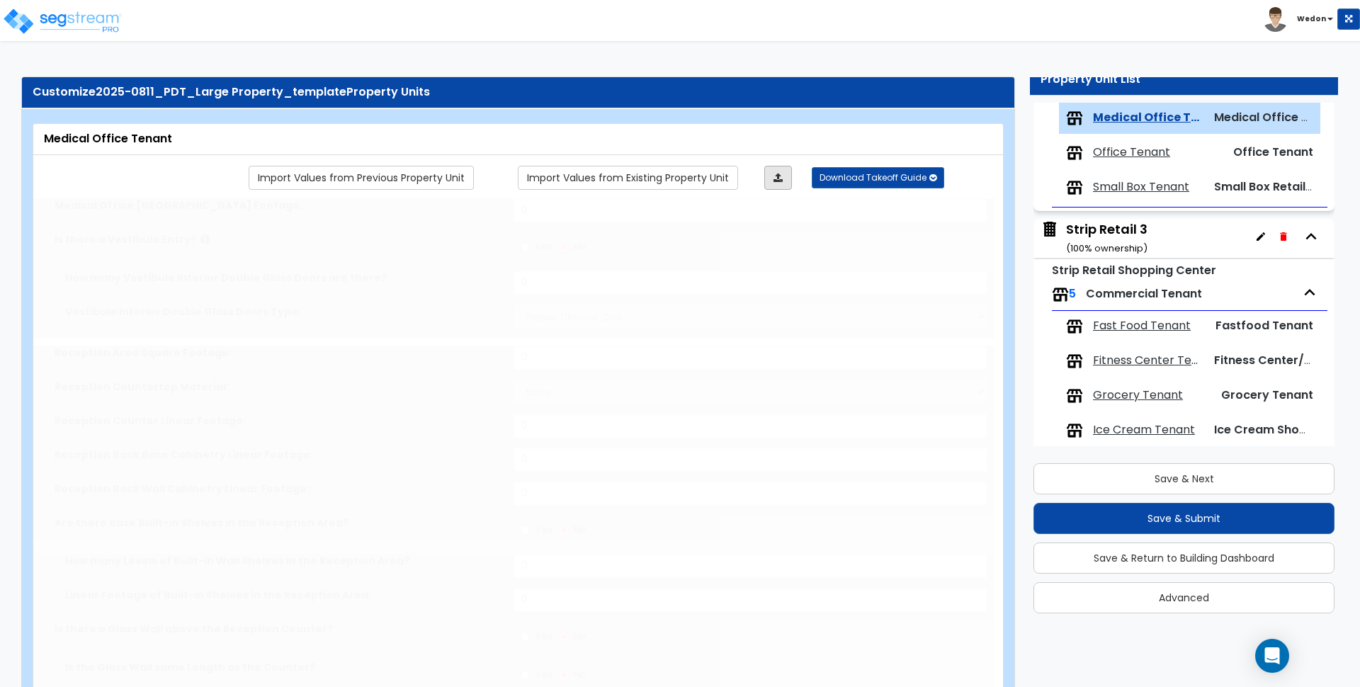
click at [775, 179] on icon at bounding box center [778, 178] width 9 height 10
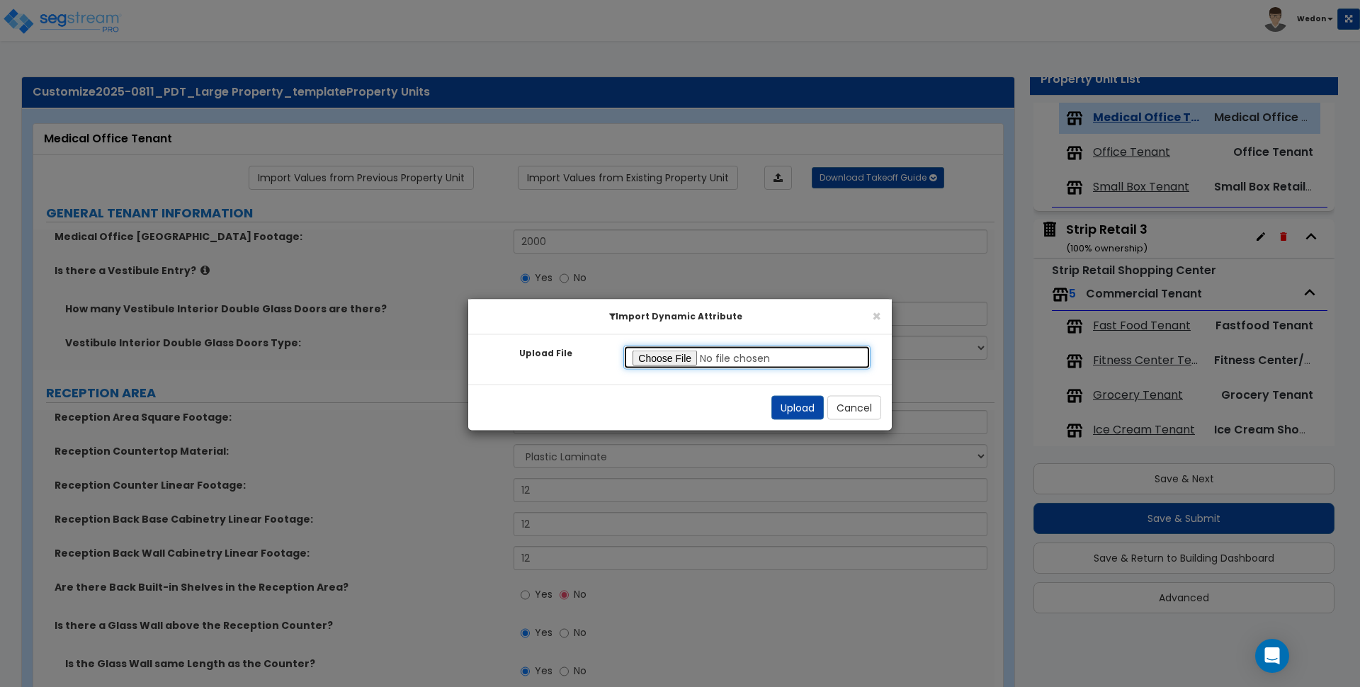
click at [658, 360] on input "Upload File" at bounding box center [746, 358] width 247 height 24
click at [786, 402] on button "Upload" at bounding box center [797, 408] width 52 height 24
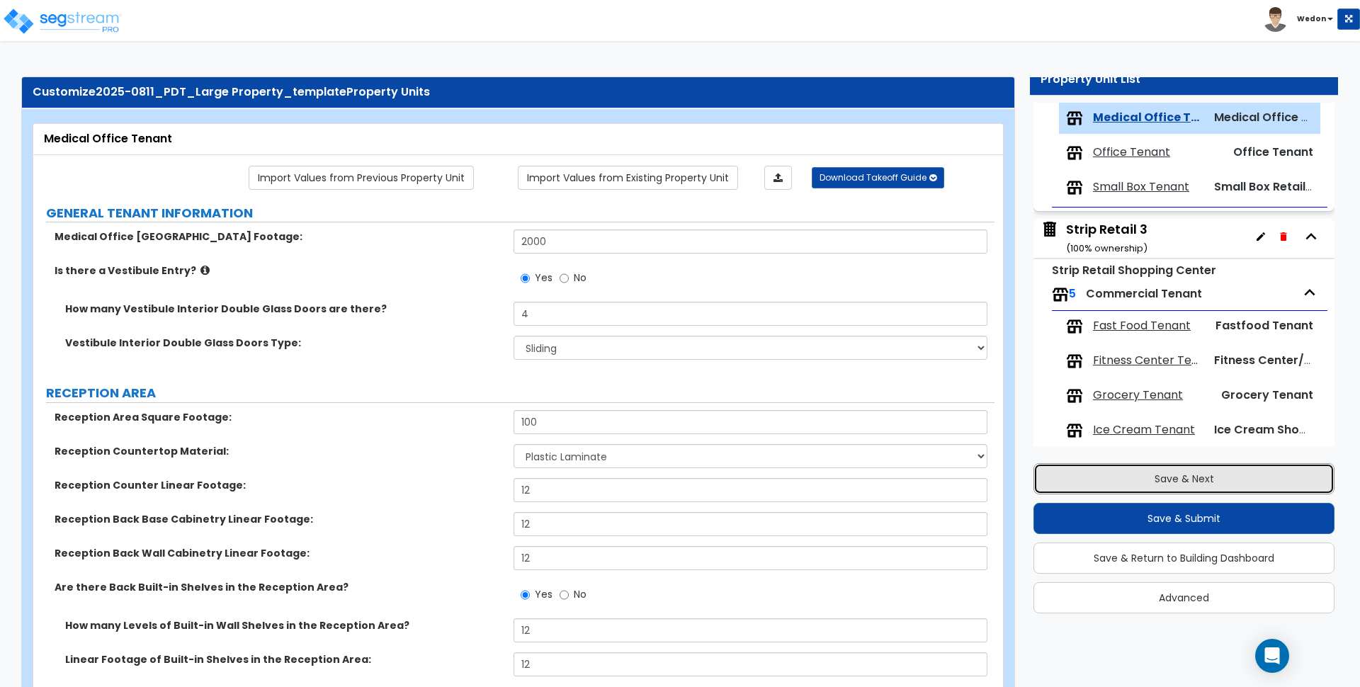
click at [1236, 482] on button "Save & Next" at bounding box center [1184, 478] width 301 height 31
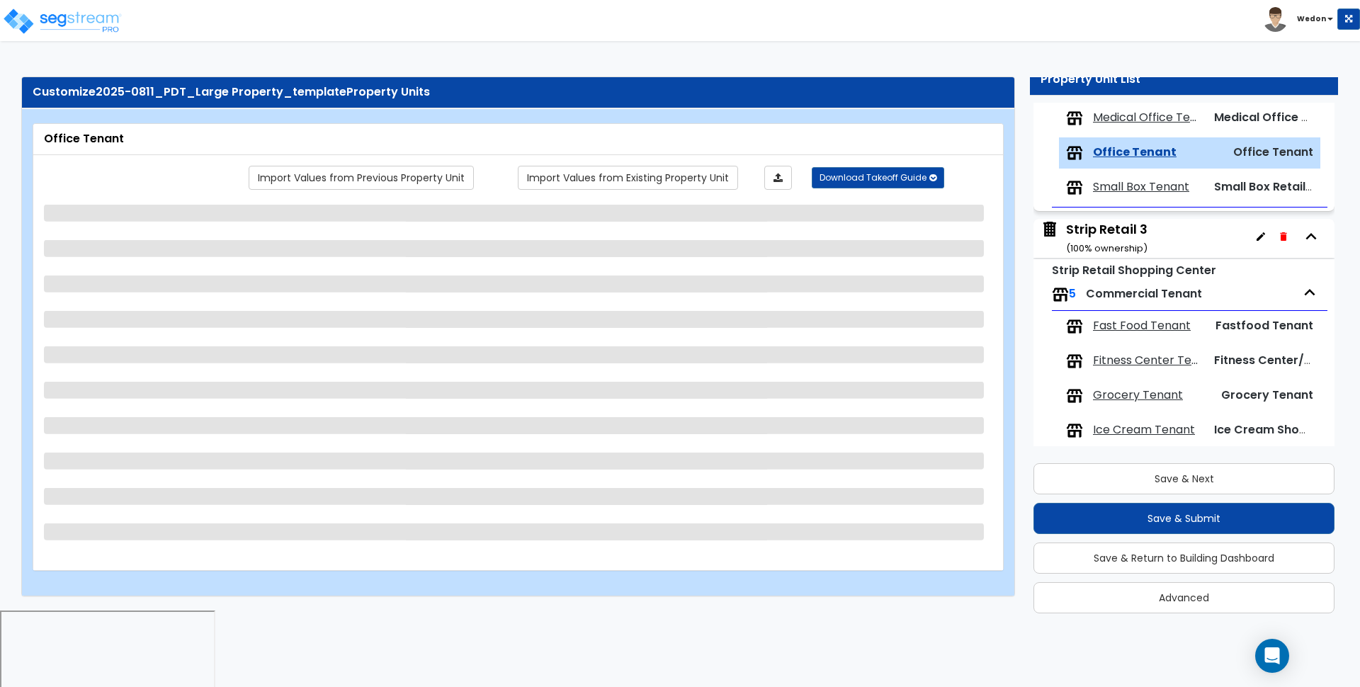
scroll to position [1102, 0]
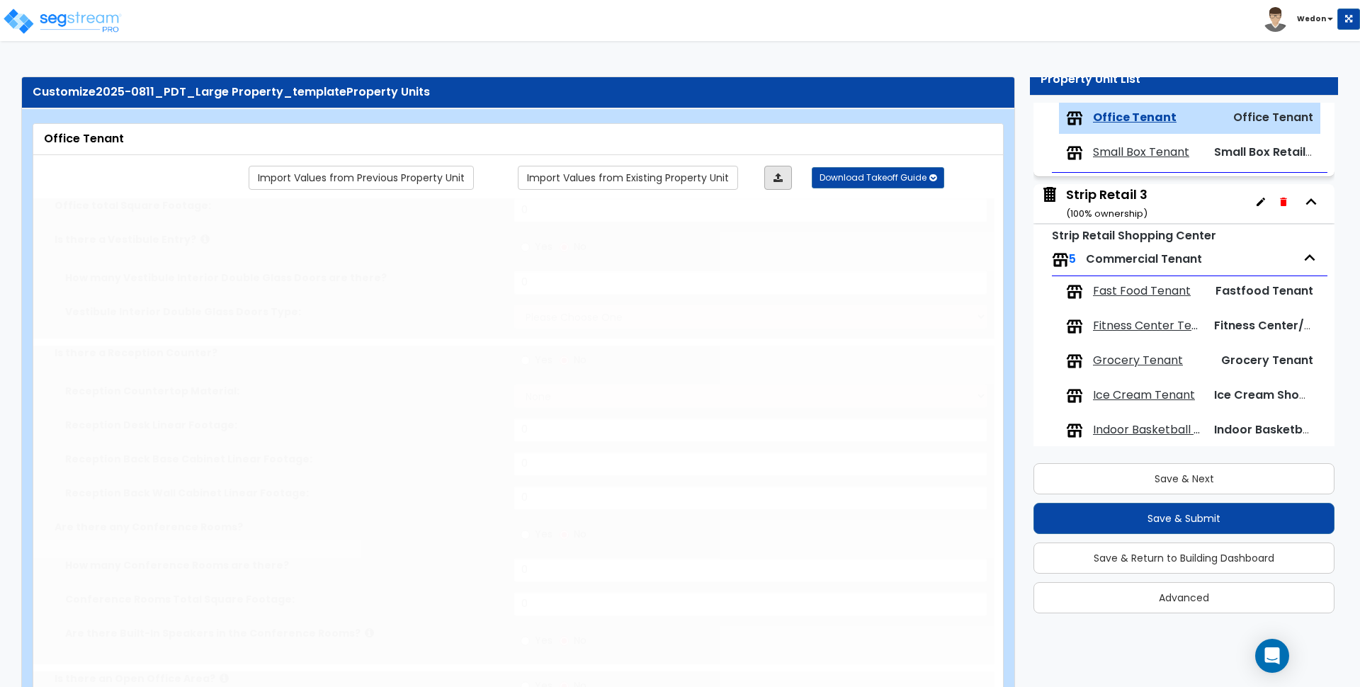
click at [786, 179] on link at bounding box center [778, 178] width 28 height 24
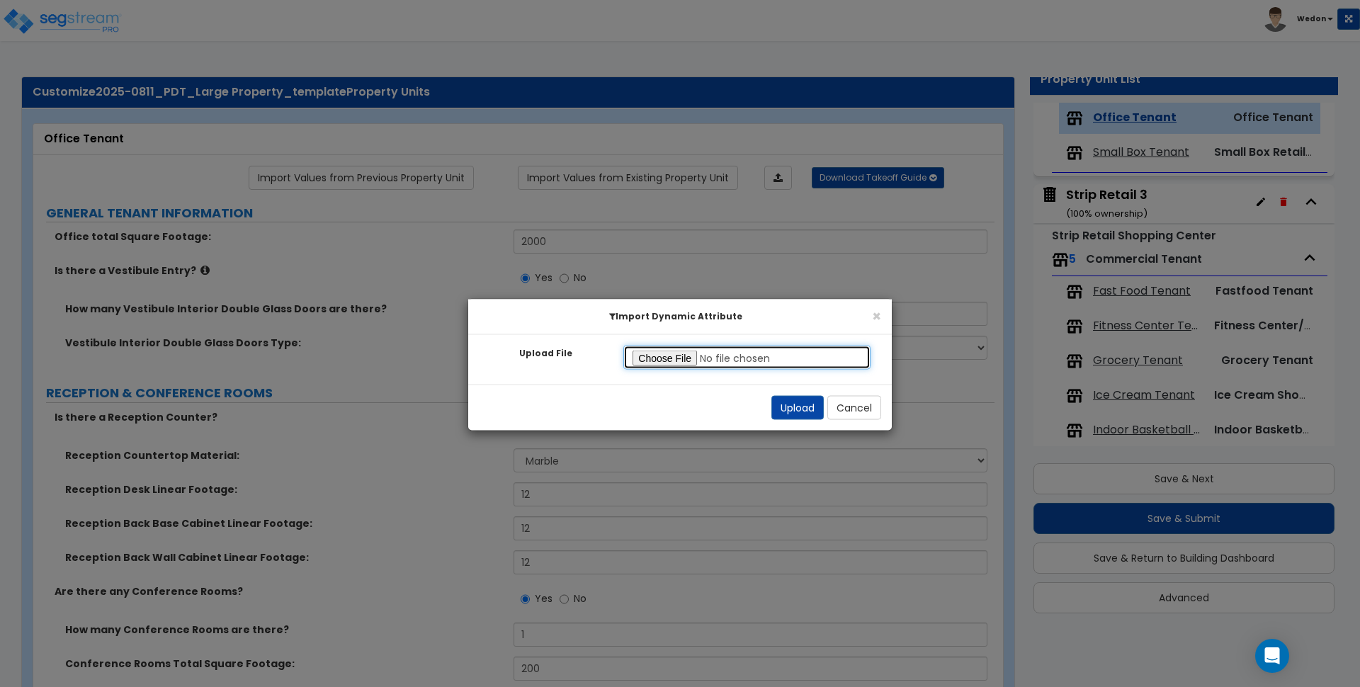
click at [661, 360] on input "Upload File" at bounding box center [746, 358] width 247 height 24
click at [790, 400] on button "Upload" at bounding box center [797, 408] width 52 height 24
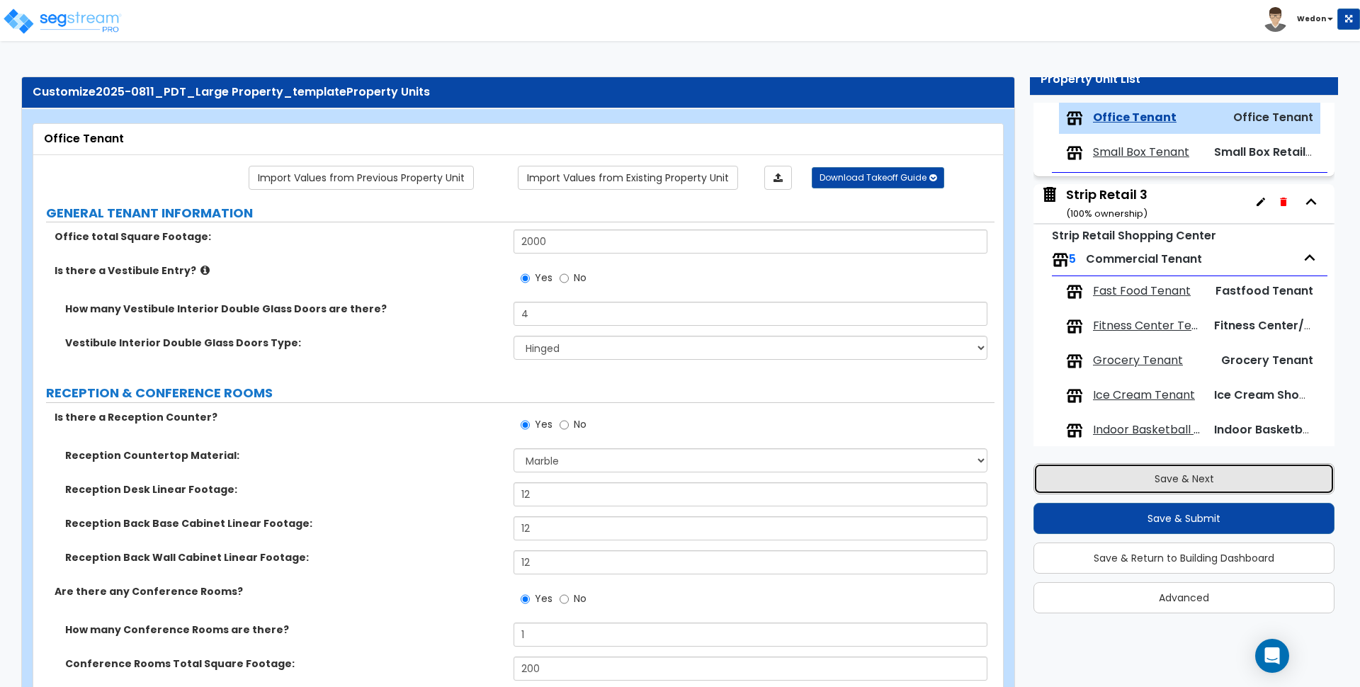
click at [1168, 480] on button "Save & Next" at bounding box center [1184, 478] width 301 height 31
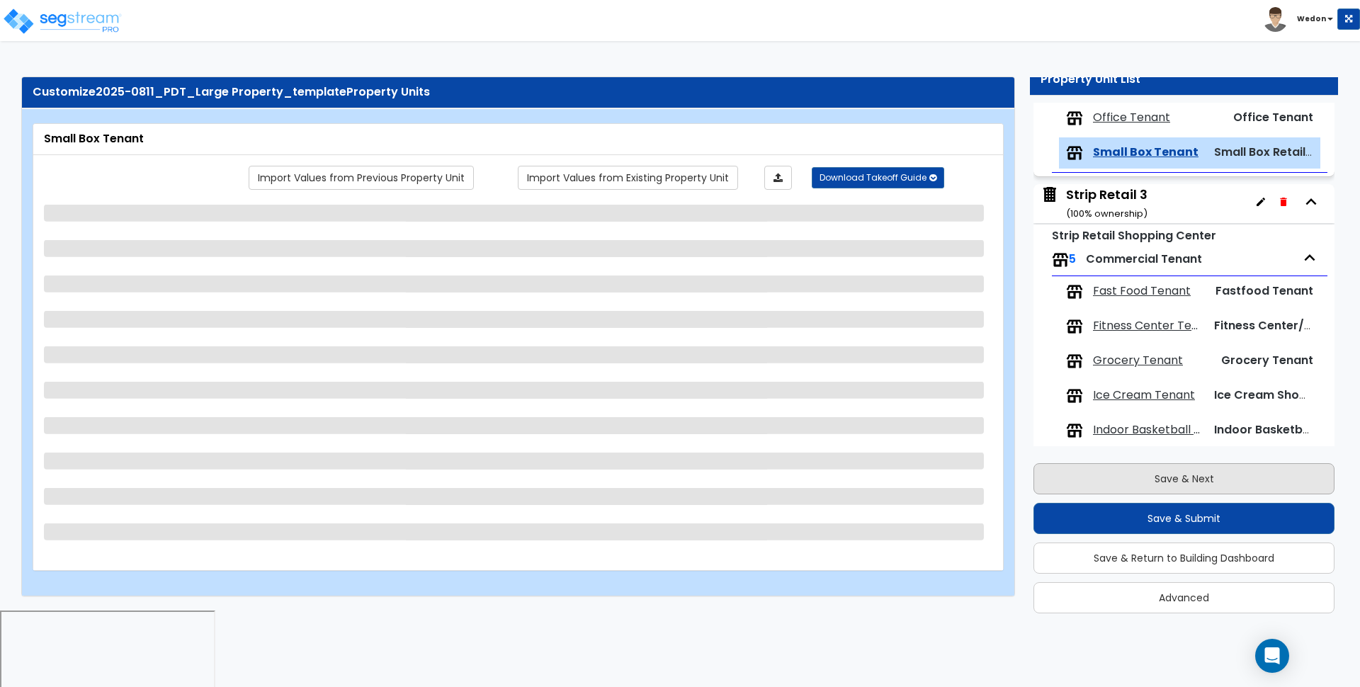
scroll to position [1117, 0]
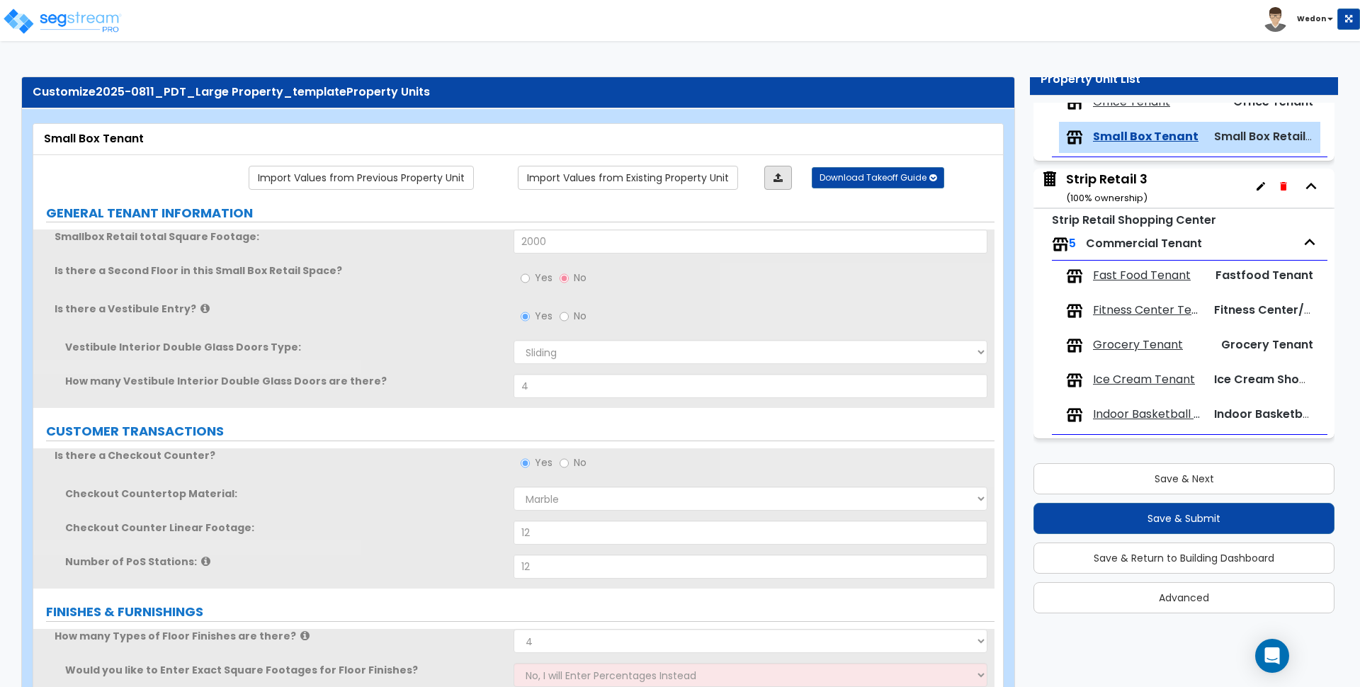
click at [776, 177] on icon at bounding box center [778, 178] width 9 height 10
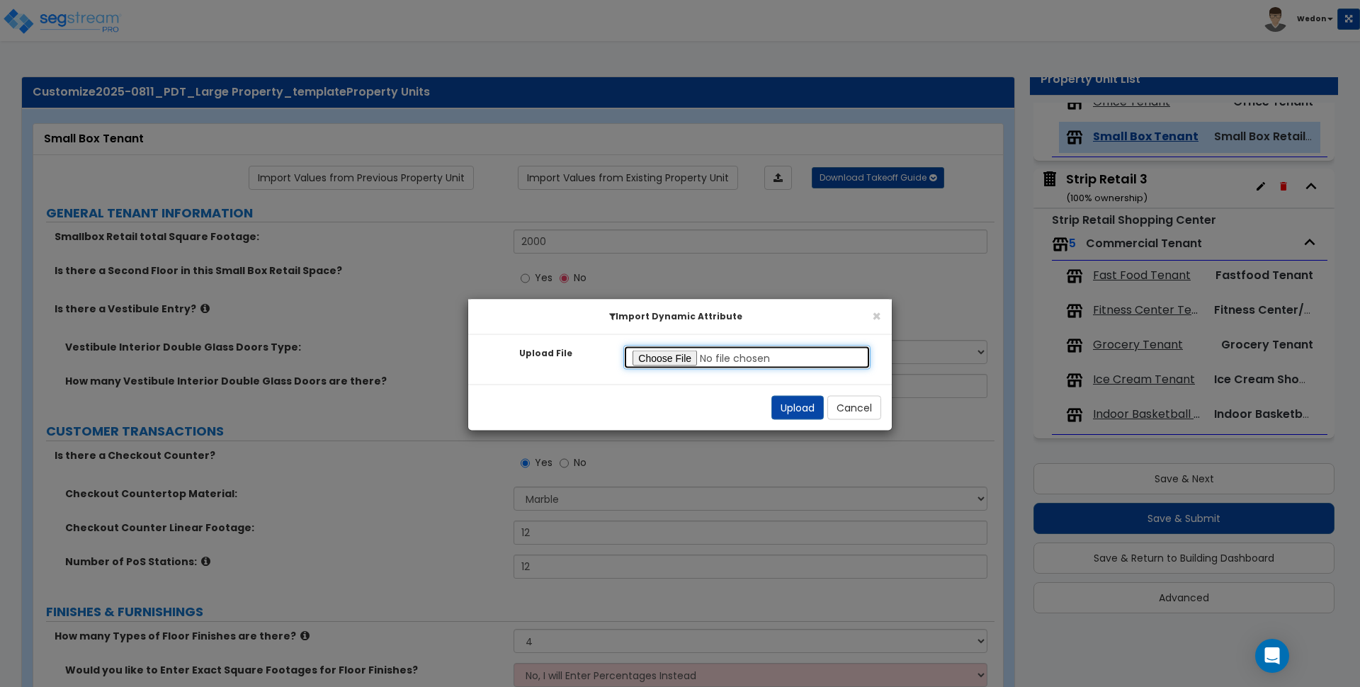
click at [677, 351] on input "Upload File" at bounding box center [746, 358] width 247 height 24
click at [779, 406] on button "Upload" at bounding box center [797, 408] width 52 height 24
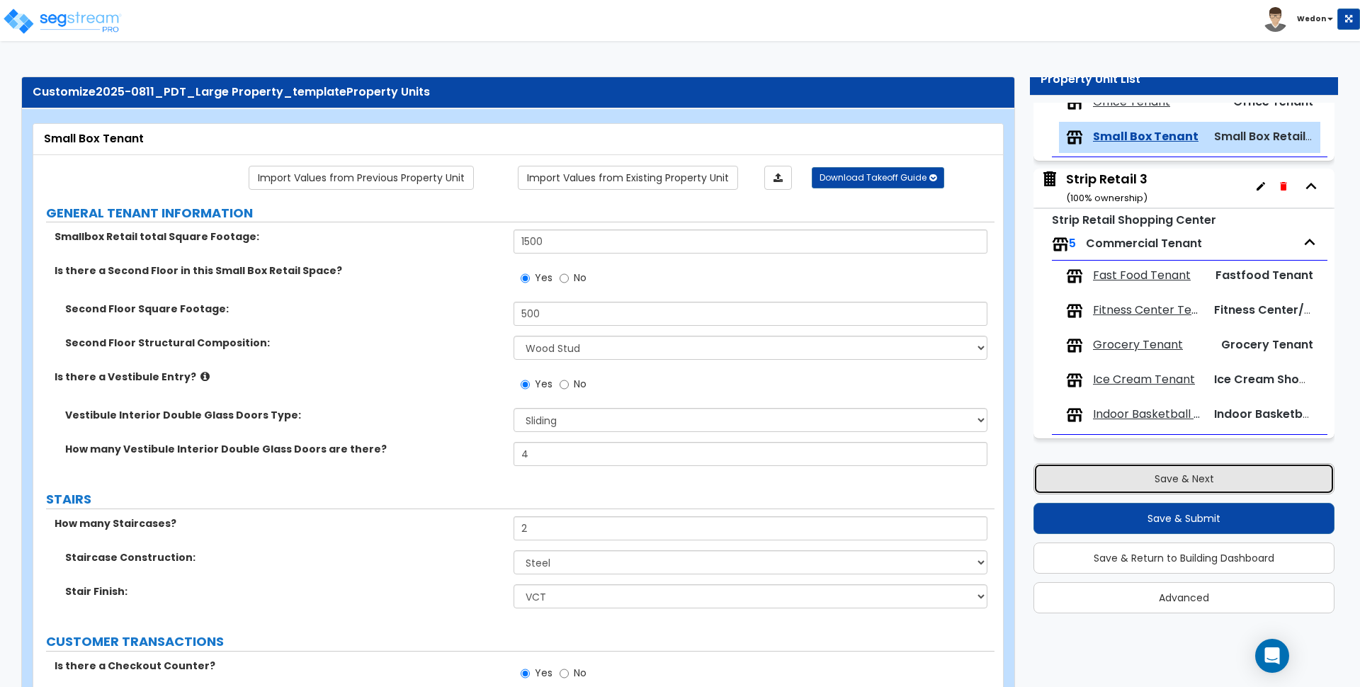
click at [1225, 475] on button "Save & Next" at bounding box center [1184, 478] width 301 height 31
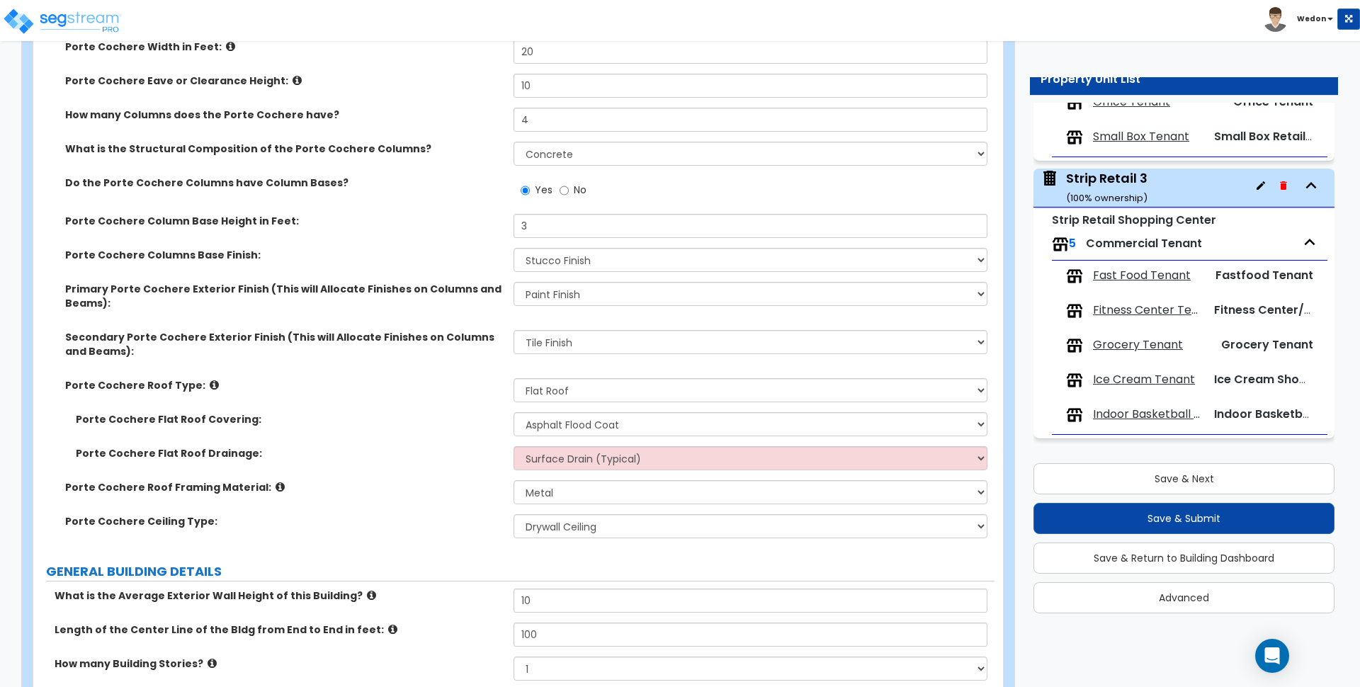
scroll to position [354, 0]
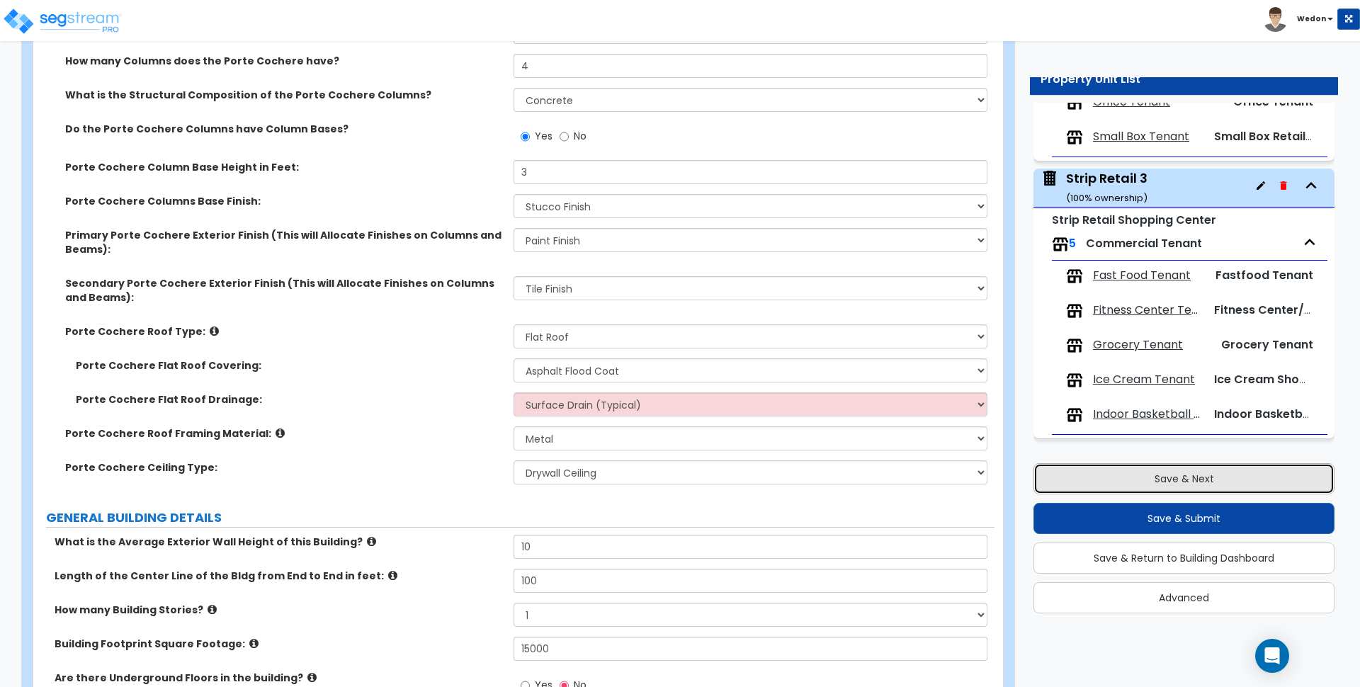
click at [1165, 491] on button "Save & Next" at bounding box center [1184, 478] width 301 height 31
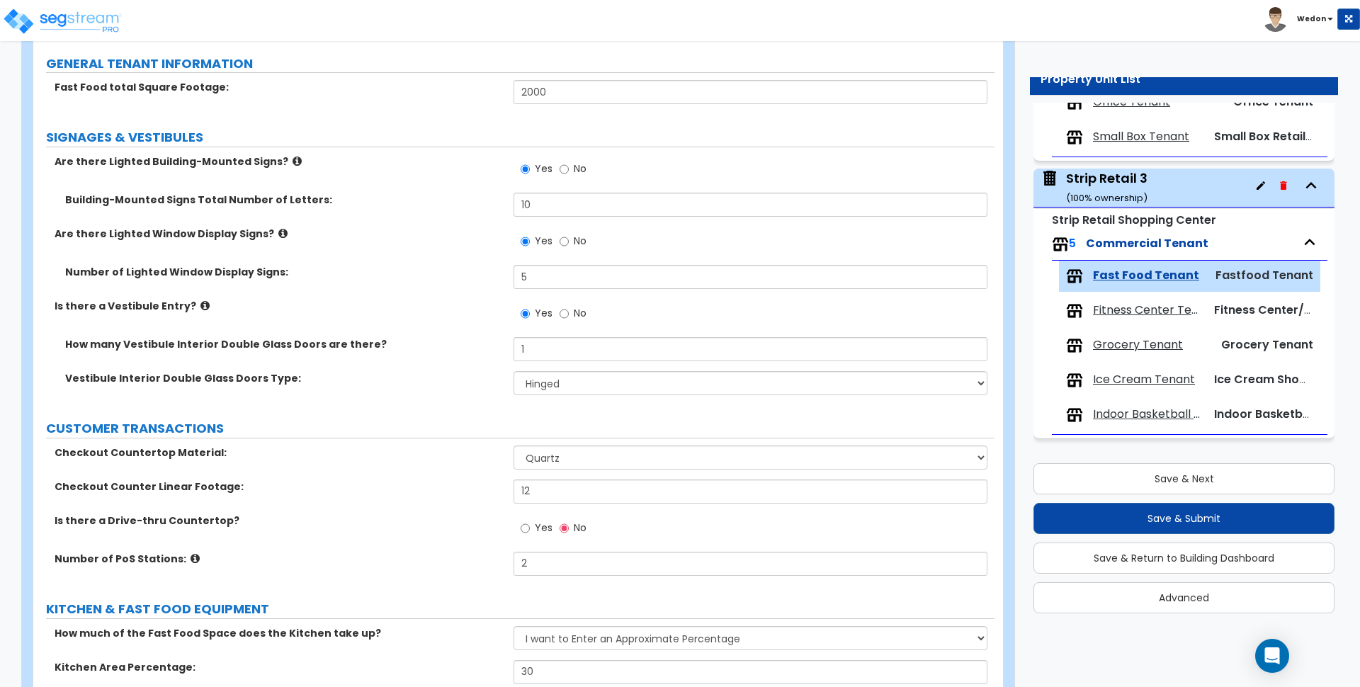
scroll to position [0, 0]
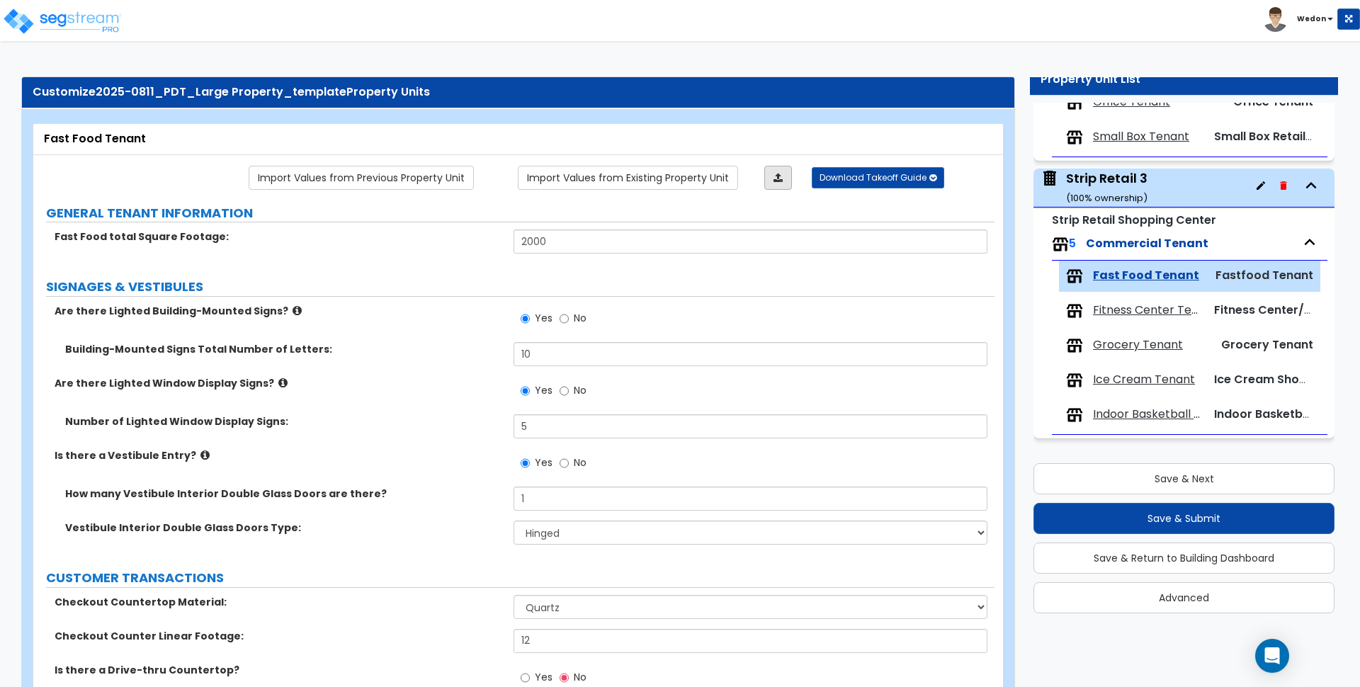
click at [777, 179] on icon at bounding box center [778, 178] width 9 height 10
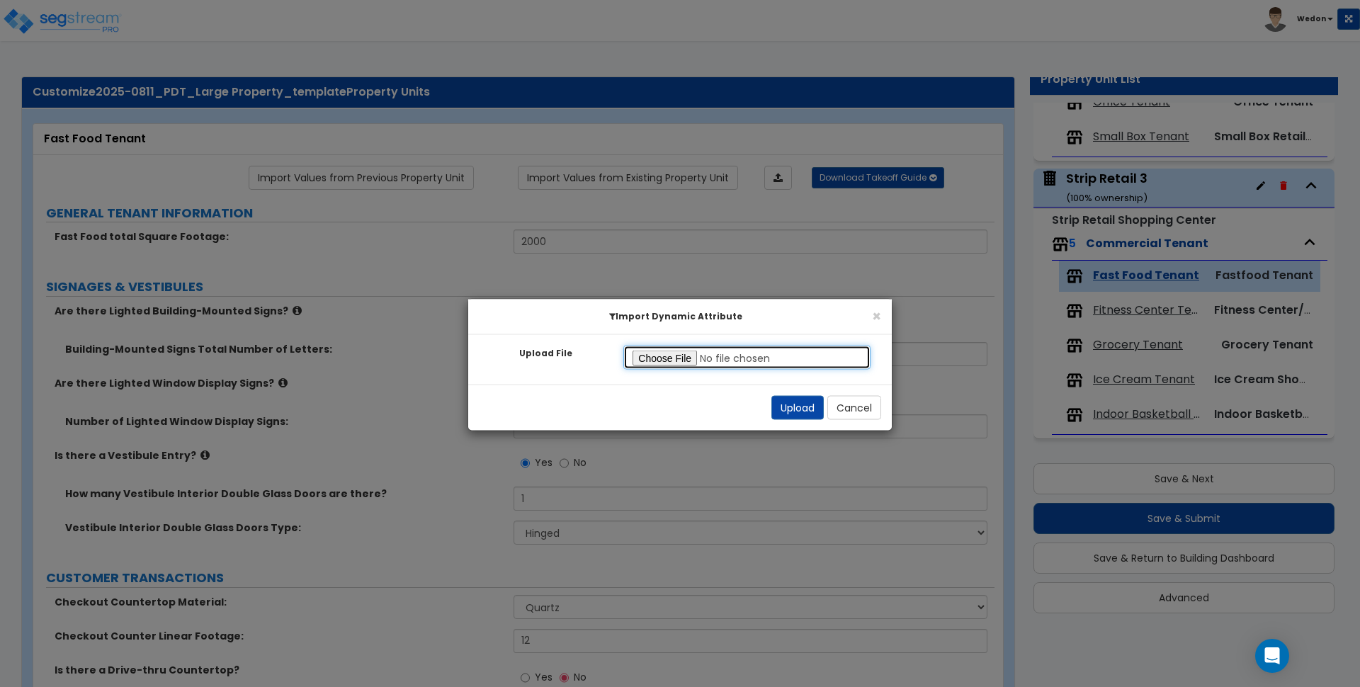
click at [671, 356] on input "Upload File" at bounding box center [746, 358] width 247 height 24
click at [794, 405] on button "Upload" at bounding box center [797, 408] width 52 height 24
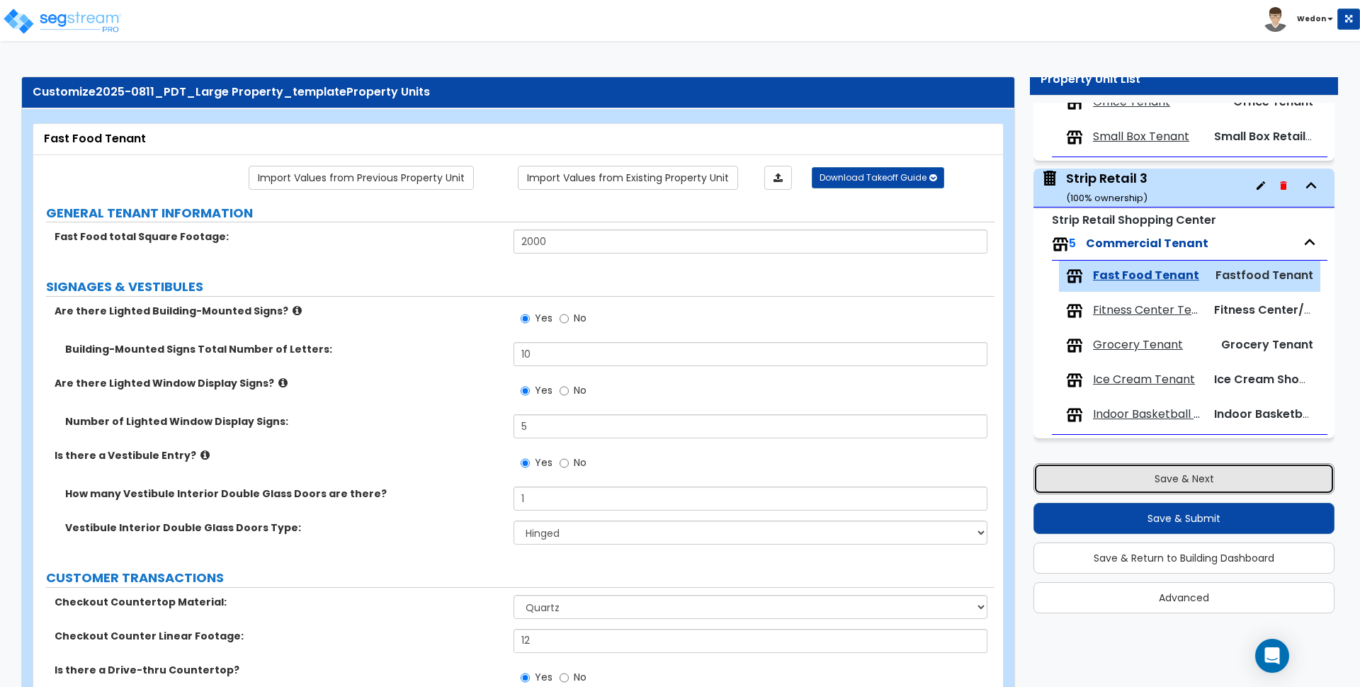
click at [1150, 487] on button "Save & Next" at bounding box center [1184, 478] width 301 height 31
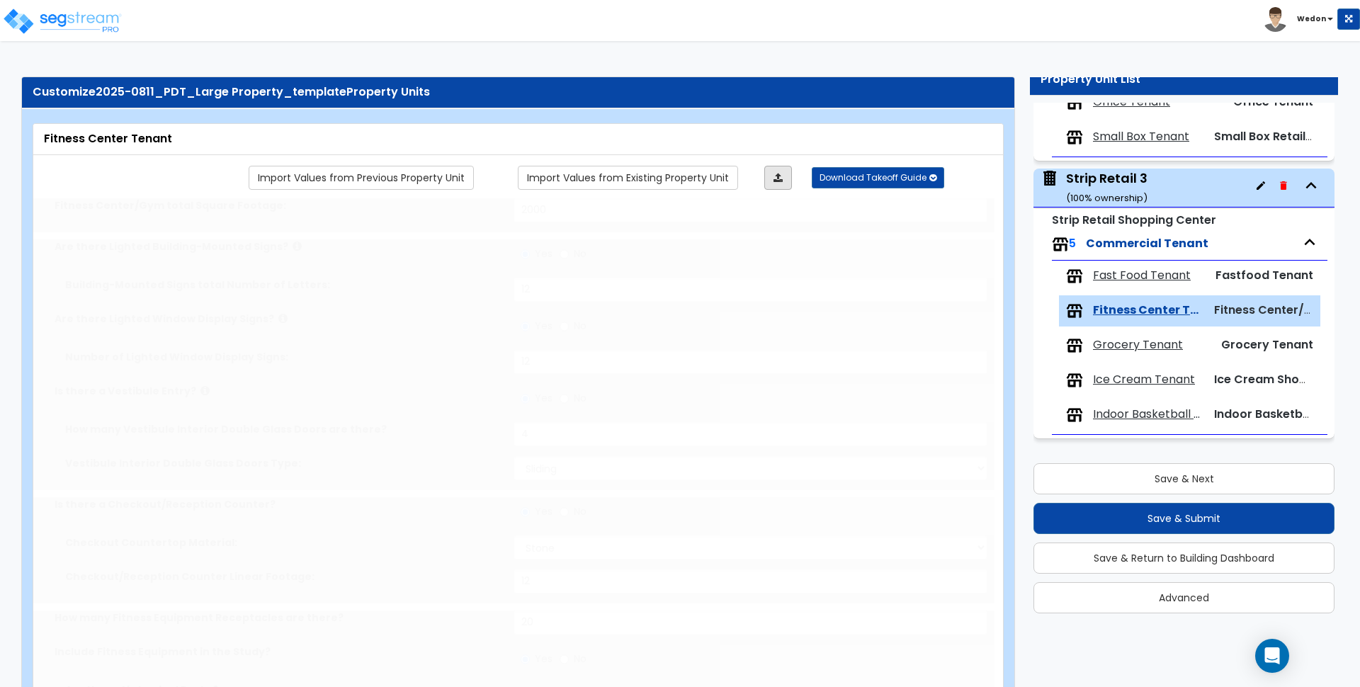
click at [783, 177] on icon at bounding box center [778, 178] width 9 height 10
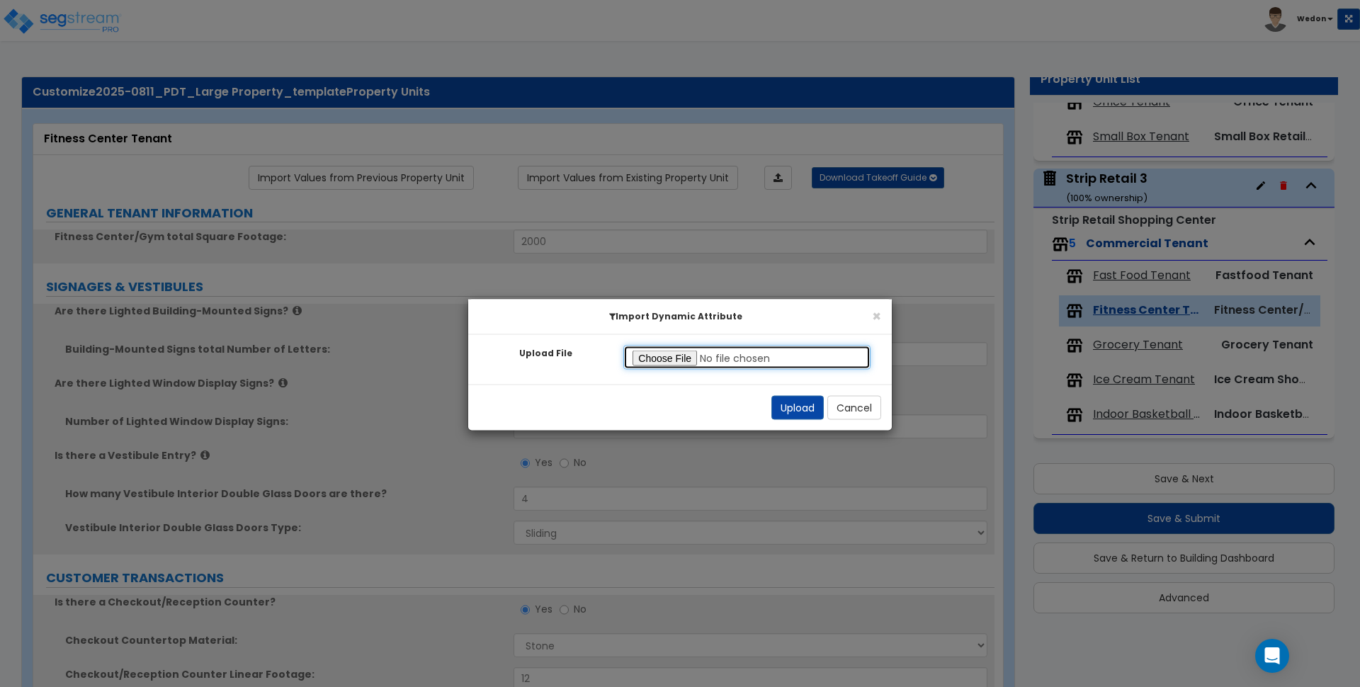
click at [667, 354] on input "Upload File" at bounding box center [746, 358] width 247 height 24
drag, startPoint x: 788, startPoint y: 403, endPoint x: 827, endPoint y: 394, distance: 40.7
click at [787, 403] on button "Upload" at bounding box center [797, 408] width 52 height 24
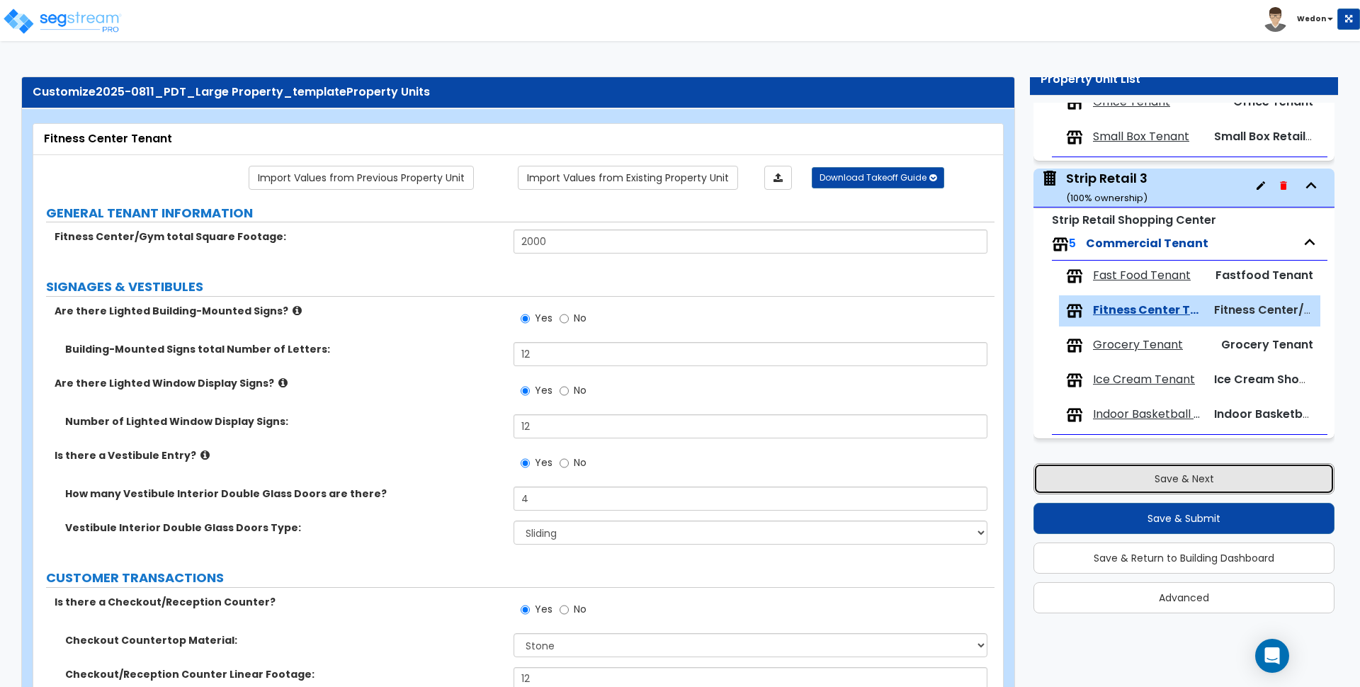
click at [1107, 469] on button "Save & Next" at bounding box center [1184, 478] width 301 height 31
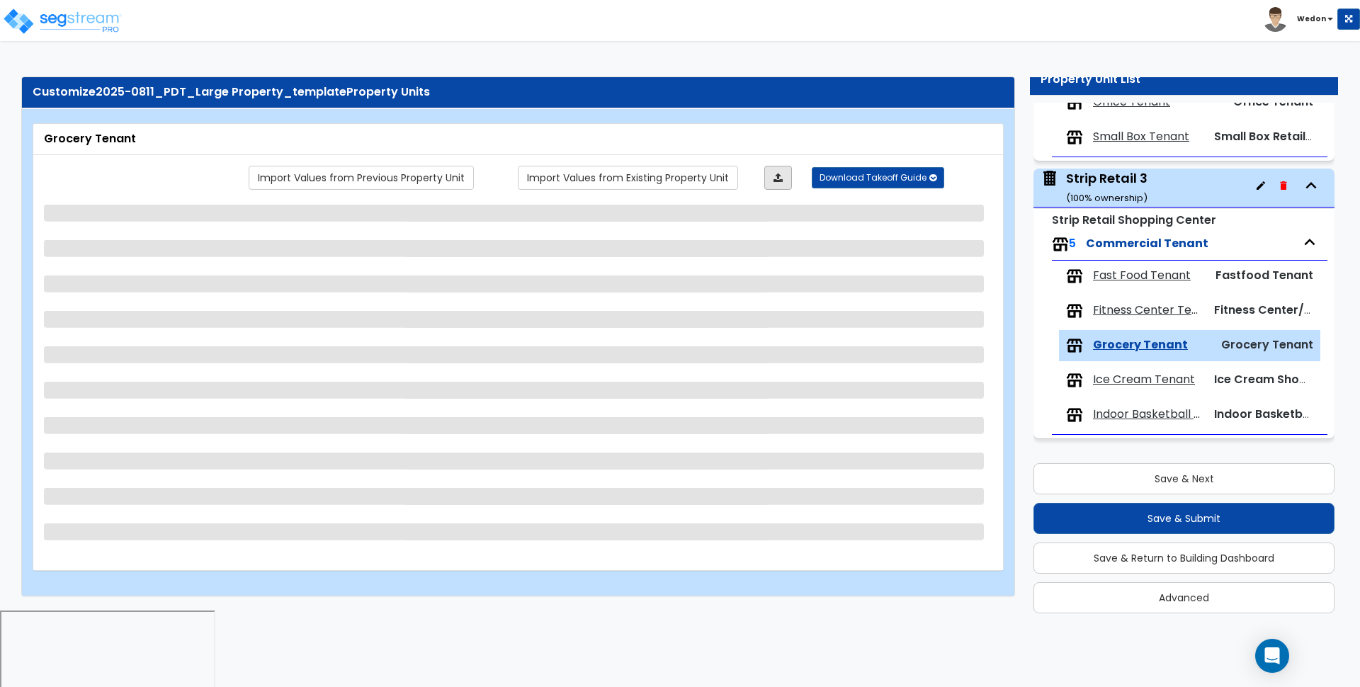
click at [782, 184] on link at bounding box center [778, 178] width 28 height 24
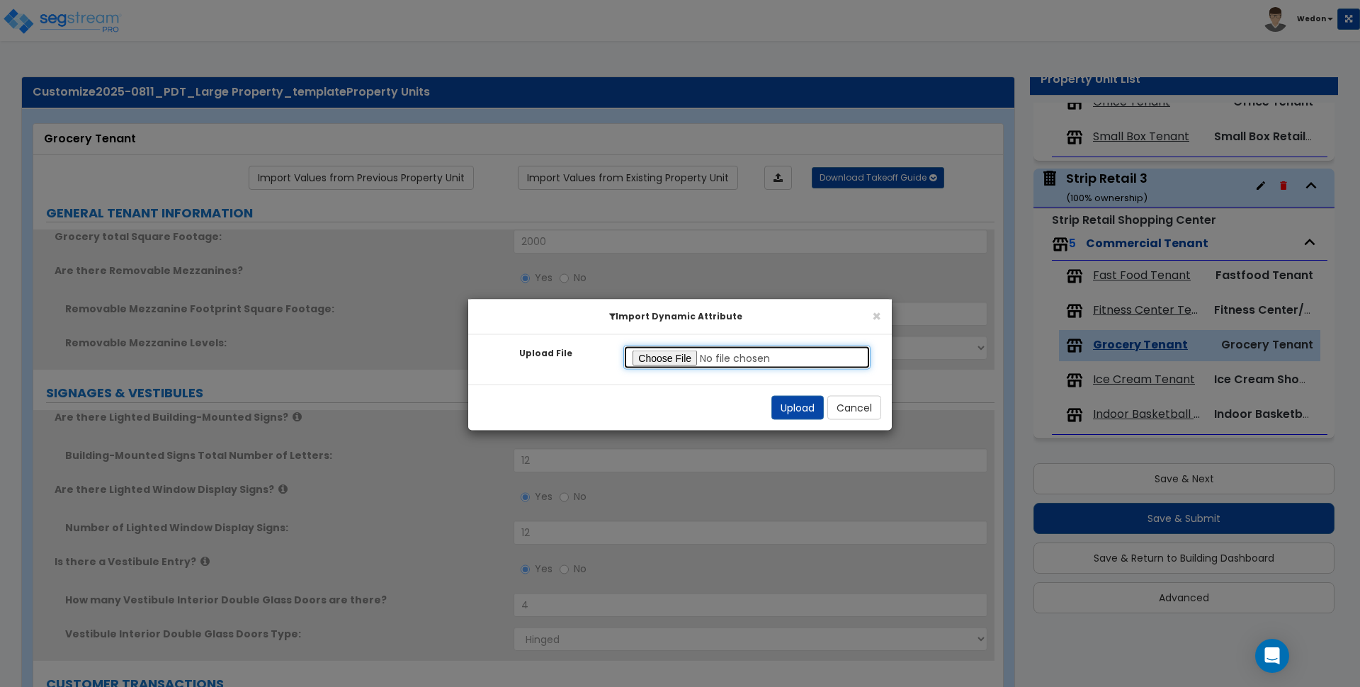
click at [684, 360] on input "Upload File" at bounding box center [746, 358] width 247 height 24
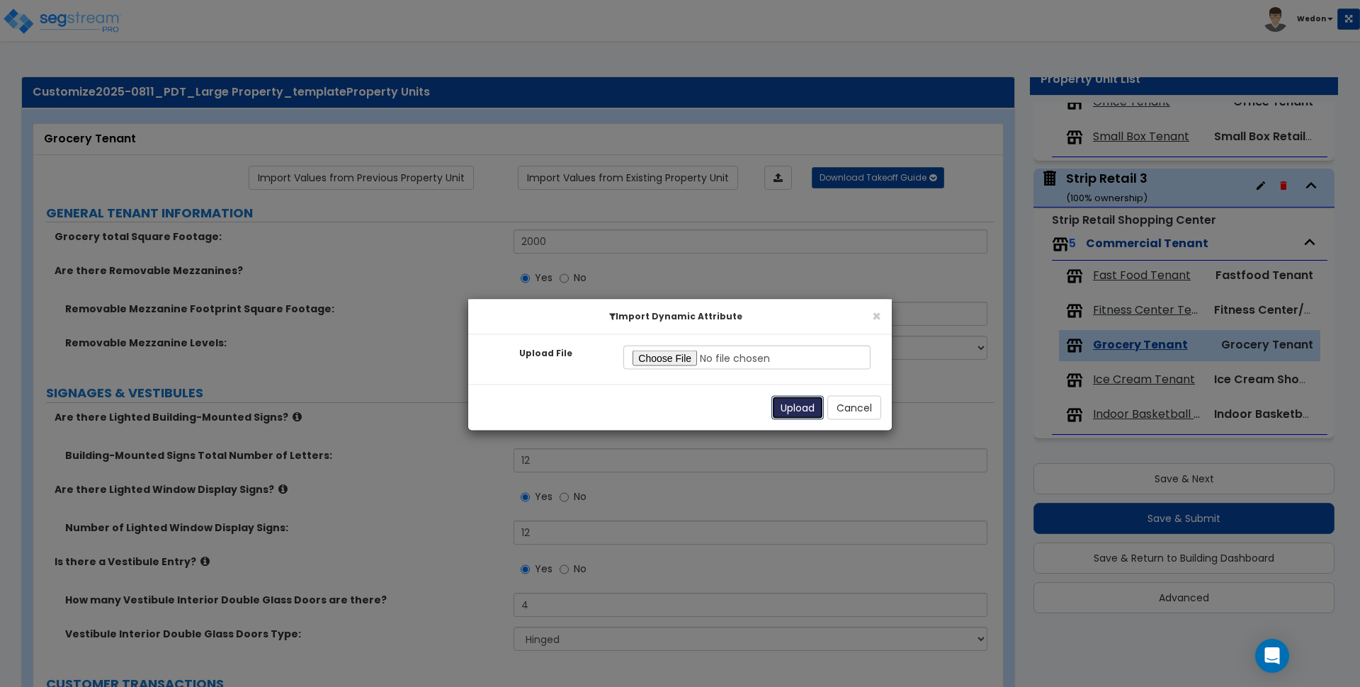
click at [783, 400] on button "Upload" at bounding box center [797, 408] width 52 height 24
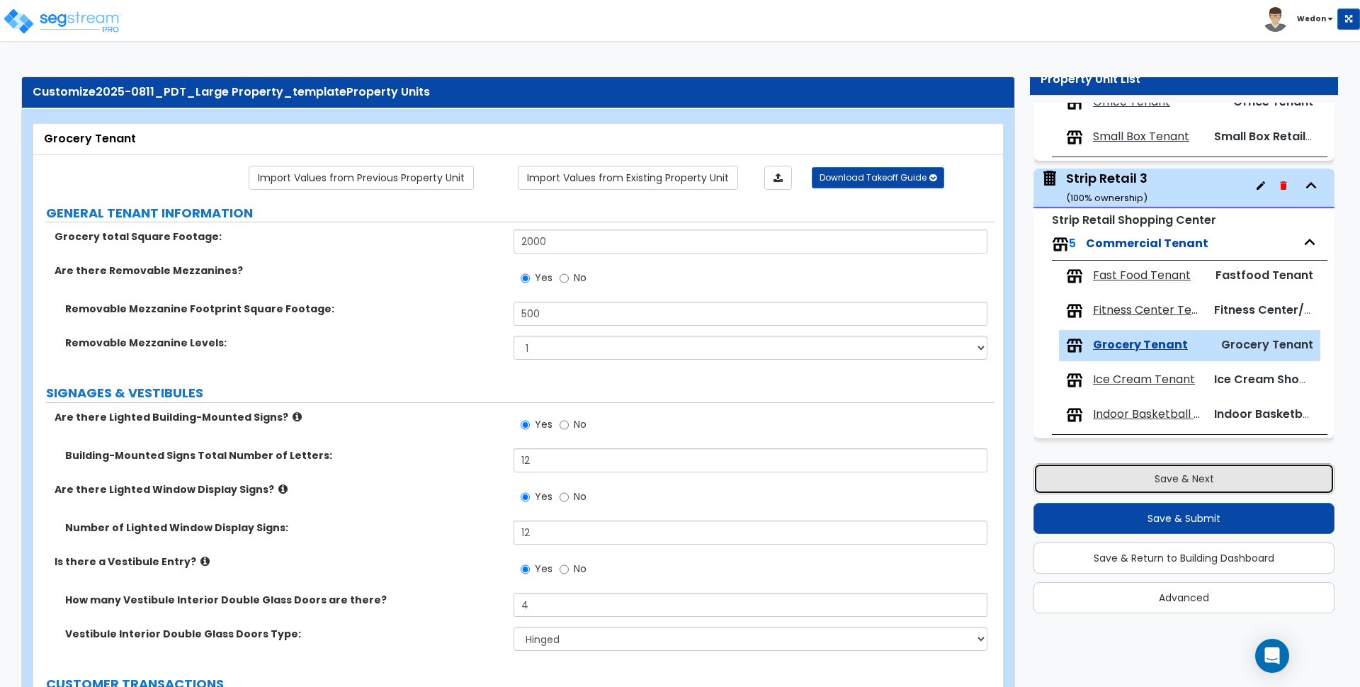
drag, startPoint x: 1223, startPoint y: 476, endPoint x: 1221, endPoint y: 485, distance: 9.0
click at [1223, 477] on button "Save & Next" at bounding box center [1184, 478] width 301 height 31
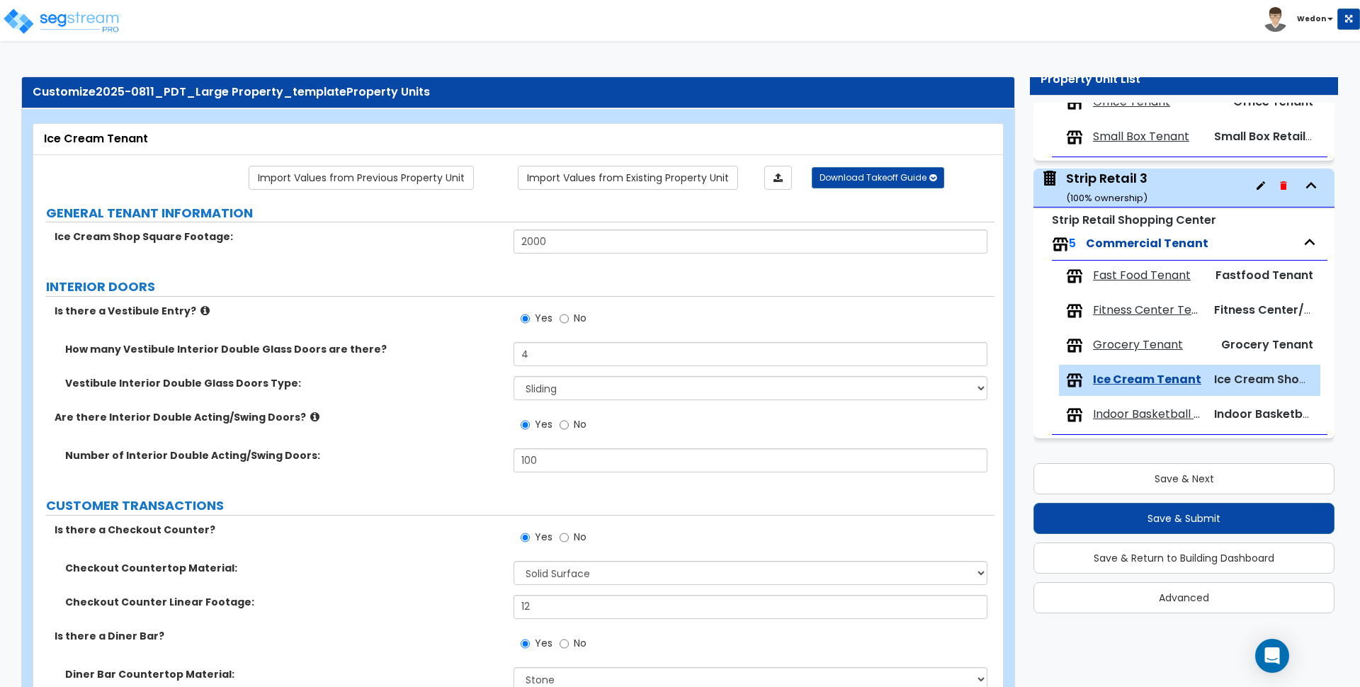
click at [753, 183] on div at bounding box center [775, 178] width 74 height 24
click at [765, 181] on link at bounding box center [778, 178] width 28 height 24
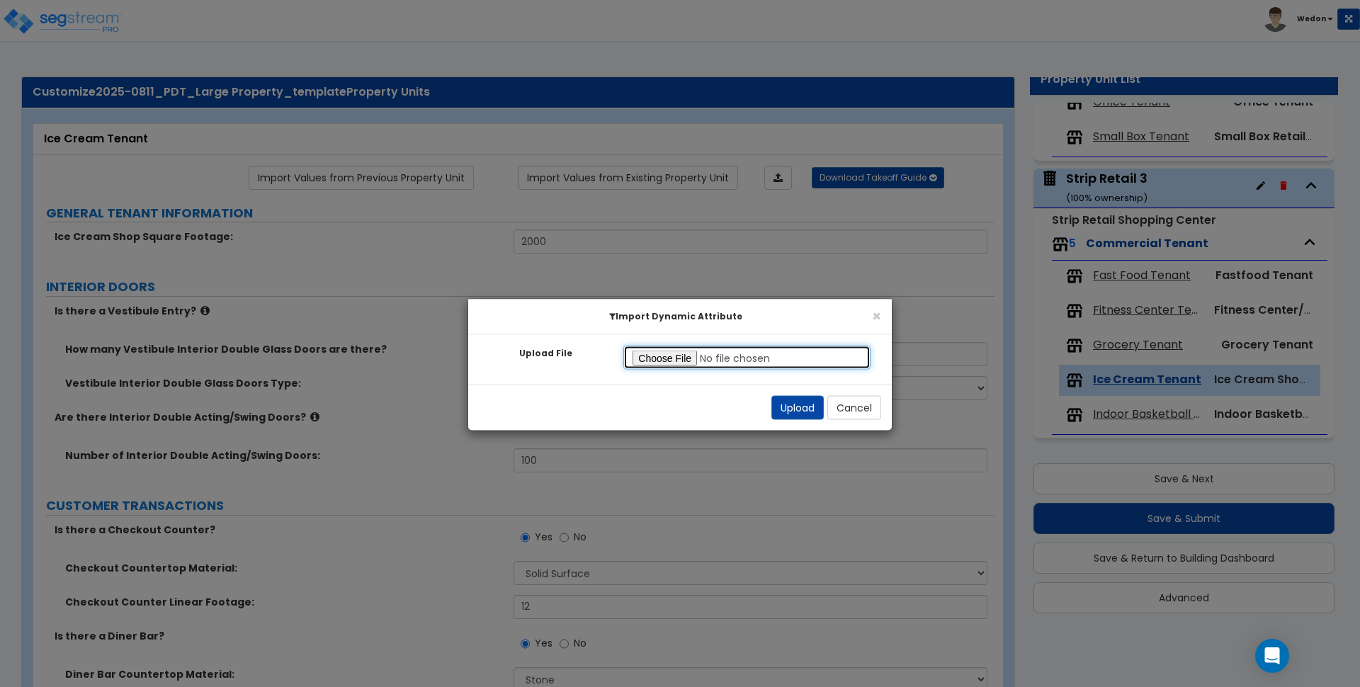
click at [672, 361] on input "Upload File" at bounding box center [746, 358] width 247 height 24
click at [813, 405] on button "Upload" at bounding box center [797, 408] width 52 height 24
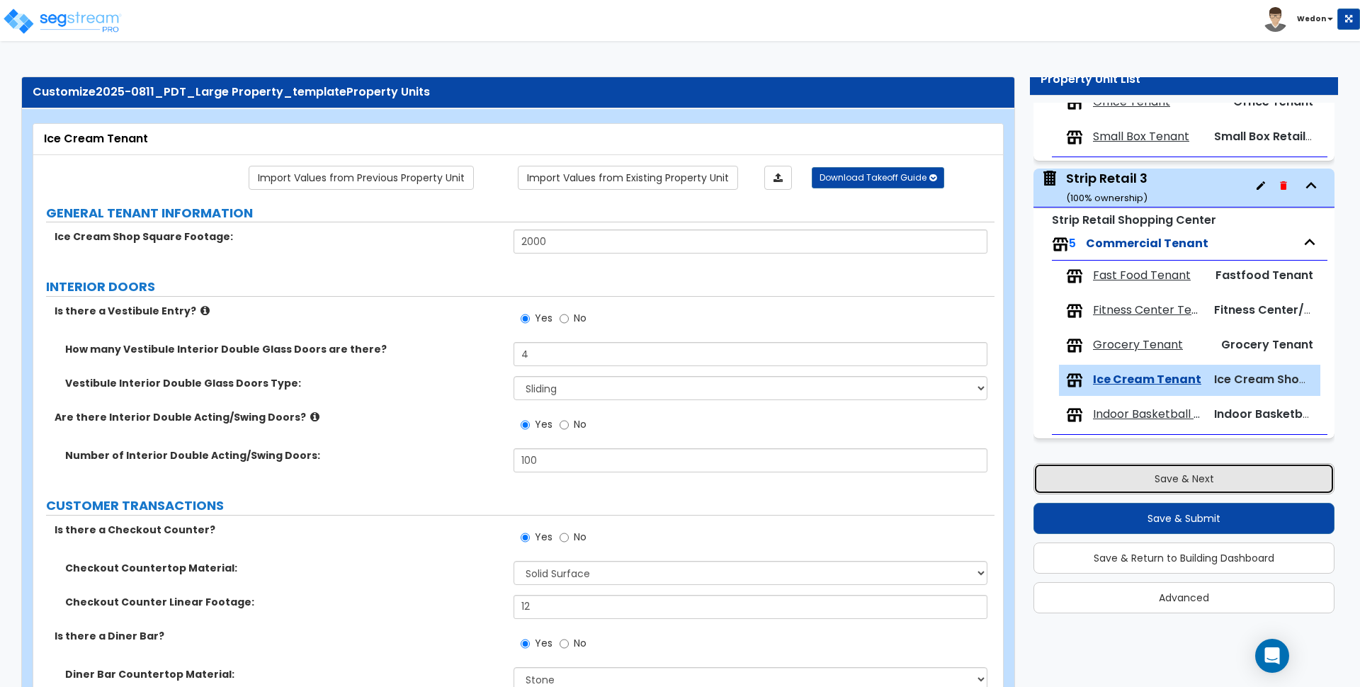
click at [1154, 467] on button "Save & Next" at bounding box center [1184, 478] width 301 height 31
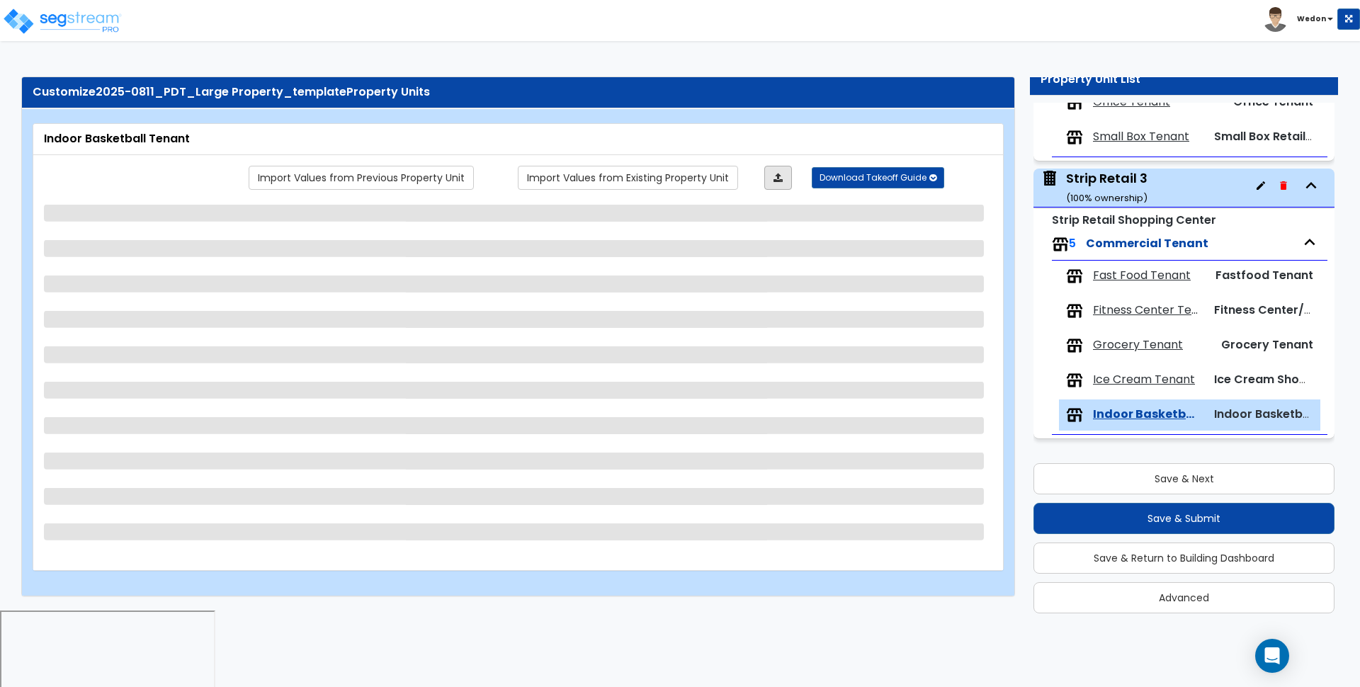
click at [783, 183] on link at bounding box center [778, 178] width 28 height 24
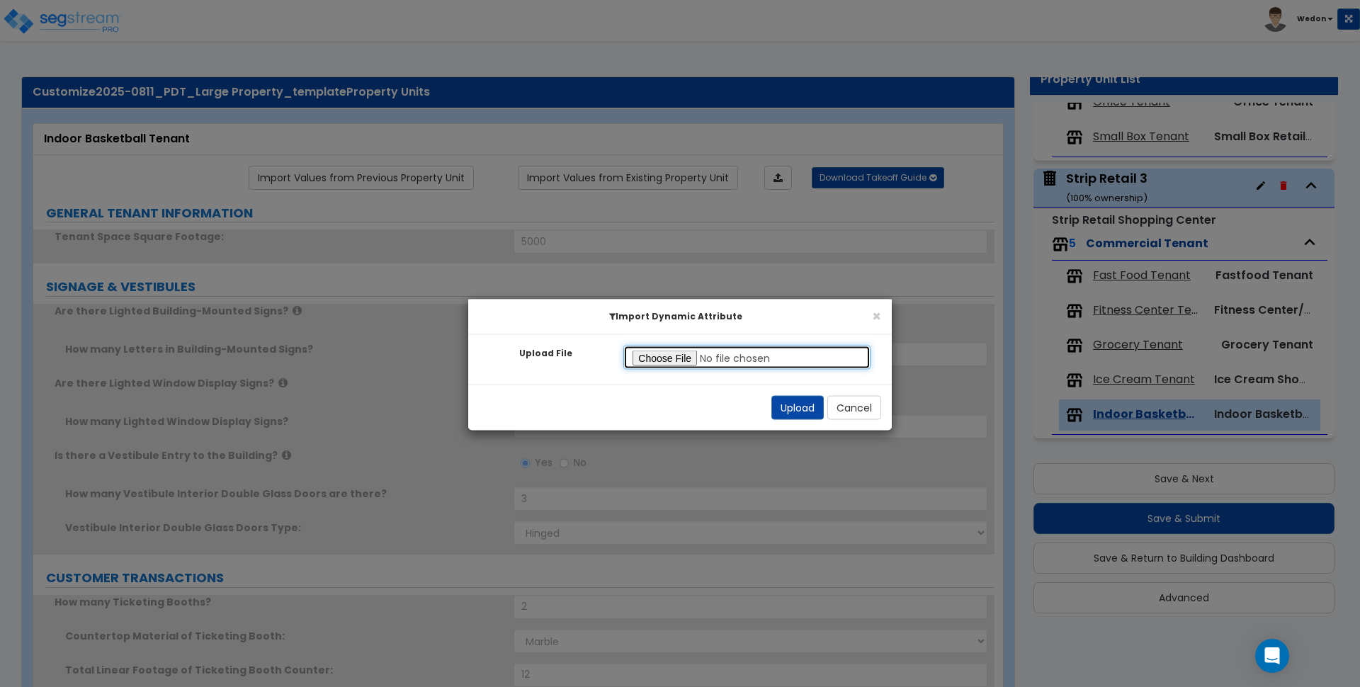
click at [652, 359] on input "Upload File" at bounding box center [746, 358] width 247 height 24
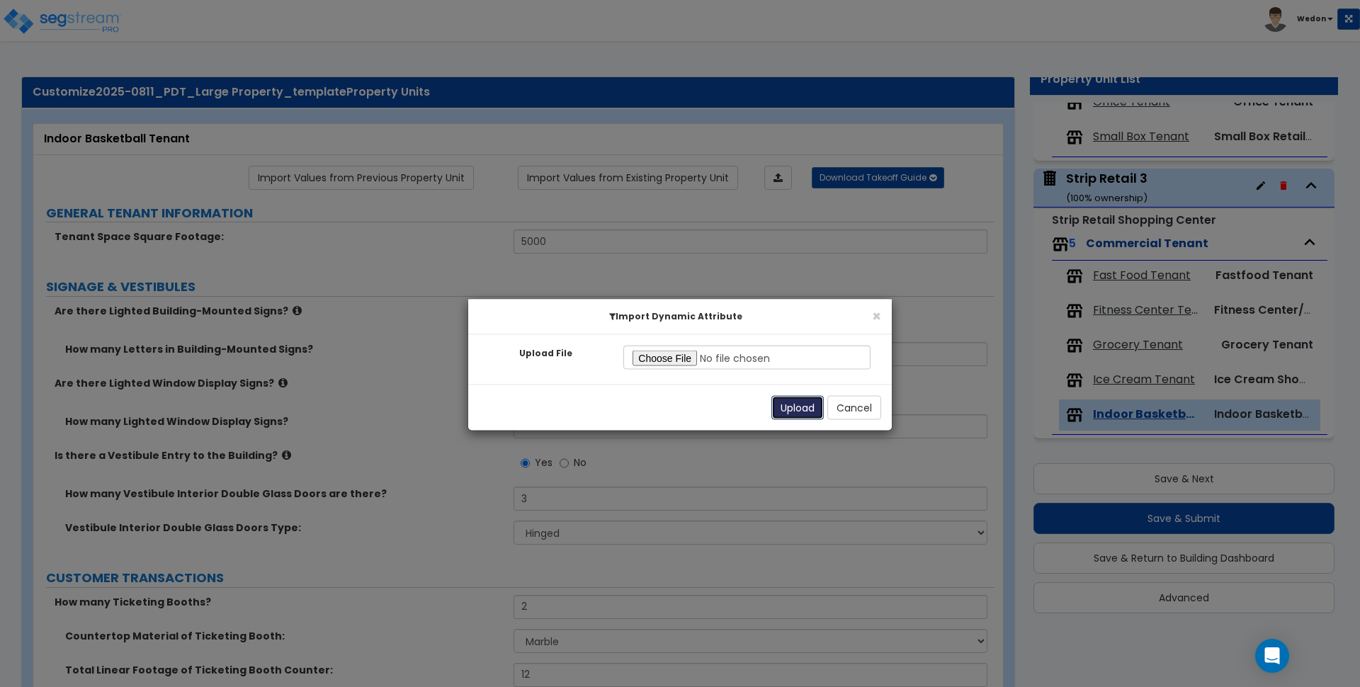
click at [786, 410] on button "Upload" at bounding box center [797, 408] width 52 height 24
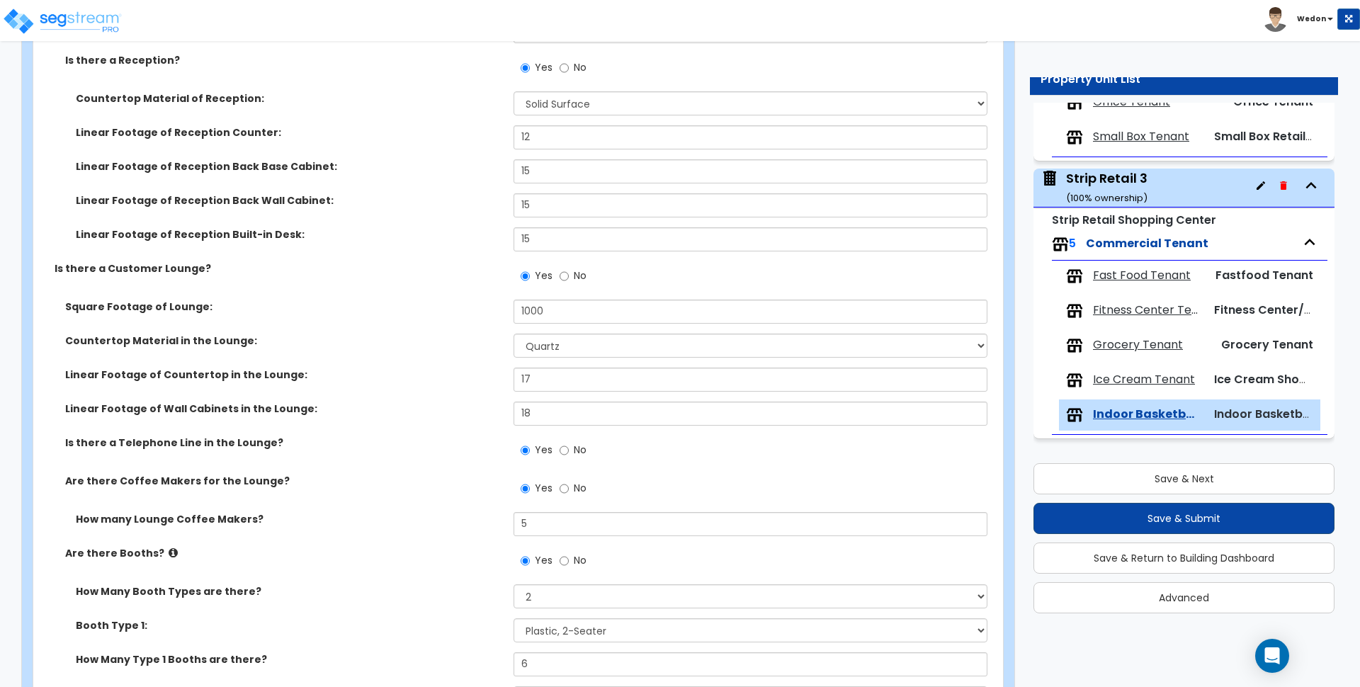
scroll to position [1063, 0]
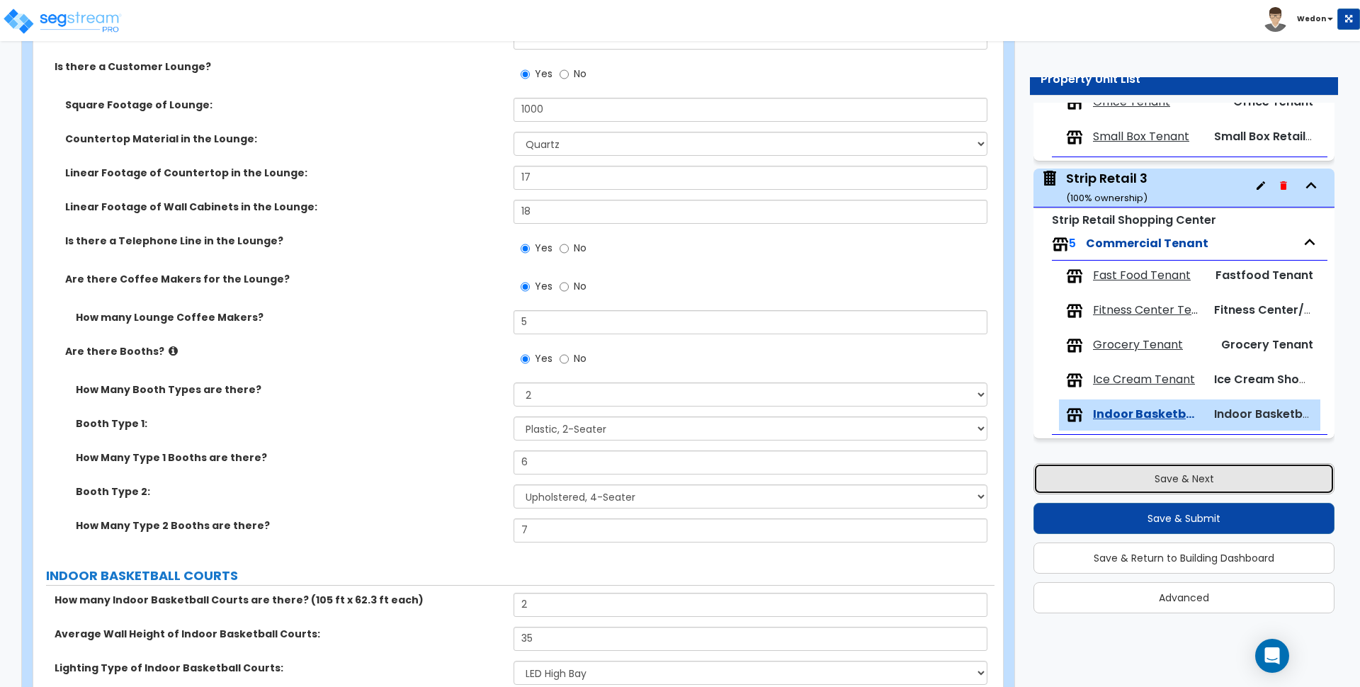
click at [1200, 473] on button "Save & Next" at bounding box center [1184, 478] width 301 height 31
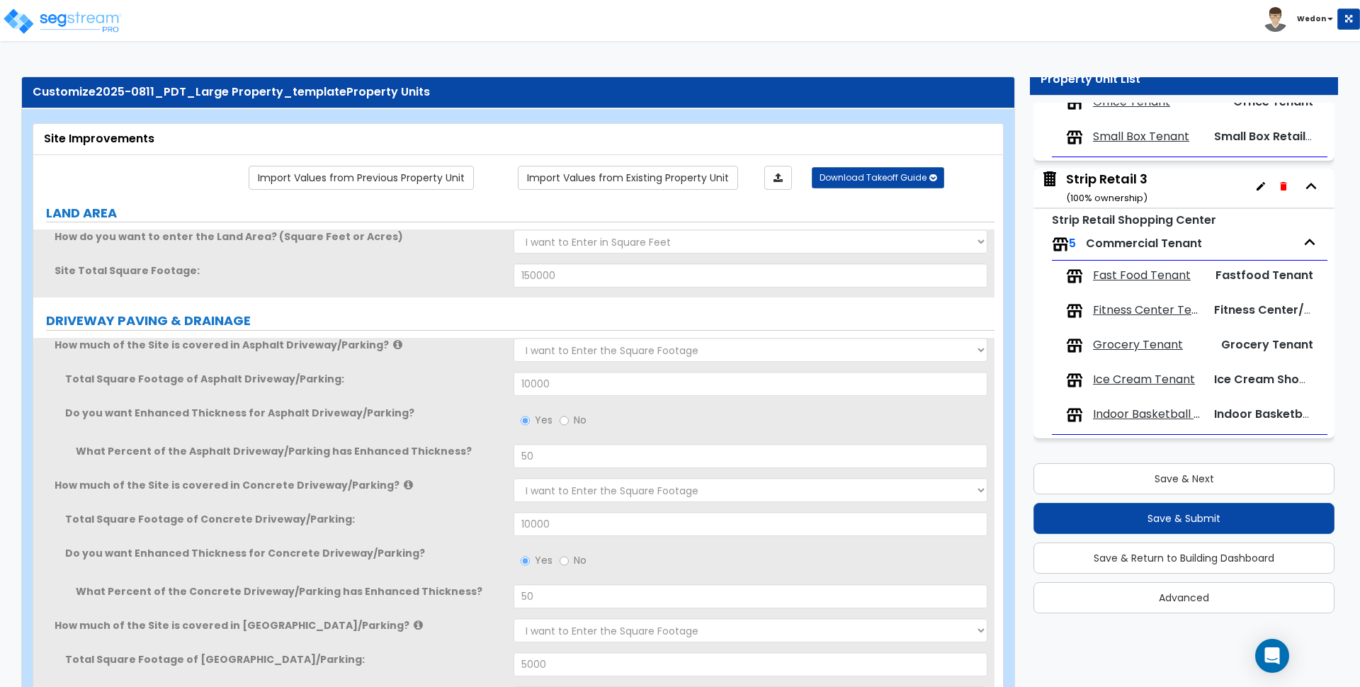
scroll to position [0, 0]
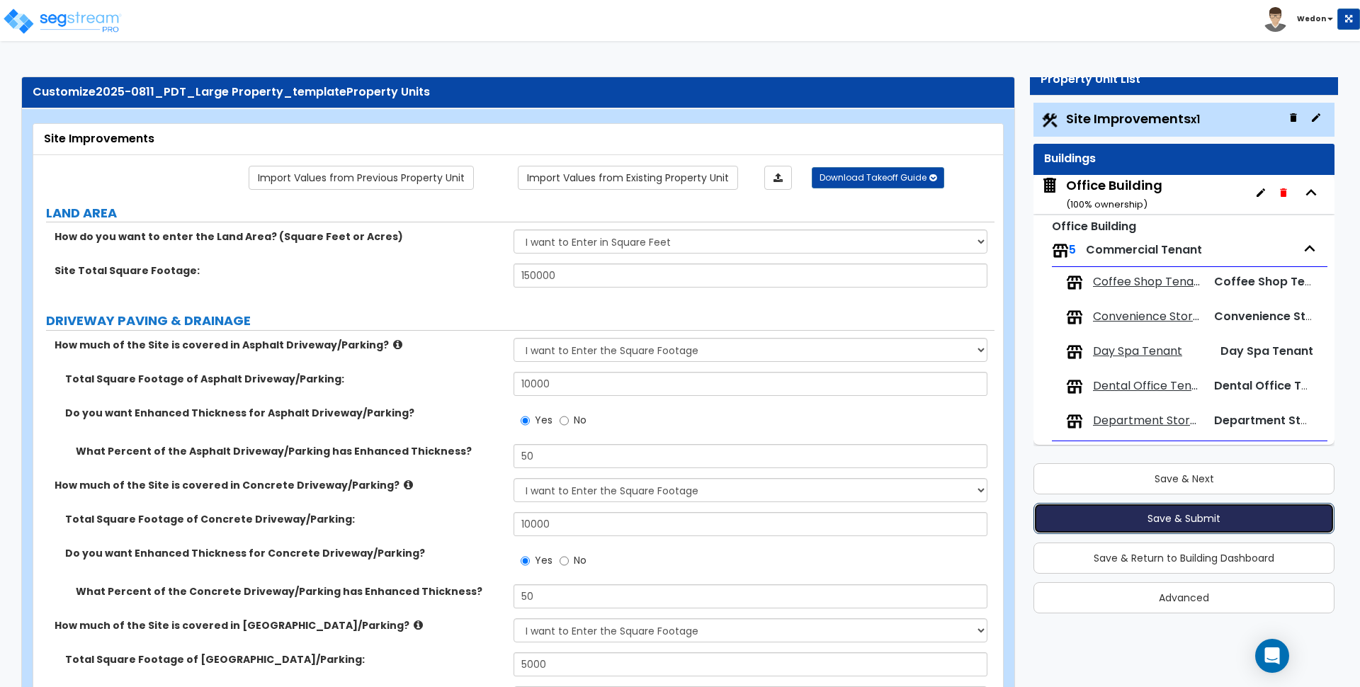
click at [1141, 521] on button "Save & Submit" at bounding box center [1184, 518] width 301 height 31
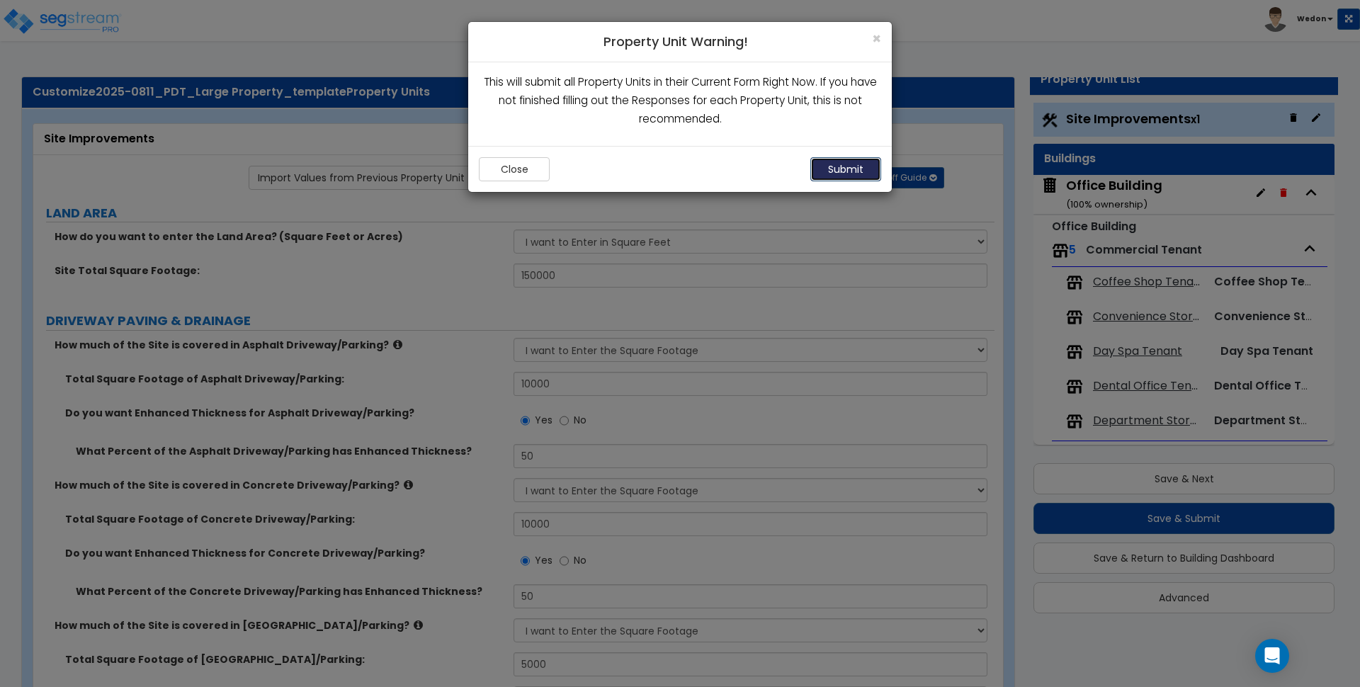
click at [837, 174] on button "Submit" at bounding box center [845, 169] width 71 height 24
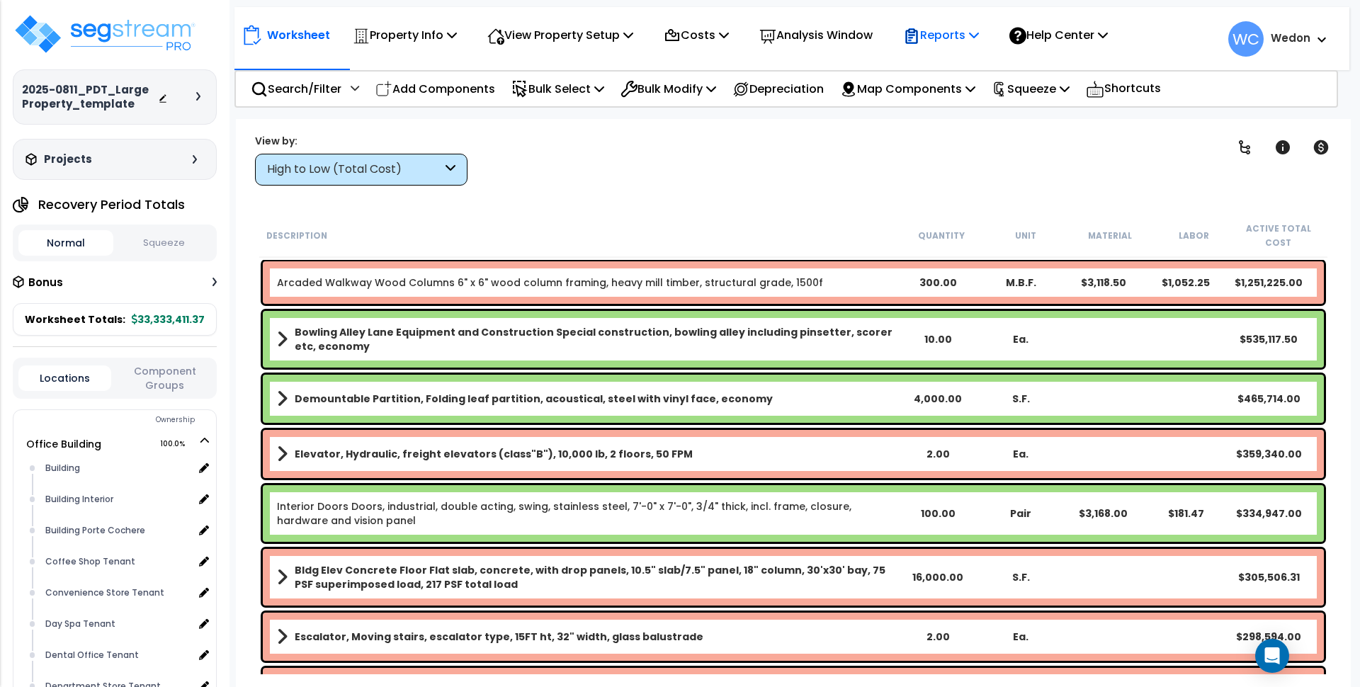
click at [979, 35] on p "Reports" at bounding box center [941, 35] width 76 height 19
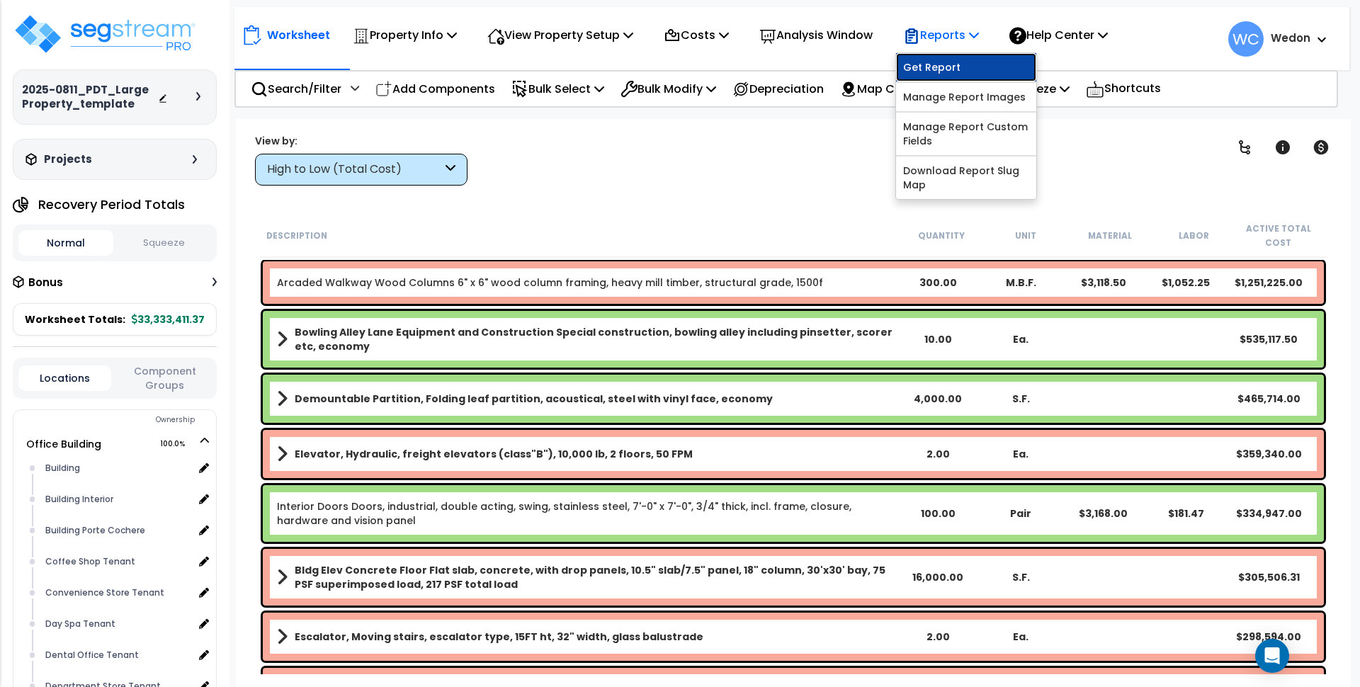
click at [960, 74] on link "Get Report" at bounding box center [966, 67] width 140 height 28
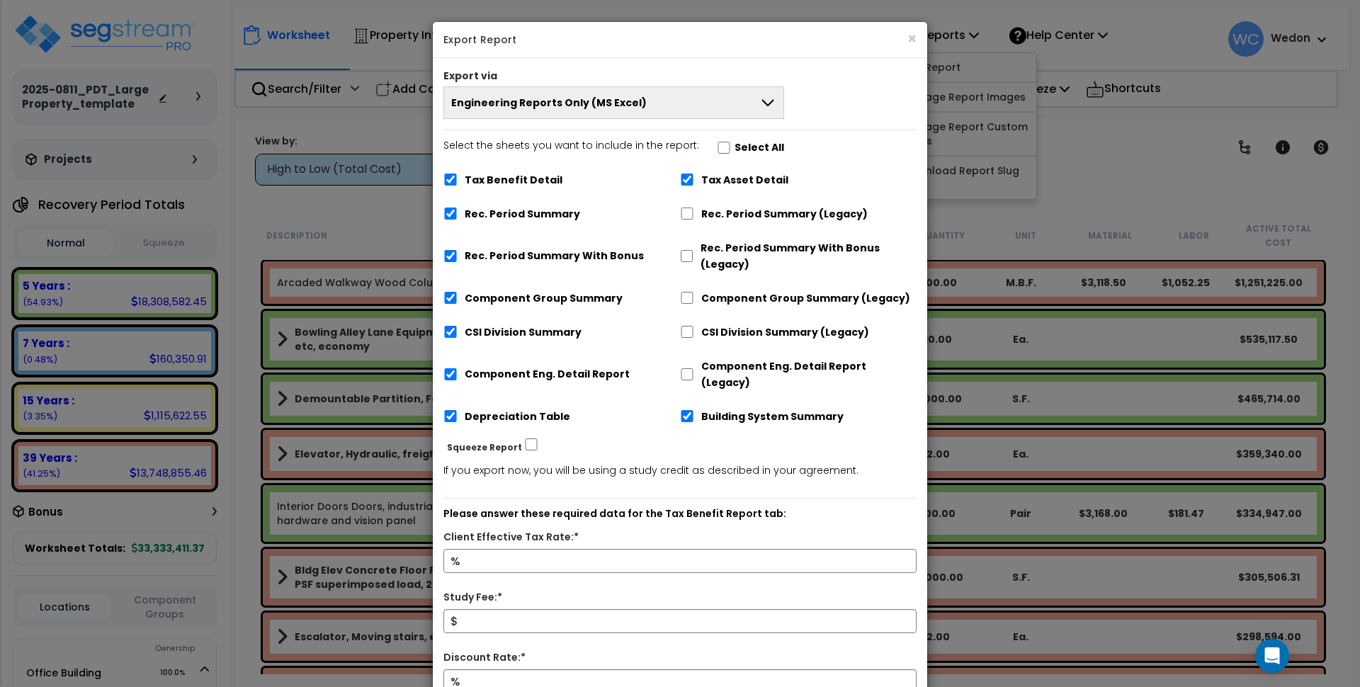
click at [738, 116] on button "Engineering Reports Only (MS Excel)" at bounding box center [613, 102] width 341 height 33
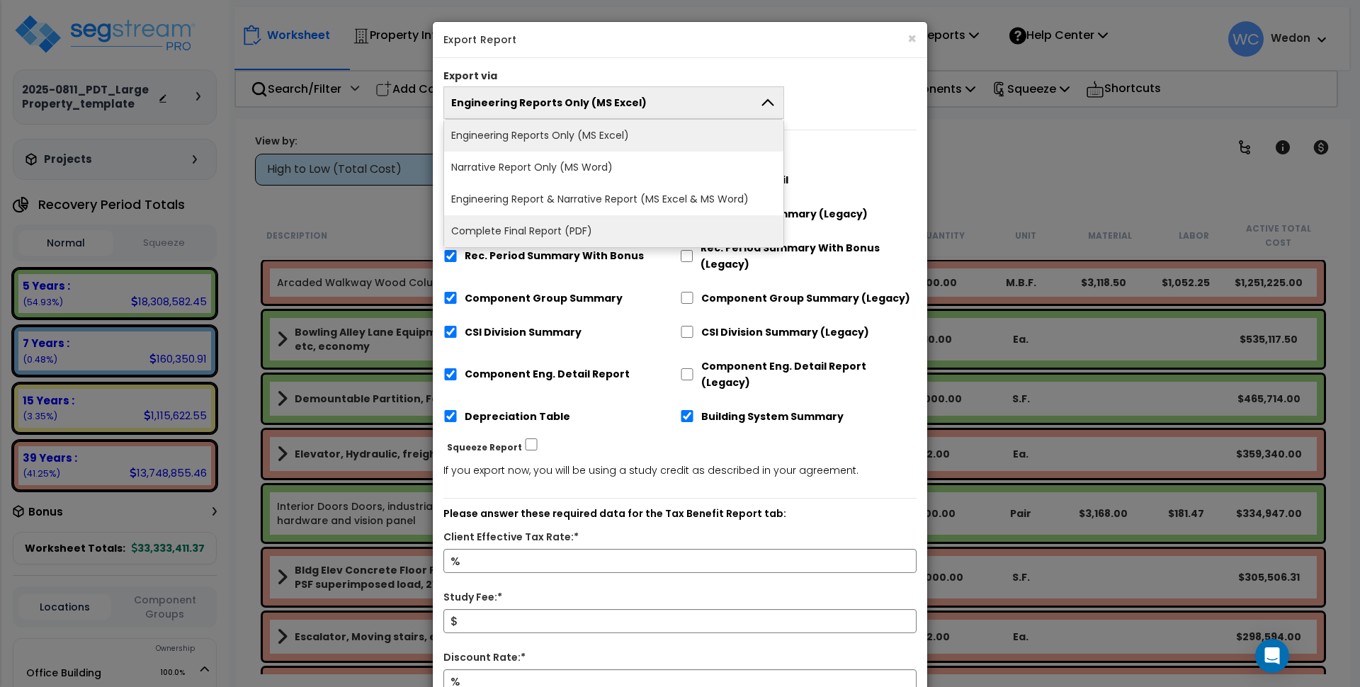
click at [693, 226] on li "Complete Final Report (PDF)" at bounding box center [613, 231] width 339 height 32
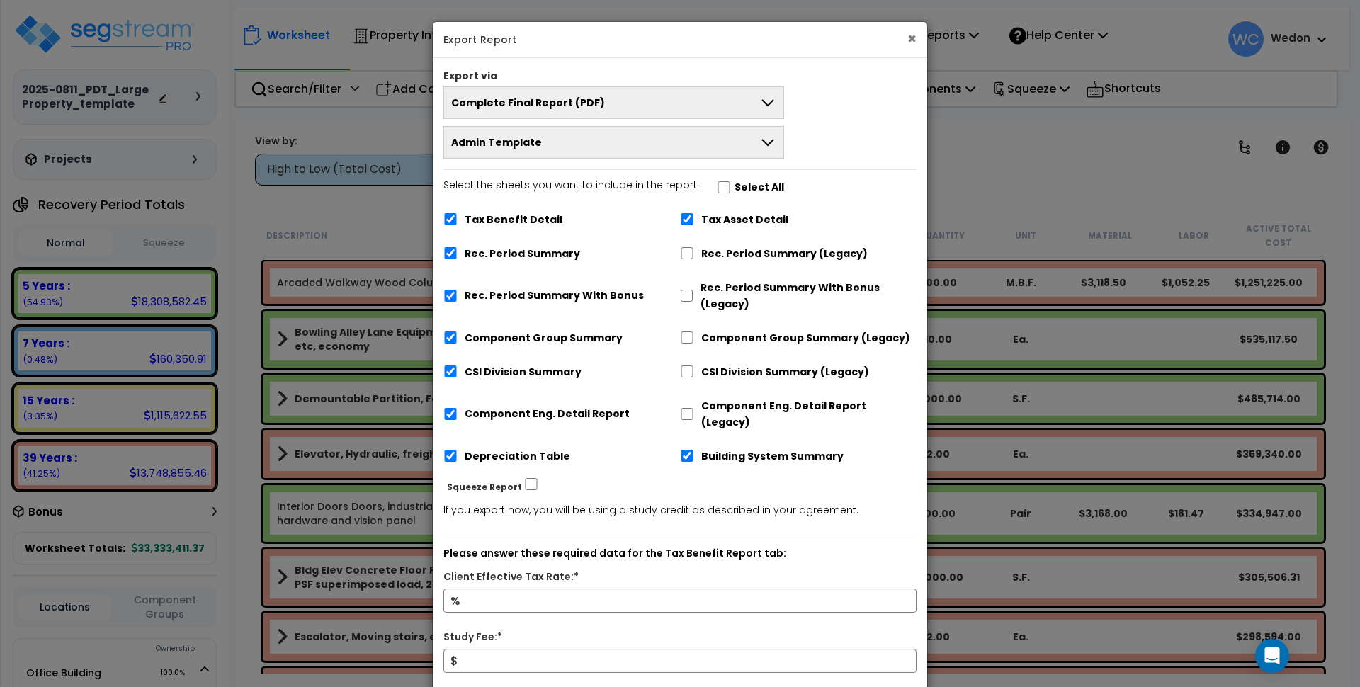
click at [912, 35] on button "×" at bounding box center [912, 38] width 9 height 15
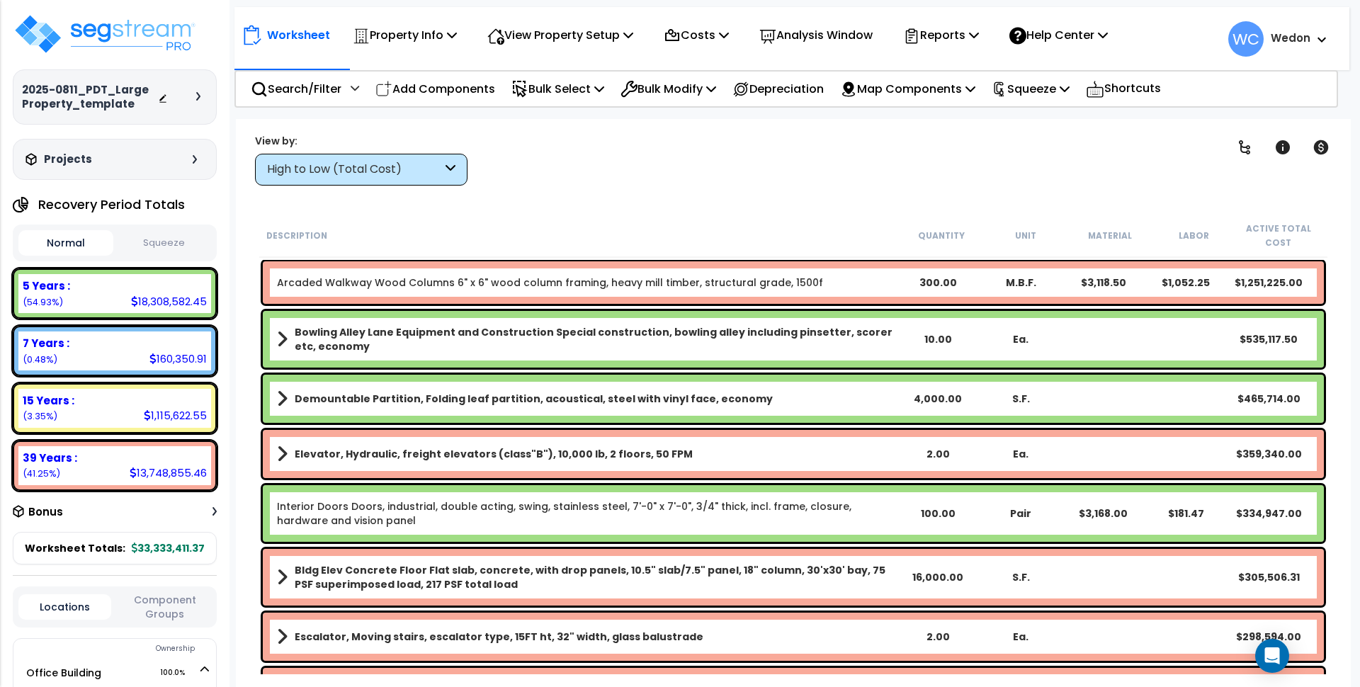
click at [196, 98] on icon at bounding box center [198, 96] width 4 height 9
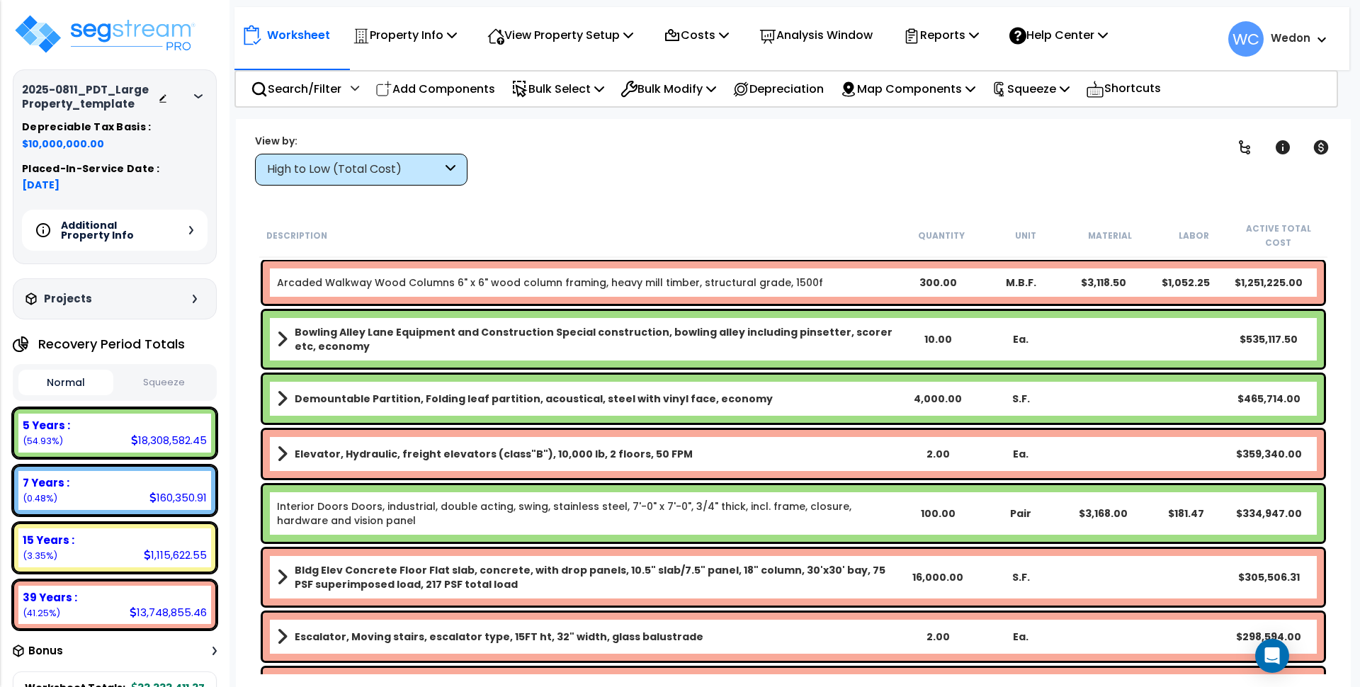
click at [186, 230] on div "Additional Property Info" at bounding box center [115, 230] width 186 height 41
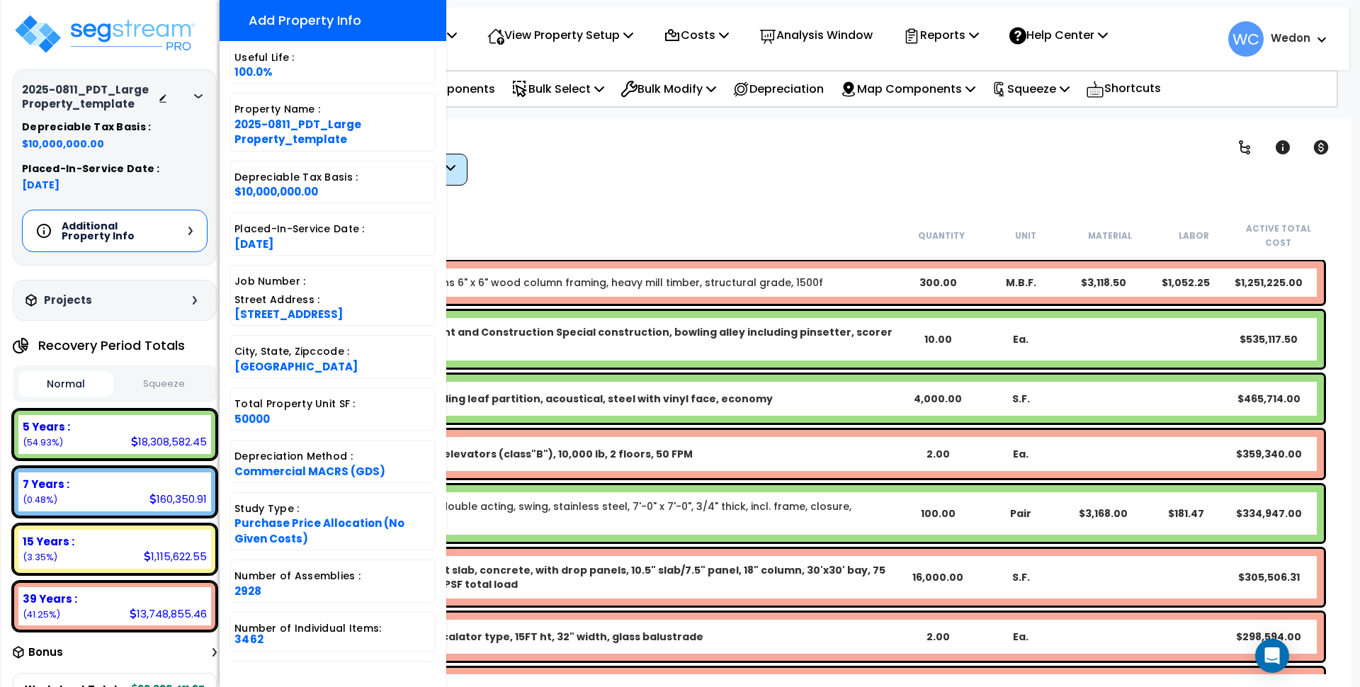
scroll to position [128, 0]
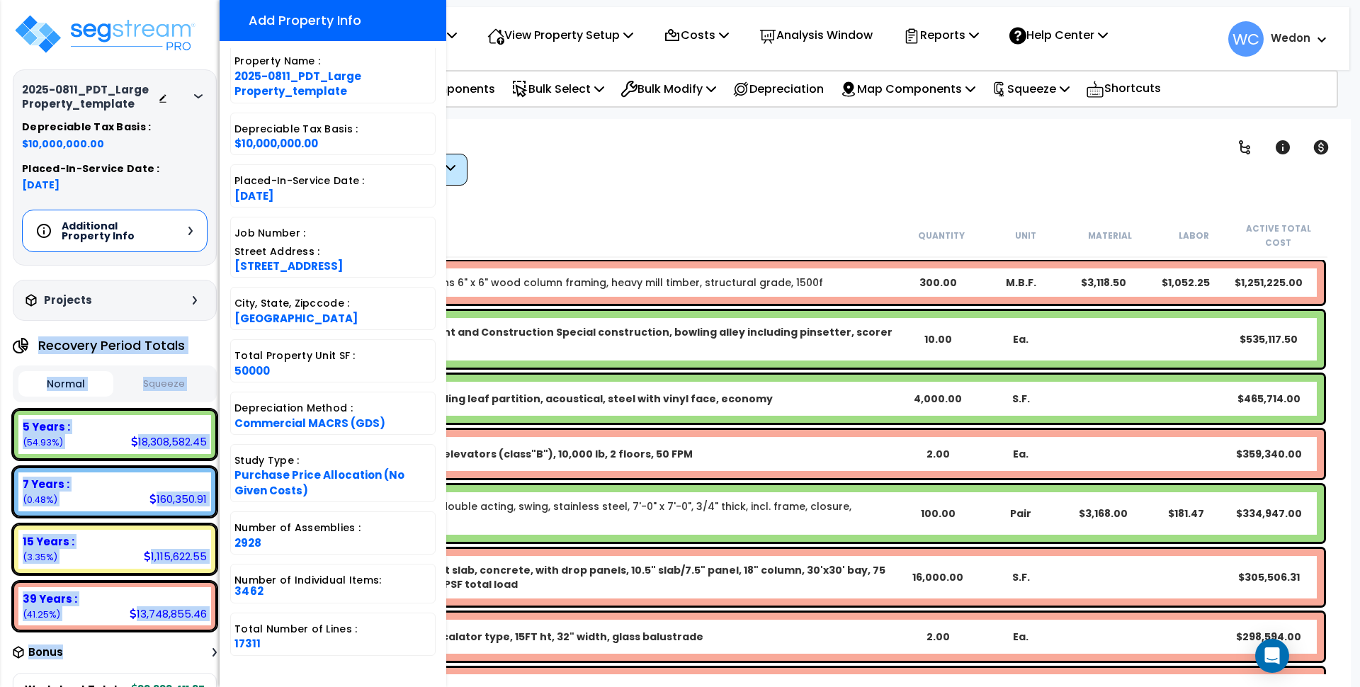
drag, startPoint x: 277, startPoint y: 647, endPoint x: 205, endPoint y: 647, distance: 72.3
click at [205, 647] on div "2025-0811_PDT_Large Property_template Depreciable Tax Basis : $10,000,000.00 Pl…" at bounding box center [115, 343] width 230 height 687
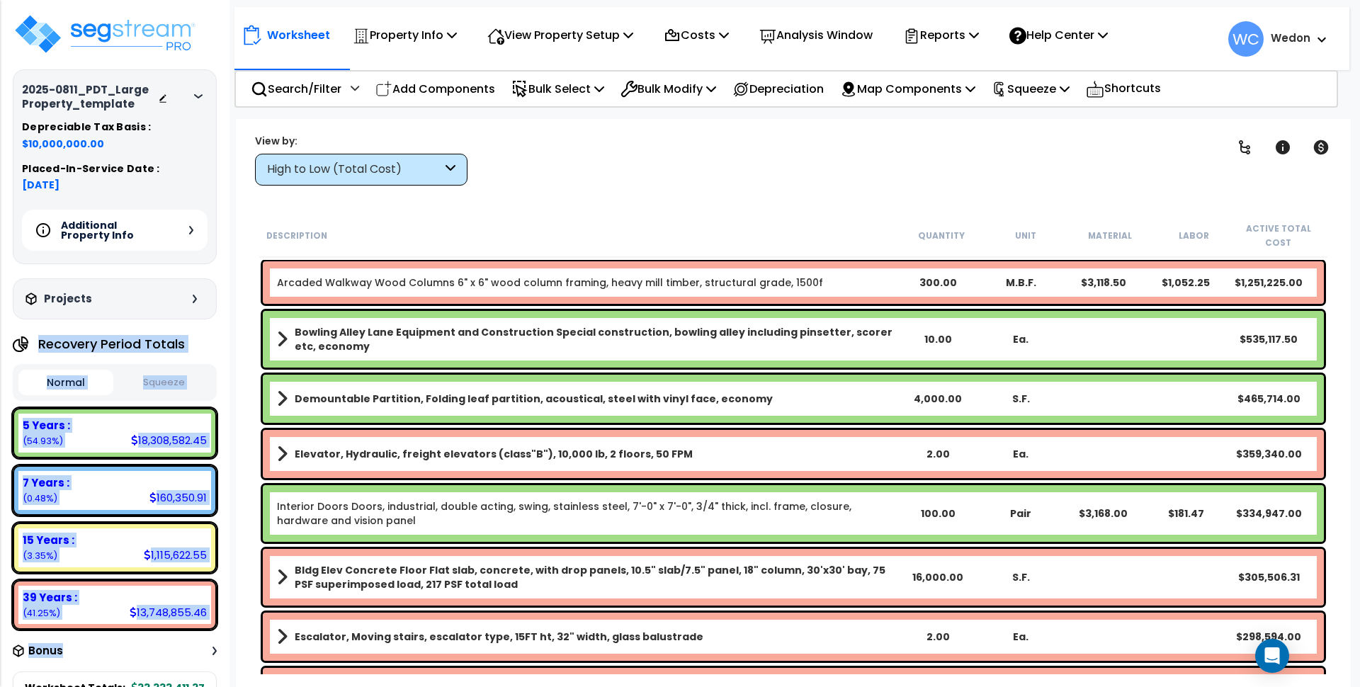
click at [185, 232] on div "Additional Property Info" at bounding box center [115, 230] width 186 height 41
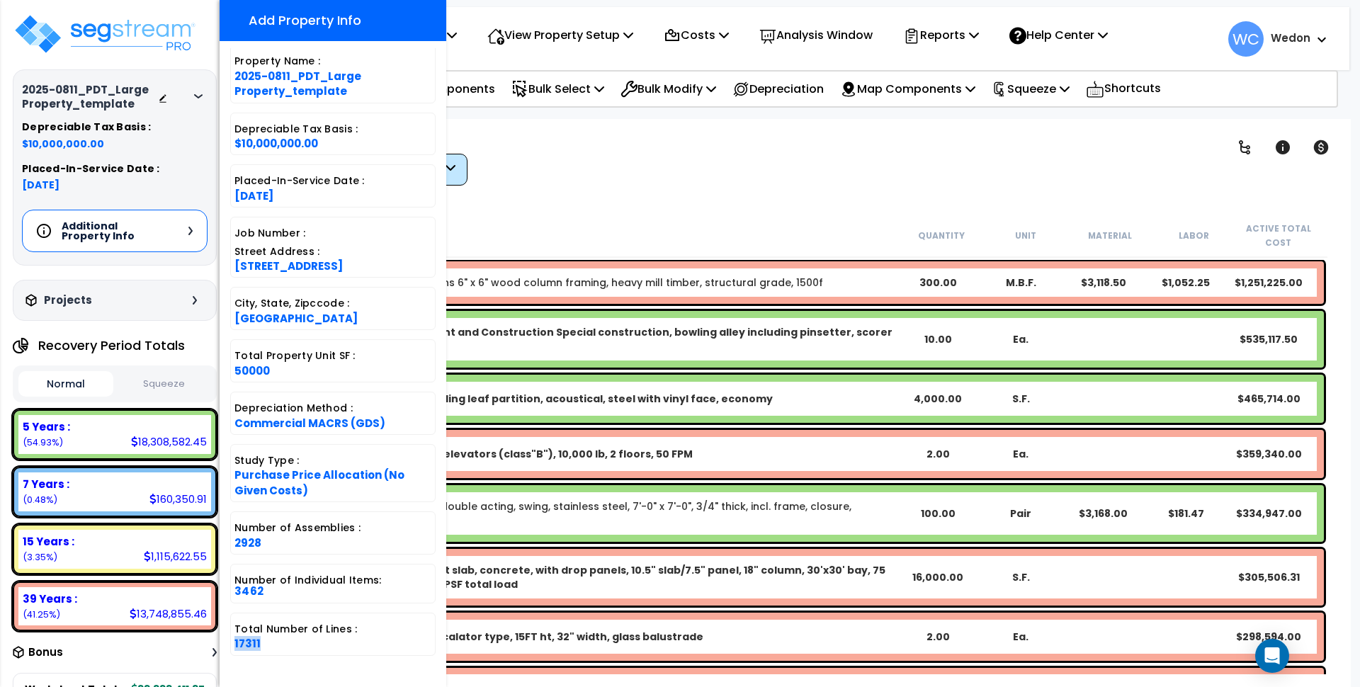
drag, startPoint x: 234, startPoint y: 647, endPoint x: 273, endPoint y: 643, distance: 39.2
click at [273, 643] on div "Total Number of Lines : 17311" at bounding box center [332, 634] width 205 height 43
copy span "17311"
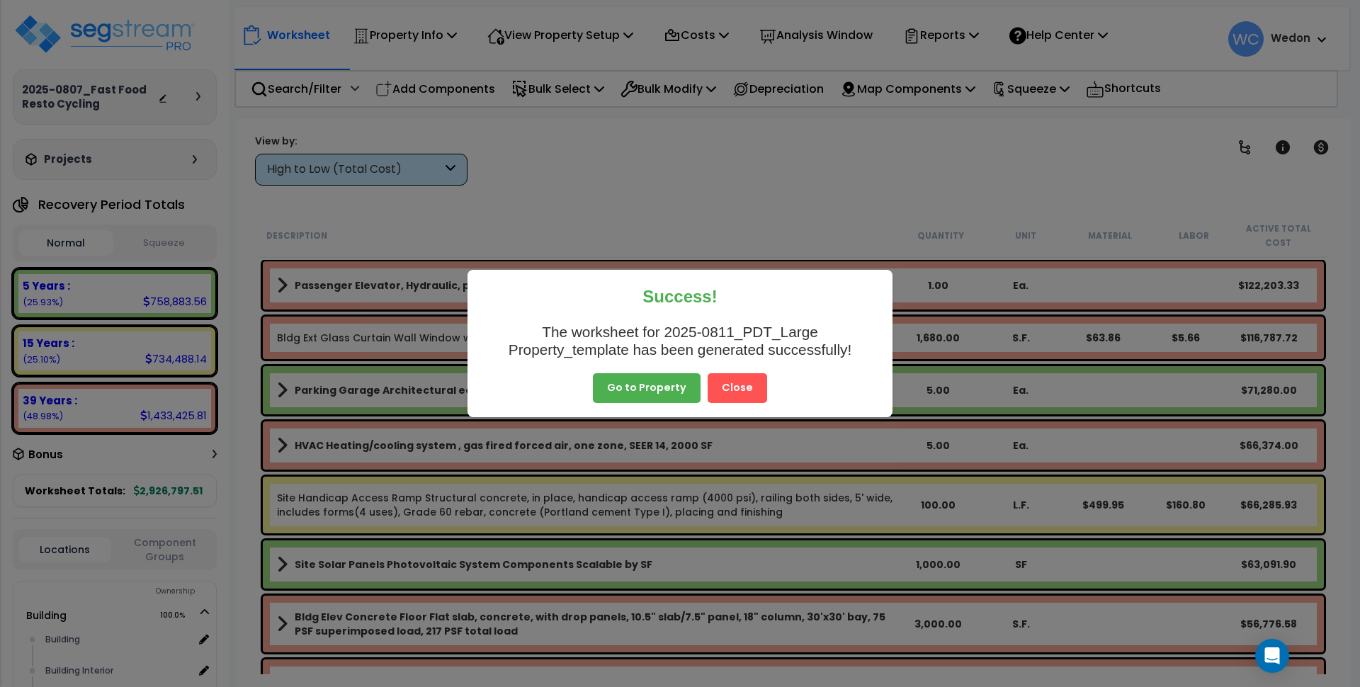
click at [733, 396] on button "Close" at bounding box center [738, 388] width 60 height 30
